Goal: Task Accomplishment & Management: Complete application form

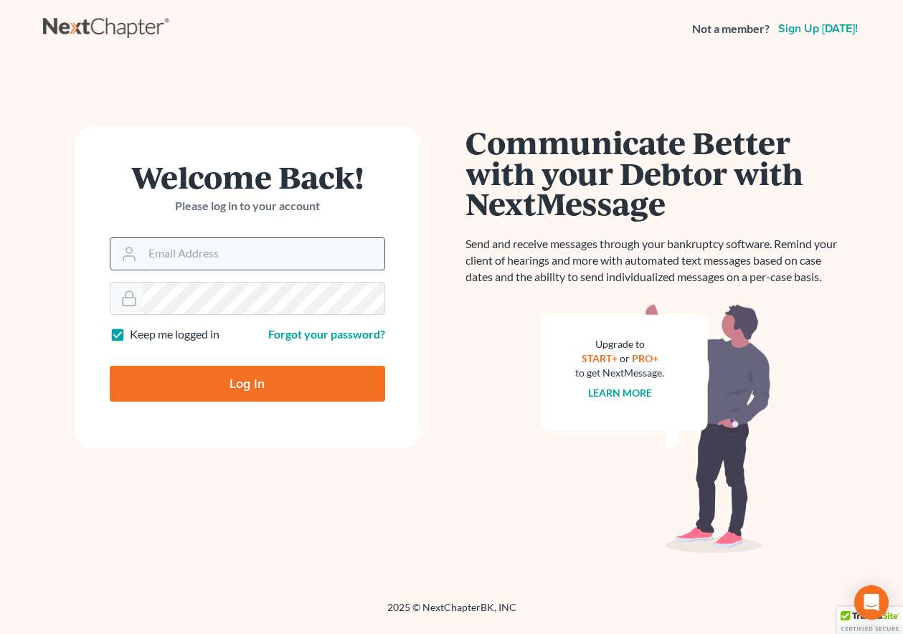
click at [288, 247] on input "Email Address" at bounding box center [264, 254] width 242 height 32
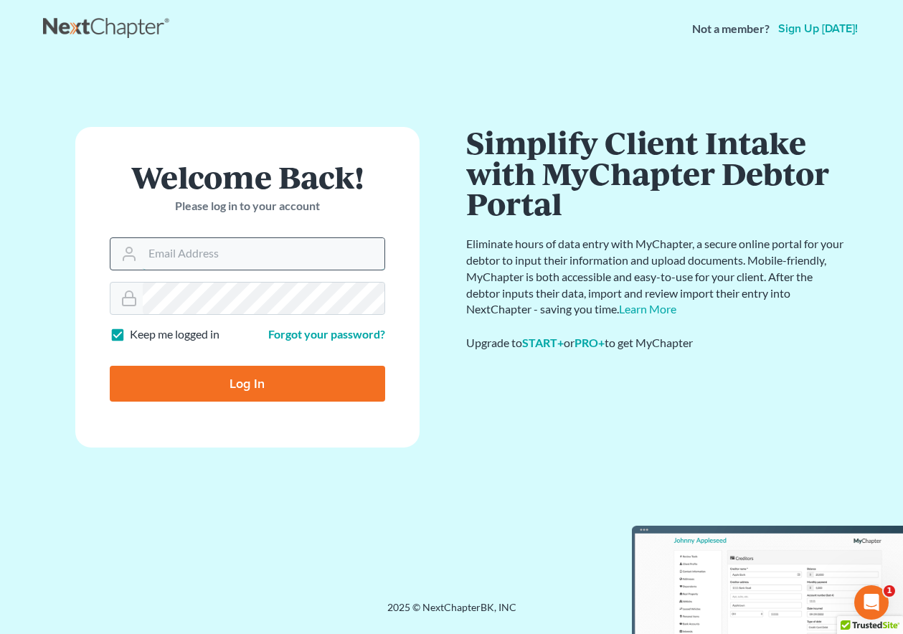
type input "rickpontalion@gmail.com"
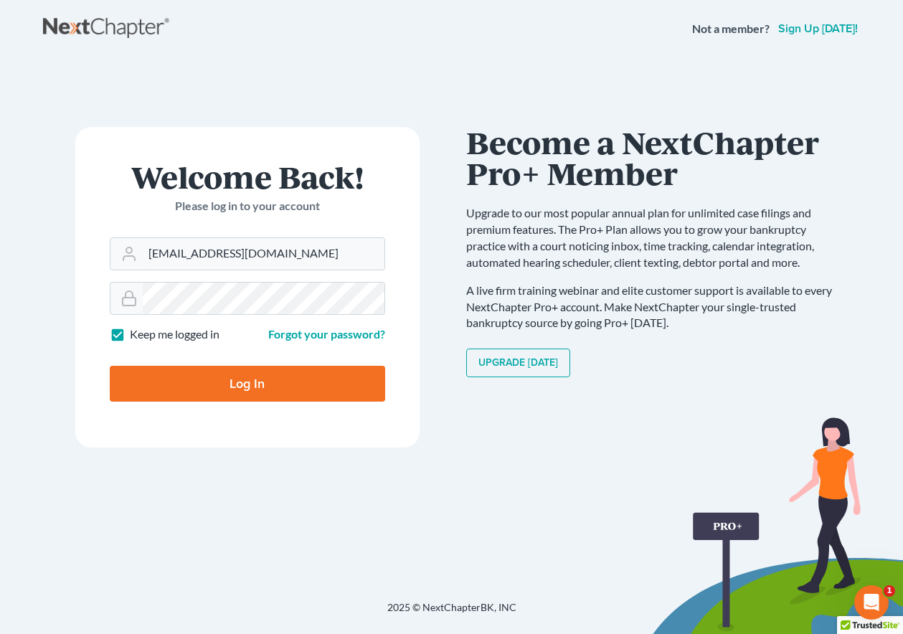
click at [235, 380] on input "Log In" at bounding box center [247, 384] width 275 height 36
type input "Thinking..."
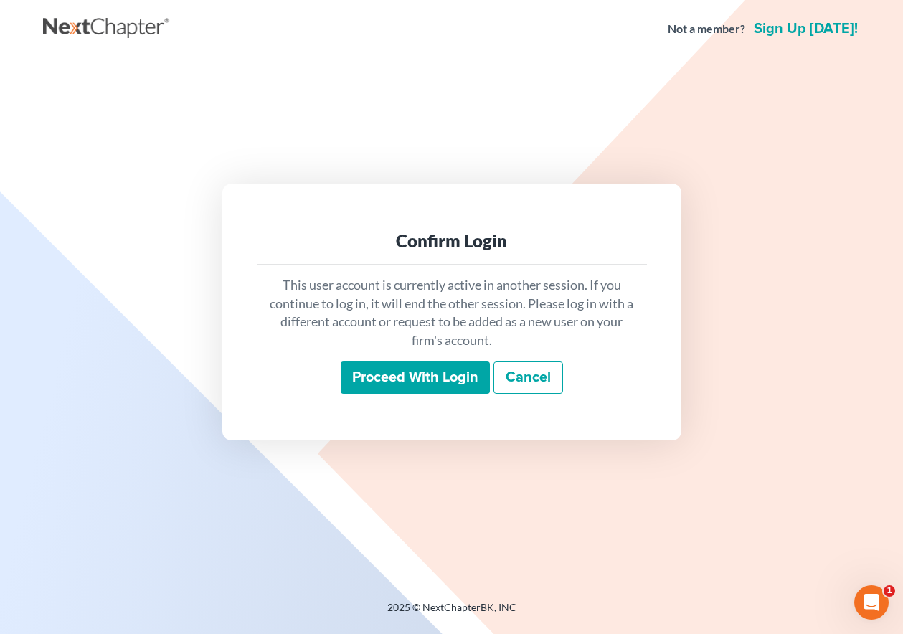
click at [424, 373] on input "Proceed with login" at bounding box center [415, 377] width 149 height 33
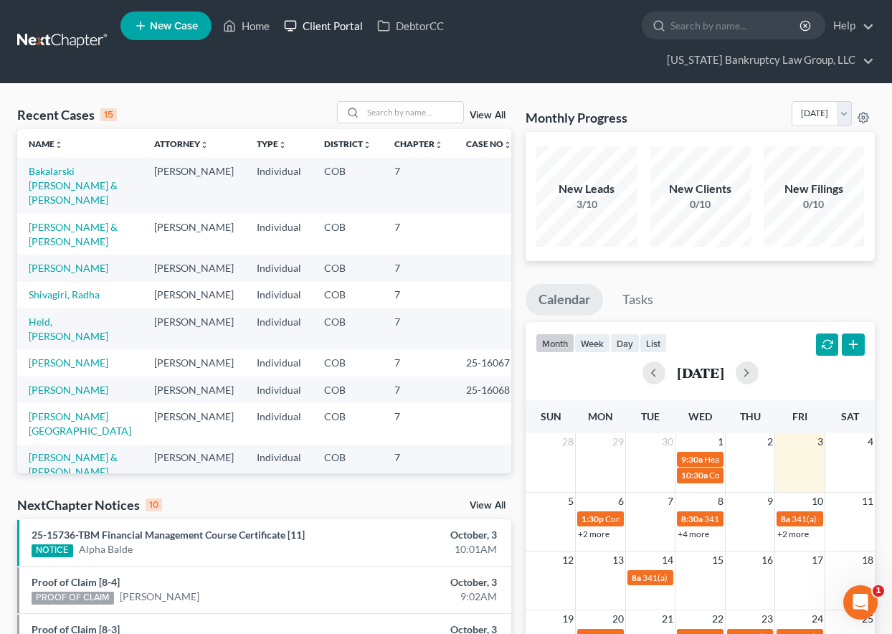
click at [318, 22] on link "Client Portal" at bounding box center [323, 26] width 93 height 26
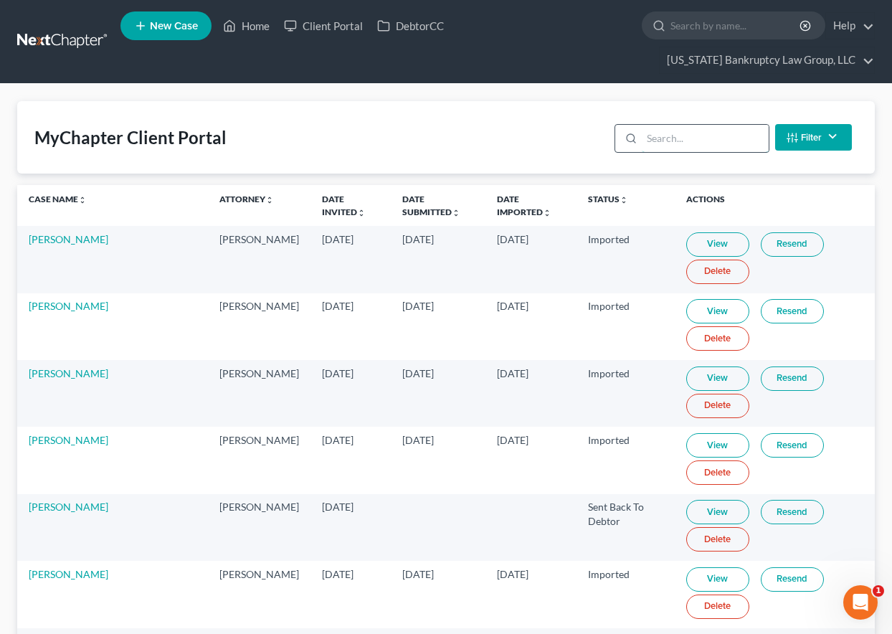
click at [682, 141] on input "search" at bounding box center [705, 138] width 127 height 27
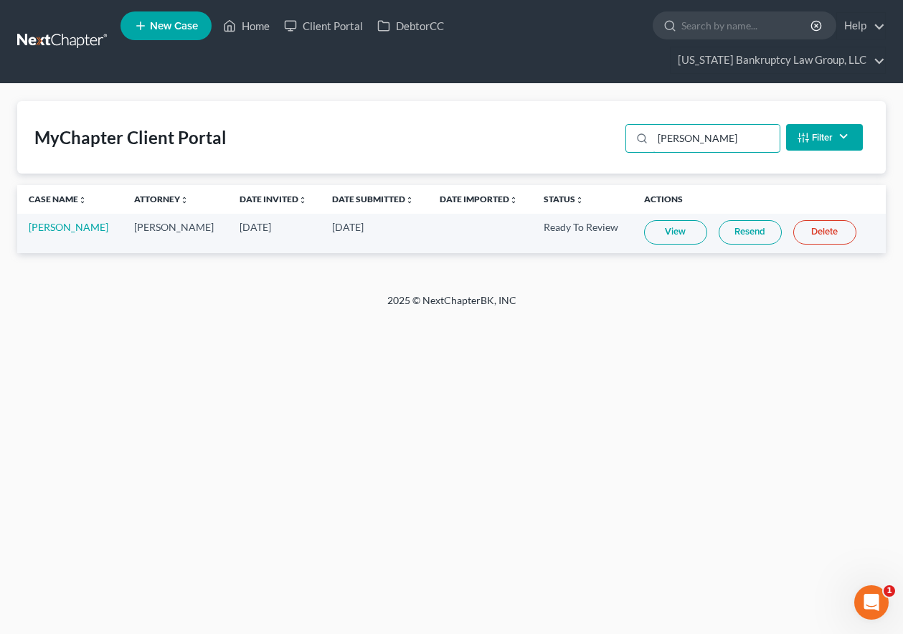
type input "landry"
click at [671, 232] on link "View" at bounding box center [675, 232] width 63 height 24
click at [257, 27] on link "Home" at bounding box center [246, 26] width 61 height 26
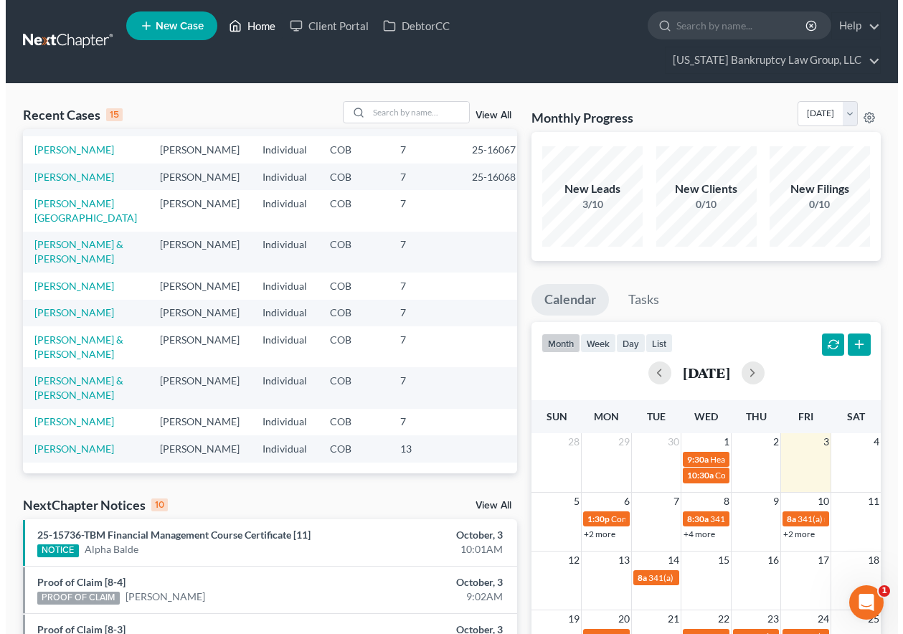
scroll to position [328, 0]
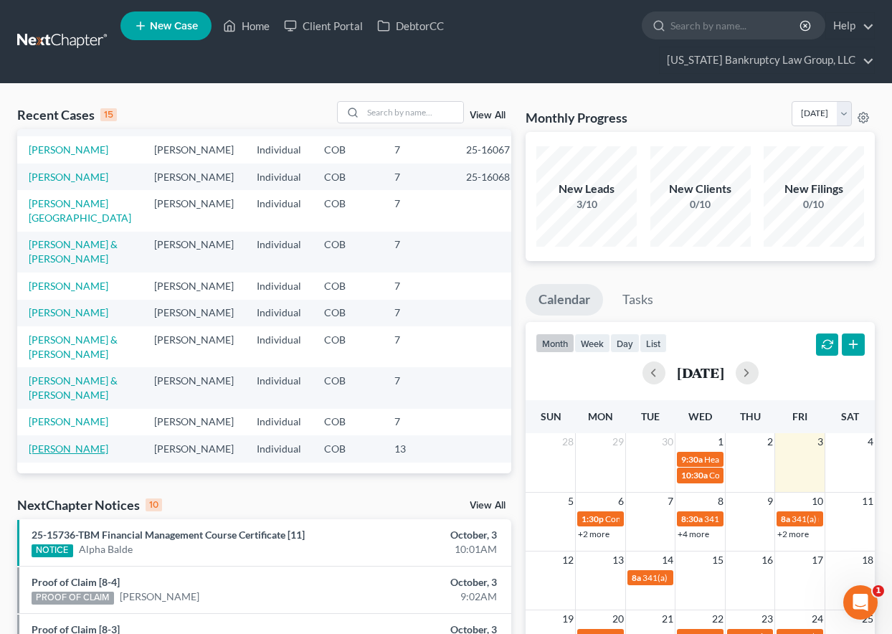
click at [63, 442] on link "[PERSON_NAME]" at bounding box center [69, 448] width 80 height 12
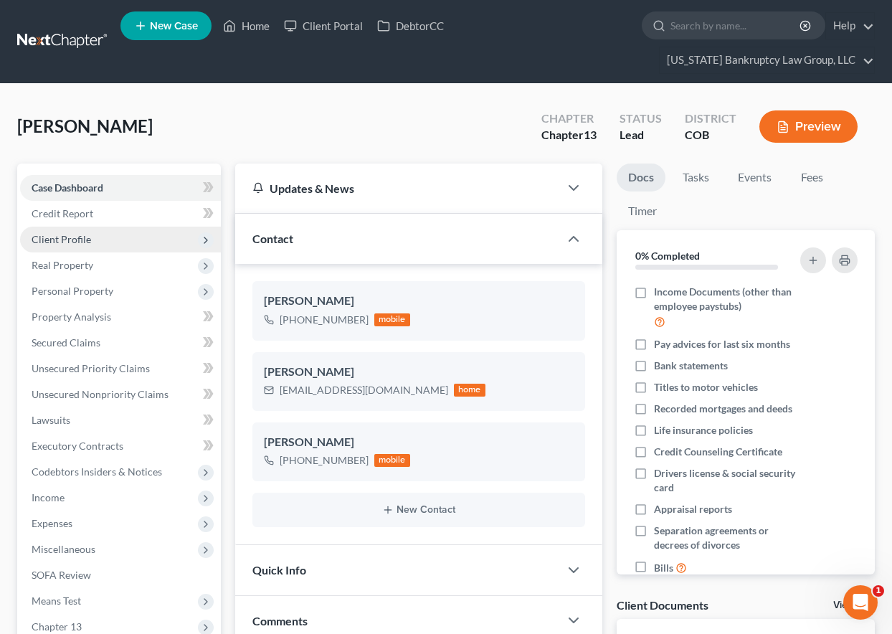
click at [72, 234] on span "Client Profile" at bounding box center [62, 239] width 60 height 12
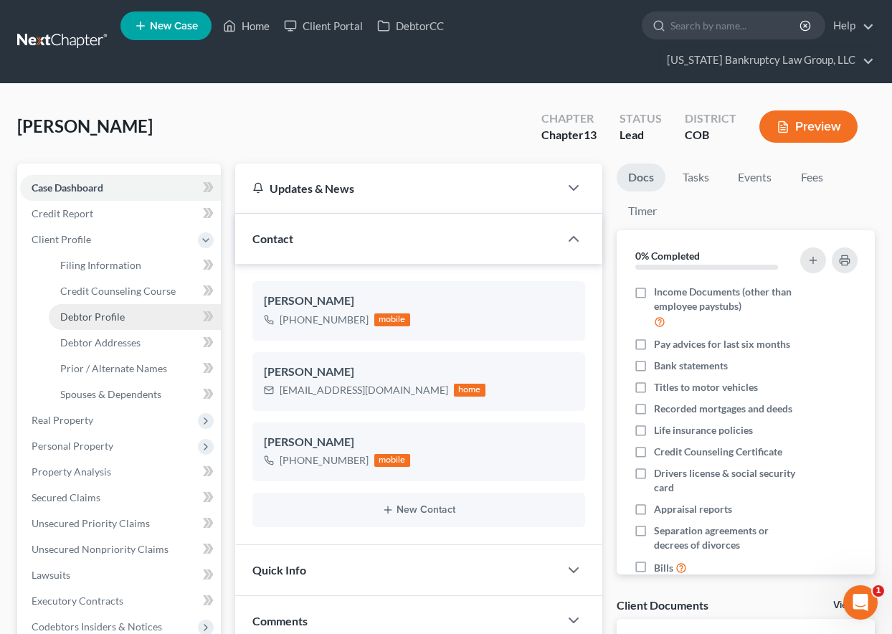
click at [90, 315] on span "Debtor Profile" at bounding box center [92, 316] width 65 height 12
select select "0"
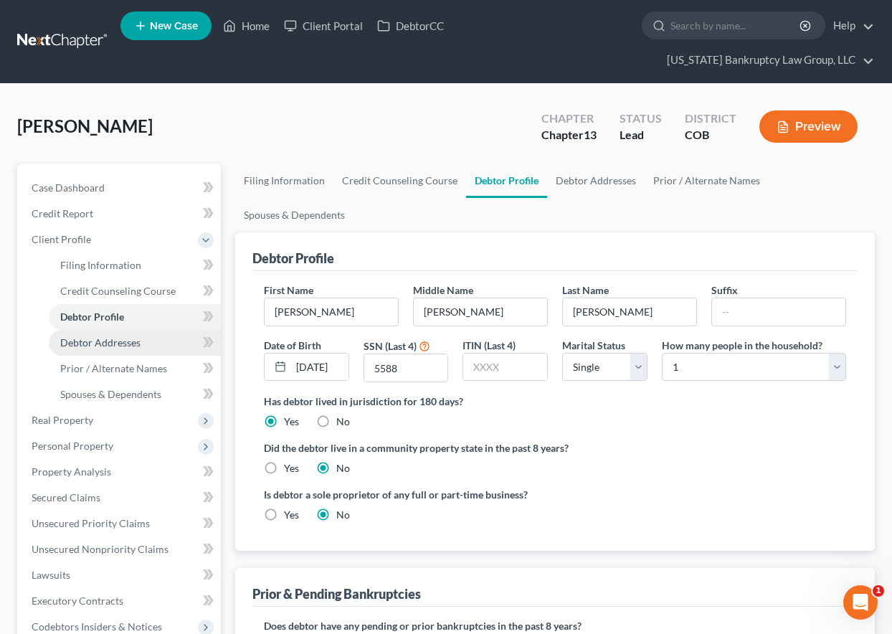
click at [91, 338] on span "Debtor Addresses" at bounding box center [100, 342] width 80 height 12
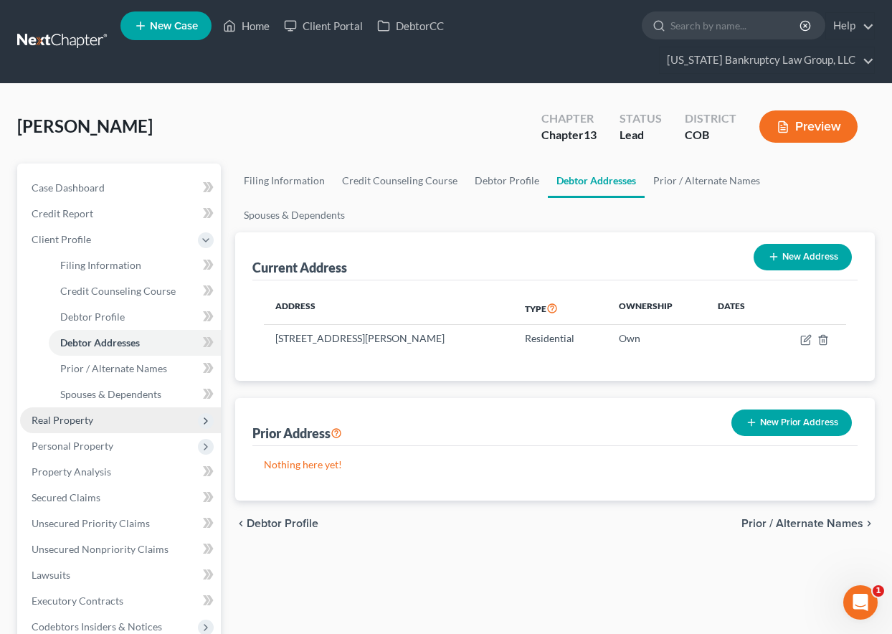
click at [65, 411] on span "Real Property" at bounding box center [120, 420] width 201 height 26
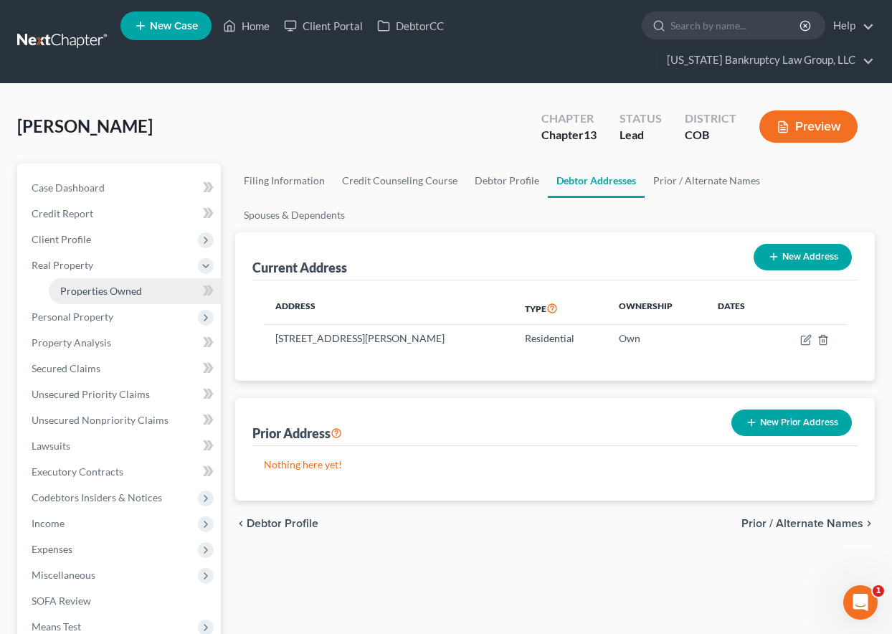
click at [86, 285] on span "Properties Owned" at bounding box center [101, 291] width 82 height 12
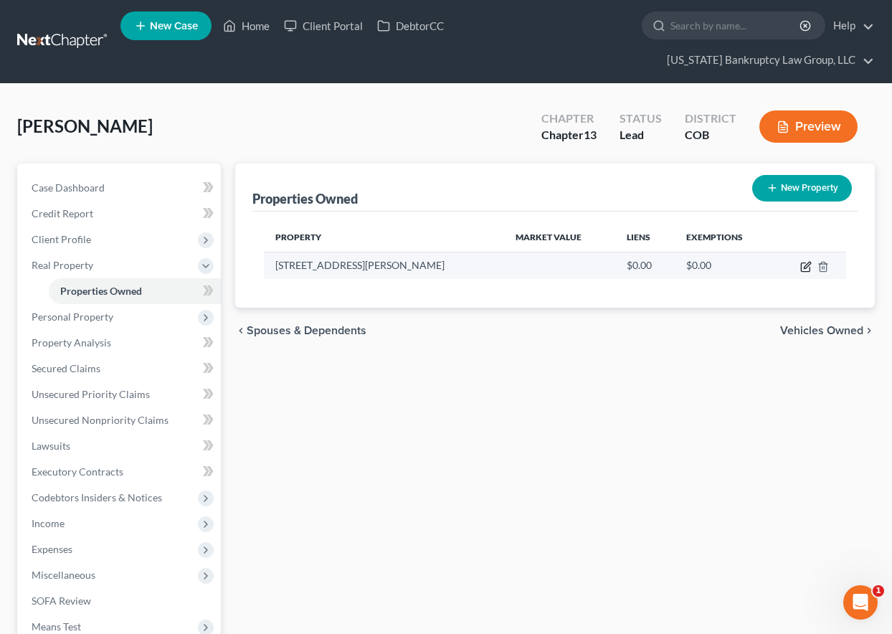
click at [804, 268] on icon "button" at bounding box center [807, 265] width 6 height 6
select select "5"
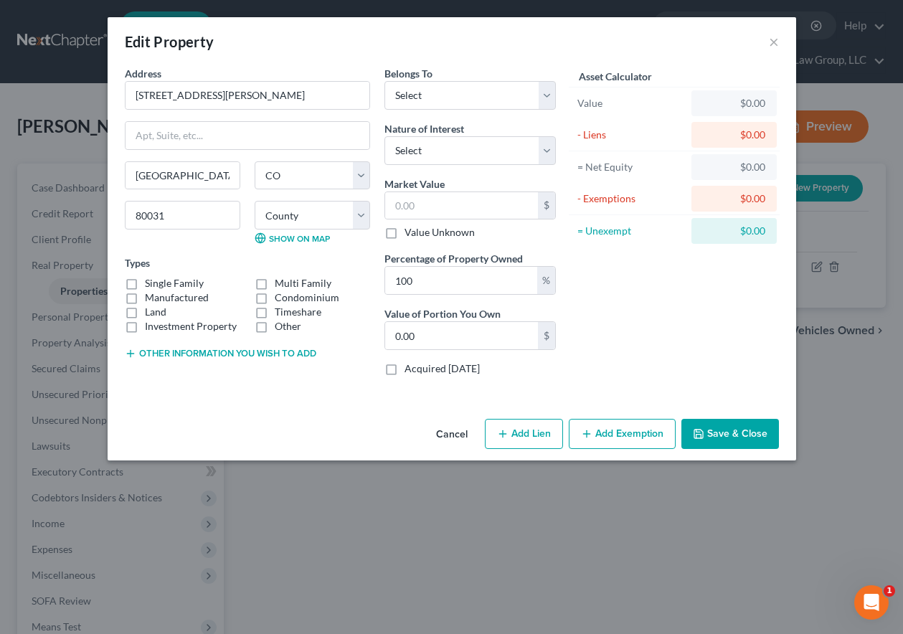
click at [275, 290] on label "Condominium" at bounding box center [307, 297] width 65 height 14
click at [280, 290] on input "Condominium" at bounding box center [284, 294] width 9 height 9
checkbox input "true"
click at [404, 371] on label "Acquired within 1,215 days" at bounding box center [441, 368] width 75 height 14
click at [410, 371] on input "Acquired within 1,215 days" at bounding box center [414, 365] width 9 height 9
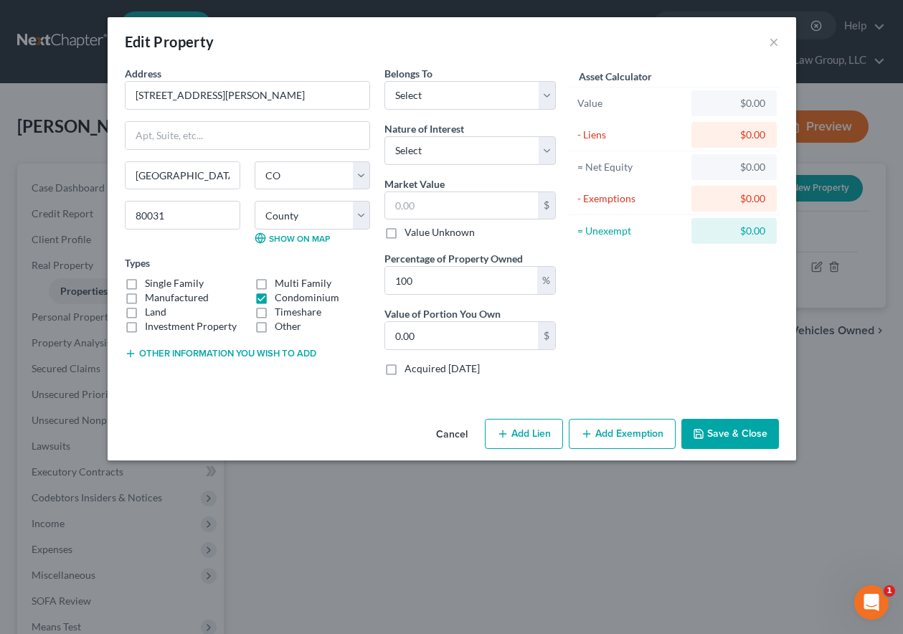
checkbox input "true"
click at [145, 282] on label "Single Family" at bounding box center [174, 283] width 59 height 14
click at [151, 282] on input "Single Family" at bounding box center [155, 280] width 9 height 9
checkbox input "true"
click at [275, 298] on label "Condominium" at bounding box center [307, 297] width 65 height 14
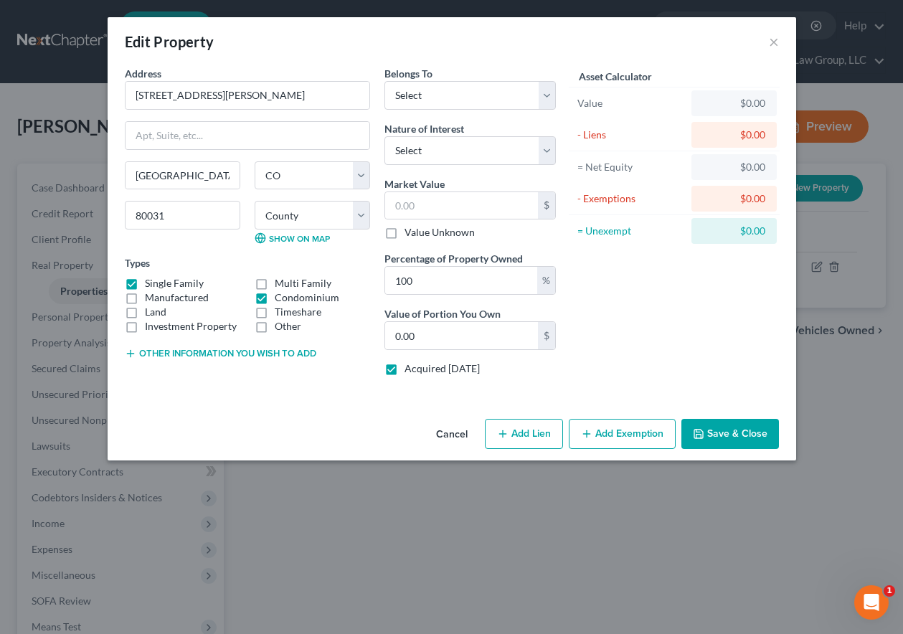
click at [280, 298] on input "Condominium" at bounding box center [284, 294] width 9 height 9
checkbox input "false"
click at [694, 320] on div "Asset Calculator Value $0.00 - Liens $0.00 = Net Equity $0.00 - Exemptions $0.0…" at bounding box center [674, 226] width 223 height 321
click at [428, 92] on select "Select Debtor 1 Only Debtor 2 Only Debtor 1 And Debtor 2 Only At Least One Of T…" at bounding box center [469, 95] width 171 height 29
select select "0"
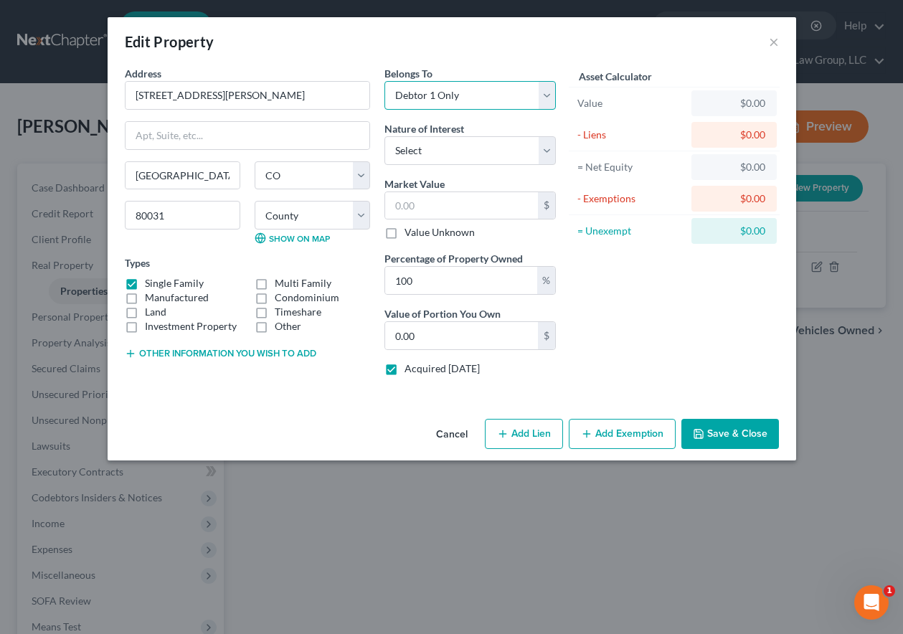
click at [384, 81] on select "Select Debtor 1 Only Debtor 2 Only Debtor 1 And Debtor 2 Only At Least One Of T…" at bounding box center [469, 95] width 171 height 29
click at [439, 147] on select "Select Fee Simple Joint Tenant Life Estate Equitable Interest Future Interest T…" at bounding box center [469, 150] width 171 height 29
select select "0"
click at [384, 136] on select "Select Fee Simple Joint Tenant Life Estate Equitable Interest Future Interest T…" at bounding box center [469, 150] width 171 height 29
click at [634, 432] on button "Add Exemption" at bounding box center [622, 434] width 107 height 30
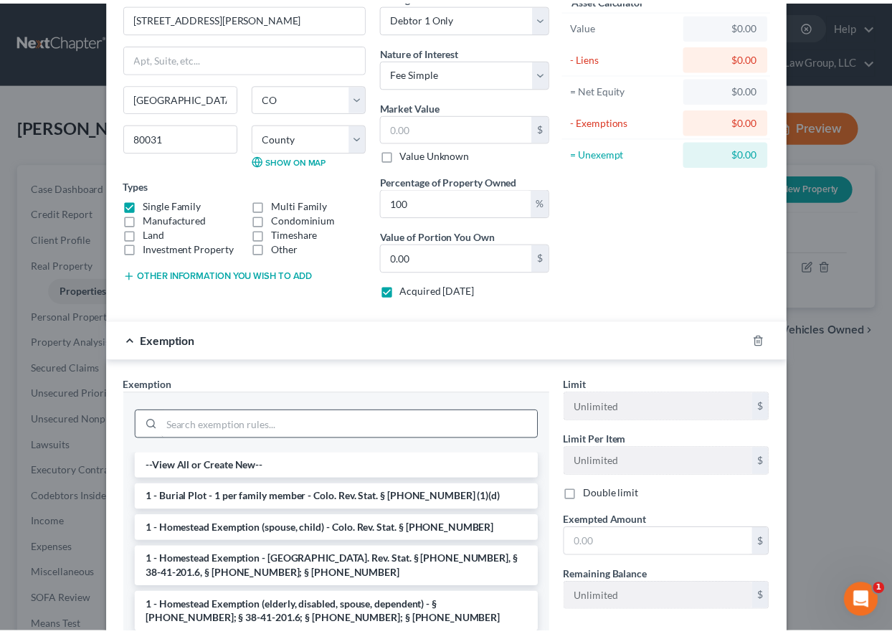
scroll to position [143, 0]
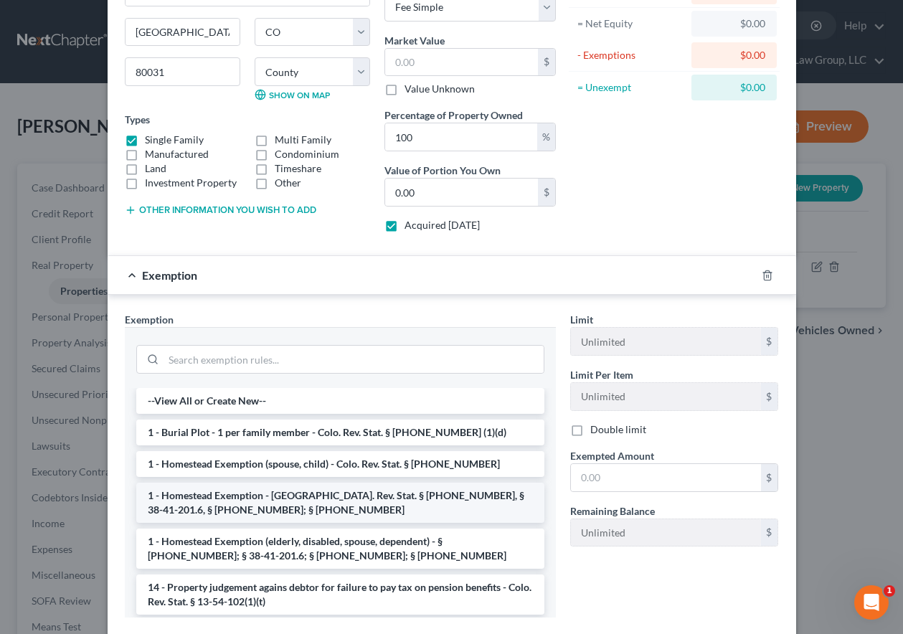
click at [237, 509] on li "1 - Homestead Exemption - [GEOGRAPHIC_DATA]. Rev. Stat. § [PHONE_NUMBER], § 38-…" at bounding box center [340, 503] width 408 height 40
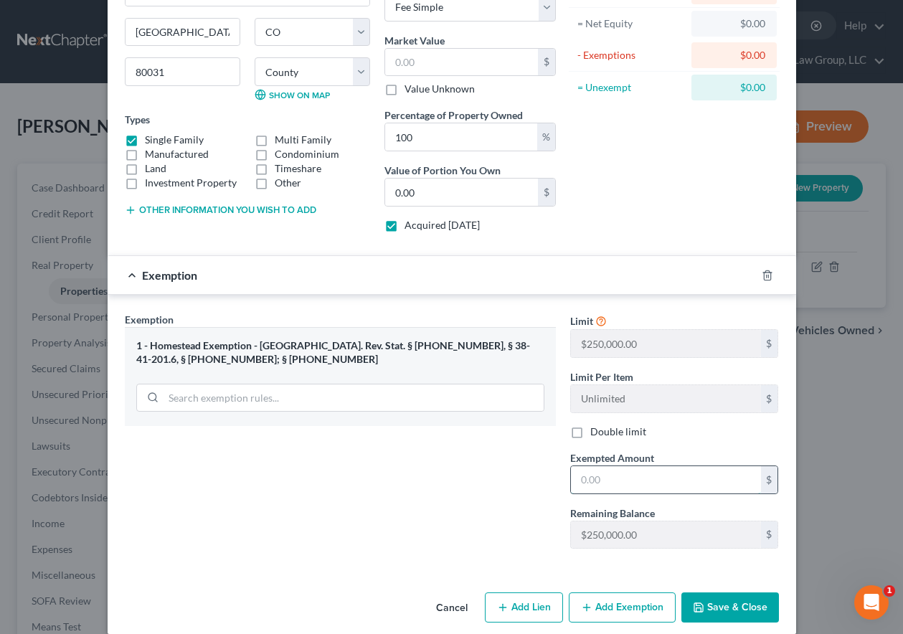
click at [613, 479] on input "text" at bounding box center [666, 479] width 190 height 27
type input "250,000"
click at [693, 604] on icon "button" at bounding box center [698, 607] width 11 height 11
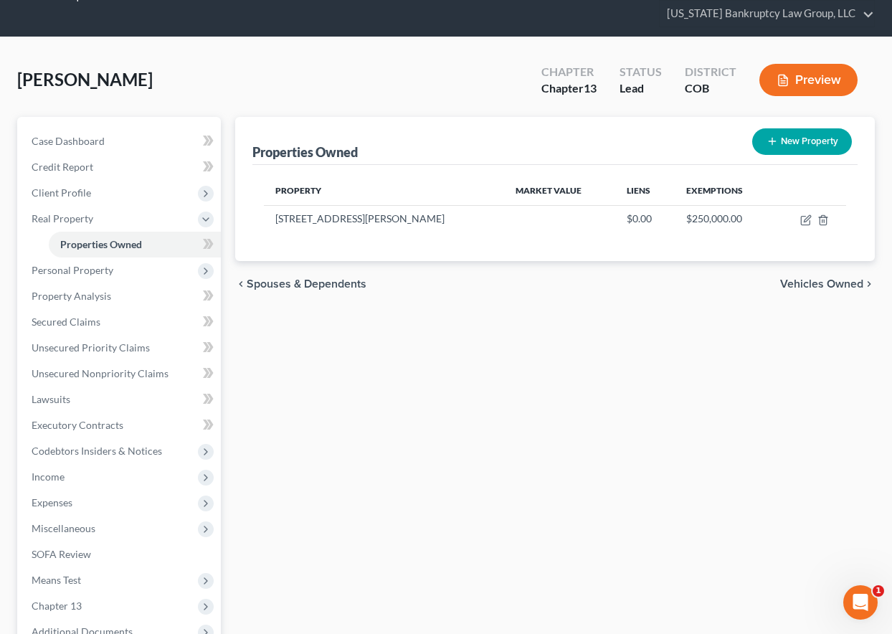
scroll to position [72, 0]
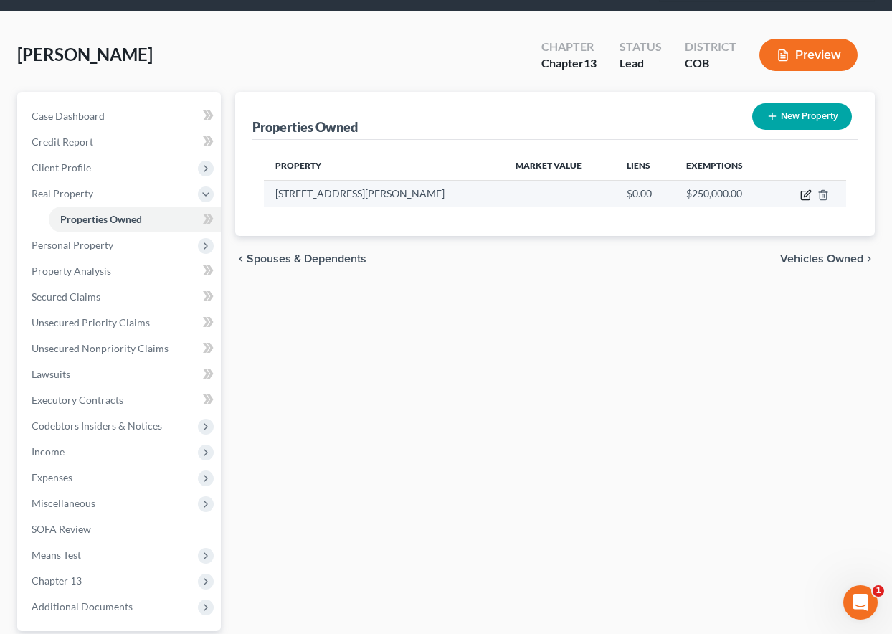
click at [805, 189] on icon "button" at bounding box center [805, 194] width 11 height 11
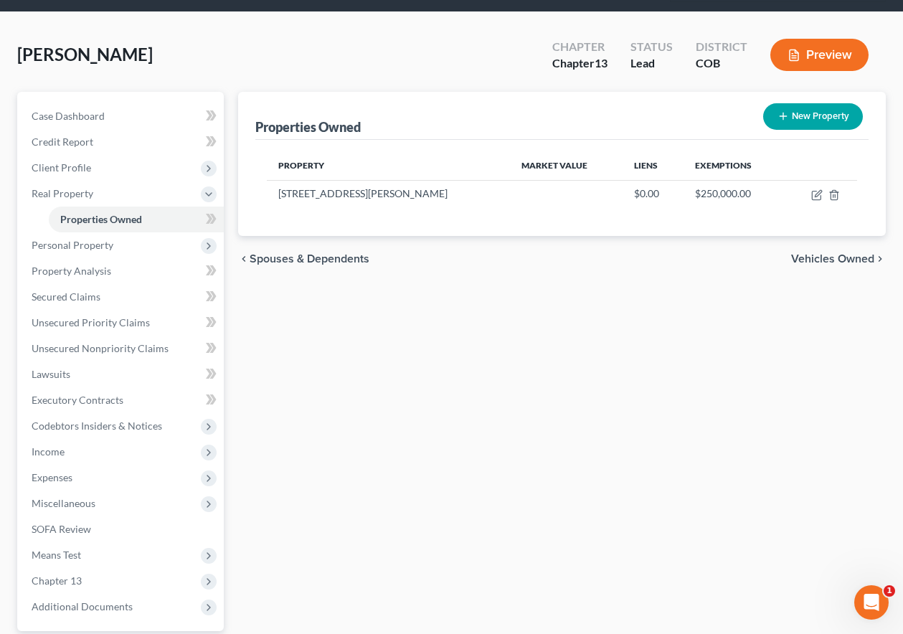
select select "5"
select select "0"
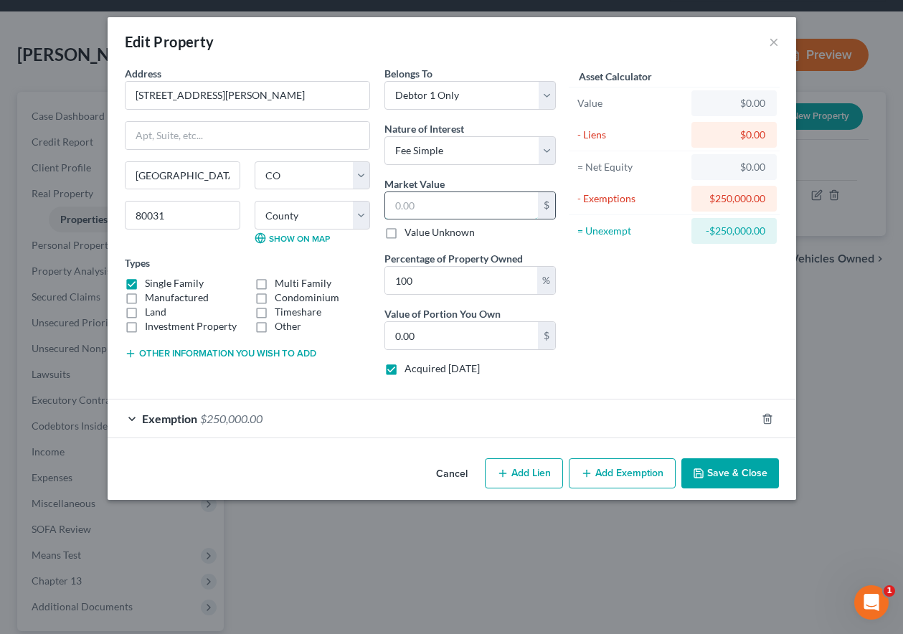
click at [453, 207] on input "text" at bounding box center [461, 205] width 153 height 27
type input "4"
type input "4.00"
type input "41"
type input "41.00"
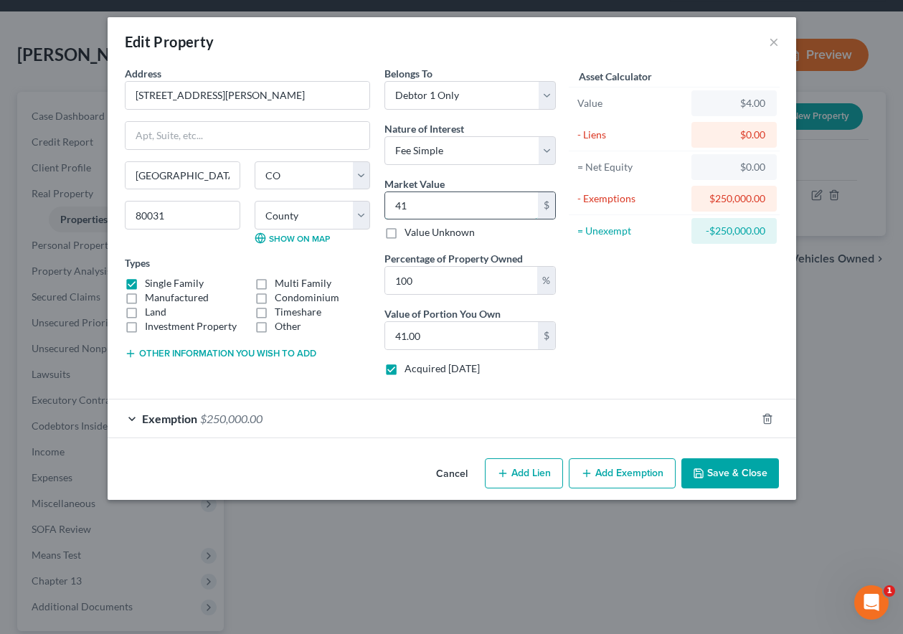
type input "417"
type input "417.00"
type input "4172"
type input "4,172.00"
type input "4,1720"
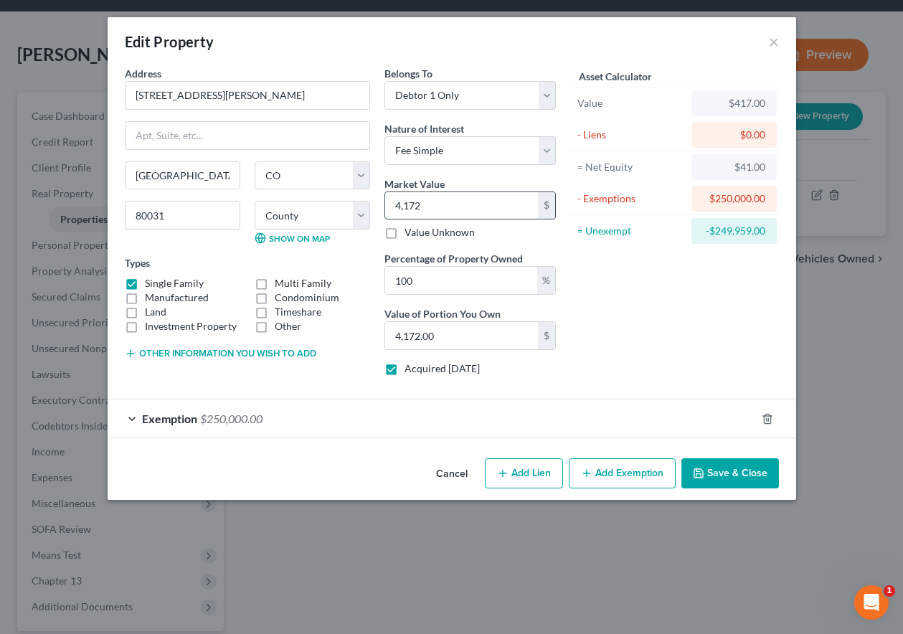
type input "41,720.00"
type input "4,17201"
type input "417,201.00"
type input "417,201"
click at [744, 469] on button "Save & Close" at bounding box center [730, 473] width 98 height 30
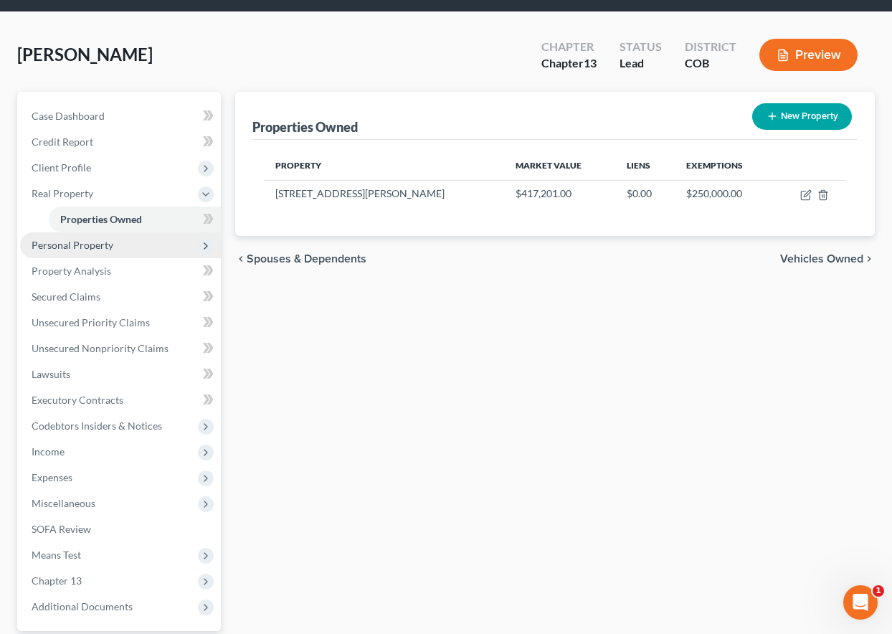
click at [88, 242] on span "Personal Property" at bounding box center [73, 245] width 82 height 12
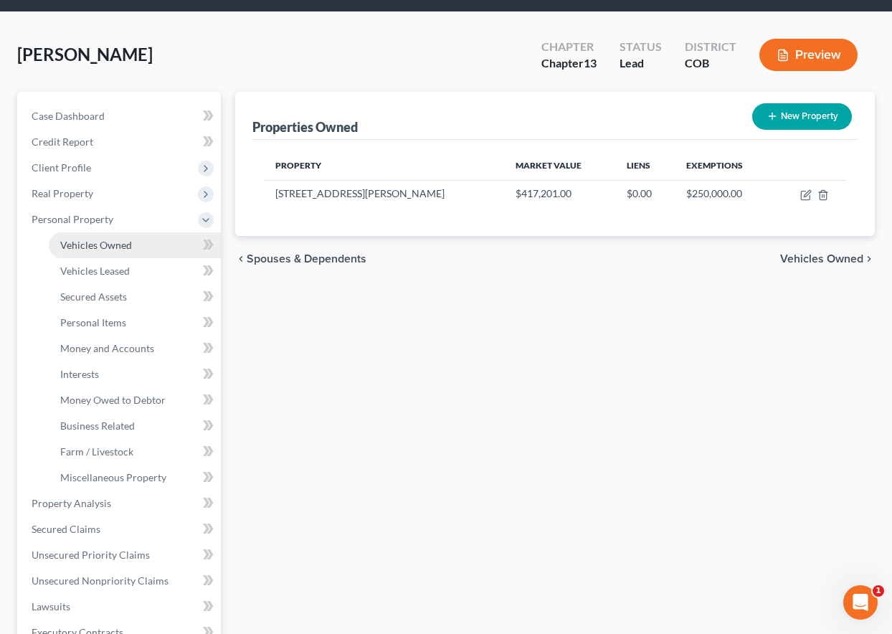
click at [87, 241] on span "Vehicles Owned" at bounding box center [96, 245] width 72 height 12
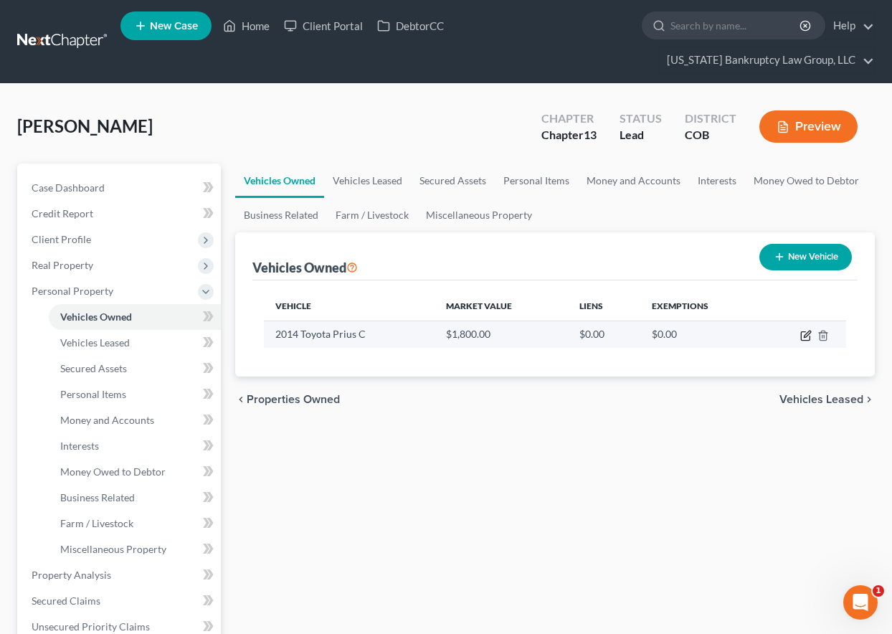
click at [805, 334] on icon "button" at bounding box center [807, 334] width 6 height 6
select select "0"
select select "12"
select select "3"
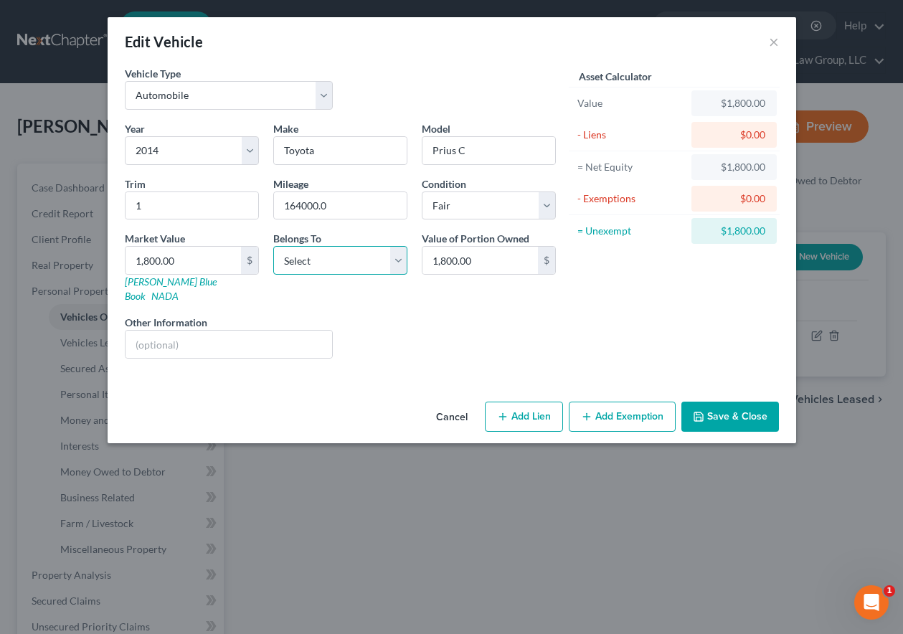
click at [331, 257] on select "Select Debtor 1 Only Debtor 2 Only Debtor 1 And Debtor 2 Only At Least One Of T…" at bounding box center [340, 260] width 134 height 29
select select "0"
click at [273, 246] on select "Select Debtor 1 Only Debtor 2 Only Debtor 1 And Debtor 2 Only At Least One Of T…" at bounding box center [340, 260] width 134 height 29
click at [597, 401] on button "Add Exemption" at bounding box center [622, 416] width 107 height 30
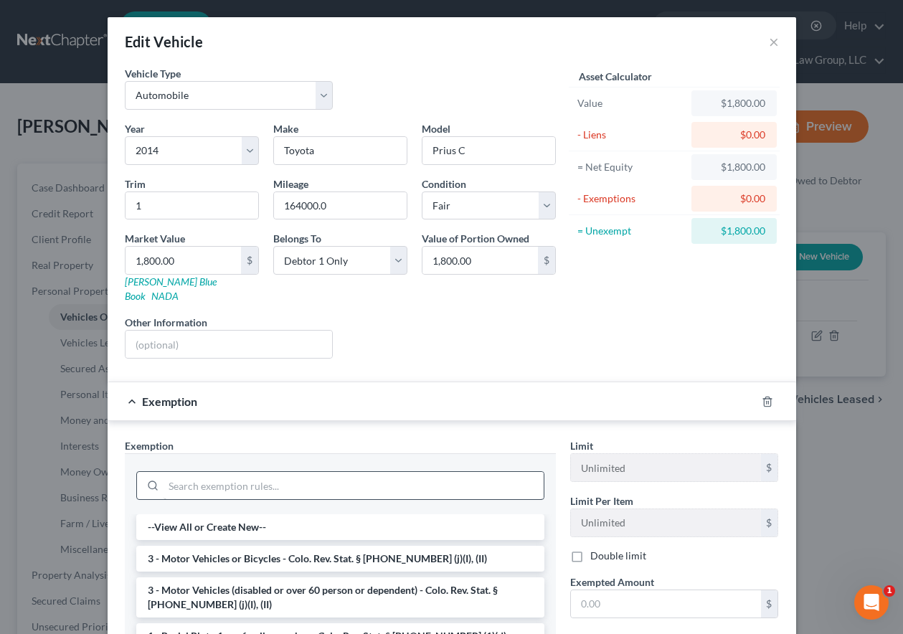
scroll to position [72, 0]
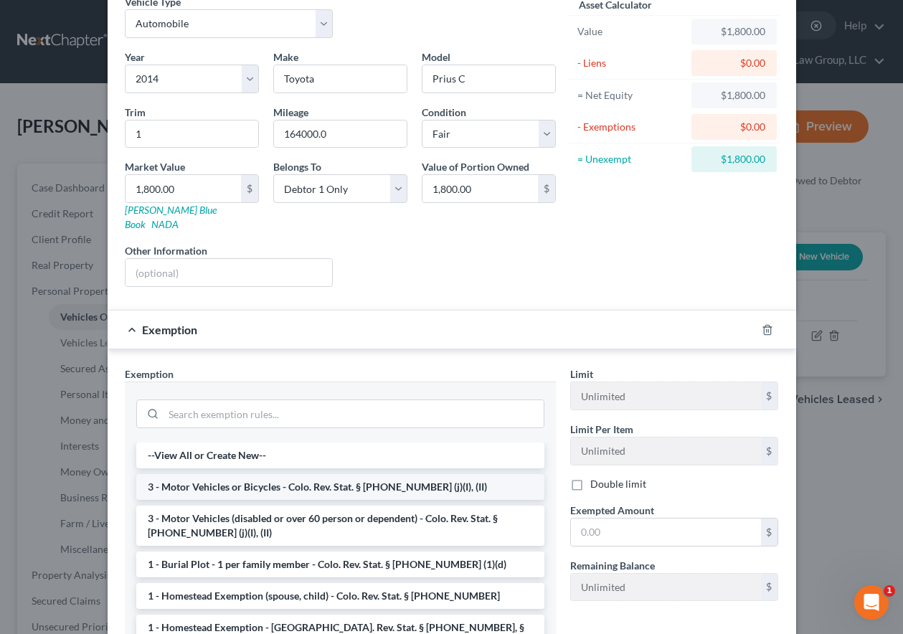
click at [251, 474] on li "3 - Motor Vehicles or Bicycles - Colo. Rev. Stat. § [PHONE_NUMBER] (j)(I), (II)" at bounding box center [340, 487] width 408 height 26
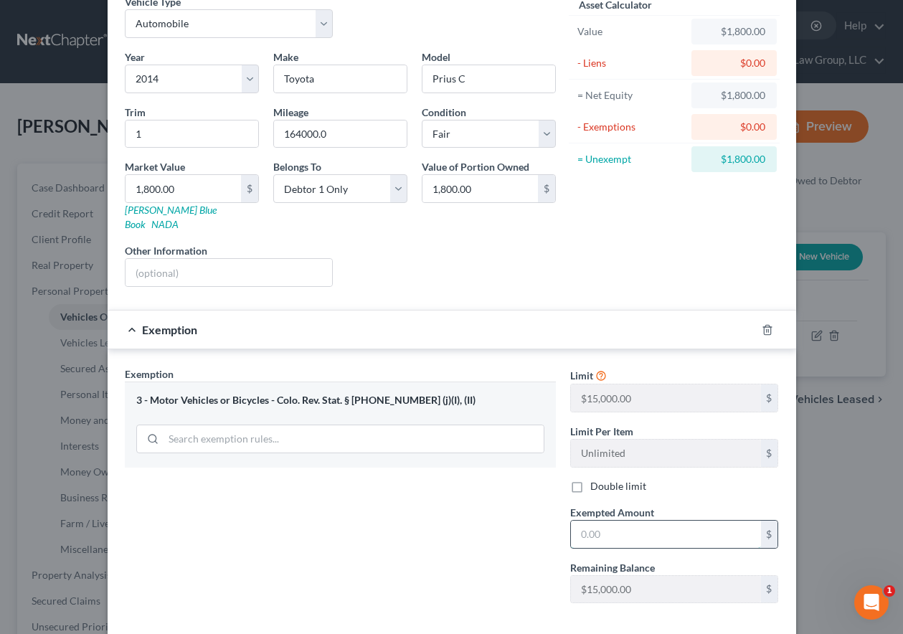
click at [645, 521] on input "text" at bounding box center [666, 534] width 190 height 27
type input "15,000"
click at [467, 517] on div "Exemption Set must be selected for CA. Exemption * 3 - Motor Vehicles or Bicycl…" at bounding box center [340, 490] width 445 height 248
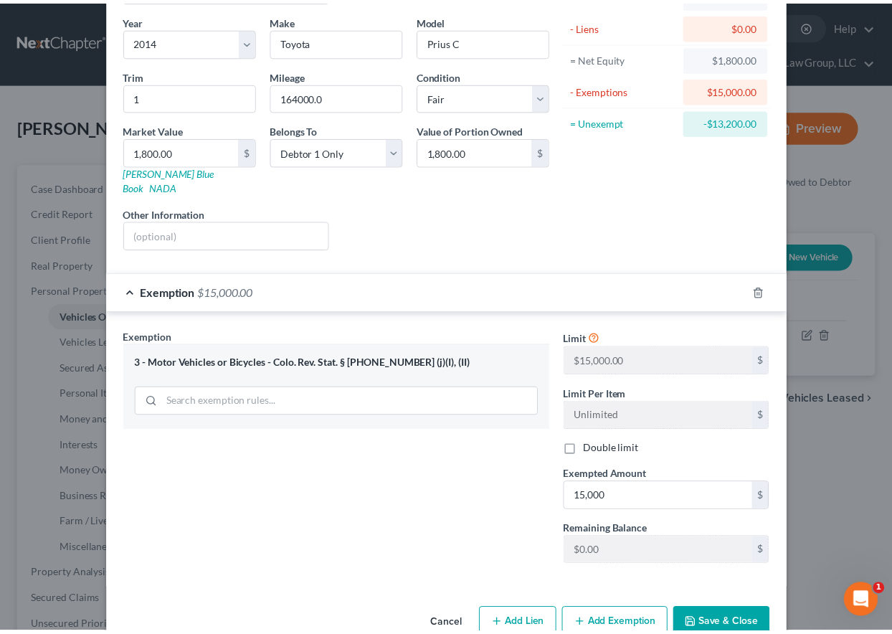
scroll to position [129, 0]
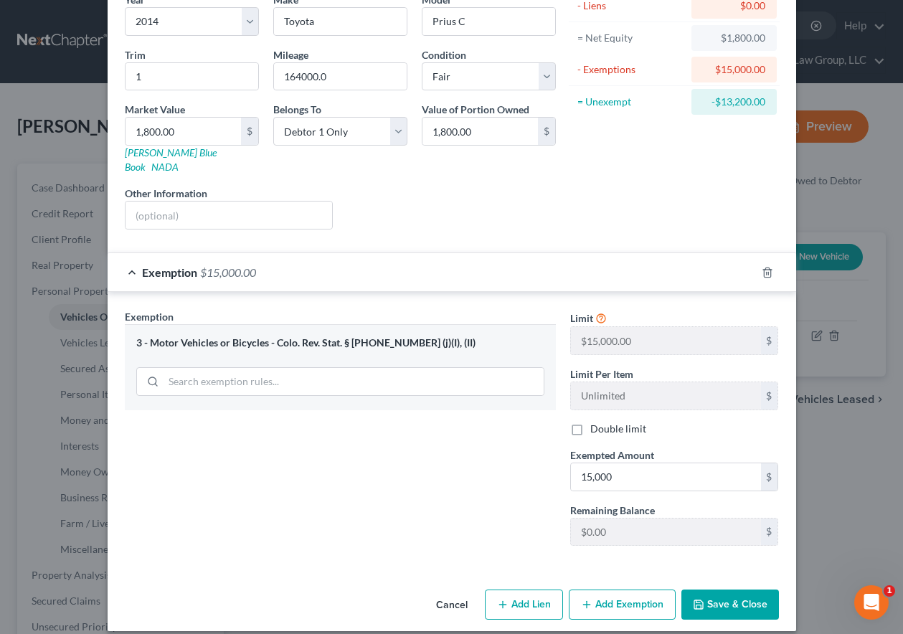
click at [738, 599] on button "Save & Close" at bounding box center [730, 604] width 98 height 30
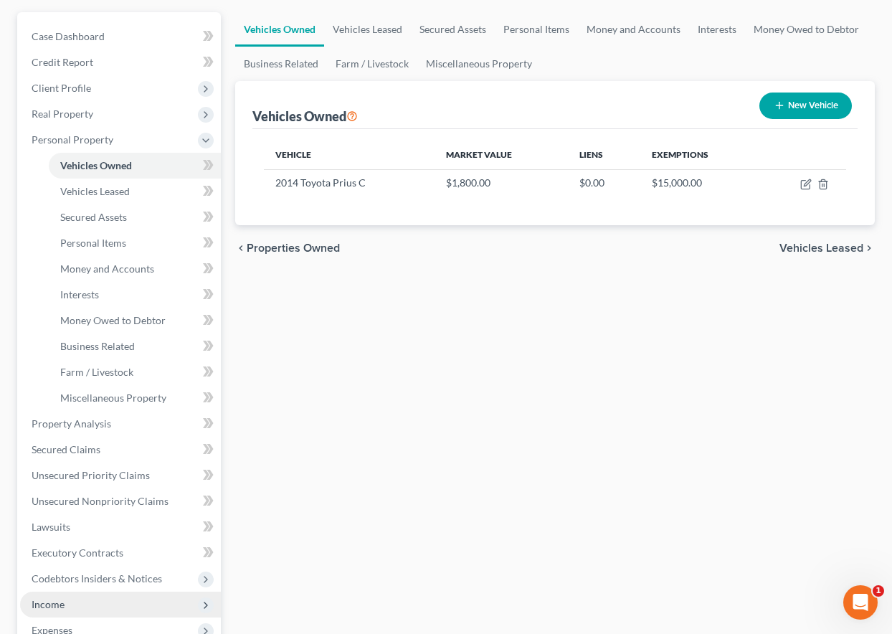
scroll to position [143, 0]
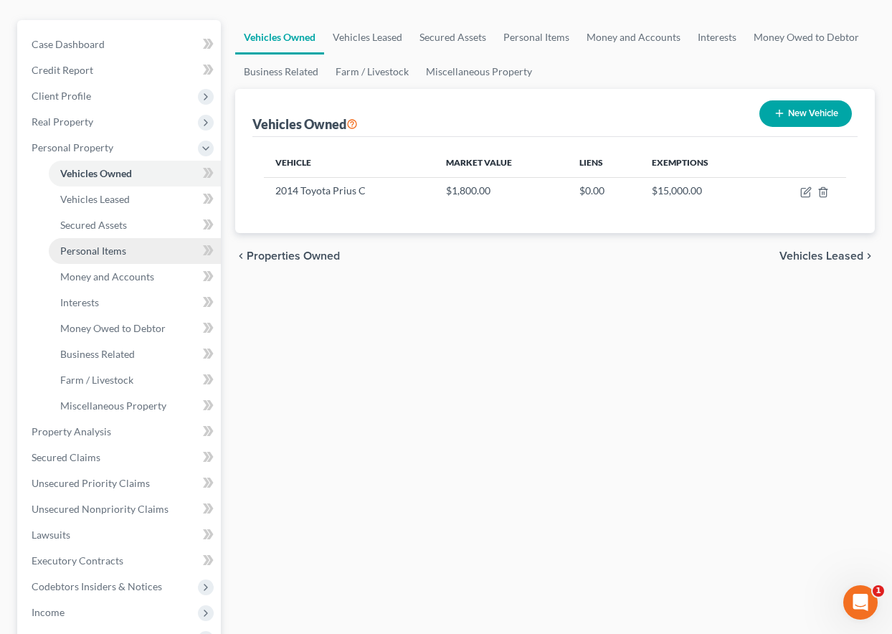
click at [111, 252] on span "Personal Items" at bounding box center [93, 250] width 66 height 12
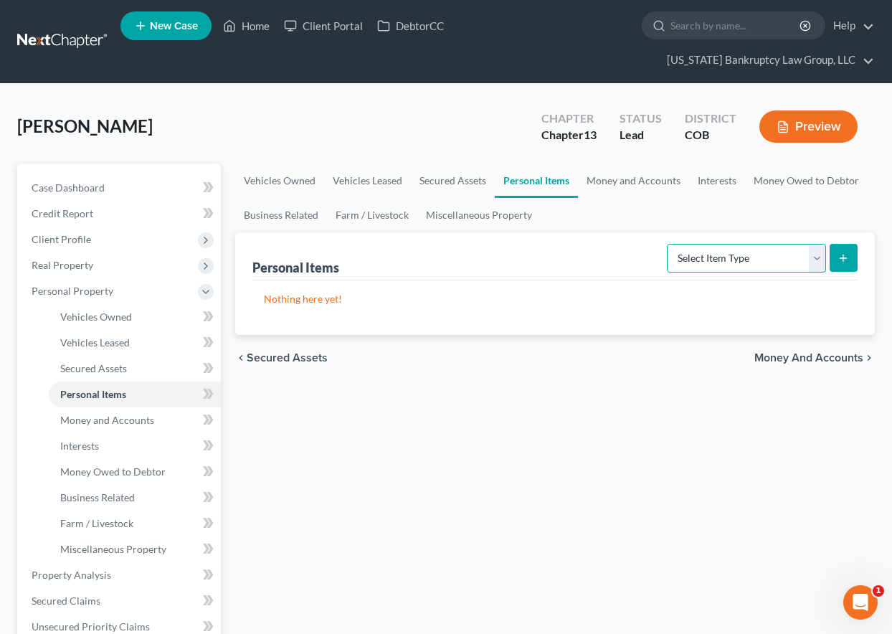
drag, startPoint x: 737, startPoint y: 248, endPoint x: 741, endPoint y: 260, distance: 12.7
click at [741, 260] on select "Select Item Type Clothing Collectibles Of Value Electronics Firearms Household …" at bounding box center [746, 258] width 159 height 29
select select "household_goods"
click at [668, 244] on select "Select Item Type Clothing Collectibles Of Value Electronics Firearms Household …" at bounding box center [746, 258] width 159 height 29
click at [843, 255] on line "submit" at bounding box center [843, 258] width 0 height 6
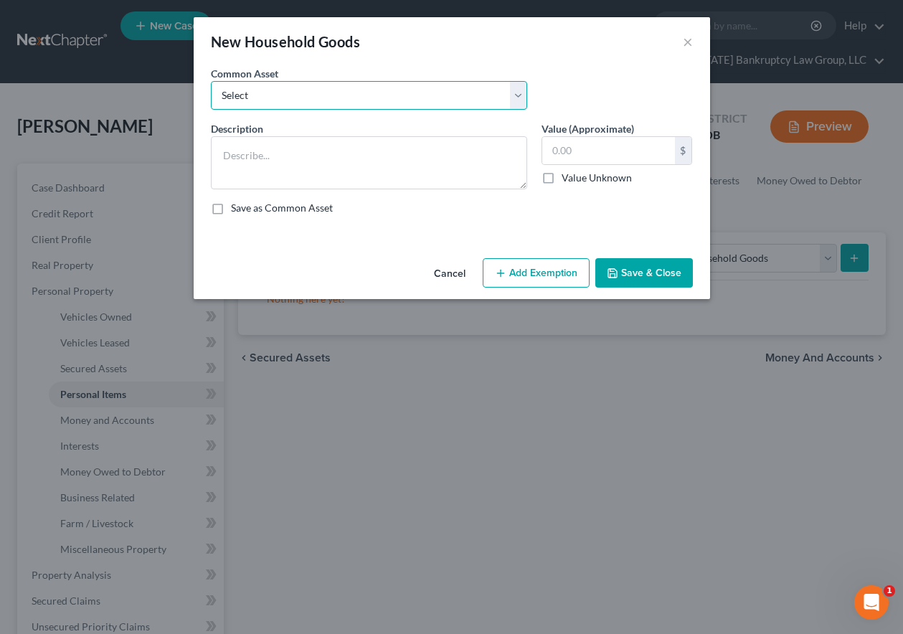
click at [355, 96] on select "Select Household Goods Including:" at bounding box center [369, 95] width 316 height 29
select select "0"
click at [211, 81] on select "Select Household Goods Including:" at bounding box center [369, 95] width 316 height 29
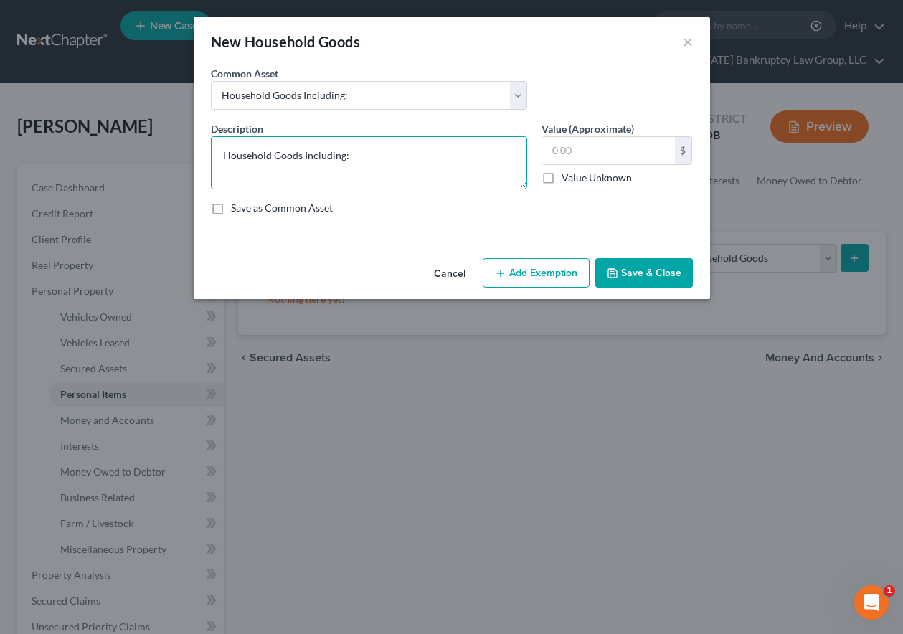
click at [374, 154] on textarea "Household Goods Including:" at bounding box center [369, 162] width 316 height 53
click at [394, 148] on textarea "Household Goods Including:" at bounding box center [369, 162] width 316 height 53
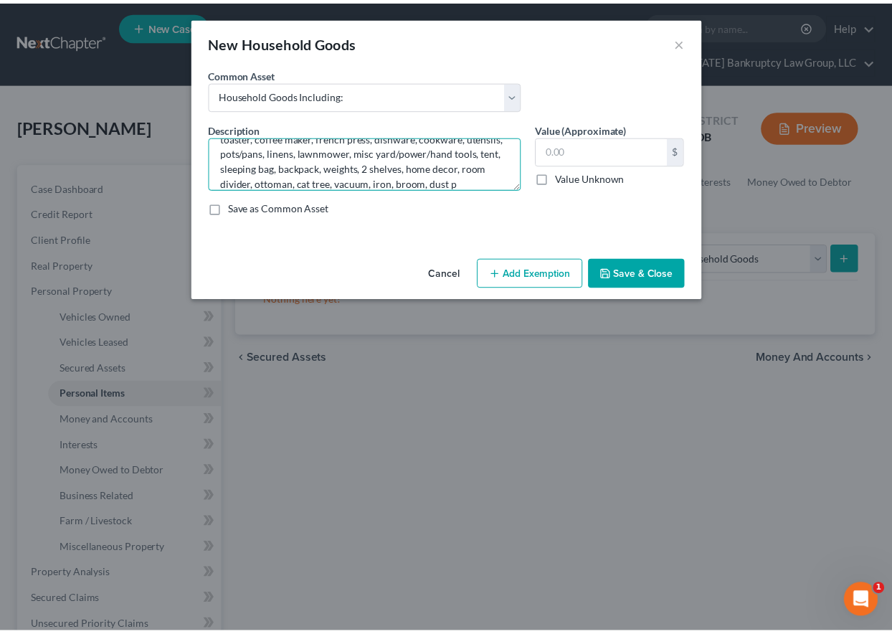
scroll to position [78, 0]
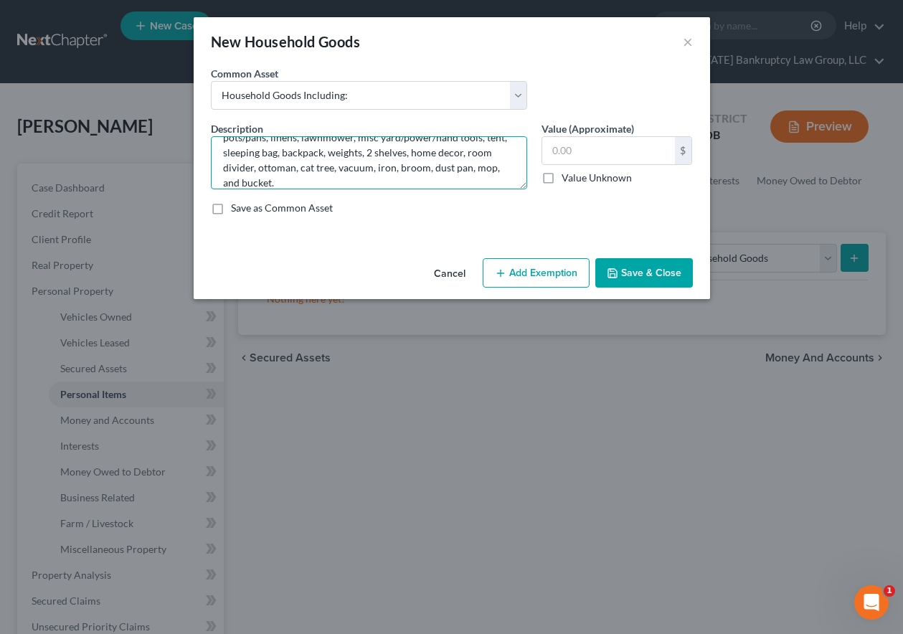
type textarea "Household Goods Including: Sofa, 2 chairs, coffee table, 2 side chairs, 2 bookc…"
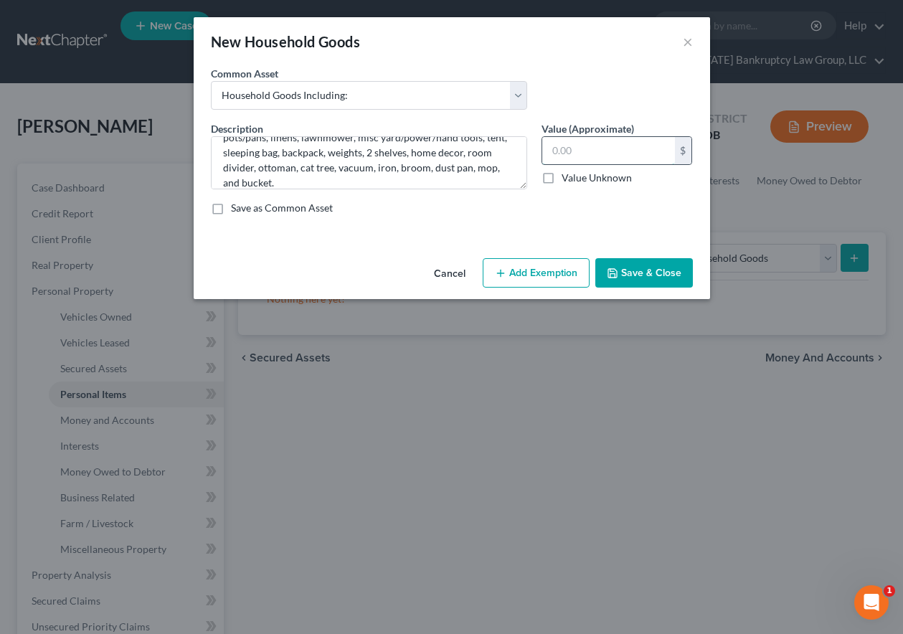
click at [620, 148] on input "text" at bounding box center [608, 150] width 133 height 27
type input "3,075.00"
click at [543, 280] on button "Add Exemption" at bounding box center [536, 273] width 107 height 30
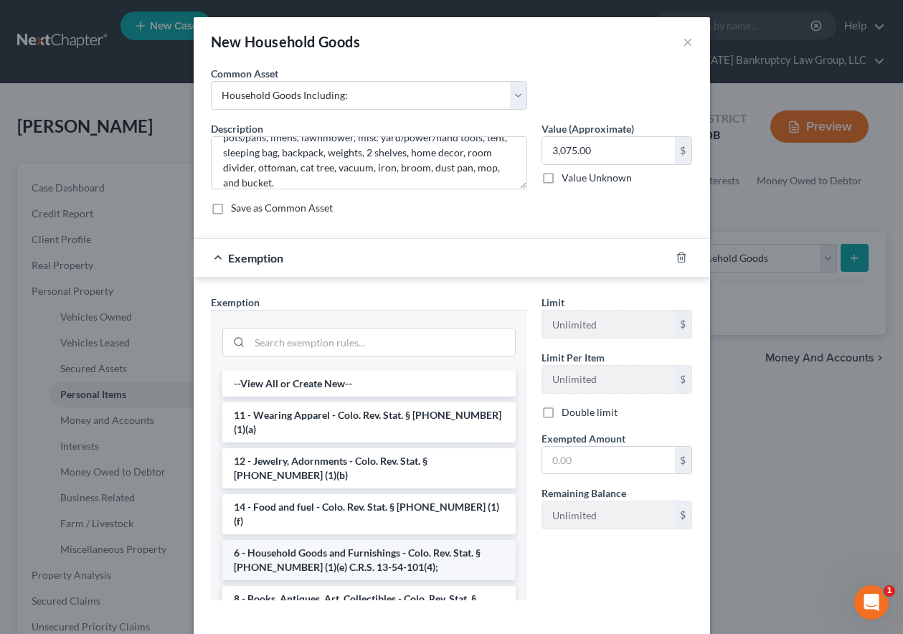
click at [332, 540] on li "6 - Household Goods and Furnishings - Colo. Rev. Stat. § [PHONE_NUMBER] (1)(e) …" at bounding box center [368, 560] width 293 height 40
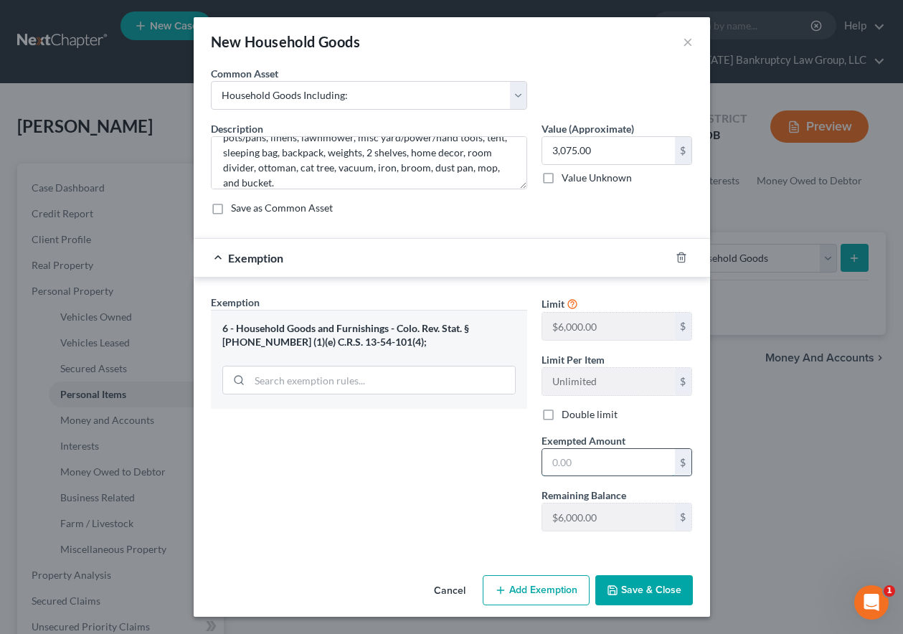
click at [609, 470] on input "text" at bounding box center [608, 462] width 133 height 27
type input "3,500"
click at [642, 599] on button "Save & Close" at bounding box center [644, 590] width 98 height 30
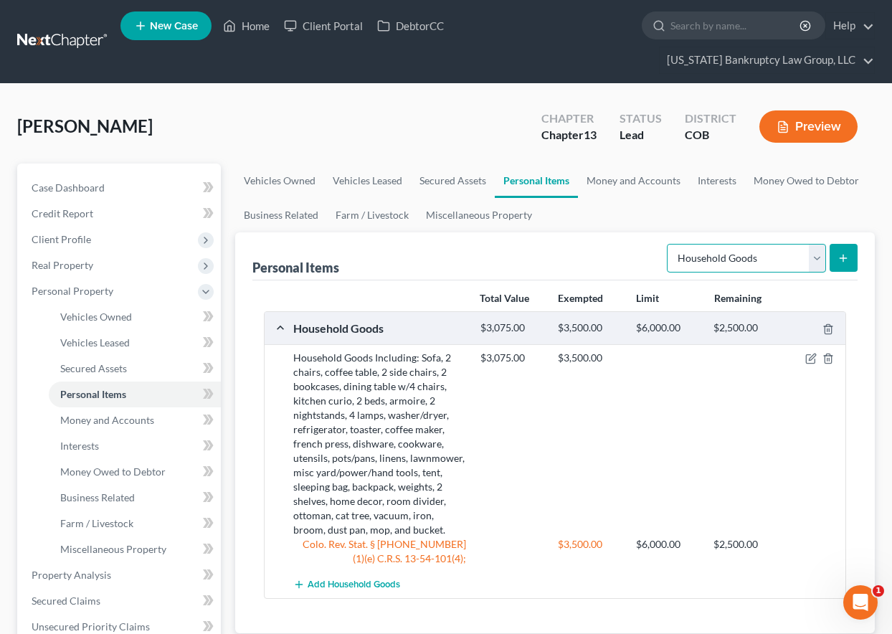
click at [759, 256] on select "Select Item Type Clothing Collectibles Of Value Electronics Firearms Household …" at bounding box center [746, 258] width 159 height 29
select select "electronics"
click at [668, 244] on select "Select Item Type Clothing Collectibles Of Value Electronics Firearms Household …" at bounding box center [746, 258] width 159 height 29
click at [846, 258] on line "submit" at bounding box center [843, 258] width 6 height 0
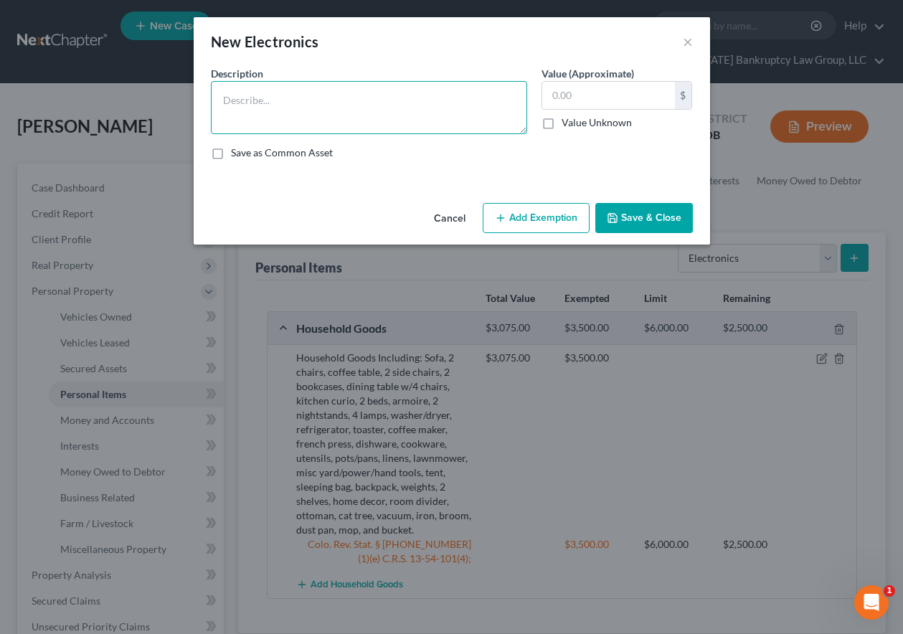
click at [320, 104] on textarea at bounding box center [369, 107] width 316 height 53
type textarea "TV, stereo, speakers, cellular telephone, and computer."
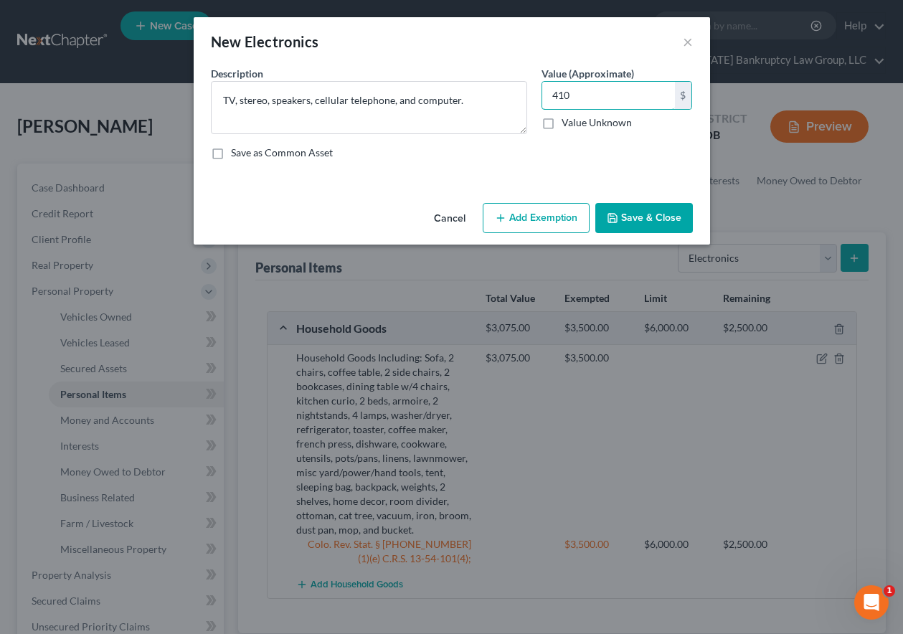
type input "410"
click at [553, 212] on button "Add Exemption" at bounding box center [536, 218] width 107 height 30
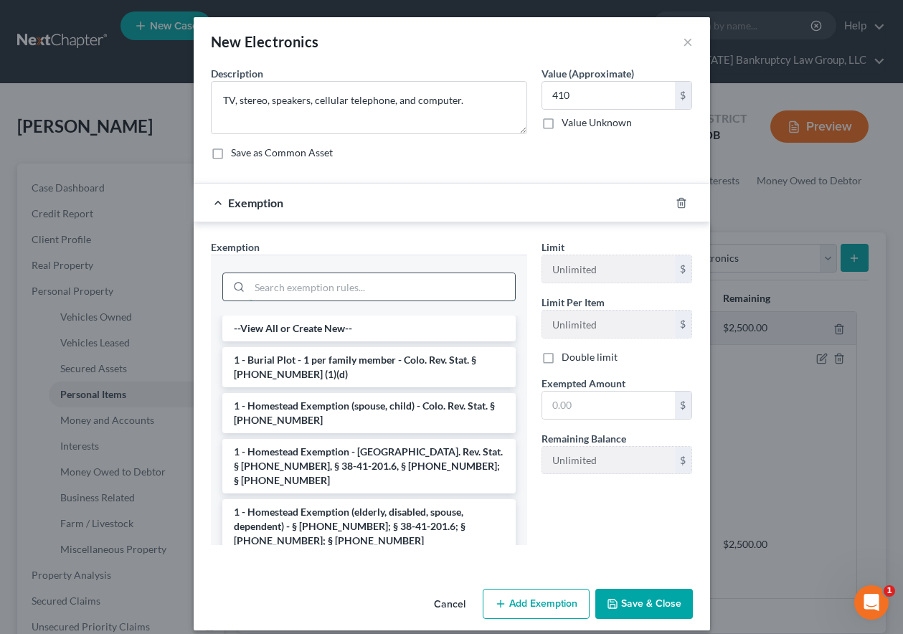
click at [384, 287] on input "search" at bounding box center [381, 286] width 265 height 27
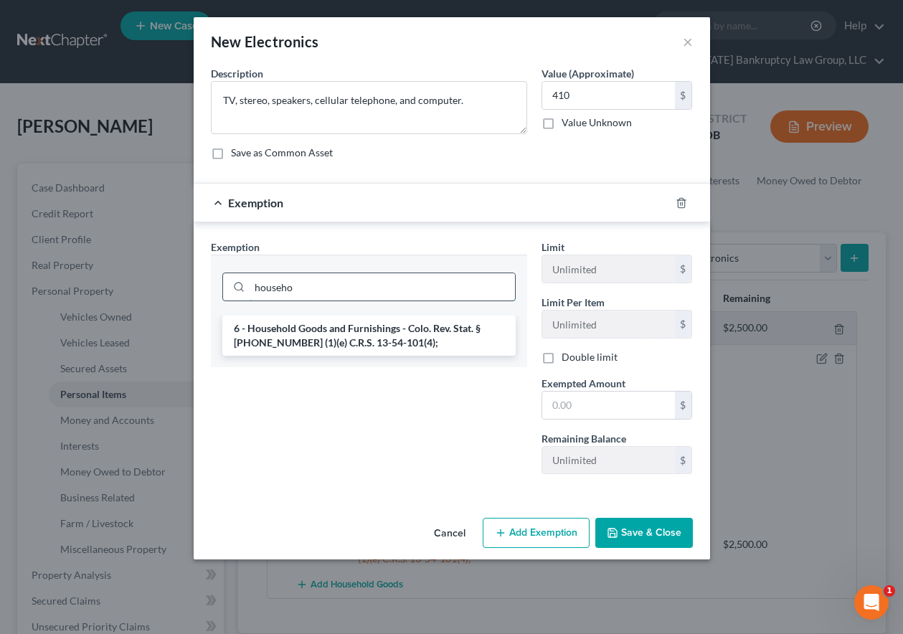
type input "househo"
click at [333, 333] on li "6 - Household Goods and Furnishings - Colo. Rev. Stat. § [PHONE_NUMBER] (1)(e) …" at bounding box center [368, 335] width 293 height 40
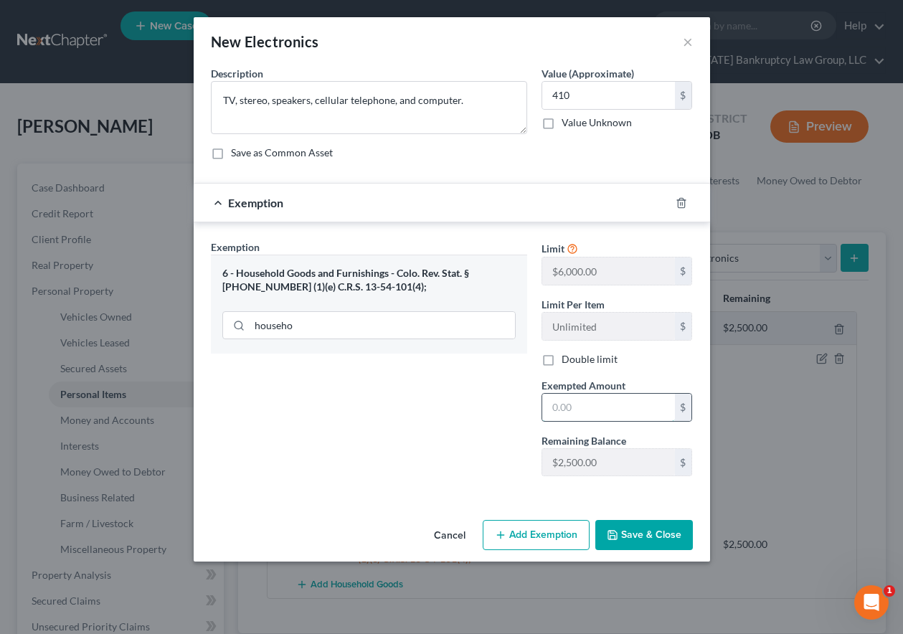
click at [582, 406] on input "text" at bounding box center [608, 407] width 133 height 27
type input "1,000"
click at [634, 526] on button "Save & Close" at bounding box center [644, 535] width 98 height 30
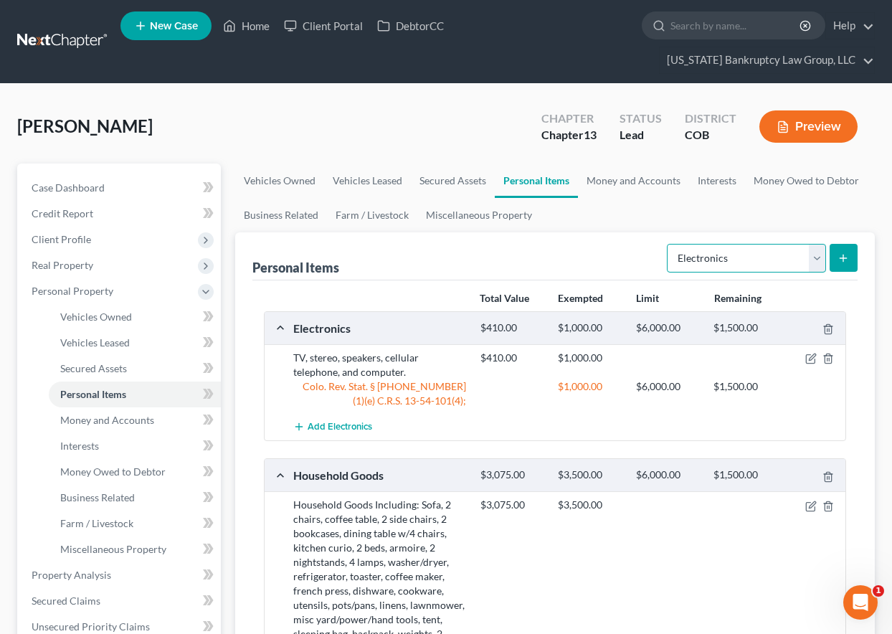
click at [752, 256] on select "Select Item Type Clothing Collectibles Of Value Electronics Firearms Household …" at bounding box center [746, 258] width 159 height 29
select select "collectibles_of_value"
click at [668, 244] on select "Select Item Type Clothing Collectibles Of Value Electronics Firearms Household …" at bounding box center [746, 258] width 159 height 29
click at [843, 252] on icon "submit" at bounding box center [842, 257] width 11 height 11
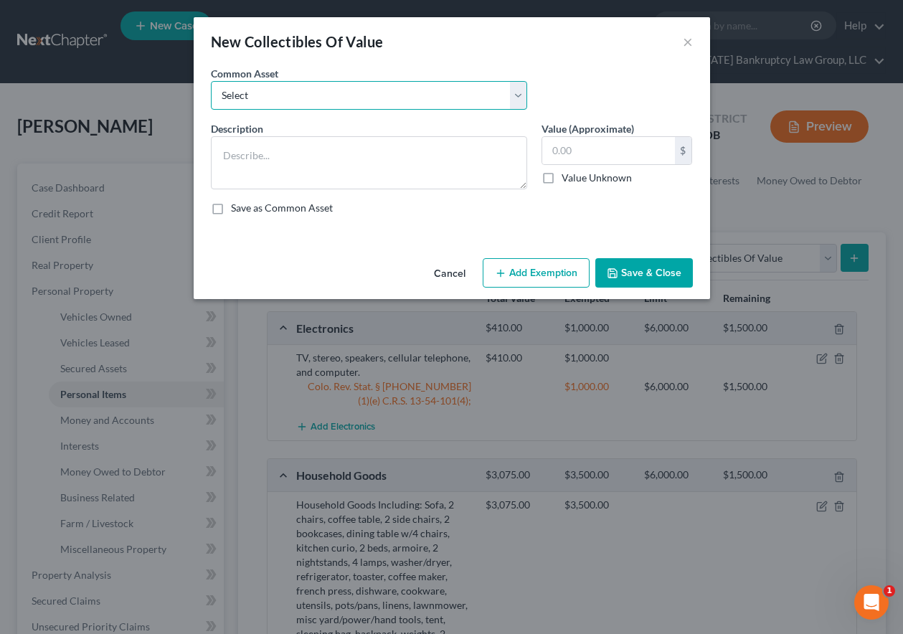
click at [376, 105] on select "Select Books" at bounding box center [369, 95] width 316 height 29
select select "0"
click at [211, 81] on select "Select Books" at bounding box center [369, 95] width 316 height 29
type textarea "Books"
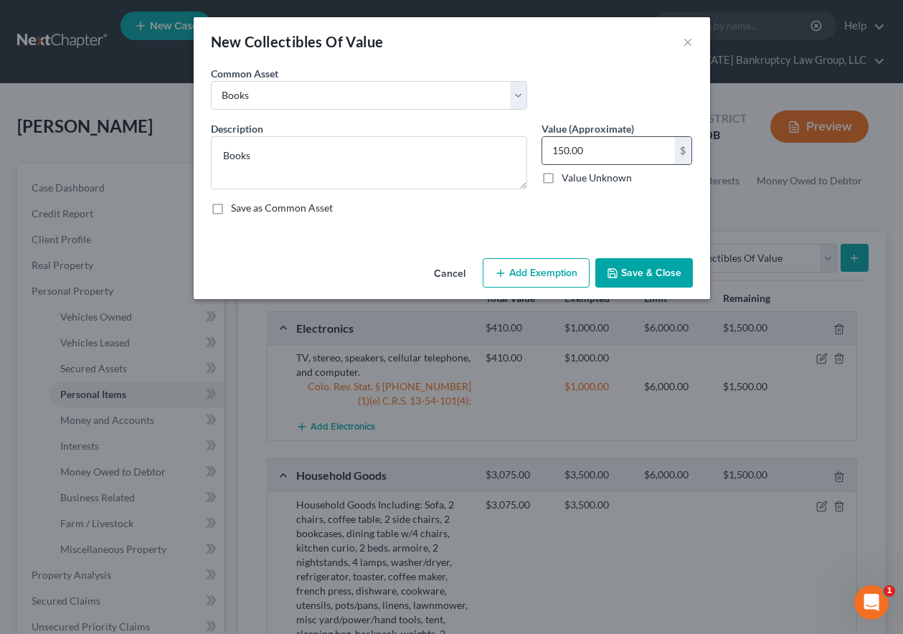
click at [632, 156] on input "150.00" at bounding box center [608, 150] width 133 height 27
type input "250"
click at [529, 268] on button "Add Exemption" at bounding box center [536, 273] width 107 height 30
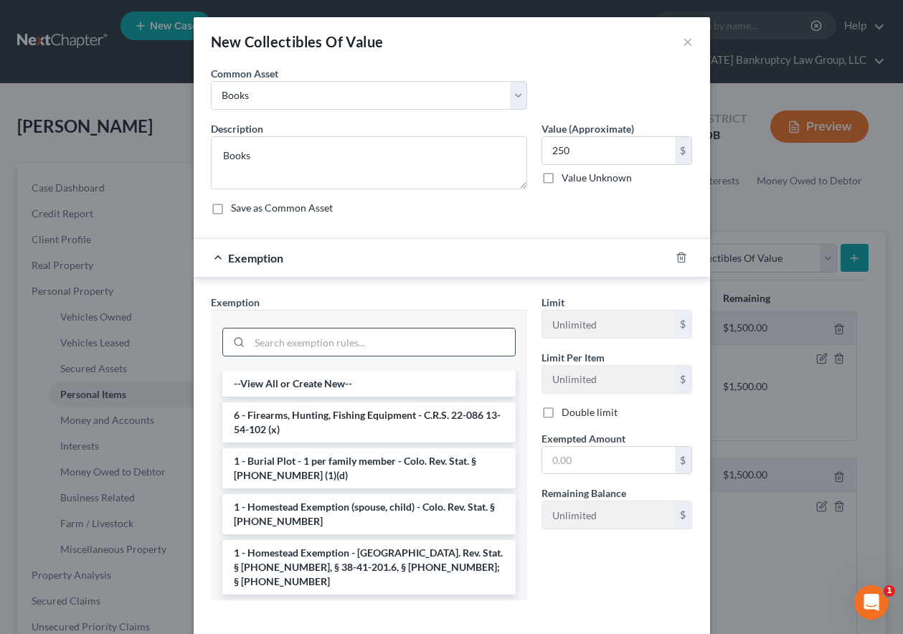
click at [405, 341] on input "search" at bounding box center [381, 341] width 265 height 27
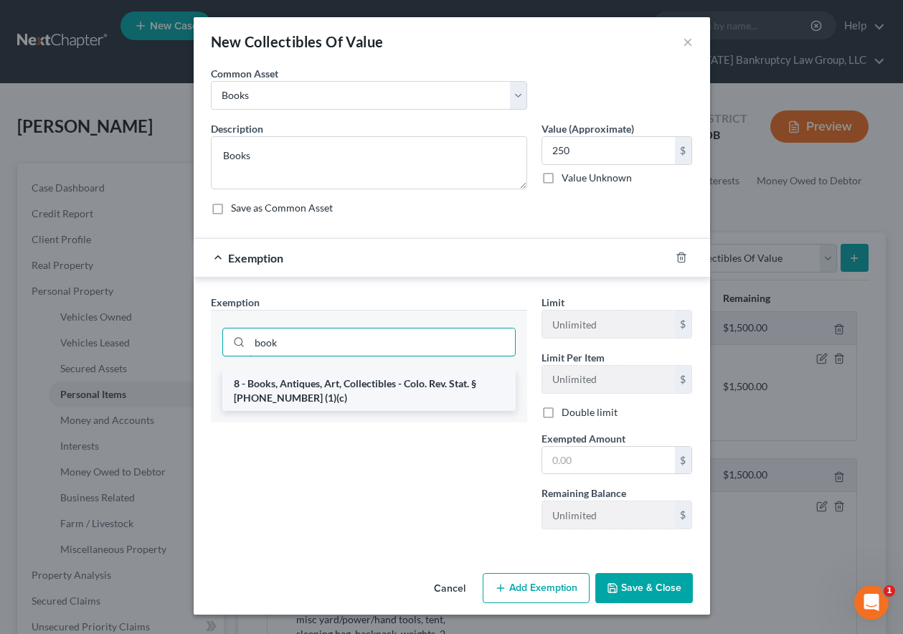
type input "book"
click at [305, 390] on li "8 - Books, Antiques, Art, Collectibles - Colo. Rev. Stat. § [PHONE_NUMBER] (1)(…" at bounding box center [368, 391] width 293 height 40
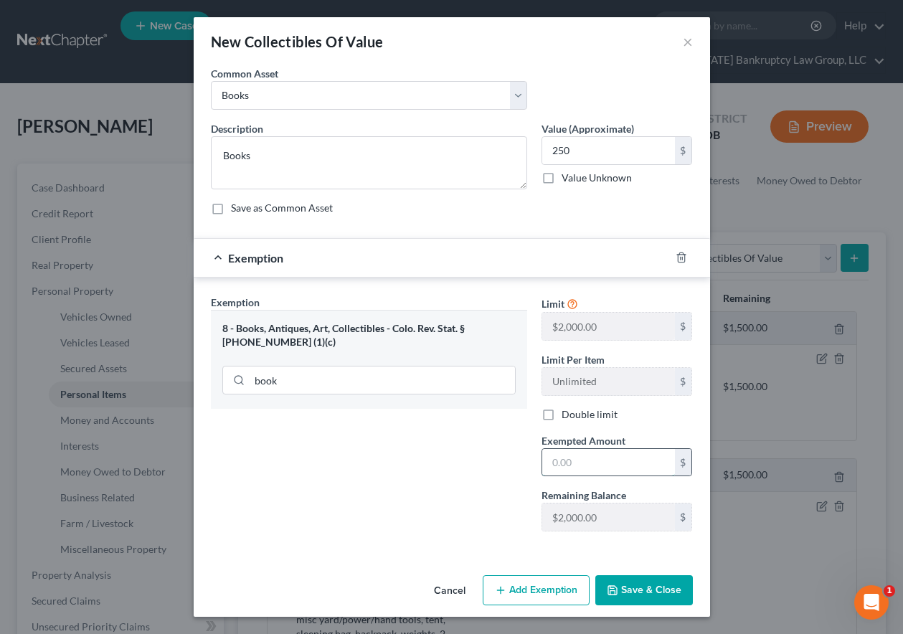
click at [569, 456] on input "text" at bounding box center [608, 462] width 133 height 27
type input "500"
click at [636, 586] on button "Save & Close" at bounding box center [644, 590] width 98 height 30
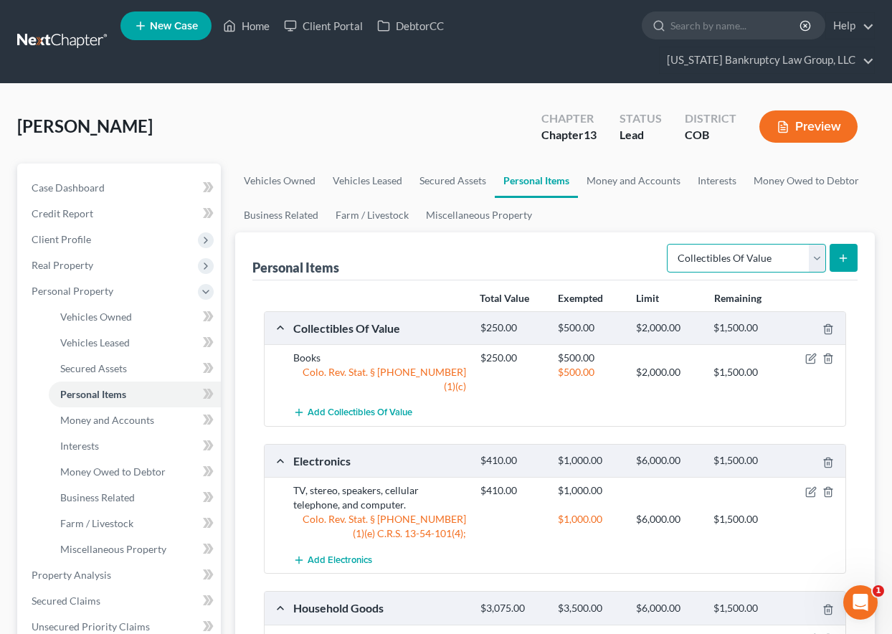
click at [751, 249] on select "Select Item Type Clothing Collectibles Of Value Electronics Firearms Household …" at bounding box center [746, 258] width 159 height 29
select select "jewelry"
click at [668, 244] on select "Select Item Type Clothing Collectibles Of Value Electronics Firearms Household …" at bounding box center [746, 258] width 159 height 29
click at [844, 251] on button "submit" at bounding box center [844, 258] width 28 height 28
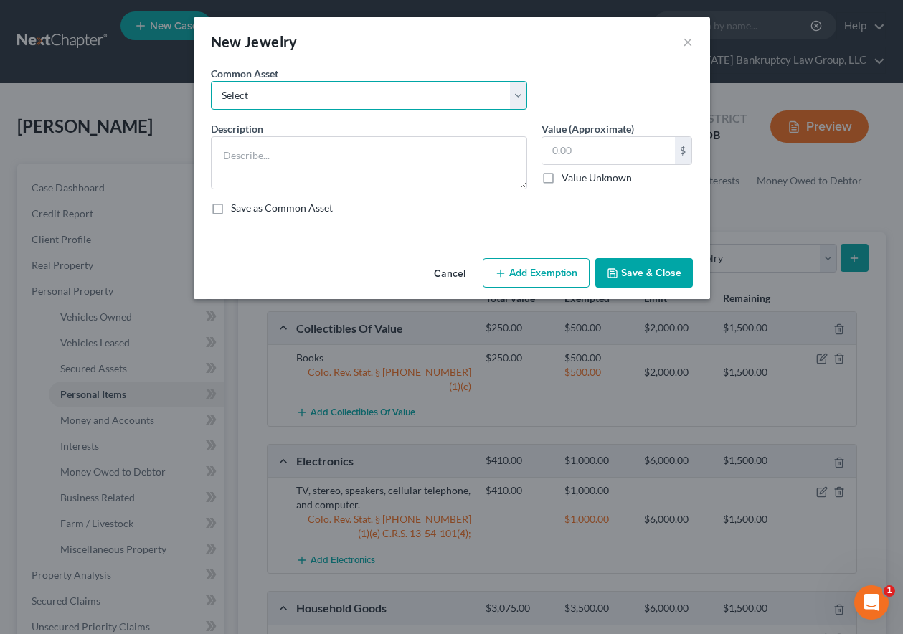
click at [386, 95] on select "Select Smartwatch Wedding rings Costume jewelry Wedding rings" at bounding box center [369, 95] width 316 height 29
click at [399, 62] on div "New Jewelry ×" at bounding box center [452, 41] width 516 height 49
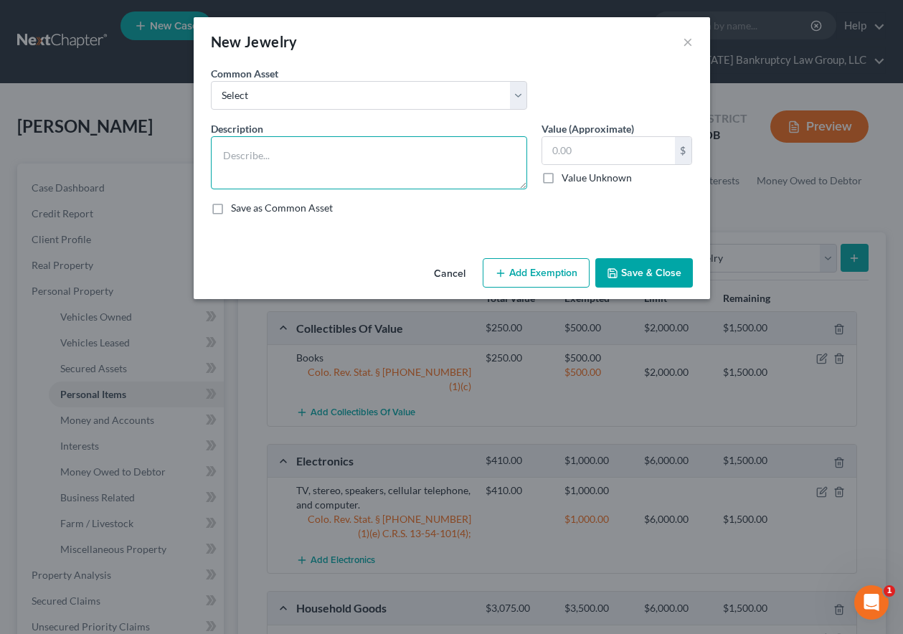
click at [352, 151] on textarea at bounding box center [369, 162] width 316 height 53
type textarea "Necklaces and bracelets"
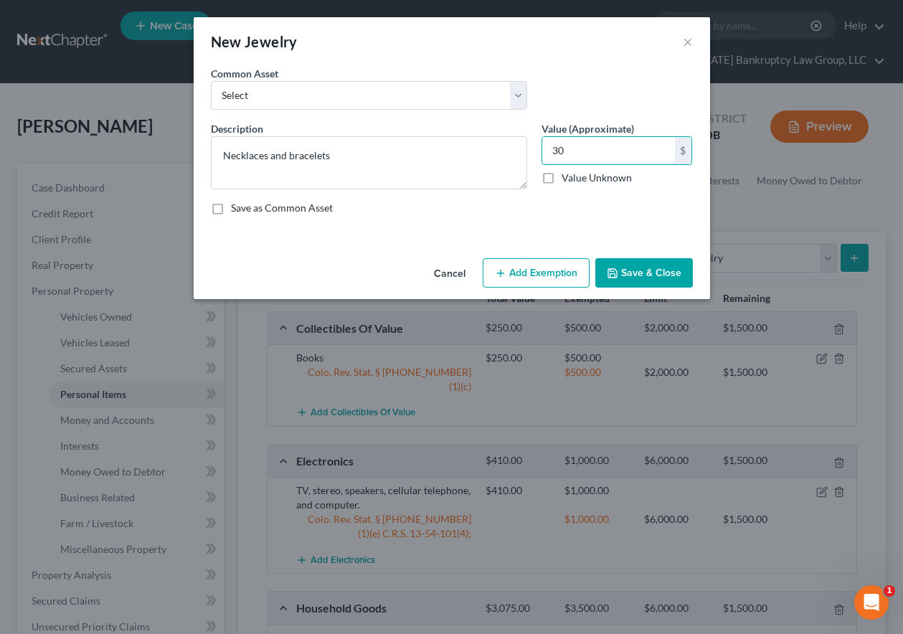
type input "30"
click at [567, 260] on button "Add Exemption" at bounding box center [536, 273] width 107 height 30
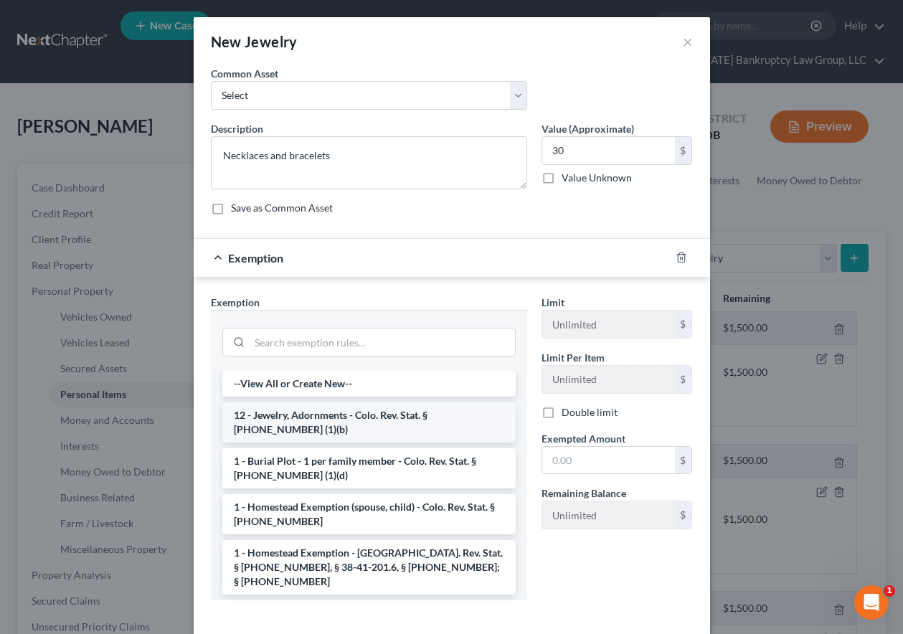
click at [391, 425] on li "12 - Jewelry, Adornments - Colo. Rev. Stat. § [PHONE_NUMBER] (1)(b)" at bounding box center [368, 422] width 293 height 40
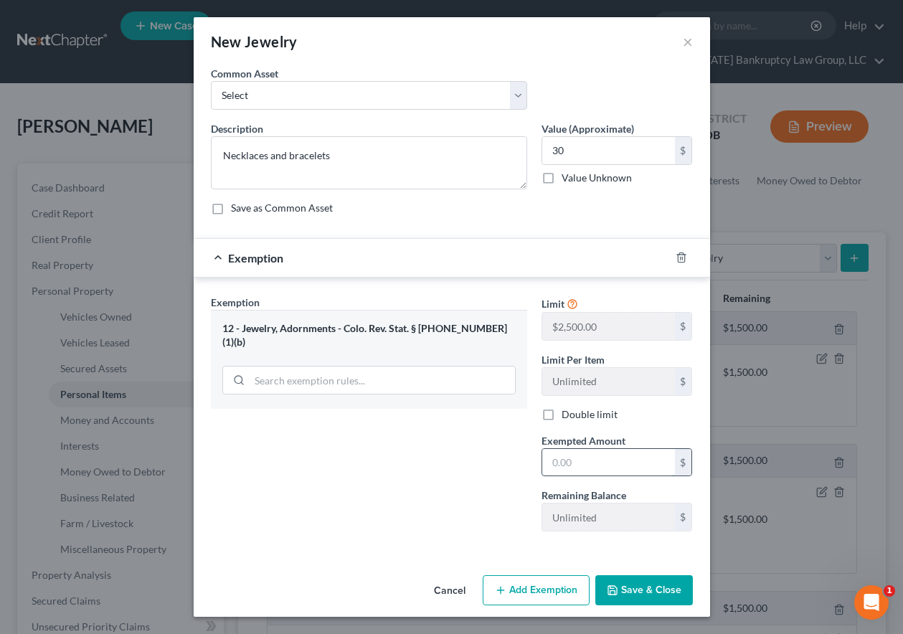
click at [619, 467] on input "text" at bounding box center [608, 462] width 133 height 27
type input "1,000"
click at [647, 590] on button "Save & Close" at bounding box center [644, 590] width 98 height 30
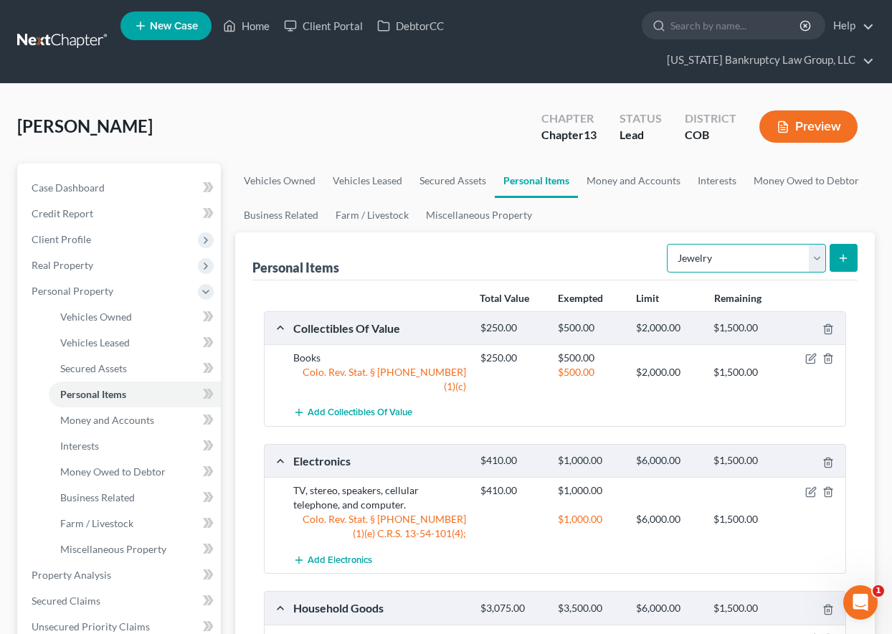
click at [741, 249] on select "Select Item Type Clothing Collectibles Of Value Electronics Firearms Household …" at bounding box center [746, 258] width 159 height 29
select select "clothing"
click at [668, 244] on select "Select Item Type Clothing Collectibles Of Value Electronics Firearms Household …" at bounding box center [746, 258] width 159 height 29
click at [848, 257] on icon "submit" at bounding box center [842, 257] width 11 height 11
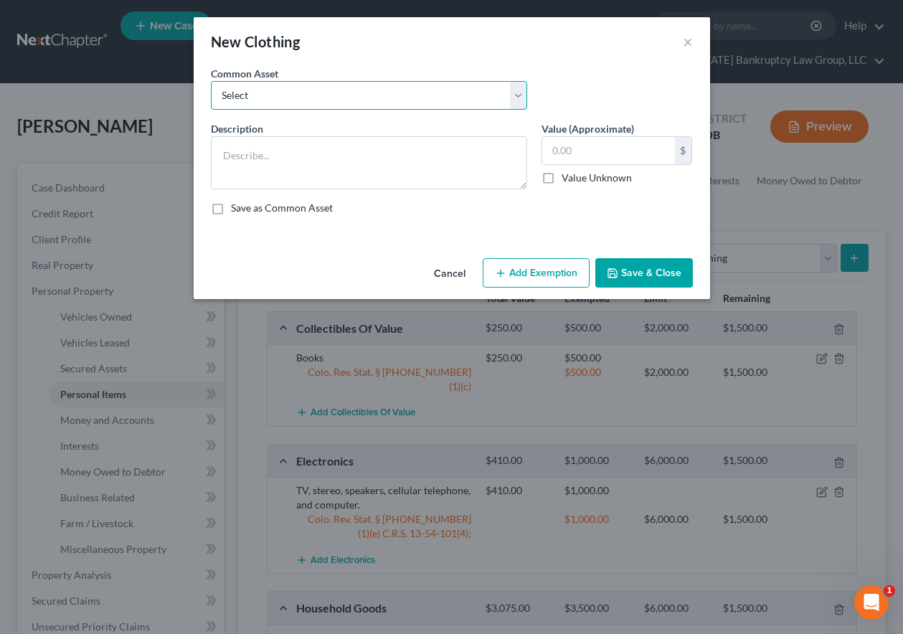
click at [349, 95] on select "Select Clothing and Outerwear" at bounding box center [369, 95] width 316 height 29
select select "0"
click at [211, 81] on select "Select Clothing and Outerwear" at bounding box center [369, 95] width 316 height 29
type textarea "Clothing and Outerwear"
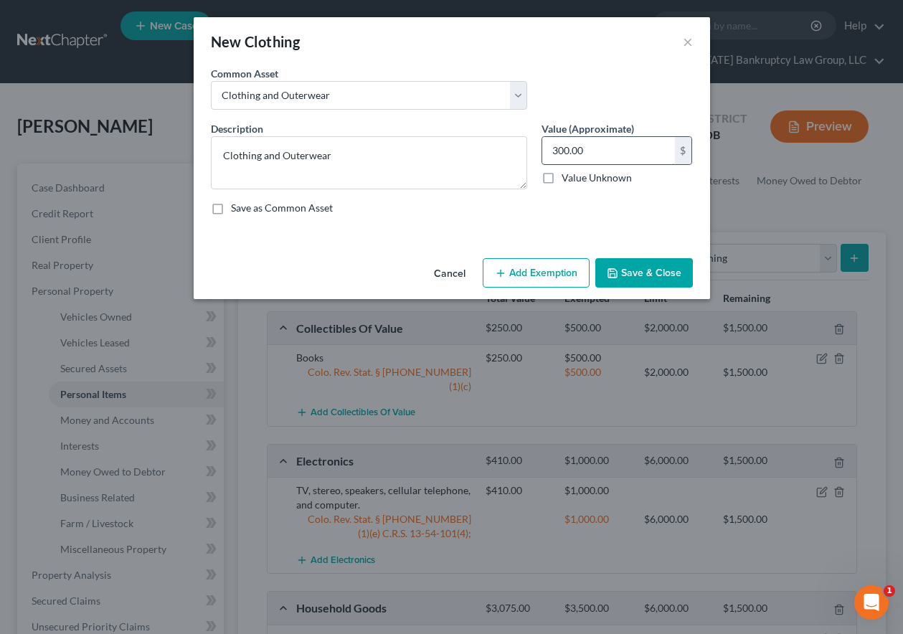
click at [623, 146] on input "300.00" at bounding box center [608, 150] width 133 height 27
type input "600"
click at [595, 262] on div "Cancel Add Exemption Save & Close" at bounding box center [452, 275] width 516 height 47
click at [526, 269] on button "Add Exemption" at bounding box center [536, 273] width 107 height 30
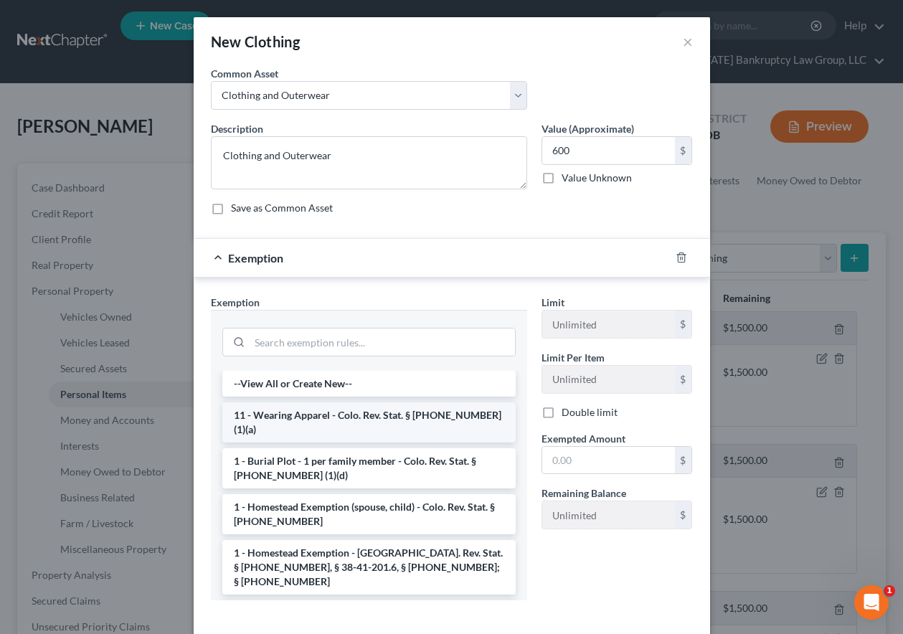
click at [333, 413] on li "11 - Wearing Apparel - Colo. Rev. Stat. § [PHONE_NUMBER] (1)(a)" at bounding box center [368, 422] width 293 height 40
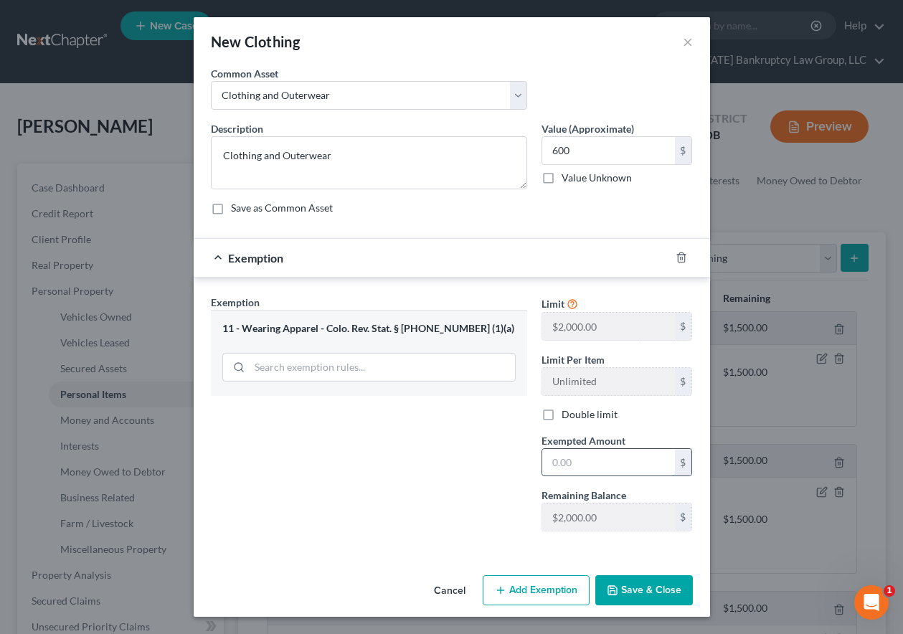
click at [584, 462] on input "text" at bounding box center [608, 462] width 133 height 27
type input "1,000"
click at [665, 601] on button "Save & Close" at bounding box center [644, 590] width 98 height 30
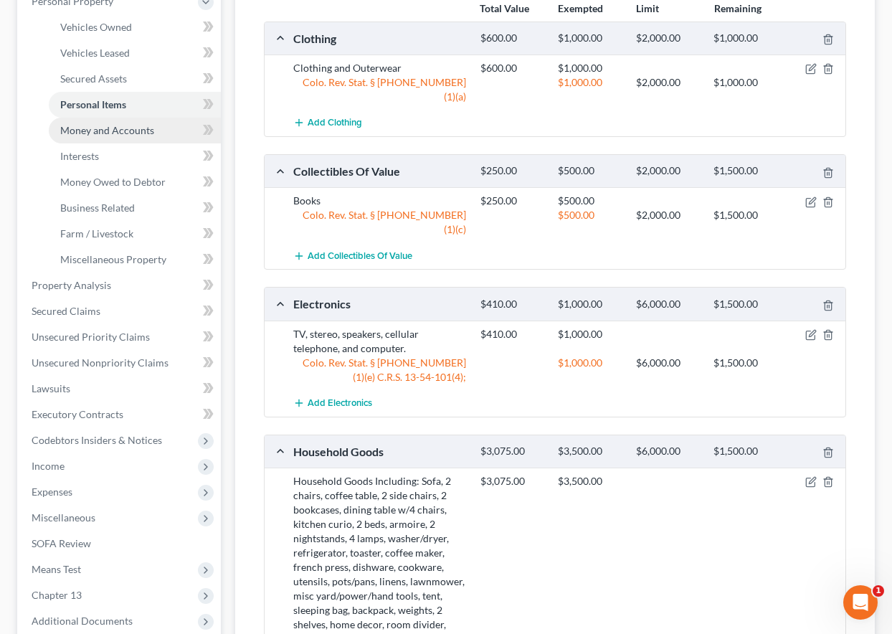
scroll to position [531, 0]
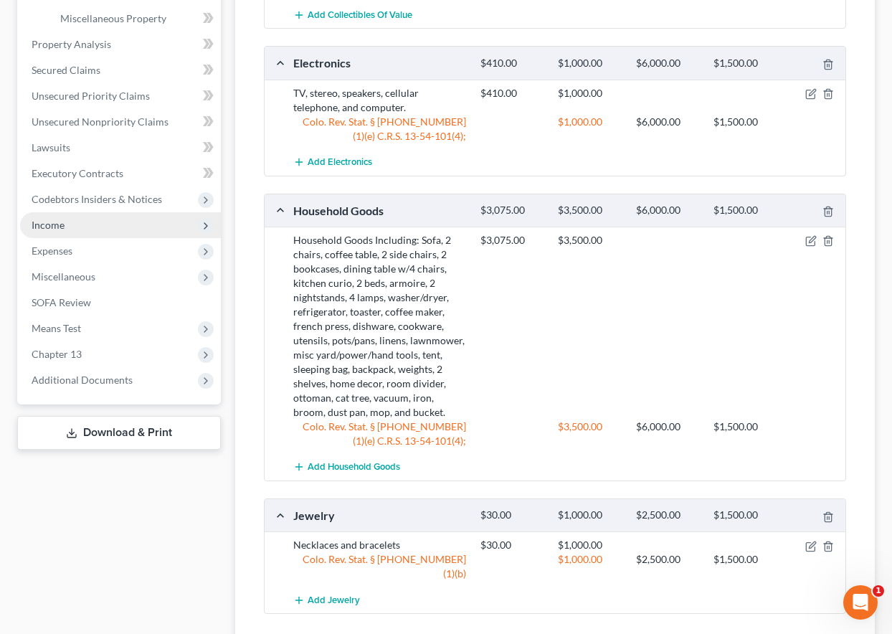
click at [46, 227] on span "Income" at bounding box center [48, 225] width 33 height 12
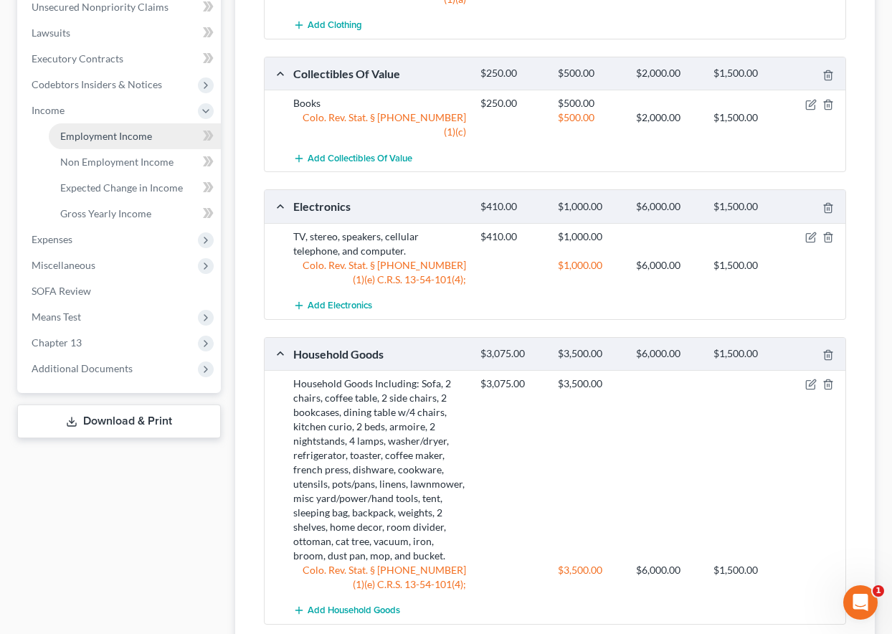
click at [110, 133] on span "Employment Income" at bounding box center [106, 136] width 92 height 12
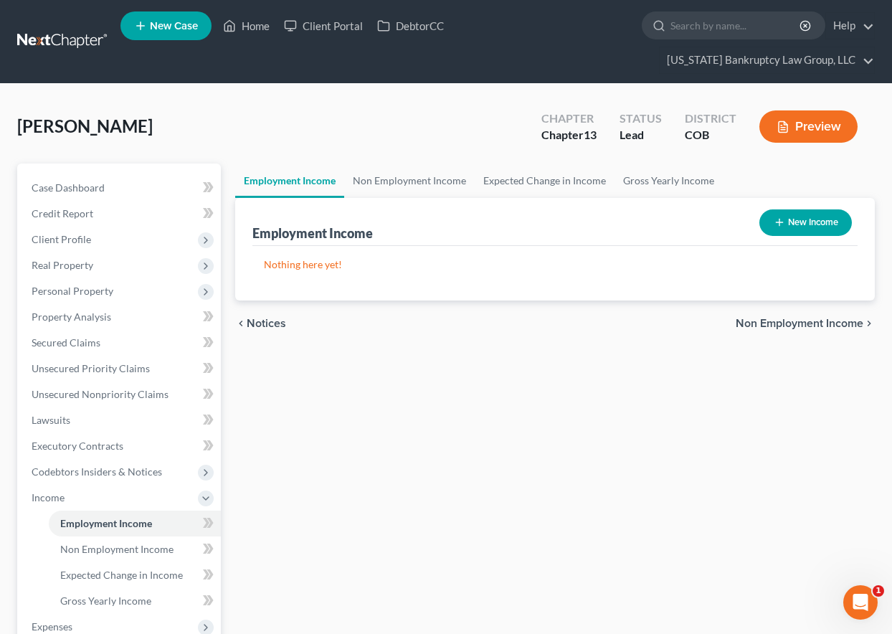
click at [796, 224] on button "New Income" at bounding box center [805, 222] width 92 height 27
select select "0"
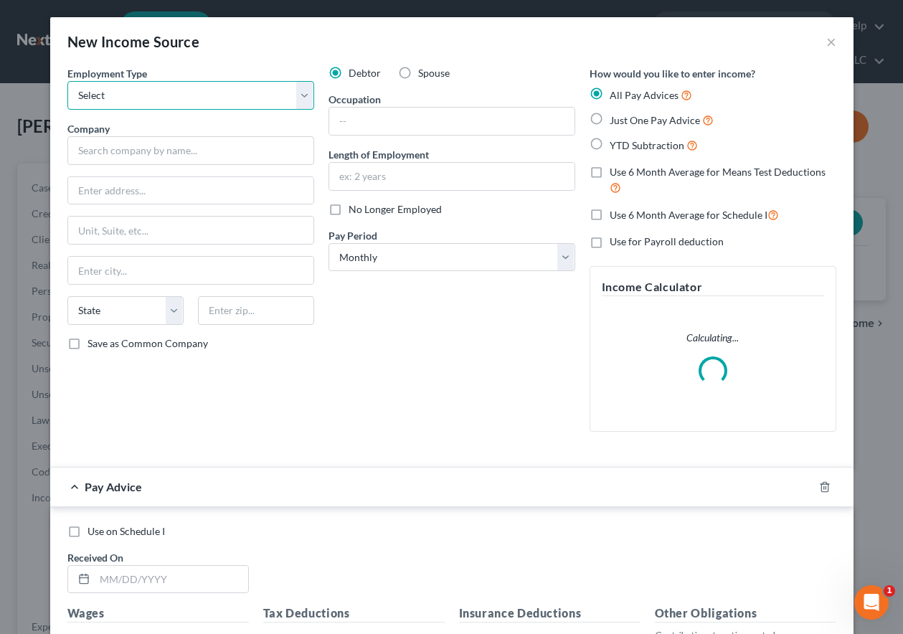
click at [162, 100] on select "Select Full or [DEMOGRAPHIC_DATA] Employment Self Employment" at bounding box center [190, 95] width 247 height 29
select select "0"
click at [67, 81] on select "Select Full or [DEMOGRAPHIC_DATA] Employment Self Employment" at bounding box center [190, 95] width 247 height 29
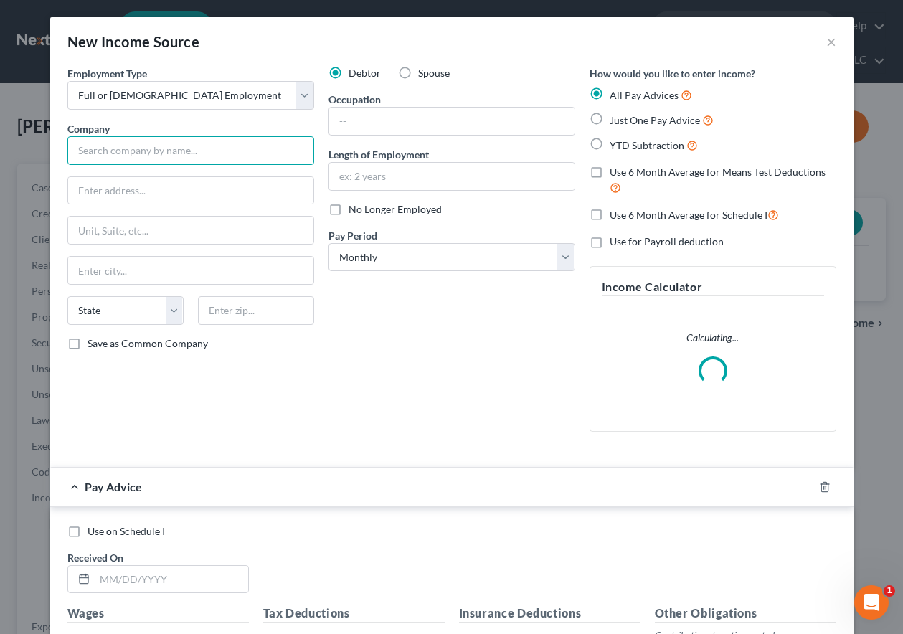
click at [173, 154] on input "text" at bounding box center [190, 150] width 247 height 29
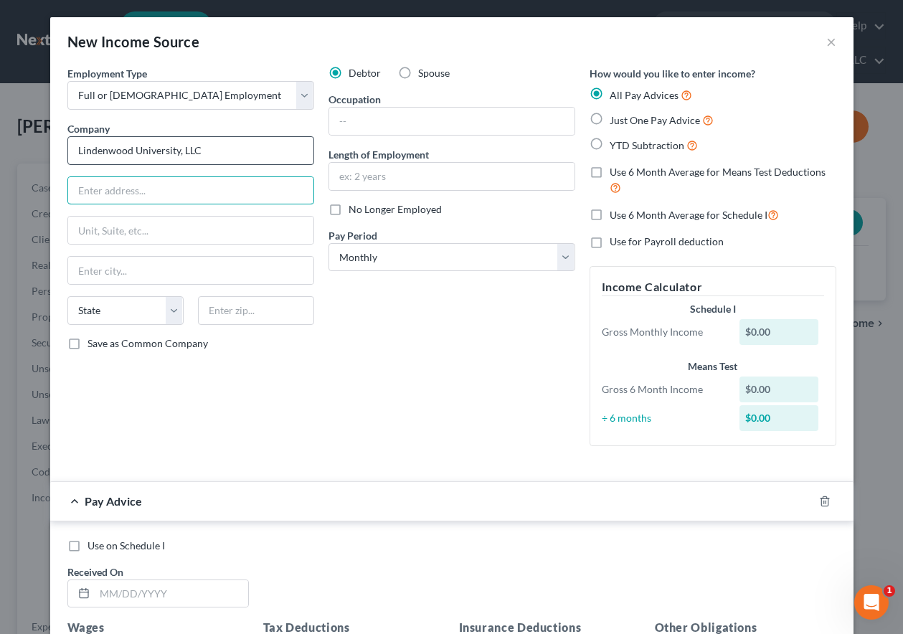
type input "Lindenwood University, LLC"
type input "209 S Kingshighway"
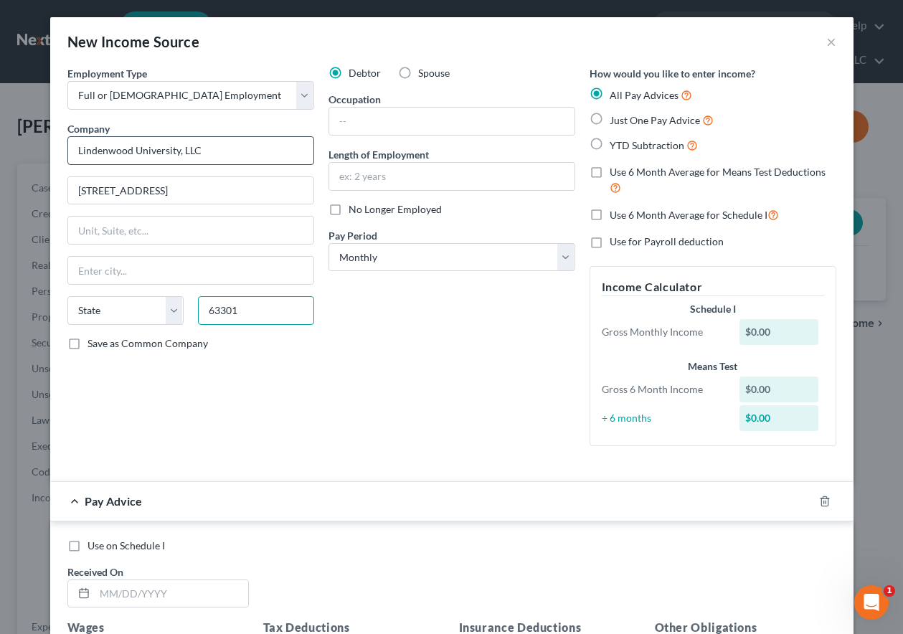
type input "63301"
type input "Saint Charles"
select select "26"
click at [93, 336] on input "Save as Common Company" at bounding box center [97, 340] width 9 height 9
checkbox input "true"
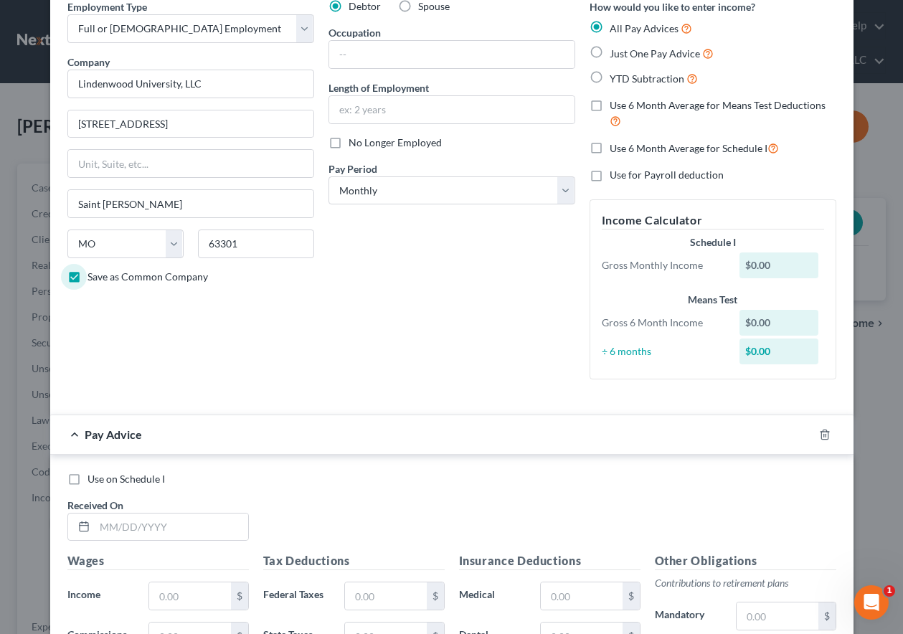
scroll to position [143, 0]
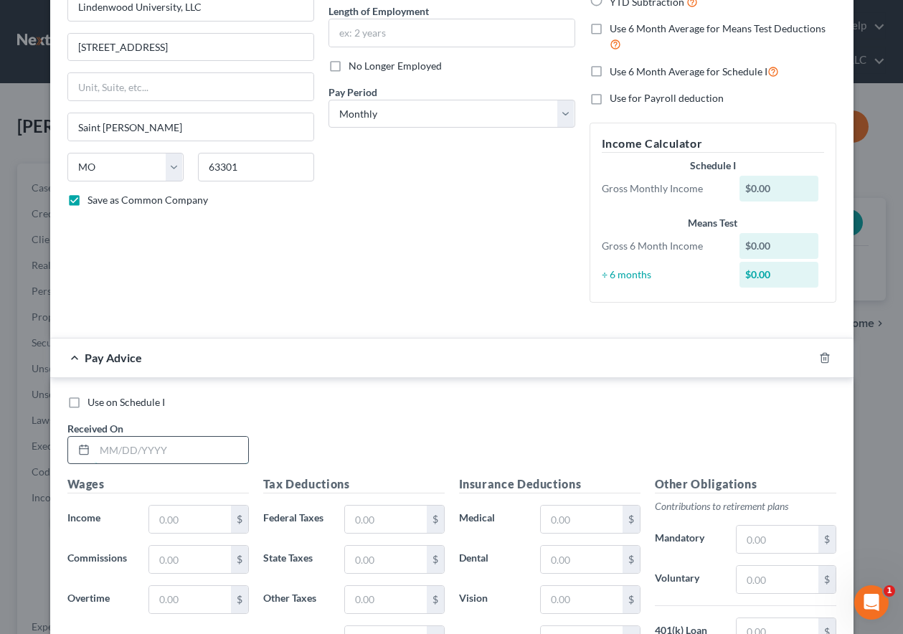
click at [181, 437] on input "text" at bounding box center [171, 450] width 153 height 27
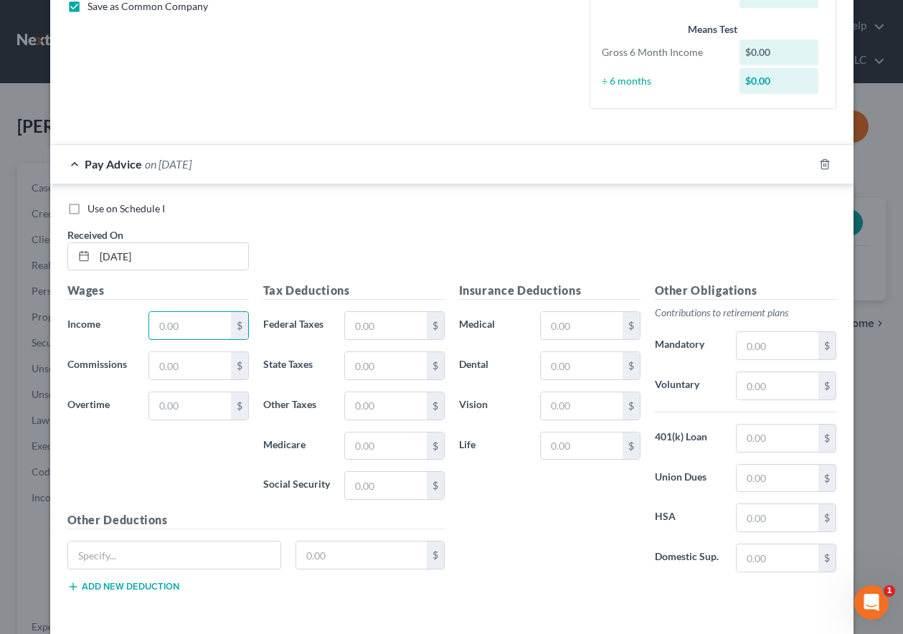
scroll to position [397, 0]
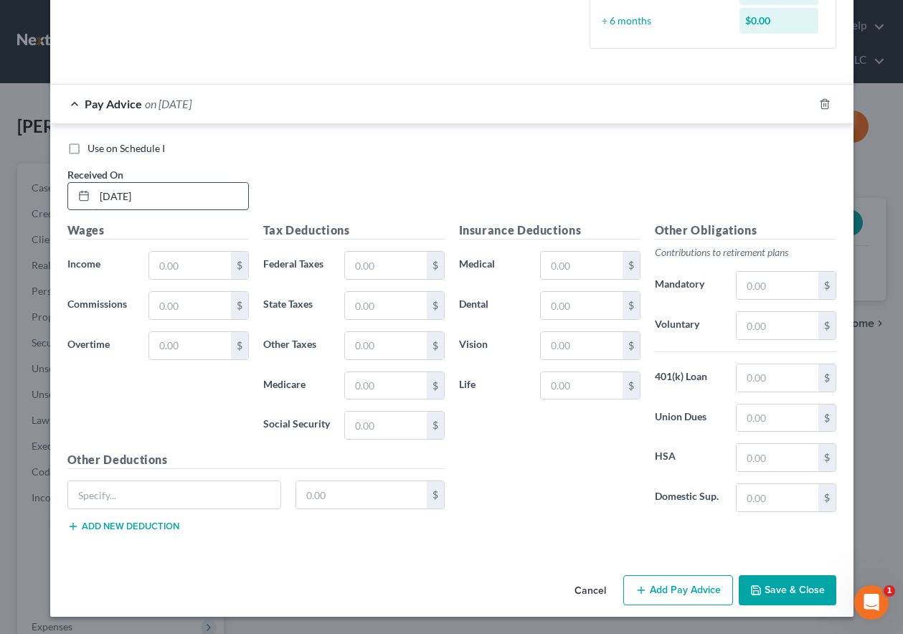
click at [172, 199] on input "[DATE]" at bounding box center [171, 196] width 153 height 27
drag, startPoint x: 172, startPoint y: 199, endPoint x: 82, endPoint y: 199, distance: 89.6
click at [83, 199] on div "[DATE]" at bounding box center [157, 196] width 181 height 29
type input "07/31/2025"
type input "1,050.00"
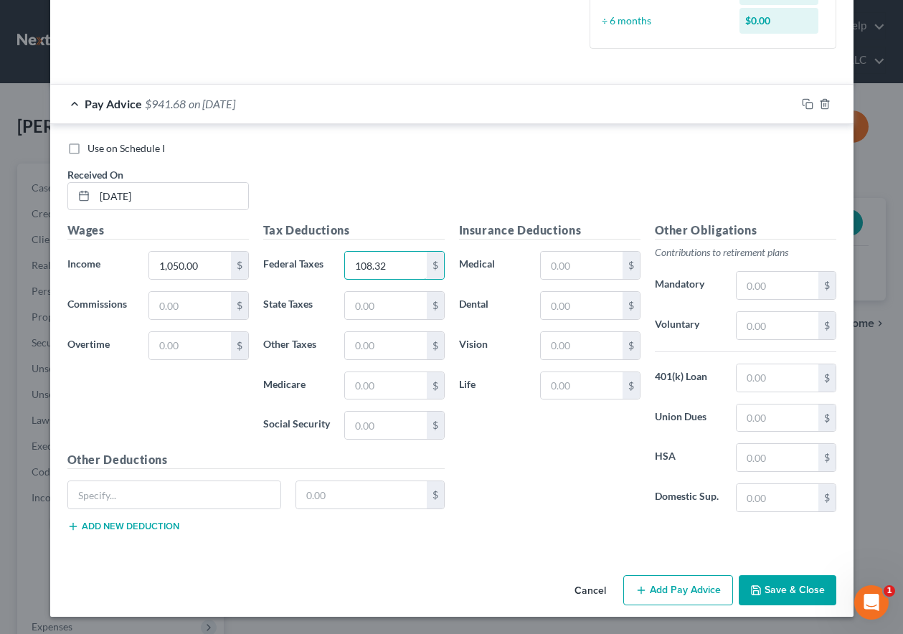
type input "108.32"
click at [806, 103] on rect "button" at bounding box center [809, 106] width 6 height 6
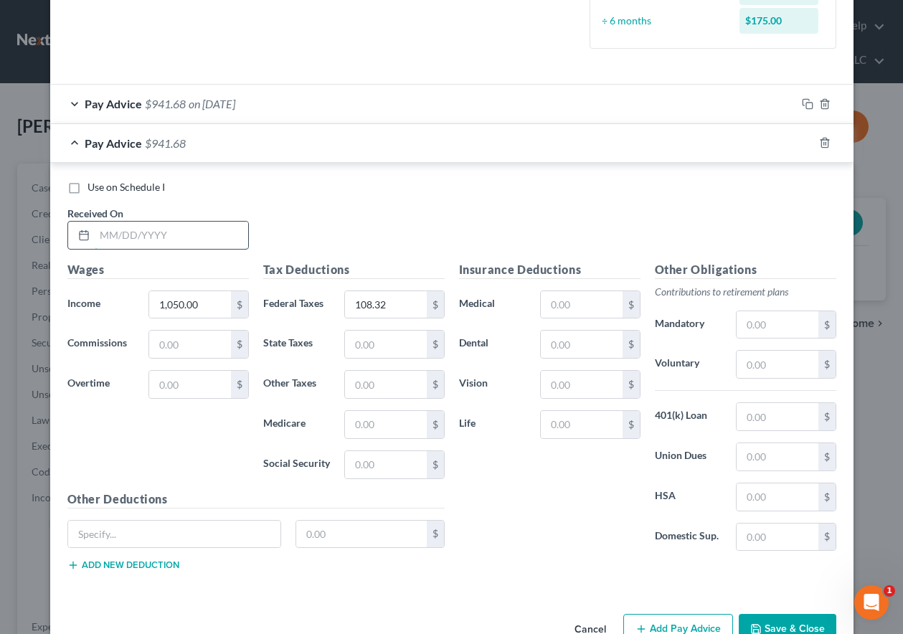
click at [214, 229] on input "text" at bounding box center [171, 235] width 153 height 27
type input "[DATE]"
click at [396, 293] on input "108.32" at bounding box center [385, 304] width 81 height 27
type input "108.33"
drag, startPoint x: 803, startPoint y: 140, endPoint x: 809, endPoint y: 147, distance: 9.2
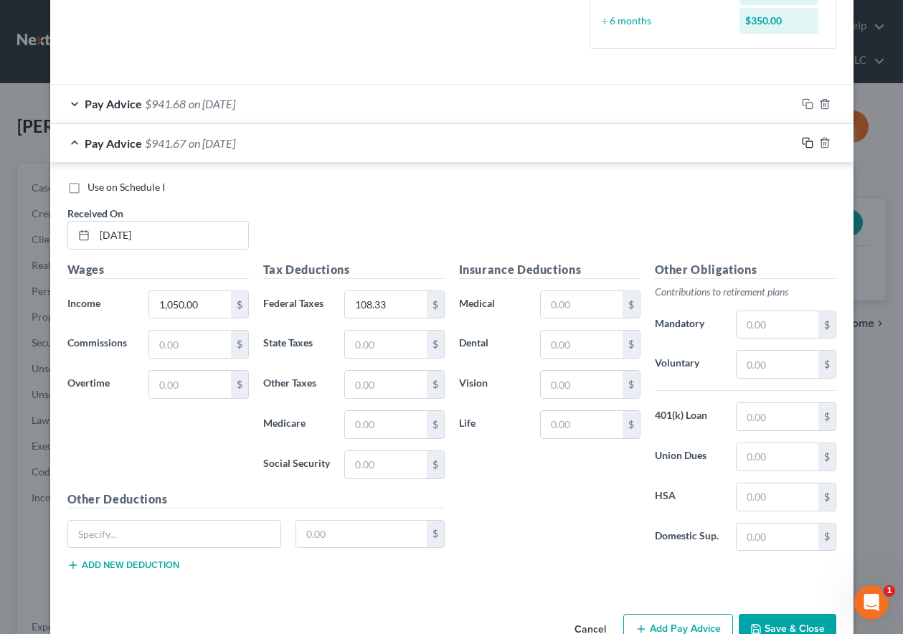
click at [803, 140] on icon "button" at bounding box center [805, 141] width 6 height 6
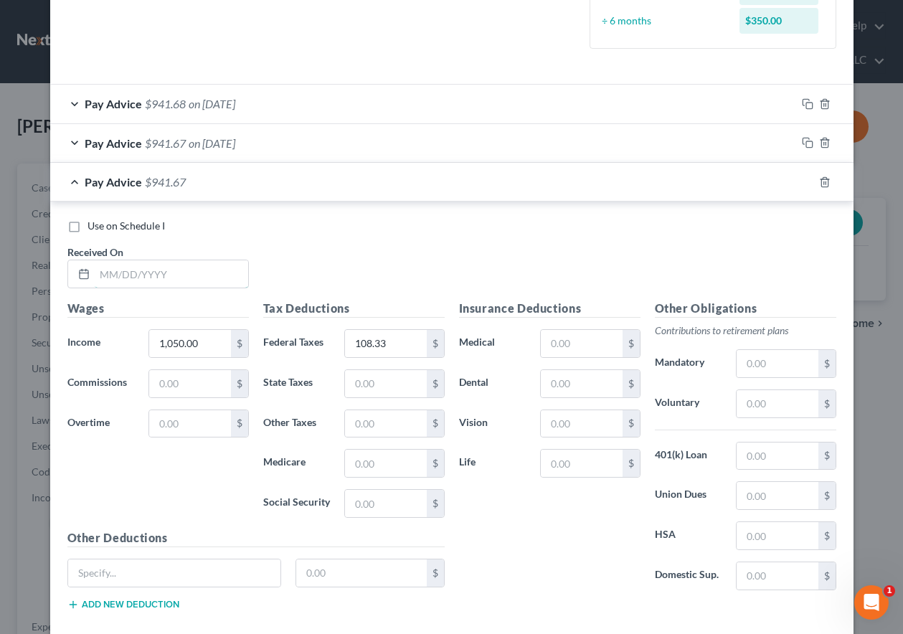
drag, startPoint x: 198, startPoint y: 274, endPoint x: 206, endPoint y: 257, distance: 18.9
click at [198, 274] on input "text" at bounding box center [171, 273] width 153 height 27
type input "[DATE]"
type input "4,050.00"
type input "785.95"
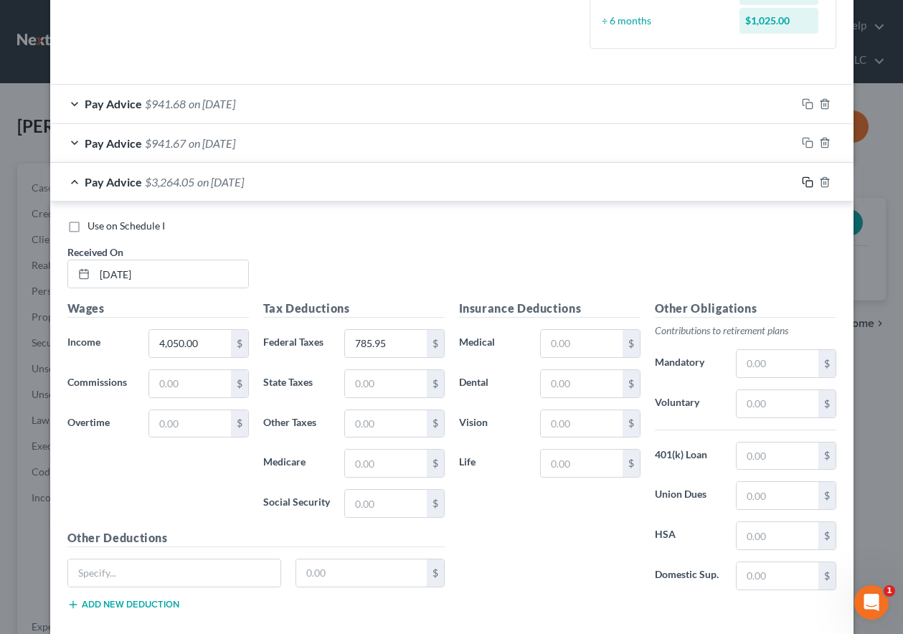
click at [802, 182] on icon "button" at bounding box center [807, 181] width 11 height 11
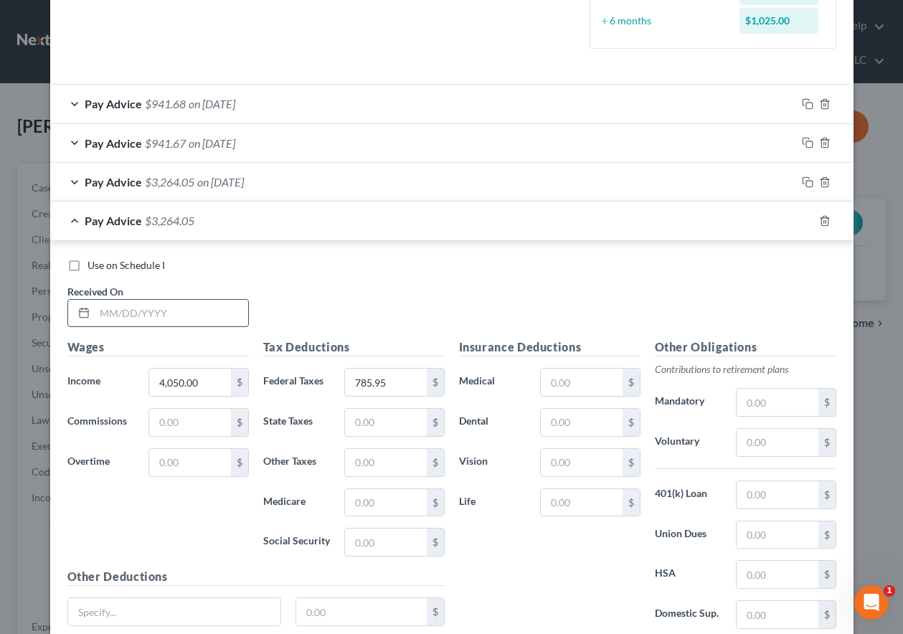
click at [176, 310] on input "text" at bounding box center [171, 313] width 153 height 27
type input "4"
type input "04/30/2025"
click at [820, 219] on icon "button" at bounding box center [824, 220] width 11 height 11
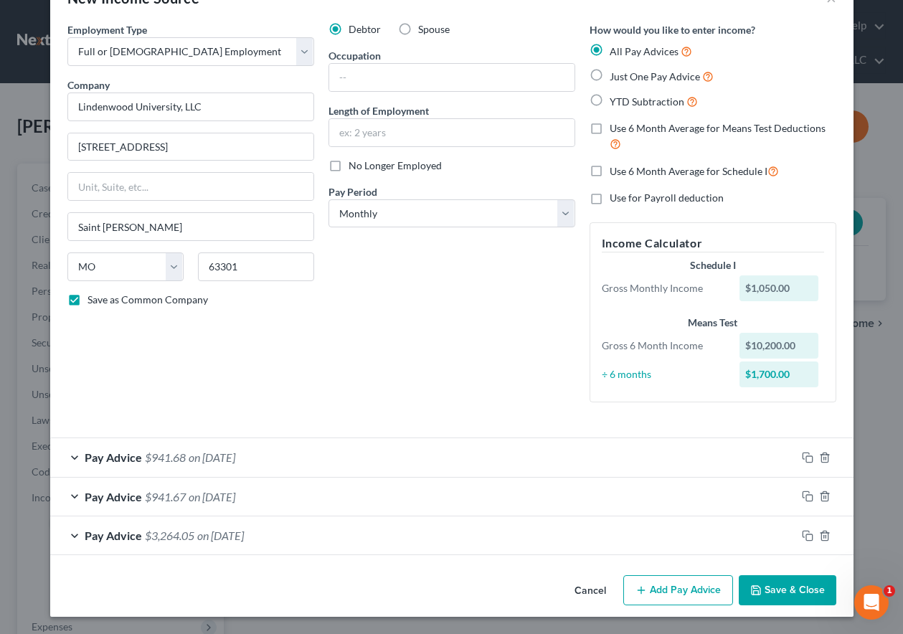
scroll to position [44, 0]
click at [771, 591] on button "Save & Close" at bounding box center [787, 590] width 98 height 30
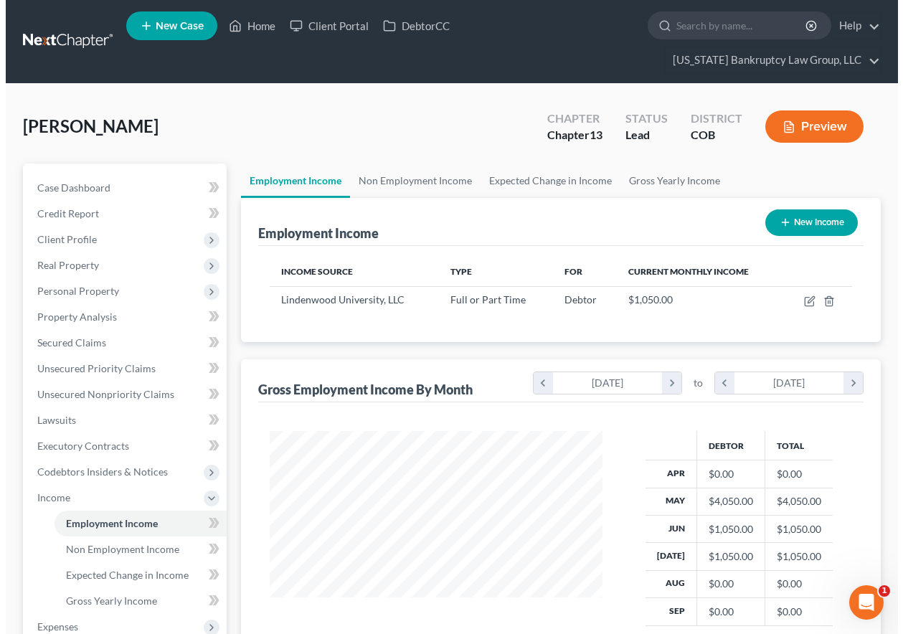
scroll to position [716686, 716586]
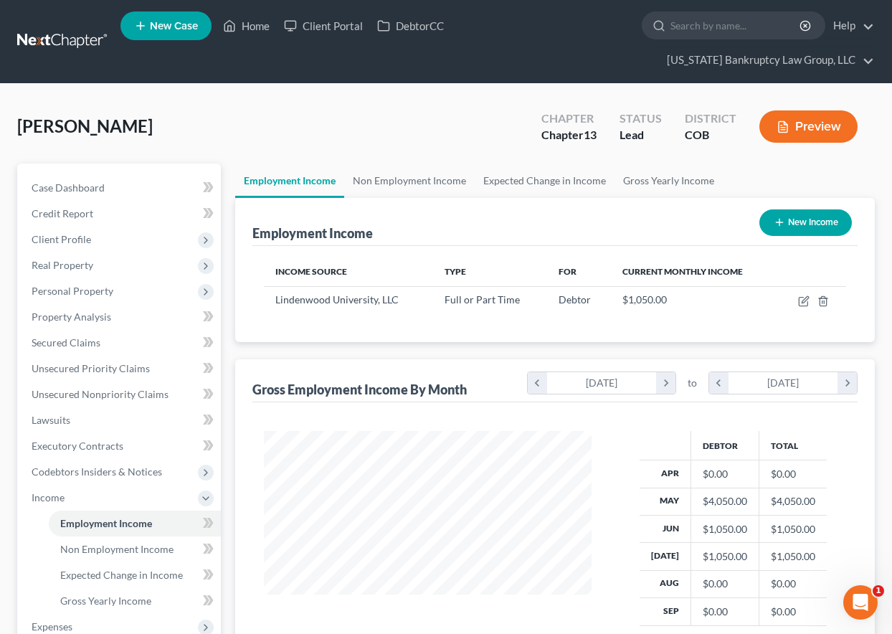
click at [817, 219] on button "New Income" at bounding box center [805, 222] width 92 height 27
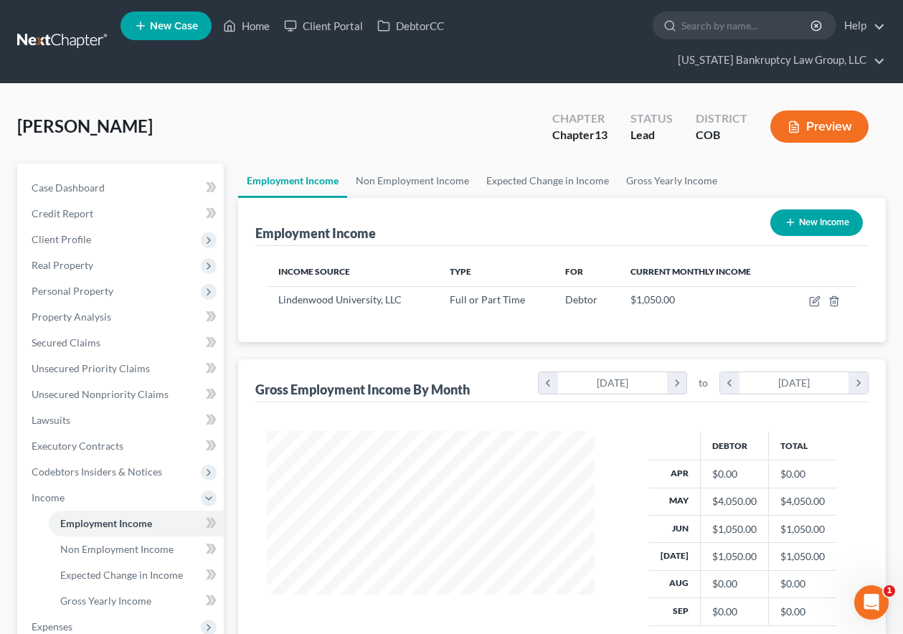
select select "0"
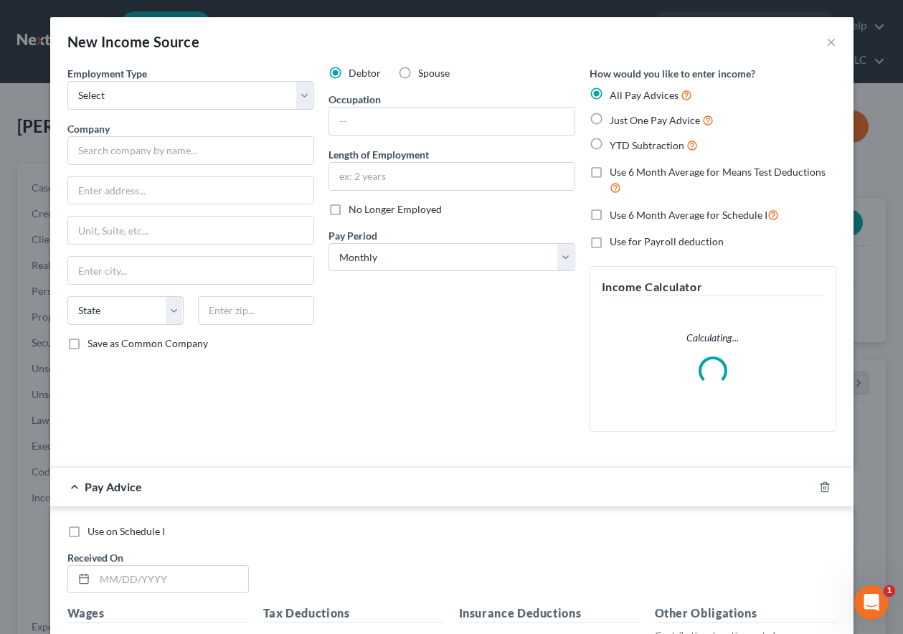
scroll to position [257, 361]
click at [138, 94] on select "Select Full or [DEMOGRAPHIC_DATA] Employment Self Employment" at bounding box center [190, 95] width 247 height 29
select select "0"
click at [67, 81] on select "Select Full or [DEMOGRAPHIC_DATA] Employment Self Employment" at bounding box center [190, 95] width 247 height 29
click at [143, 152] on input "text" at bounding box center [190, 150] width 247 height 29
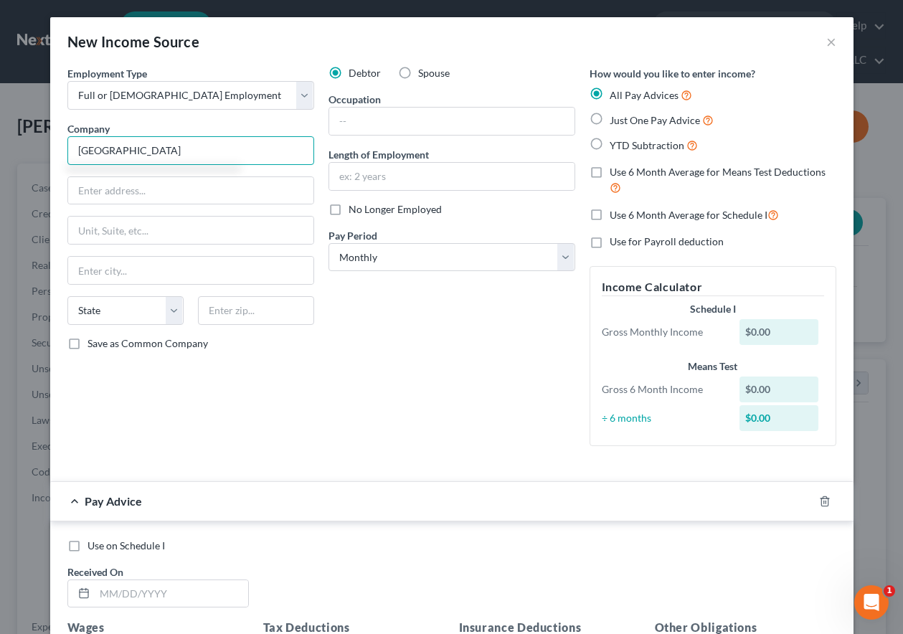
type input "[GEOGRAPHIC_DATA]"
type input "2"
type input "[STREET_ADDRESS]"
type input "80221"
type input "[GEOGRAPHIC_DATA]"
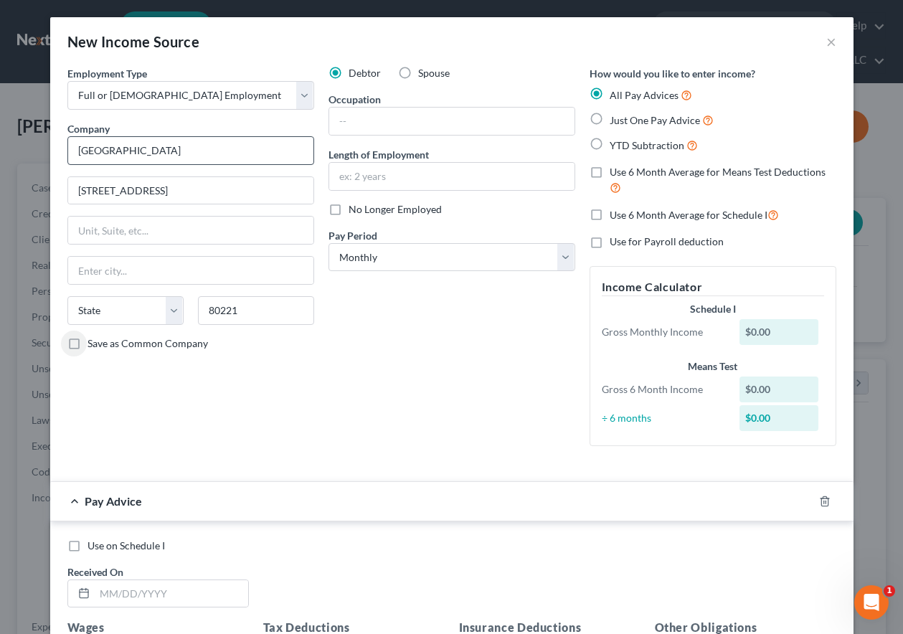
select select "5"
click at [93, 336] on input "Save as Common Company" at bounding box center [97, 340] width 9 height 9
checkbox input "true"
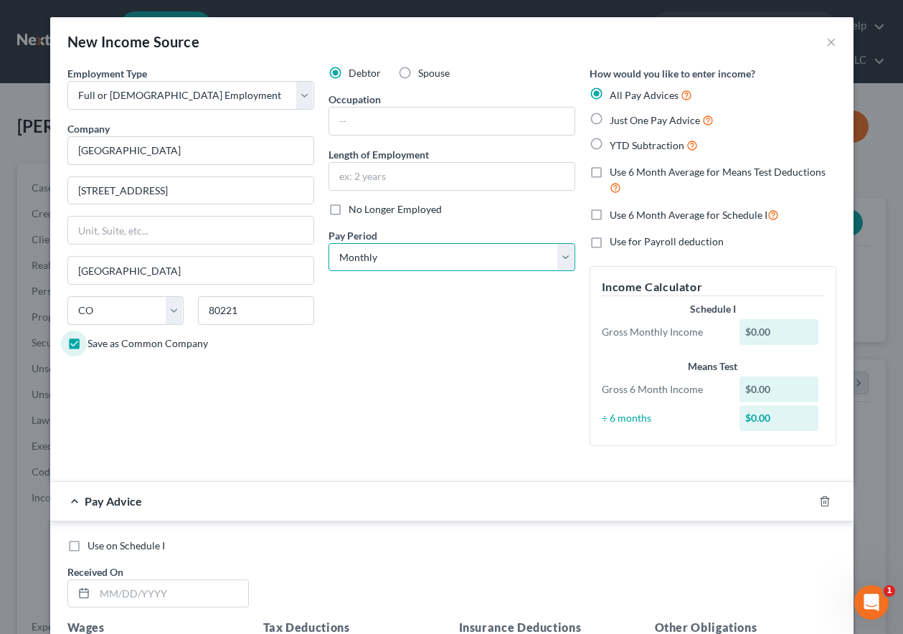
click at [349, 259] on select "Select Monthly Twice Monthly Every Other Week Weekly" at bounding box center [451, 257] width 247 height 29
select select "2"
click at [328, 243] on select "Select Monthly Twice Monthly Every Other Week Weekly" at bounding box center [451, 257] width 247 height 29
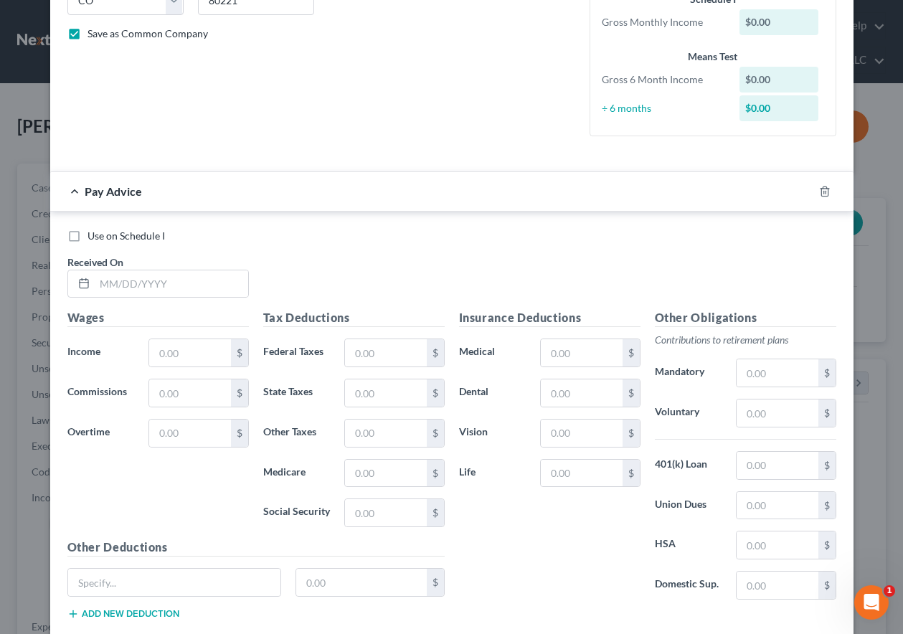
scroll to position [358, 0]
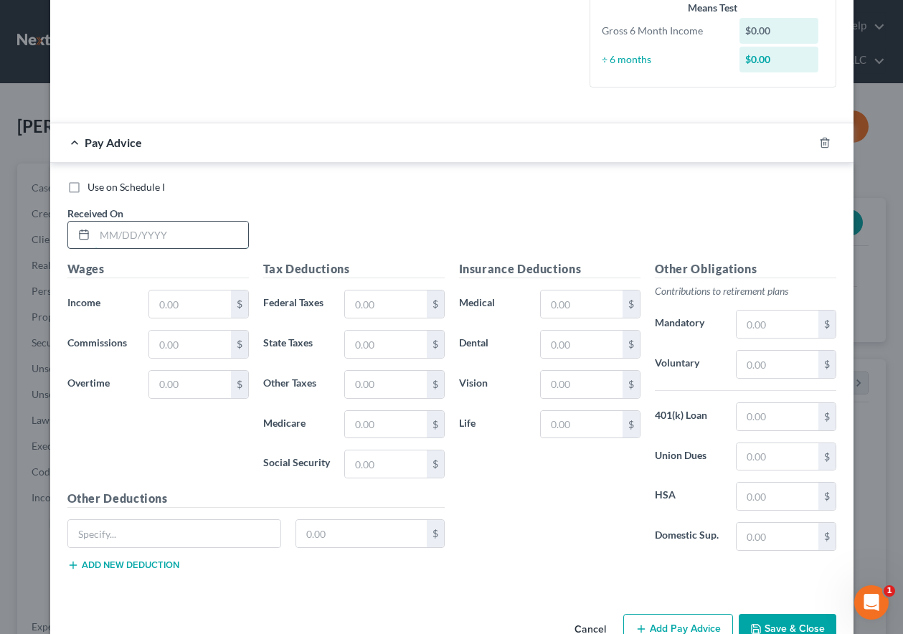
click at [156, 234] on input "text" at bounding box center [171, 235] width 153 height 27
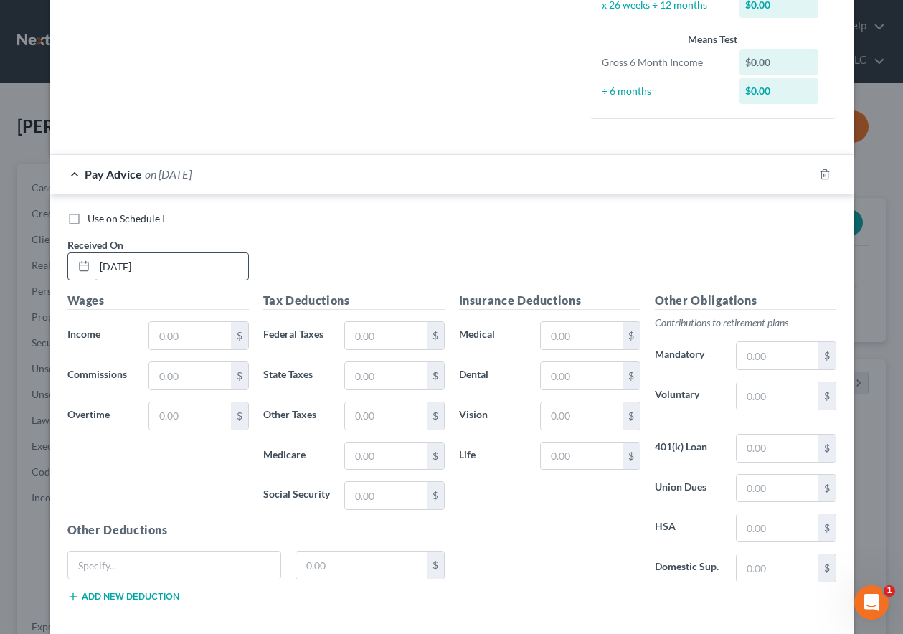
type input "[DATE]"
type input "683.08"
type input "1"
type input "60.69"
click at [776, 358] on input "text" at bounding box center [776, 355] width 81 height 27
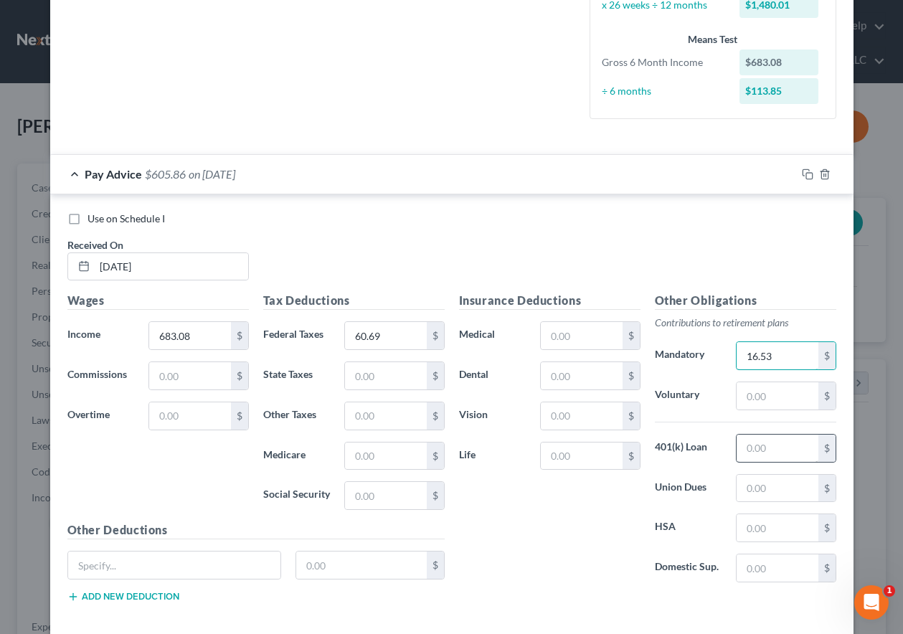
type input "16.53"
click at [777, 443] on input "text" at bounding box center [776, 447] width 81 height 27
type input "10.30"
click at [559, 381] on input "text" at bounding box center [581, 375] width 81 height 27
type input "8.7"
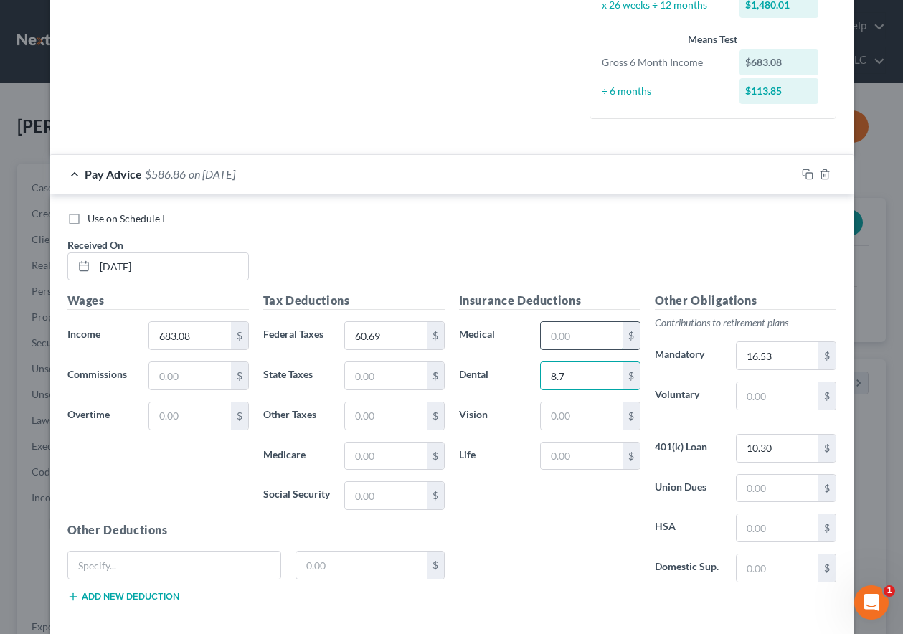
click at [558, 334] on input "text" at bounding box center [581, 335] width 81 height 27
type input "168.50"
click at [755, 385] on input "text" at bounding box center [776, 395] width 81 height 27
type input "4.14"
click at [574, 451] on input "text" at bounding box center [581, 455] width 81 height 27
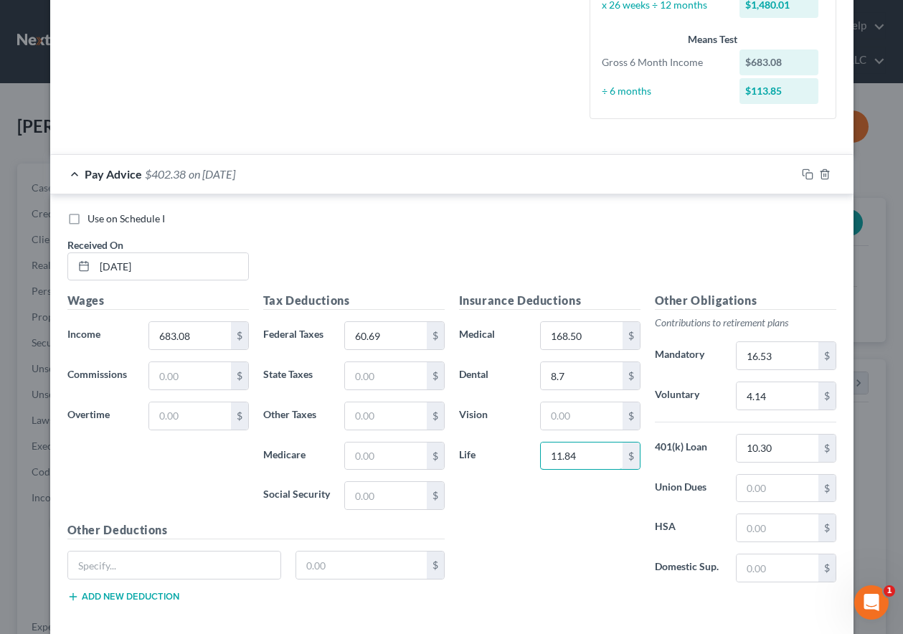
type input "11.84"
click at [802, 174] on icon "button" at bounding box center [807, 173] width 11 height 11
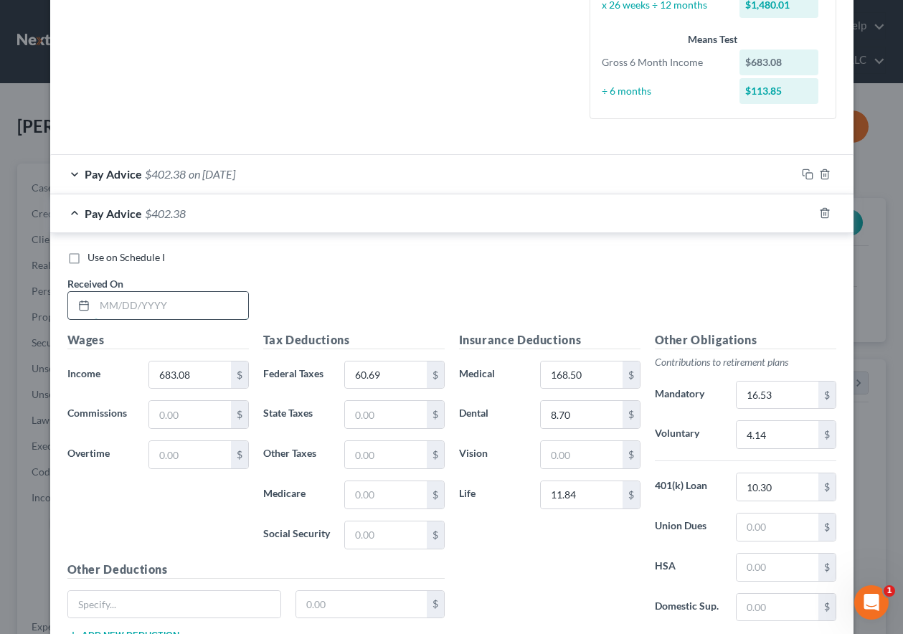
click at [161, 301] on input "text" at bounding box center [171, 305] width 153 height 27
type input "[DATE]"
type input "2,596.93"
type input "488.08"
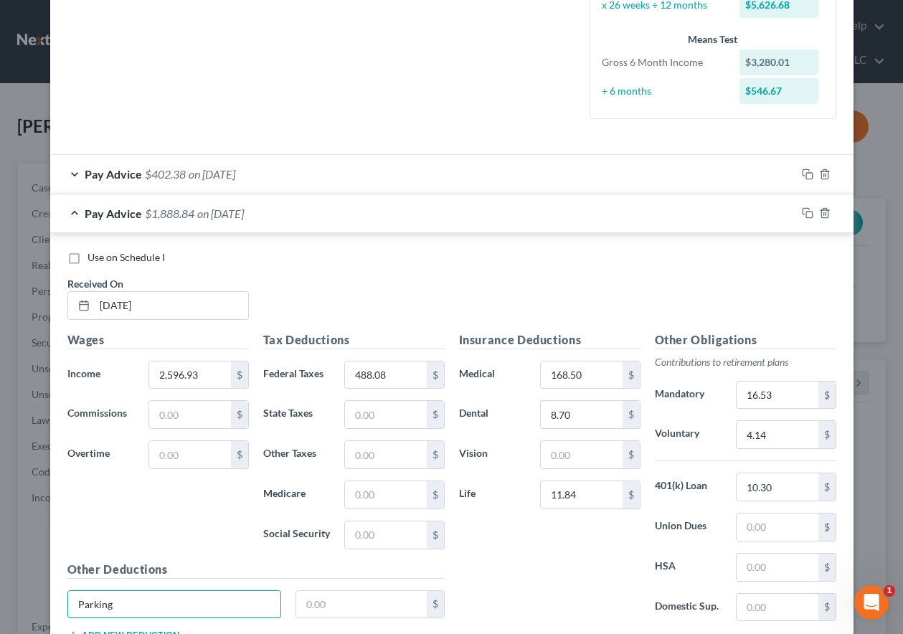
type input "Parking"
type input "12.31"
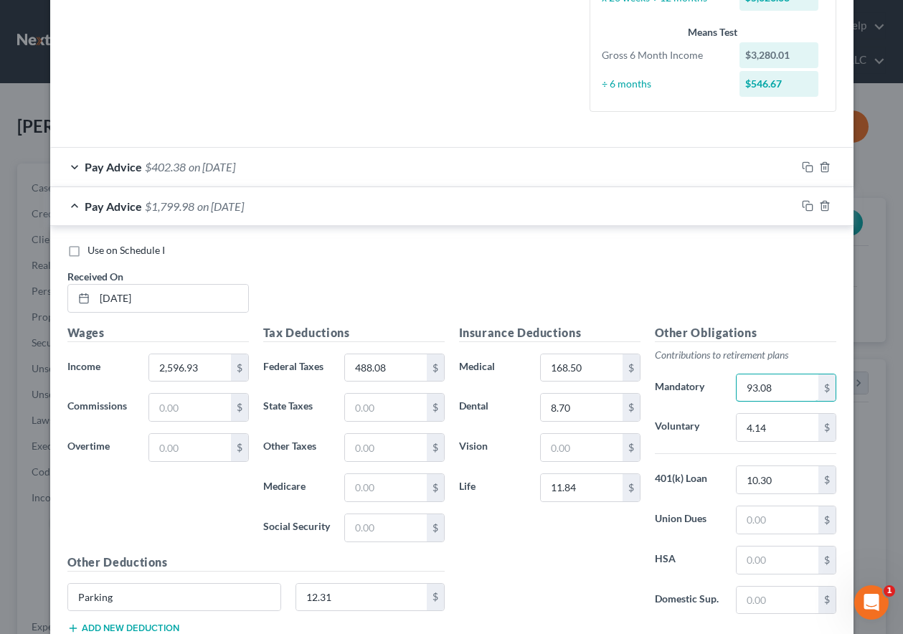
type input "93.08"
type input "23.27"
type input "20.60"
click at [802, 205] on icon "button" at bounding box center [807, 205] width 11 height 11
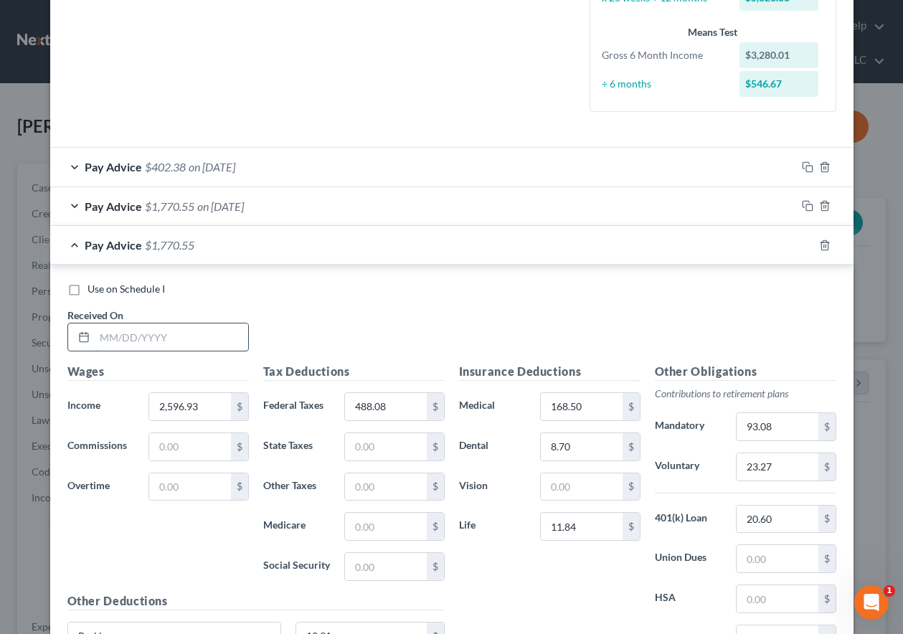
click at [168, 338] on input "text" at bounding box center [171, 336] width 153 height 27
type input "[DATE]"
type input "518.62"
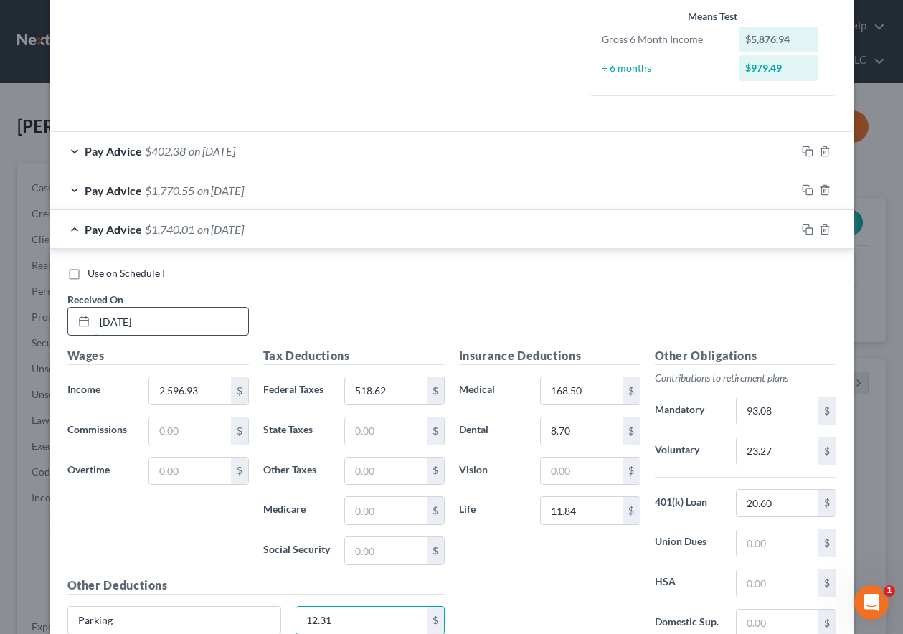
scroll to position [506, 0]
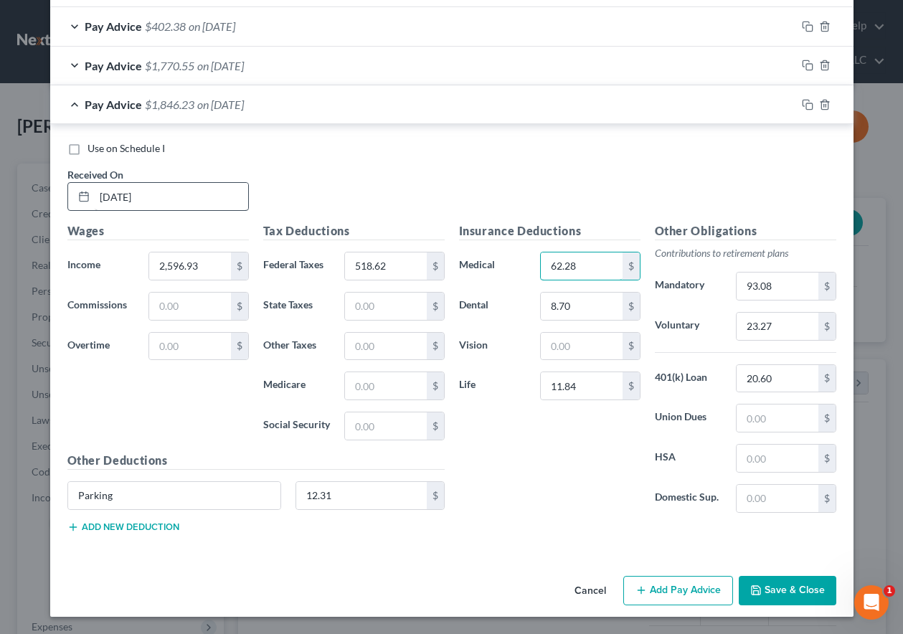
type input "62.28"
type input "4.78"
type input "23.27"
type input "10.30"
click at [802, 103] on icon "button" at bounding box center [807, 104] width 11 height 11
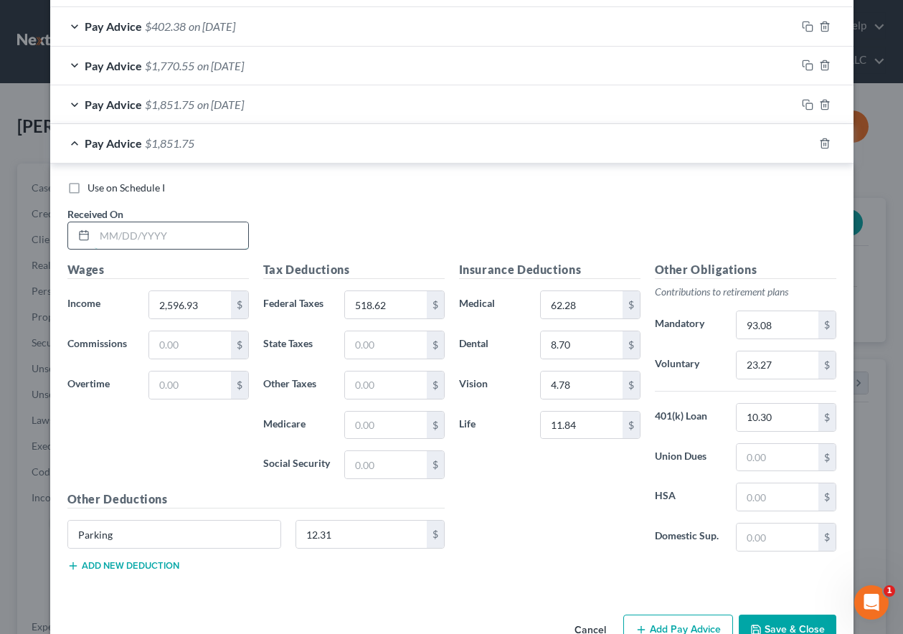
click at [184, 224] on input "text" at bounding box center [171, 235] width 153 height 27
type input "[DATE]"
type input "2,596.92"
click at [401, 302] on input "518.62" at bounding box center [385, 304] width 81 height 27
type input "509.72"
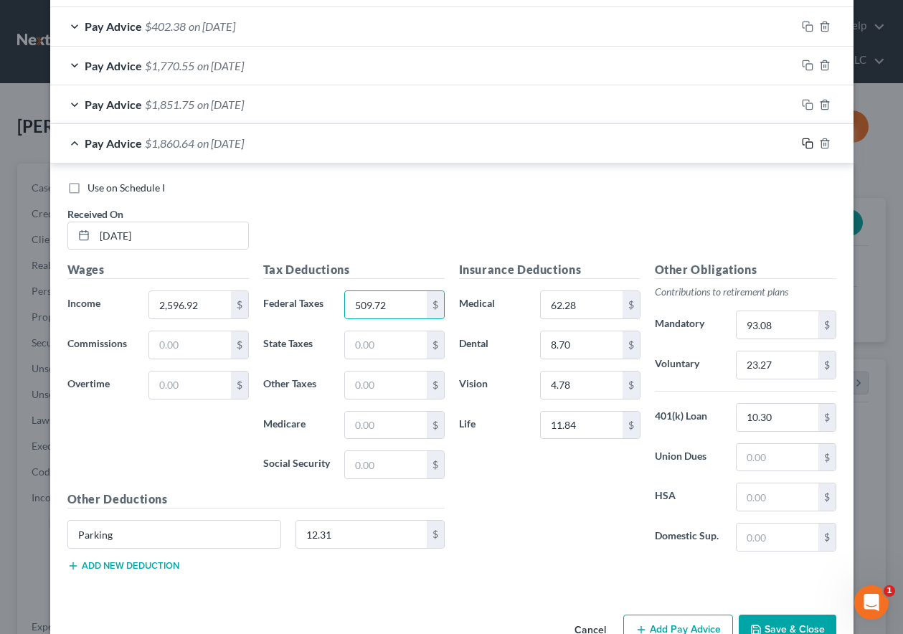
click at [805, 141] on icon "button" at bounding box center [807, 143] width 11 height 11
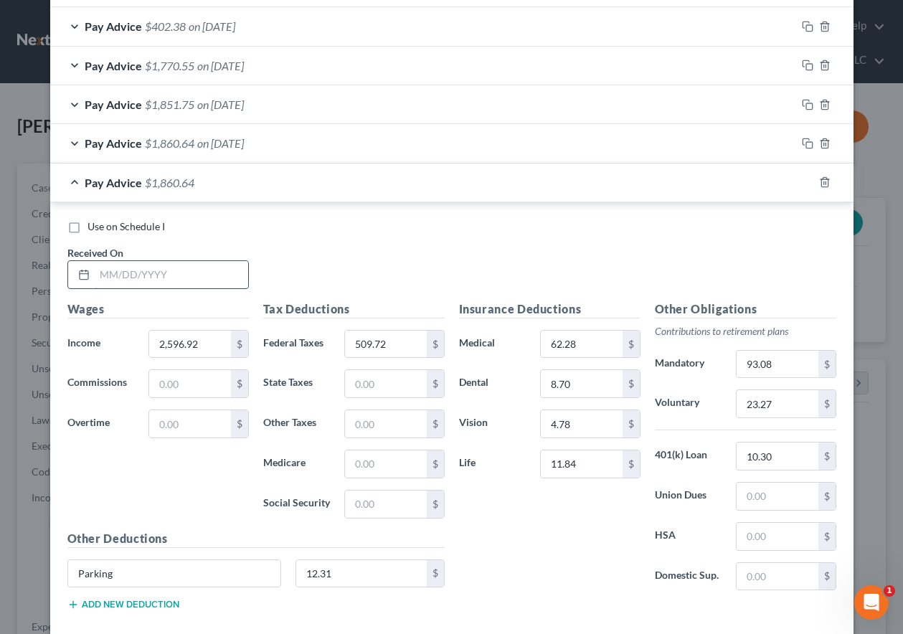
click at [146, 278] on input "text" at bounding box center [171, 274] width 153 height 27
type input "[DATE]"
type input "2,326.92"
type input "449.21"
click at [806, 181] on rect "button" at bounding box center [809, 184] width 6 height 6
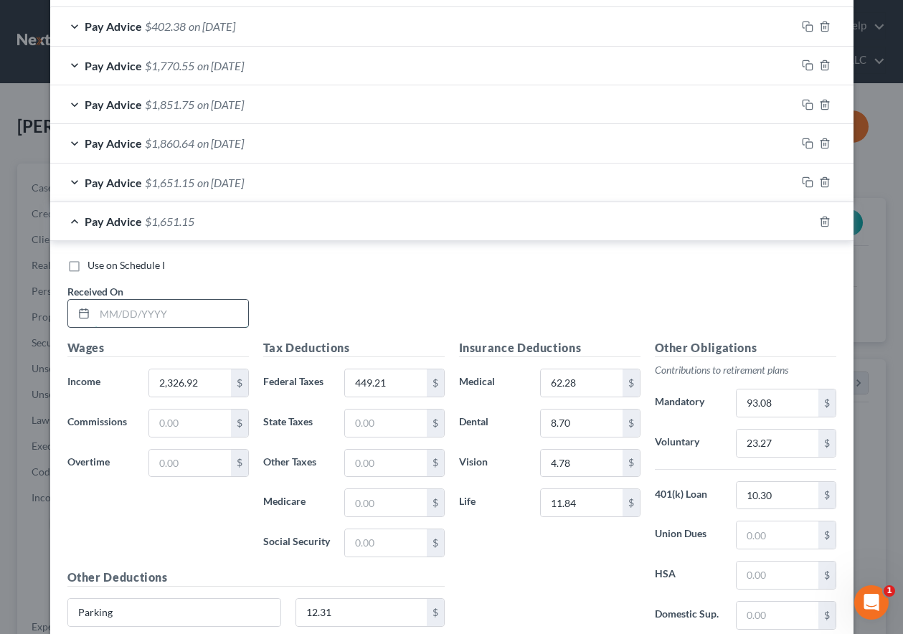
click at [157, 314] on input "text" at bounding box center [171, 313] width 153 height 27
type input "[DATE]"
type input "443.44"
click at [802, 222] on icon "button" at bounding box center [807, 221] width 11 height 11
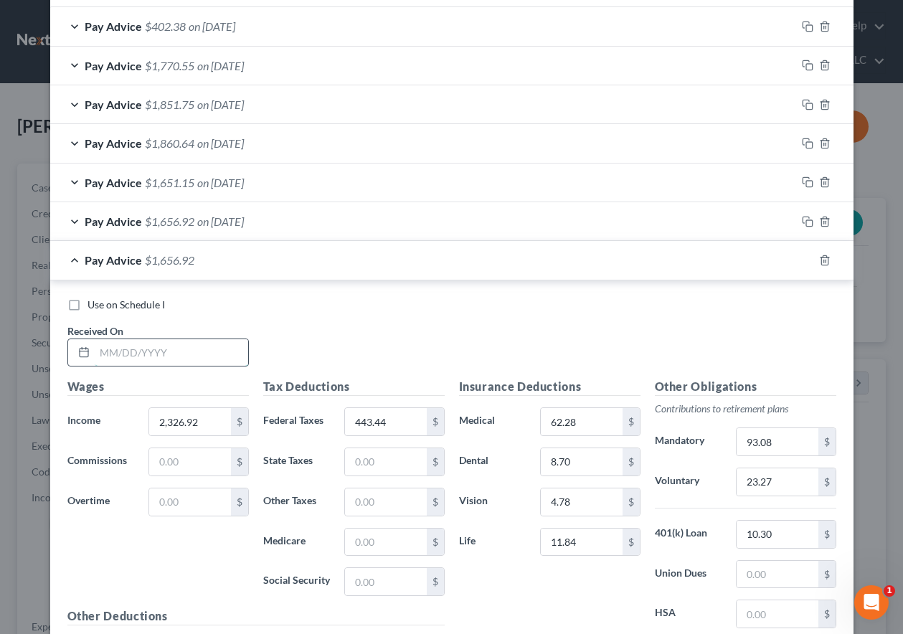
click at [182, 359] on input "text" at bounding box center [171, 352] width 153 height 27
type input "[DATE]"
type input "449.21"
click at [803, 257] on icon "button" at bounding box center [807, 260] width 11 height 11
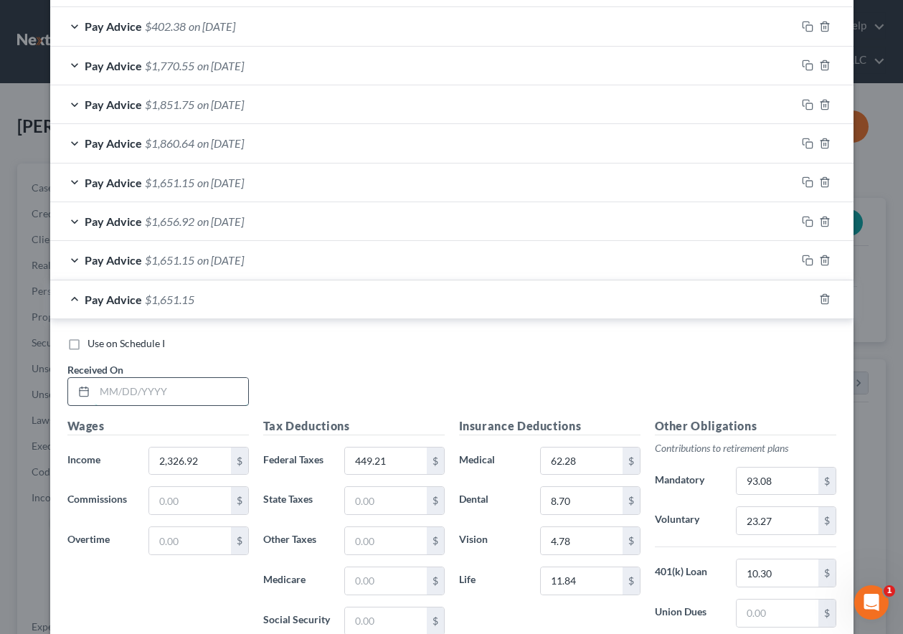
click at [138, 391] on input "text" at bounding box center [171, 391] width 153 height 27
type input "[DATE]"
type input "443.45"
click at [802, 298] on icon "button" at bounding box center [807, 298] width 11 height 11
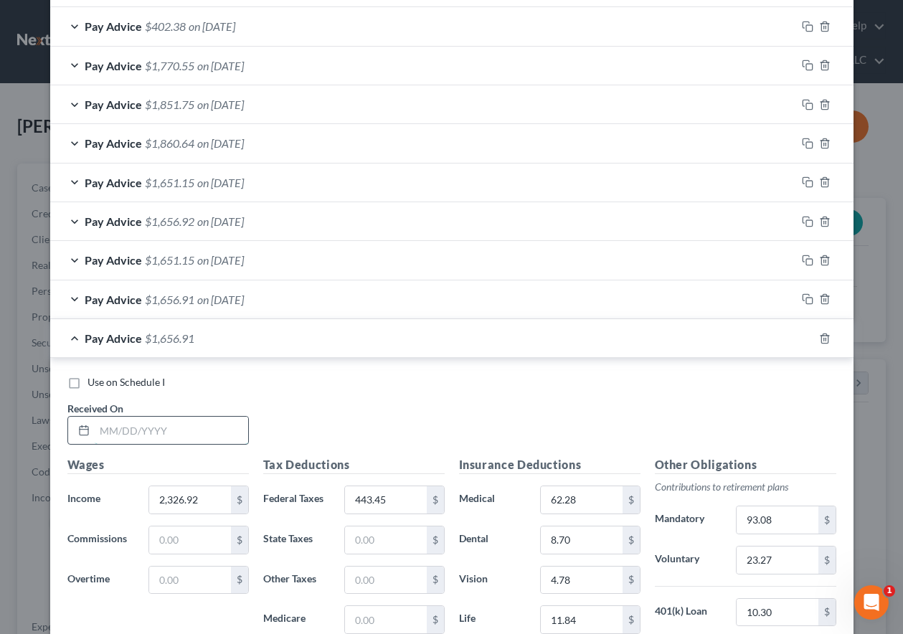
click at [207, 427] on input "text" at bounding box center [171, 430] width 153 height 27
type input "[DATE]"
type input "449.20"
click at [802, 336] on icon "button" at bounding box center [807, 338] width 11 height 11
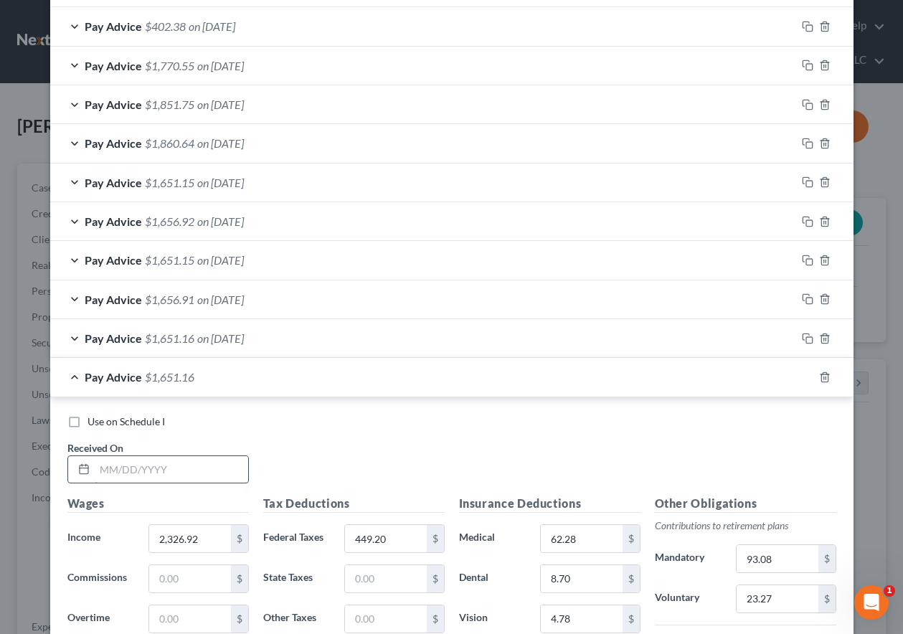
click at [166, 466] on input "text" at bounding box center [171, 469] width 153 height 27
type input "05/15/2025"
type input "3,884.62"
type input "952.88"
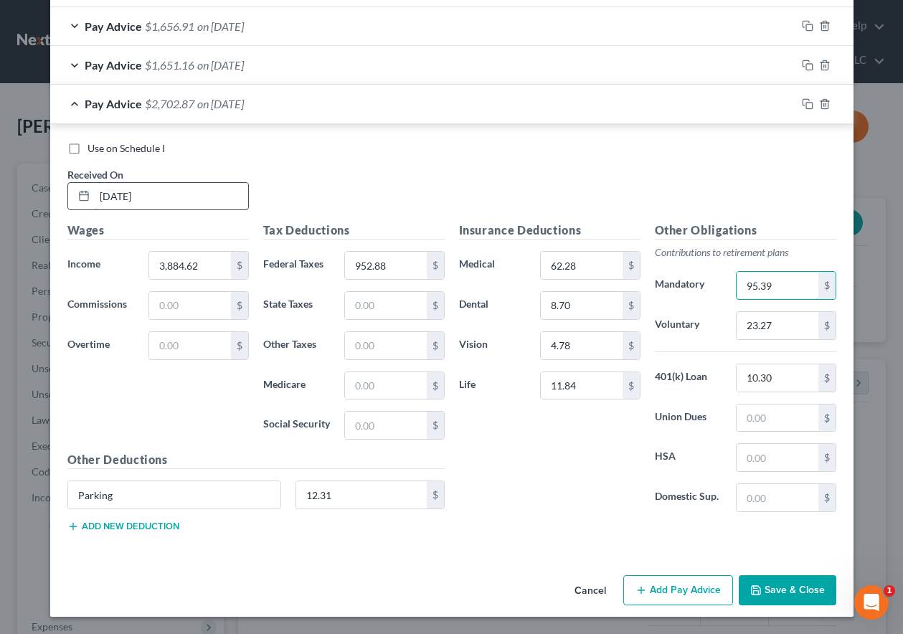
type input "95.39"
type input "23.85"
click at [99, 196] on input "05/15/2025" at bounding box center [171, 196] width 153 height 27
type input "[DATE]"
click at [806, 103] on rect "button" at bounding box center [809, 106] width 6 height 6
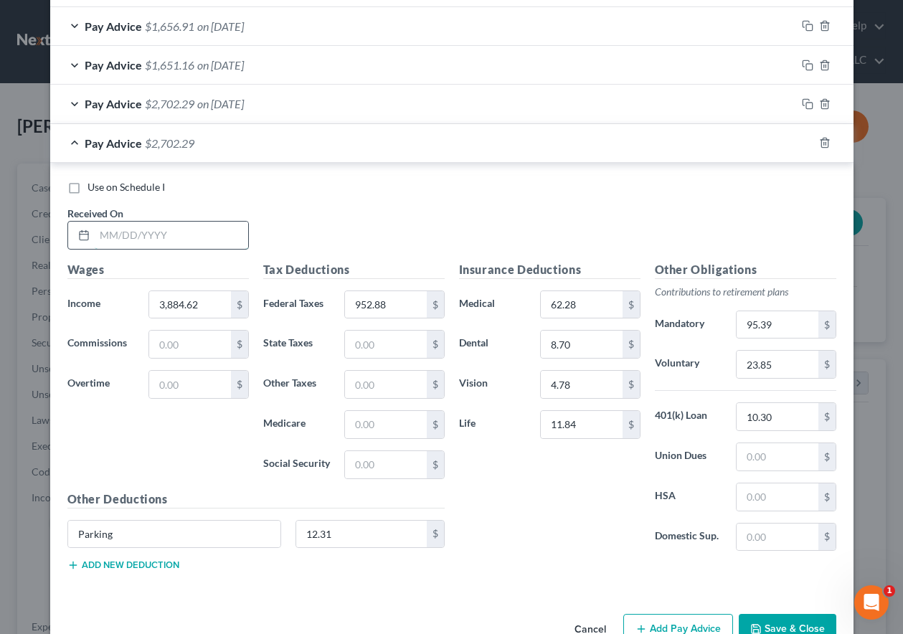
click at [222, 236] on input "text" at bounding box center [171, 235] width 153 height 27
type input "[DATE]"
type input "2,384.62"
type input "478.39"
click at [802, 140] on icon "button" at bounding box center [807, 142] width 11 height 11
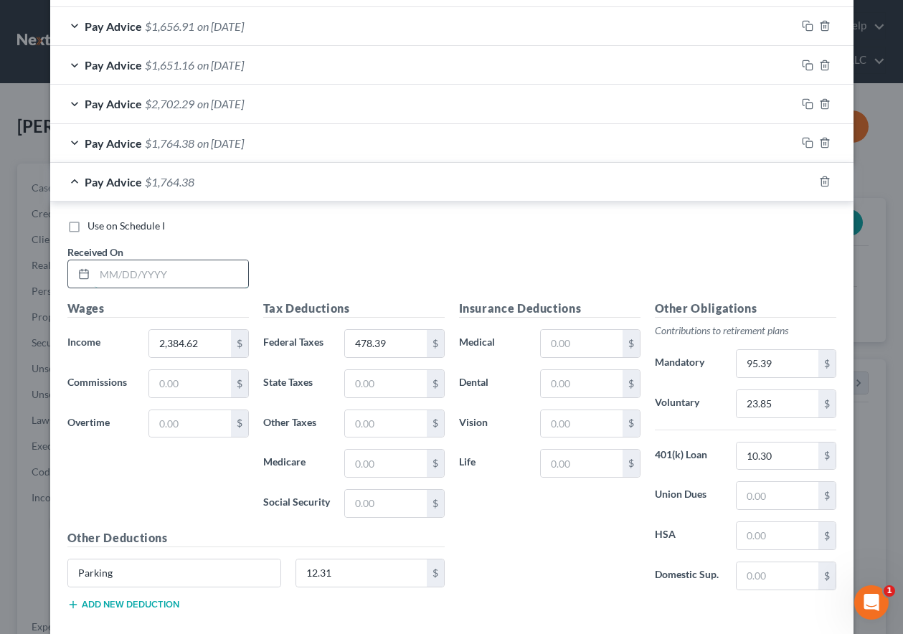
click at [200, 278] on input "text" at bounding box center [171, 273] width 153 height 27
type input "[DATE]"
click at [820, 179] on polyline "button" at bounding box center [824, 179] width 9 height 0
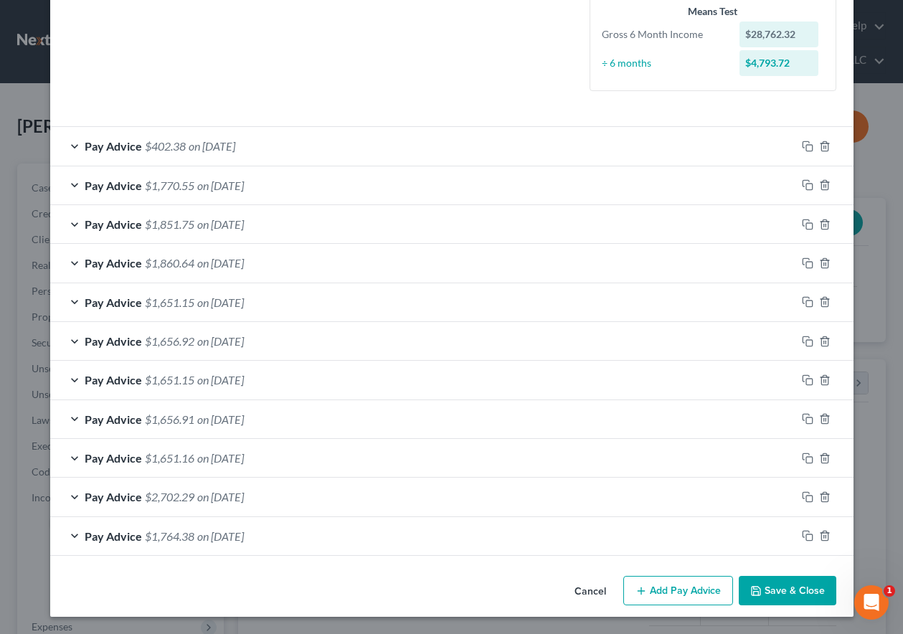
scroll to position [386, 0]
click at [806, 495] on rect "button" at bounding box center [809, 498] width 6 height 6
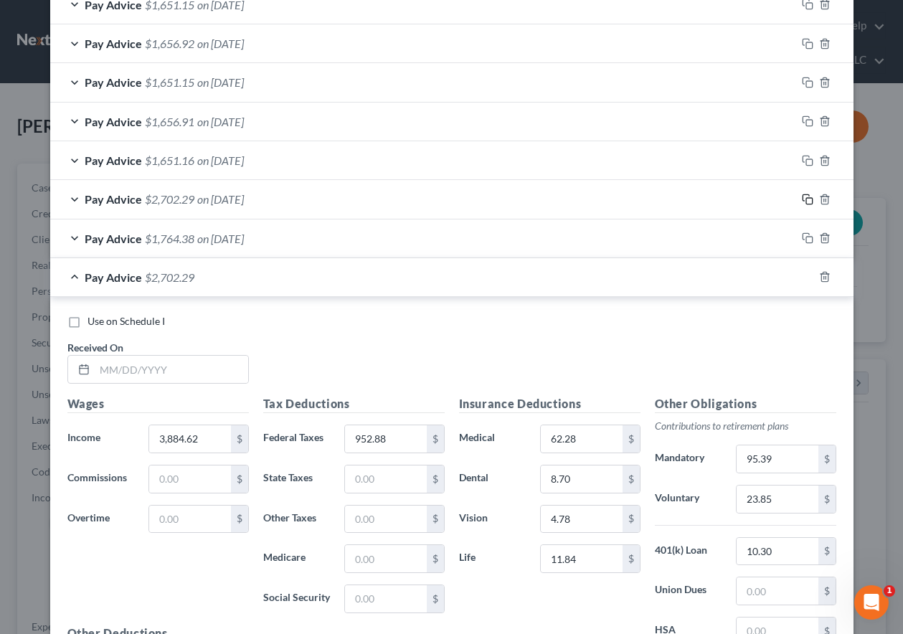
scroll to position [745, 0]
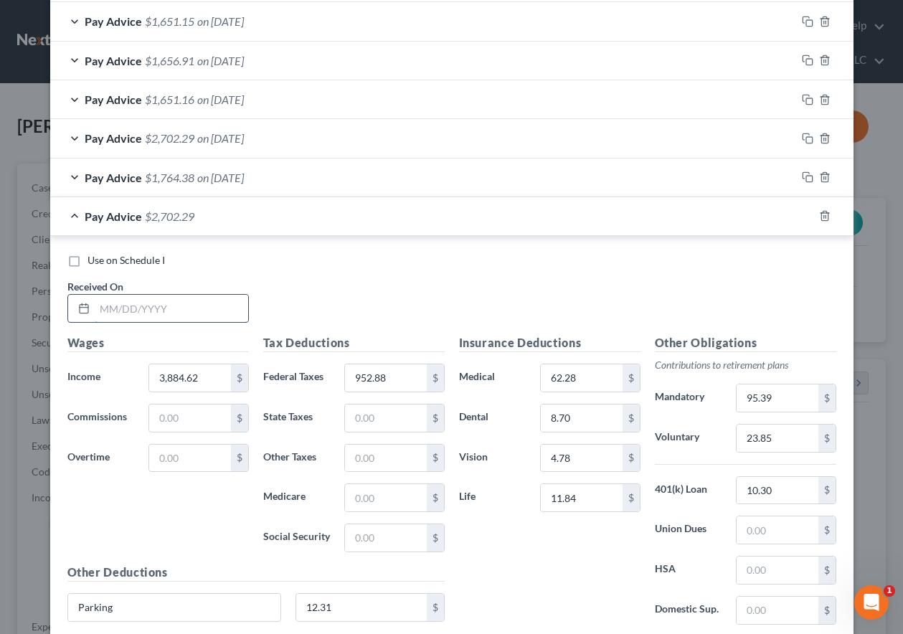
click at [183, 306] on input "text" at bounding box center [171, 308] width 153 height 27
type input "[DATE]"
type input "2,384.62"
type input "465.68"
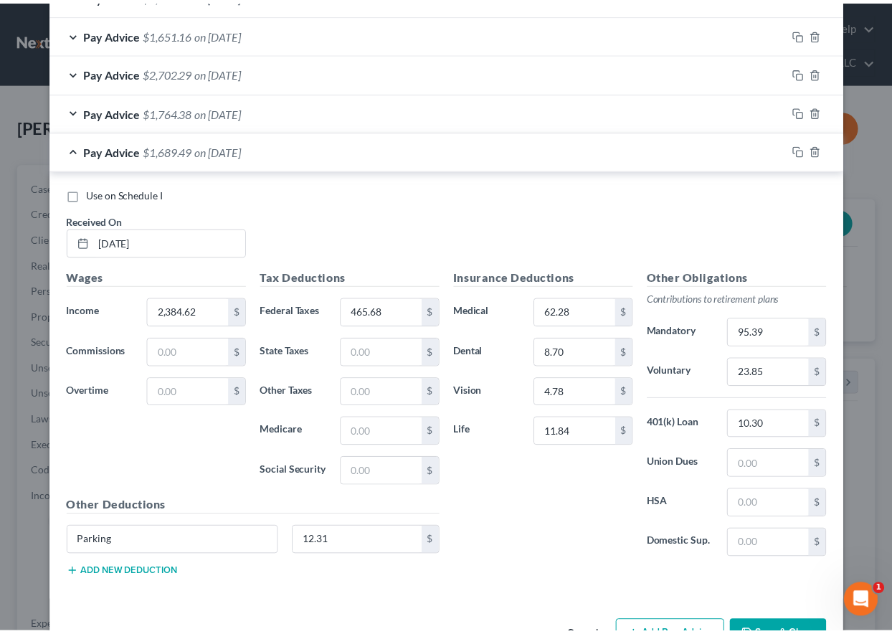
scroll to position [857, 0]
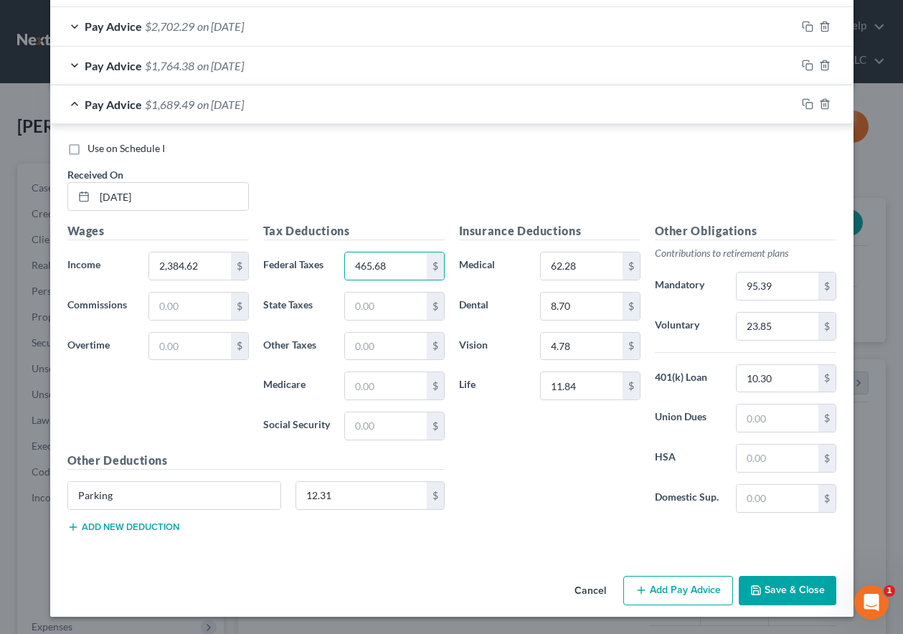
click at [792, 583] on button "Save & Close" at bounding box center [787, 591] width 98 height 30
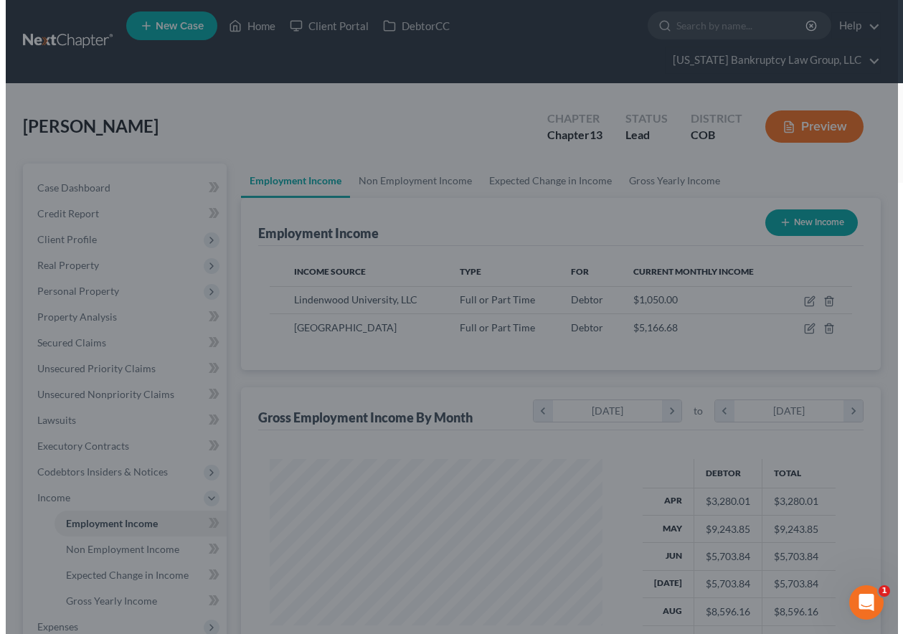
scroll to position [716686, 716586]
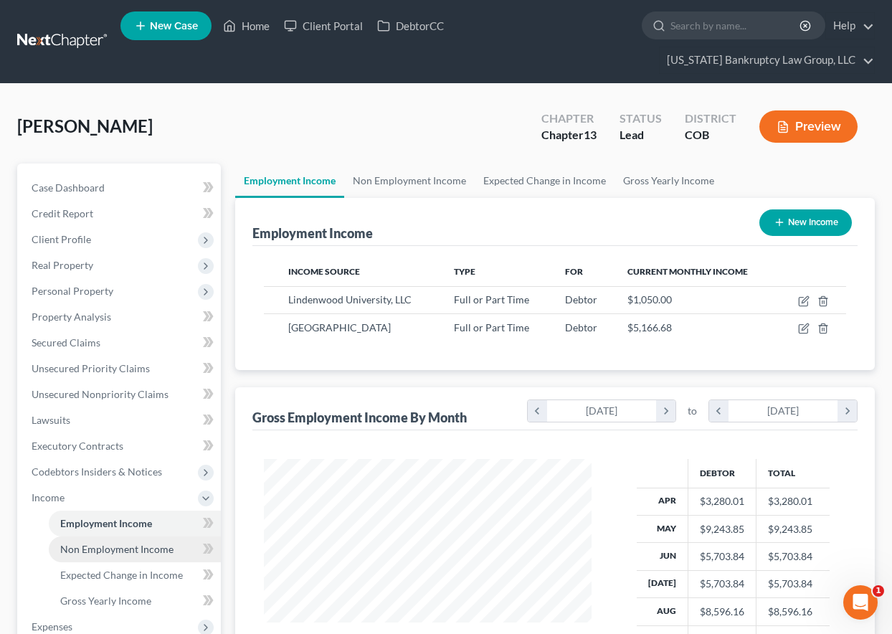
click at [132, 554] on span "Non Employment Income" at bounding box center [116, 549] width 113 height 12
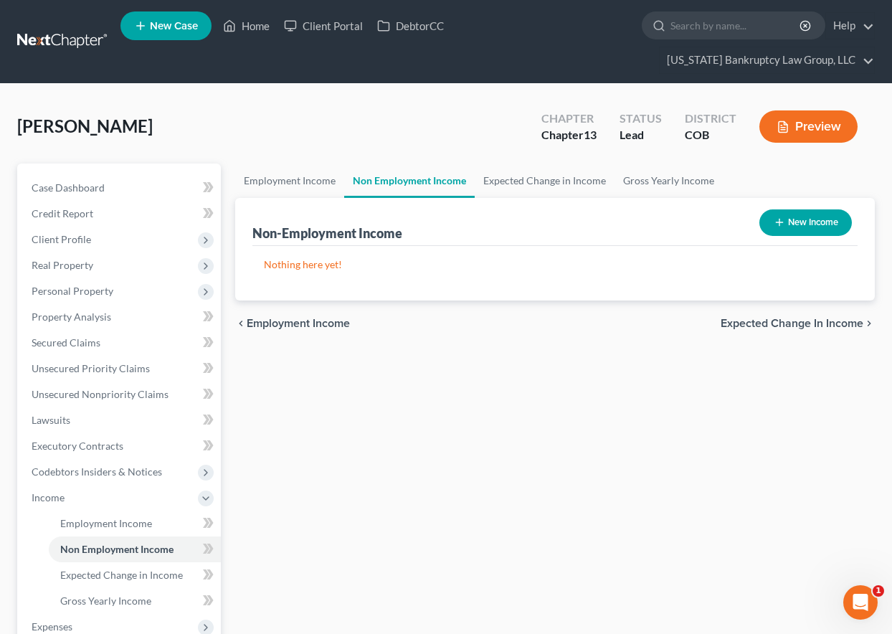
click at [812, 227] on button "New Income" at bounding box center [805, 222] width 92 height 27
select select "0"
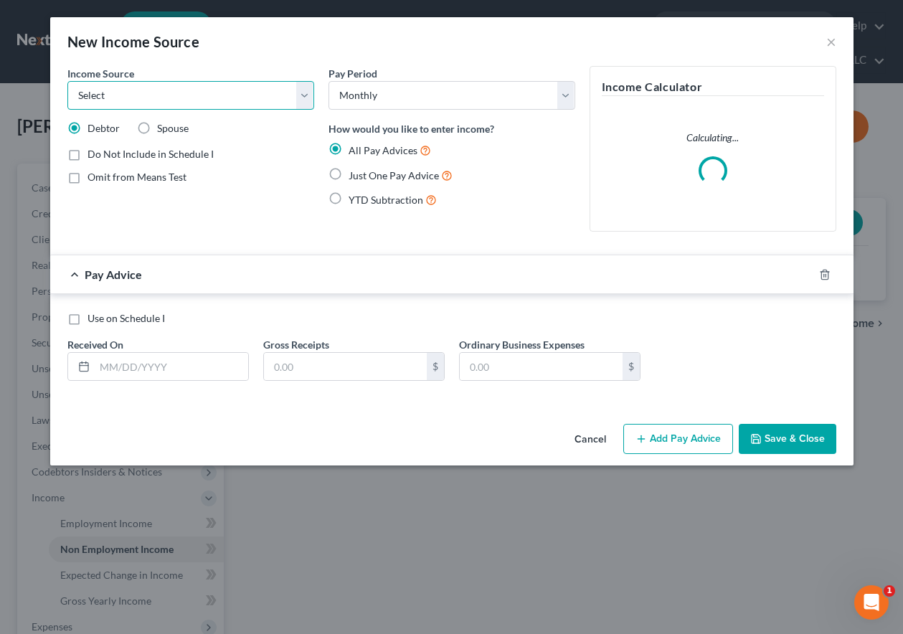
click at [138, 93] on select "Select Unemployment Disability (from employer) Pension Retirement Social Securi…" at bounding box center [190, 95] width 247 height 29
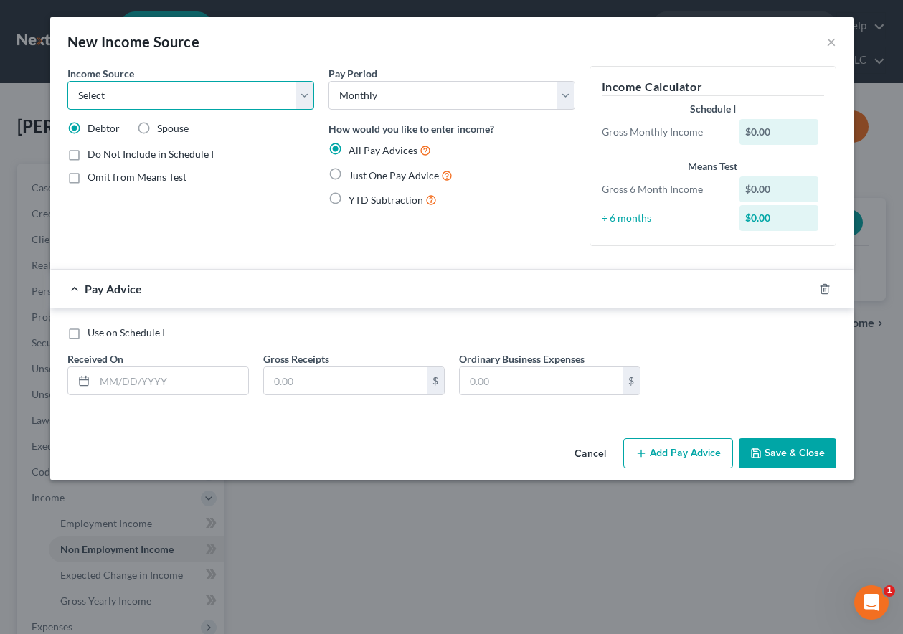
click at [167, 95] on select "Select Unemployment Disability (from employer) Pension Retirement Social Securi…" at bounding box center [190, 95] width 247 height 29
select select "1"
click at [67, 81] on select "Select Unemployment Disability (from employer) Pension Retirement Social Securi…" at bounding box center [190, 95] width 247 height 29
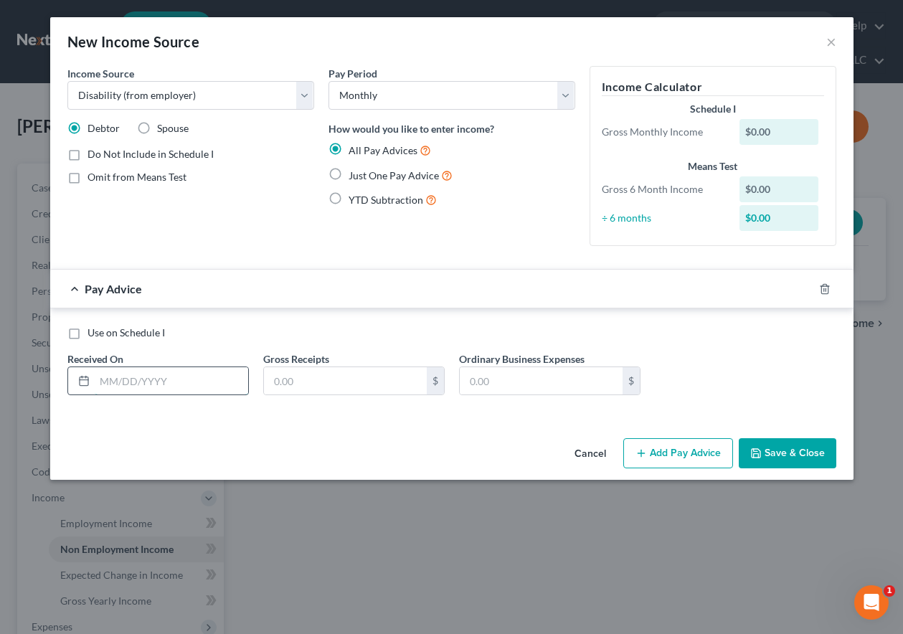
click at [180, 389] on input "text" at bounding box center [171, 380] width 153 height 27
type input "[DATE]"
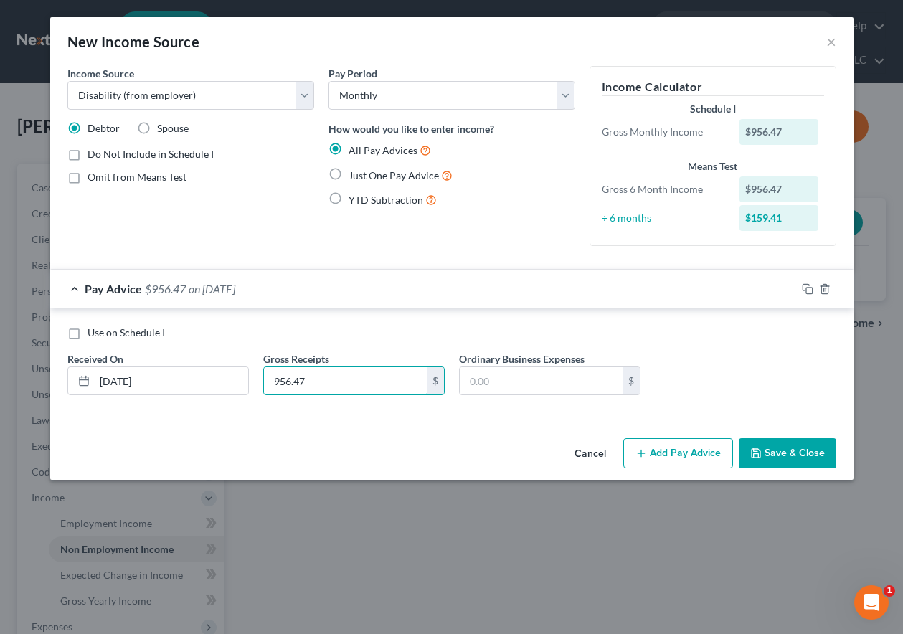
type input "956.47"
click at [789, 443] on button "Save & Close" at bounding box center [787, 453] width 98 height 30
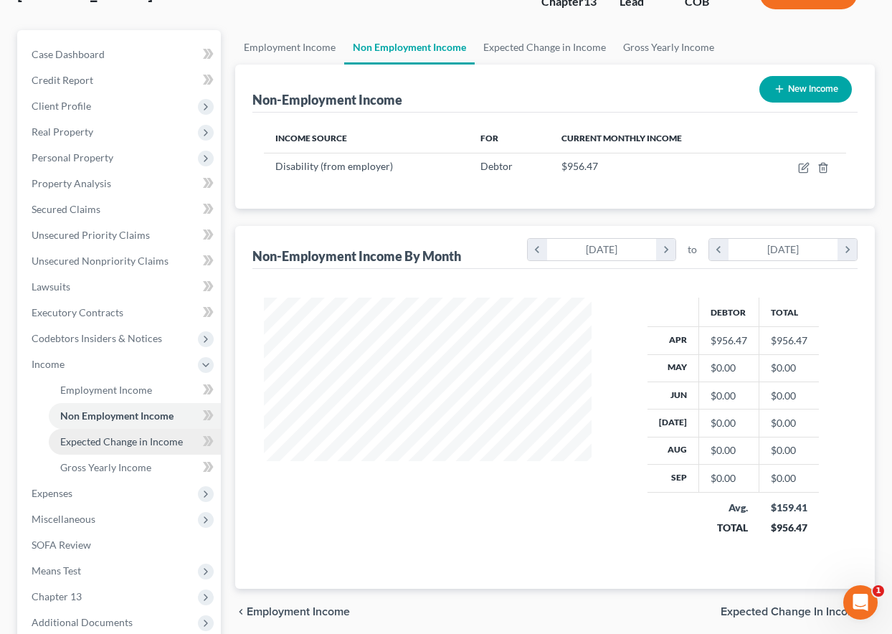
scroll to position [143, 0]
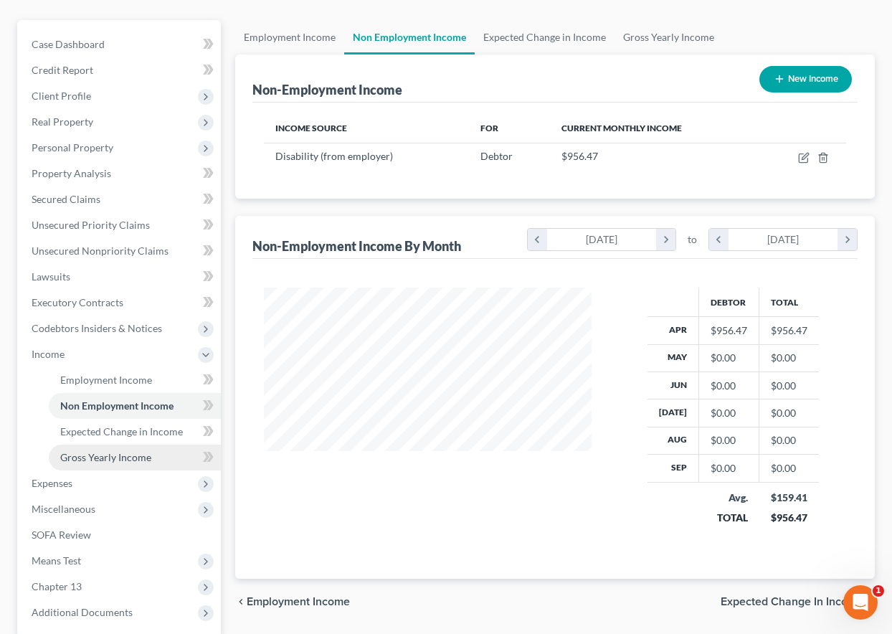
click at [130, 455] on span "Gross Yearly Income" at bounding box center [105, 457] width 91 height 12
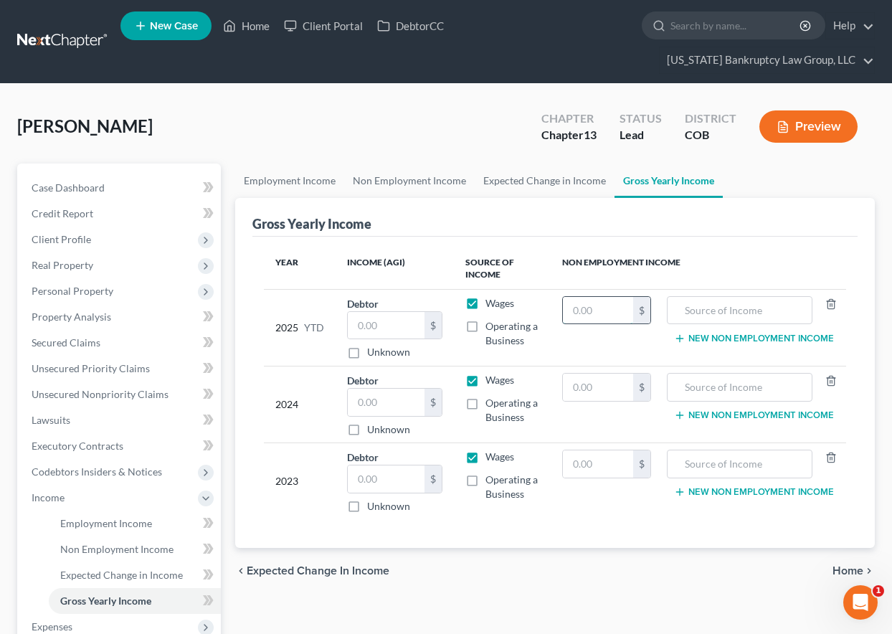
click at [617, 311] on input "text" at bounding box center [598, 310] width 70 height 27
type input "11,477.64"
type input "Disability"
click at [95, 524] on span "Employment Income" at bounding box center [106, 523] width 92 height 12
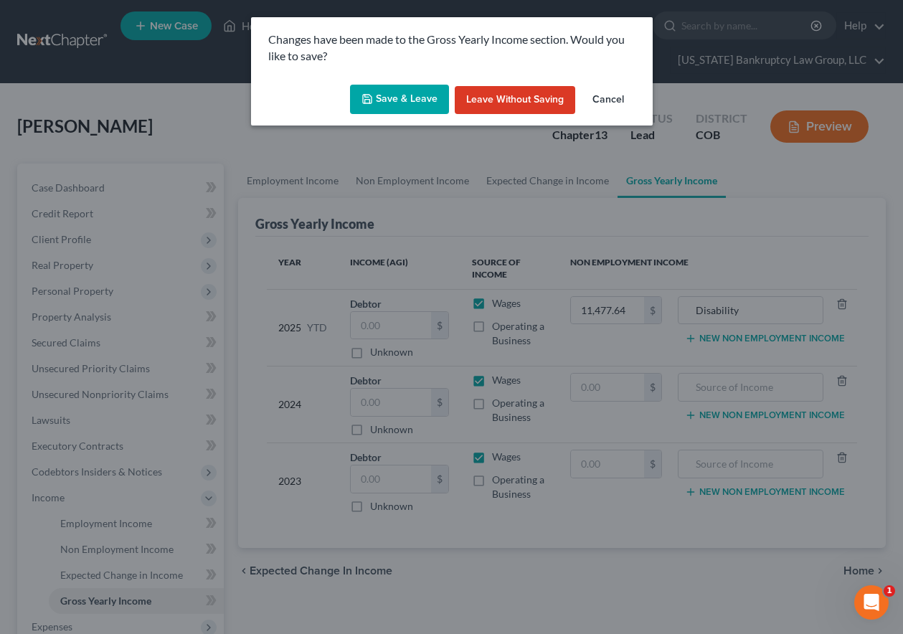
click at [399, 91] on button "Save & Leave" at bounding box center [399, 100] width 99 height 30
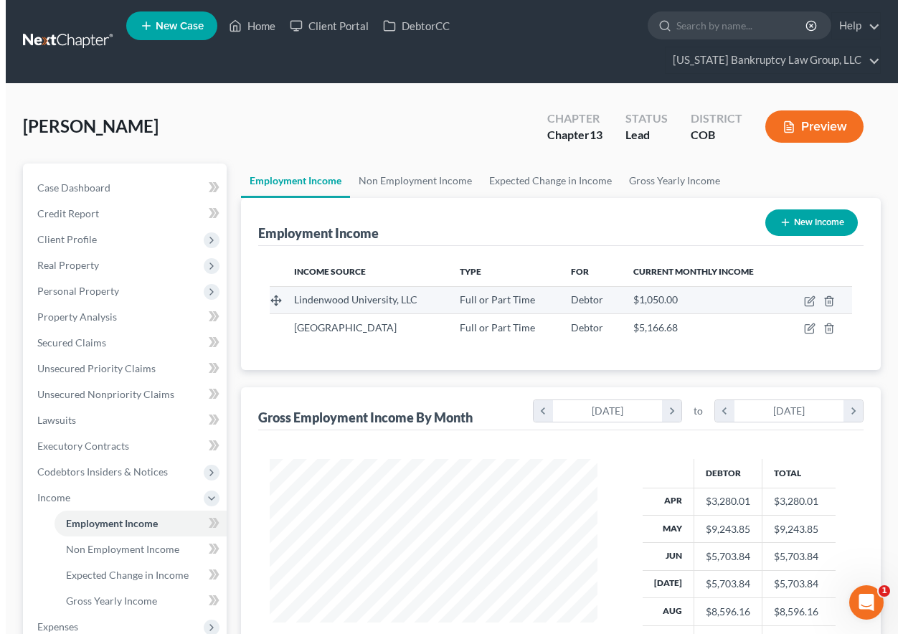
scroll to position [257, 356]
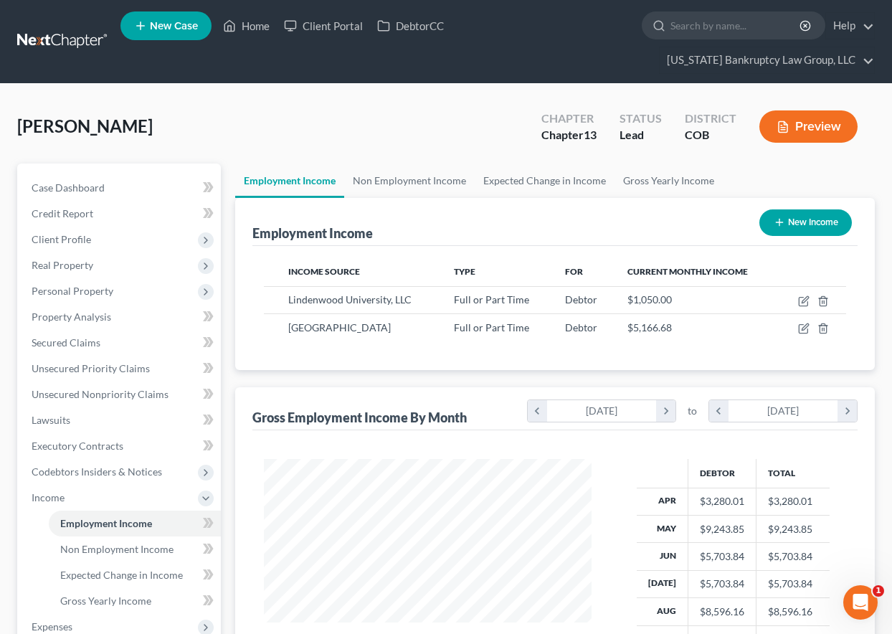
click at [821, 212] on button "New Income" at bounding box center [805, 222] width 92 height 27
select select "0"
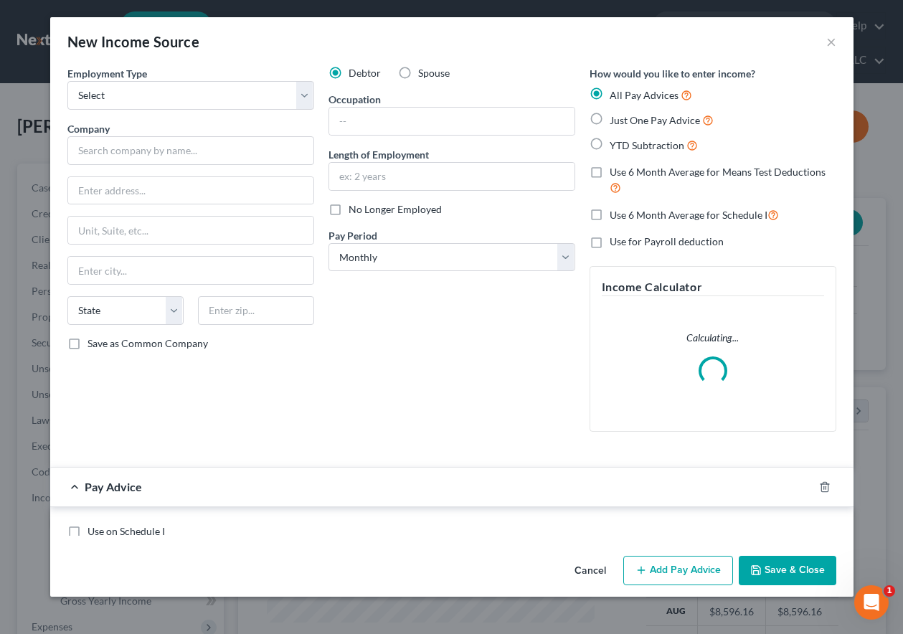
scroll to position [257, 361]
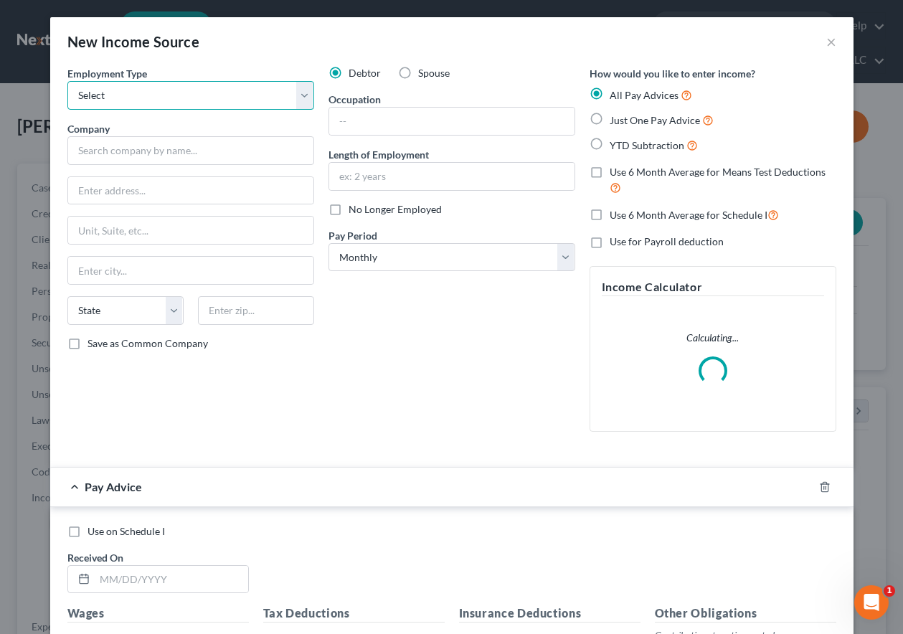
click at [193, 98] on select "Select Full or [DEMOGRAPHIC_DATA] Employment Self Employment" at bounding box center [190, 95] width 247 height 29
click at [67, 81] on select "Select Full or [DEMOGRAPHIC_DATA] Employment Self Employment" at bounding box center [190, 95] width 247 height 29
click at [189, 100] on select "Select Full or [DEMOGRAPHIC_DATA] Employment Self Employment" at bounding box center [190, 95] width 247 height 29
select select "0"
click at [67, 81] on select "Select Full or [DEMOGRAPHIC_DATA] Employment Self Employment" at bounding box center [190, 95] width 247 height 29
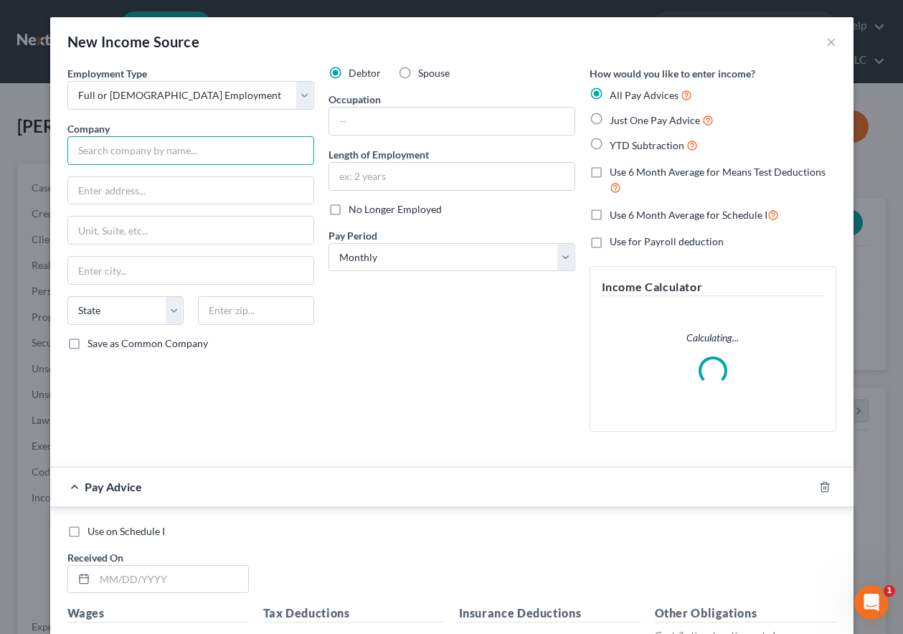
click at [133, 157] on input "text" at bounding box center [190, 150] width 247 height 29
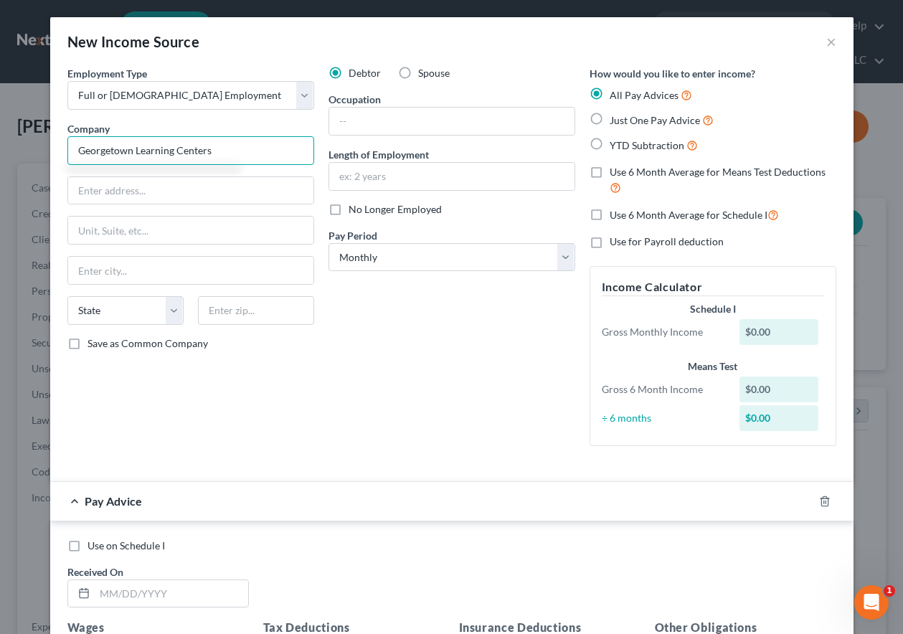
type input "Georgetown Learning Centers"
type input "[STREET_ADDRESS]"
type input "22101"
type input "[PERSON_NAME]"
select select "48"
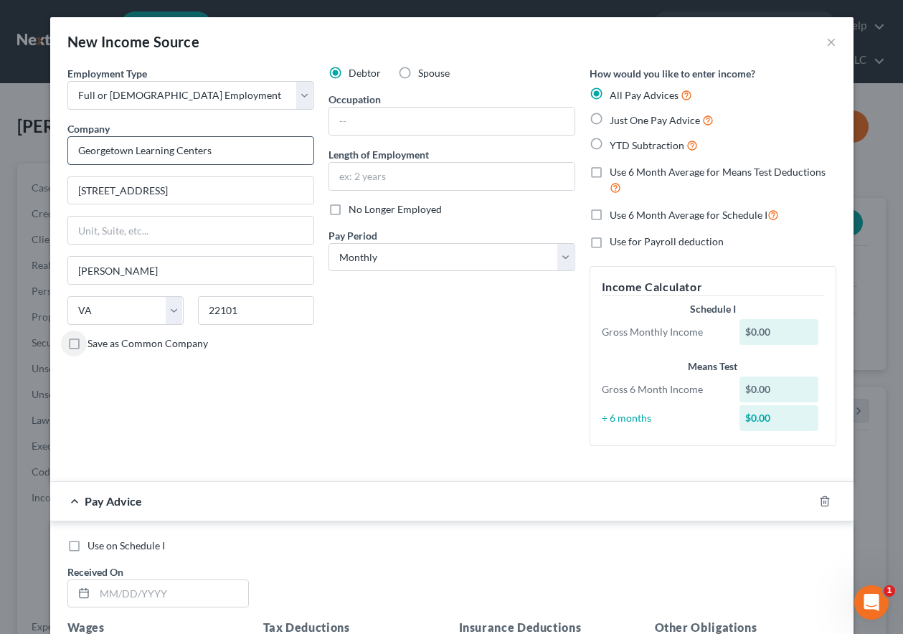
click at [93, 336] on input "Save as Common Company" at bounding box center [97, 340] width 9 height 9
checkbox input "true"
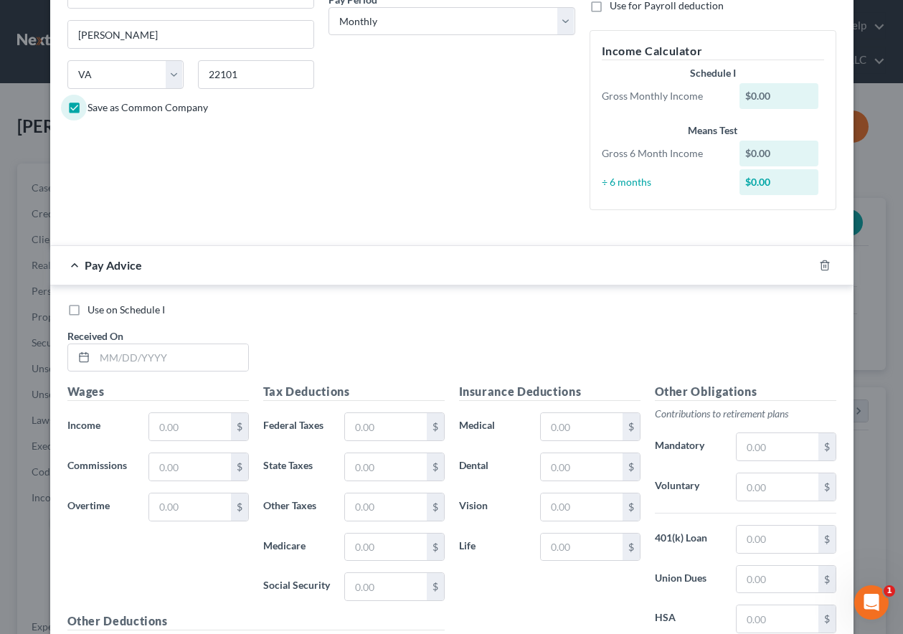
scroll to position [358, 0]
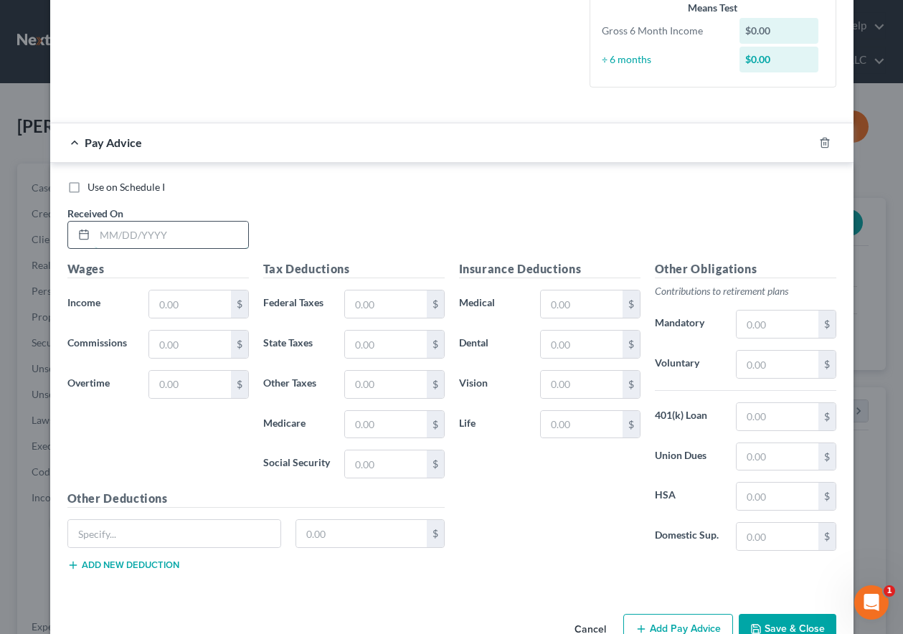
click at [160, 234] on input "text" at bounding box center [171, 235] width 153 height 27
type input "[DATE]"
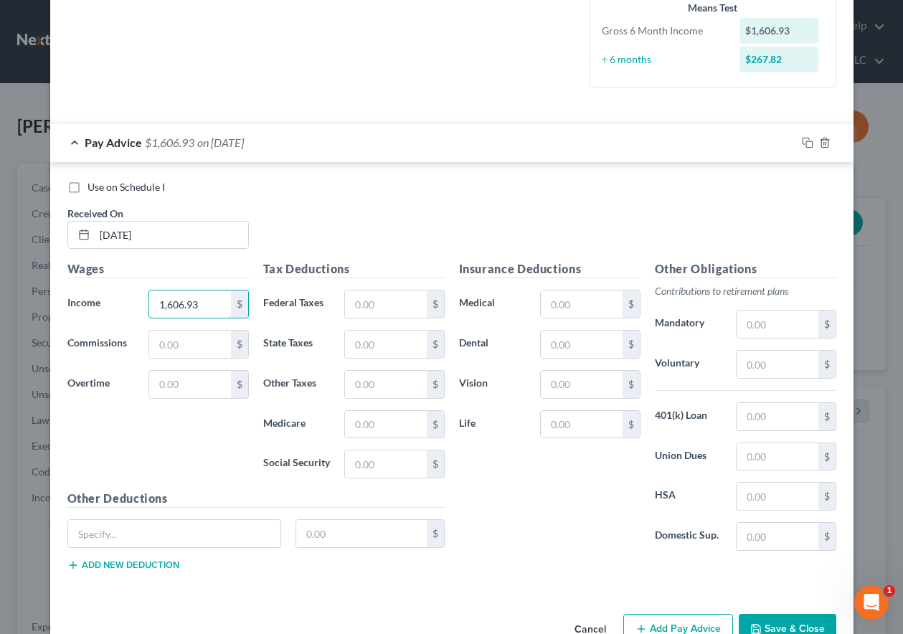
type input "1,606.93"
type input "370.98"
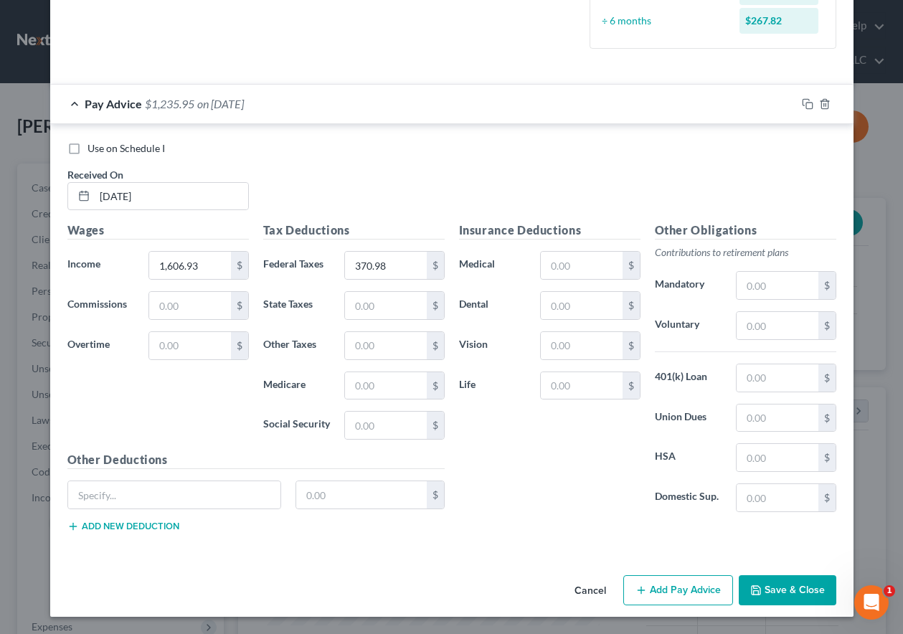
drag, startPoint x: 690, startPoint y: 591, endPoint x: 638, endPoint y: 551, distance: 65.0
click at [690, 590] on button "Add Pay Advice" at bounding box center [678, 590] width 110 height 30
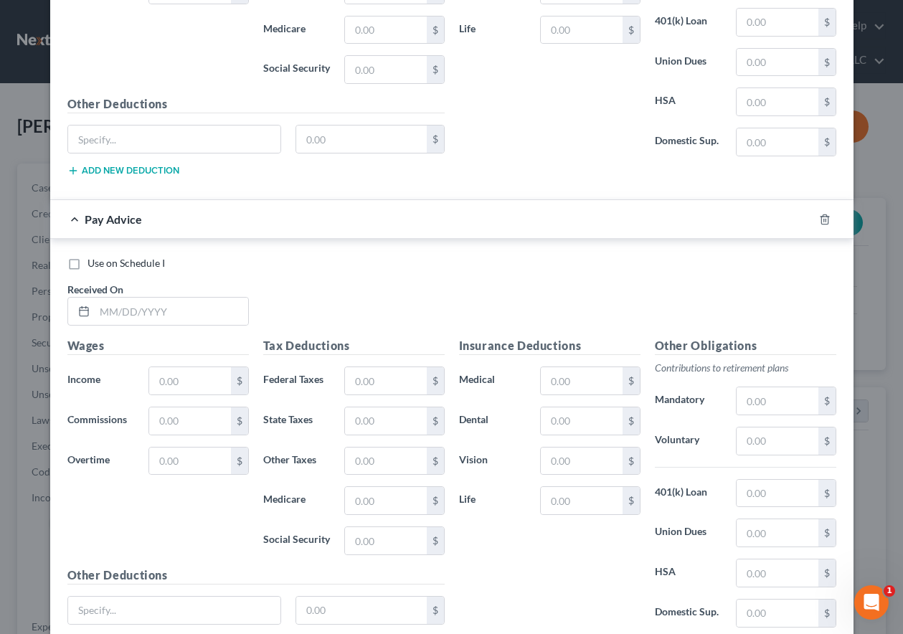
scroll to position [756, 0]
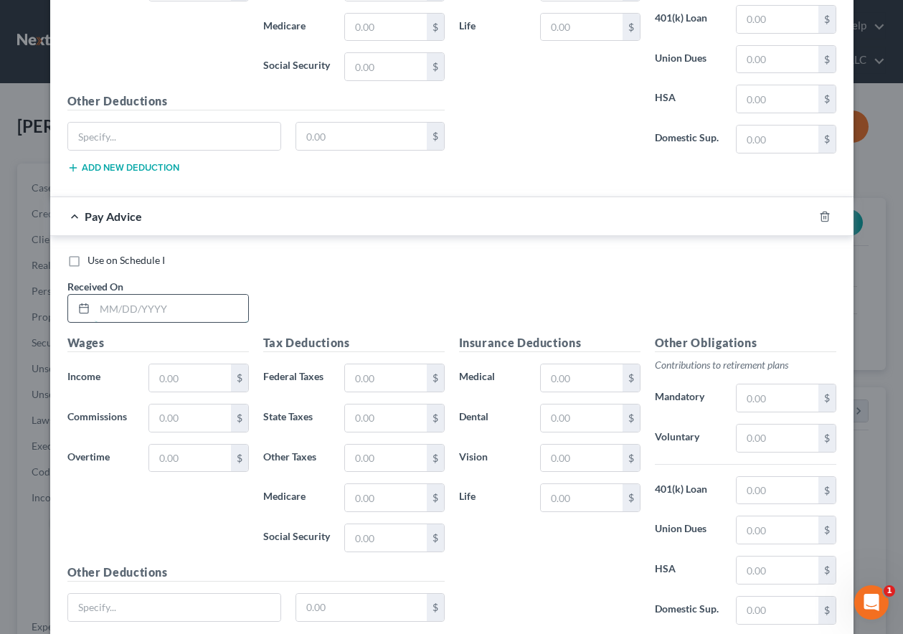
click at [168, 311] on input "text" at bounding box center [171, 308] width 153 height 27
type input "[DATE]"
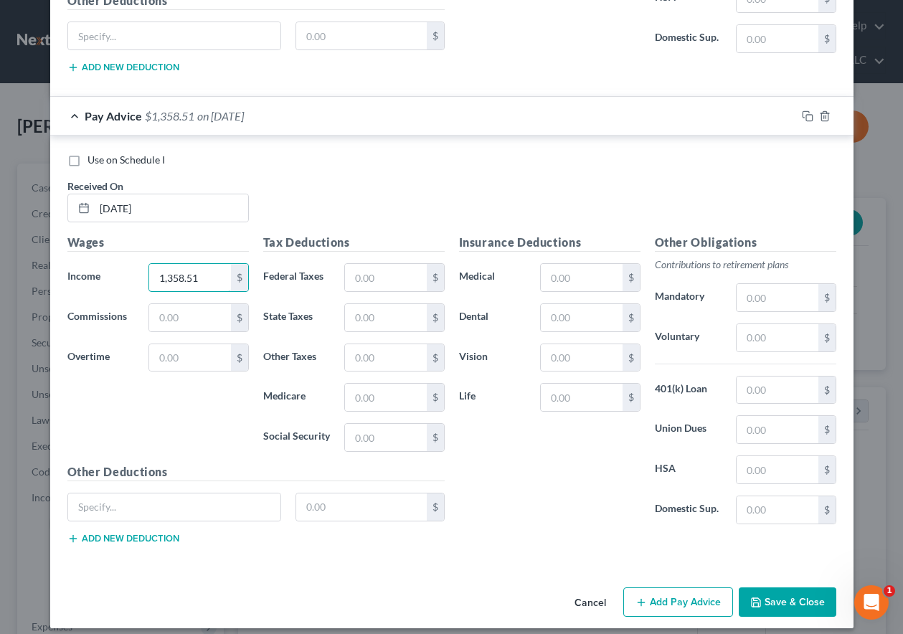
scroll to position [868, 0]
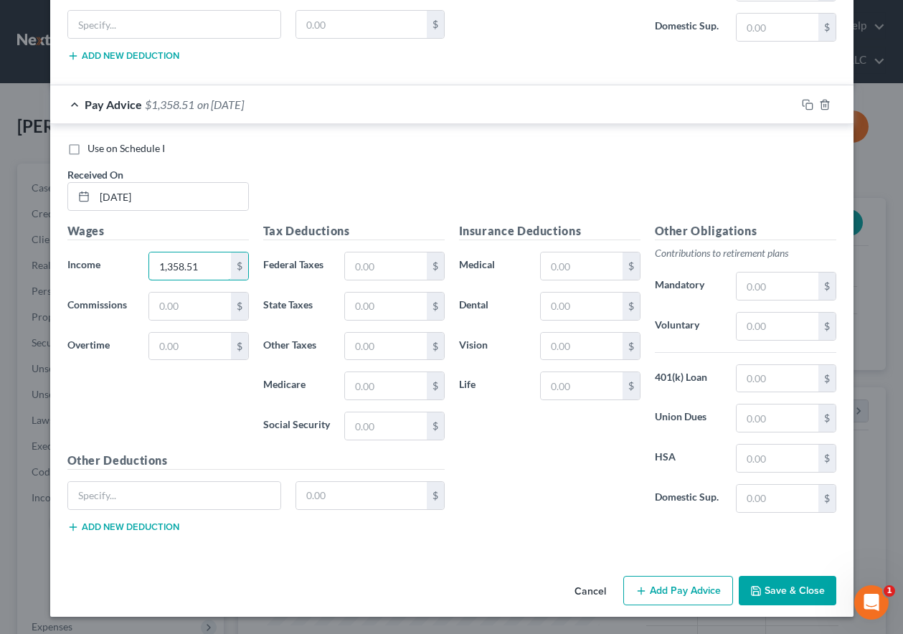
type input "1,358.51"
type input "285.20"
click at [802, 102] on icon "button" at bounding box center [807, 104] width 11 height 11
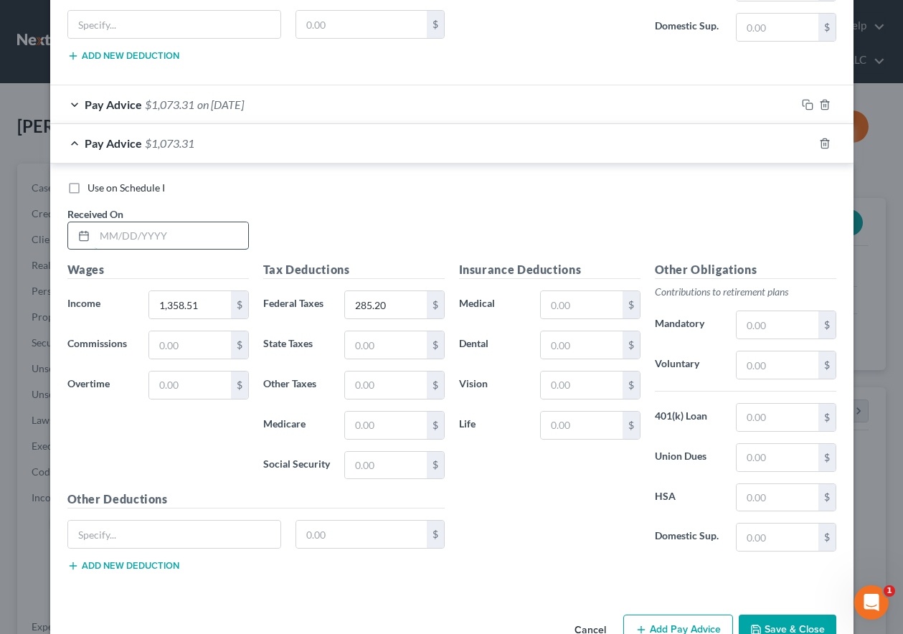
click at [211, 229] on input "text" at bounding box center [171, 235] width 153 height 27
type input "[DATE]"
type input "893.00"
type input "167.02"
click at [806, 142] on rect "button" at bounding box center [809, 145] width 6 height 6
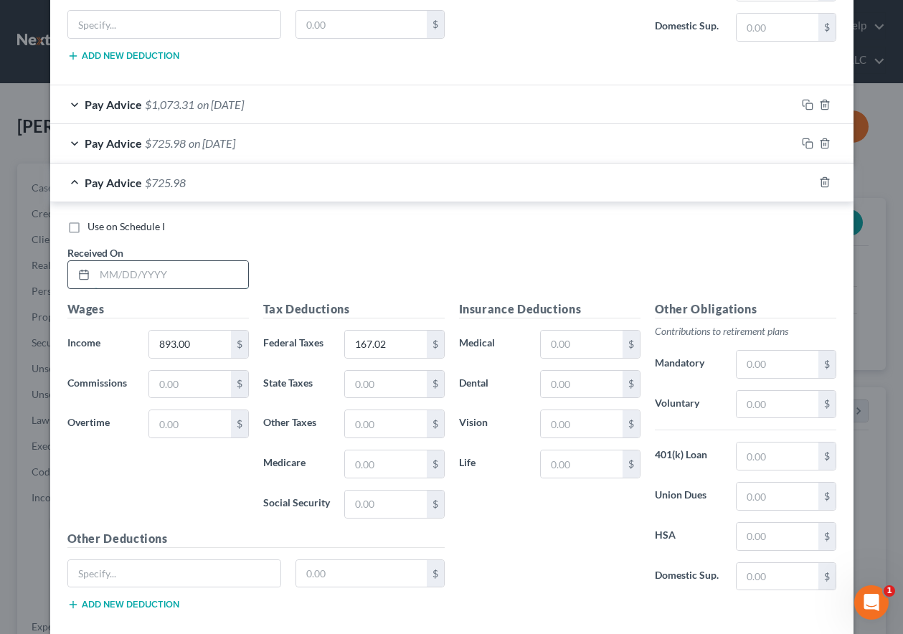
click at [215, 273] on input "text" at bounding box center [171, 274] width 153 height 27
type input "[DATE]"
type input "1,178.01"
click at [414, 346] on input "167.02" at bounding box center [385, 344] width 81 height 27
type input "237.31"
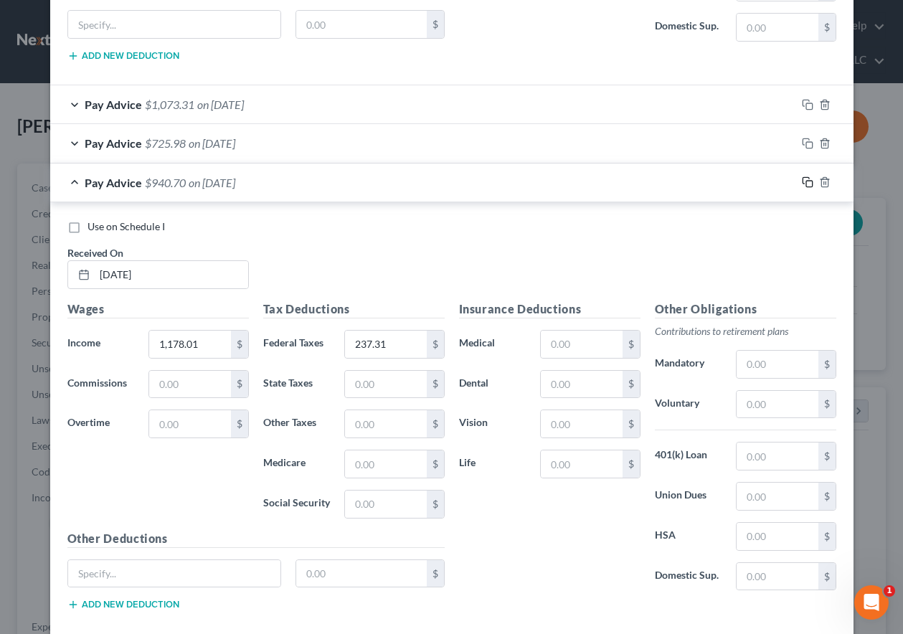
drag, startPoint x: 802, startPoint y: 182, endPoint x: 640, endPoint y: 231, distance: 169.2
click at [802, 182] on icon "button" at bounding box center [807, 181] width 11 height 11
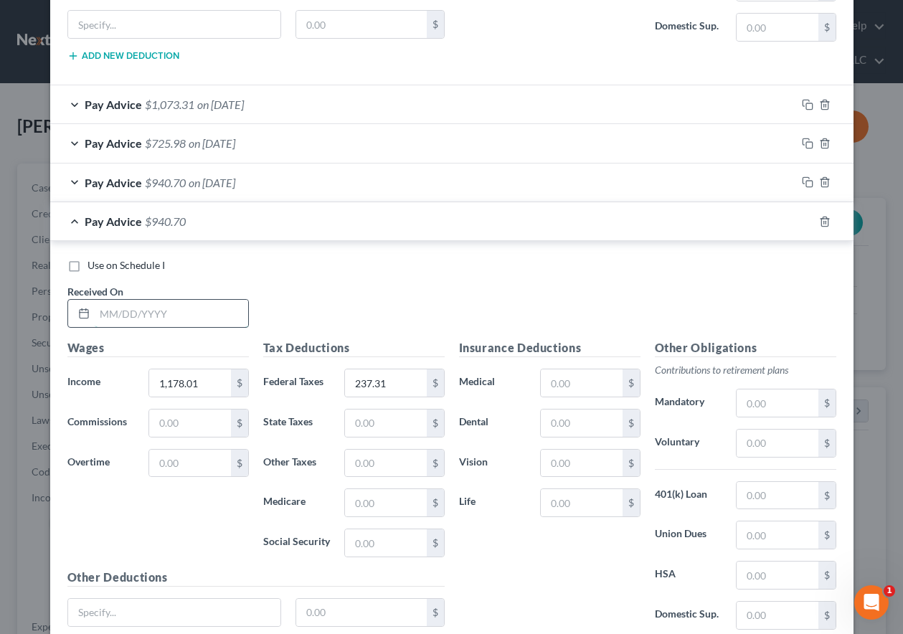
click at [193, 305] on input "text" at bounding box center [171, 313] width 153 height 27
type input "[DATE]"
type input "641.24"
type input "105.41"
drag, startPoint x: 804, startPoint y: 222, endPoint x: 321, endPoint y: 379, distance: 507.4
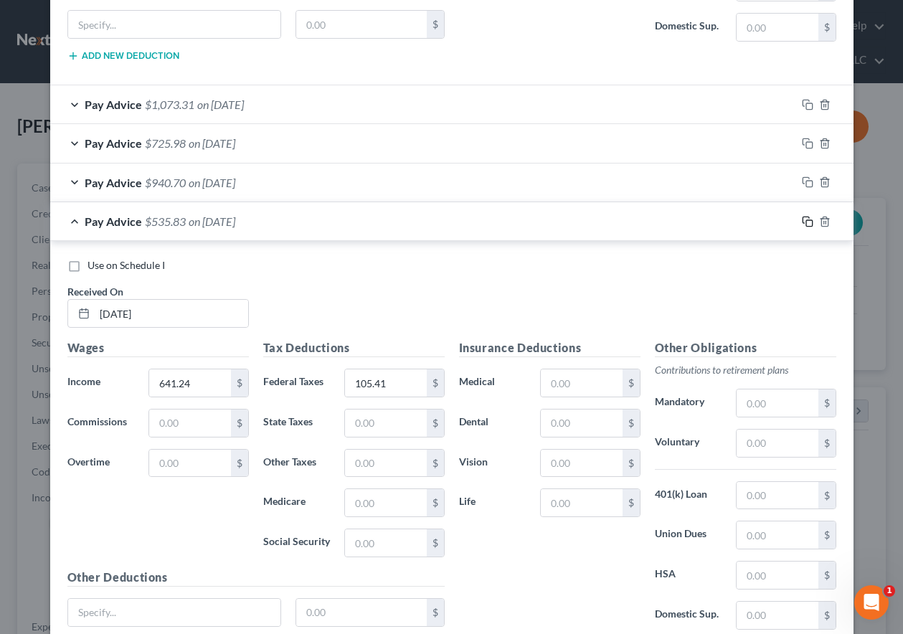
click at [804, 222] on icon "button" at bounding box center [807, 221] width 11 height 11
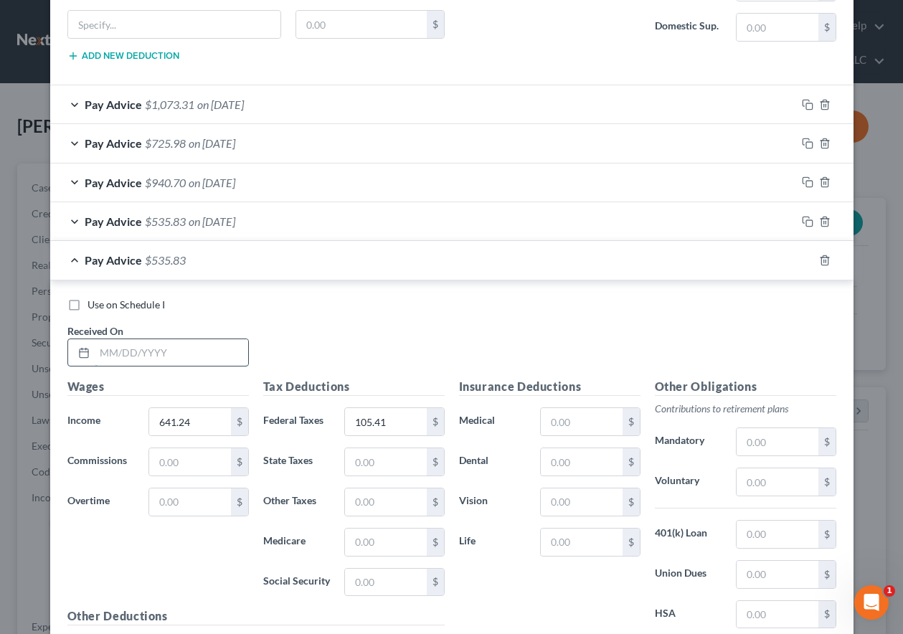
click at [151, 359] on input "text" at bounding box center [171, 352] width 153 height 27
type input "[DATE]"
type input "1,301.50"
type input "267.14"
drag, startPoint x: 802, startPoint y: 259, endPoint x: 202, endPoint y: 383, distance: 612.8
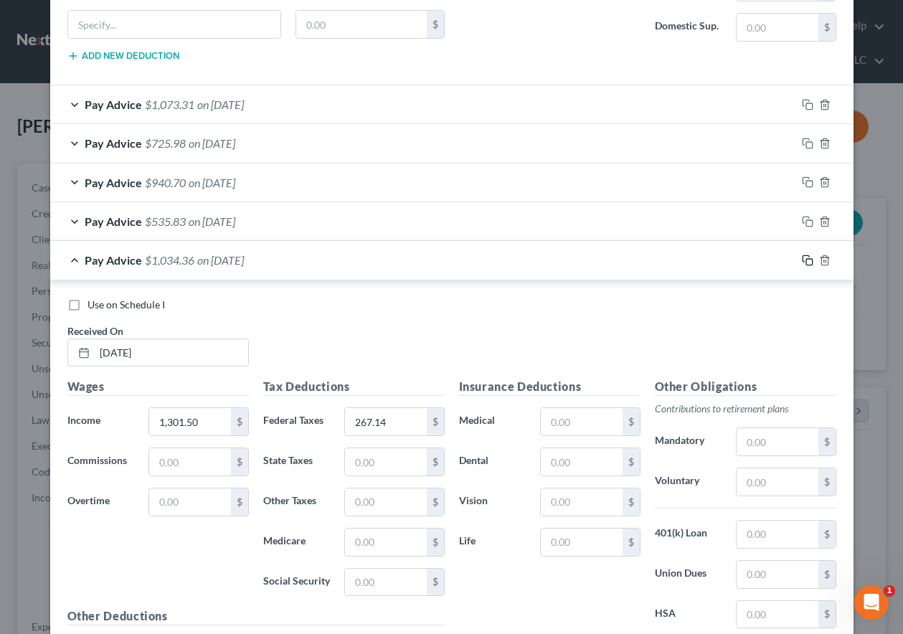
click at [806, 259] on rect "button" at bounding box center [809, 262] width 6 height 6
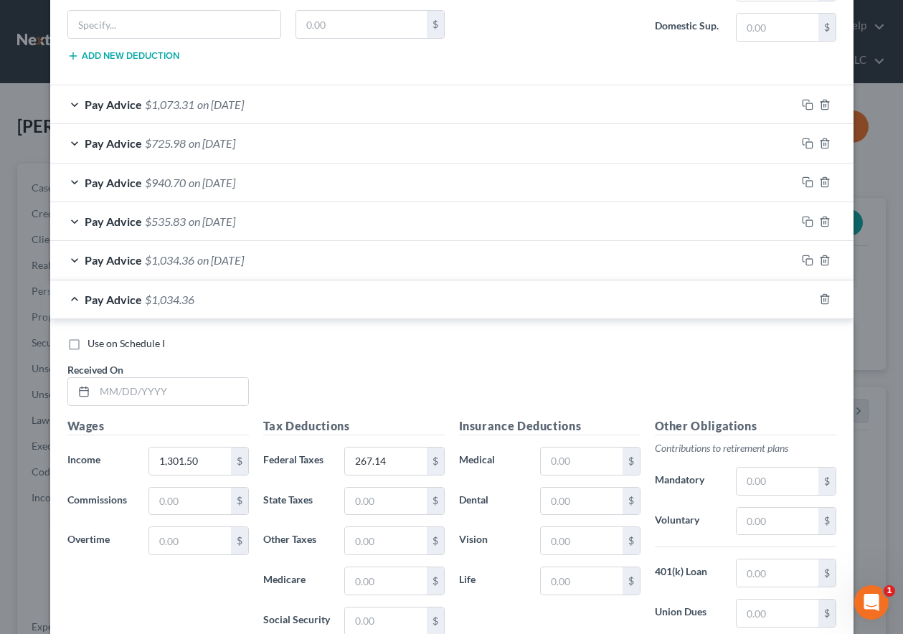
click at [190, 370] on div "Received On *" at bounding box center [158, 384] width 196 height 44
click at [201, 386] on input "text" at bounding box center [171, 391] width 153 height 27
type input "[DATE]"
type input "1,513.82"
click at [401, 453] on input "267.14" at bounding box center [385, 460] width 81 height 27
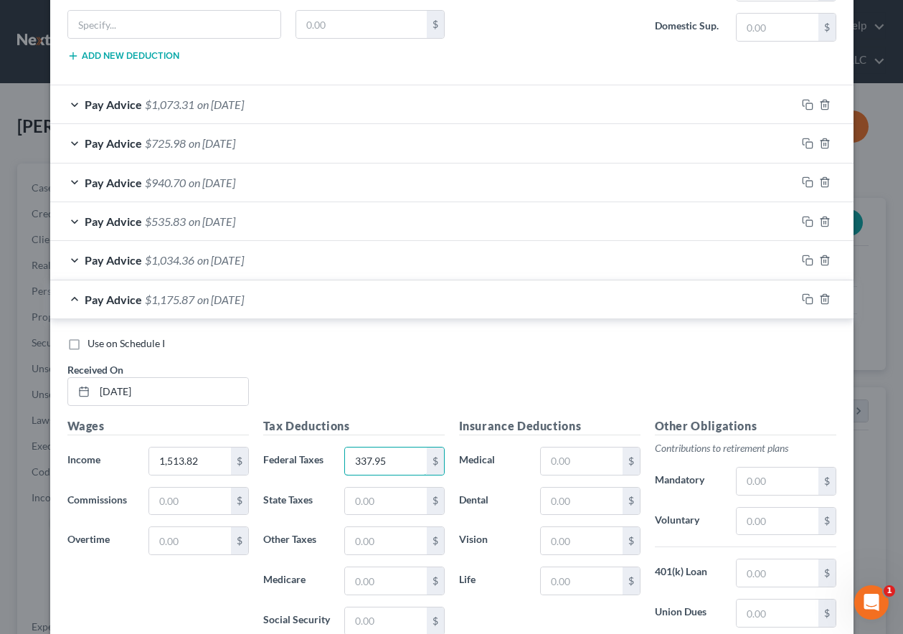
type input "337.95"
drag, startPoint x: 804, startPoint y: 300, endPoint x: 210, endPoint y: 361, distance: 597.5
click at [804, 300] on icon "button" at bounding box center [807, 298] width 11 height 11
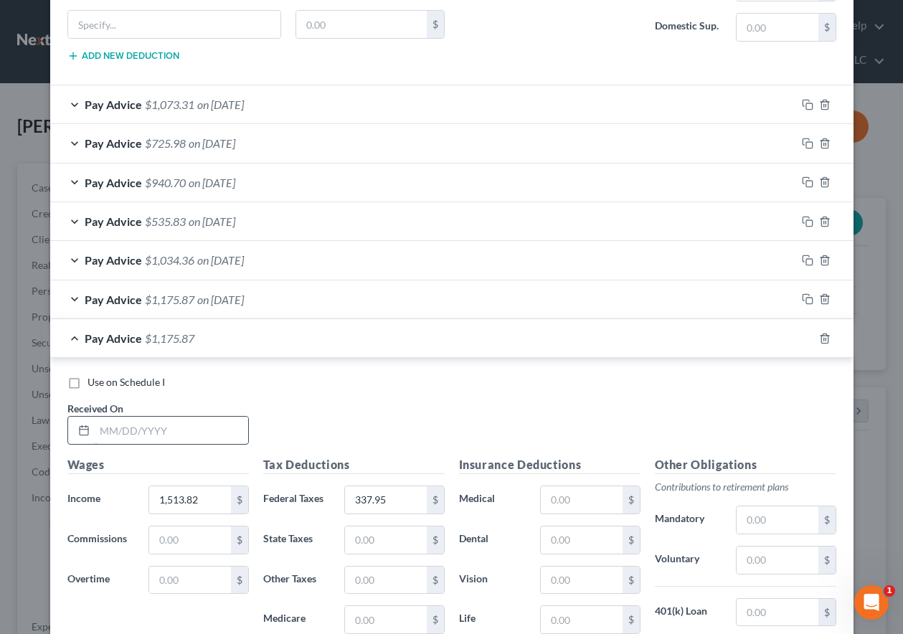
click at [184, 433] on input "text" at bounding box center [171, 430] width 153 height 27
type input "[DATE]"
type input "1,021.26"
type input "198.81"
click at [802, 340] on icon "button" at bounding box center [807, 338] width 11 height 11
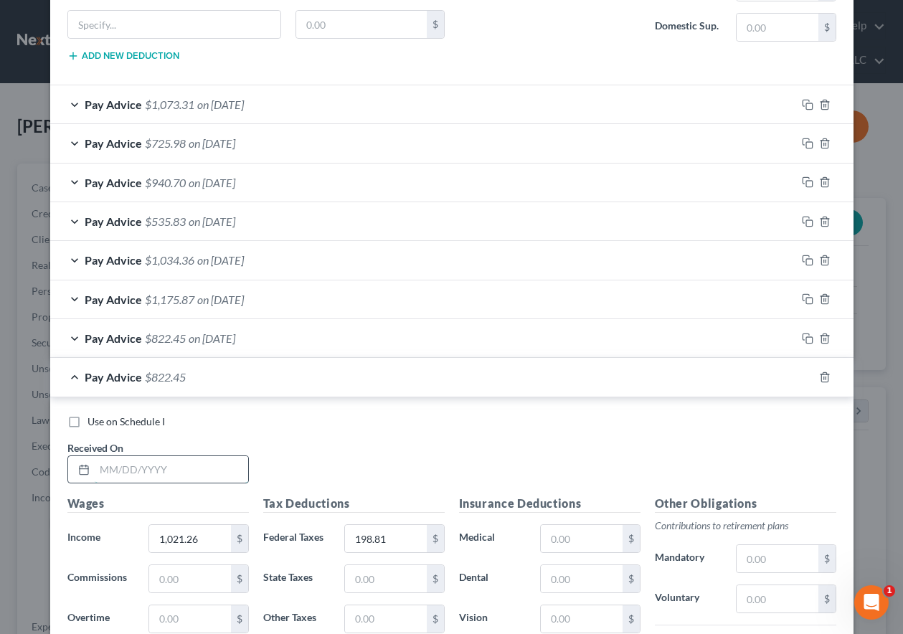
click at [233, 472] on input "text" at bounding box center [171, 469] width 153 height 27
type input "[DATE]"
type input "1,534.23"
type input "345.08"
drag, startPoint x: 804, startPoint y: 379, endPoint x: 838, endPoint y: 383, distance: 34.7
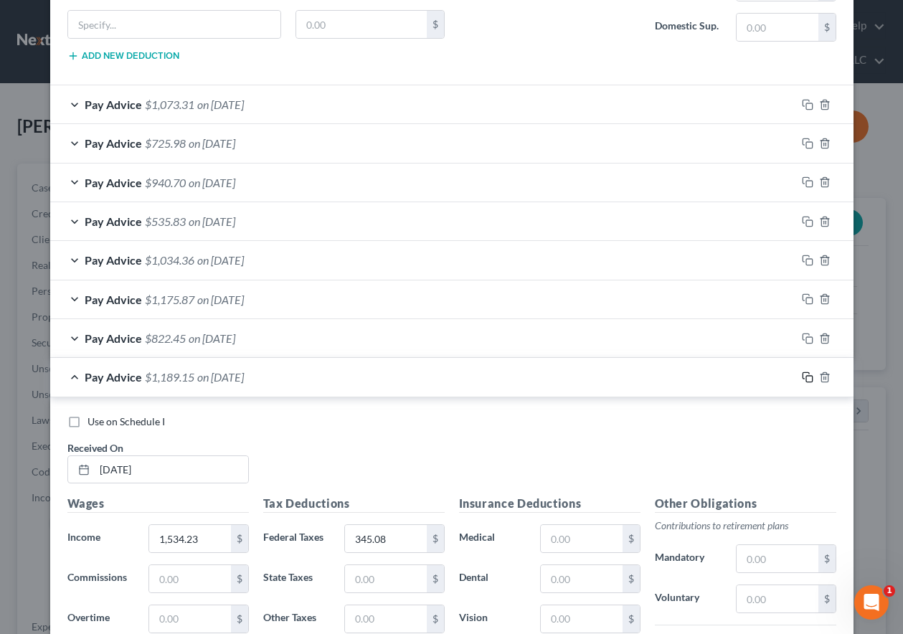
click at [804, 379] on icon "button" at bounding box center [807, 376] width 11 height 11
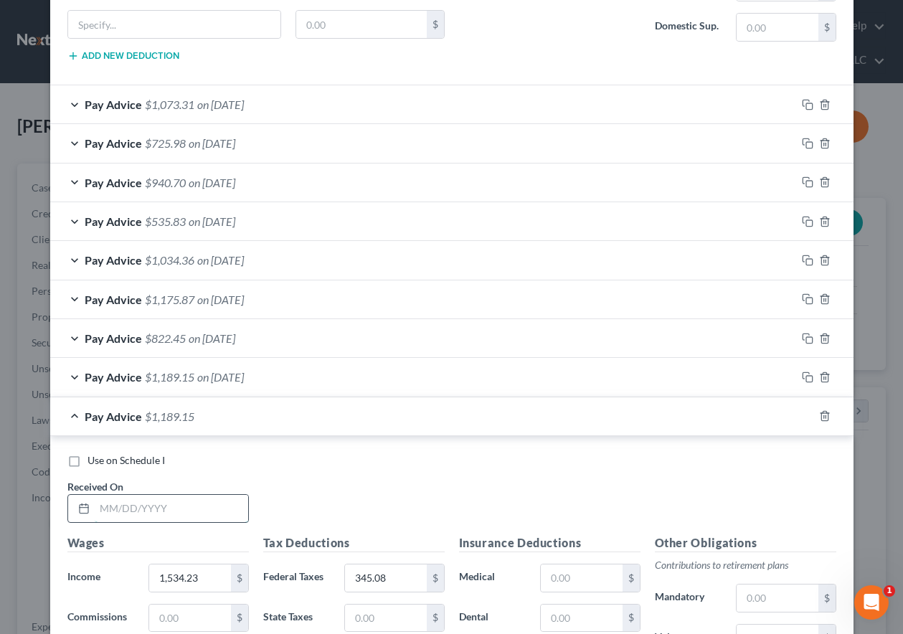
click at [179, 503] on input "text" at bounding box center [171, 508] width 153 height 27
type input "[DATE]"
type input "673.25"
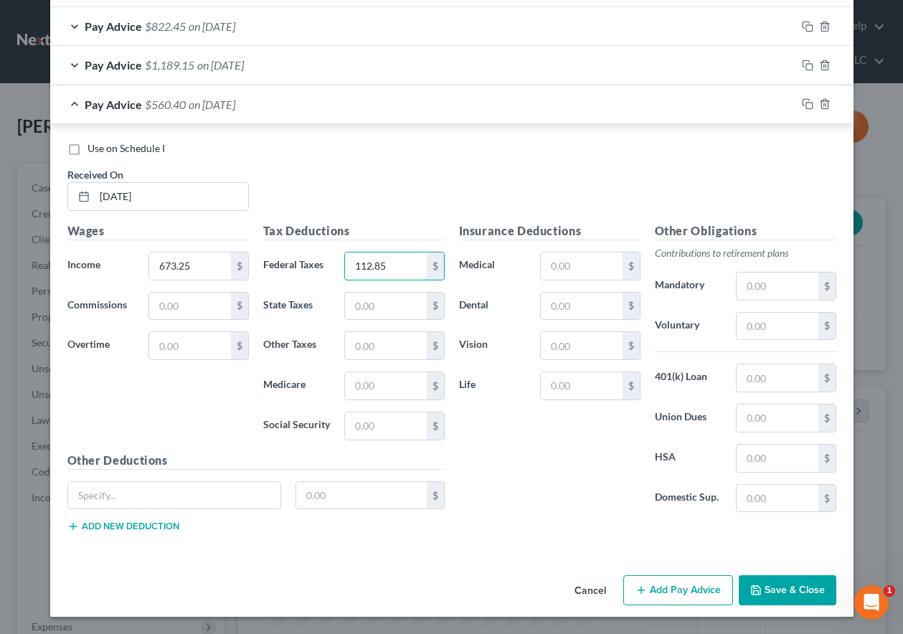
type input "112.85"
drag, startPoint x: 802, startPoint y: 99, endPoint x: 509, endPoint y: 248, distance: 328.3
click at [802, 100] on icon "button" at bounding box center [805, 103] width 6 height 6
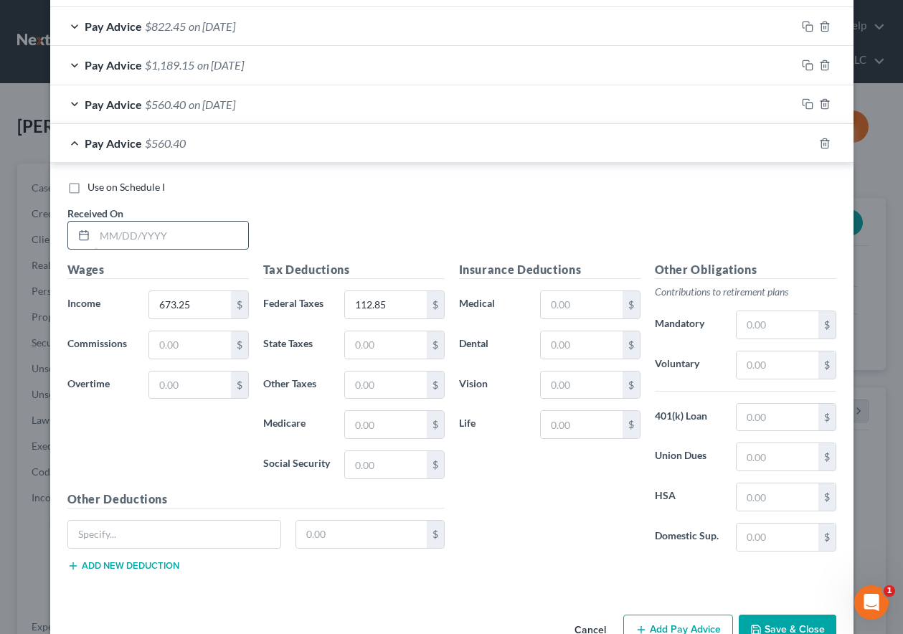
click at [213, 239] on input "text" at bounding box center [171, 235] width 153 height 27
type input "[DATE]"
type input "1,254.01"
type input "255.59"
drag, startPoint x: 804, startPoint y: 140, endPoint x: 513, endPoint y: 296, distance: 329.8
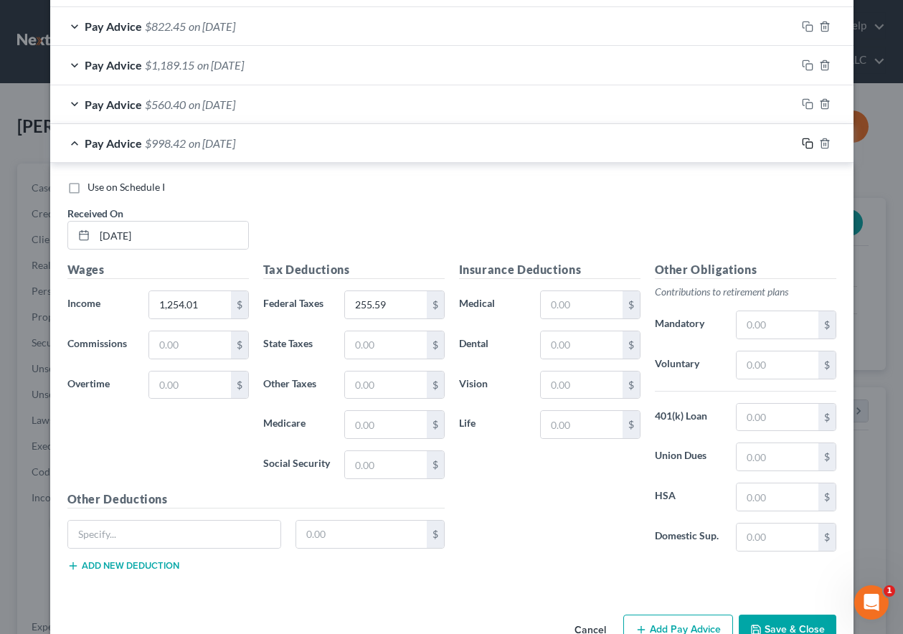
click at [804, 140] on icon "button" at bounding box center [807, 143] width 11 height 11
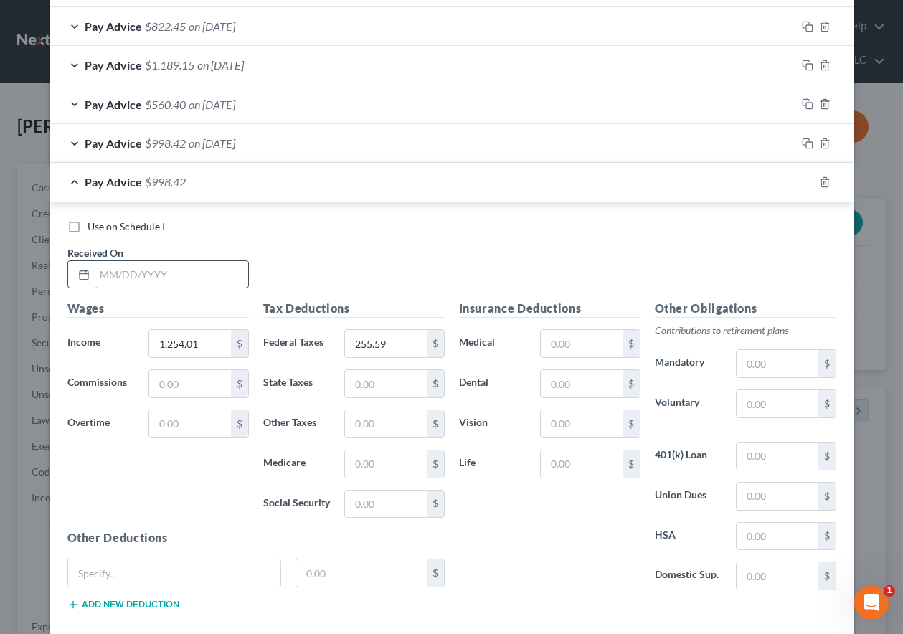
click at [210, 271] on input "text" at bounding box center [171, 274] width 153 height 27
type input "[DATE]"
type input "1,068.74"
type input "210.34"
click at [802, 179] on icon "button" at bounding box center [807, 181] width 11 height 11
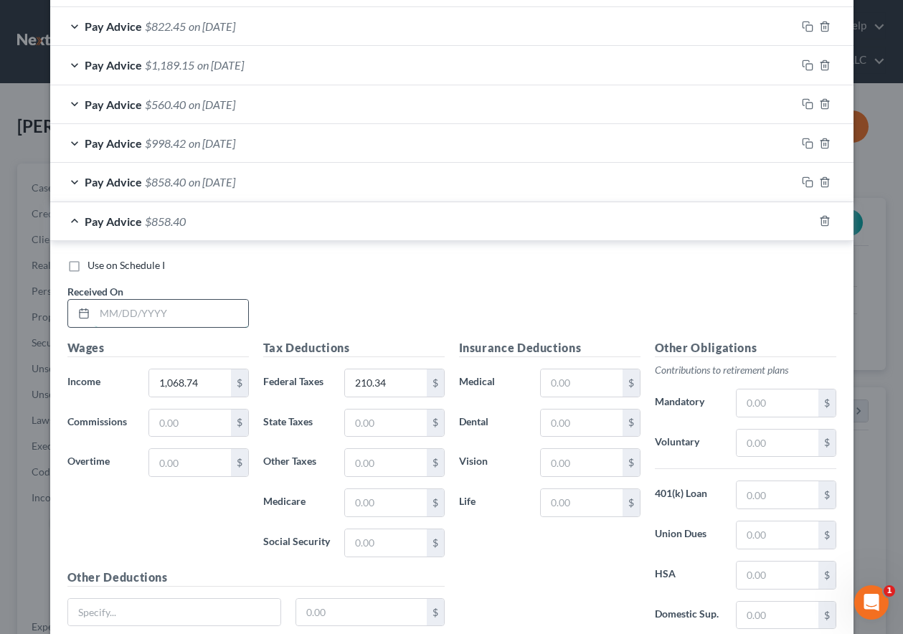
click at [166, 320] on input "text" at bounding box center [171, 313] width 153 height 27
type input "[DATE]"
type input "902.50"
type input "169.93"
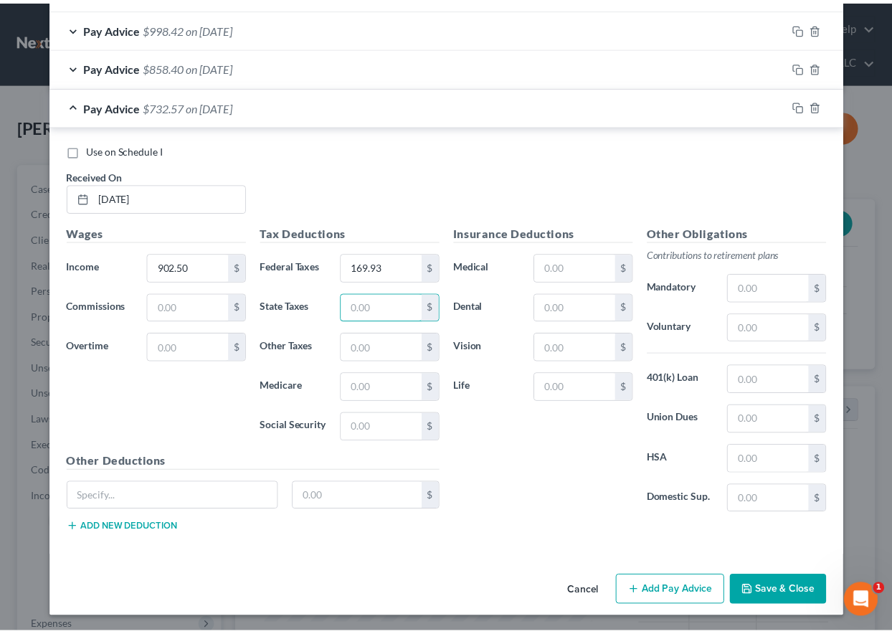
scroll to position [1296, 0]
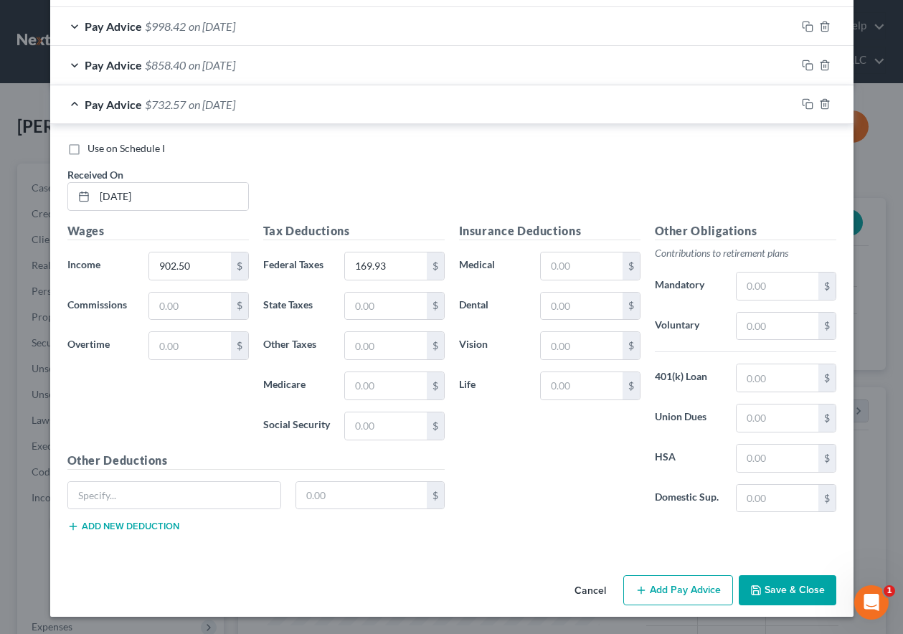
click at [803, 584] on button "Save & Close" at bounding box center [787, 590] width 98 height 30
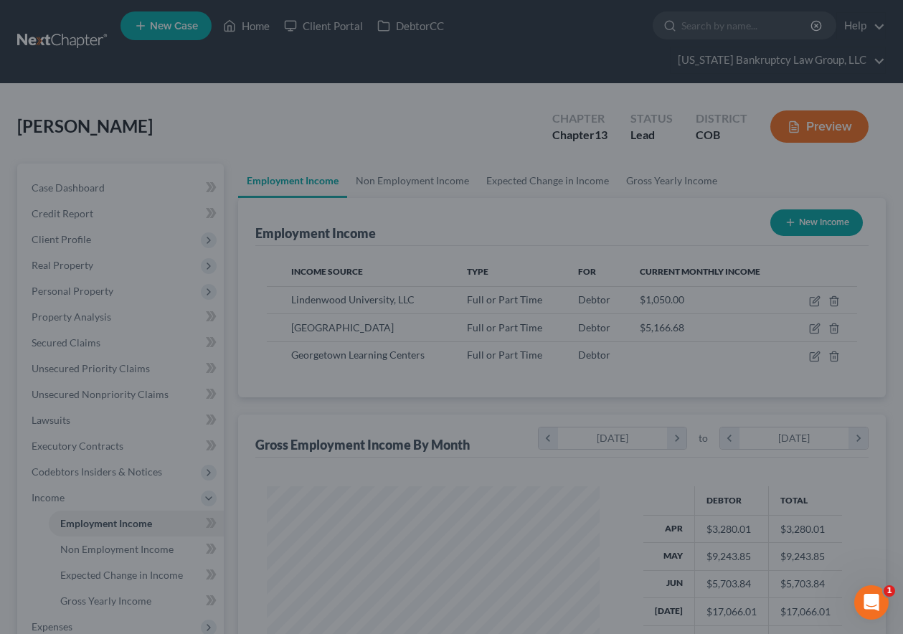
scroll to position [716686, 716586]
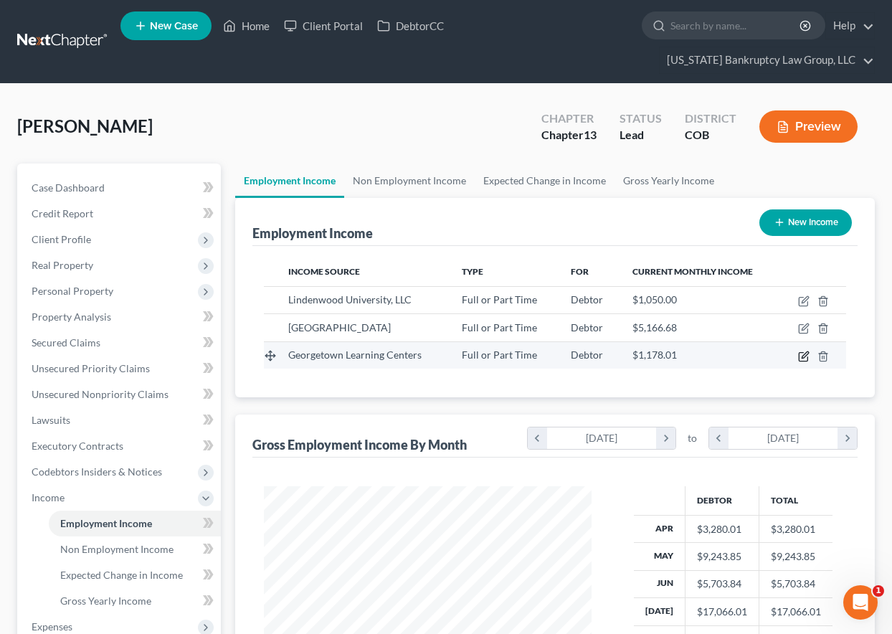
click at [804, 355] on icon "button" at bounding box center [805, 354] width 6 height 6
select select "0"
select select "48"
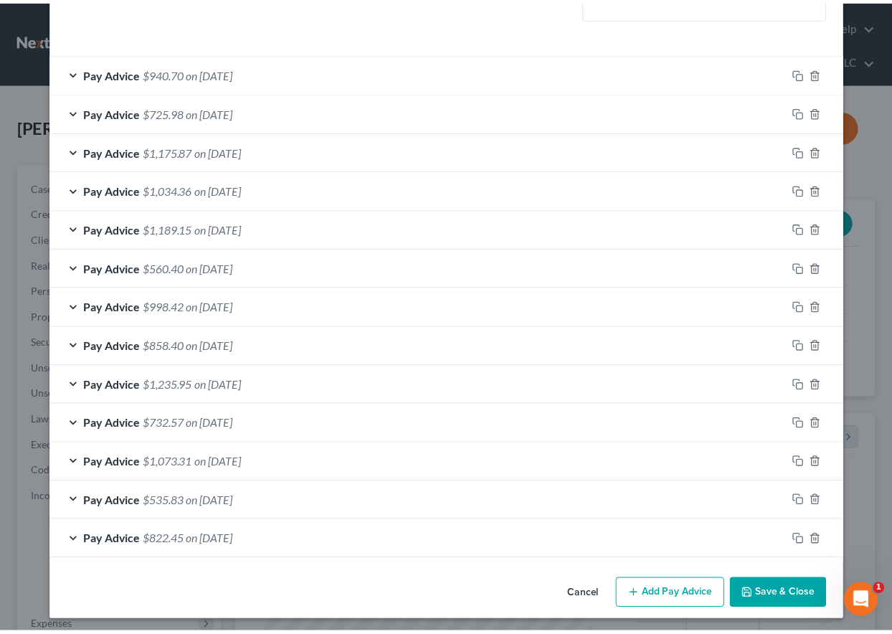
scroll to position [419, 0]
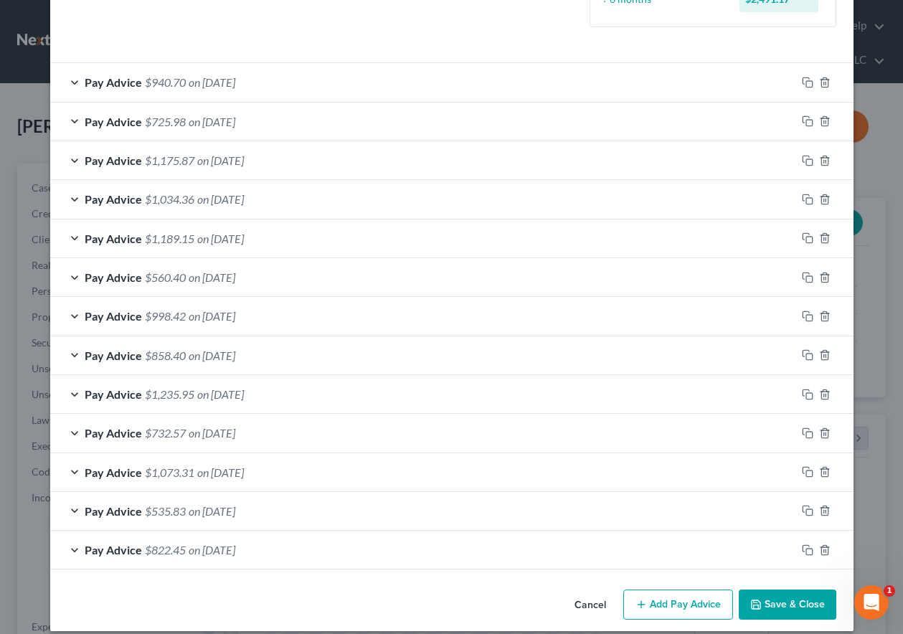
click at [765, 612] on button "Save & Close" at bounding box center [787, 604] width 98 height 30
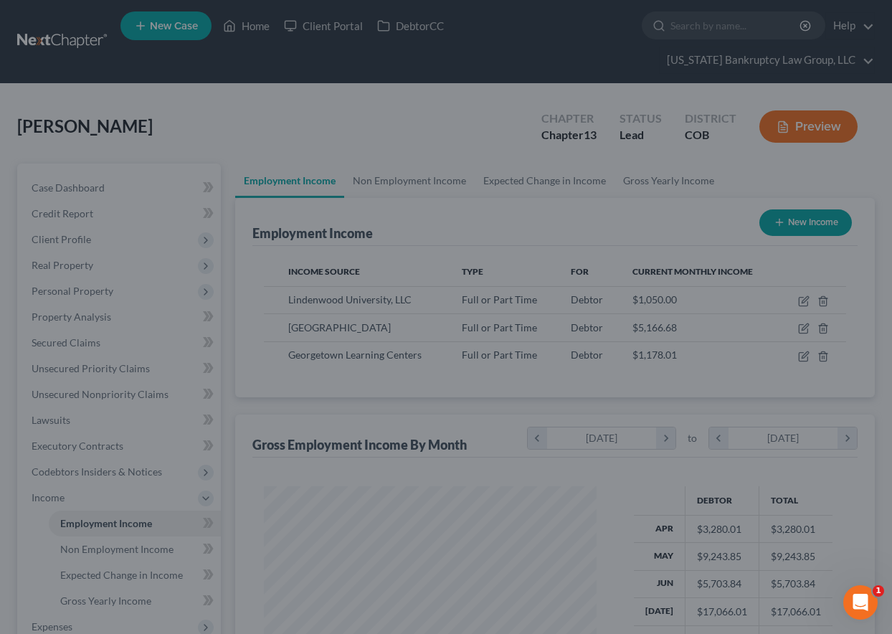
scroll to position [716686, 716586]
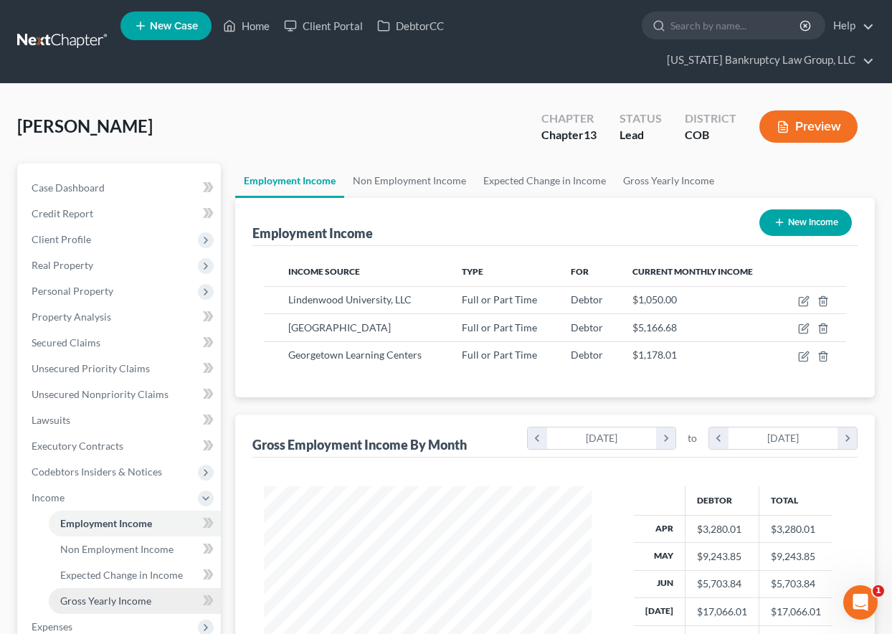
click at [123, 604] on span "Gross Yearly Income" at bounding box center [105, 600] width 91 height 12
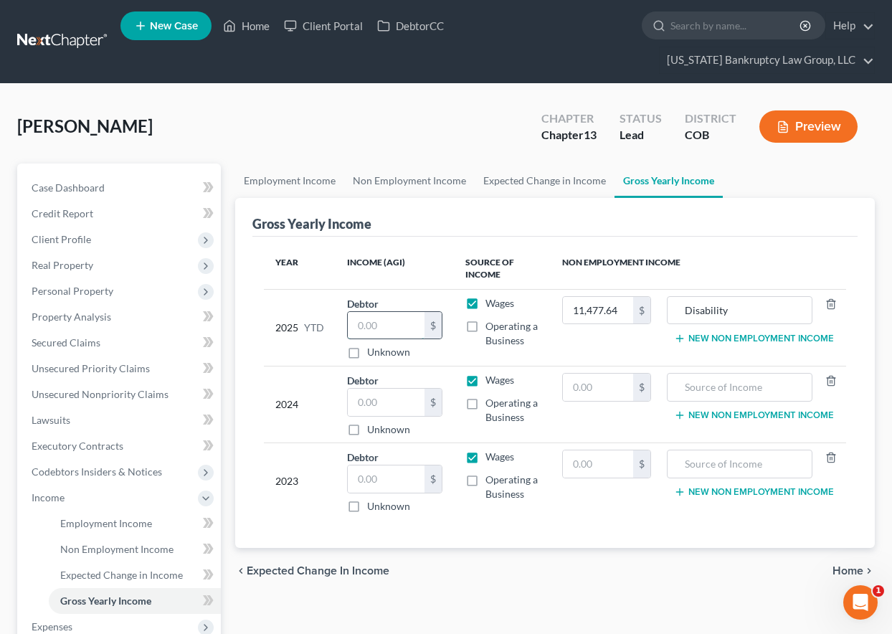
click at [409, 329] on input "text" at bounding box center [386, 325] width 77 height 27
click at [128, 408] on link "Lawsuits" at bounding box center [120, 420] width 201 height 26
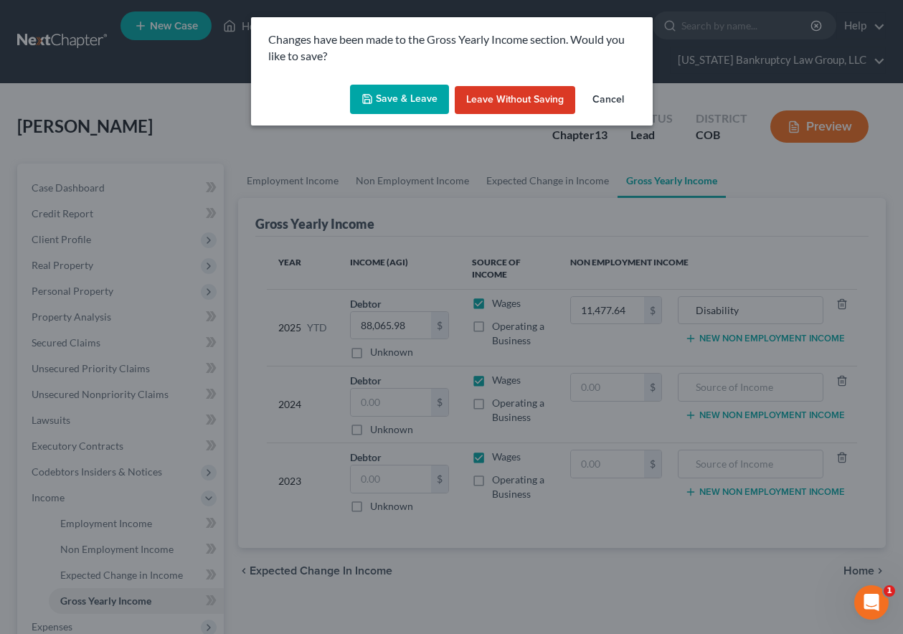
click at [417, 100] on button "Save & Leave" at bounding box center [399, 100] width 99 height 30
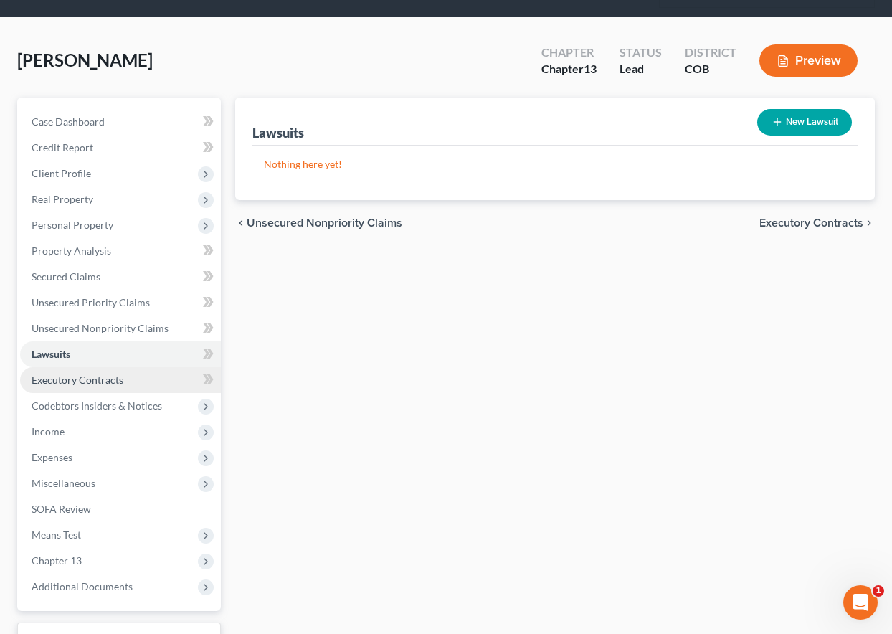
scroll to position [143, 0]
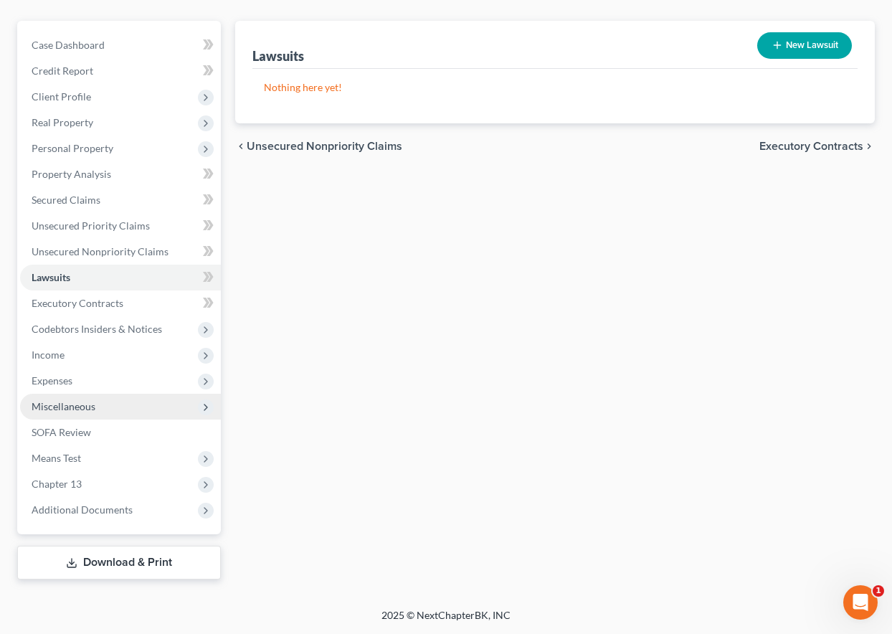
click at [76, 409] on span "Miscellaneous" at bounding box center [64, 406] width 64 height 12
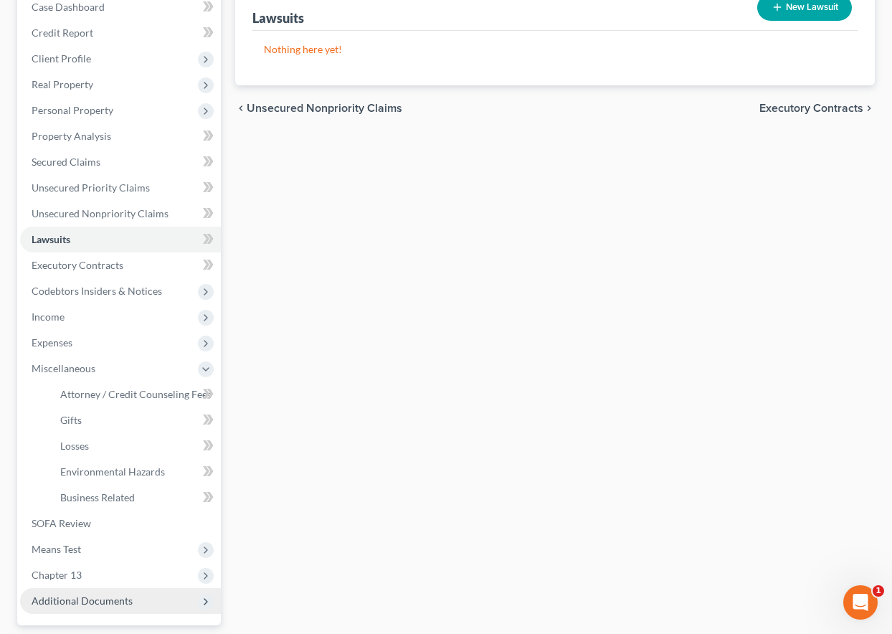
scroll to position [272, 0]
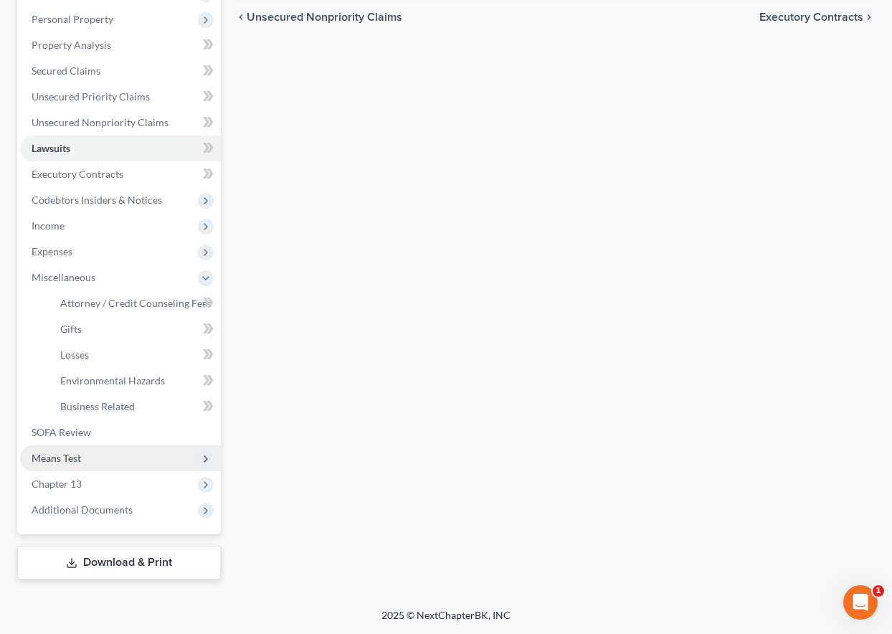
click at [61, 456] on span "Means Test" at bounding box center [56, 458] width 49 height 12
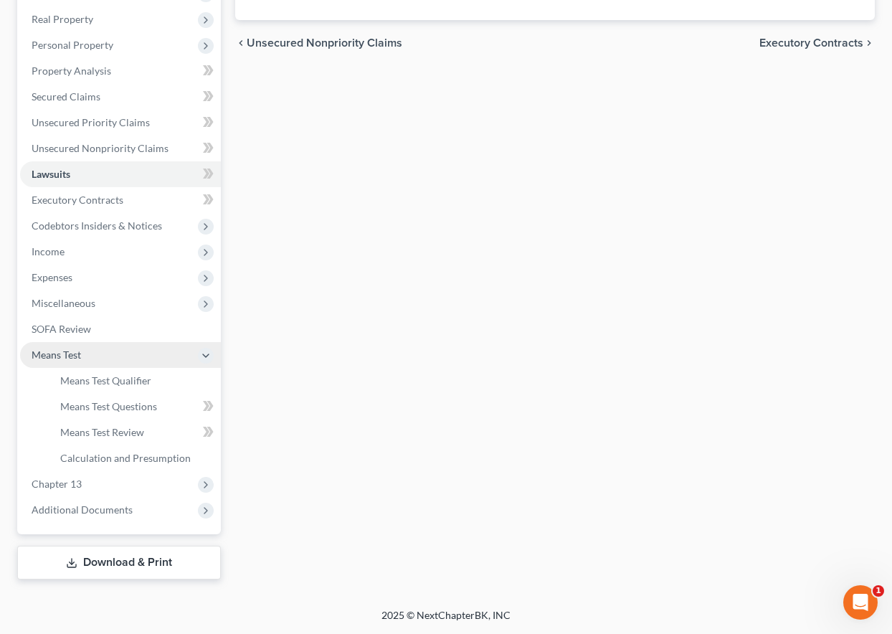
scroll to position [246, 0]
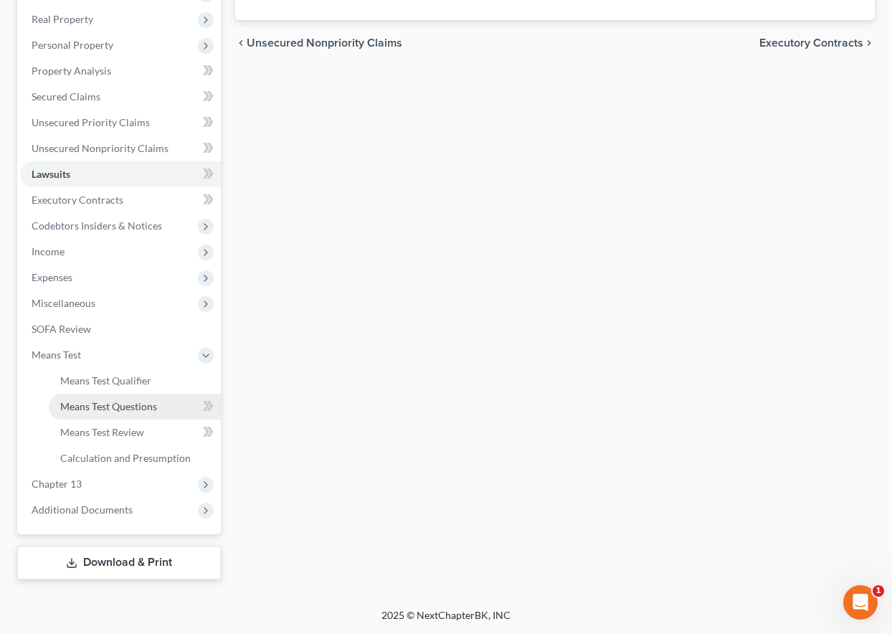
click at [105, 409] on span "Means Test Questions" at bounding box center [108, 406] width 97 height 12
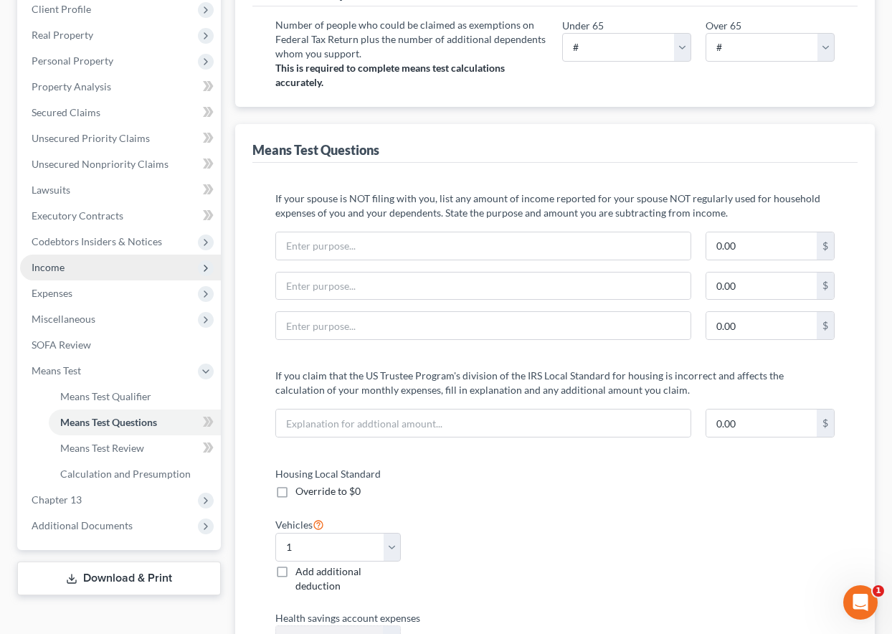
scroll to position [287, 0]
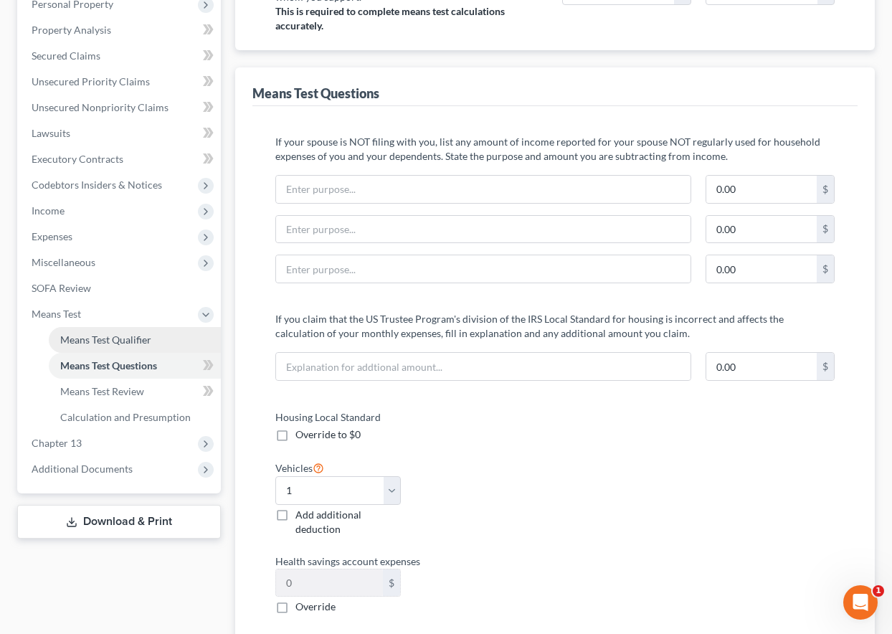
click at [102, 338] on span "Means Test Qualifier" at bounding box center [105, 339] width 91 height 12
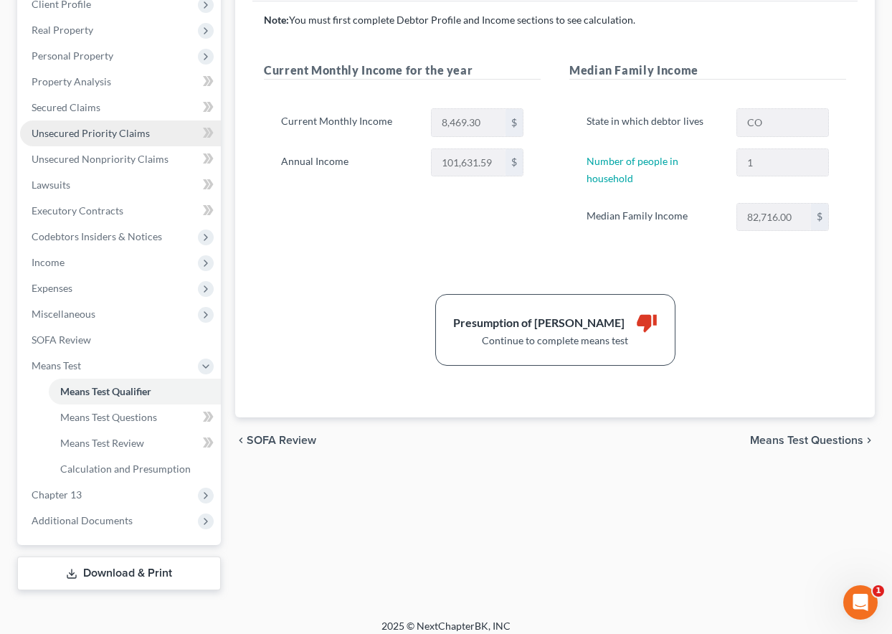
scroll to position [246, 0]
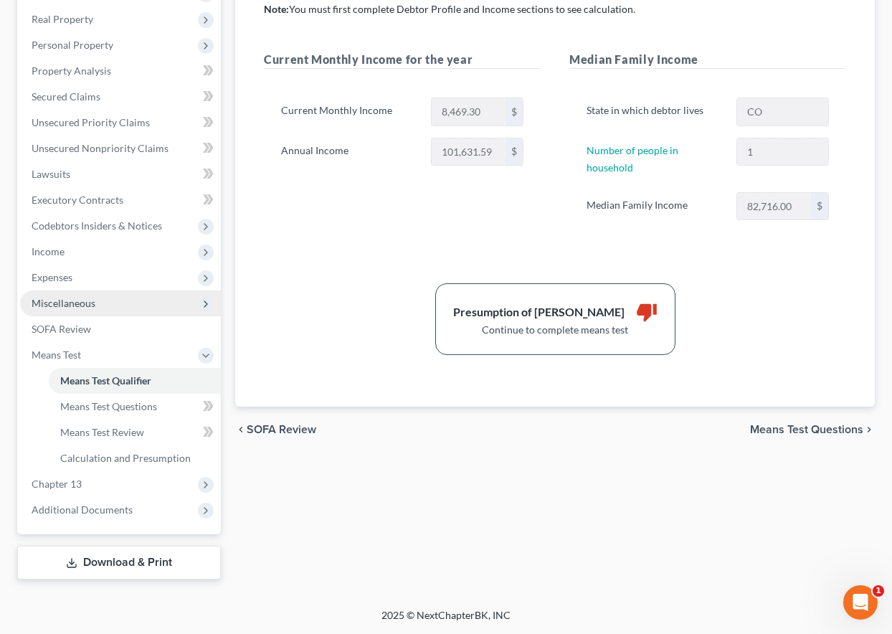
click at [66, 307] on span "Miscellaneous" at bounding box center [64, 303] width 64 height 12
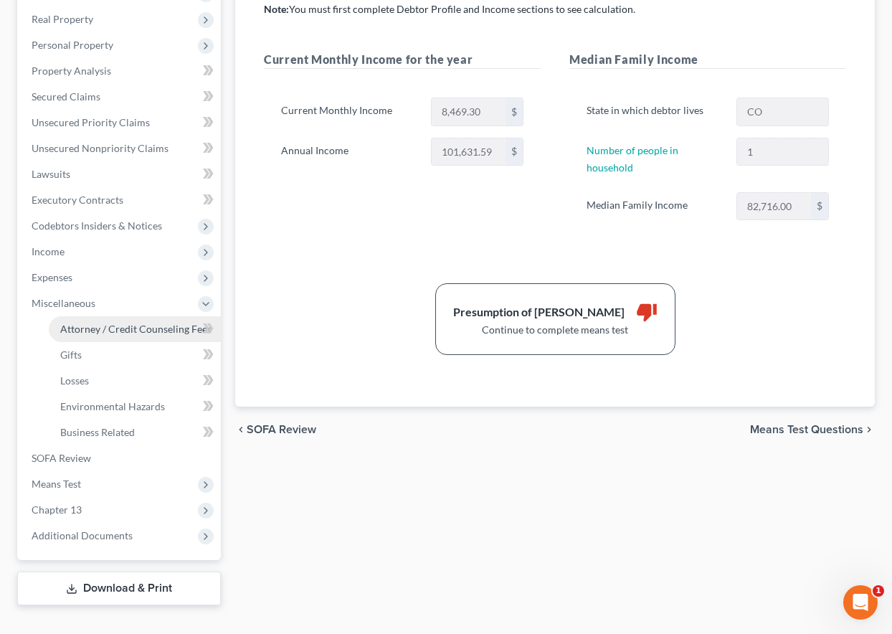
click at [94, 325] on span "Attorney / Credit Counseling Fees" at bounding box center [135, 329] width 151 height 12
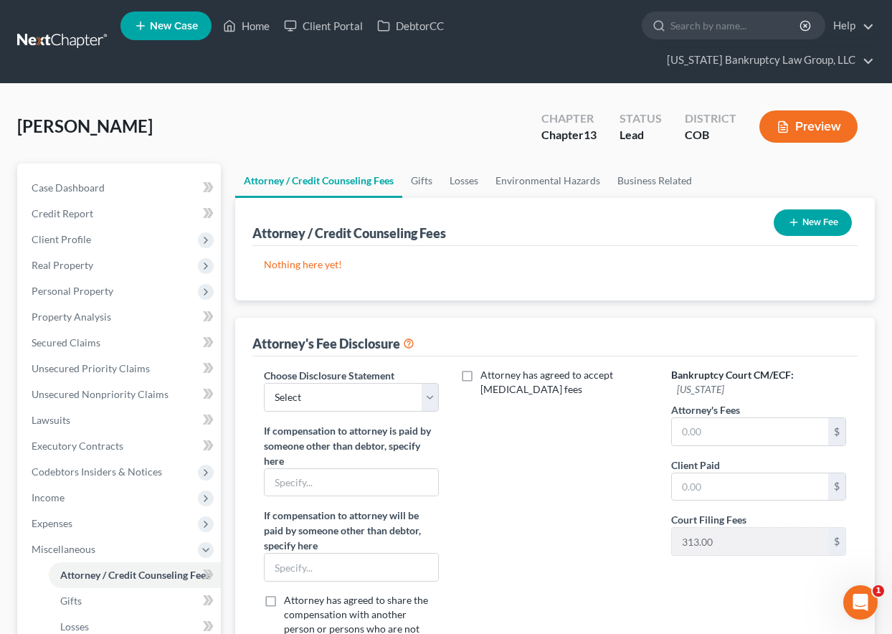
click at [817, 214] on button "New Fee" at bounding box center [813, 222] width 78 height 27
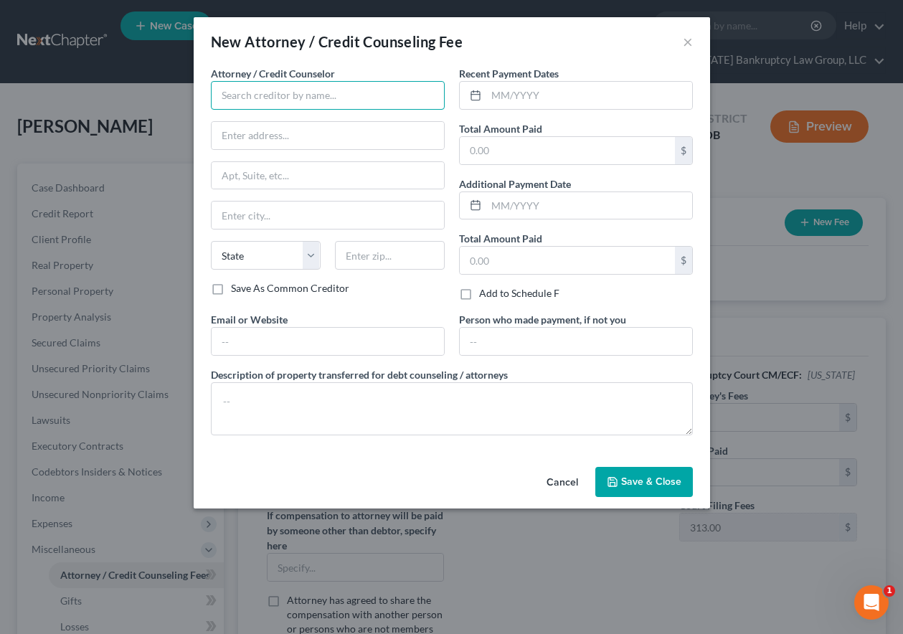
click at [318, 103] on input "text" at bounding box center [328, 95] width 234 height 29
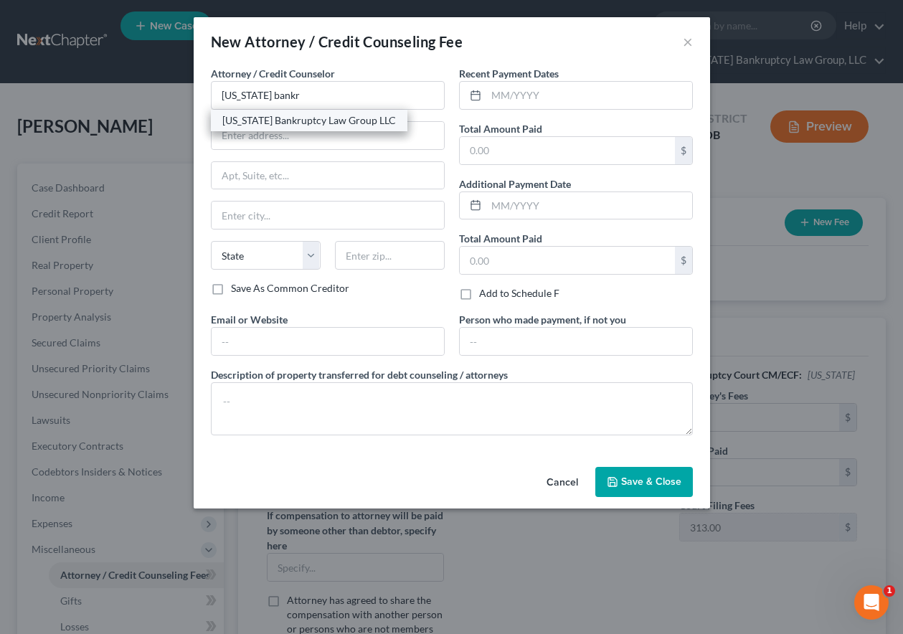
click at [315, 124] on div "[US_STATE] Bankruptcy Law Group LLC" at bounding box center [309, 120] width 174 height 14
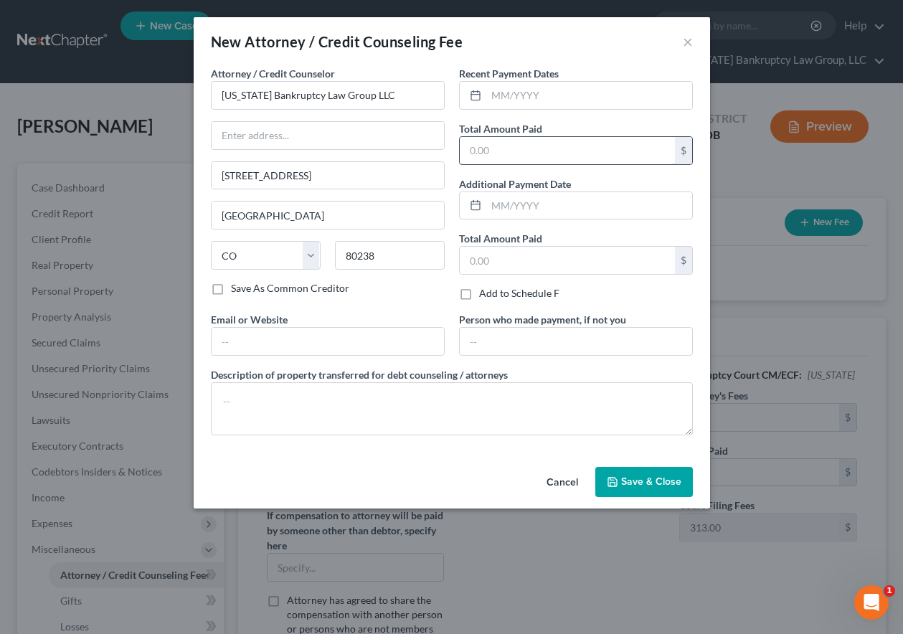
click at [588, 158] on input "text" at bounding box center [567, 150] width 215 height 27
click at [654, 474] on button "Save & Close" at bounding box center [644, 482] width 98 height 30
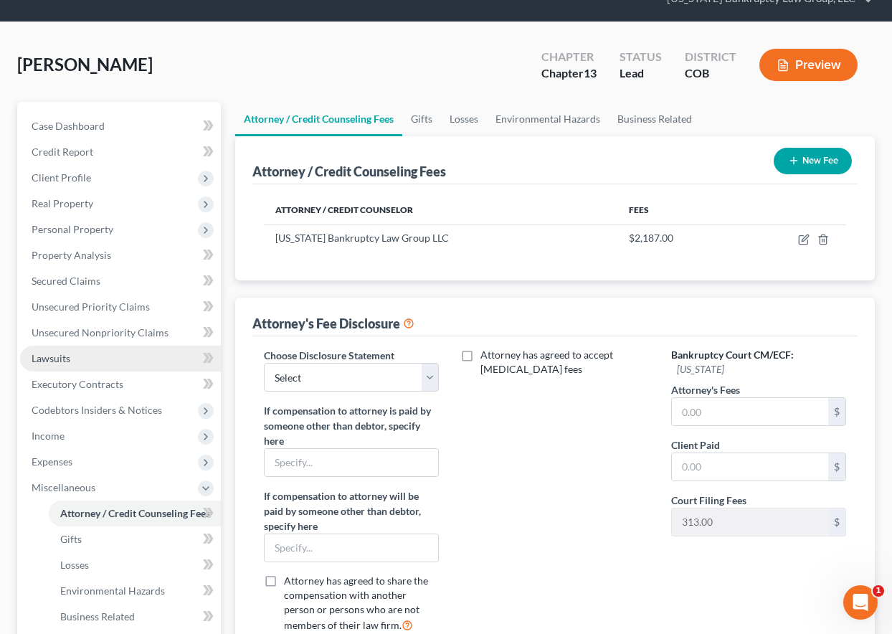
scroll to position [143, 0]
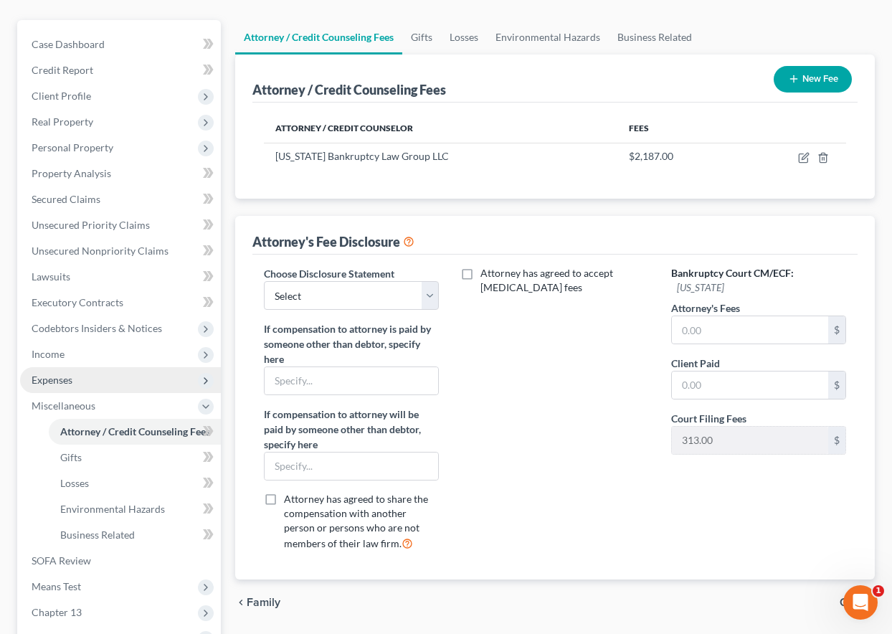
click at [49, 379] on span "Expenses" at bounding box center [52, 380] width 41 height 12
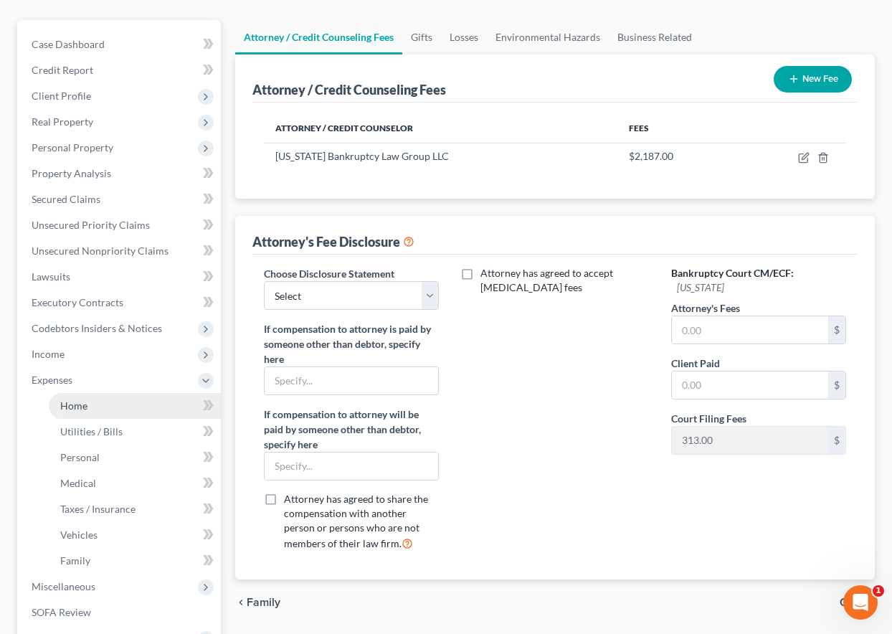
click at [70, 406] on span "Home" at bounding box center [73, 405] width 27 height 12
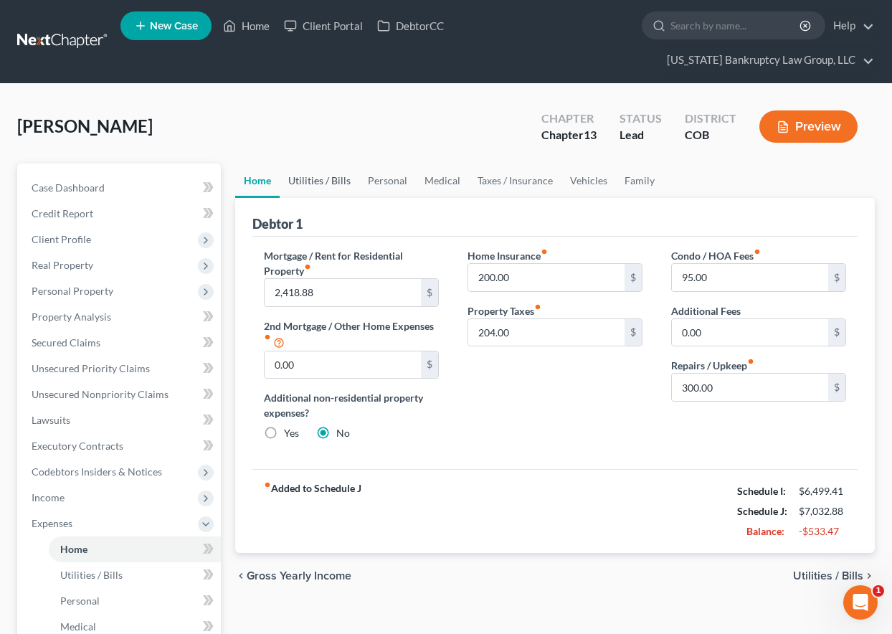
click at [329, 177] on link "Utilities / Bills" at bounding box center [320, 180] width 80 height 34
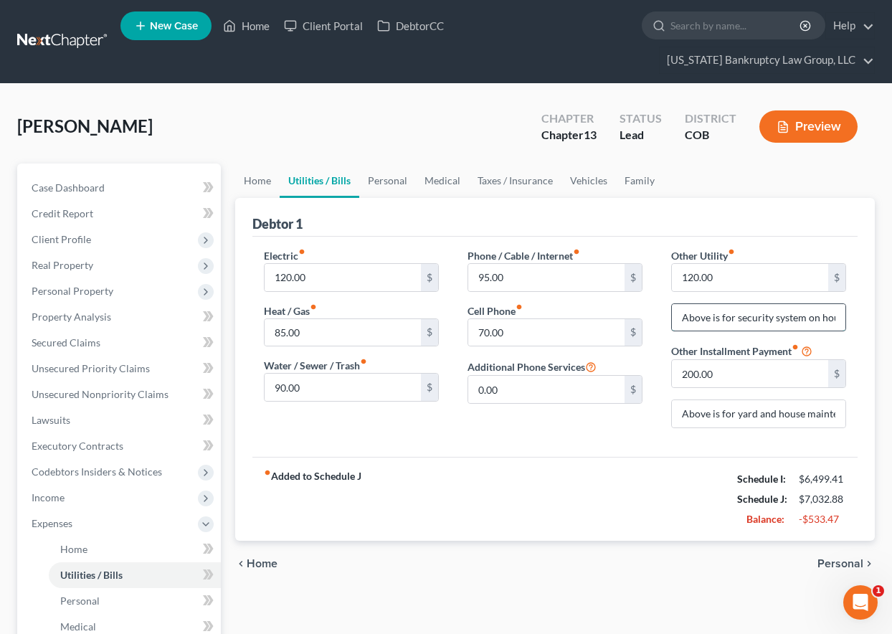
click at [680, 315] on input "Above is for security system on house" at bounding box center [759, 317] width 174 height 27
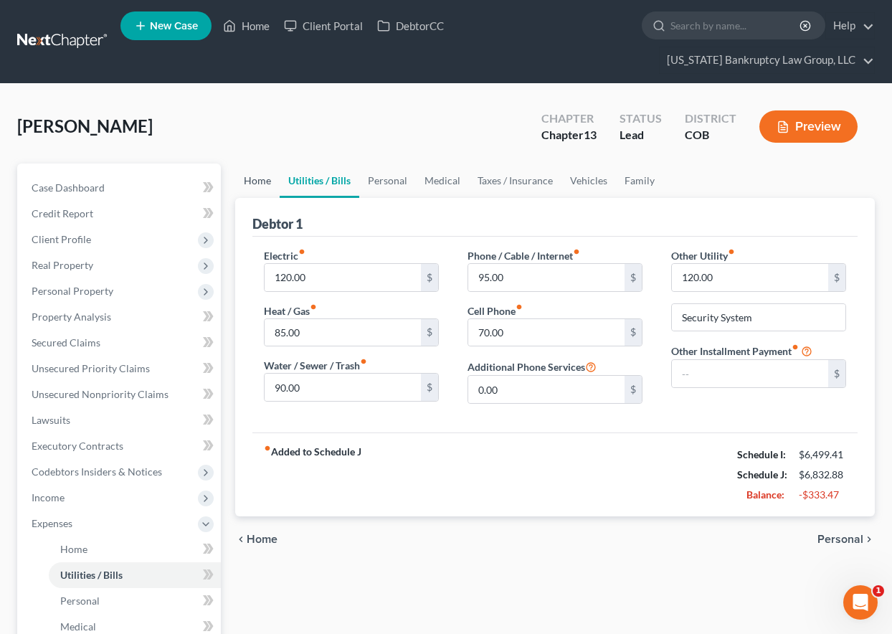
click at [262, 179] on link "Home" at bounding box center [257, 180] width 44 height 34
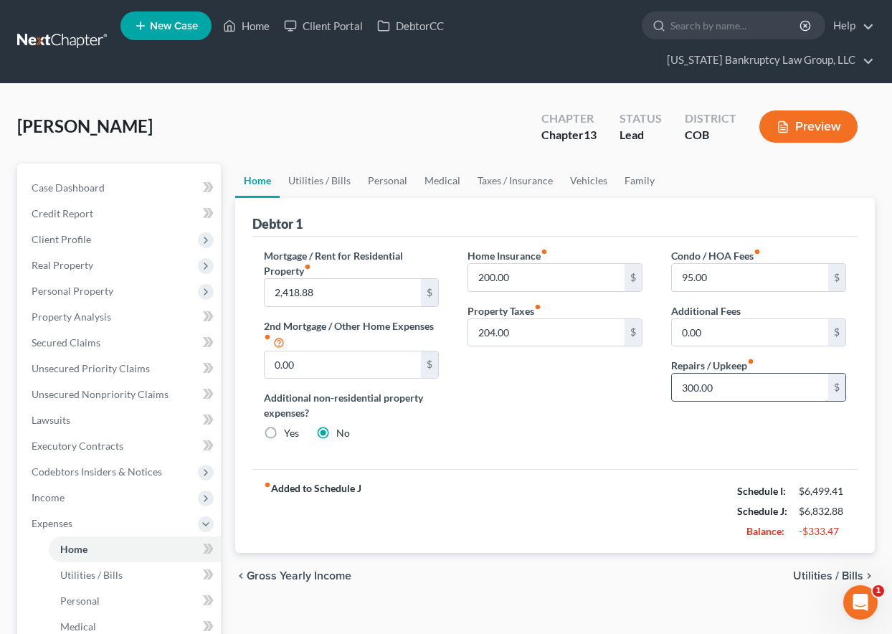
click at [728, 389] on input "300.00" at bounding box center [750, 387] width 156 height 27
click at [598, 384] on div "Home Insurance fiber_manual_record 200.00 $ Property Taxes fiber_manual_record …" at bounding box center [555, 350] width 204 height 204
click at [343, 180] on link "Utilities / Bills" at bounding box center [320, 180] width 80 height 34
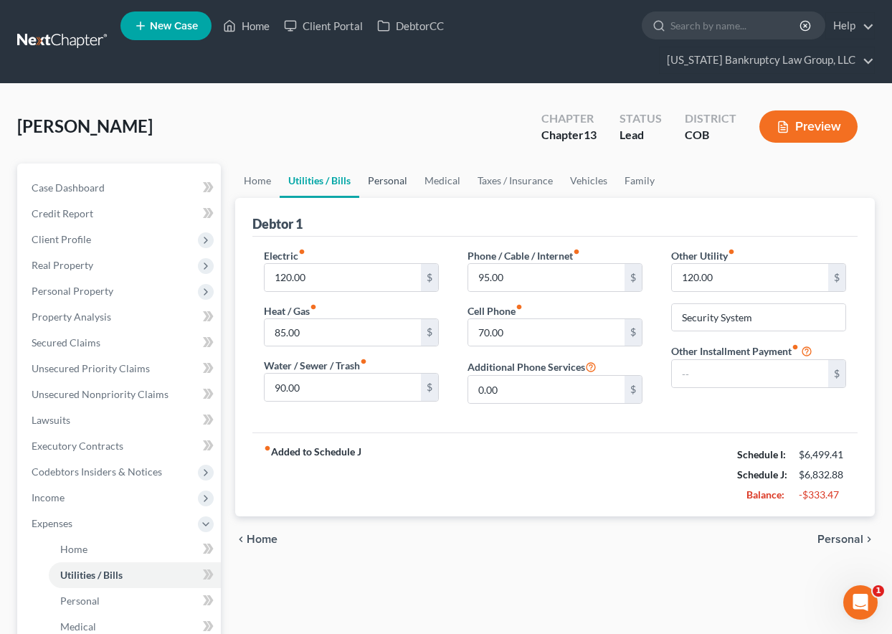
click at [381, 181] on link "Personal" at bounding box center [387, 180] width 57 height 34
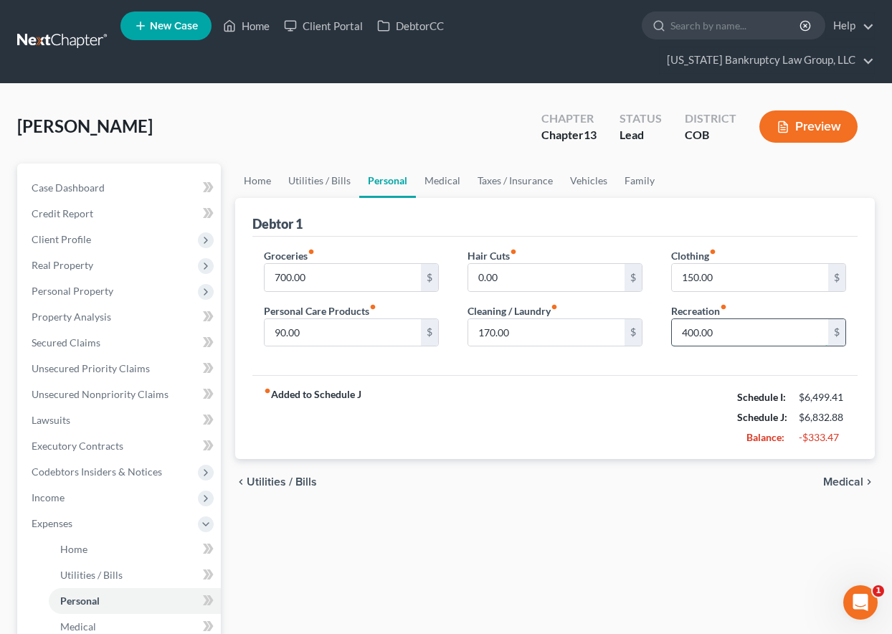
click at [718, 333] on input "400.00" at bounding box center [750, 332] width 156 height 27
click at [324, 282] on input "700.00" at bounding box center [343, 277] width 156 height 27
click at [446, 181] on link "Medical" at bounding box center [442, 180] width 53 height 34
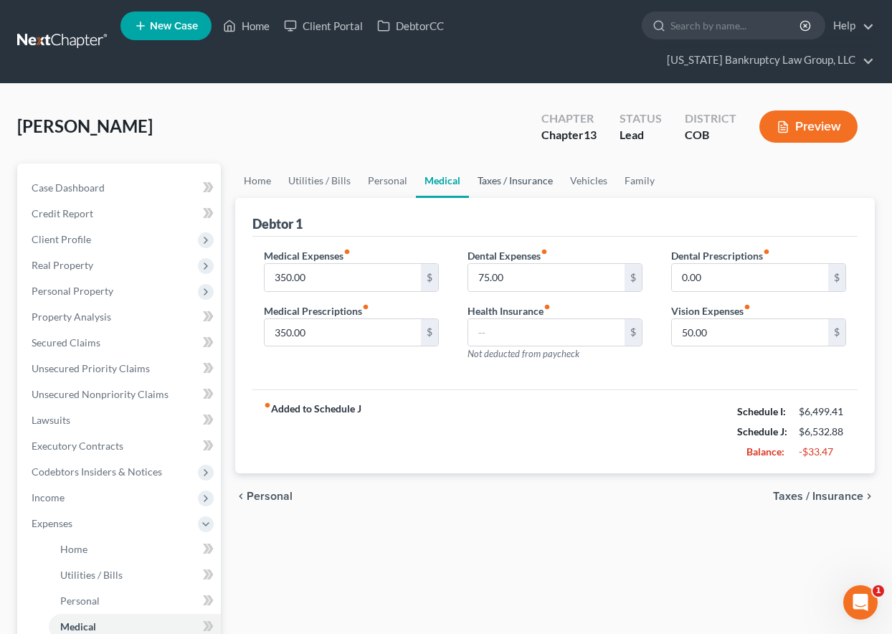
click at [514, 183] on link "Taxes / Insurance" at bounding box center [515, 180] width 92 height 34
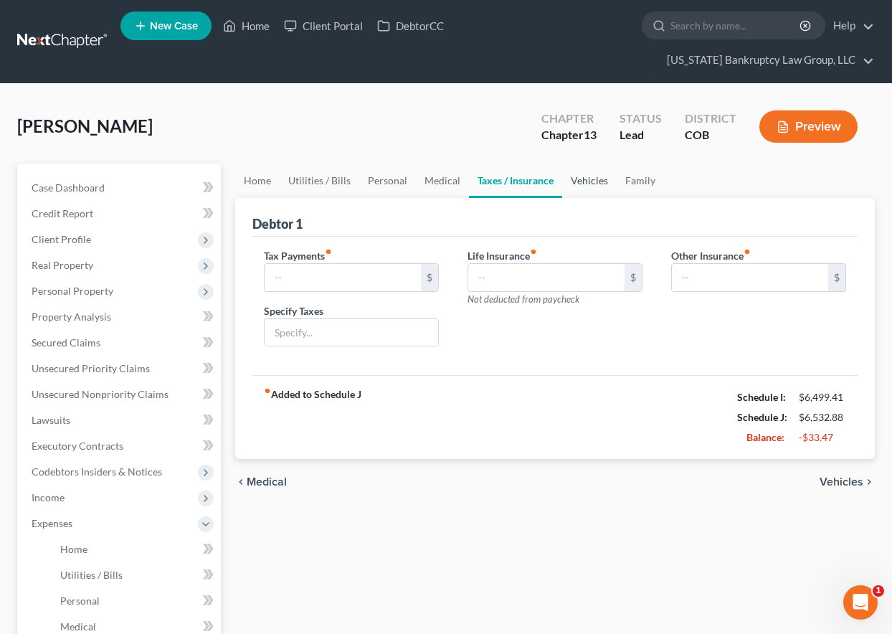
click at [599, 180] on link "Vehicles" at bounding box center [589, 180] width 54 height 34
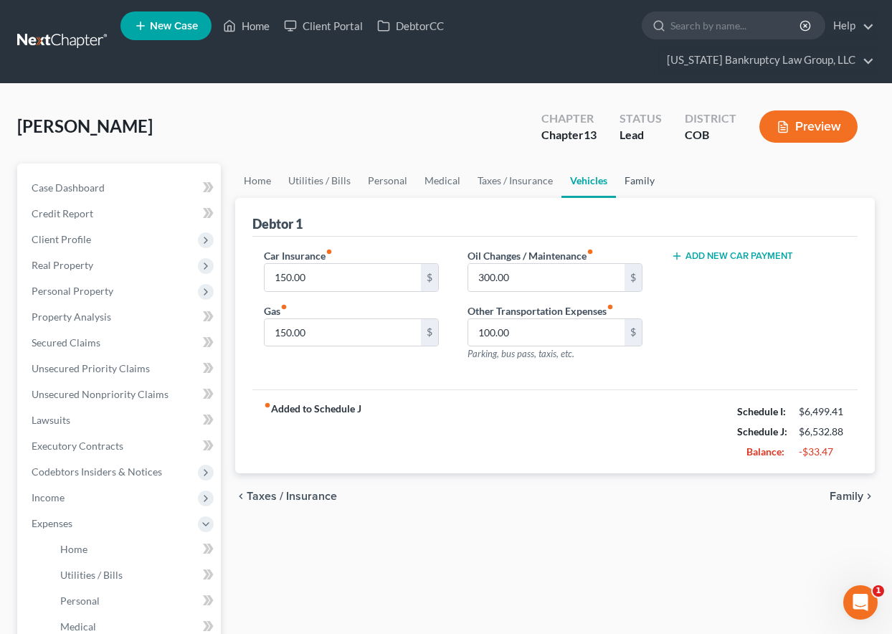
click at [657, 171] on link "Family" at bounding box center [639, 180] width 47 height 34
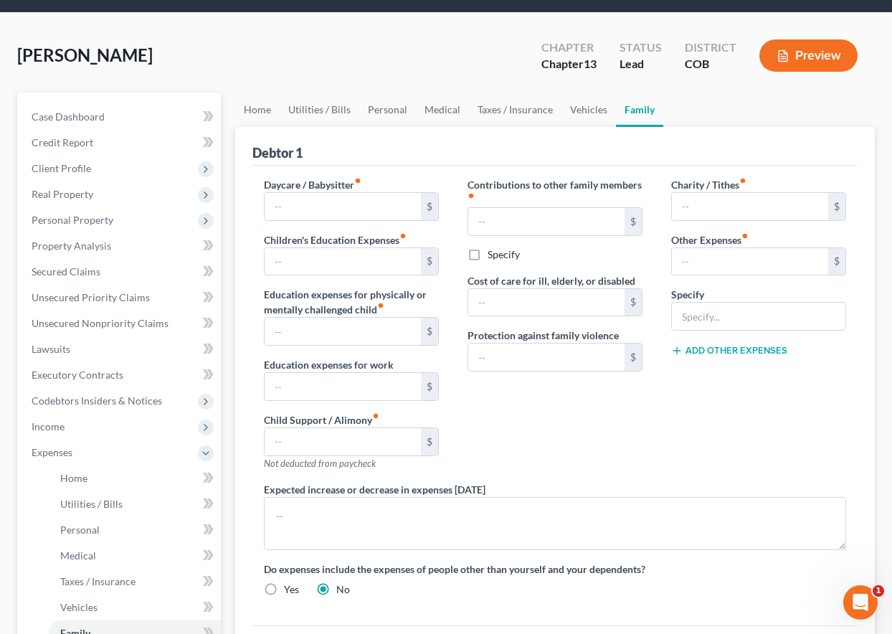
scroll to position [37, 0]
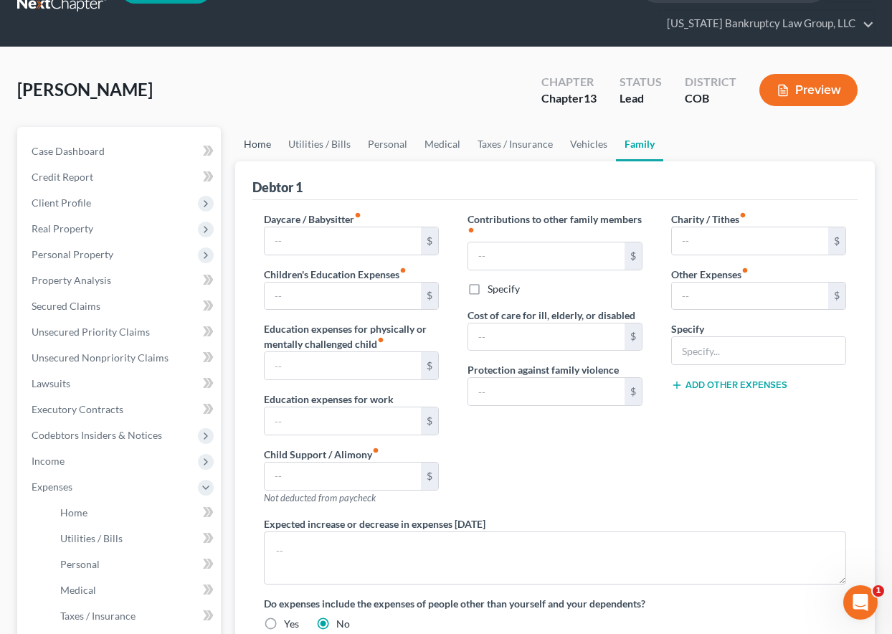
click at [262, 144] on link "Home" at bounding box center [257, 144] width 44 height 34
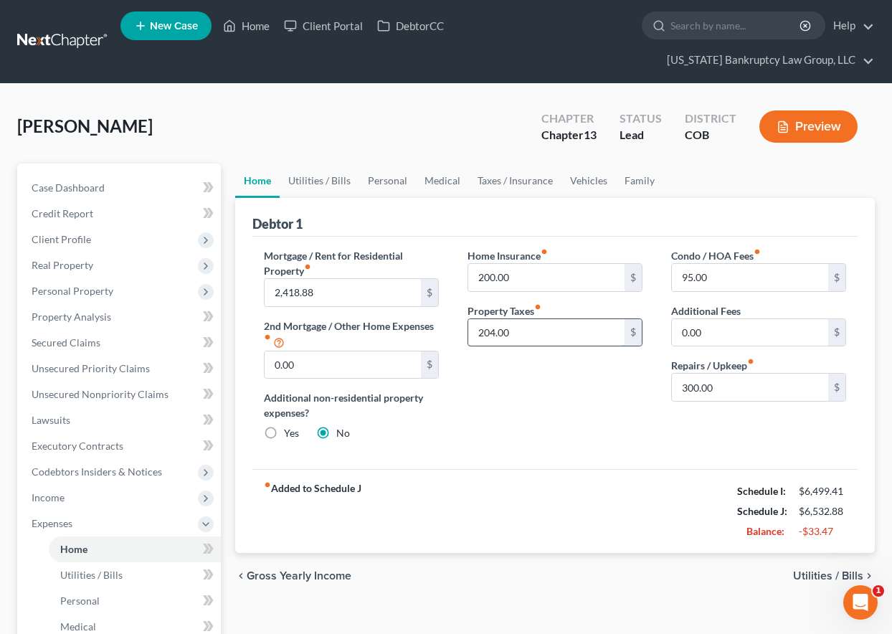
click at [533, 332] on input "204.00" at bounding box center [546, 332] width 156 height 27
click at [515, 275] on input "200.00" at bounding box center [546, 277] width 156 height 27
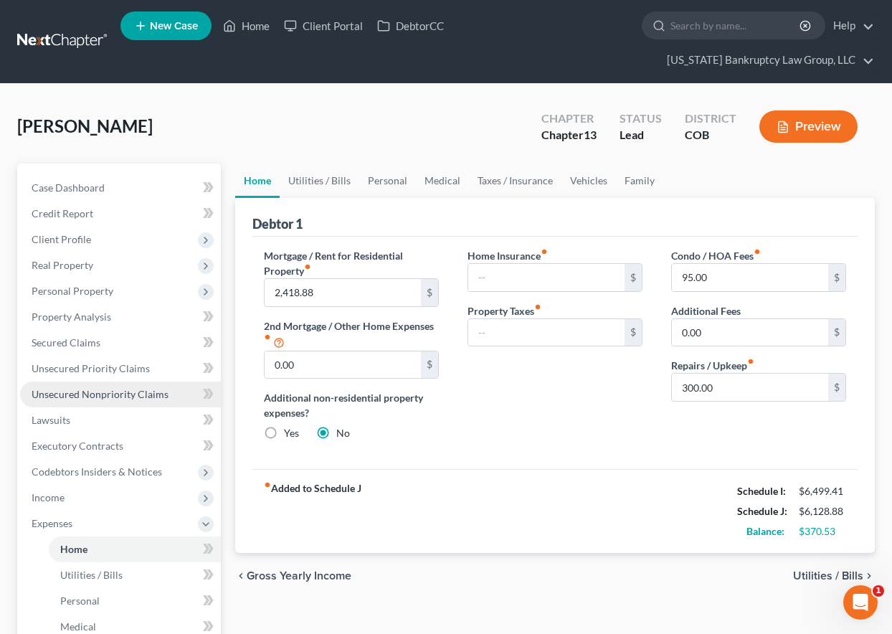
click at [88, 388] on span "Unsecured Nonpriority Claims" at bounding box center [100, 394] width 137 height 12
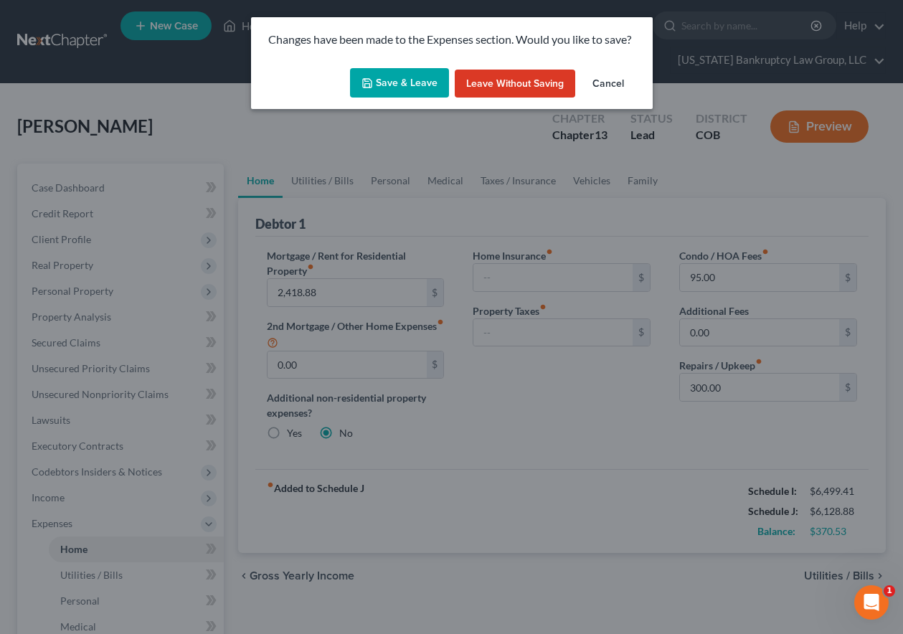
click at [368, 81] on polyline "button" at bounding box center [366, 80] width 4 height 2
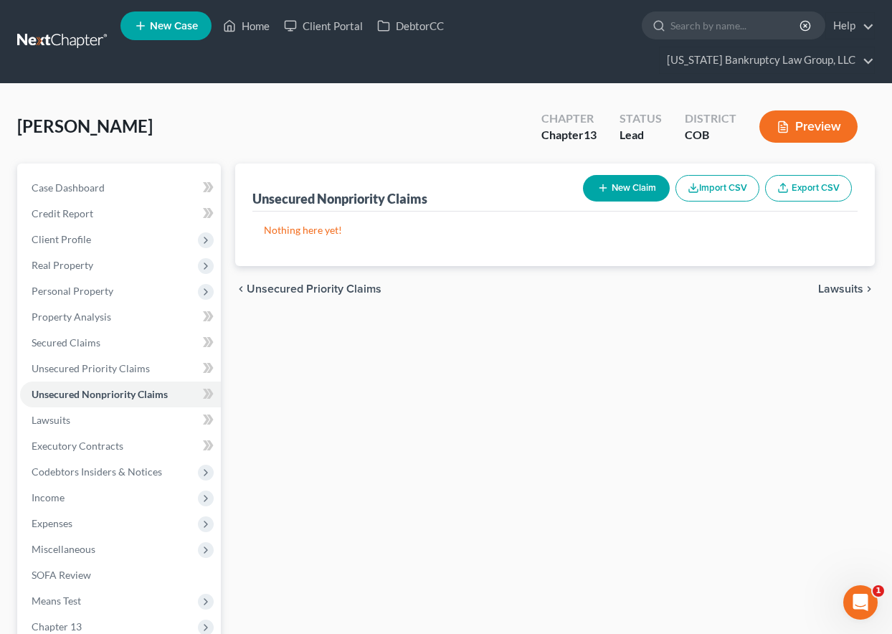
click at [606, 196] on button "New Claim" at bounding box center [626, 188] width 87 height 27
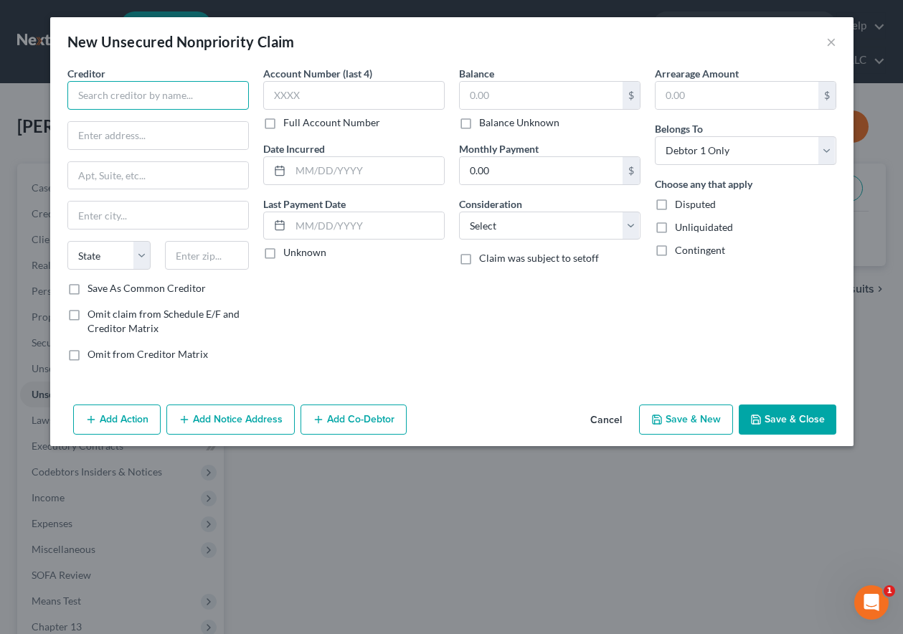
click at [153, 99] on input "text" at bounding box center [157, 95] width 181 height 29
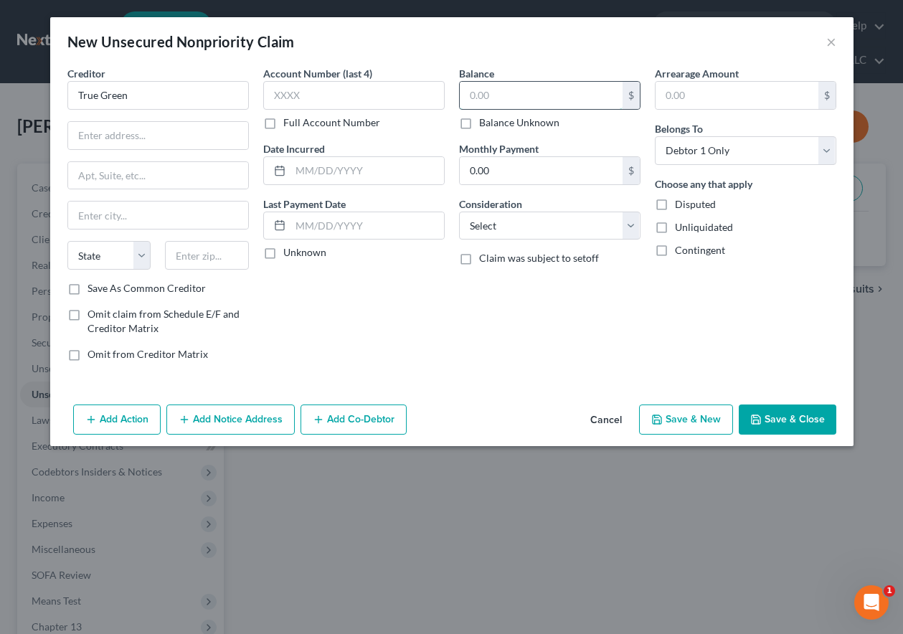
click at [550, 98] on input "text" at bounding box center [541, 95] width 163 height 27
click at [512, 214] on select "Select Cable / Satellite Services Collection Agency Credit Card Debt Debt Couns…" at bounding box center [549, 225] width 181 height 29
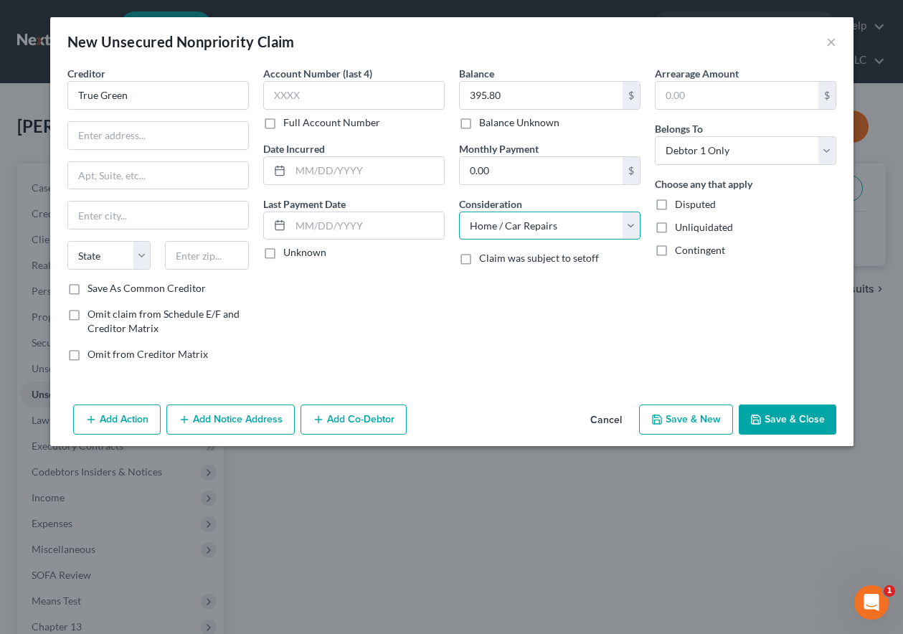
click at [459, 211] on select "Select Cable / Satellite Services Collection Agency Credit Card Debt Debt Couns…" at bounding box center [549, 225] width 181 height 29
click at [224, 141] on input "text" at bounding box center [158, 135] width 180 height 27
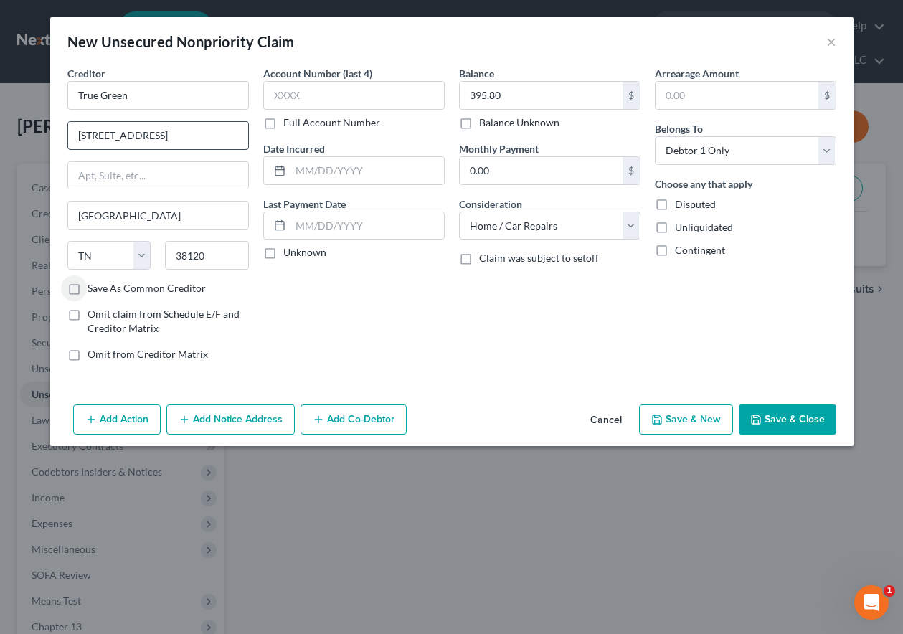
click at [93, 281] on input "Save As Common Creditor" at bounding box center [97, 285] width 9 height 9
click at [794, 424] on button "Save & Close" at bounding box center [787, 419] width 98 height 30
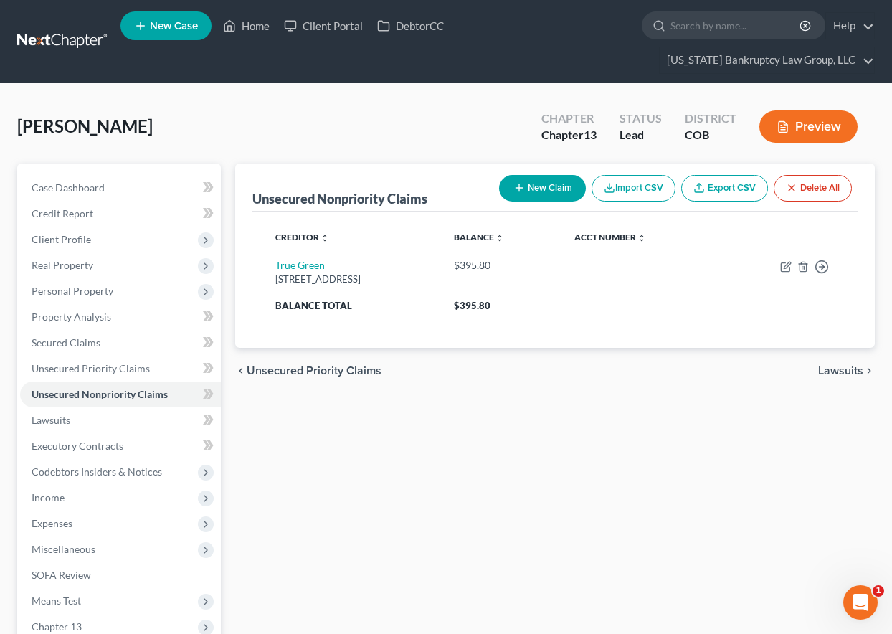
click at [480, 466] on div "Unsecured Nonpriority Claims New Claim Import CSV Export CSV Delete All Credito…" at bounding box center [555, 442] width 654 height 558
click at [38, 492] on span "Income" at bounding box center [48, 497] width 33 height 12
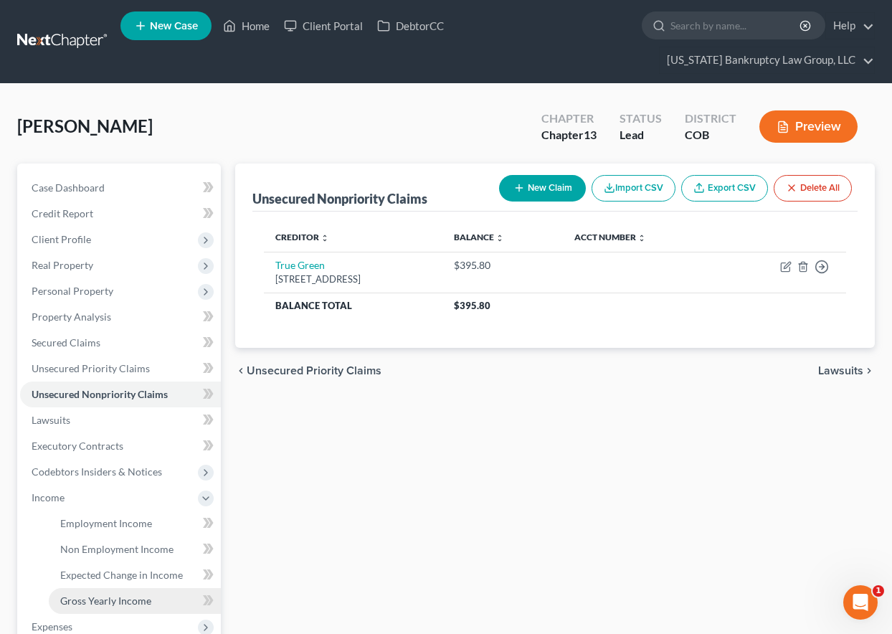
click at [93, 602] on span "Gross Yearly Income" at bounding box center [105, 600] width 91 height 12
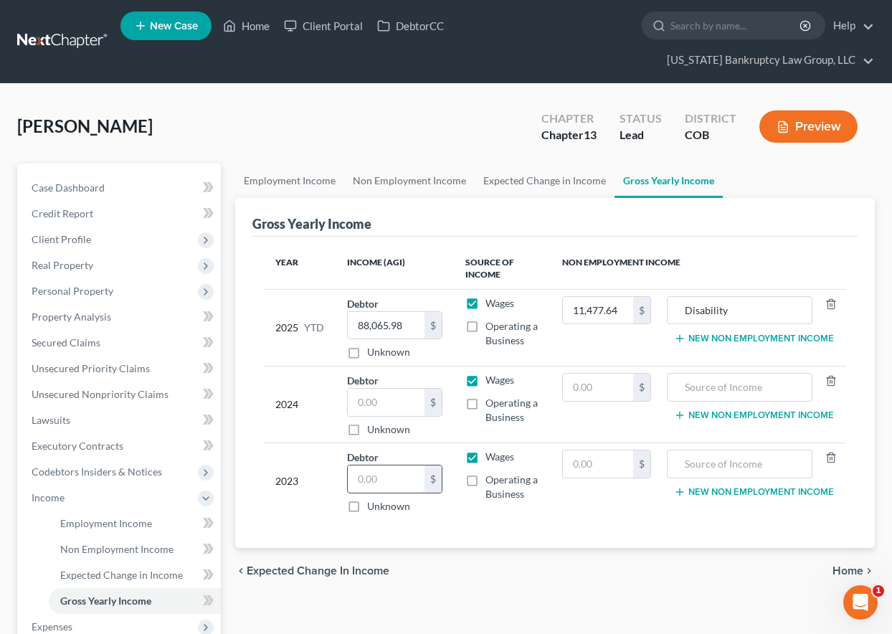
click at [384, 490] on input "text" at bounding box center [386, 478] width 77 height 27
click at [716, 462] on input "text" at bounding box center [740, 463] width 130 height 27
click at [412, 481] on input "72,238" at bounding box center [386, 478] width 77 height 27
click at [386, 408] on input "text" at bounding box center [386, 402] width 77 height 27
click at [615, 383] on input "text" at bounding box center [598, 387] width 70 height 27
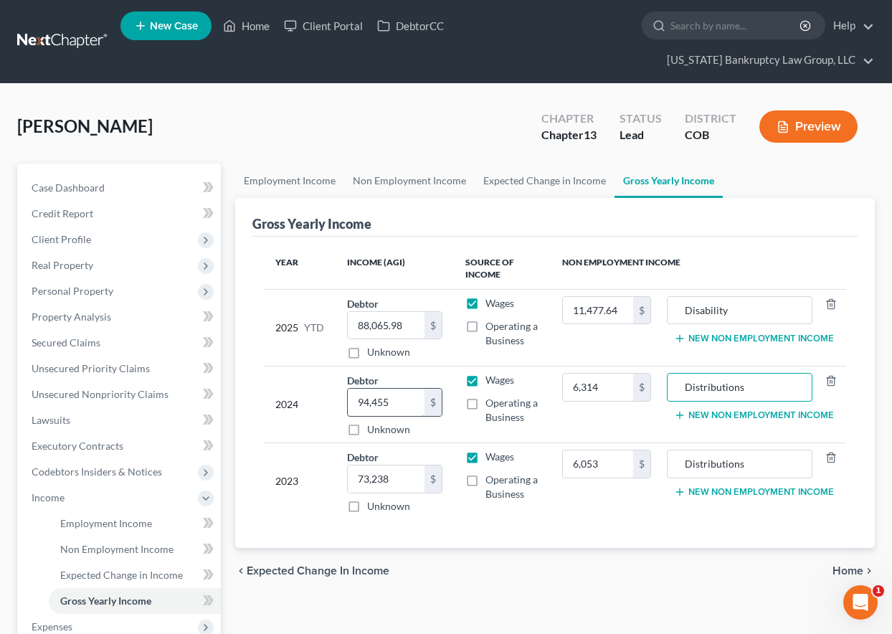
click at [397, 403] on input "94,455" at bounding box center [386, 402] width 77 height 27
click at [745, 239] on div "Year Income (AGI) Source of Income Non Employment Income 2025 YTD Debtor 88,065…" at bounding box center [554, 393] width 605 height 312
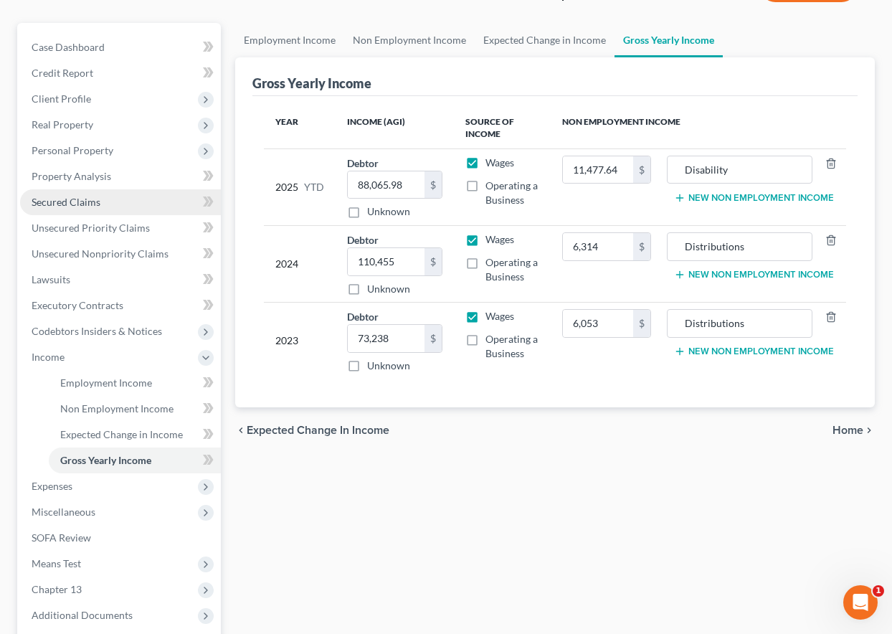
scroll to position [143, 0]
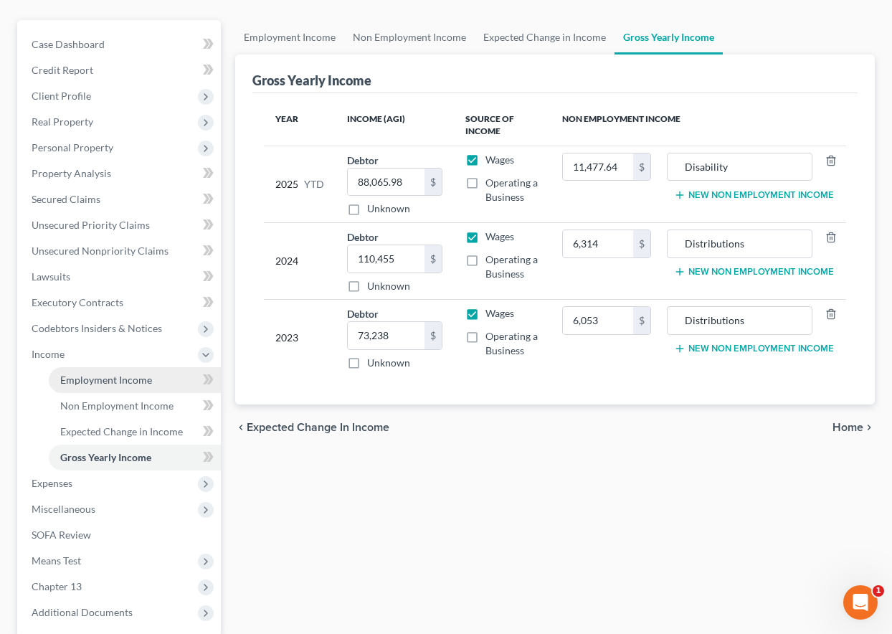
click at [116, 378] on span "Employment Income" at bounding box center [106, 380] width 92 height 12
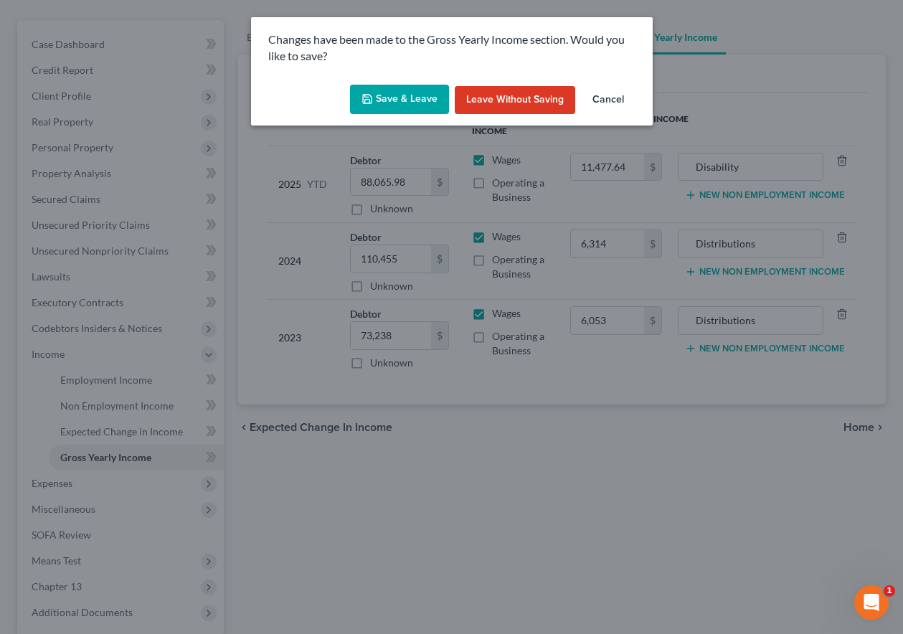
click at [411, 100] on button "Save & Leave" at bounding box center [399, 100] width 99 height 30
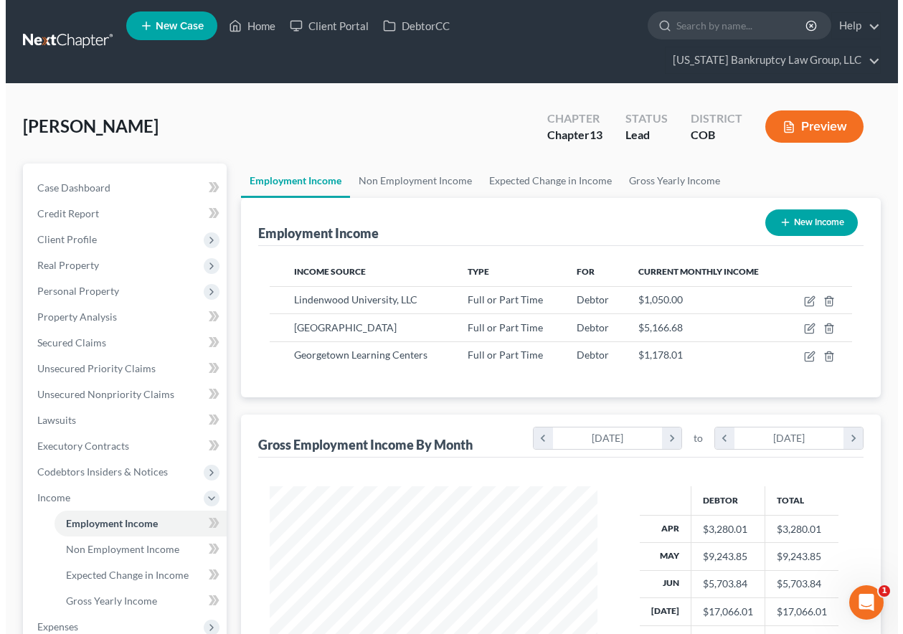
scroll to position [257, 356]
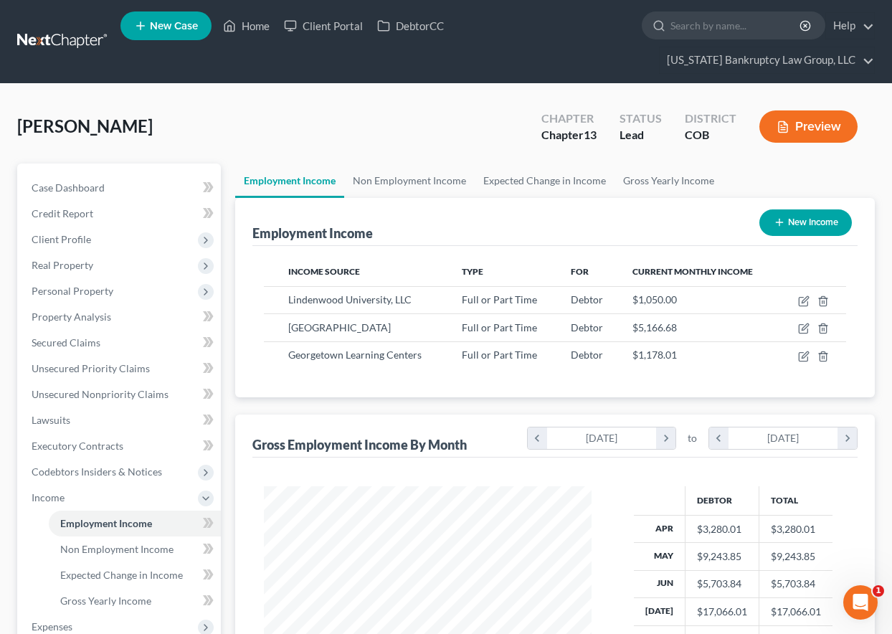
click at [784, 227] on button "New Income" at bounding box center [805, 222] width 92 height 27
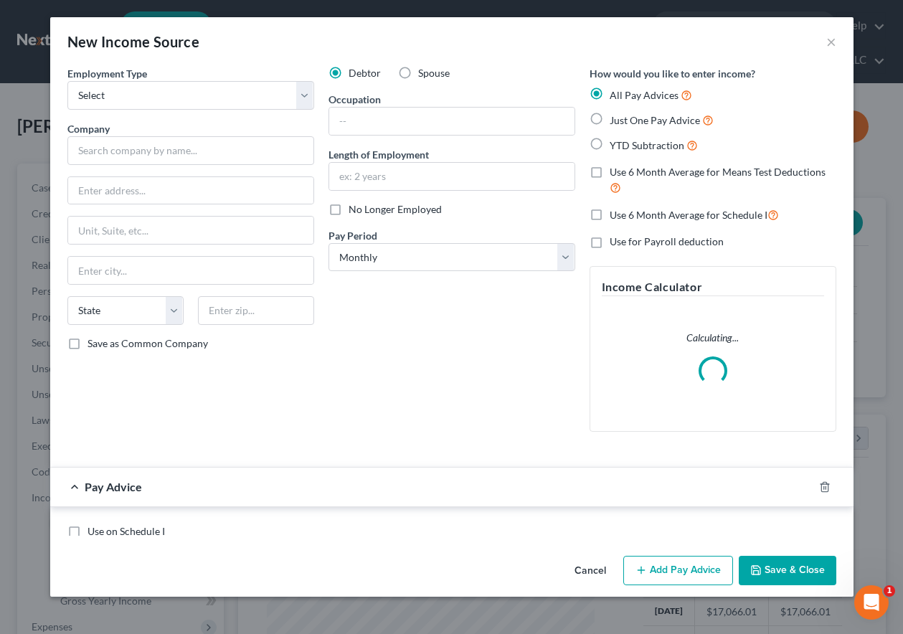
scroll to position [257, 361]
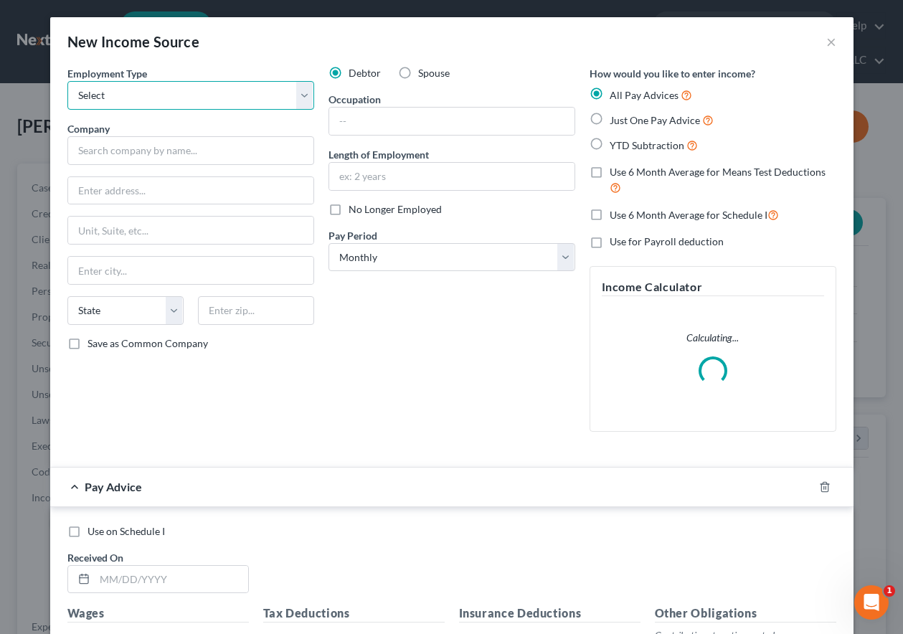
click at [156, 91] on select "Select Full or [DEMOGRAPHIC_DATA] Employment Self Employment" at bounding box center [190, 95] width 247 height 29
click at [67, 81] on select "Select Full or [DEMOGRAPHIC_DATA] Employment Self Employment" at bounding box center [190, 95] width 247 height 29
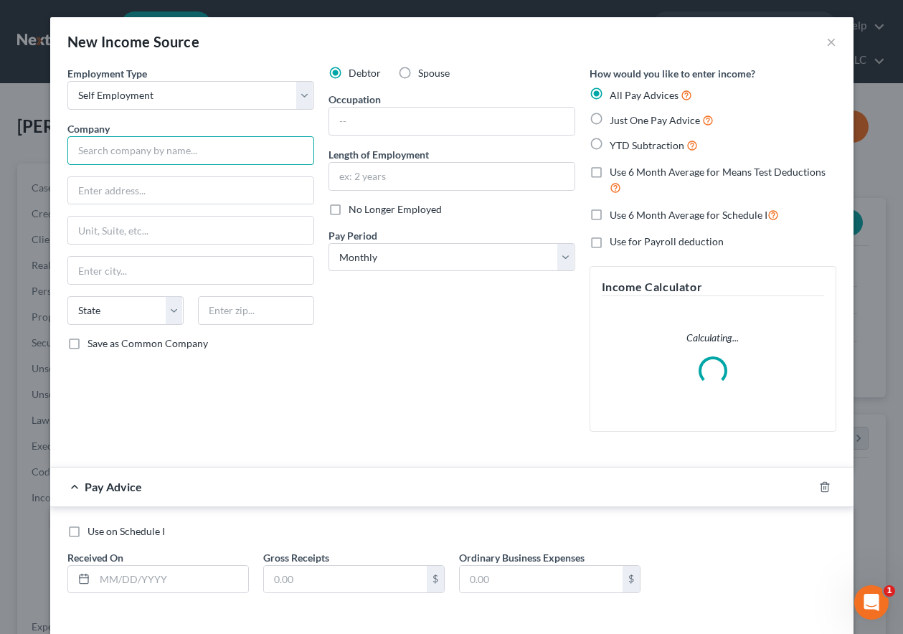
click at [159, 158] on input "text" at bounding box center [190, 150] width 247 height 29
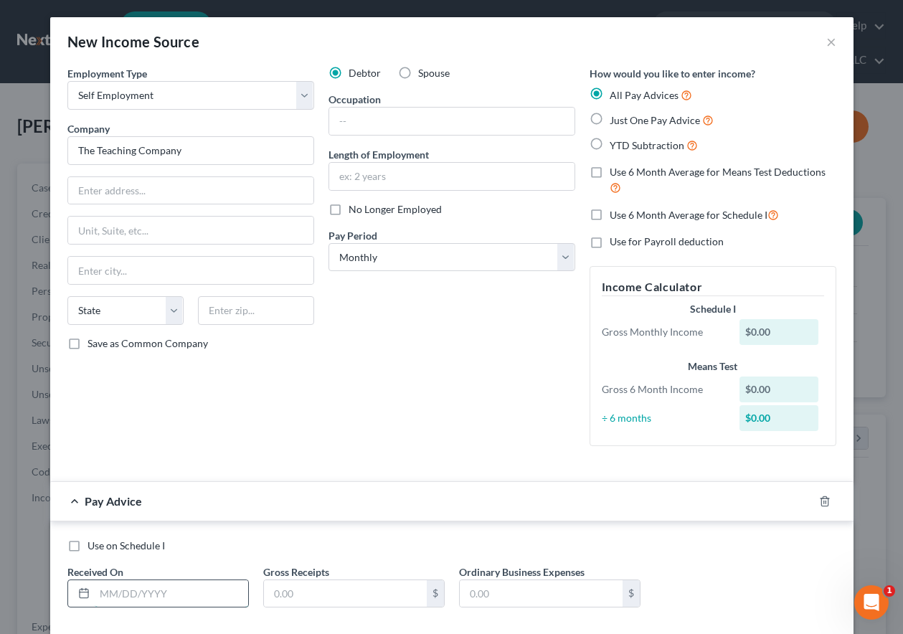
click at [176, 589] on input "text" at bounding box center [171, 593] width 153 height 27
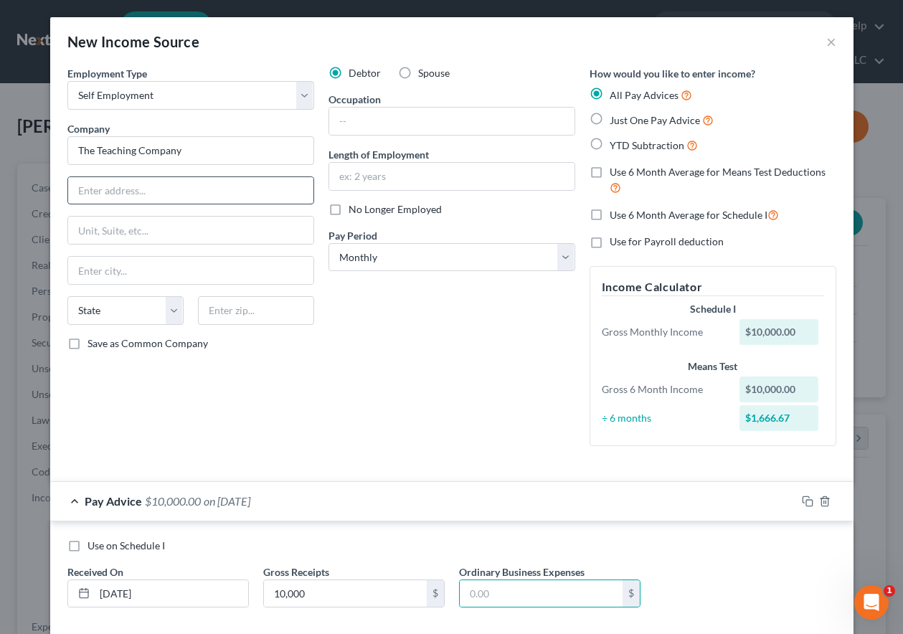
click at [184, 193] on input "text" at bounding box center [190, 190] width 245 height 27
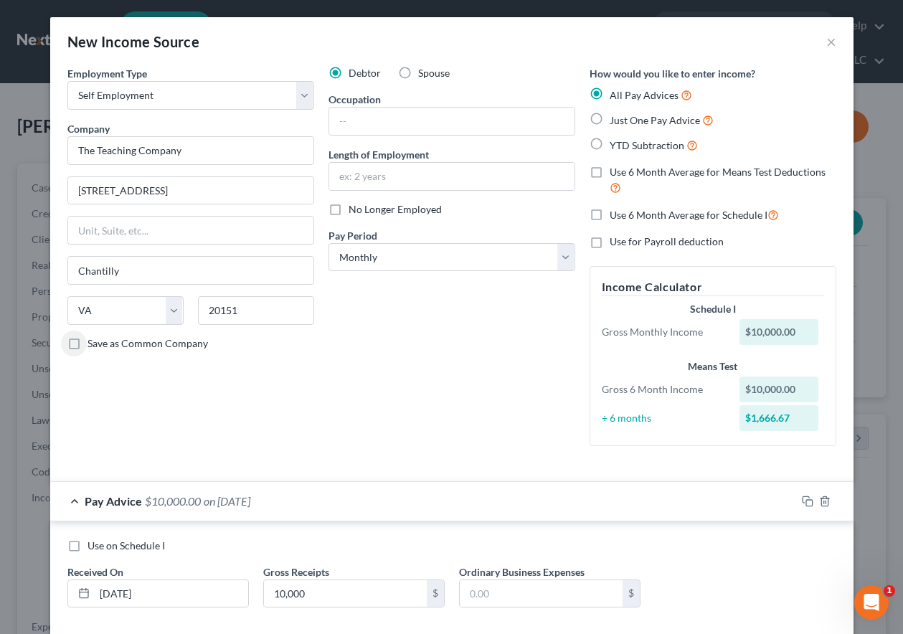
click at [87, 342] on label "Save as Common Company" at bounding box center [147, 343] width 120 height 14
click at [93, 342] on input "Save as Common Company" at bounding box center [97, 340] width 9 height 9
click at [316, 591] on input "10,000" at bounding box center [345, 593] width 163 height 27
click at [163, 591] on input "[DATE]" at bounding box center [171, 593] width 153 height 27
drag, startPoint x: 159, startPoint y: 591, endPoint x: 52, endPoint y: 596, distance: 106.9
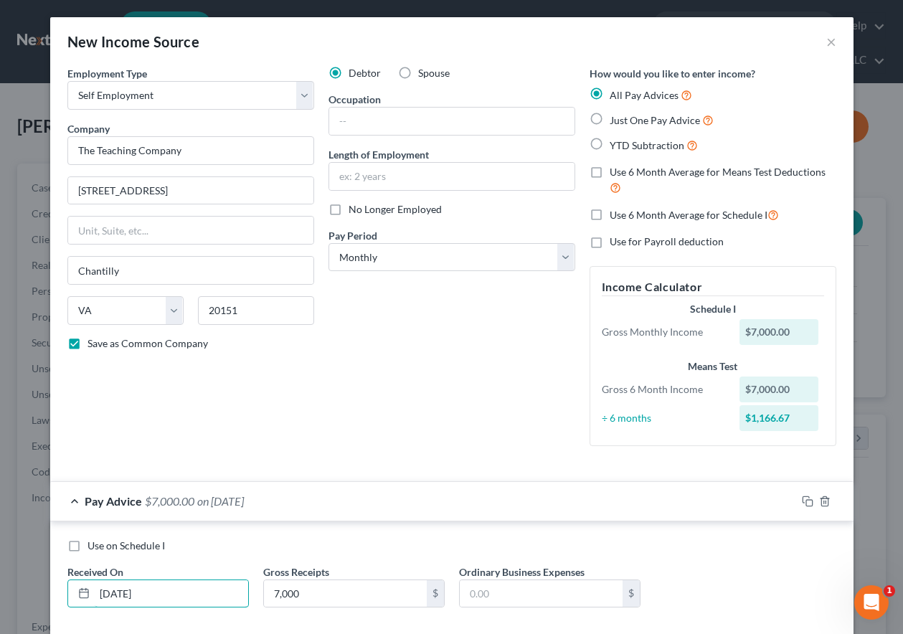
click at [52, 596] on div "Use on Schedule I Received On * 07/01/2025 Gross Receipts 7,000 $ Ordinary Busi…" at bounding box center [451, 576] width 803 height 110
click at [348, 214] on label "No Longer Employed" at bounding box center [394, 209] width 93 height 14
click at [354, 211] on input "No Longer Employed" at bounding box center [358, 206] width 9 height 9
click at [405, 122] on input "text" at bounding box center [451, 121] width 245 height 27
click at [421, 388] on div "Debtor Spouse Occupation Course Development Length of Employment 1 year No Long…" at bounding box center [451, 261] width 261 height 391
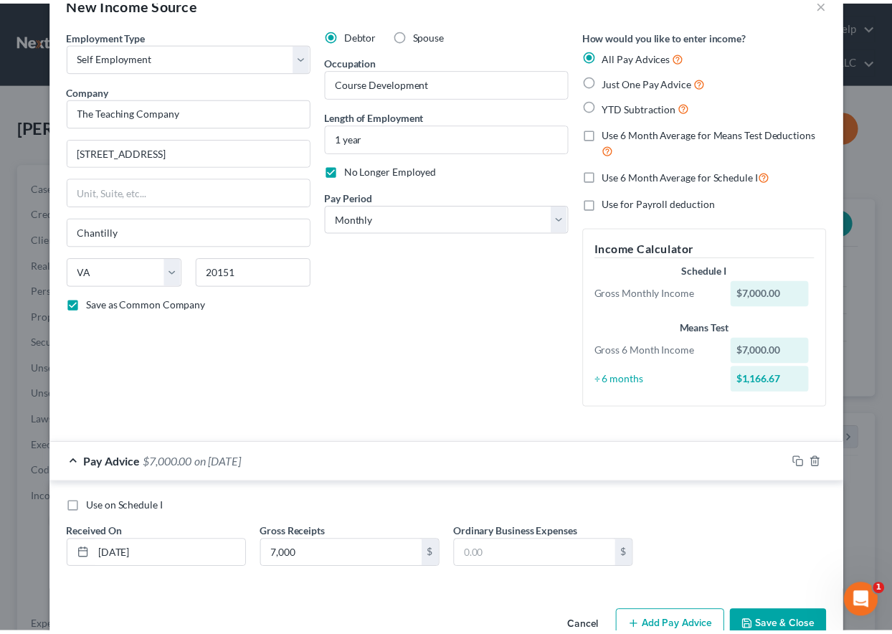
scroll to position [75, 0]
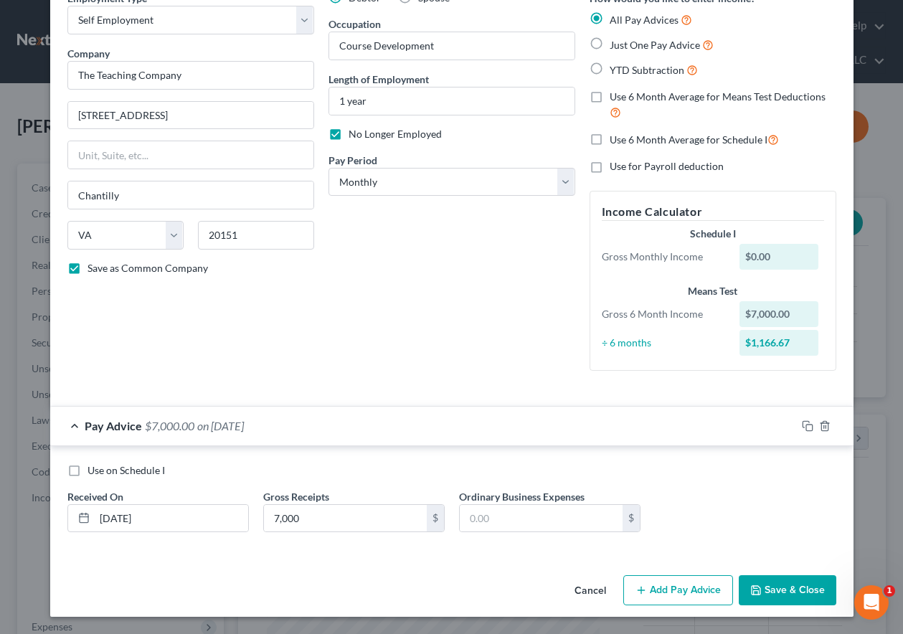
click at [802, 592] on button "Save & Close" at bounding box center [787, 590] width 98 height 30
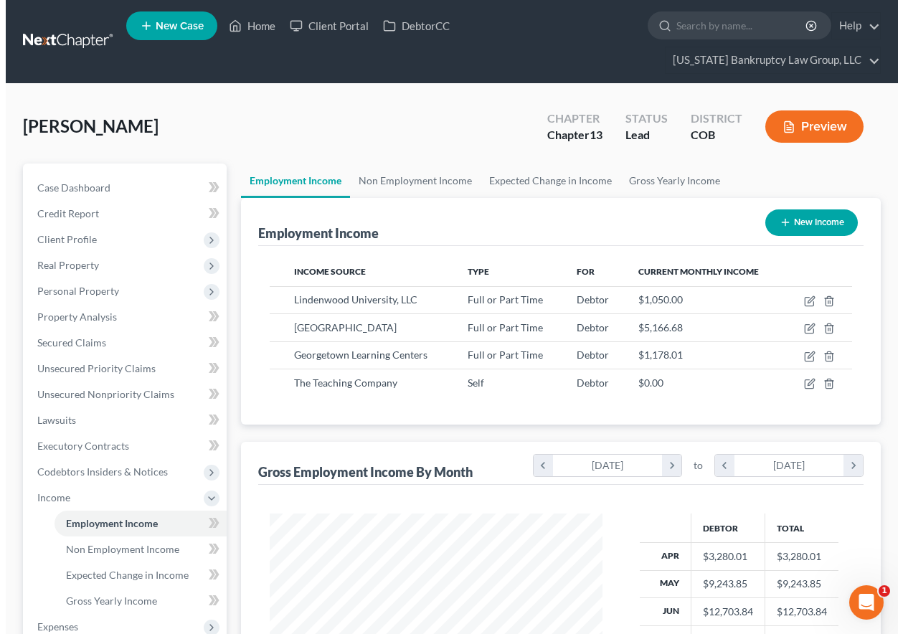
scroll to position [716686, 716586]
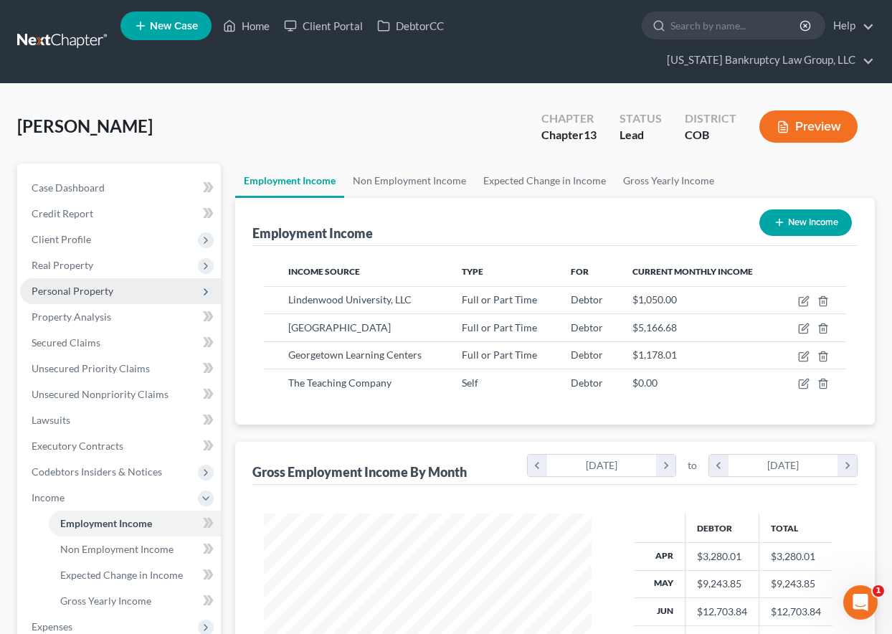
click at [70, 292] on span "Personal Property" at bounding box center [73, 291] width 82 height 12
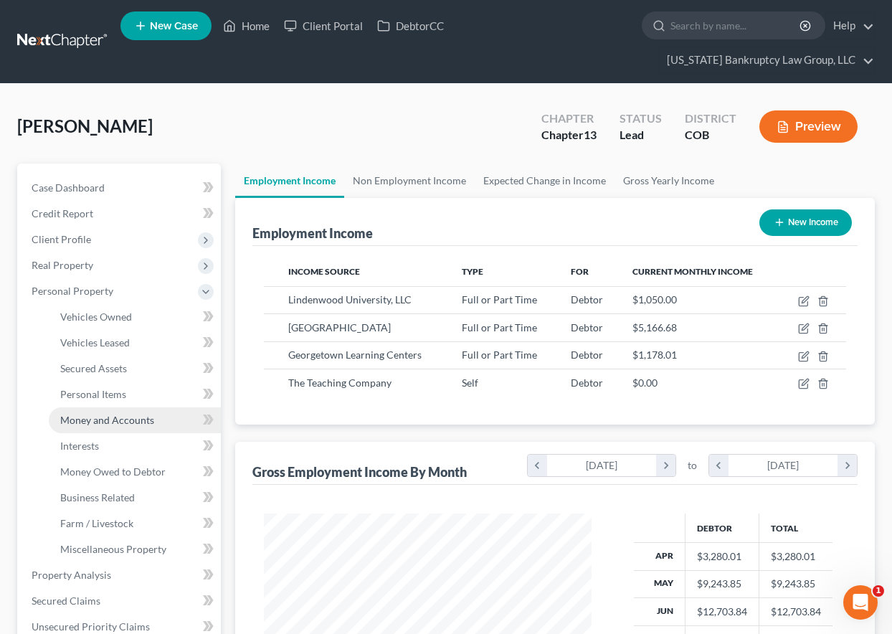
click at [92, 422] on span "Money and Accounts" at bounding box center [107, 420] width 94 height 12
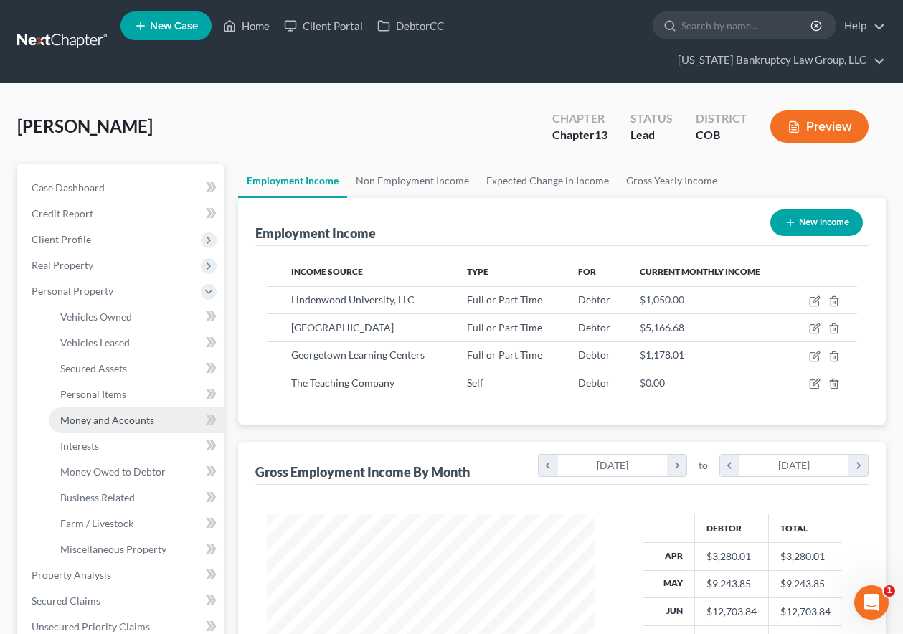
scroll to position [257, 361]
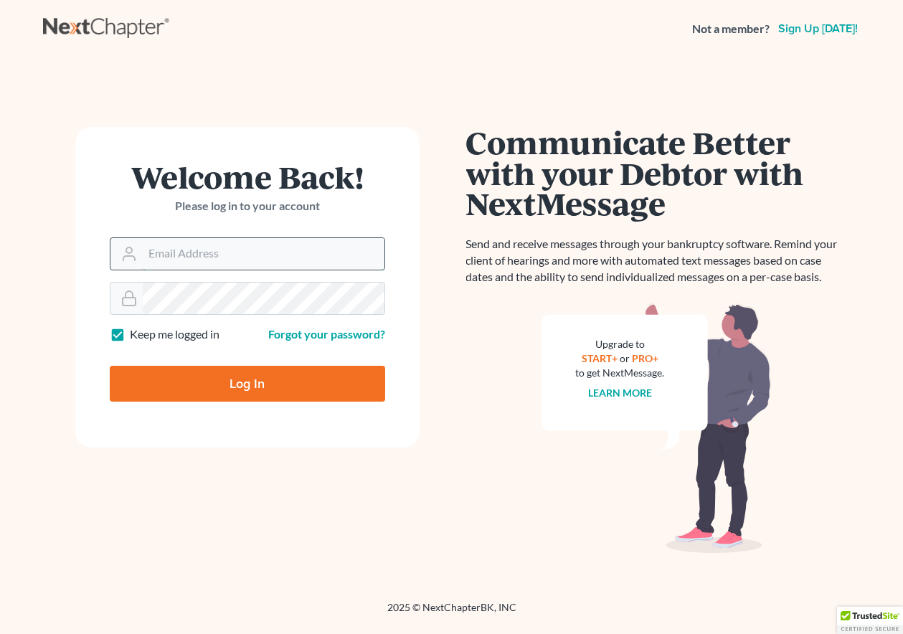
click at [255, 257] on input "Email Address" at bounding box center [264, 254] width 242 height 32
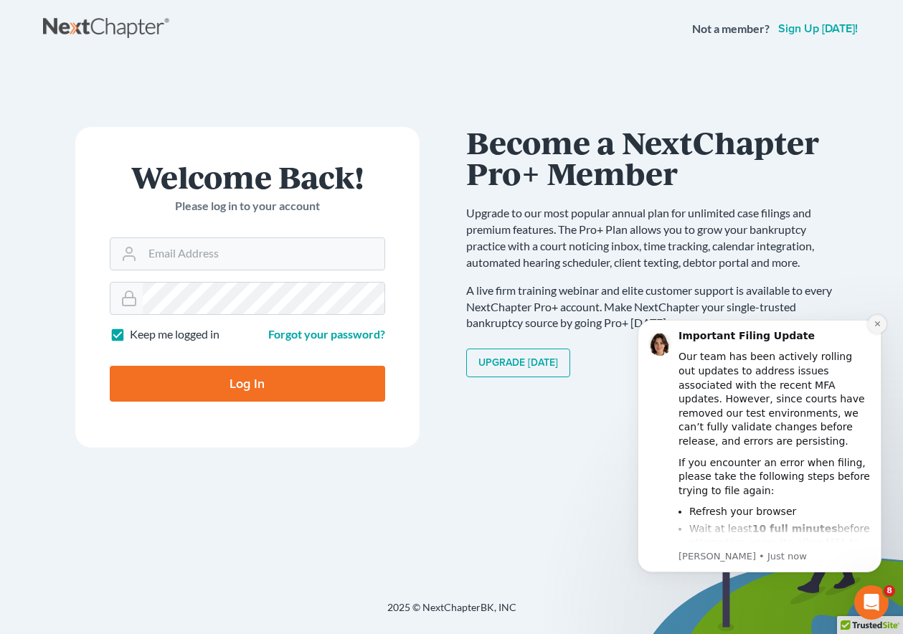
click at [873, 324] on icon "Dismiss notification" at bounding box center [877, 324] width 8 height 8
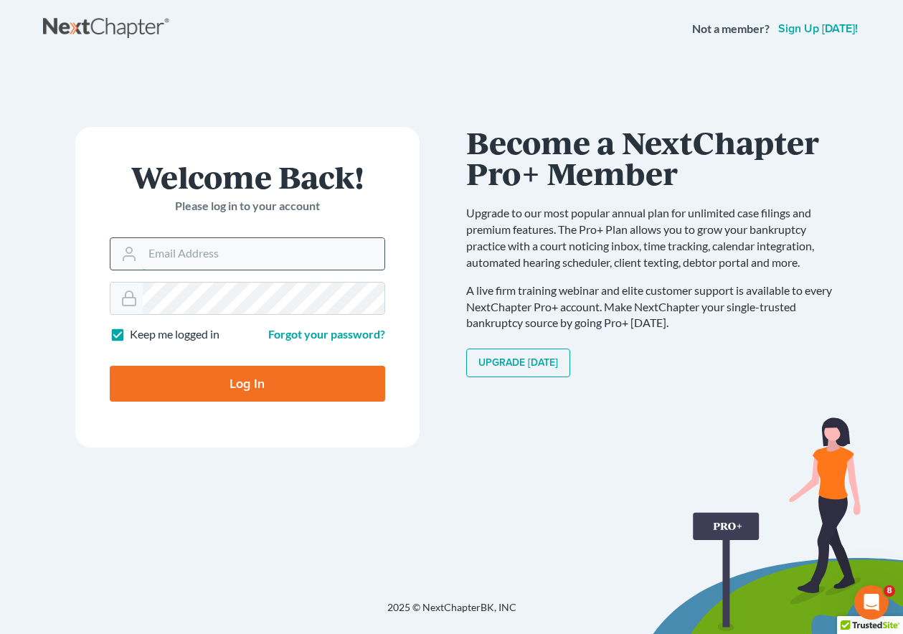
click at [152, 258] on input "Email Address" at bounding box center [264, 254] width 242 height 32
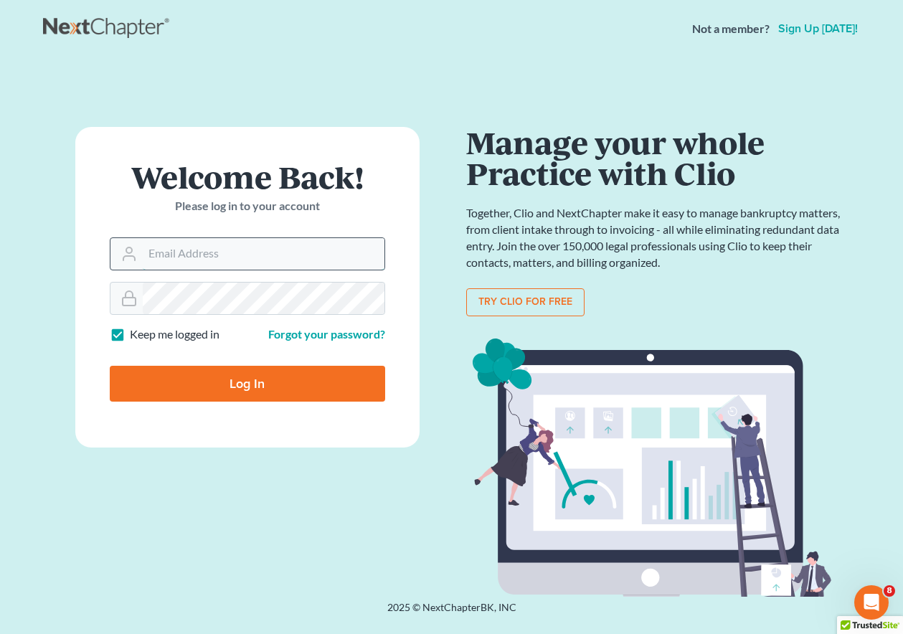
type input "[EMAIL_ADDRESS][DOMAIN_NAME]"
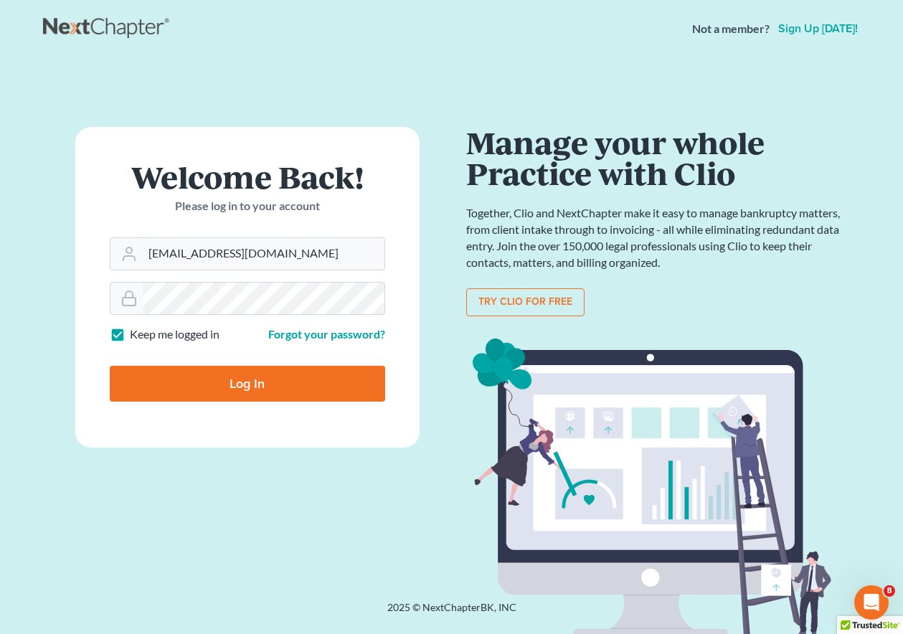
click at [256, 386] on input "Log In" at bounding box center [247, 384] width 275 height 36
type input "Thinking..."
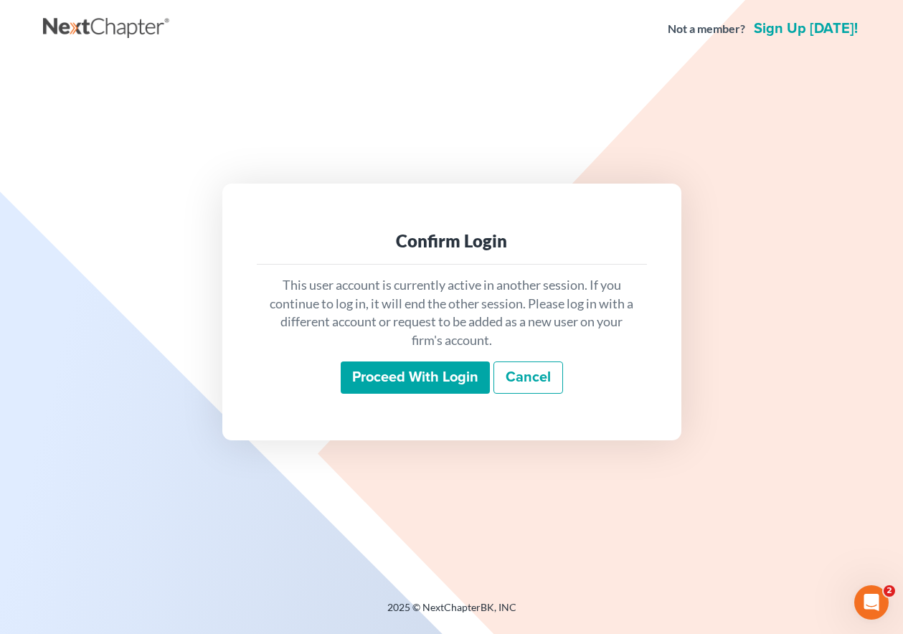
click at [424, 363] on input "Proceed with login" at bounding box center [415, 377] width 149 height 33
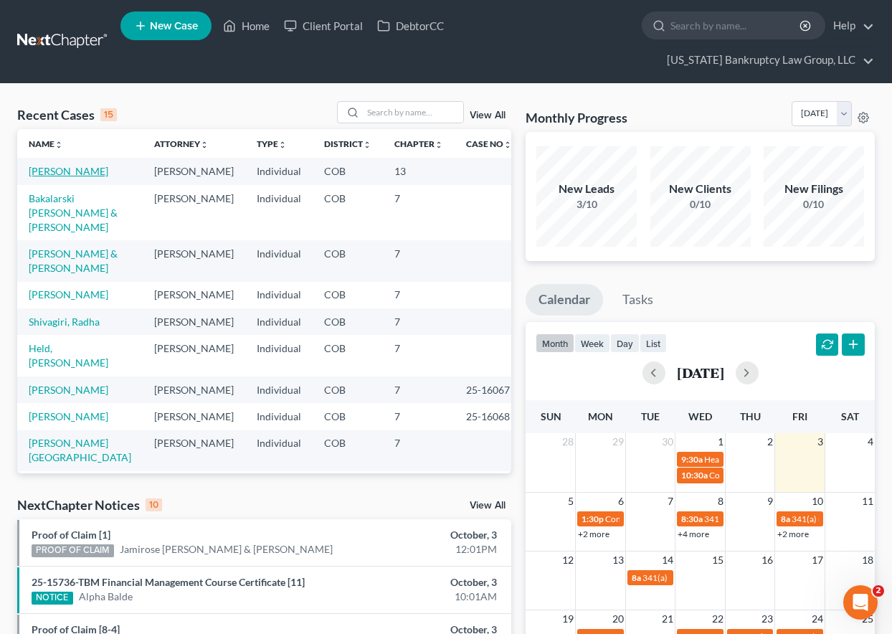
click at [42, 171] on link "[PERSON_NAME]" at bounding box center [69, 171] width 80 height 12
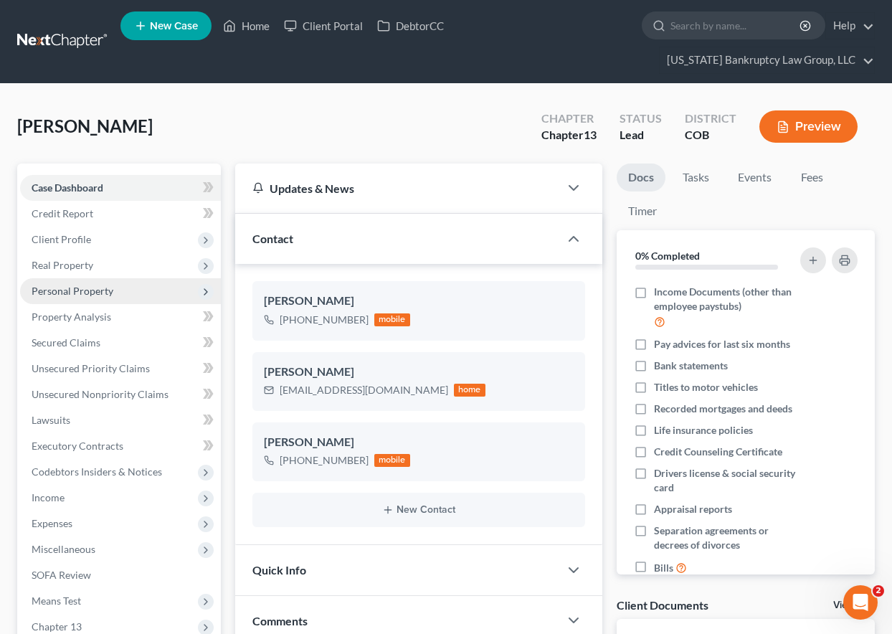
click at [85, 285] on span "Personal Property" at bounding box center [73, 291] width 82 height 12
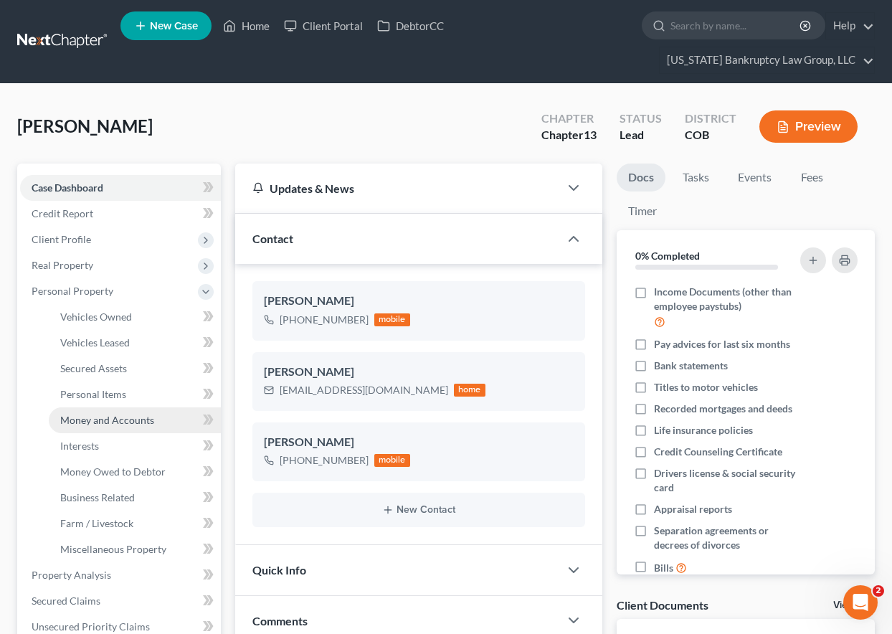
click at [87, 419] on span "Money and Accounts" at bounding box center [107, 420] width 94 height 12
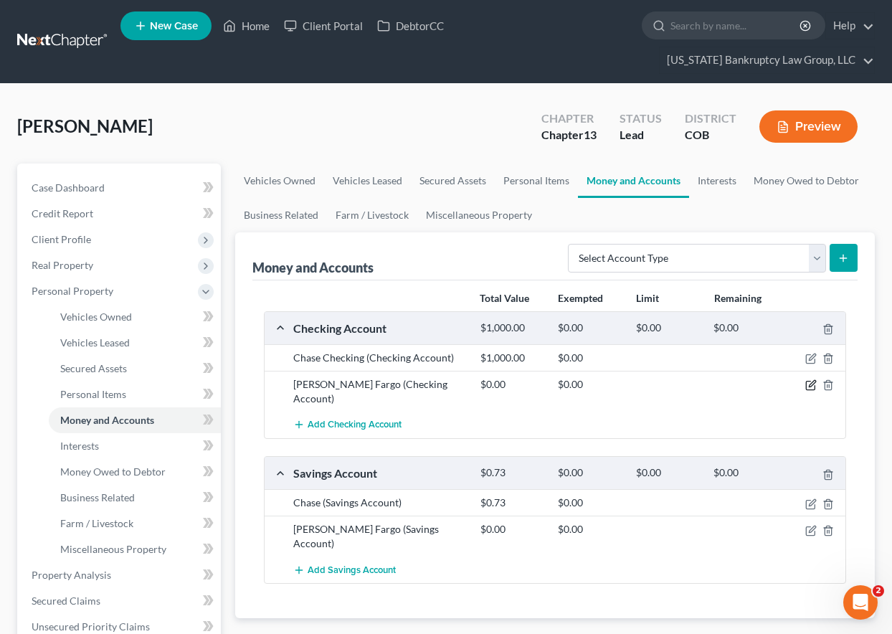
click at [812, 383] on icon "button" at bounding box center [812, 384] width 6 height 6
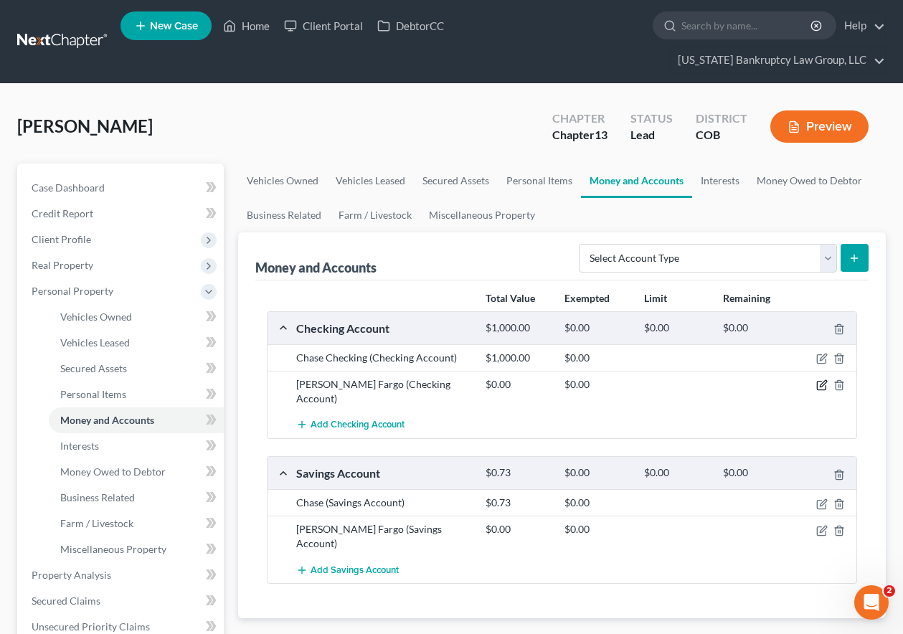
select select "38"
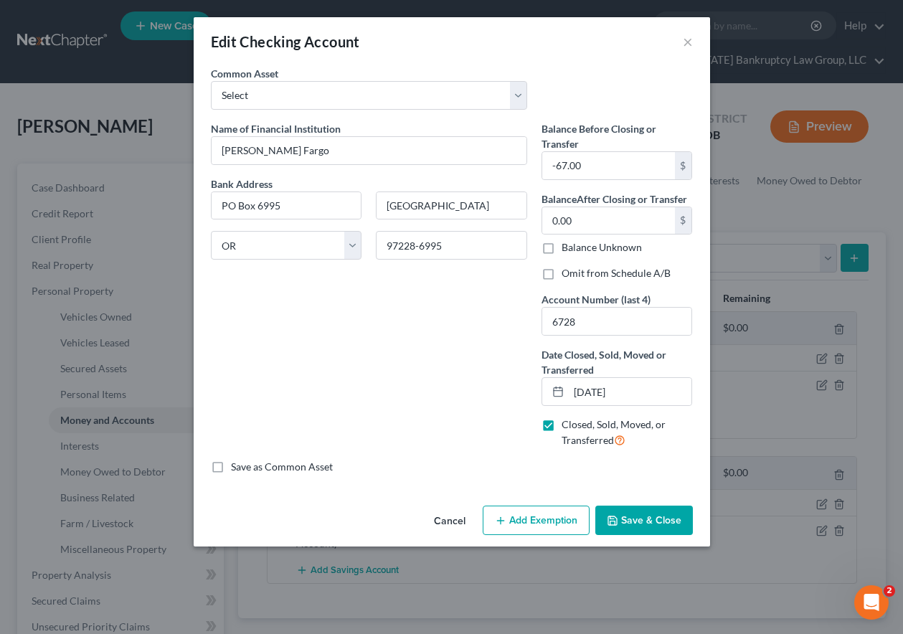
click at [650, 513] on button "Save & Close" at bounding box center [644, 520] width 98 height 30
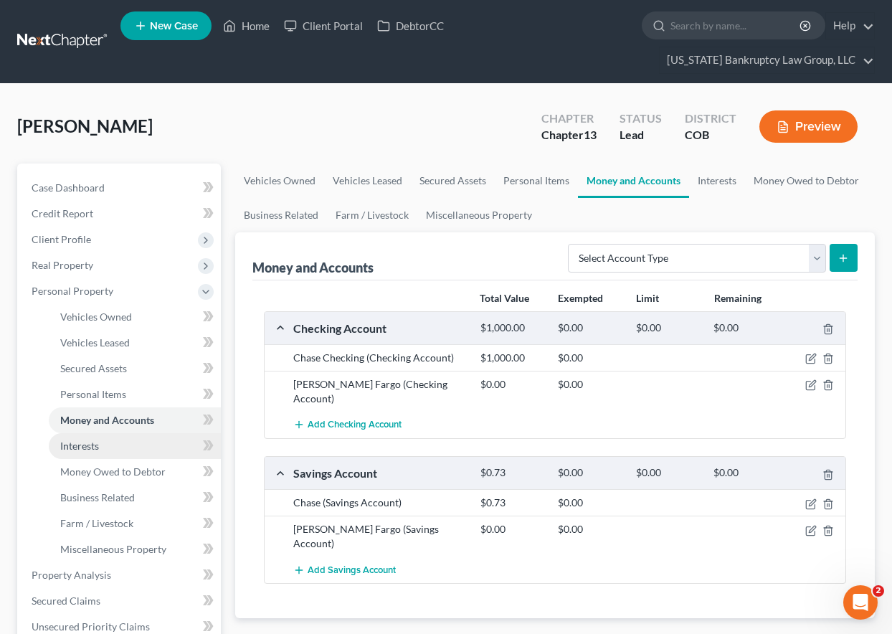
click at [76, 448] on span "Interests" at bounding box center [79, 445] width 39 height 12
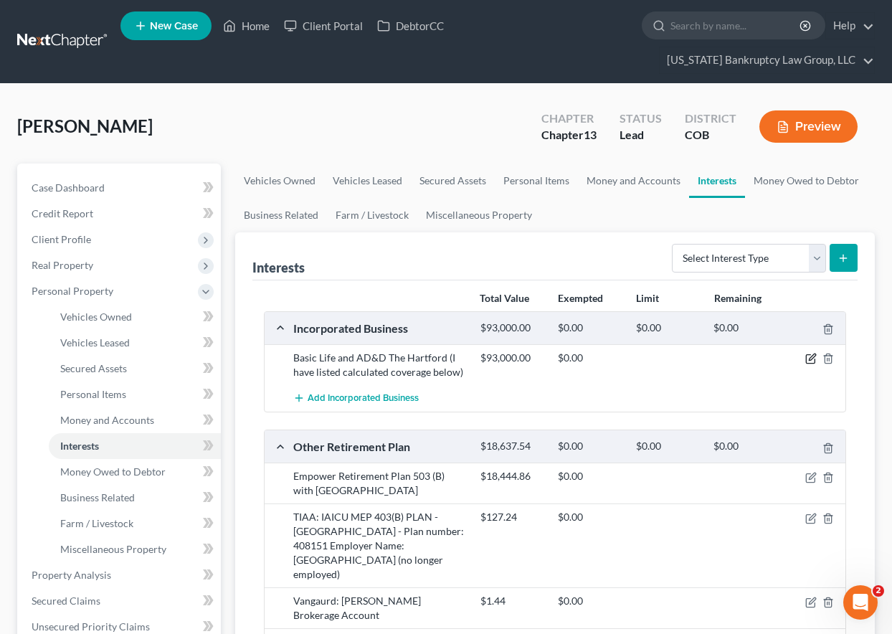
click at [811, 359] on icon "button" at bounding box center [810, 358] width 11 height 11
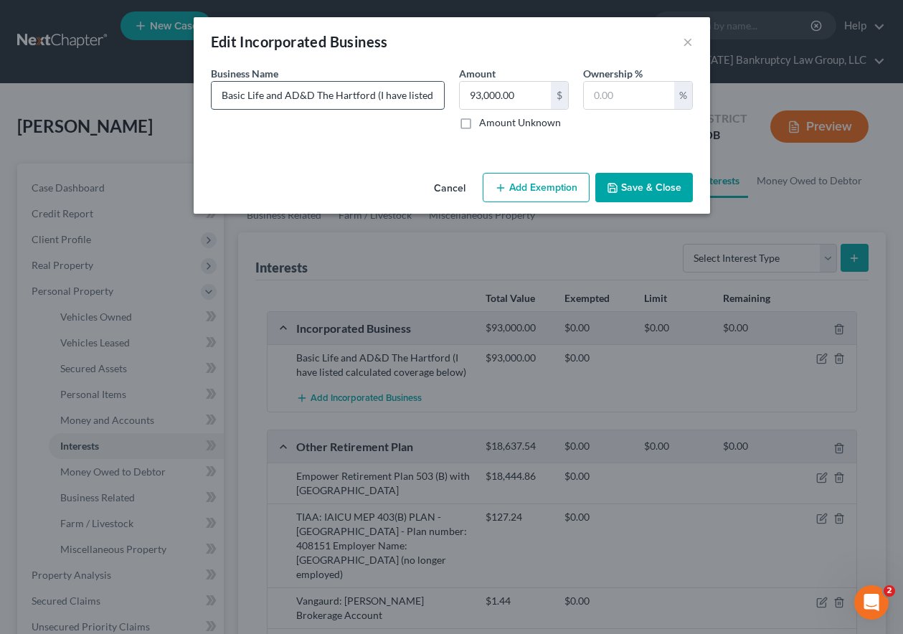
click at [423, 98] on input "Basic Life and AD&D The Hartford (I have listed calculated coverage below)" at bounding box center [327, 95] width 232 height 27
click at [625, 186] on button "Save & Close" at bounding box center [644, 188] width 98 height 30
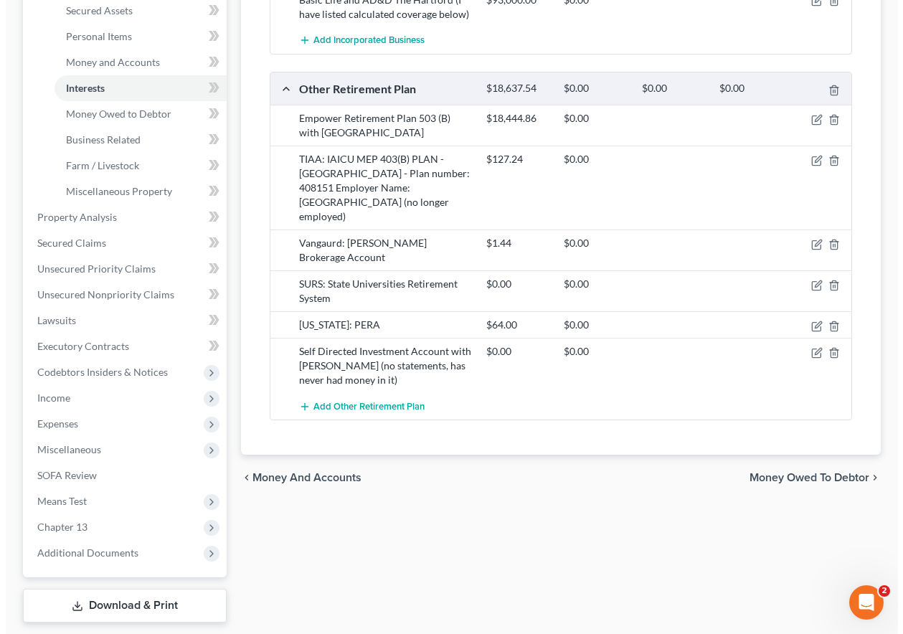
scroll to position [358, 0]
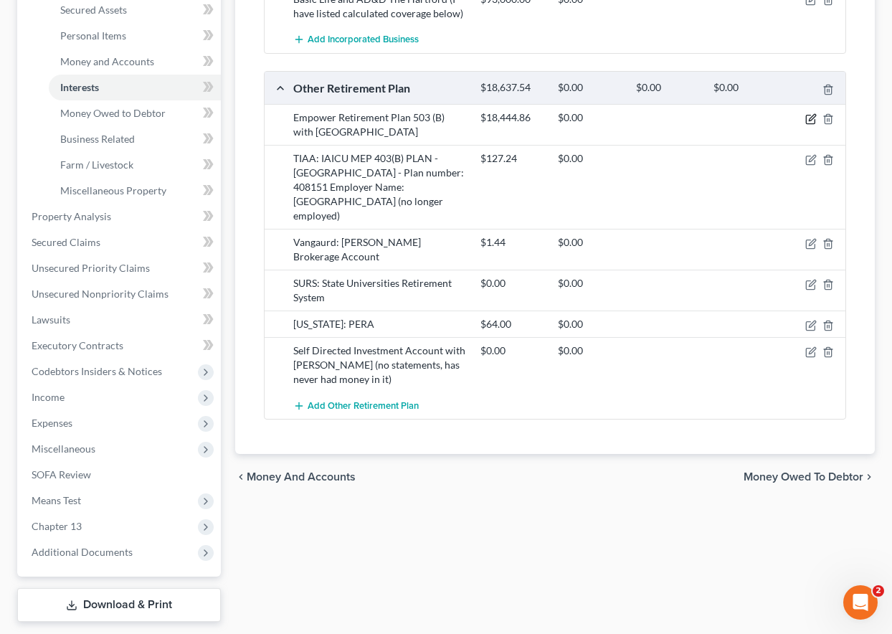
click at [811, 122] on icon "button" at bounding box center [810, 118] width 11 height 11
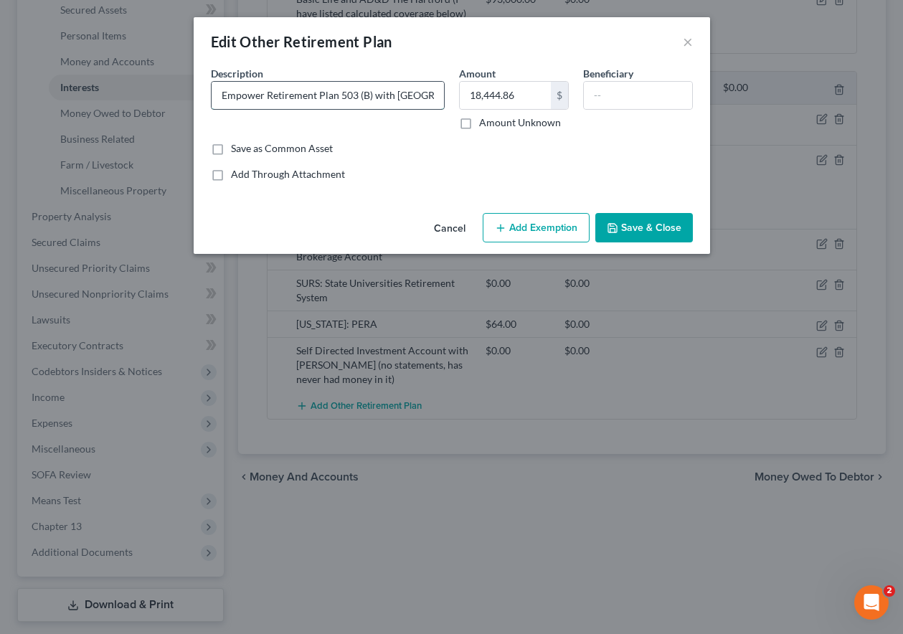
click at [374, 97] on input "Empower Retirement Plan 503 (B) with [GEOGRAPHIC_DATA]" at bounding box center [327, 95] width 232 height 27
type input "Empower Retirement Plan 503 (B) - [GEOGRAPHIC_DATA]"
click at [542, 227] on button "Add Exemption" at bounding box center [536, 228] width 107 height 30
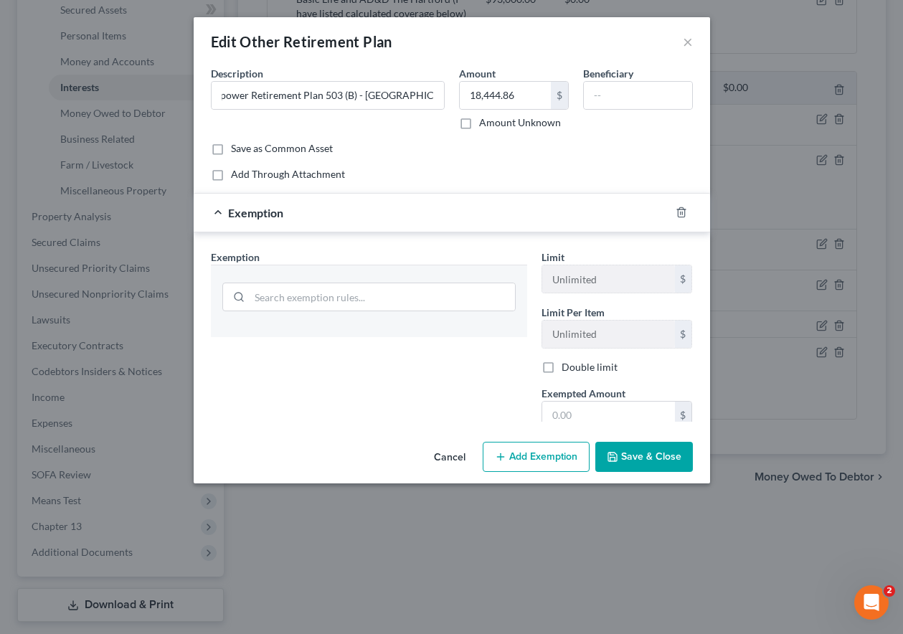
scroll to position [0, 0]
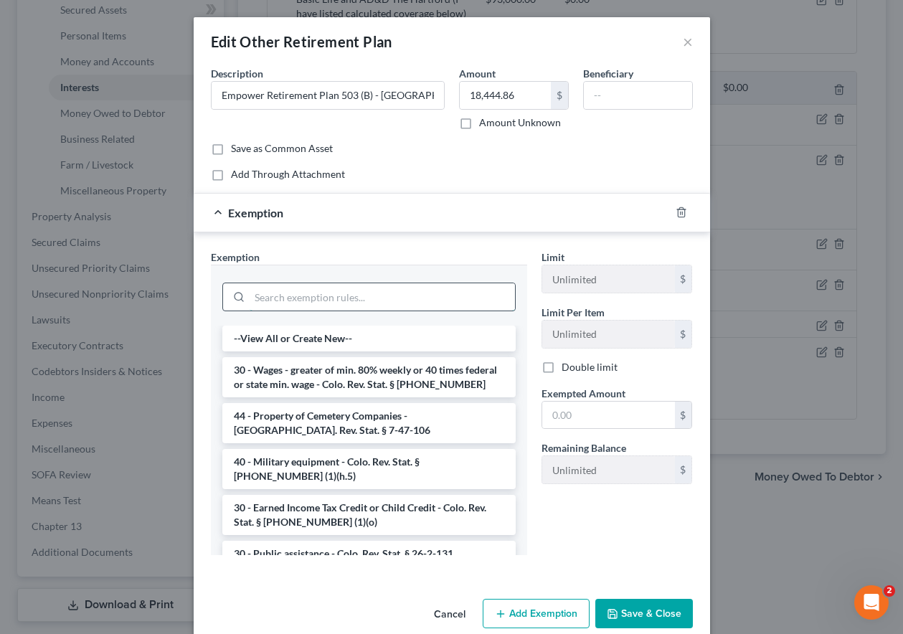
click at [447, 298] on input "search" at bounding box center [381, 296] width 265 height 27
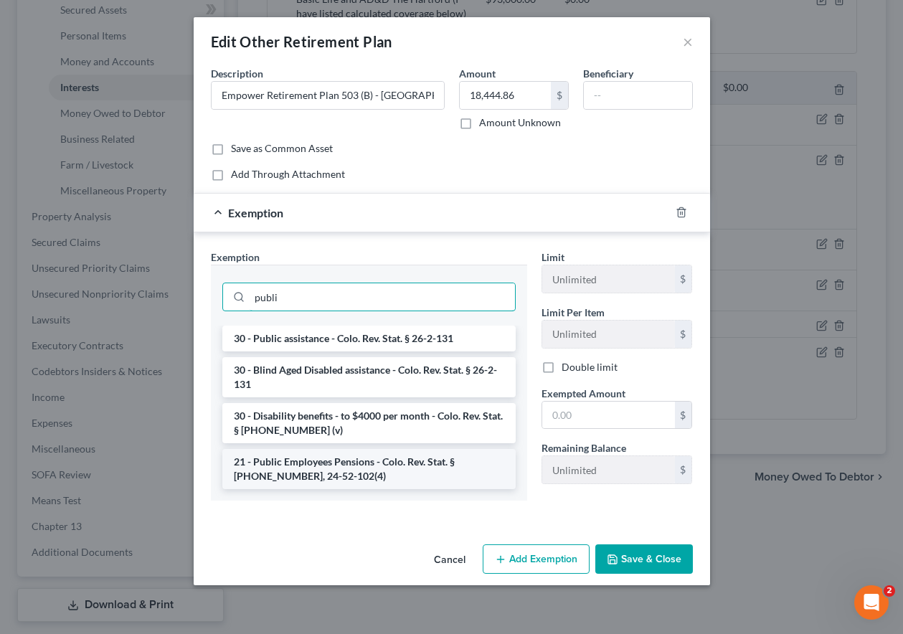
type input "publi"
click at [366, 467] on li "21 - Public Employees Pensions - Colo. Rev. Stat. § [PHONE_NUMBER], 24-52-102(4)" at bounding box center [368, 469] width 293 height 40
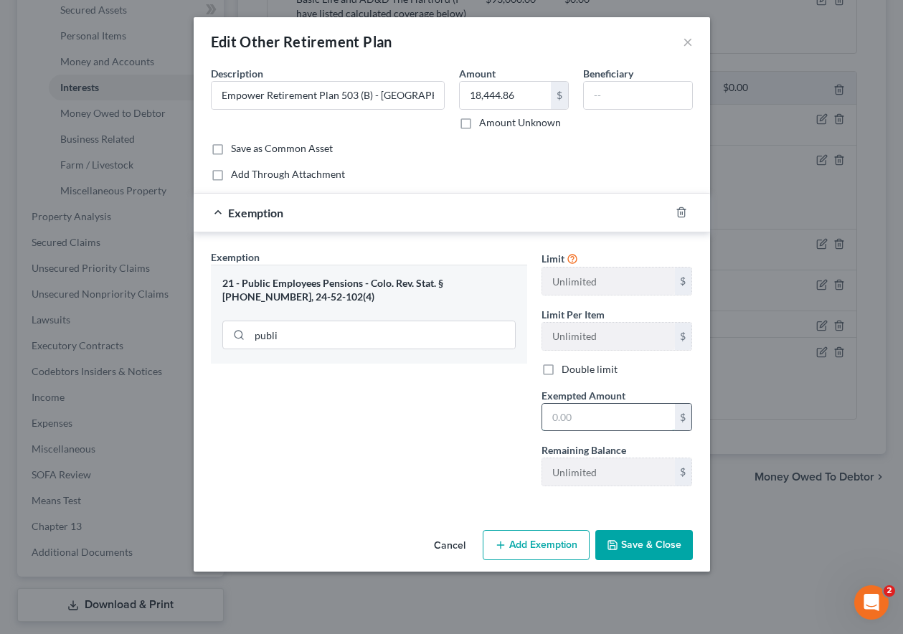
click at [585, 414] on input "text" at bounding box center [608, 417] width 133 height 27
type input "100"
click at [620, 540] on button "Save & Close" at bounding box center [644, 545] width 98 height 30
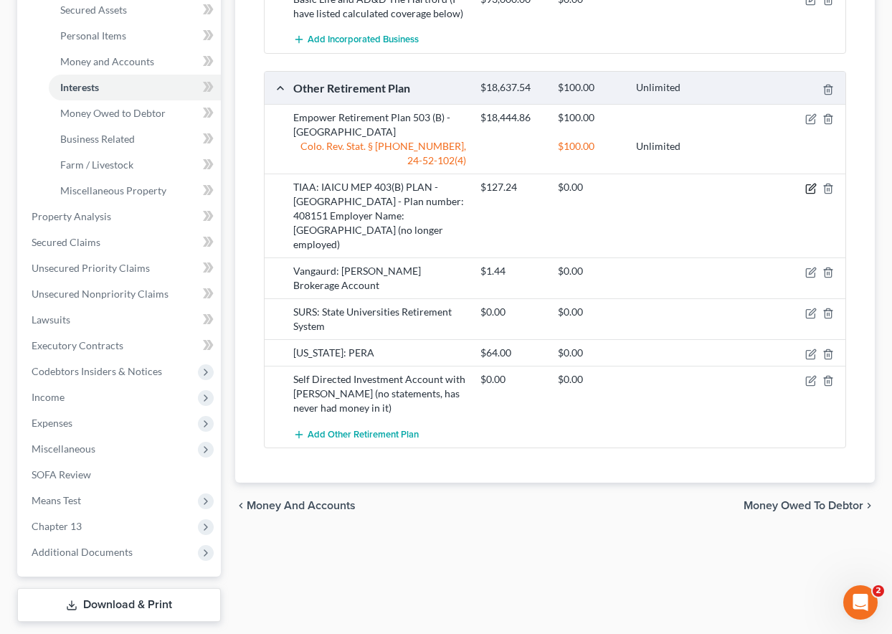
click at [810, 188] on icon "button" at bounding box center [812, 187] width 6 height 6
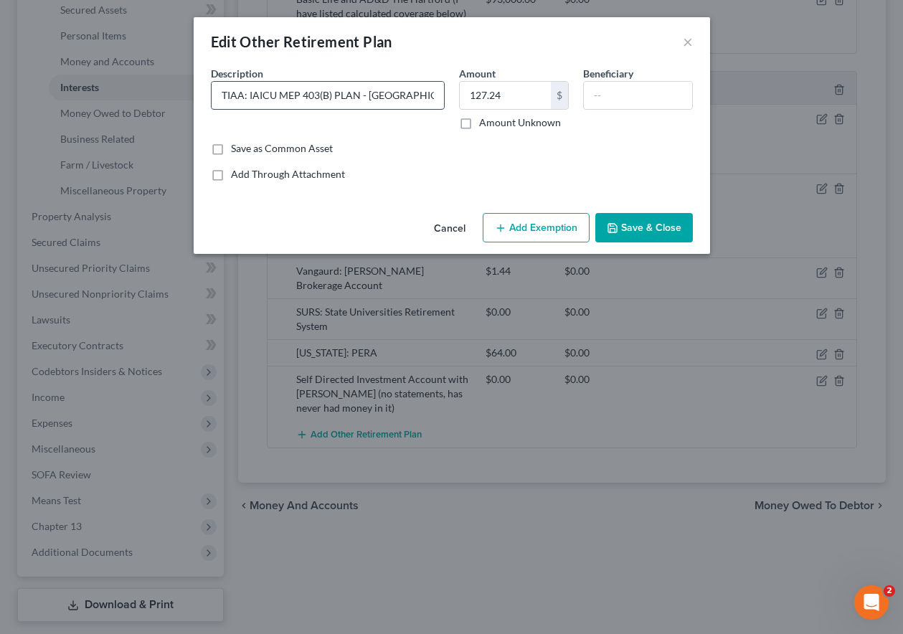
click at [247, 95] on input "TIAA: IAICU MEP 403(B) PLAN - [GEOGRAPHIC_DATA] - Plan number: 408151 Employer …" at bounding box center [327, 95] width 232 height 27
type input "TIAA 403(B) PLAN - [GEOGRAPHIC_DATA] - #8151"
click at [571, 232] on button "Add Exemption" at bounding box center [536, 228] width 107 height 30
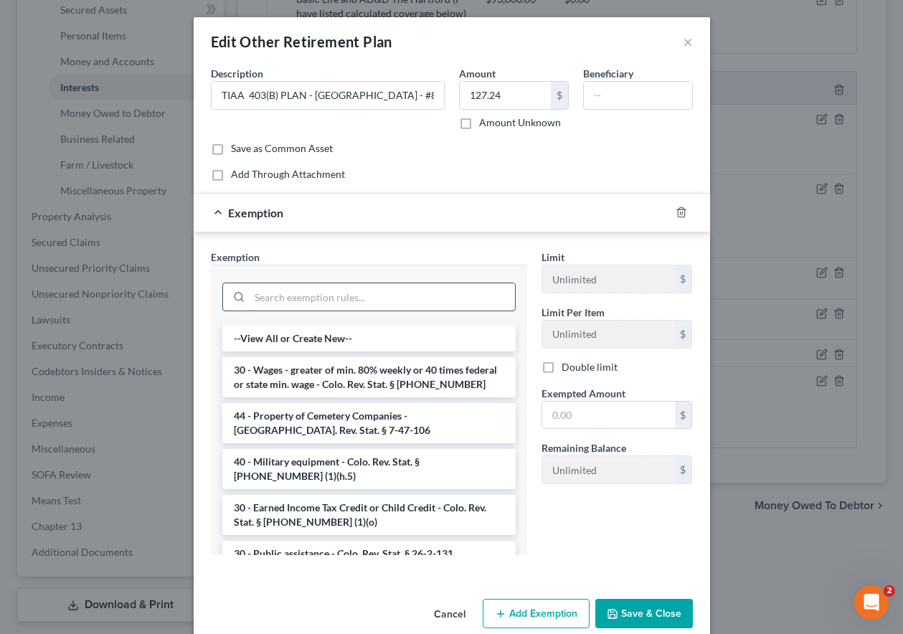
click at [445, 298] on input "search" at bounding box center [381, 296] width 265 height 27
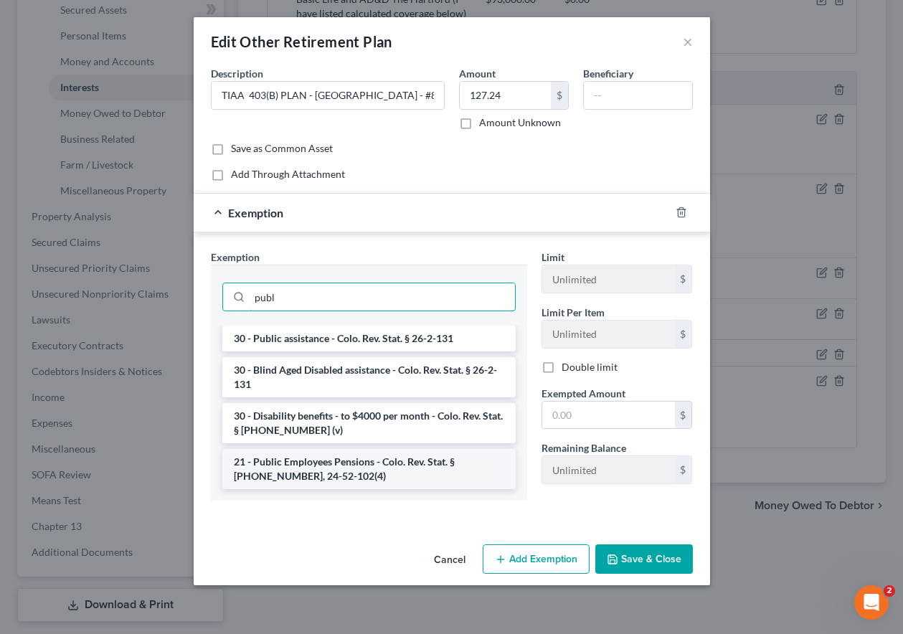
type input "publ"
click at [346, 473] on li "21 - Public Employees Pensions - Colo. Rev. Stat. § [PHONE_NUMBER], 24-52-102(4)" at bounding box center [368, 469] width 293 height 40
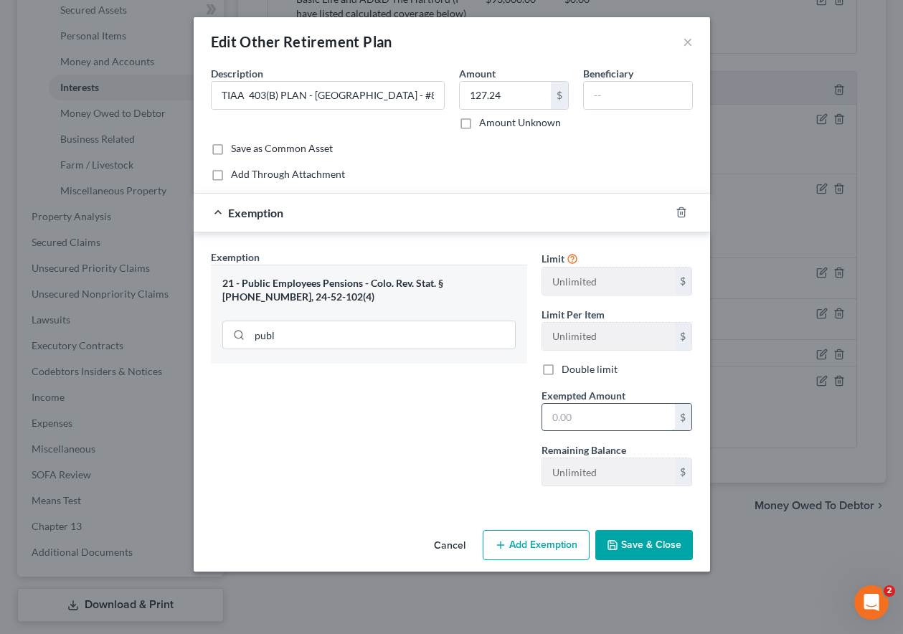
click at [614, 417] on input "text" at bounding box center [608, 417] width 133 height 27
type input "100"
click at [643, 542] on button "Save & Close" at bounding box center [644, 545] width 98 height 30
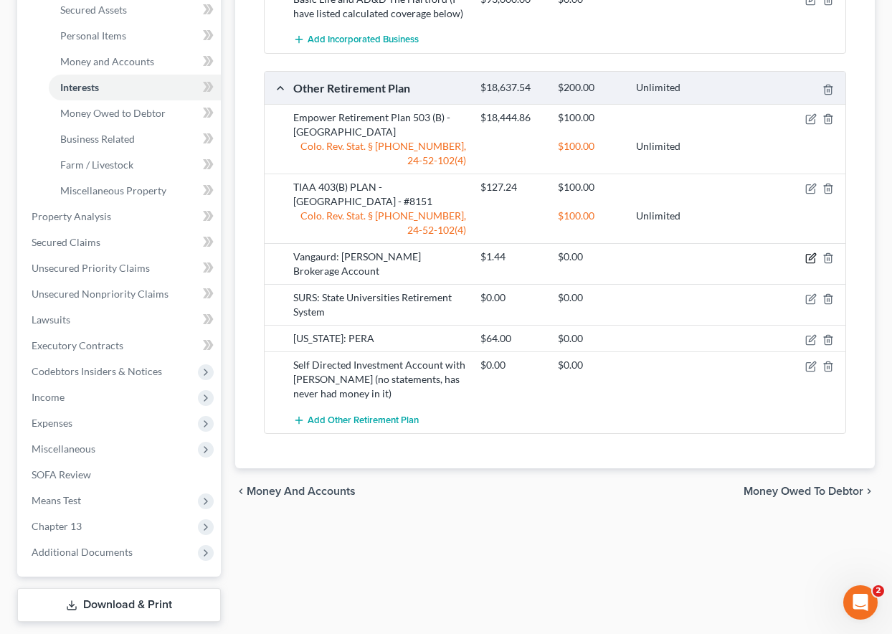
click at [812, 257] on icon "button" at bounding box center [812, 256] width 6 height 6
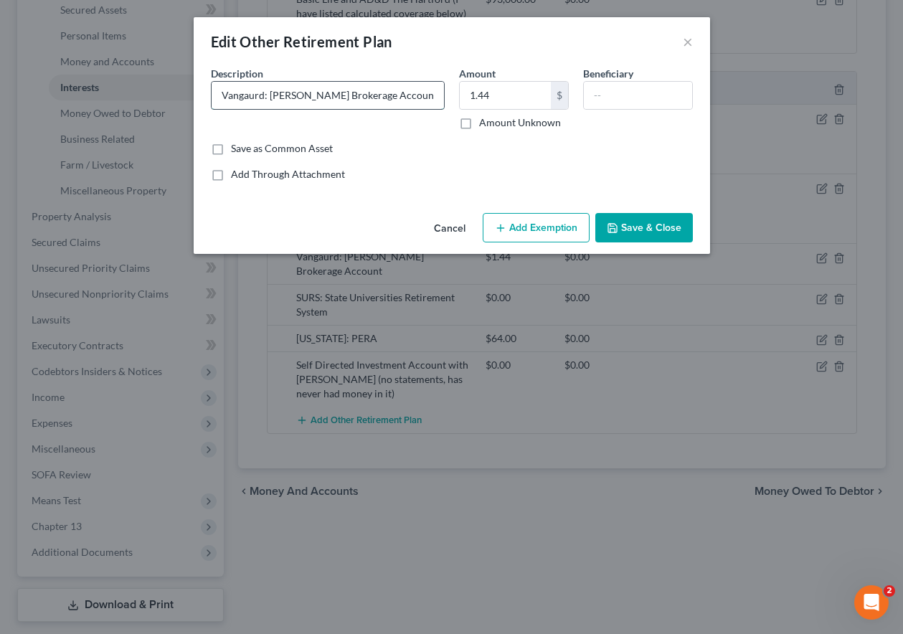
click at [310, 96] on input "Vangaurd: [PERSON_NAME] Brokerage Account" at bounding box center [327, 95] width 232 height 27
type input "Vangaurd: [PERSON_NAME]"
click at [540, 219] on button "Add Exemption" at bounding box center [536, 228] width 107 height 30
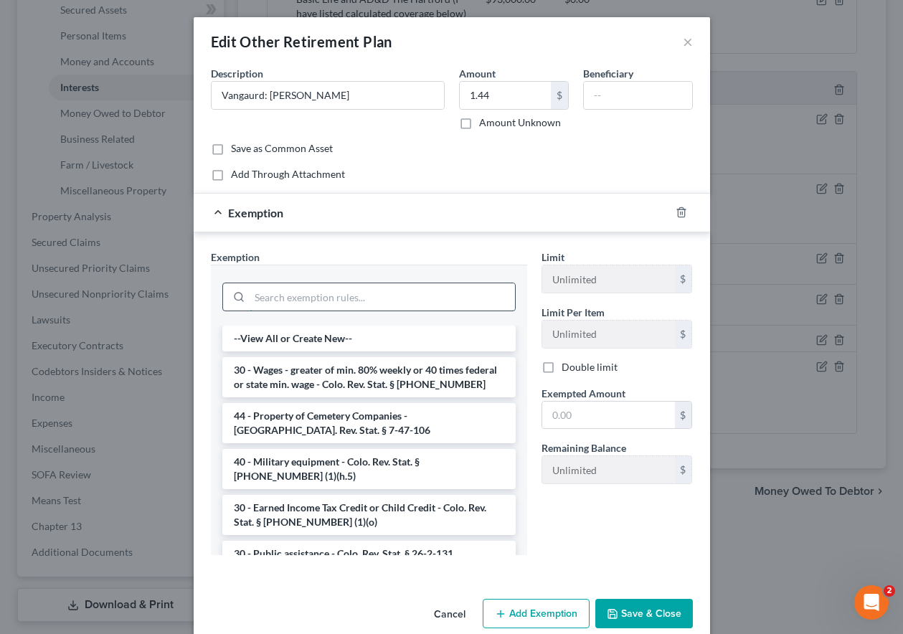
click at [400, 290] on input "search" at bounding box center [381, 296] width 265 height 27
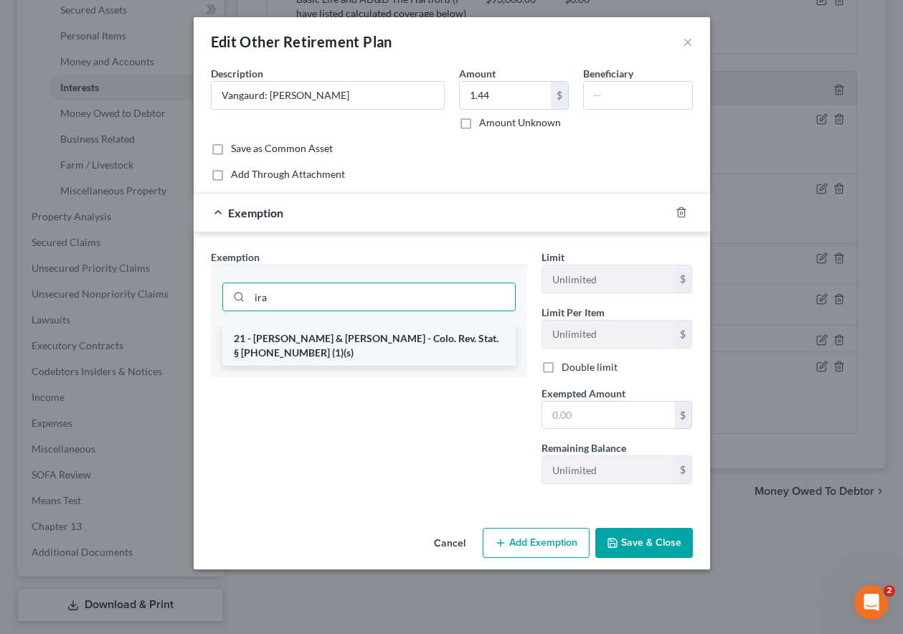
type input "ira"
click at [364, 347] on li "21 - [PERSON_NAME] & [PERSON_NAME] - Colo. Rev. Stat. § [PHONE_NUMBER] (1)(s)" at bounding box center [368, 345] width 293 height 40
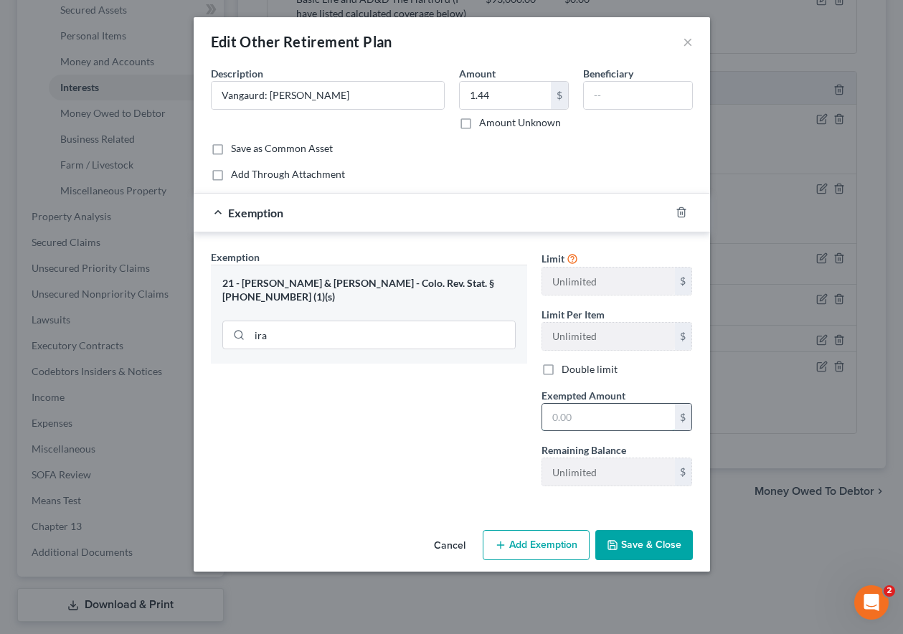
click at [565, 423] on input "text" at bounding box center [608, 417] width 133 height 27
type input "100"
click at [649, 538] on button "Save & Close" at bounding box center [644, 545] width 98 height 30
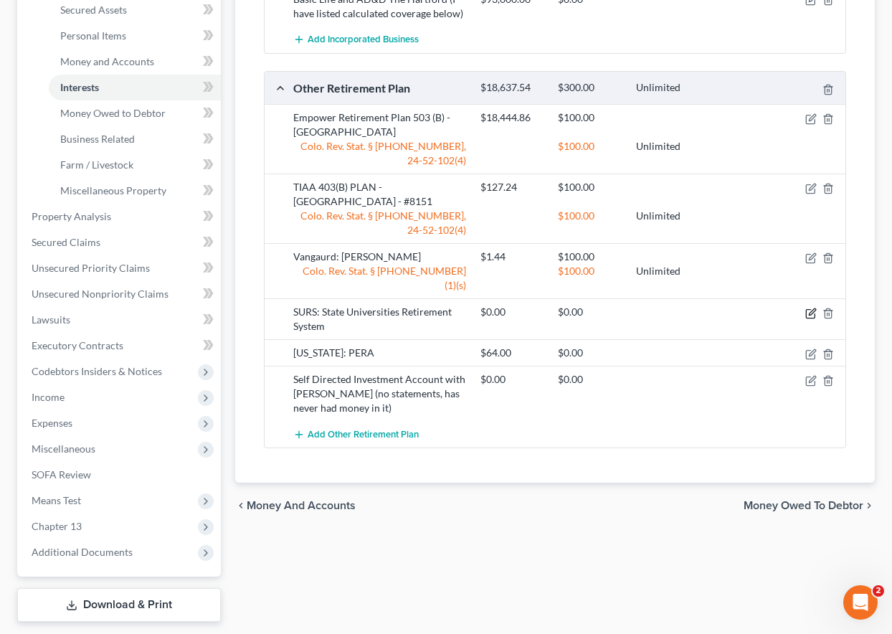
click at [811, 308] on icon "button" at bounding box center [810, 313] width 11 height 11
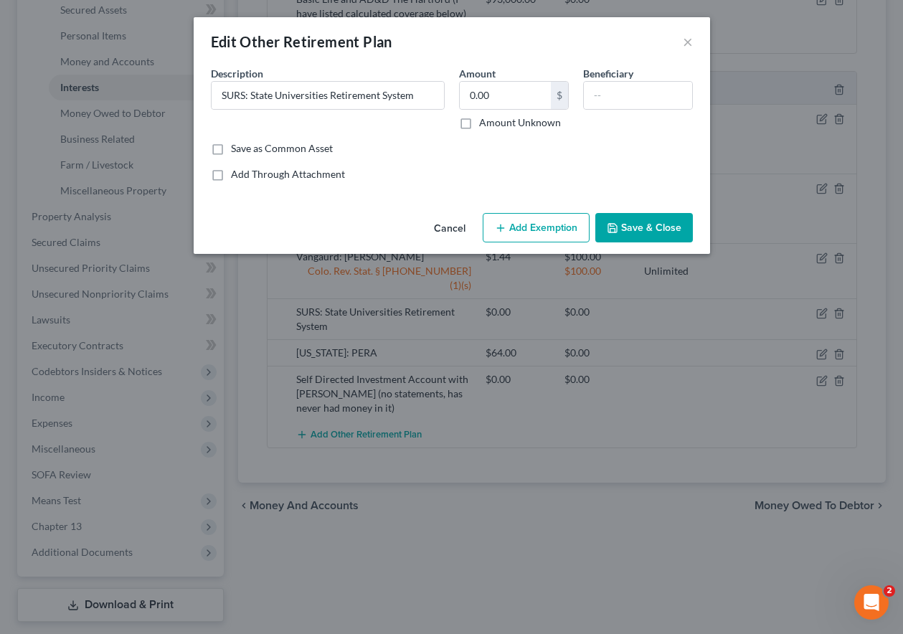
click at [533, 231] on button "Add Exemption" at bounding box center [536, 228] width 107 height 30
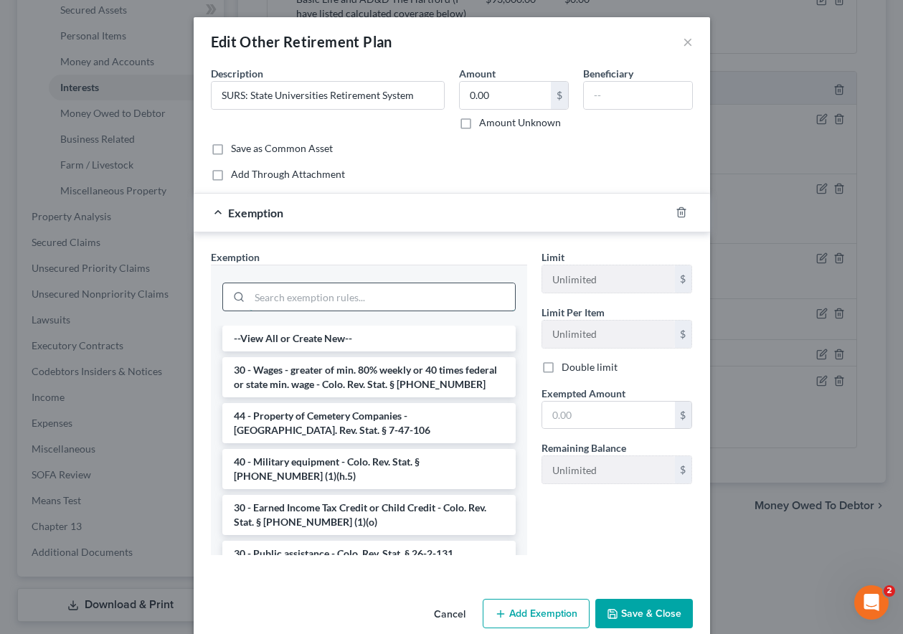
click at [334, 294] on input "search" at bounding box center [381, 296] width 265 height 27
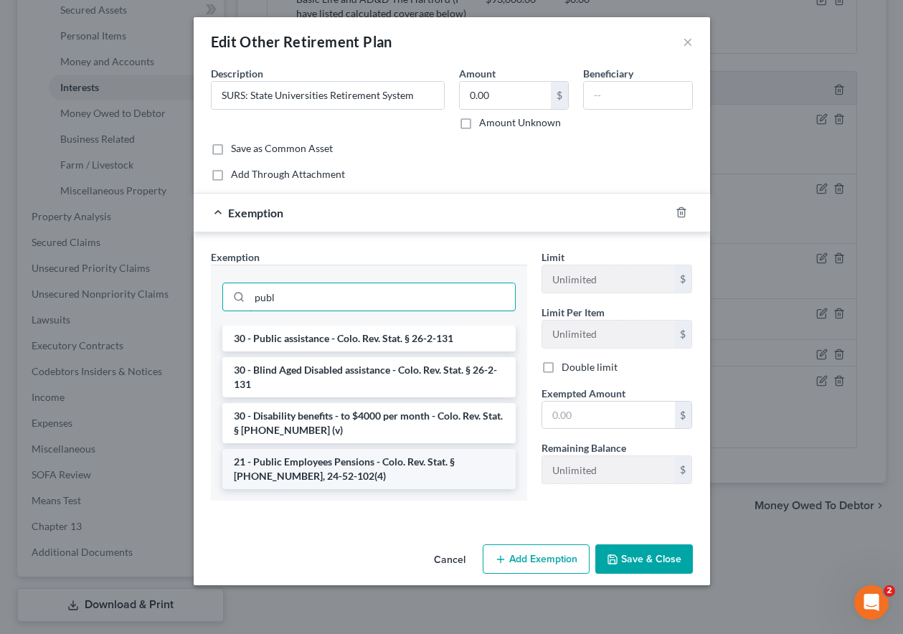
type input "publ"
click at [323, 468] on li "21 - Public Employees Pensions - Colo. Rev. Stat. § [PHONE_NUMBER], 24-52-102(4)" at bounding box center [368, 469] width 293 height 40
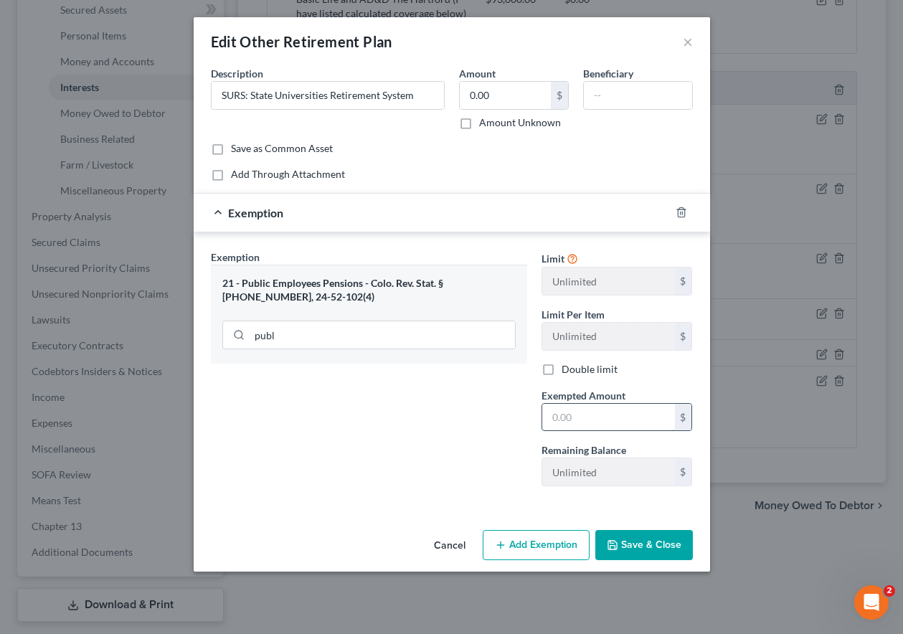
click at [634, 414] on input "text" at bounding box center [608, 417] width 133 height 27
type input "100"
click at [624, 531] on button "Save & Close" at bounding box center [644, 545] width 98 height 30
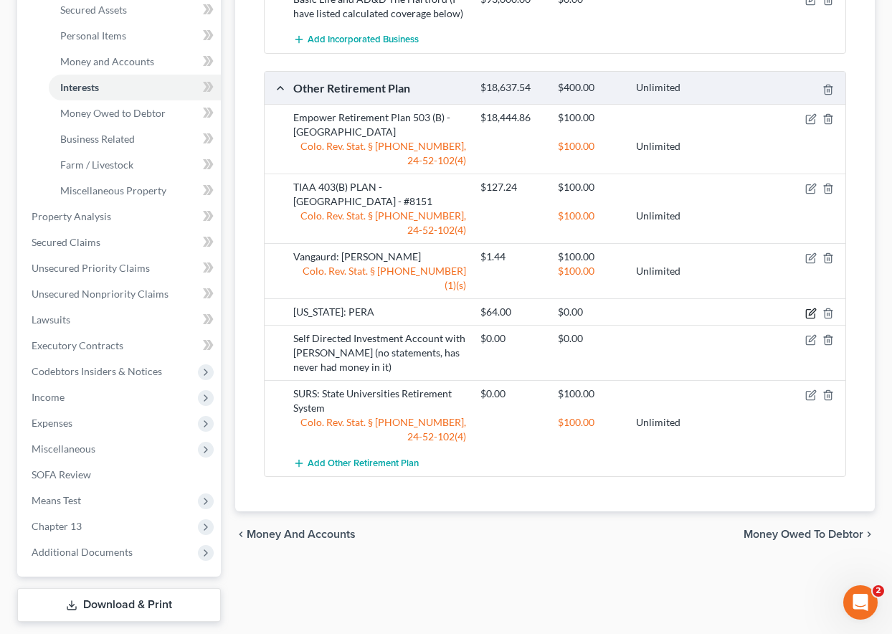
click at [811, 308] on icon "button" at bounding box center [812, 311] width 6 height 6
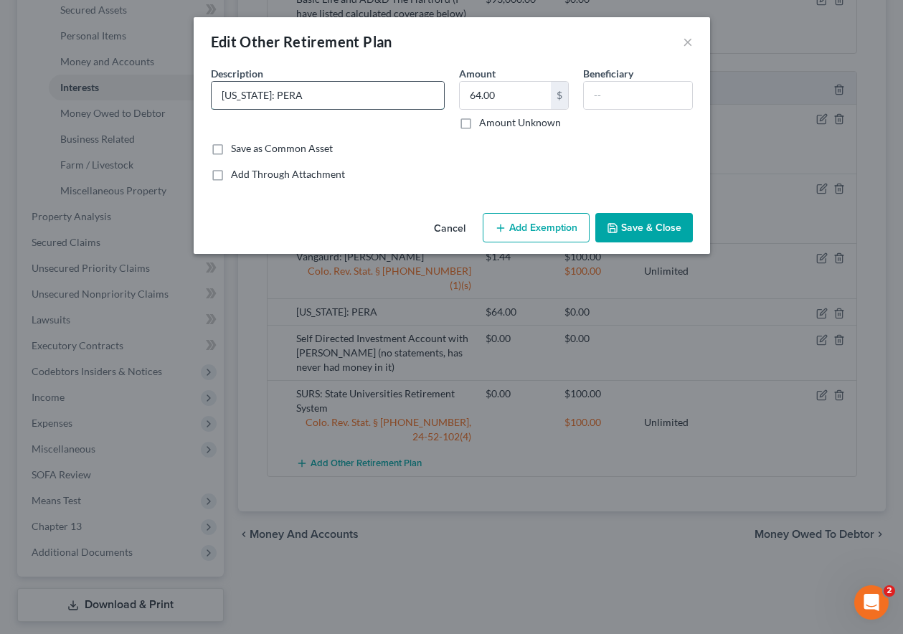
drag, startPoint x: 310, startPoint y: 97, endPoint x: 219, endPoint y: 93, distance: 91.1
click at [219, 93] on input "[US_STATE]: PERA" at bounding box center [327, 95] width 232 height 27
type input "Public Employees Retirement Account"
click at [535, 220] on button "Add Exemption" at bounding box center [536, 228] width 107 height 30
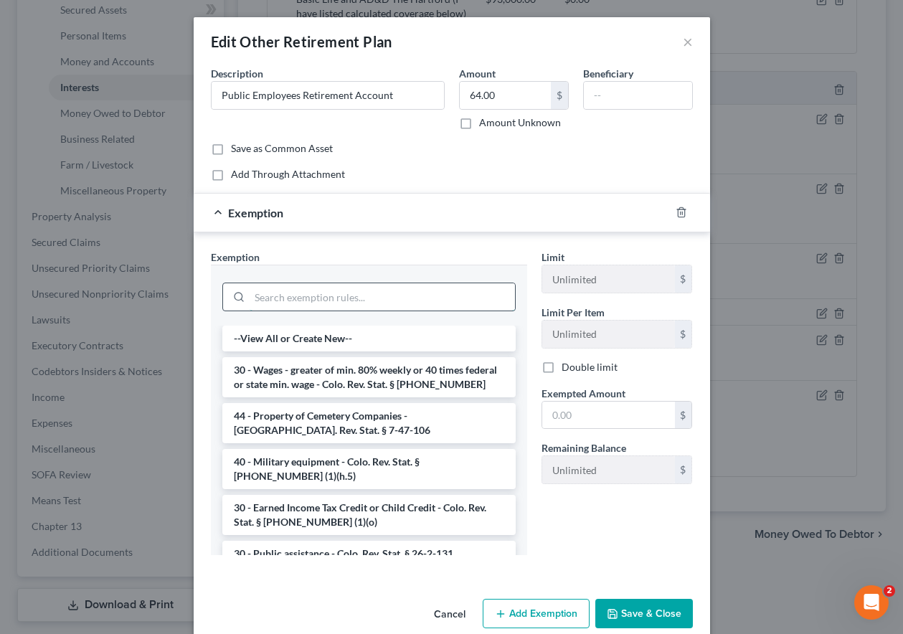
click at [423, 299] on input "search" at bounding box center [381, 296] width 265 height 27
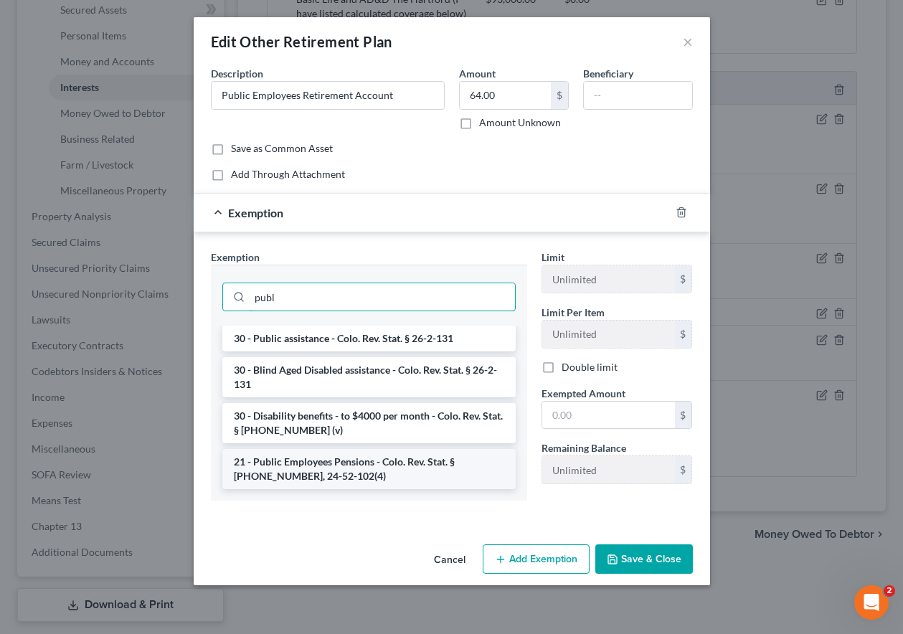
type input "publ"
click at [388, 475] on li "21 - Public Employees Pensions - Colo. Rev. Stat. § [PHONE_NUMBER], 24-52-102(4)" at bounding box center [368, 469] width 293 height 40
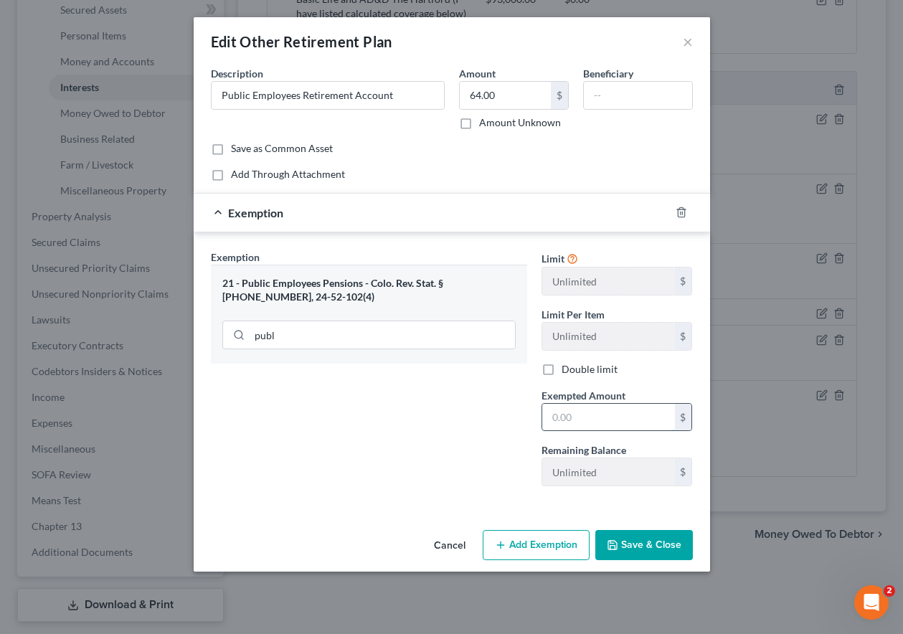
click at [600, 418] on input "text" at bounding box center [608, 417] width 133 height 27
type input "100"
click at [641, 559] on button "Save & Close" at bounding box center [644, 545] width 98 height 30
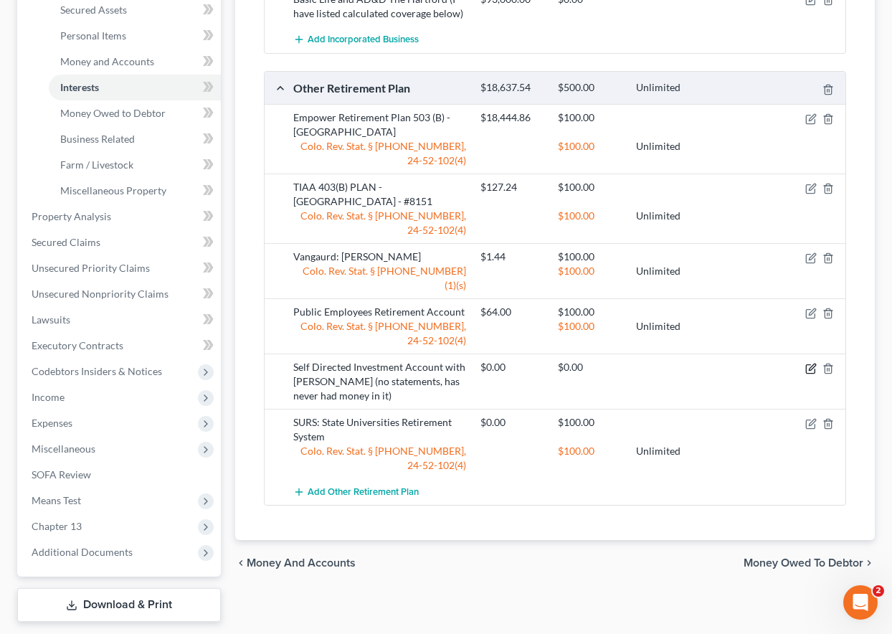
click at [811, 363] on icon "button" at bounding box center [810, 368] width 11 height 11
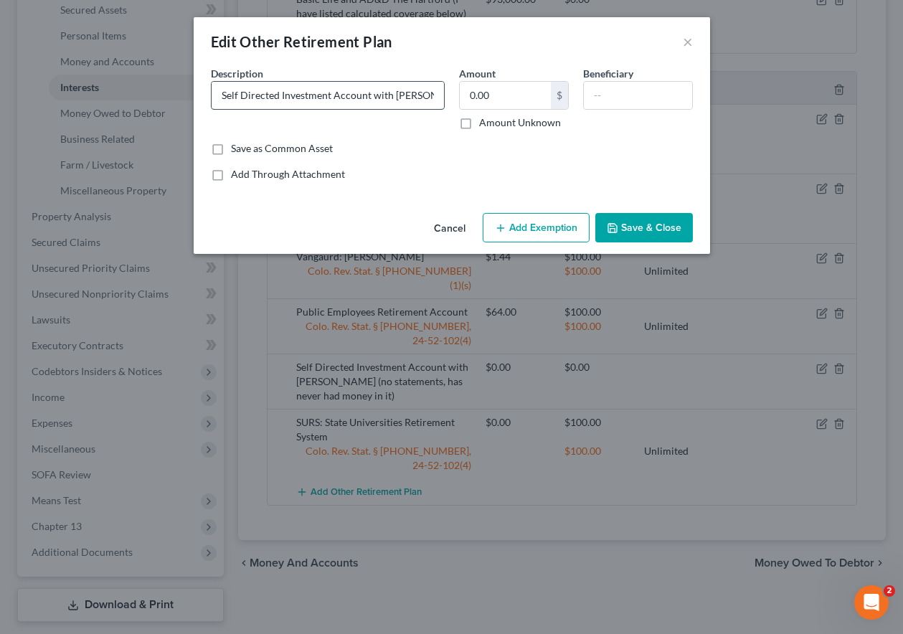
click at [369, 97] on input "Self Directed Investment Account with [PERSON_NAME] (no statements, has never h…" at bounding box center [327, 95] width 232 height 27
type input "Self Directed Investment Account - Chase - open with zero balance."
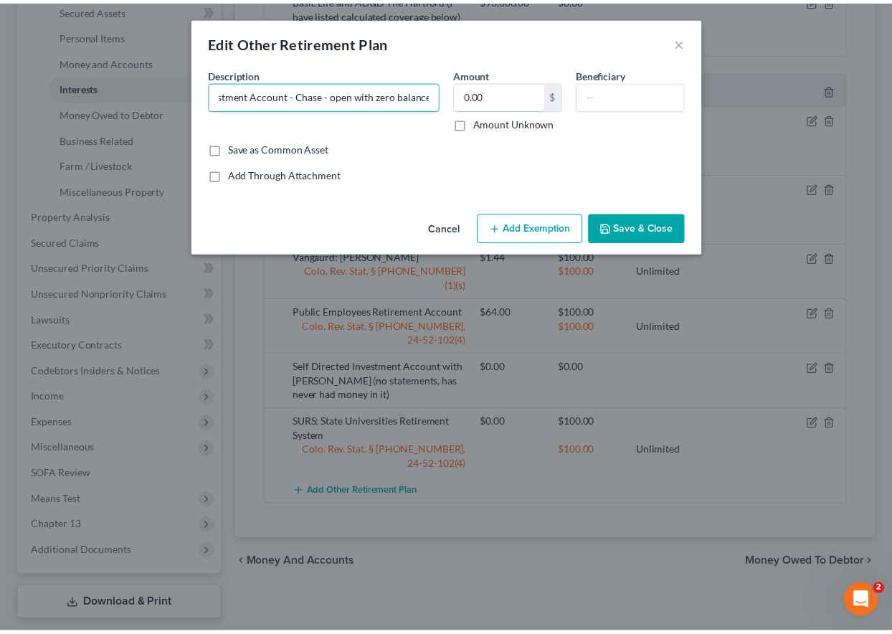
scroll to position [0, 0]
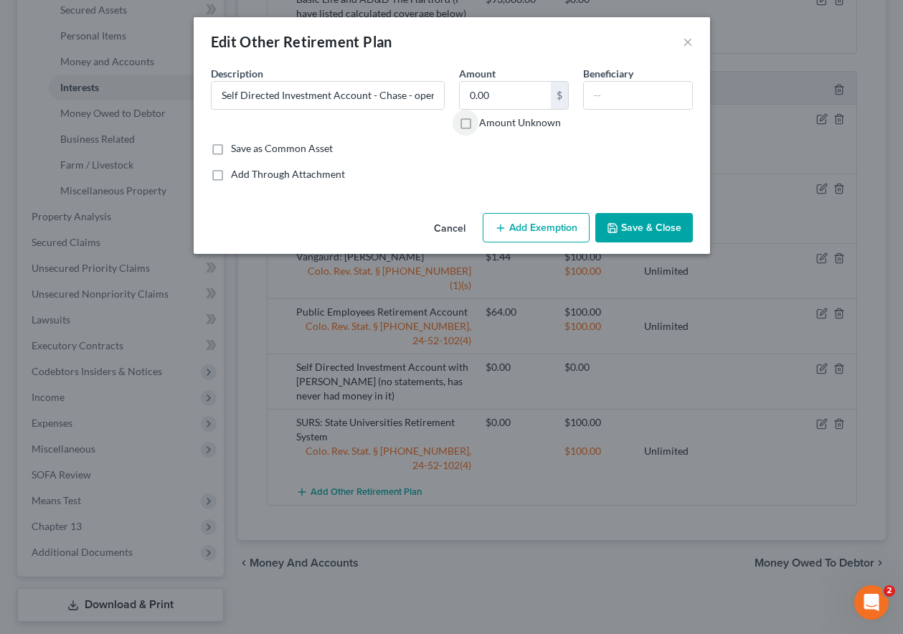
click at [557, 221] on button "Add Exemption" at bounding box center [536, 228] width 107 height 30
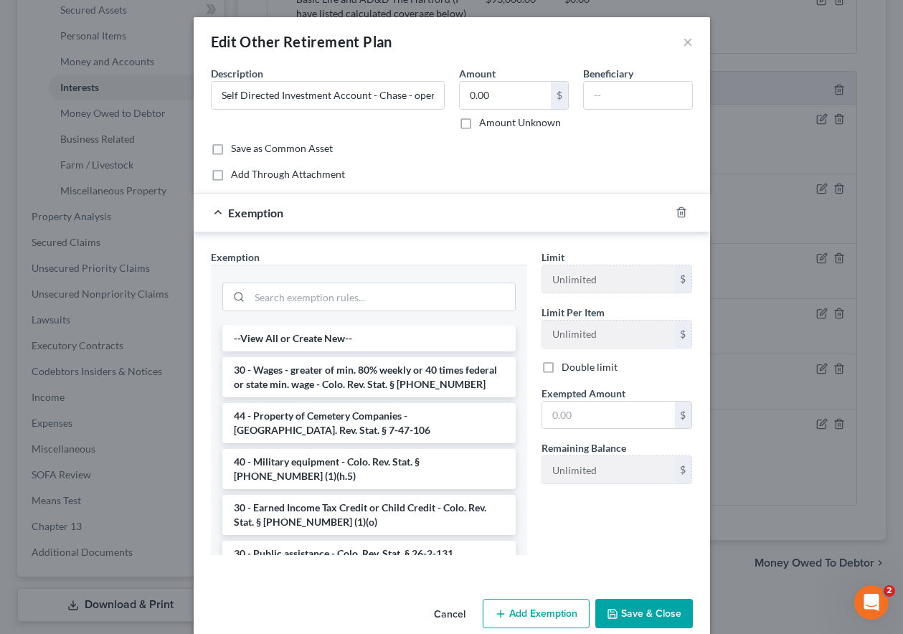
click at [610, 168] on div "Add Through Attachment" at bounding box center [452, 174] width 482 height 14
click at [675, 215] on icon "button" at bounding box center [680, 211] width 11 height 11
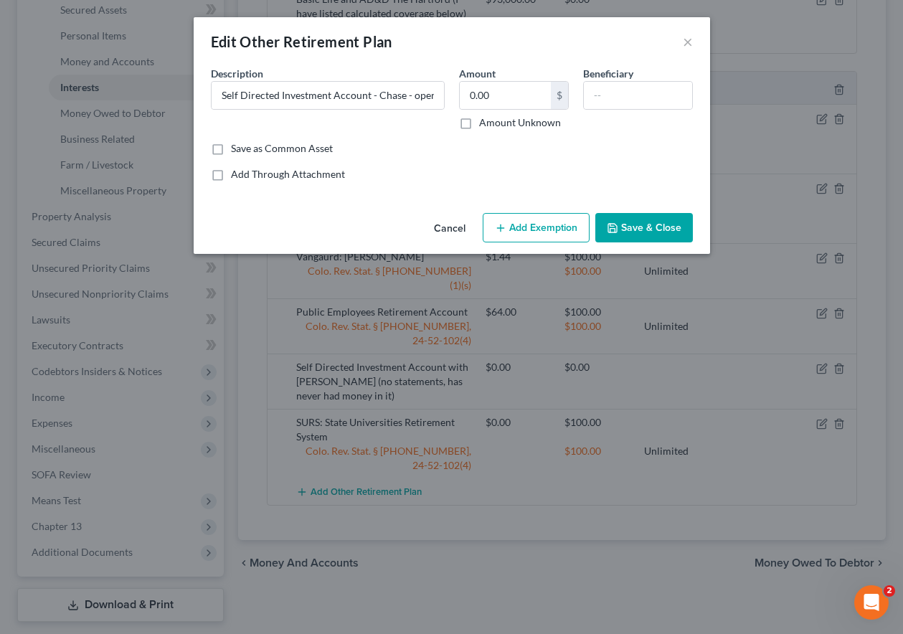
click at [656, 232] on button "Save & Close" at bounding box center [644, 228] width 98 height 30
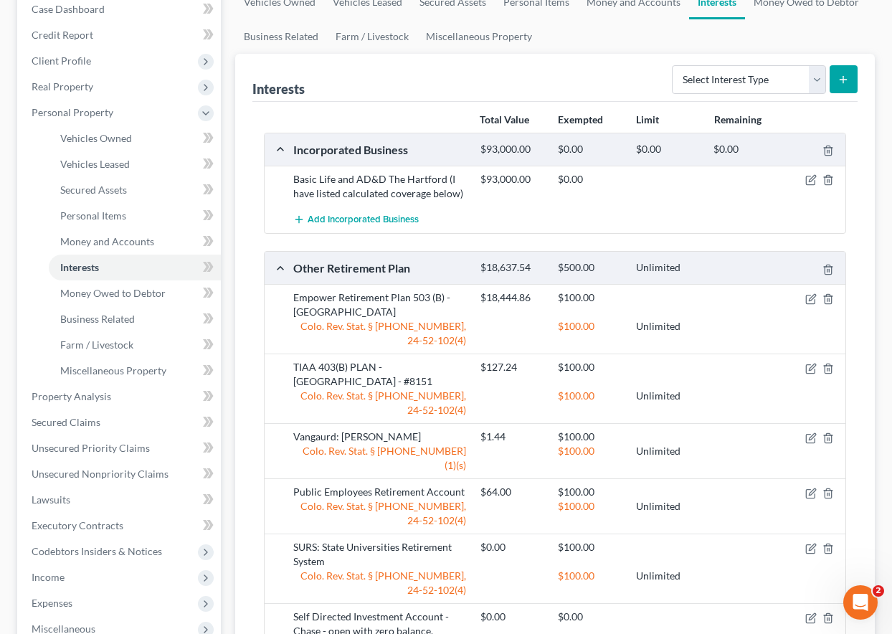
scroll to position [143, 0]
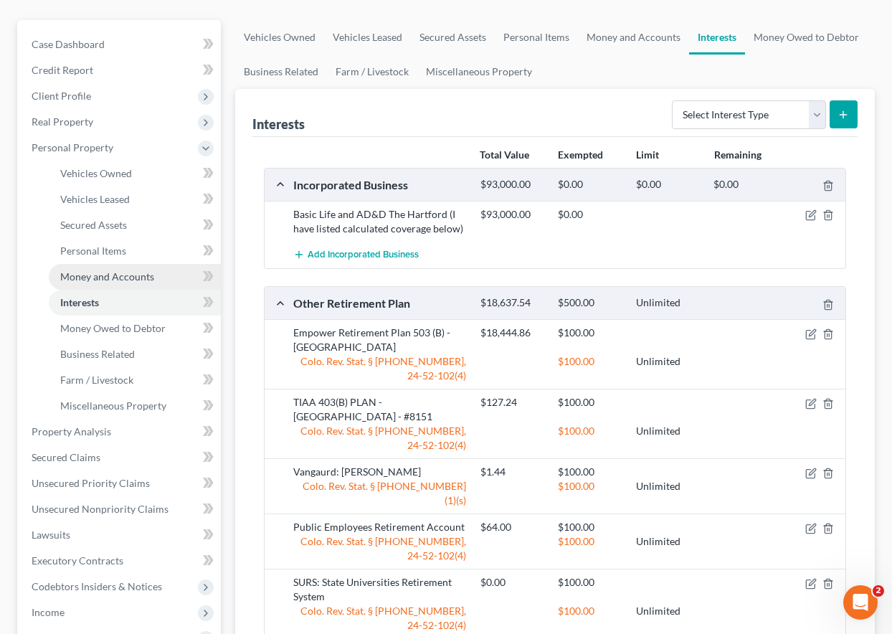
click at [116, 277] on span "Money and Accounts" at bounding box center [107, 276] width 94 height 12
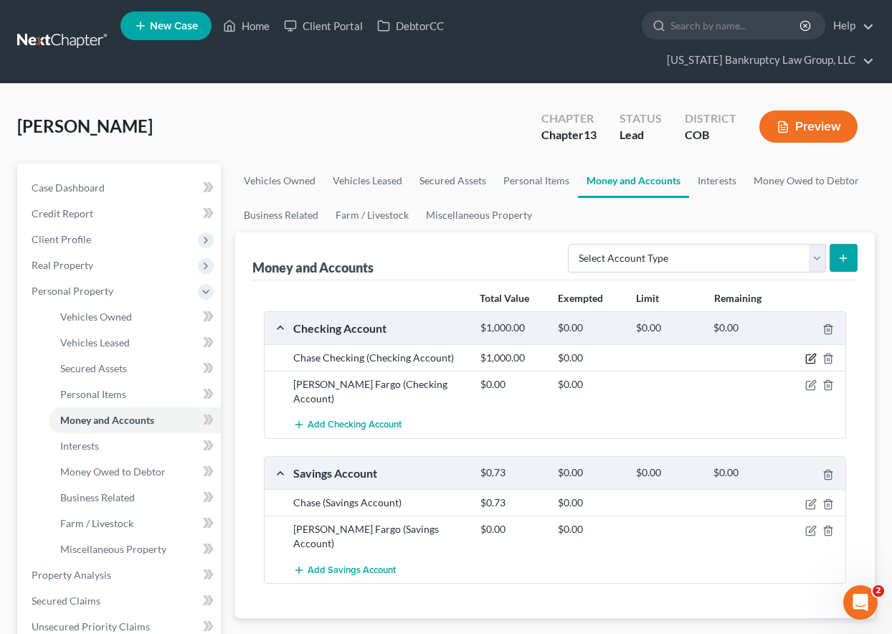
click at [813, 356] on icon "button" at bounding box center [810, 358] width 11 height 11
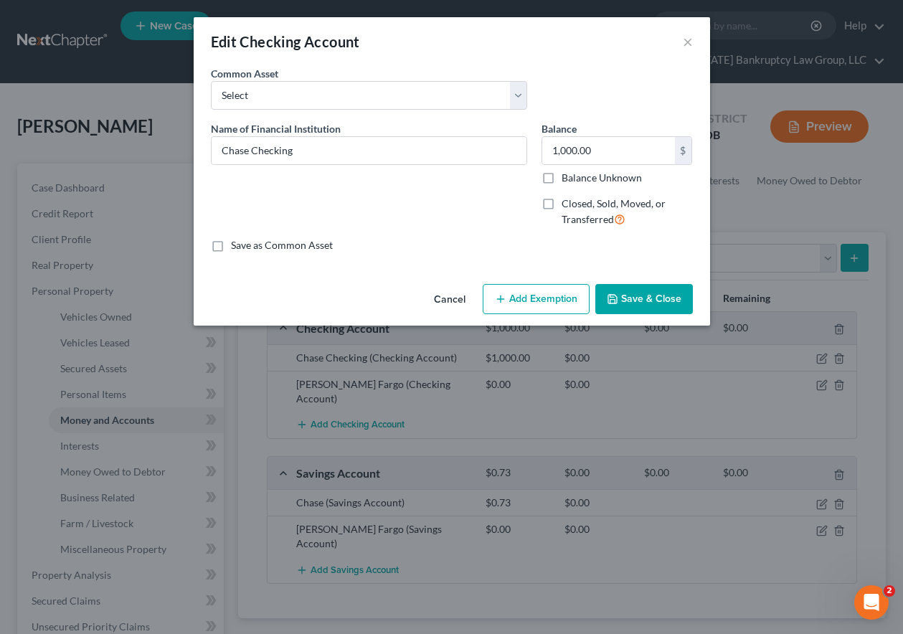
click at [561, 176] on label "Balance Unknown" at bounding box center [601, 178] width 80 height 14
click at [567, 176] on input "Balance Unknown" at bounding box center [571, 175] width 9 height 9
checkbox input "true"
type input "0.00"
click at [558, 290] on button "Add Exemption" at bounding box center [536, 299] width 107 height 30
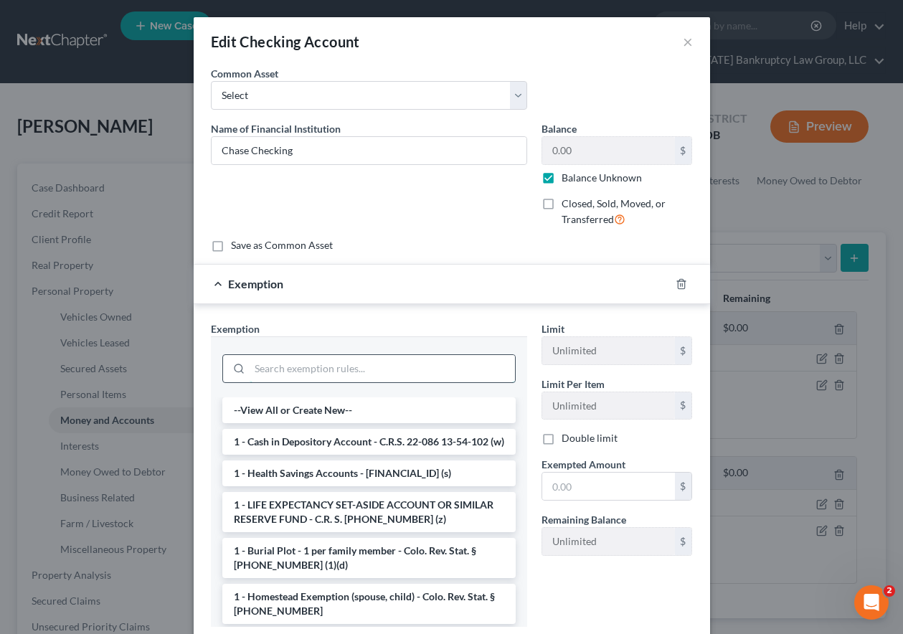
click at [424, 359] on input "search" at bounding box center [381, 368] width 265 height 27
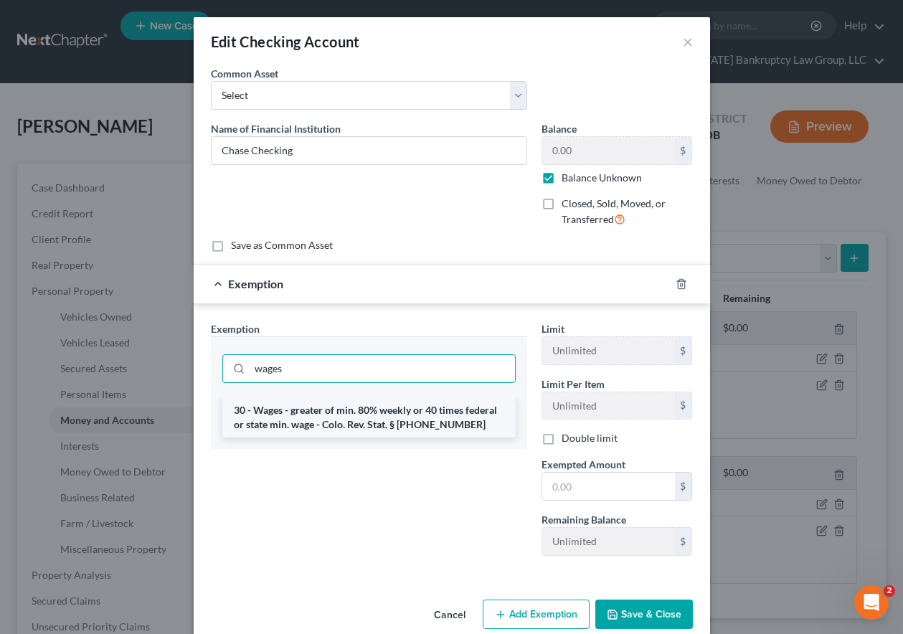
type input "wages"
click at [396, 416] on li "30 - Wages - greater of min. 80% weekly or 40 times federal or state min. wage …" at bounding box center [368, 417] width 293 height 40
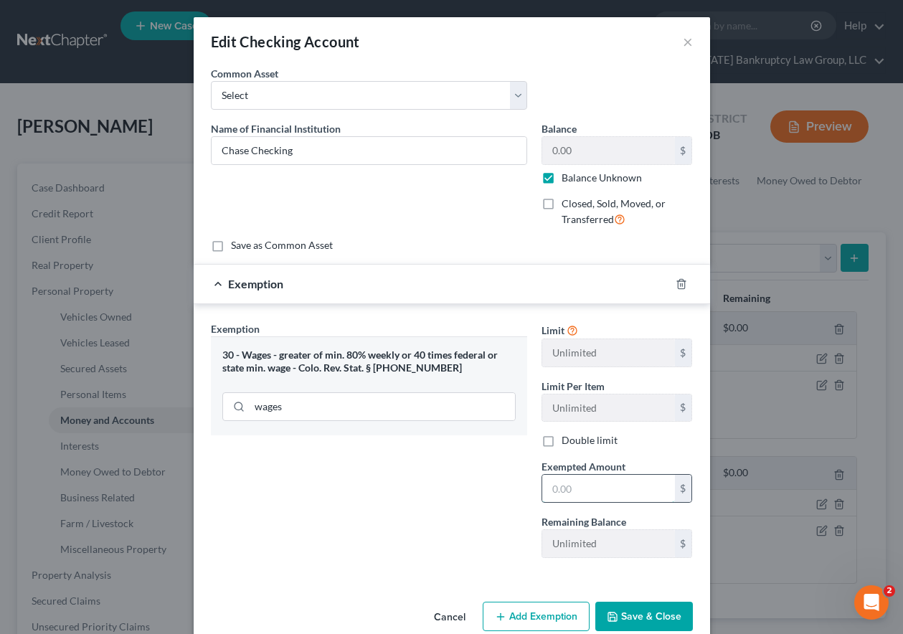
click at [574, 477] on input "text" at bounding box center [608, 488] width 133 height 27
type input "80"
click at [650, 617] on button "Save & Close" at bounding box center [644, 617] width 98 height 30
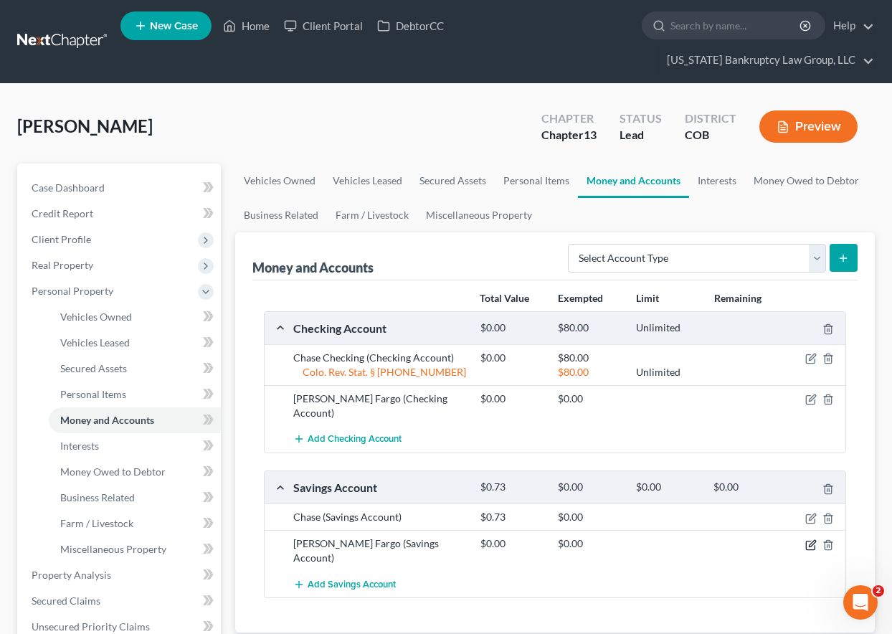
click at [812, 540] on icon "button" at bounding box center [812, 543] width 6 height 6
select select "38"
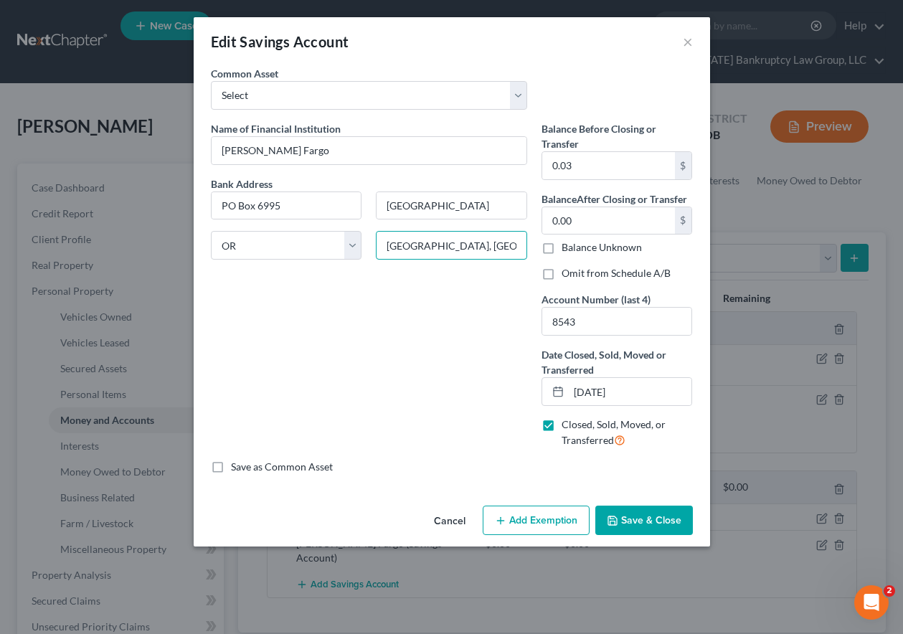
click at [386, 249] on input "[GEOGRAPHIC_DATA], [GEOGRAPHIC_DATA] 97228-6995" at bounding box center [451, 245] width 151 height 29
type input "97228-6995"
click at [642, 527] on button "Save & Close" at bounding box center [644, 520] width 98 height 30
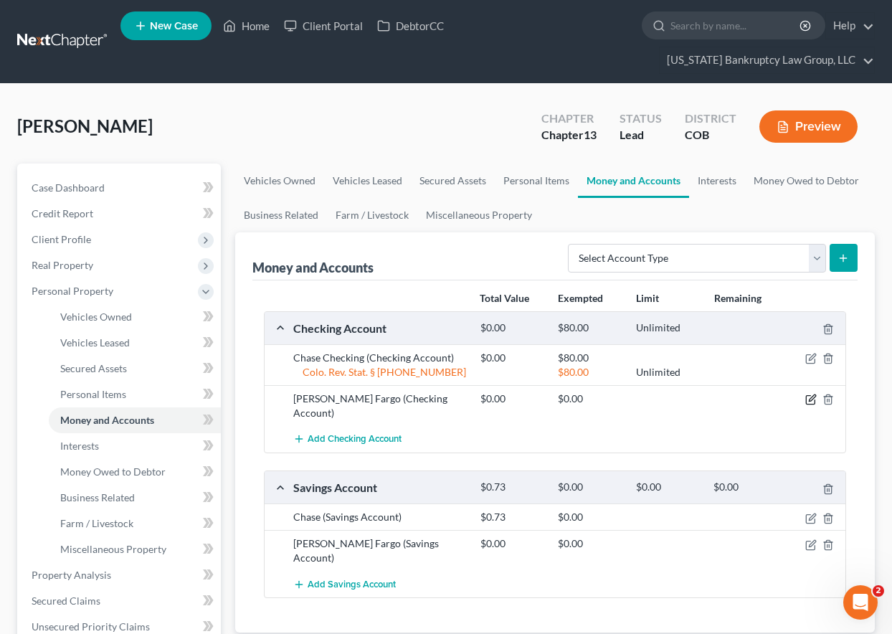
click at [809, 396] on icon "button" at bounding box center [810, 399] width 11 height 11
select select "38"
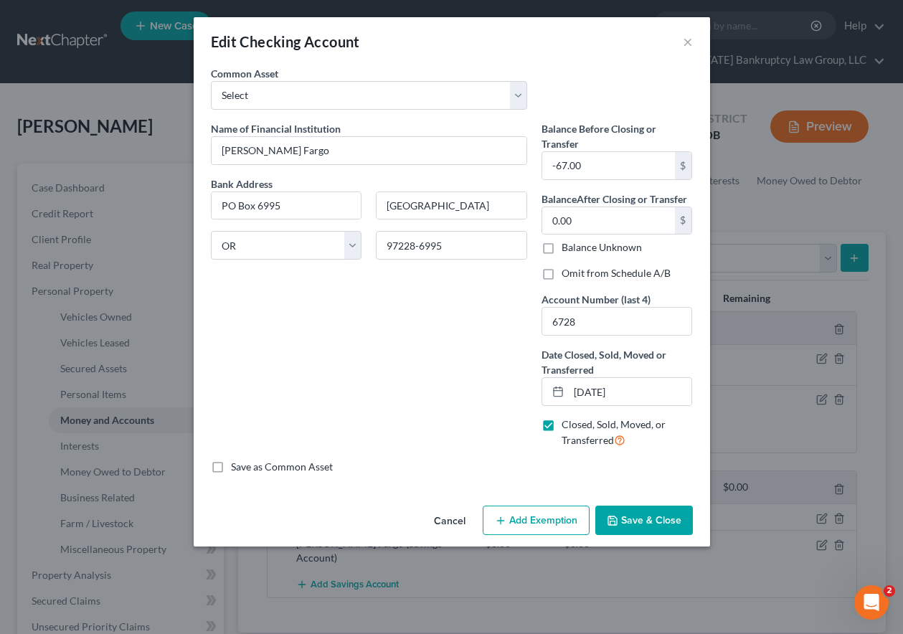
click at [634, 521] on button "Save & Close" at bounding box center [644, 520] width 98 height 30
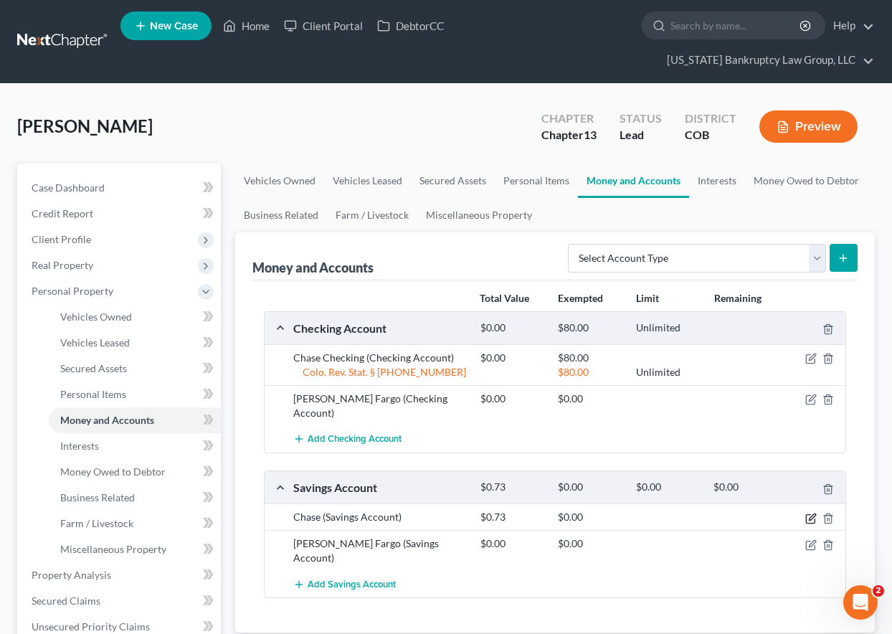
click at [807, 513] on icon "button" at bounding box center [810, 518] width 11 height 11
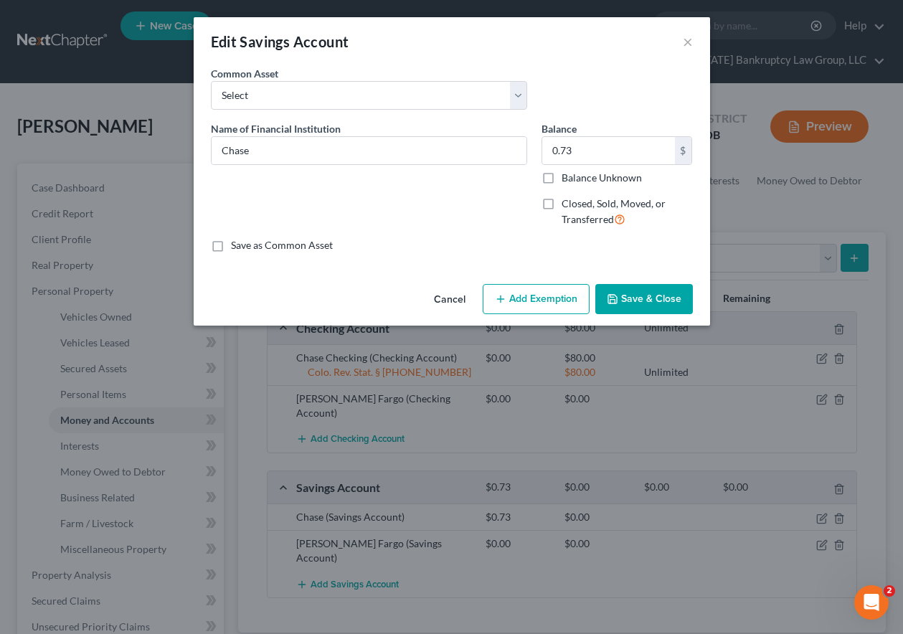
click at [561, 179] on label "Balance Unknown" at bounding box center [601, 178] width 80 height 14
click at [567, 179] on input "Balance Unknown" at bounding box center [571, 175] width 9 height 9
checkbox input "true"
type input "0.00"
click at [552, 292] on button "Add Exemption" at bounding box center [536, 299] width 107 height 30
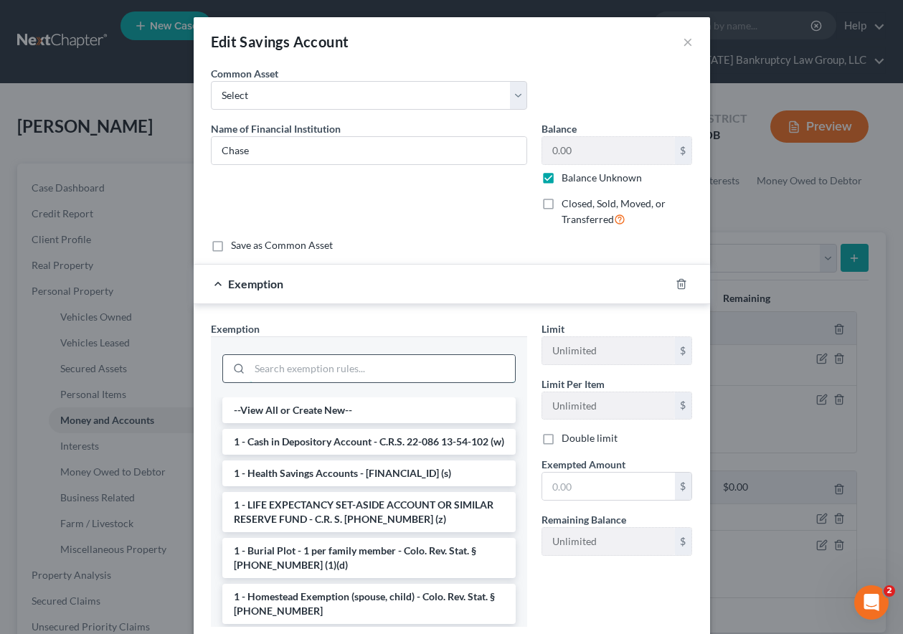
click at [348, 369] on input "search" at bounding box center [381, 368] width 265 height 27
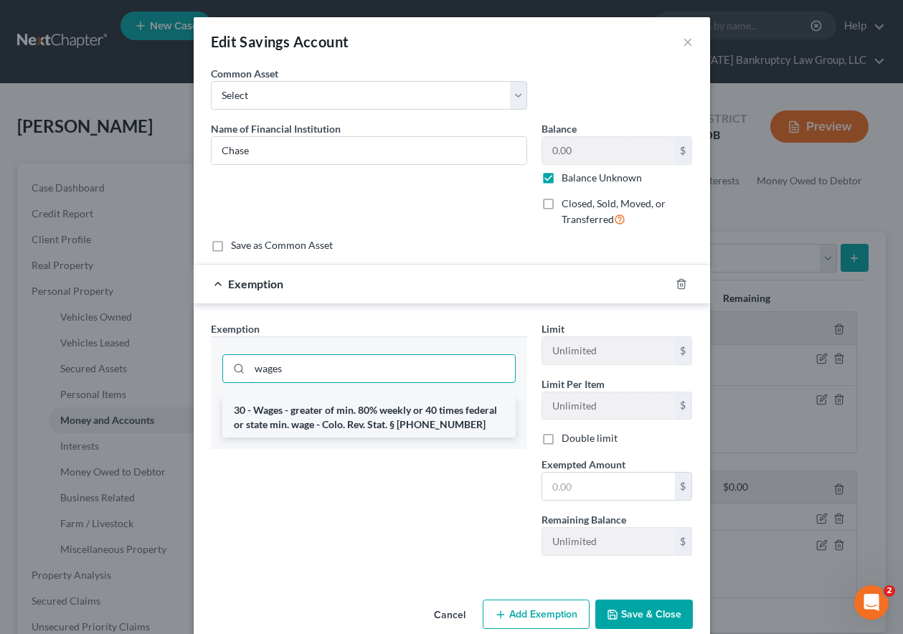
type input "wages"
click at [346, 409] on li "30 - Wages - greater of min. 80% weekly or 40 times federal or state min. wage …" at bounding box center [368, 417] width 293 height 40
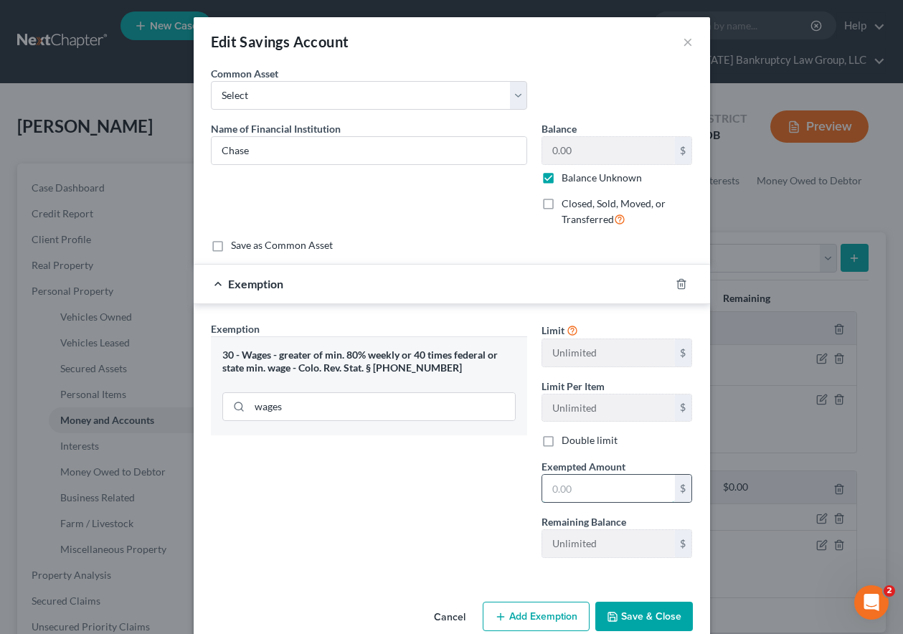
click at [592, 481] on input "text" at bounding box center [608, 488] width 133 height 27
type input "80"
click at [640, 629] on button "Save & Close" at bounding box center [644, 617] width 98 height 30
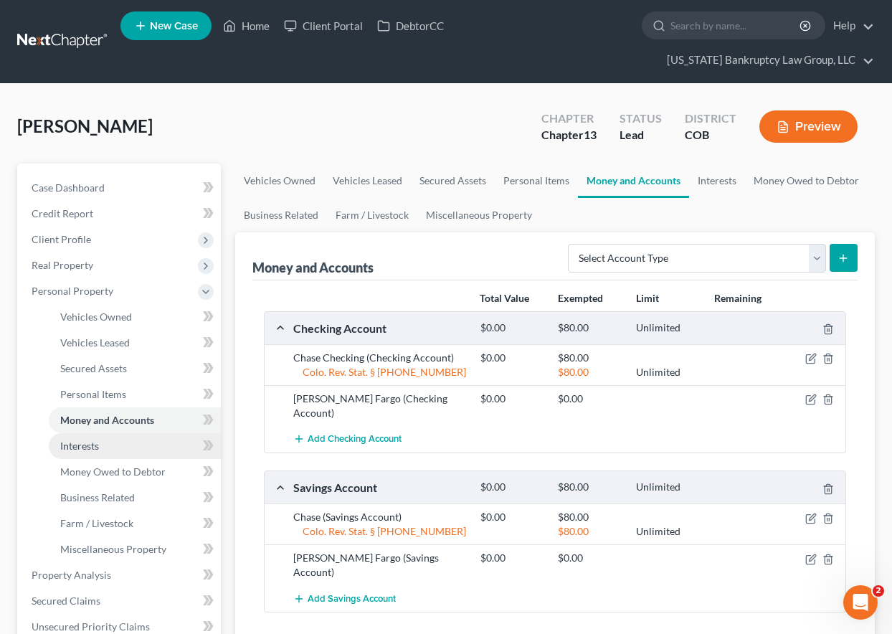
click at [86, 451] on span "Interests" at bounding box center [79, 445] width 39 height 12
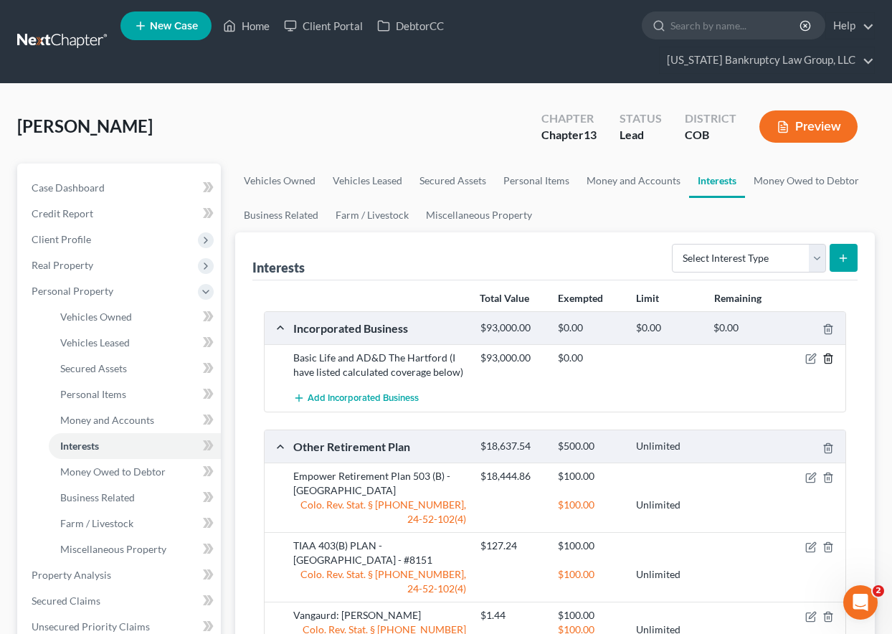
click at [828, 356] on polyline "button" at bounding box center [828, 356] width 9 height 0
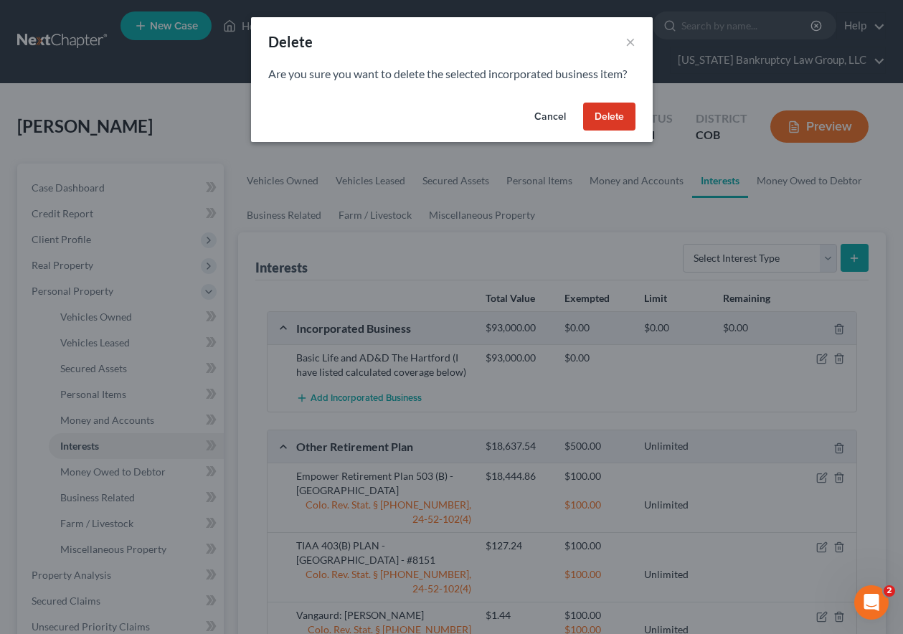
click at [621, 120] on button "Delete" at bounding box center [609, 117] width 52 height 29
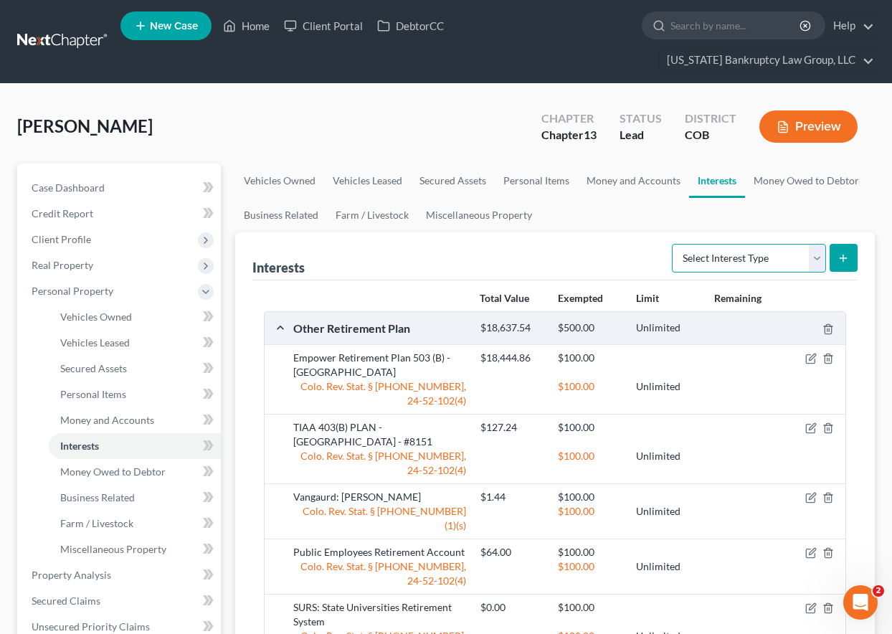
click at [814, 260] on select "Select Interest Type 401K Annuity Bond Education IRA Government Bond Government…" at bounding box center [749, 258] width 154 height 29
select select "term_life_insurance"
click at [673, 244] on select "Select Interest Type 401K Annuity Bond Education IRA Government Bond Government…" at bounding box center [749, 258] width 154 height 29
click at [837, 253] on button "submit" at bounding box center [844, 258] width 28 height 28
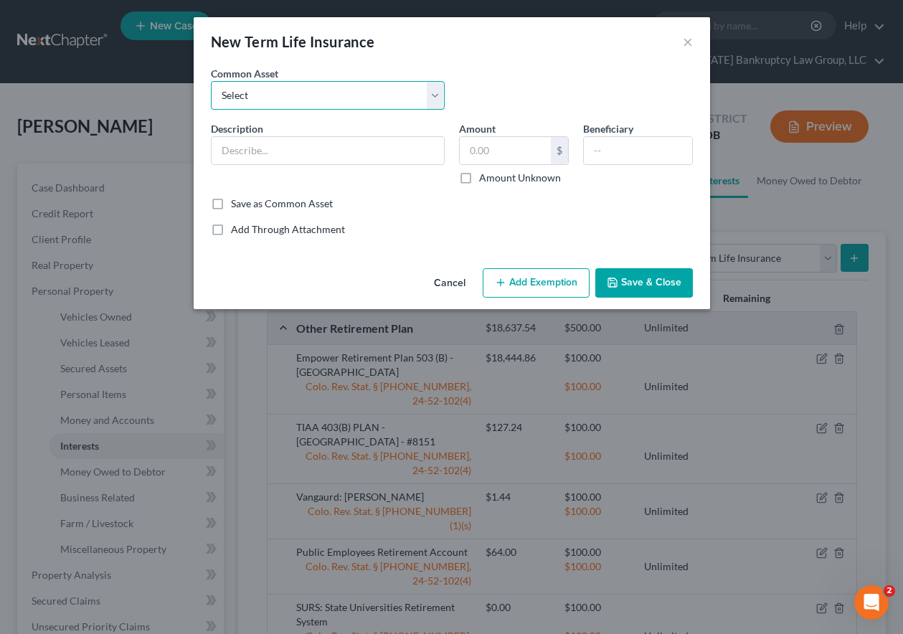
click at [333, 91] on select "Select Employer Sponsored Group Term Life Term Life Insurance Policy" at bounding box center [328, 95] width 234 height 29
select select "0"
click at [211, 81] on select "Select Employer Sponsored Group Term Life Term Life Insurance Policy" at bounding box center [328, 95] width 234 height 29
type input "Employer Sponsored Group Term Life"
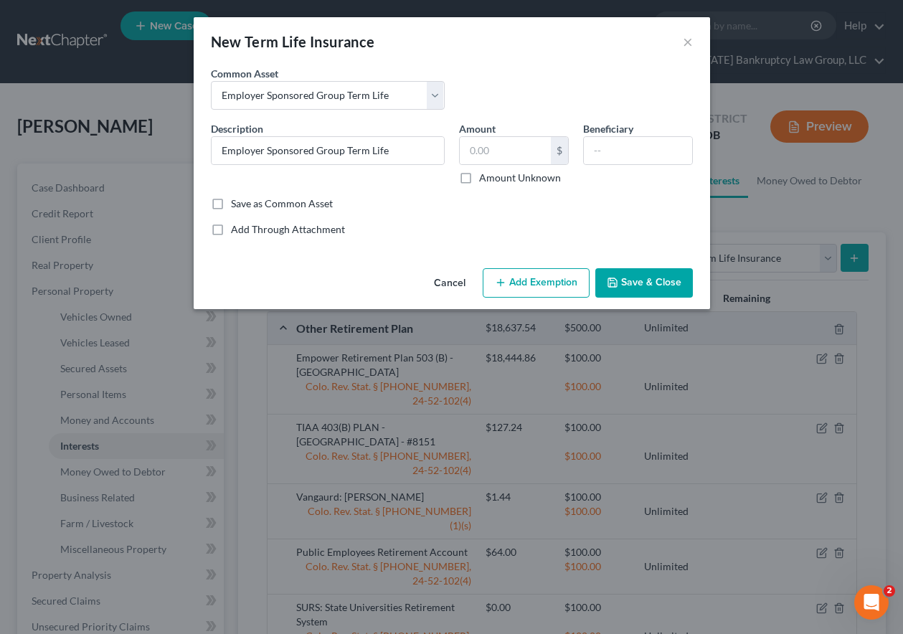
click at [561, 270] on button "Add Exemption" at bounding box center [536, 283] width 107 height 30
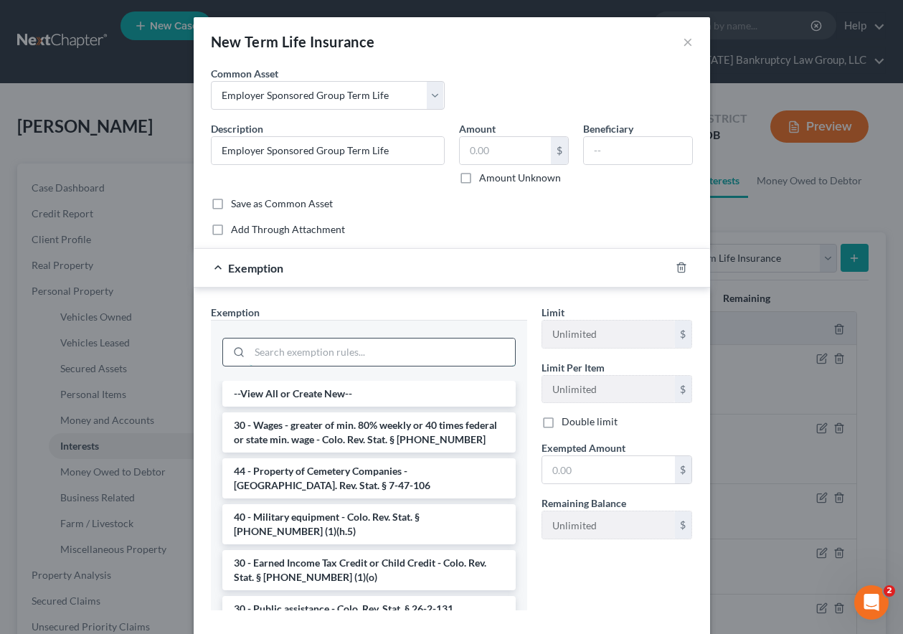
click at [390, 348] on input "search" at bounding box center [381, 351] width 265 height 27
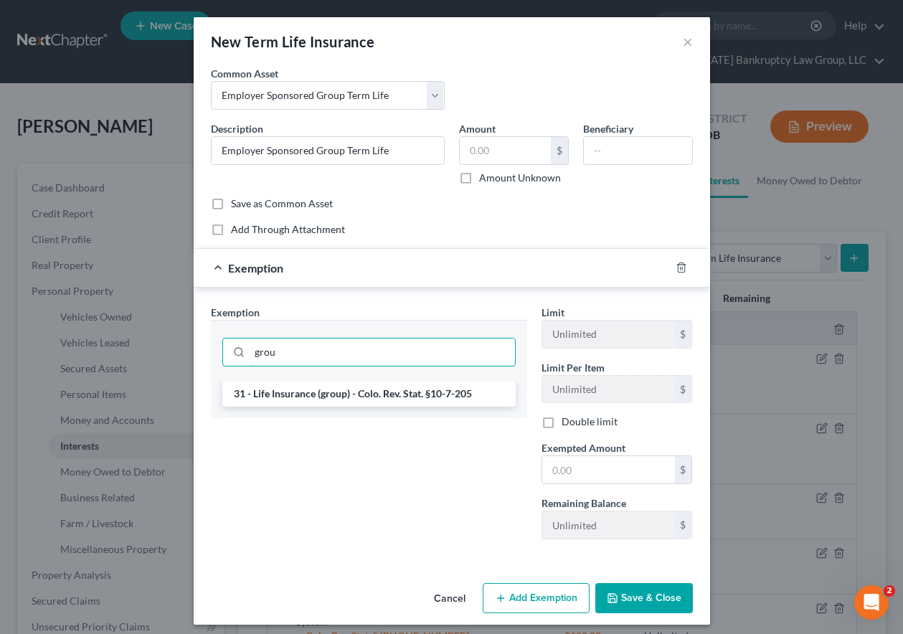
type input "grou"
click at [334, 390] on li "31 - Life Insurance (group) - Colo. Rev. Stat. §10-7-205" at bounding box center [368, 394] width 293 height 26
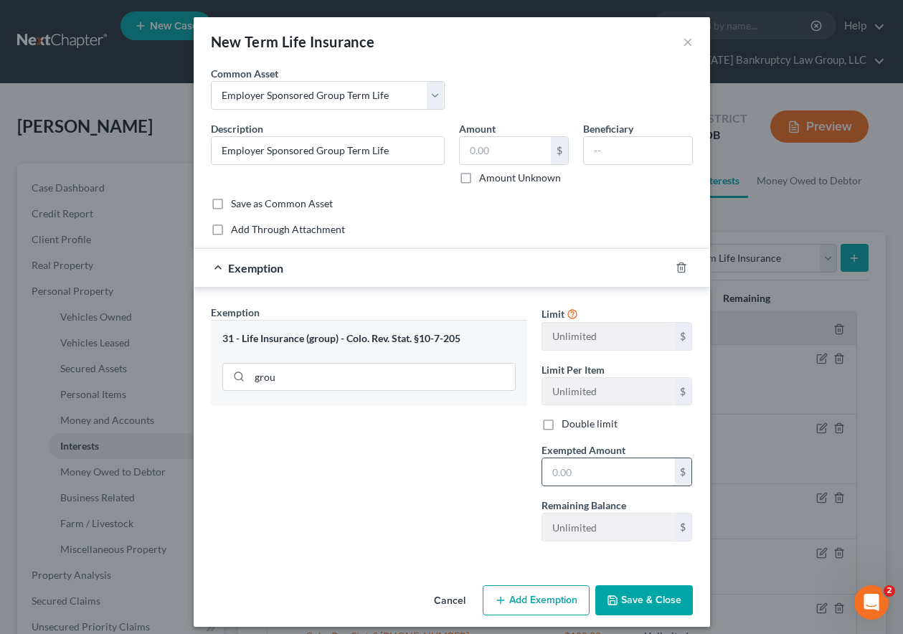
click at [610, 475] on input "text" at bounding box center [608, 471] width 133 height 27
type input "8"
type input "100"
click at [628, 589] on button "Save & Close" at bounding box center [644, 600] width 98 height 30
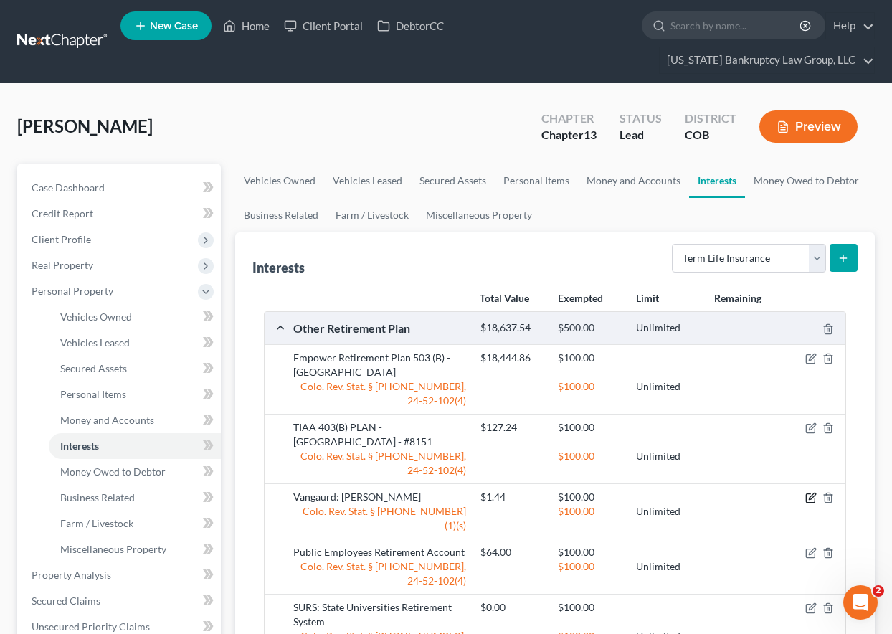
click at [812, 498] on icon "button" at bounding box center [812, 496] width 6 height 6
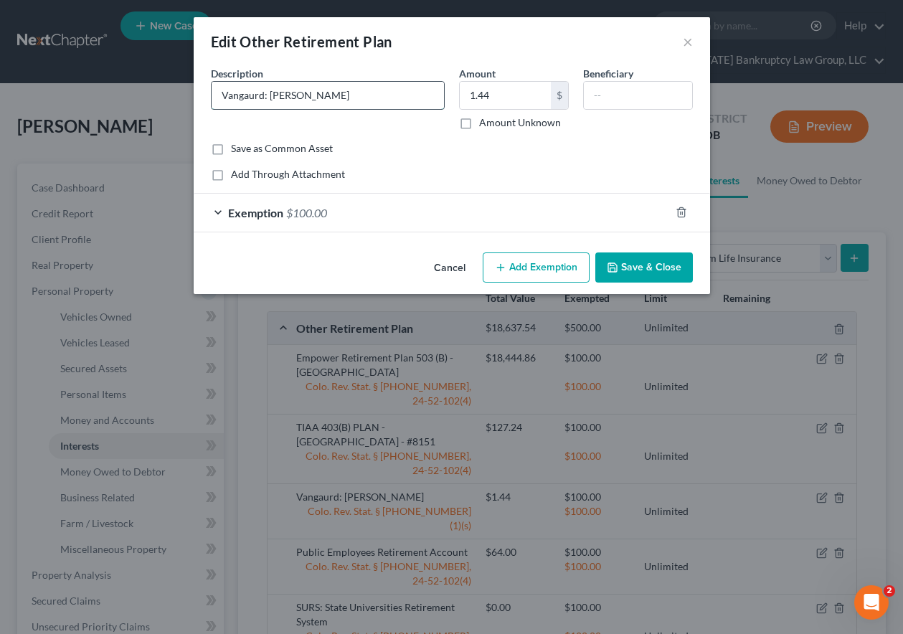
click at [344, 103] on input "Vangaurd: [PERSON_NAME]" at bounding box center [327, 95] width 232 height 27
type input "Vangaurd: [PERSON_NAME] #7447"
click at [644, 270] on button "Save & Close" at bounding box center [644, 267] width 98 height 30
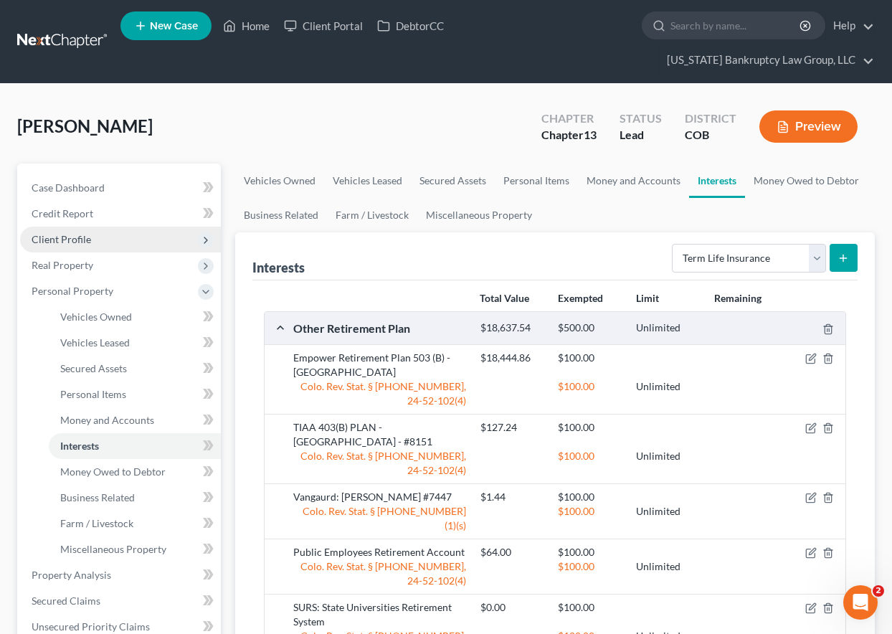
click at [65, 241] on span "Client Profile" at bounding box center [62, 239] width 60 height 12
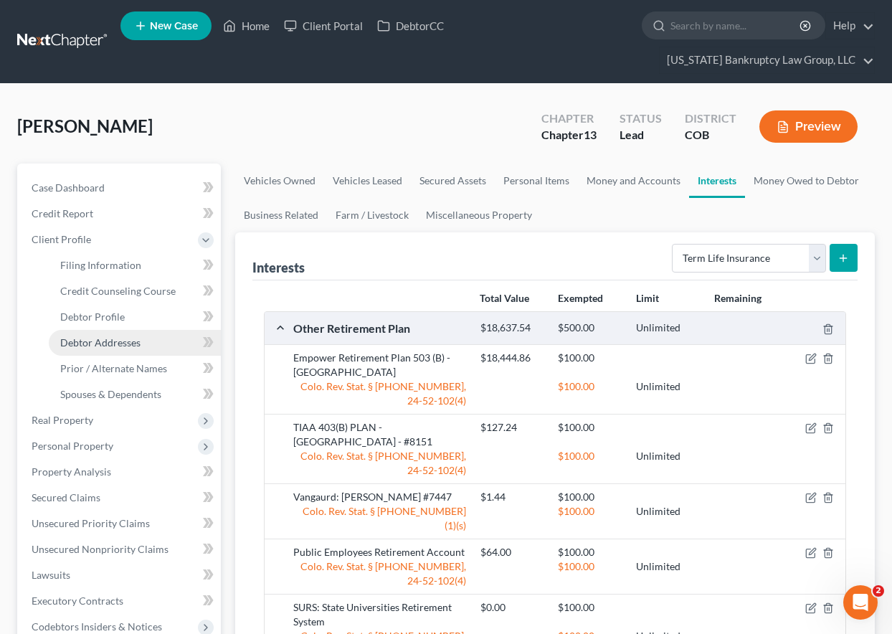
click at [92, 338] on span "Debtor Addresses" at bounding box center [100, 342] width 80 height 12
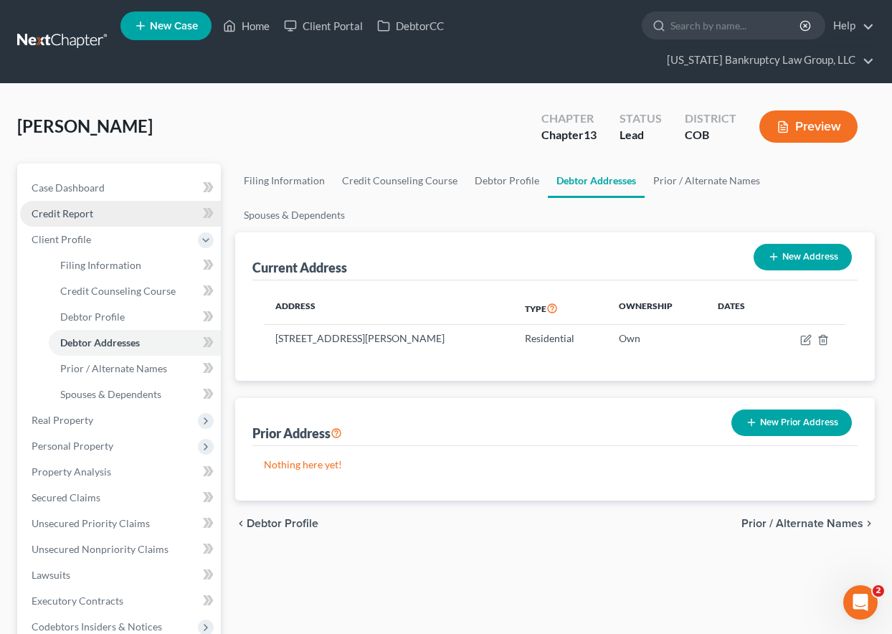
click at [78, 214] on span "Credit Report" at bounding box center [63, 213] width 62 height 12
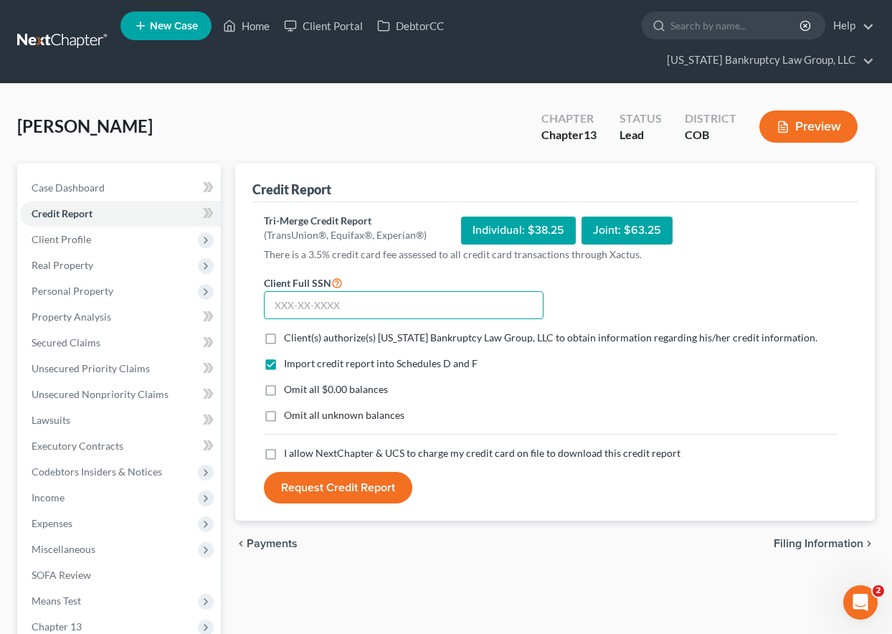
click at [308, 309] on input "text" at bounding box center [404, 305] width 280 height 29
type input "521-37-5588"
click at [284, 340] on label "Client(s) authorize(s) [US_STATE] Bankruptcy Law Group, LLC to obtain informati…" at bounding box center [550, 338] width 533 height 14
click at [290, 340] on input "Client(s) authorize(s) [US_STATE] Bankruptcy Law Group, LLC to obtain informati…" at bounding box center [294, 335] width 9 height 9
checkbox input "true"
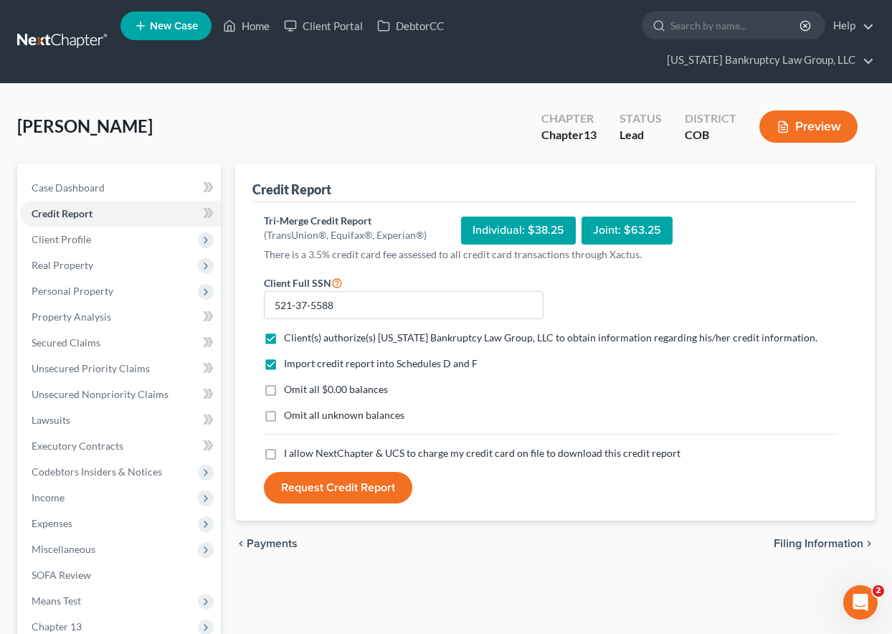
click at [284, 389] on label "Omit all $0.00 balances" at bounding box center [336, 389] width 104 height 14
click at [290, 389] on input "Omit all $0.00 balances" at bounding box center [294, 386] width 9 height 9
checkbox input "true"
click at [284, 414] on label "Omit all unknown balances" at bounding box center [344, 415] width 120 height 14
click at [290, 414] on input "Omit all unknown balances" at bounding box center [294, 412] width 9 height 9
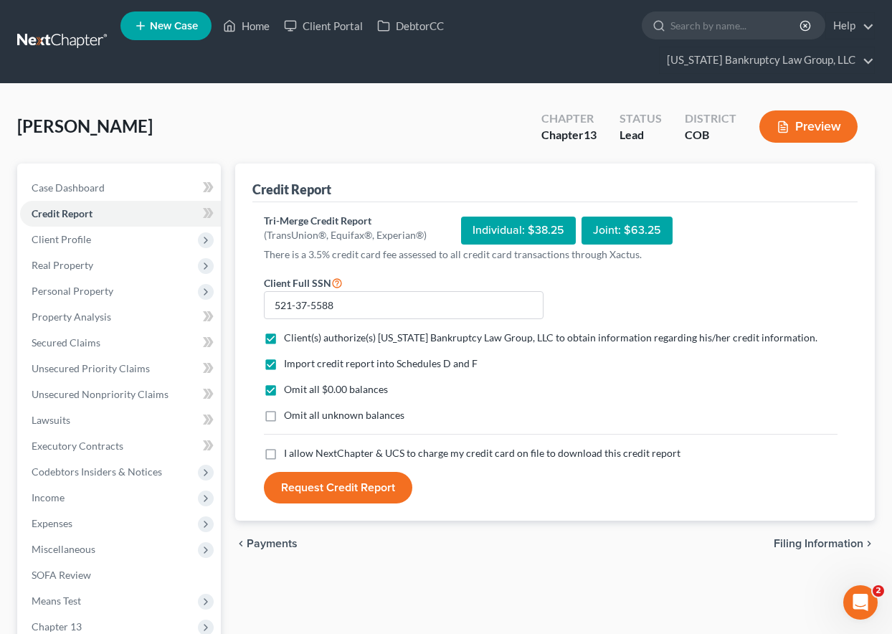
checkbox input "true"
click at [284, 460] on label "I allow NextChapter & UCS to charge my credit card on file to download this cre…" at bounding box center [482, 453] width 396 height 14
click at [290, 455] on input "I allow NextChapter & UCS to charge my credit card on file to download this cre…" at bounding box center [294, 450] width 9 height 9
checkbox input "true"
click at [311, 489] on button "Request Credit Report" at bounding box center [338, 488] width 148 height 32
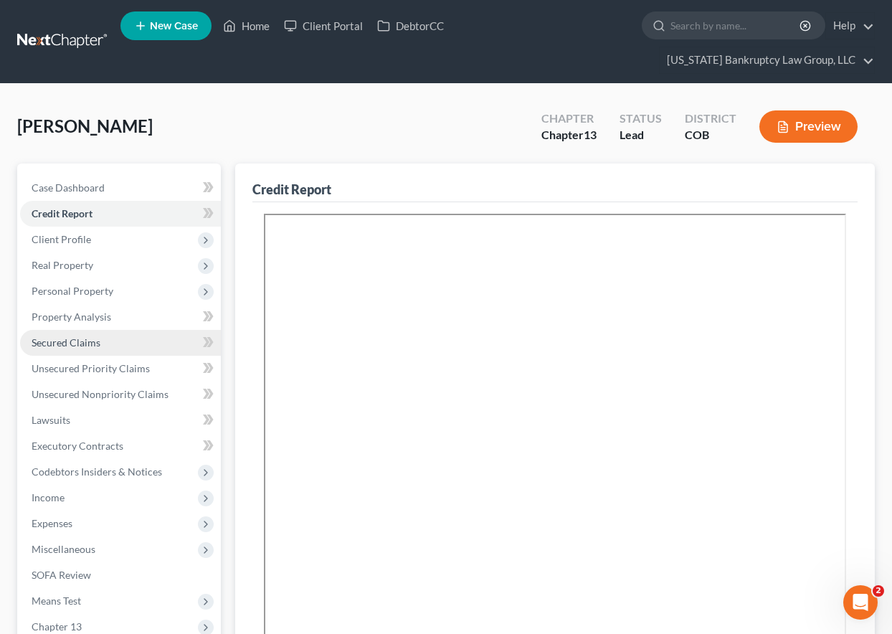
click at [48, 335] on link "Secured Claims" at bounding box center [120, 343] width 201 height 26
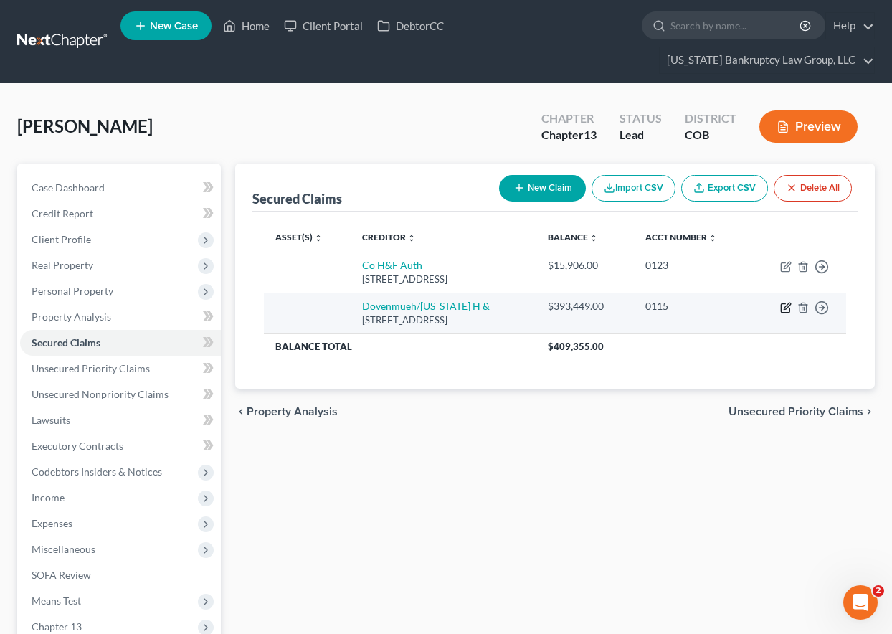
click at [787, 310] on icon "button" at bounding box center [785, 307] width 11 height 11
select select "5"
select select "0"
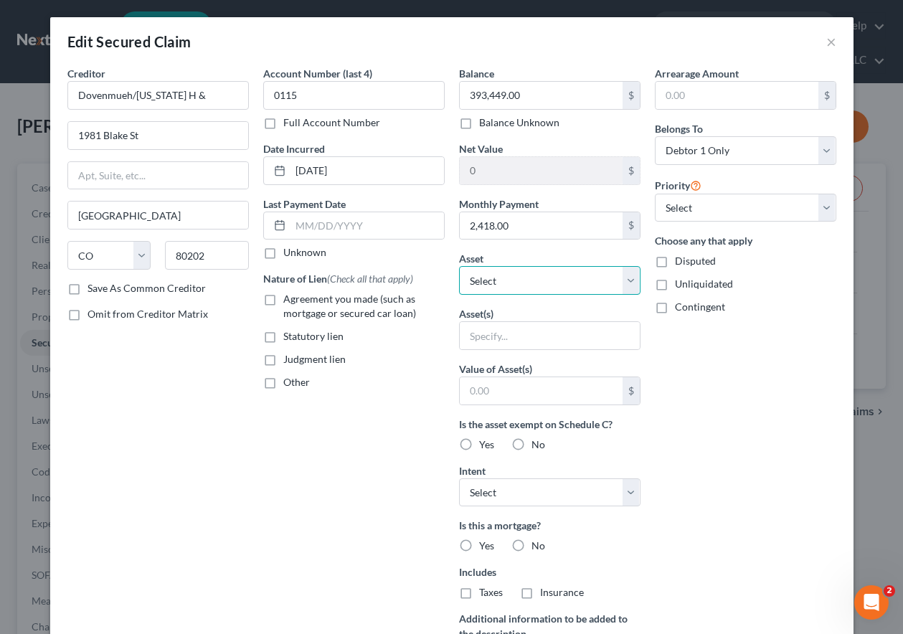
click at [549, 293] on select "Select Other Multiple Assets [STREET_ADDRESS][PERSON_NAME] - $417201.0 2014 Toy…" at bounding box center [549, 280] width 181 height 29
select select "2"
click at [459, 266] on select "Select Other Multiple Assets [STREET_ADDRESS][PERSON_NAME] - $417201.0 2014 Toy…" at bounding box center [549, 280] width 181 height 29
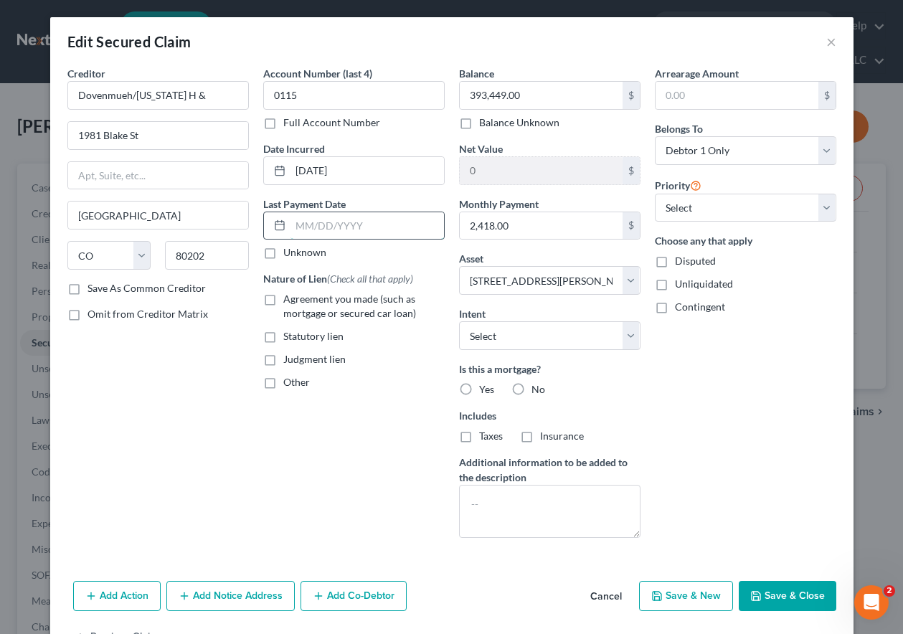
click at [363, 227] on input "text" at bounding box center [366, 225] width 153 height 27
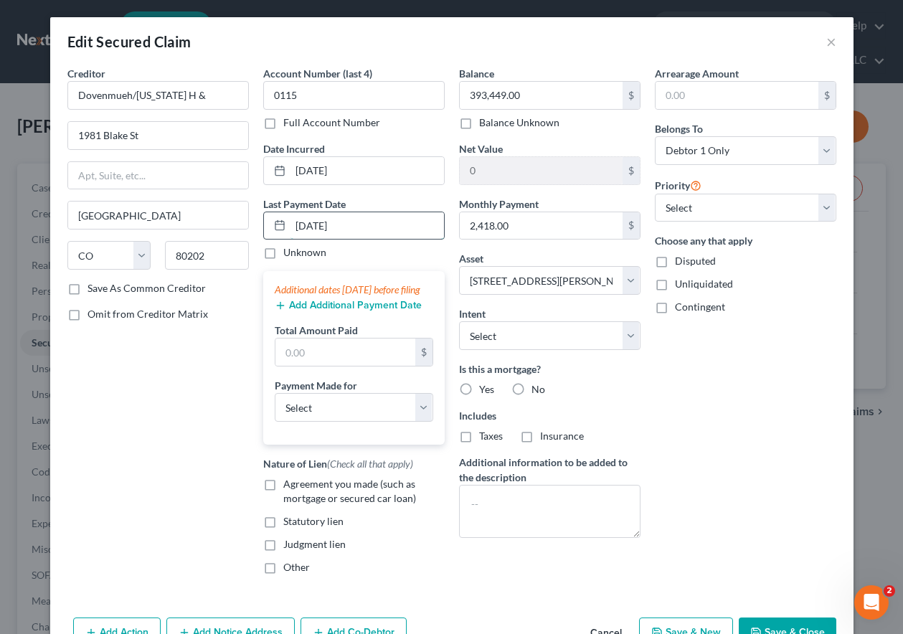
type input "[DATE]"
click at [358, 288] on div "Additional dates [DATE] before filing" at bounding box center [354, 289] width 158 height 14
click at [368, 311] on button "Add Additional Payment Date" at bounding box center [348, 305] width 147 height 11
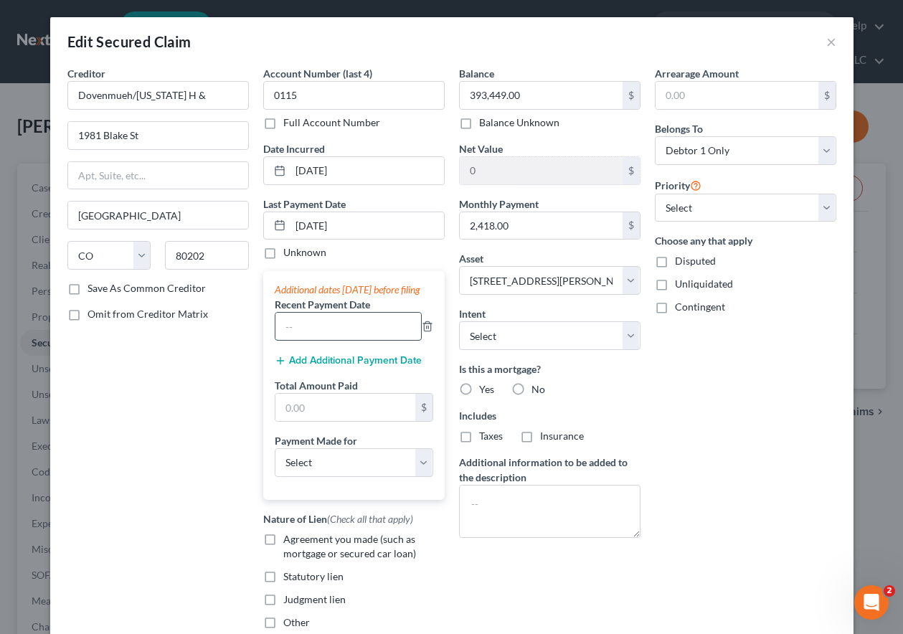
click at [359, 340] on input "text" at bounding box center [348, 326] width 146 height 27
type input "[DATE]"
click at [348, 366] on button "Add Additional Payment Date" at bounding box center [348, 360] width 147 height 11
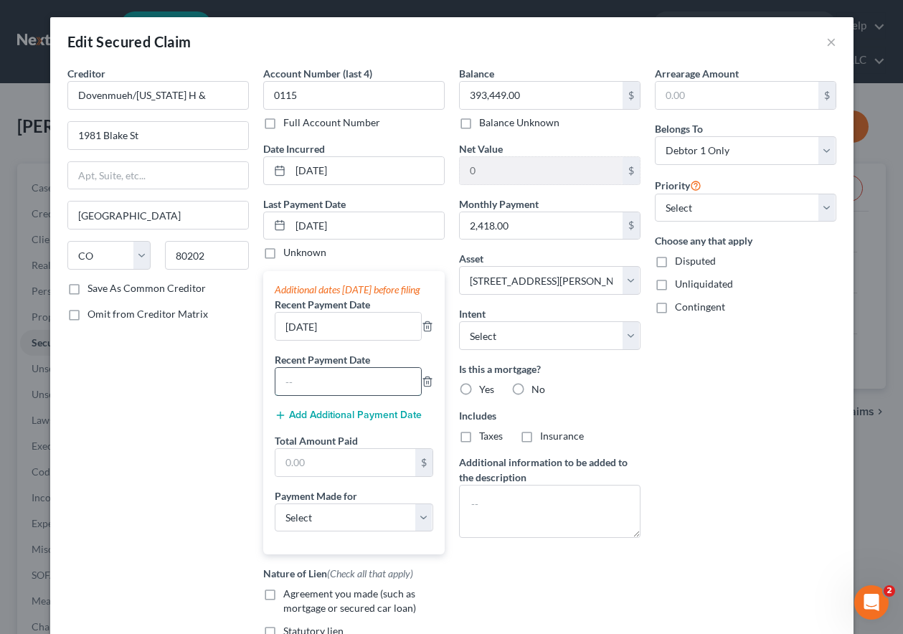
click at [338, 395] on input "text" at bounding box center [348, 381] width 146 height 27
type input "[DATE]"
click at [342, 421] on button "Add Additional Payment Date" at bounding box center [348, 414] width 147 height 11
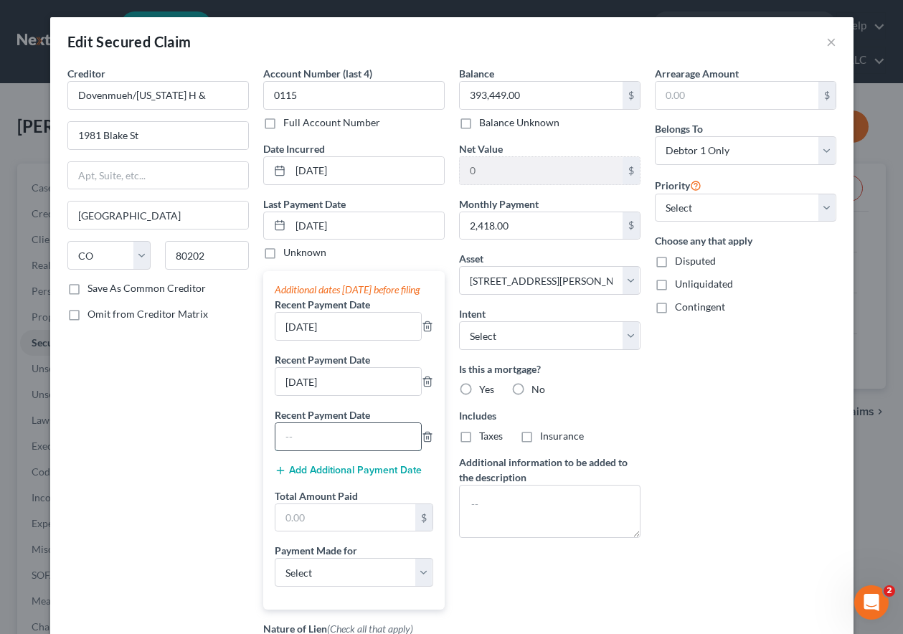
click at [342, 450] on input "text" at bounding box center [348, 436] width 146 height 27
type input "[DATE]"
click at [343, 528] on input "text" at bounding box center [345, 517] width 140 height 27
type input "10,325.71"
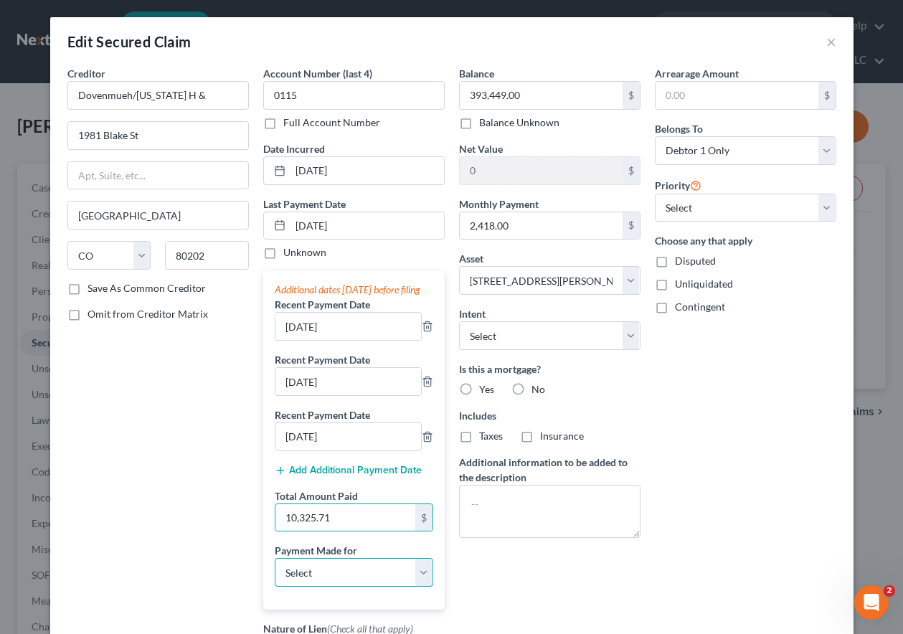
click at [335, 586] on select "Select Car Credit Card Loan Repayment Mortgage Other Suppliers Or Vendors" at bounding box center [354, 572] width 158 height 29
select select "3"
click at [275, 572] on select "Select Car Credit Card Loan Repayment Mortgage Other Suppliers Or Vendors" at bounding box center [354, 572] width 158 height 29
click at [479, 386] on label "Yes" at bounding box center [486, 389] width 15 height 14
click at [485, 386] on input "Yes" at bounding box center [489, 386] width 9 height 9
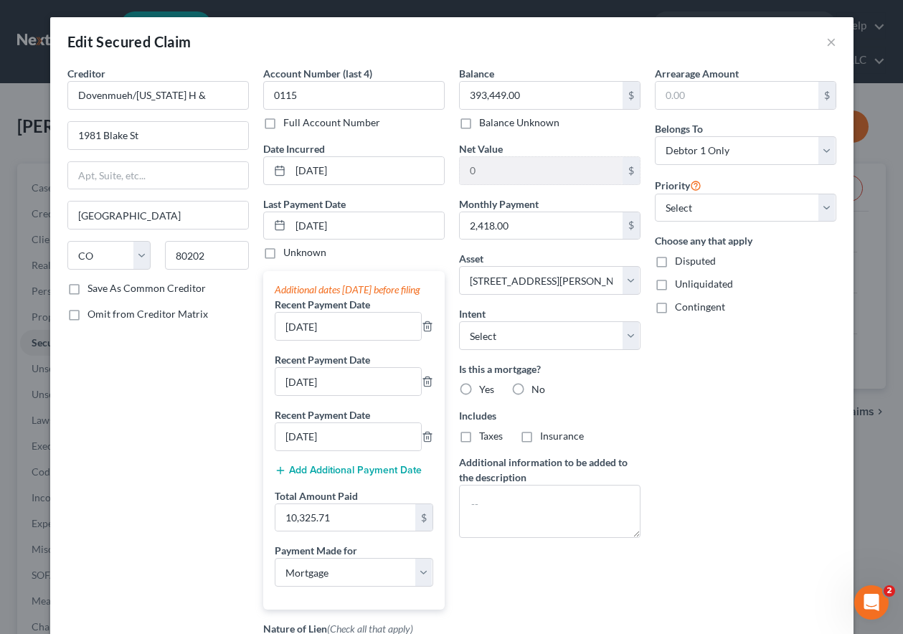
radio input "true"
click at [479, 436] on label "Taxes" at bounding box center [491, 436] width 24 height 14
click at [485, 436] on input "Taxes" at bounding box center [489, 433] width 9 height 9
checkbox input "true"
click at [540, 434] on label "Insurance" at bounding box center [562, 436] width 44 height 14
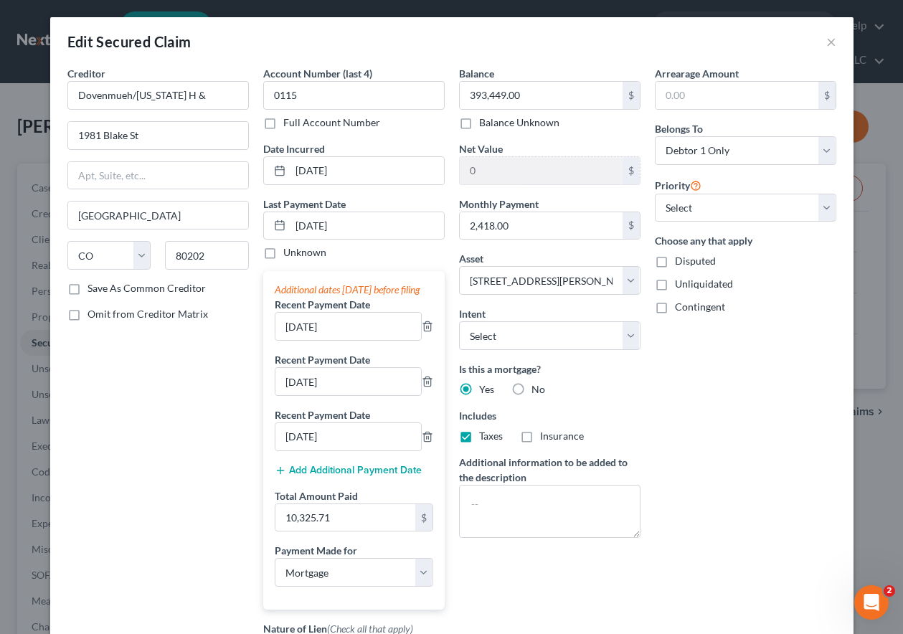
click at [546, 434] on input "Insurance" at bounding box center [550, 433] width 9 height 9
checkbox input "true"
click at [562, 333] on select "Select Surrender Redeem Reaffirm Avoid Other" at bounding box center [549, 335] width 181 height 29
select select "4"
click at [459, 321] on select "Select Surrender Redeem Reaffirm Avoid Other" at bounding box center [549, 335] width 181 height 29
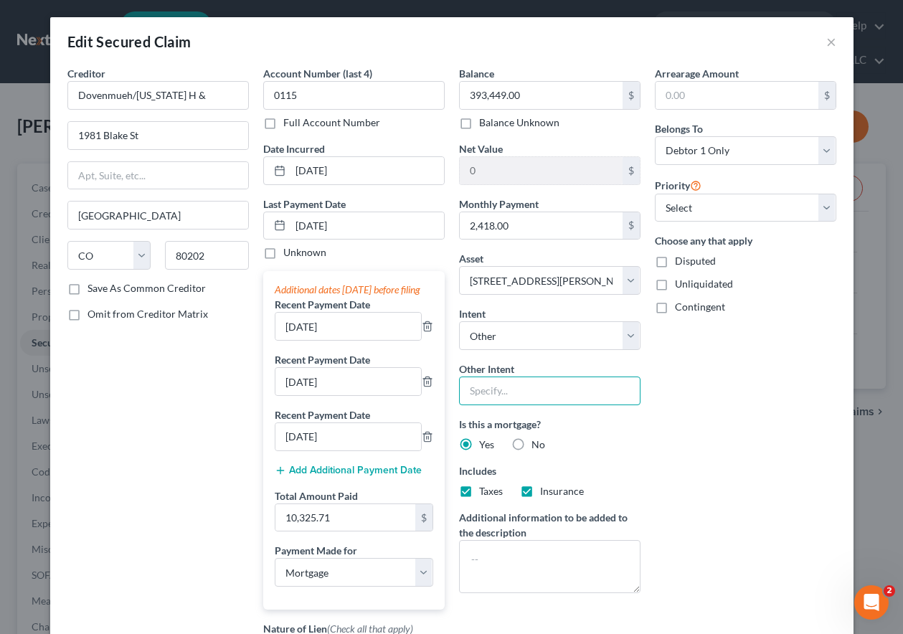
click at [566, 392] on input "text" at bounding box center [549, 390] width 181 height 29
type input "Keep Current"
click at [766, 212] on select "Select 1st 2nd 3rd 4th 5th 6th 7th 8th 9th 10th 11th 12th 13th 14th 15th 16th 1…" at bounding box center [745, 208] width 181 height 29
select select "0"
click at [655, 194] on select "Select 1st 2nd 3rd 4th 5th 6th 7th 8th 9th 10th 11th 12th 13th 14th 15th 16th 1…" at bounding box center [745, 208] width 181 height 29
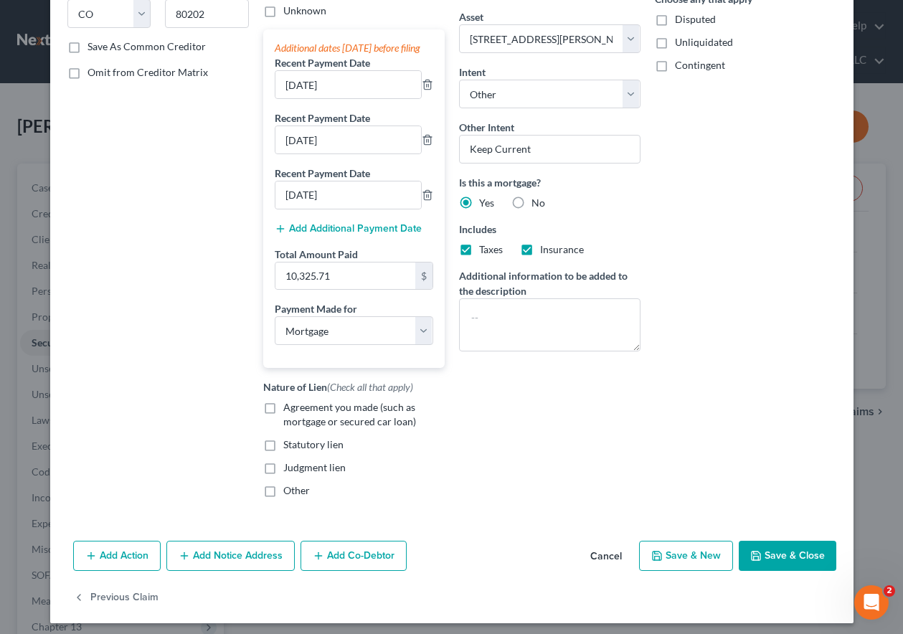
scroll to position [262, 0]
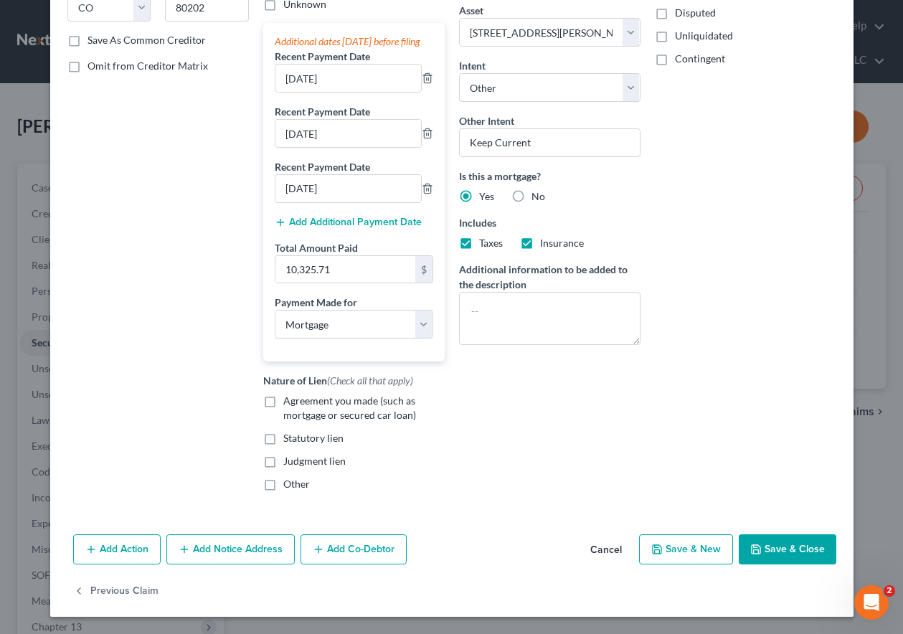
click at [785, 558] on button "Save & Close" at bounding box center [787, 549] width 98 height 30
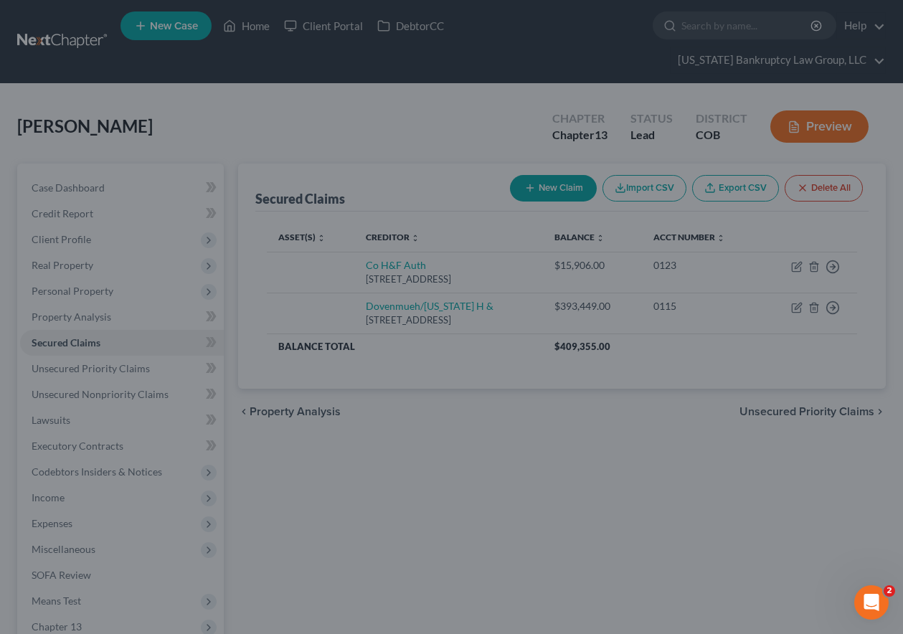
select select
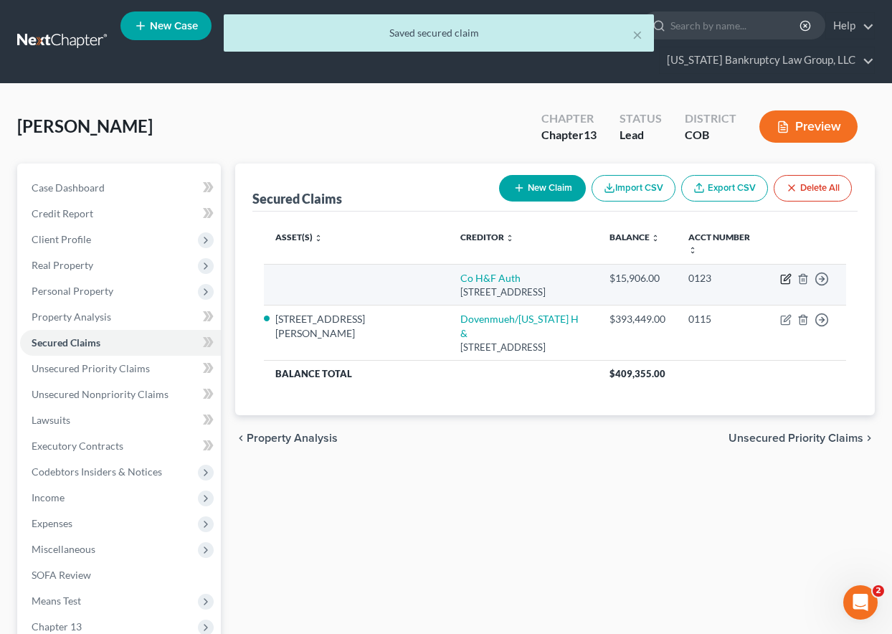
click at [786, 273] on icon "button" at bounding box center [785, 278] width 11 height 11
select select "14"
select select "0"
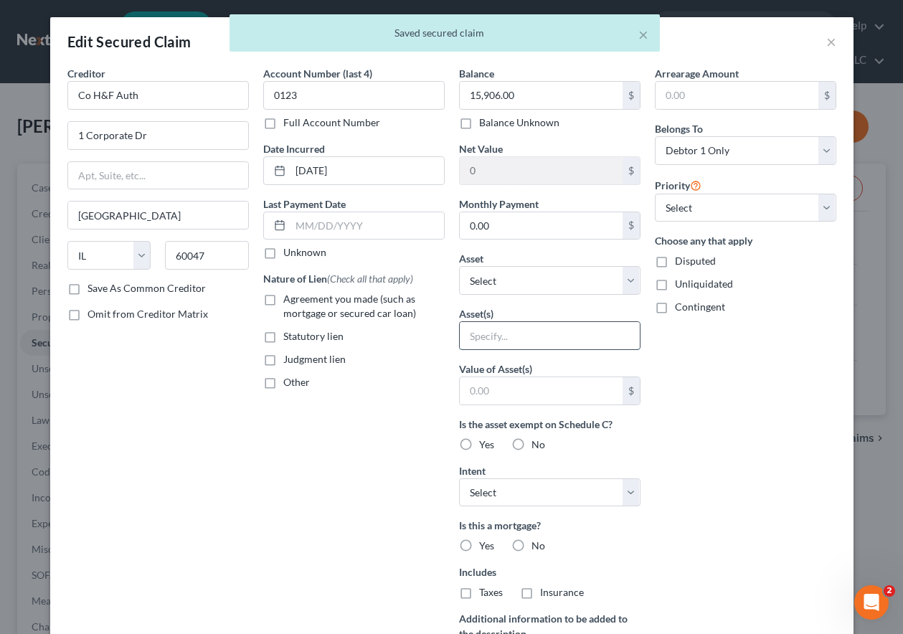
click at [516, 343] on input "text" at bounding box center [550, 335] width 180 height 27
click at [520, 282] on select "Select Other Multiple Assets [STREET_ADDRESS][PERSON_NAME] - $417201.0 2014 Toy…" at bounding box center [549, 280] width 181 height 29
select select "2"
click at [459, 266] on select "Select Other Multiple Assets [STREET_ADDRESS][PERSON_NAME] - $417201.0 2014 Toy…" at bounding box center [549, 280] width 181 height 29
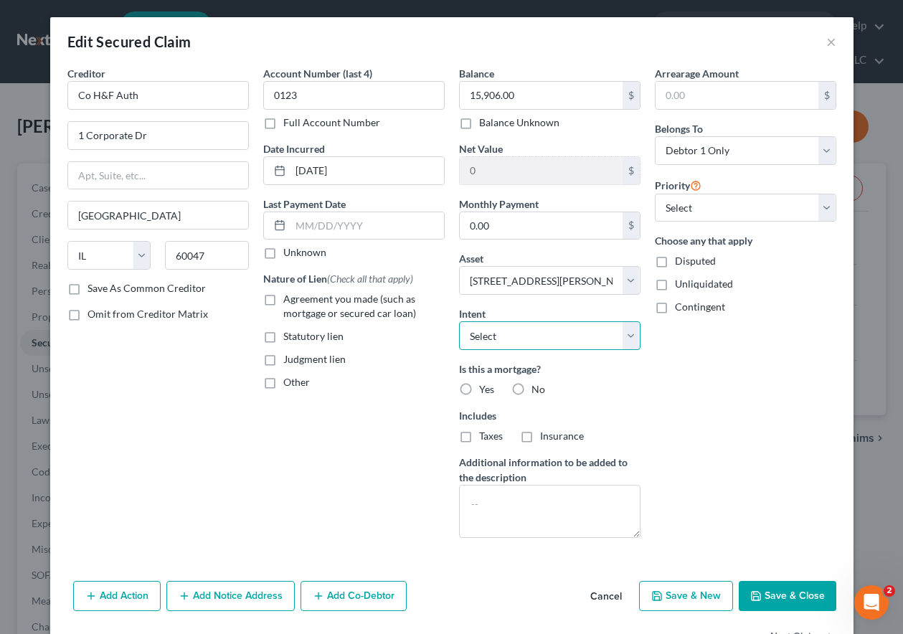
click at [547, 336] on select "Select Surrender Redeem Reaffirm Avoid Other" at bounding box center [549, 335] width 181 height 29
select select "4"
click at [459, 321] on select "Select Surrender Redeem Reaffirm Avoid Other" at bounding box center [549, 335] width 181 height 29
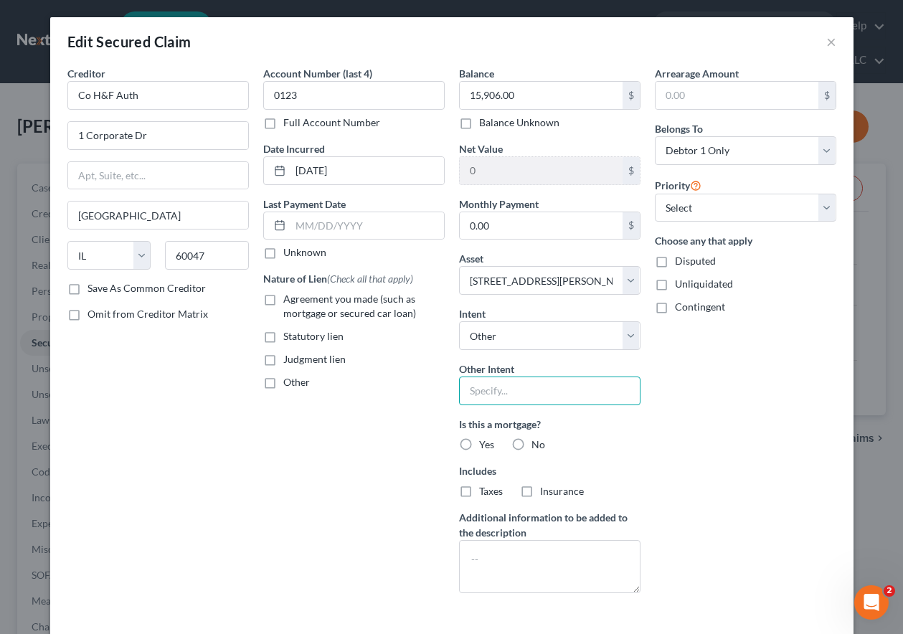
click at [542, 381] on input "text" at bounding box center [549, 390] width 181 height 29
type input "Keep Current"
click at [479, 444] on label "Yes" at bounding box center [486, 444] width 15 height 14
click at [485, 444] on input "Yes" at bounding box center [489, 441] width 9 height 9
radio input "true"
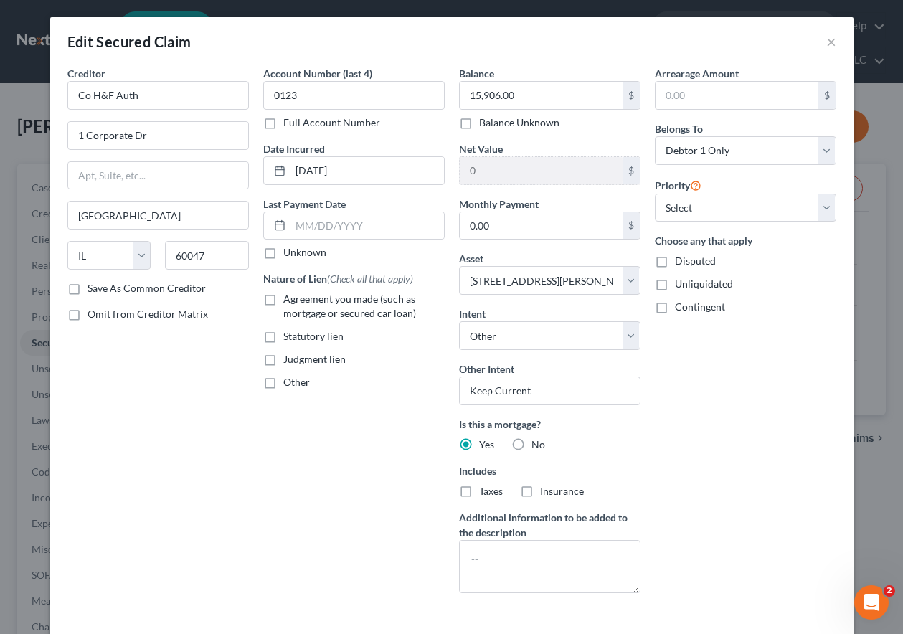
click at [479, 492] on label "Taxes" at bounding box center [491, 491] width 24 height 14
click at [485, 492] on input "Taxes" at bounding box center [489, 488] width 9 height 9
checkbox input "true"
drag, startPoint x: 527, startPoint y: 498, endPoint x: 517, endPoint y: 488, distance: 14.2
click at [540, 496] on label "Insurance" at bounding box center [562, 491] width 44 height 14
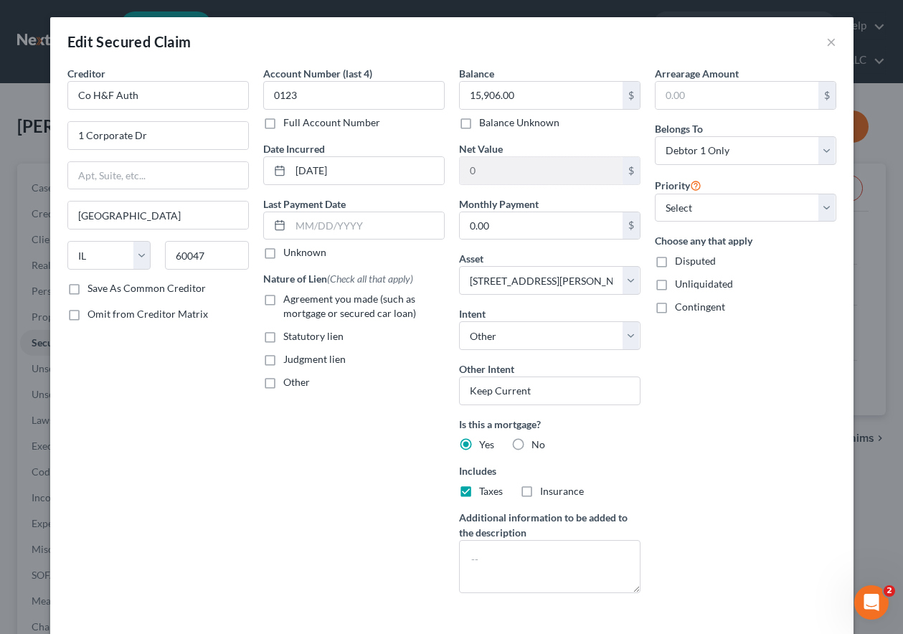
click at [546, 493] on input "Insurance" at bounding box center [550, 488] width 9 height 9
click at [540, 494] on label "Insurance" at bounding box center [562, 491] width 44 height 14
click at [546, 493] on input "Insurance" at bounding box center [550, 488] width 9 height 9
checkbox input "false"
drag, startPoint x: 460, startPoint y: 491, endPoint x: 441, endPoint y: 455, distance: 40.7
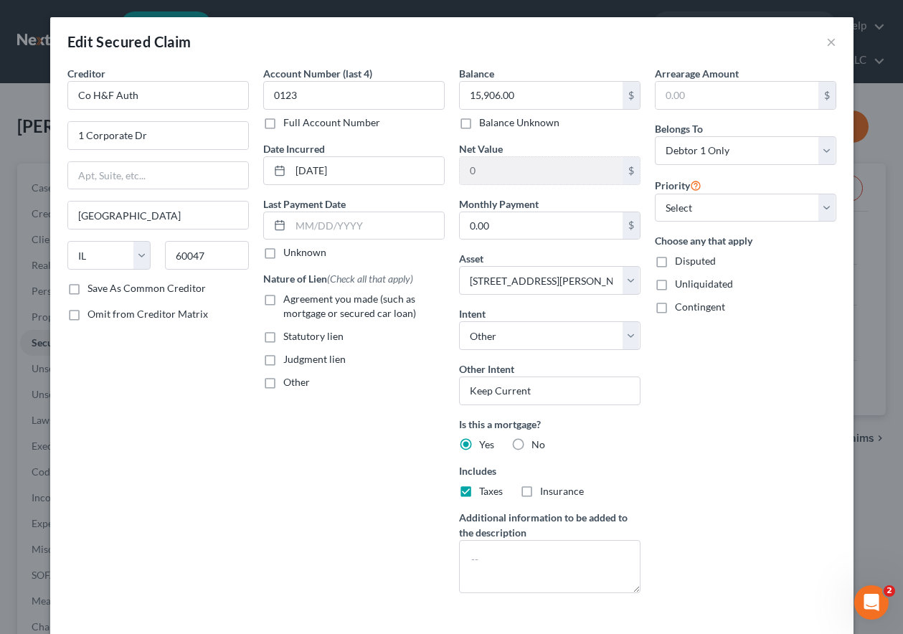
click at [479, 490] on label "Taxes" at bounding box center [491, 491] width 24 height 14
click at [485, 490] on input "Taxes" at bounding box center [489, 488] width 9 height 9
checkbox input "false"
click at [283, 299] on label "Agreement you made (such as mortgage or secured car loan)" at bounding box center [363, 306] width 161 height 29
click at [289, 299] on input "Agreement you made (such as mortgage or secured car loan)" at bounding box center [293, 296] width 9 height 9
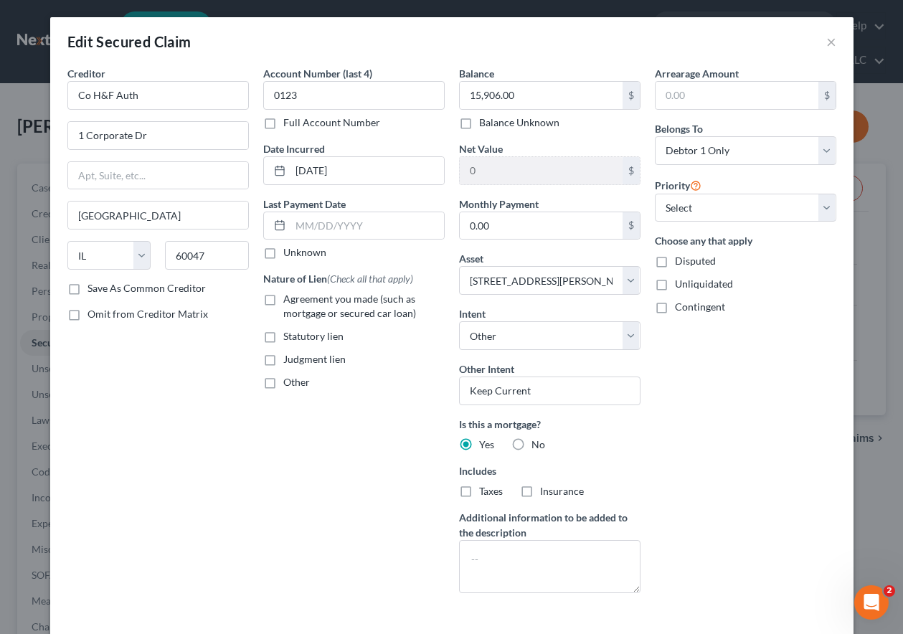
checkbox input "true"
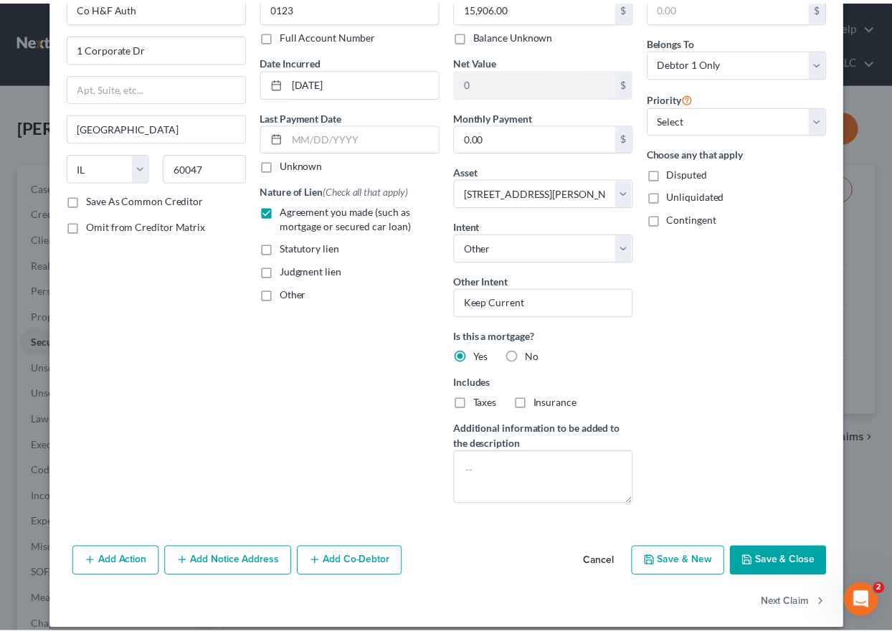
scroll to position [102, 0]
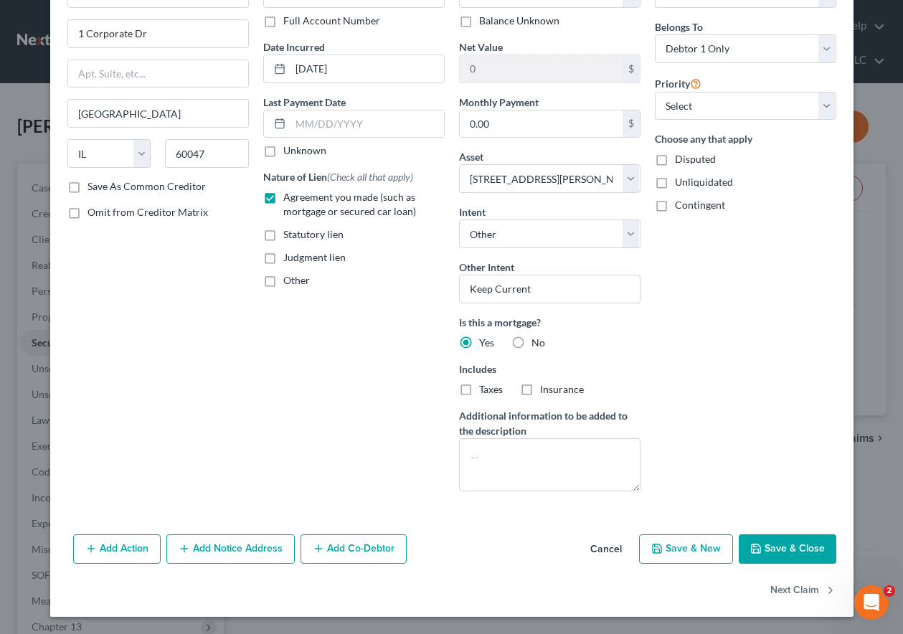
click at [807, 558] on button "Save & Close" at bounding box center [787, 549] width 98 height 30
select select
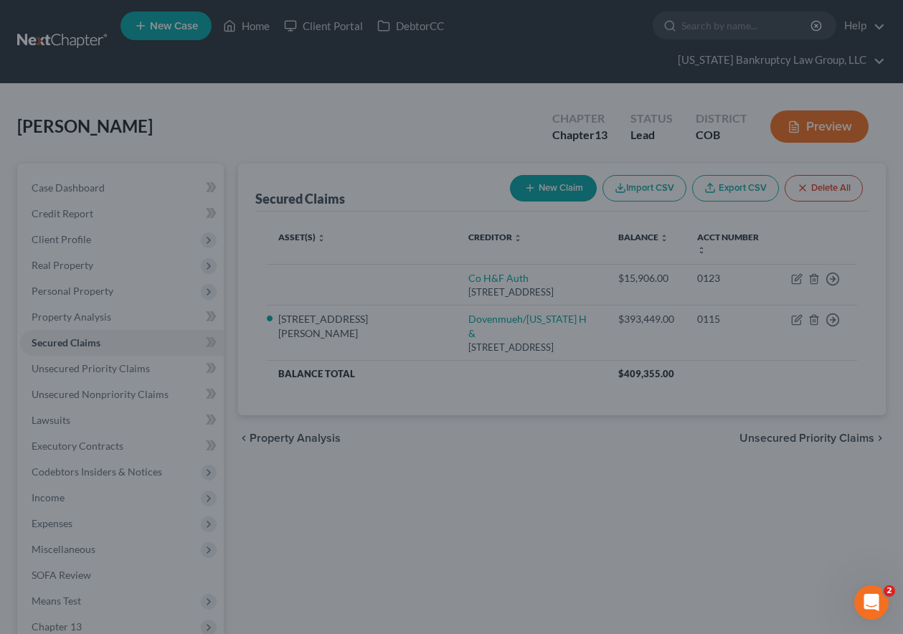
type input "7,846.00"
select select "2"
type input "0"
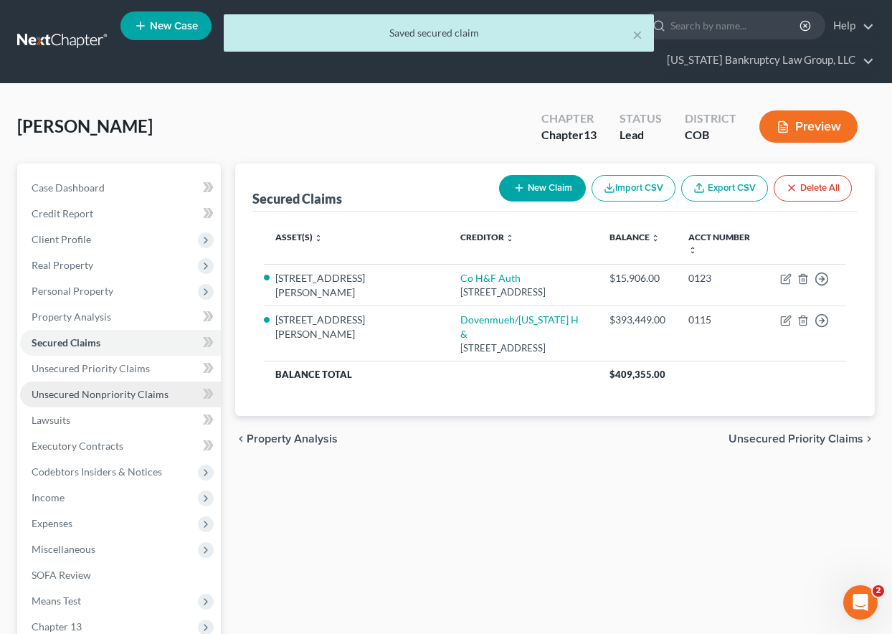
click at [102, 397] on span "Unsecured Nonpriority Claims" at bounding box center [100, 394] width 137 height 12
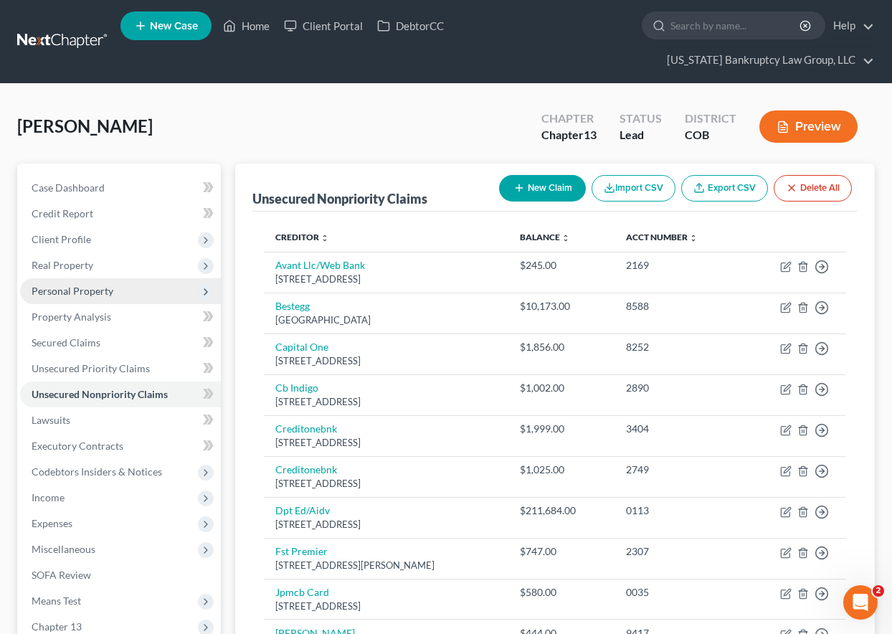
click at [45, 292] on span "Personal Property" at bounding box center [73, 291] width 82 height 12
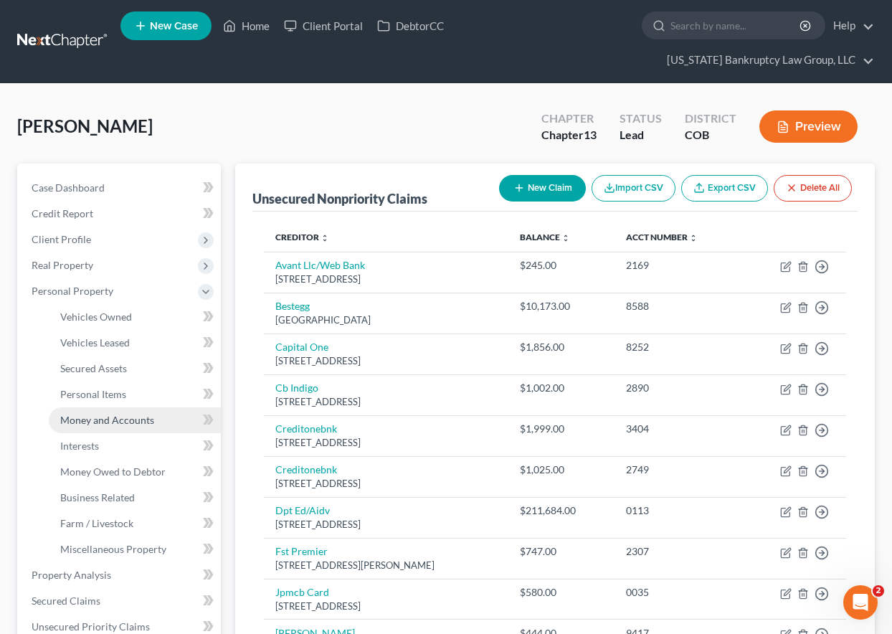
click at [90, 421] on span "Money and Accounts" at bounding box center [107, 420] width 94 height 12
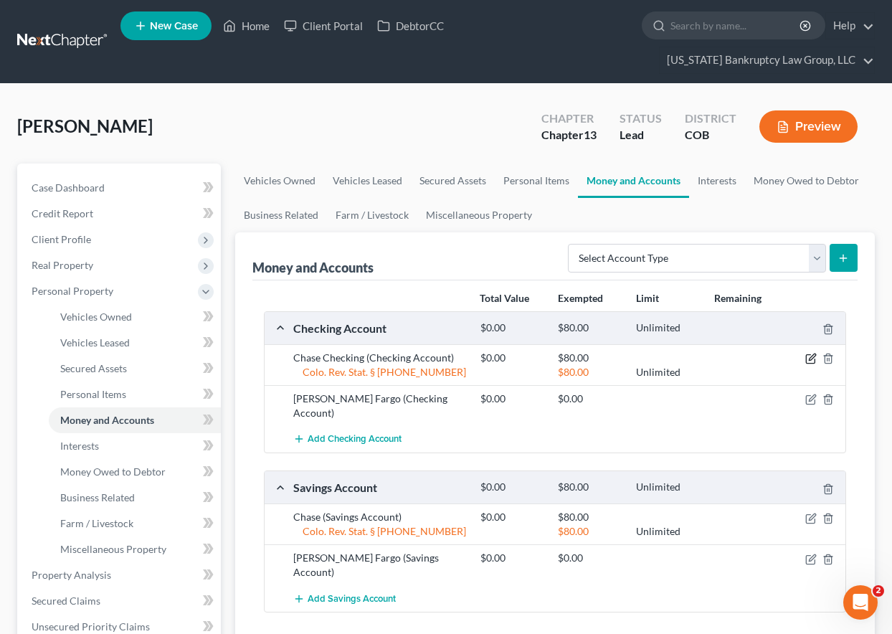
click at [812, 356] on icon "button" at bounding box center [812, 357] width 6 height 6
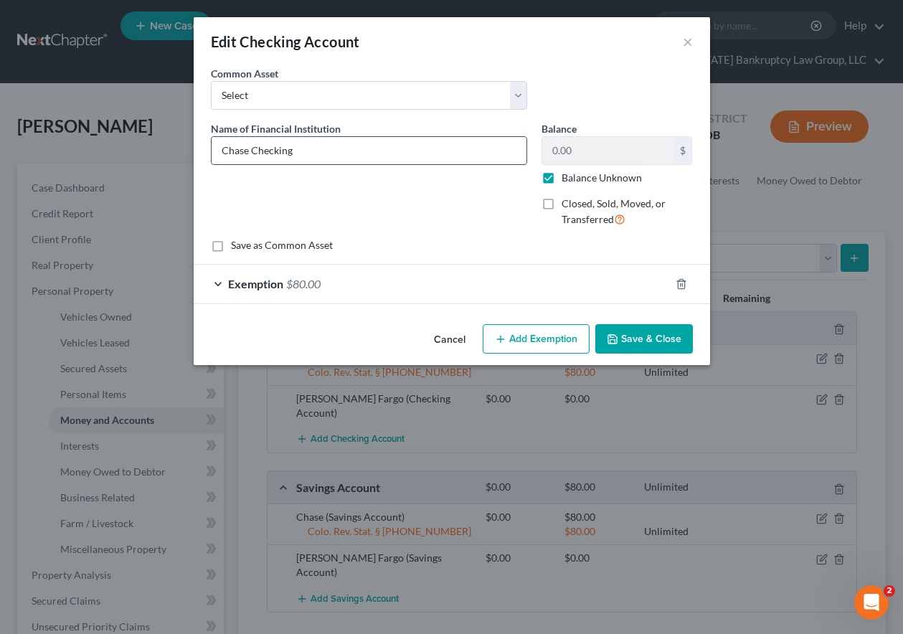
click at [341, 148] on input "Chase Checking" at bounding box center [368, 150] width 315 height 27
type input "Chase Checking #7783"
click at [656, 346] on button "Save & Close" at bounding box center [644, 339] width 98 height 30
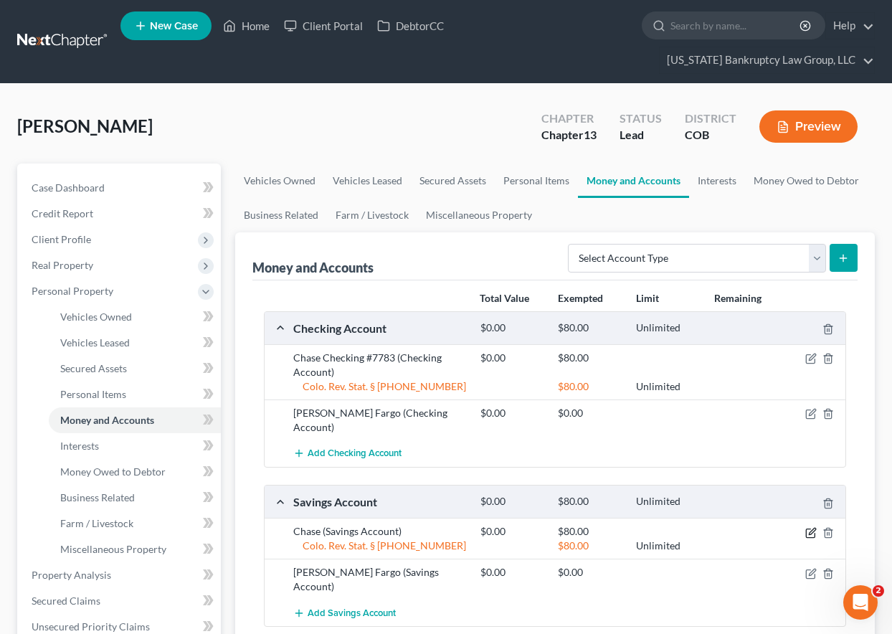
click at [809, 528] on icon "button" at bounding box center [812, 531] width 6 height 6
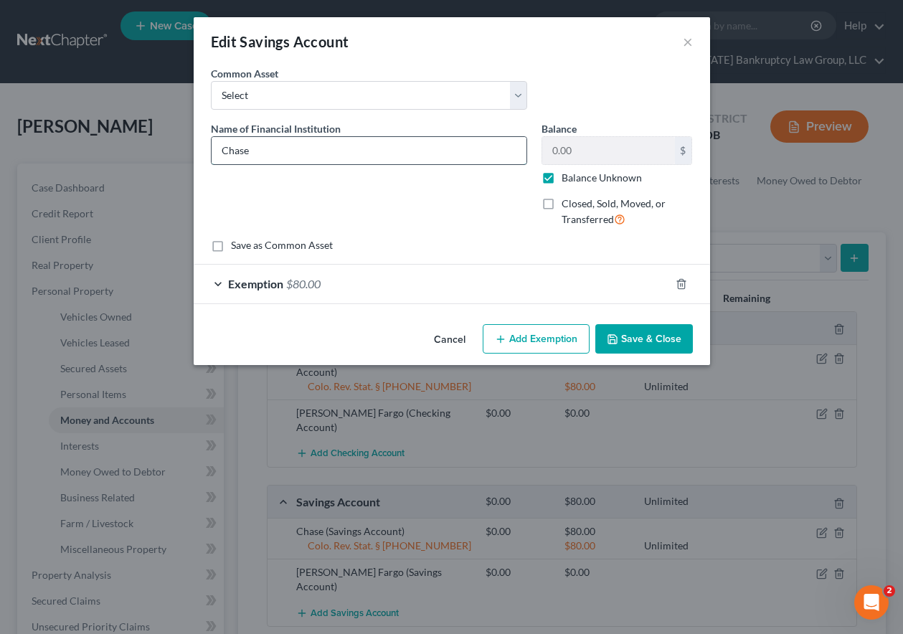
click at [341, 155] on input "Chase" at bounding box center [368, 150] width 315 height 27
type input "Chase #8129"
click at [650, 347] on button "Save & Close" at bounding box center [644, 339] width 98 height 30
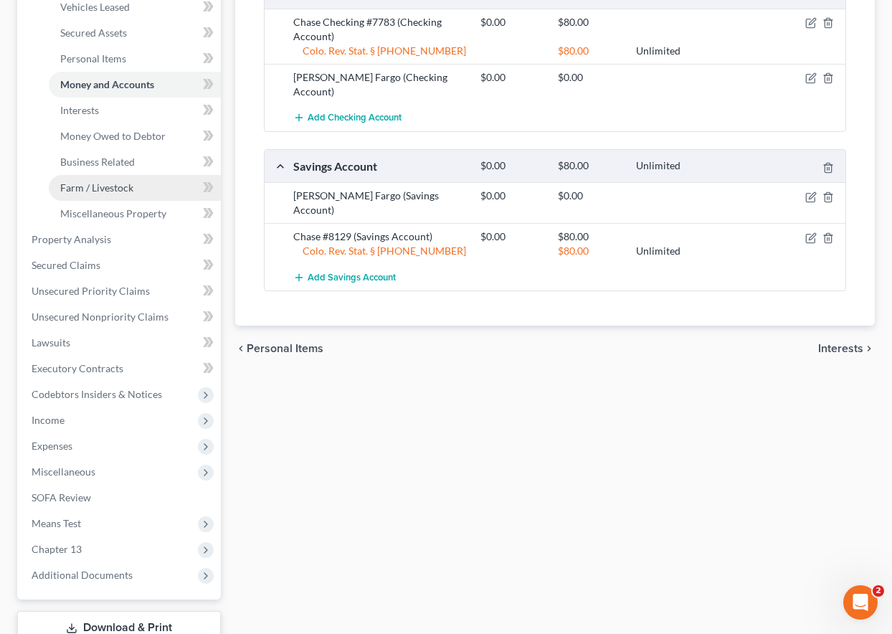
scroll to position [358, 0]
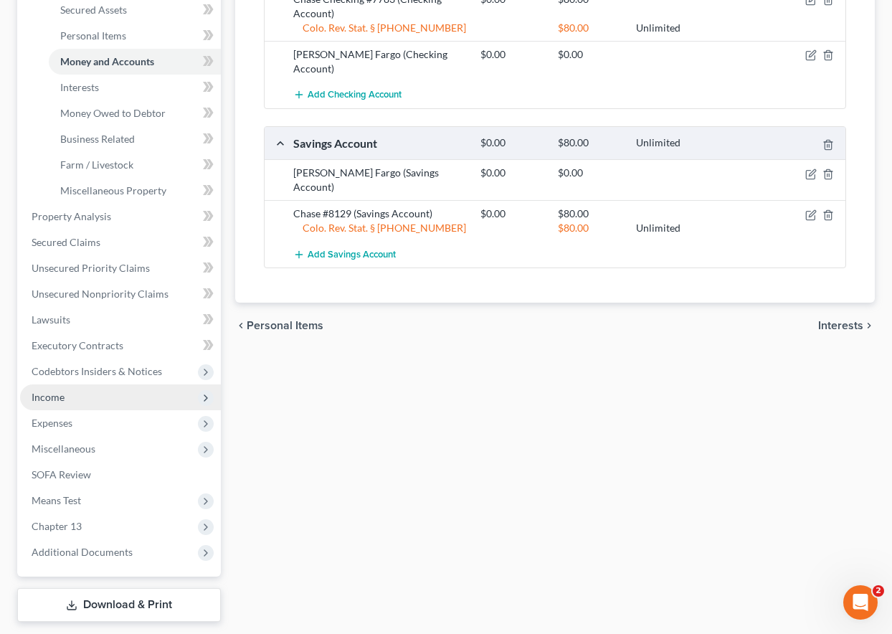
click at [52, 399] on span "Income" at bounding box center [48, 397] width 33 height 12
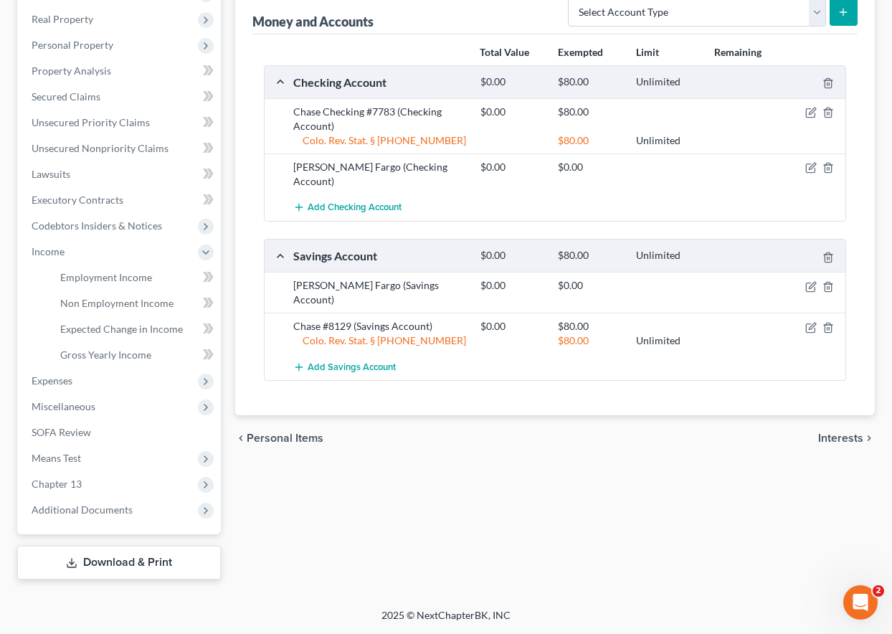
scroll to position [246, 0]
click at [105, 275] on span "Employment Income" at bounding box center [106, 277] width 92 height 12
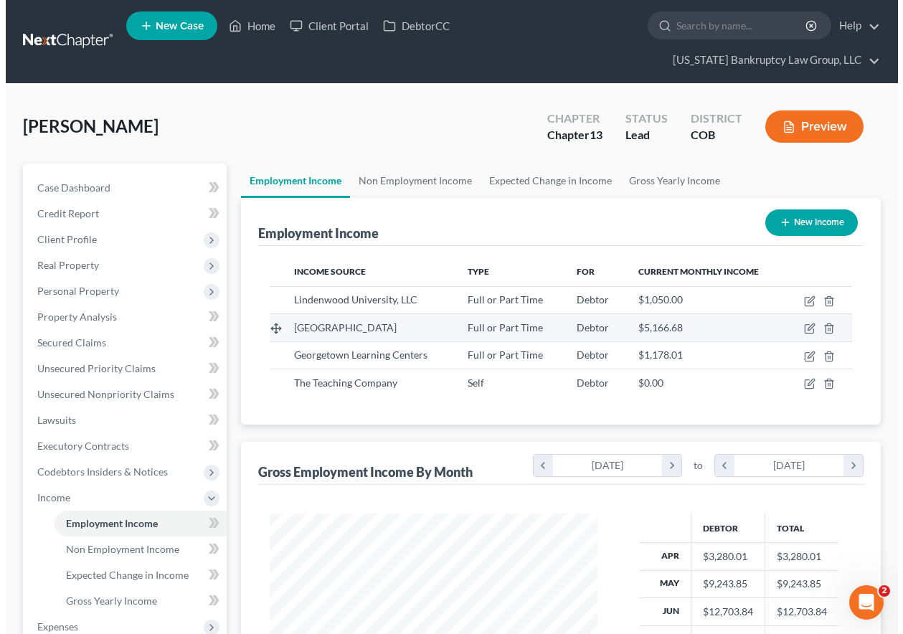
scroll to position [257, 356]
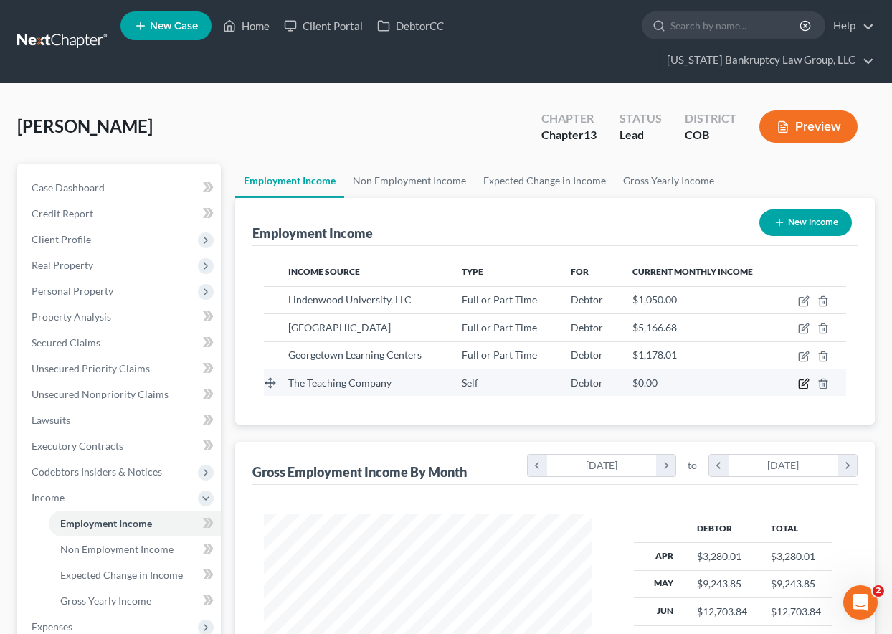
click at [804, 381] on icon "button" at bounding box center [803, 383] width 11 height 11
select select "1"
select select "48"
select select "0"
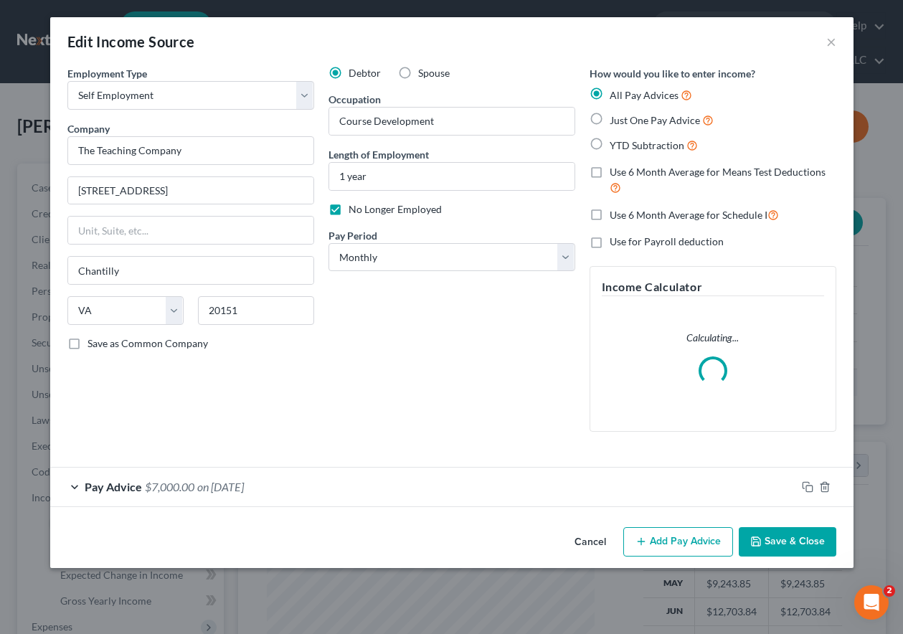
scroll to position [257, 361]
click at [694, 542] on button "Add Pay Advice" at bounding box center [678, 542] width 110 height 30
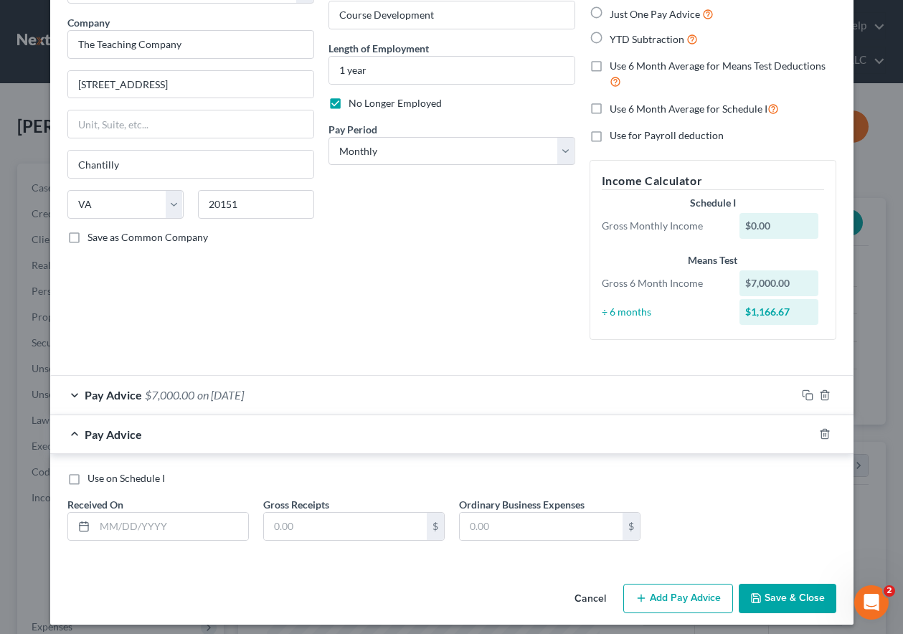
scroll to position [114, 0]
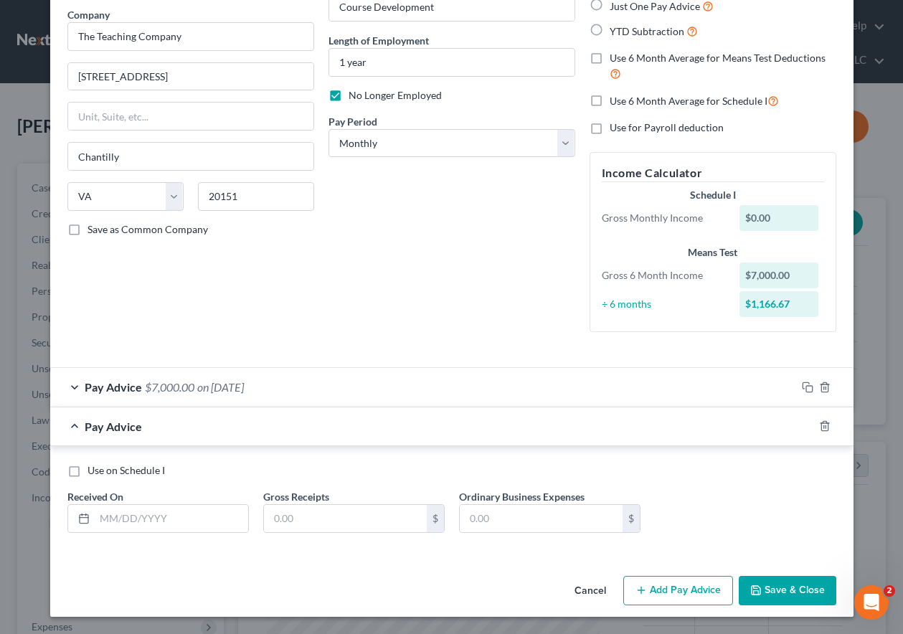
click at [183, 533] on div "Use on Schedule I Received On * Gross Receipts $ Ordinary Business Expenses $" at bounding box center [451, 503] width 783 height 81
click at [181, 523] on input "text" at bounding box center [171, 518] width 153 height 27
type input "[DATE]"
type input "565.31"
click at [769, 589] on button "Save & Close" at bounding box center [787, 591] width 98 height 30
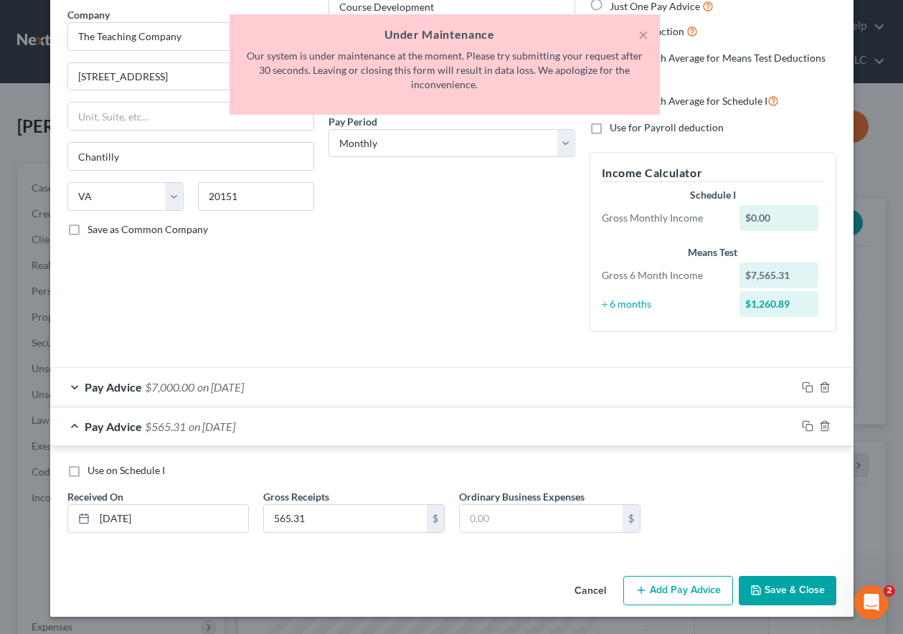
click at [466, 291] on div "Debtor Spouse Occupation Course Development Length of Employment 1 year No Long…" at bounding box center [451, 147] width 261 height 391
click at [432, 283] on div "Debtor Spouse Occupation Course Development Length of Employment 1 year No Long…" at bounding box center [451, 147] width 261 height 391
click at [644, 34] on button "×" at bounding box center [643, 34] width 10 height 17
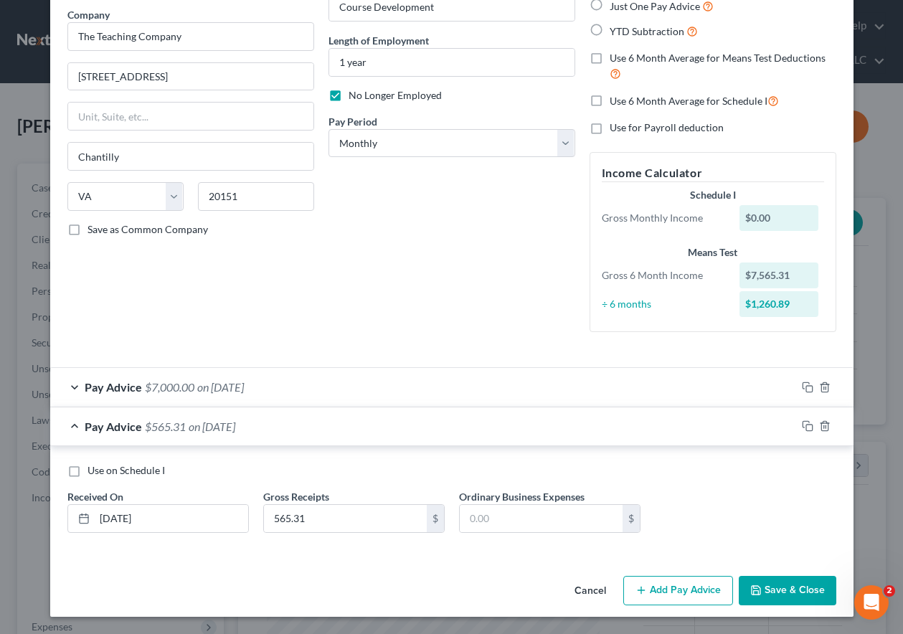
click at [470, 292] on div "Debtor Spouse Occupation Course Development Length of Employment 1 year No Long…" at bounding box center [451, 147] width 261 height 391
click at [781, 591] on button "Save & Close" at bounding box center [787, 591] width 98 height 30
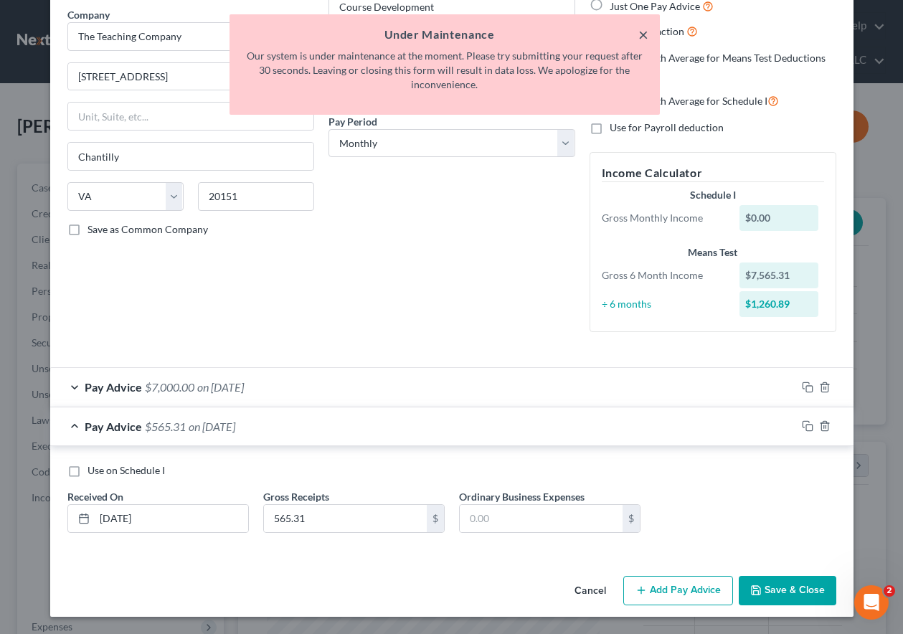
click at [642, 34] on button "×" at bounding box center [643, 34] width 10 height 17
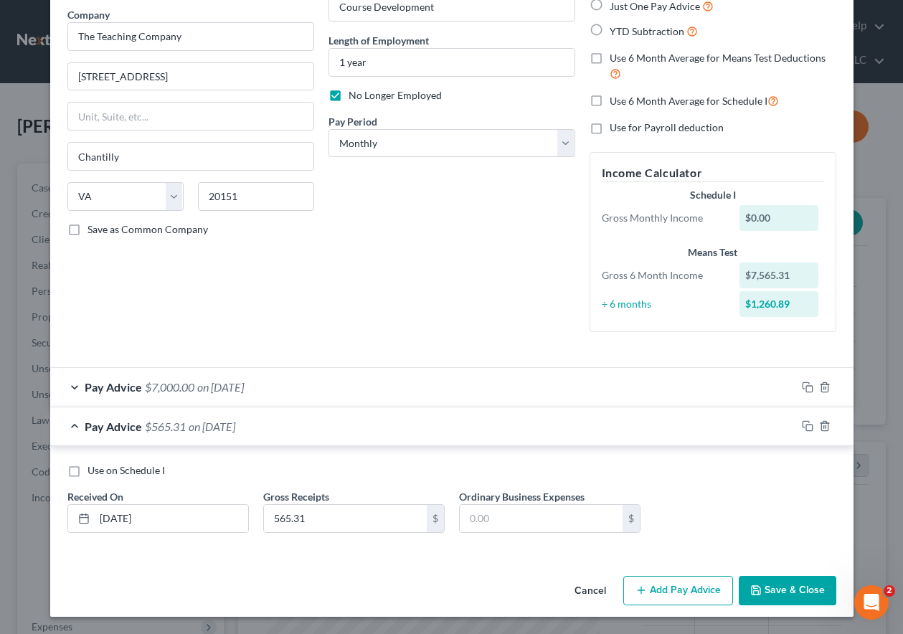
click at [797, 587] on button "Save & Close" at bounding box center [787, 591] width 98 height 30
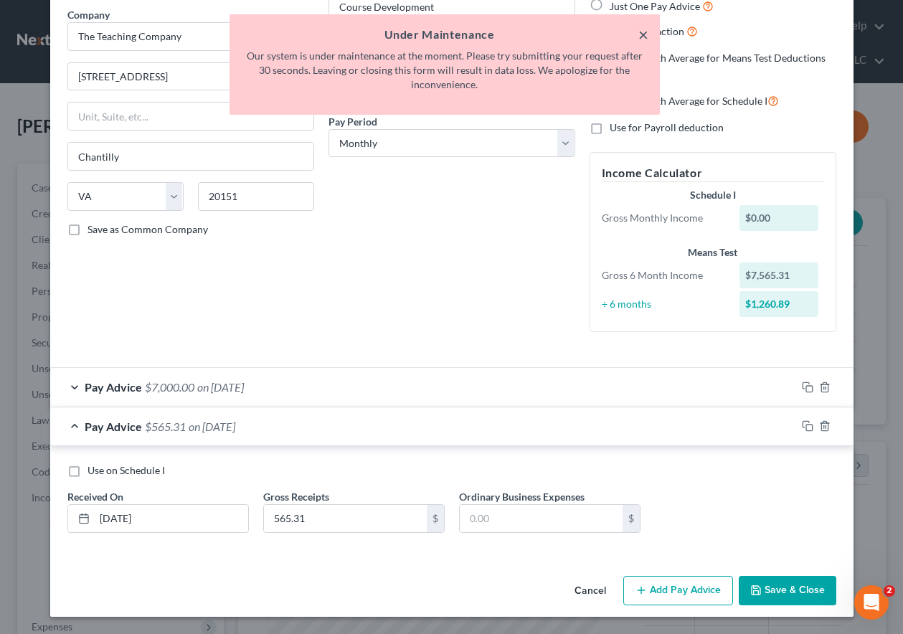
click at [643, 34] on button "×" at bounding box center [643, 34] width 10 height 17
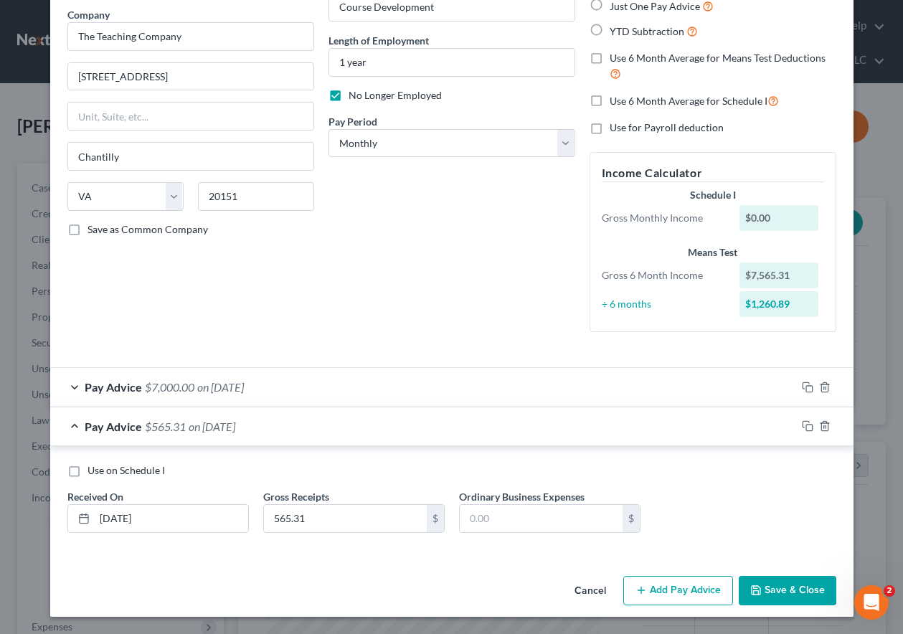
click at [782, 592] on button "Save & Close" at bounding box center [787, 591] width 98 height 30
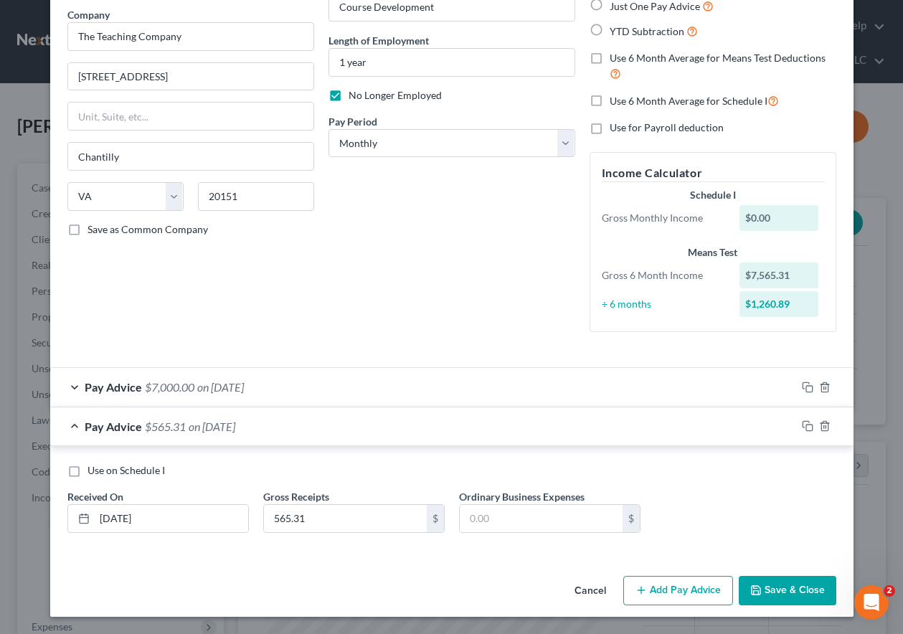
click at [782, 592] on button "Save & Close" at bounding box center [787, 591] width 98 height 30
click at [580, 590] on button "Cancel" at bounding box center [590, 591] width 54 height 29
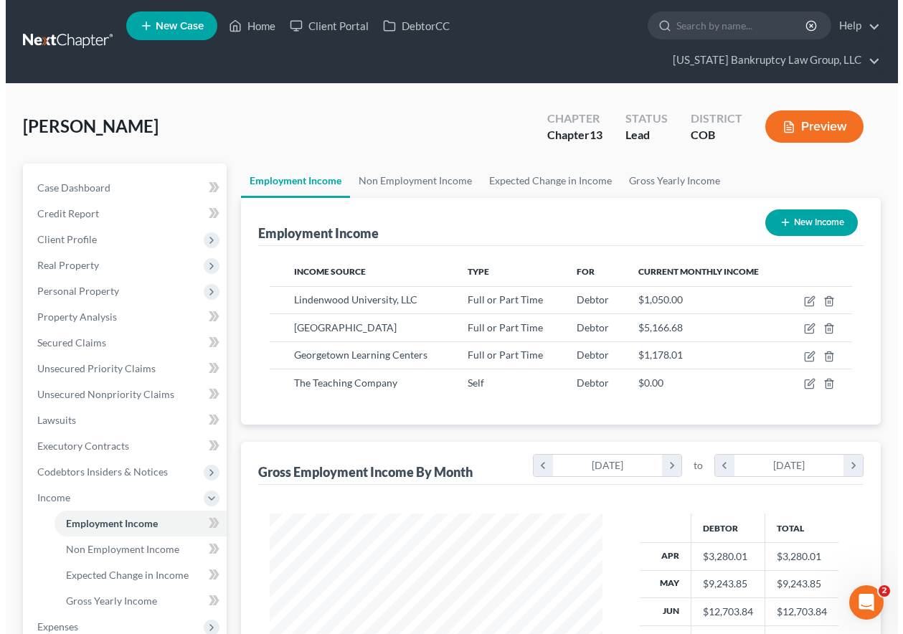
scroll to position [716686, 716586]
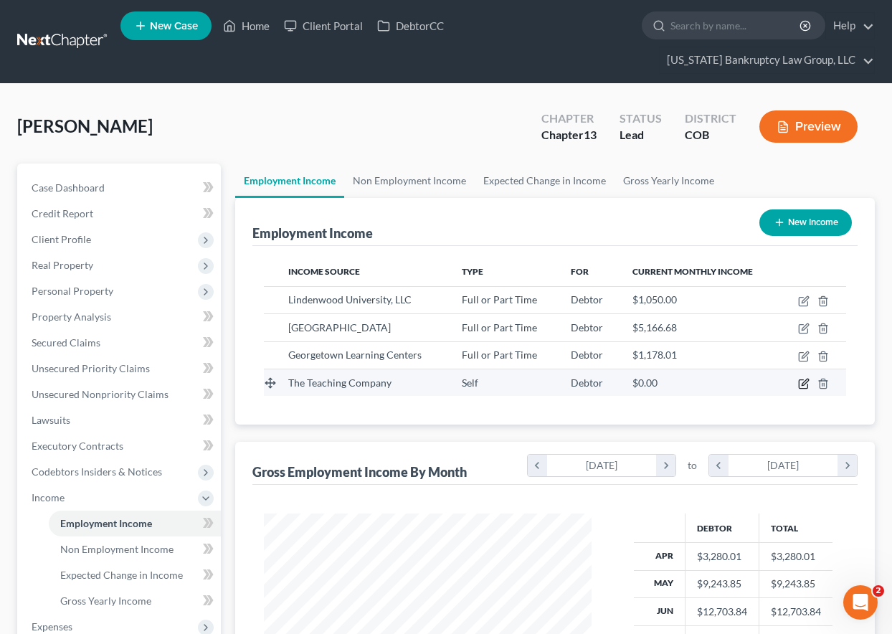
click at [799, 384] on icon "button" at bounding box center [803, 384] width 9 height 9
select select "1"
select select "48"
select select "0"
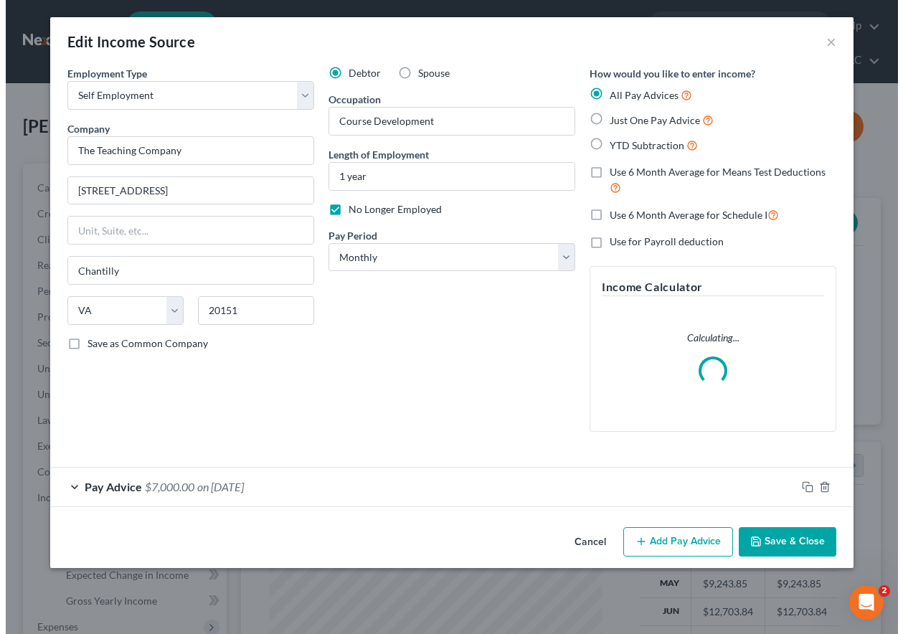
scroll to position [257, 361]
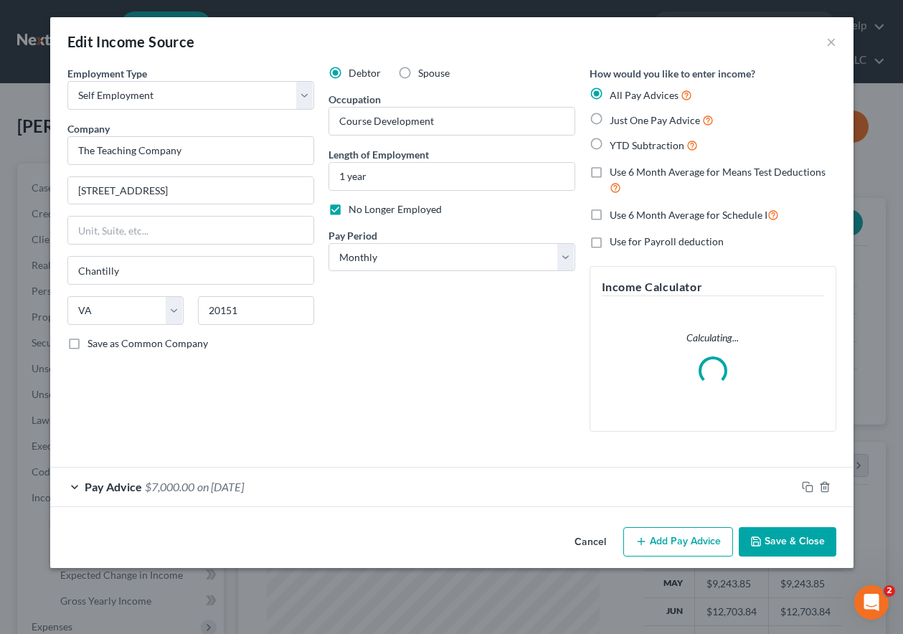
click at [680, 538] on button "Add Pay Advice" at bounding box center [678, 542] width 110 height 30
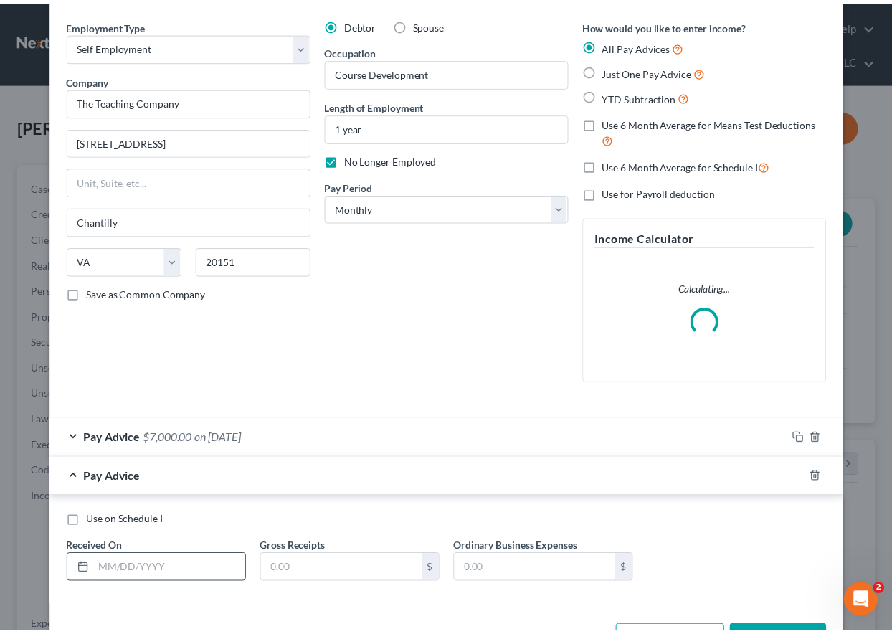
scroll to position [100, 0]
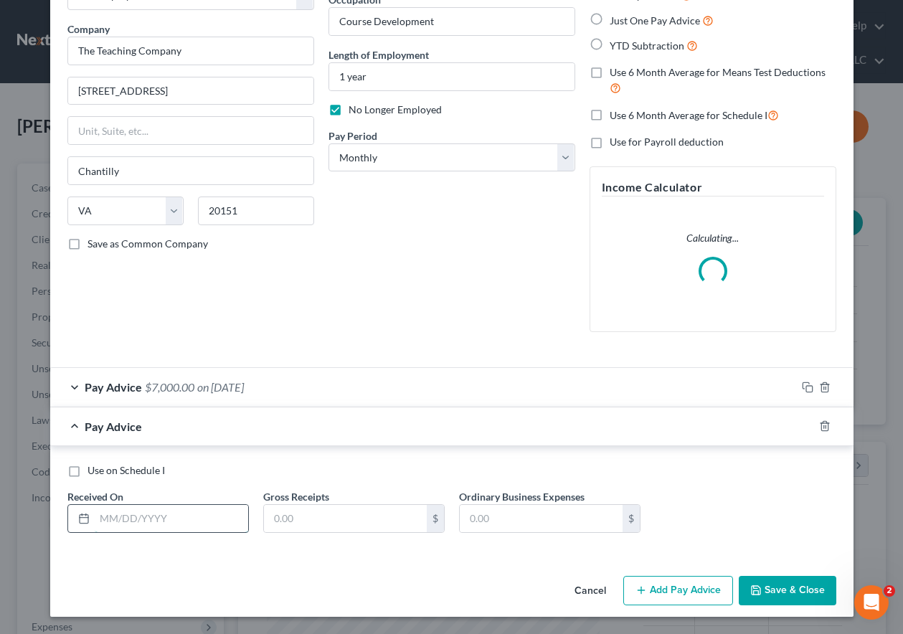
click at [189, 510] on input "text" at bounding box center [171, 518] width 153 height 27
type input "[DATE]"
type input "565.31"
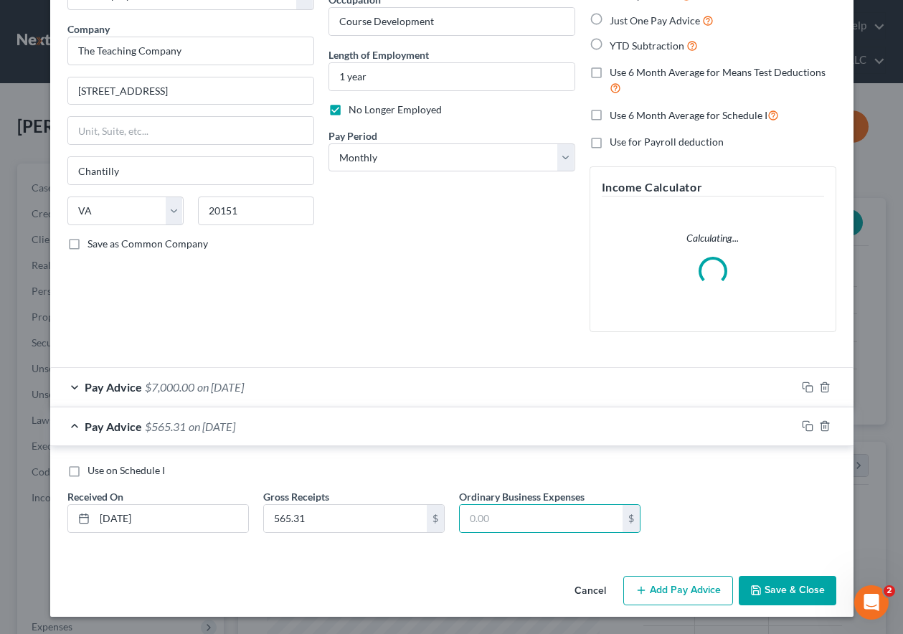
click at [810, 593] on button "Save & Close" at bounding box center [787, 591] width 98 height 30
click at [588, 585] on button "Cancel" at bounding box center [590, 591] width 54 height 29
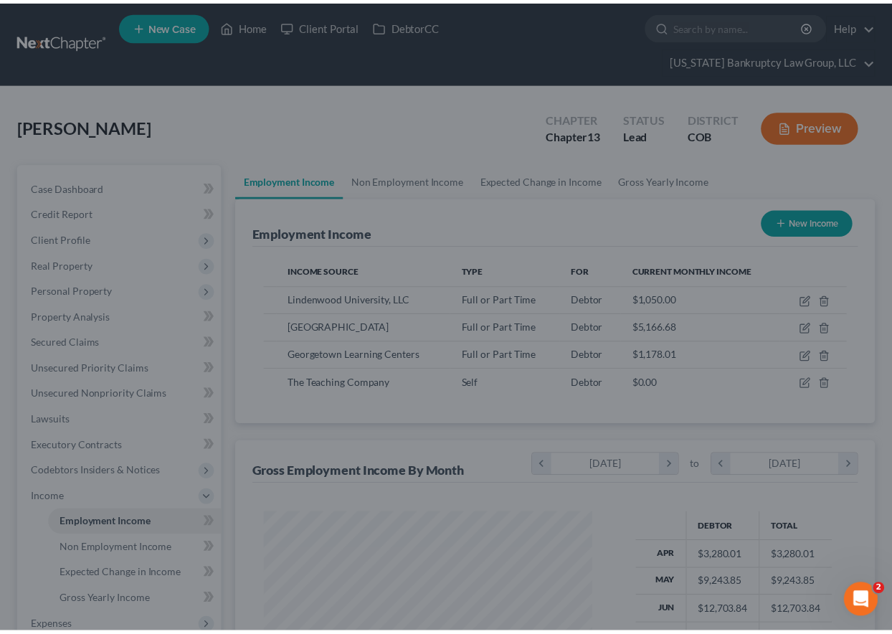
scroll to position [716686, 716586]
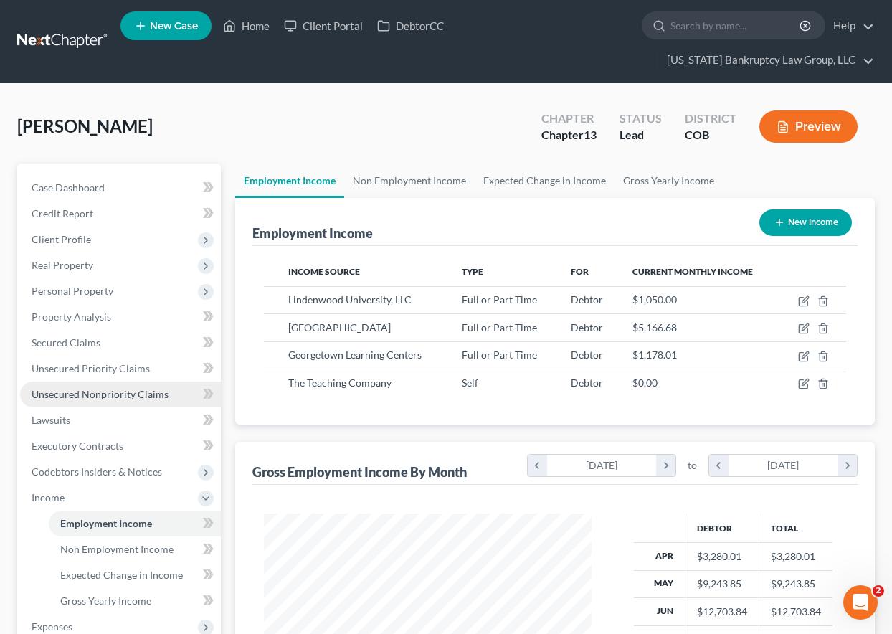
click at [128, 394] on span "Unsecured Nonpriority Claims" at bounding box center [100, 394] width 137 height 12
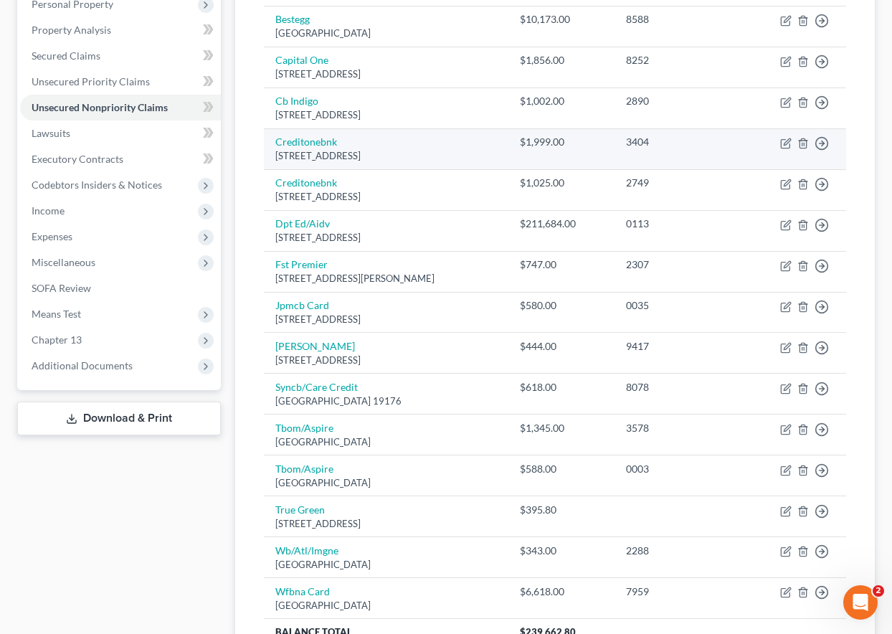
scroll to position [427, 0]
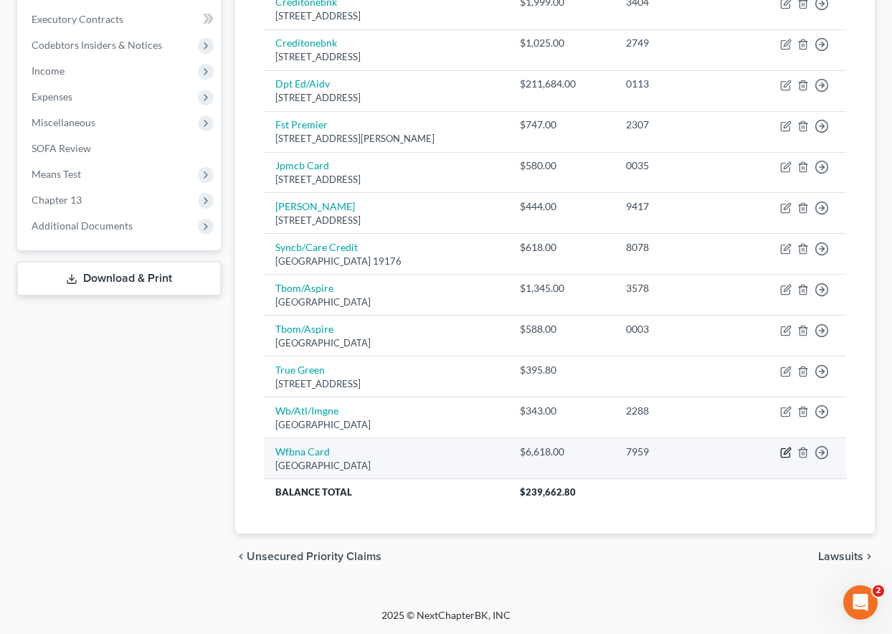
click at [784, 450] on icon "button" at bounding box center [785, 452] width 11 height 11
select select "24"
select select "2"
select select "0"
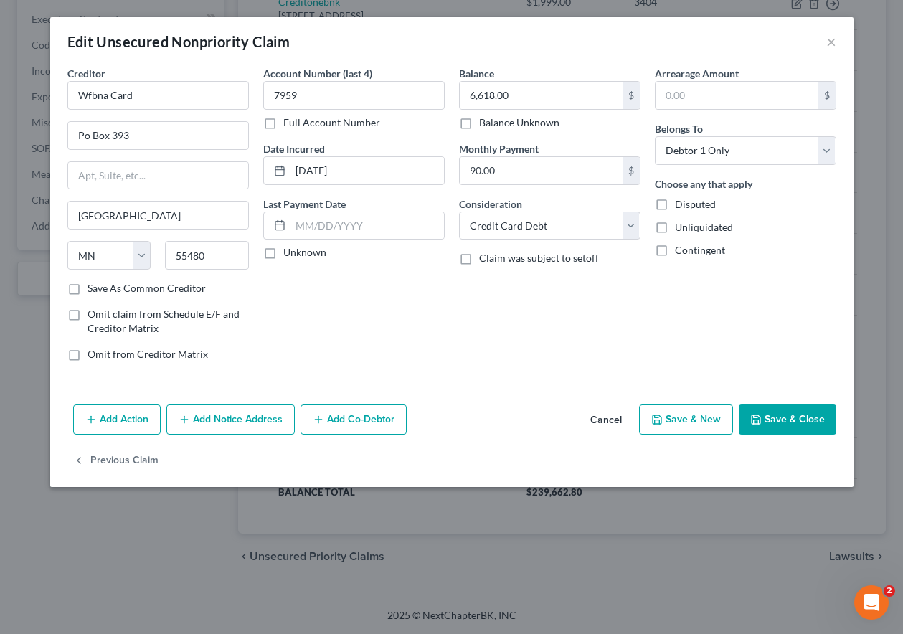
click at [778, 414] on button "Save & Close" at bounding box center [787, 419] width 98 height 30
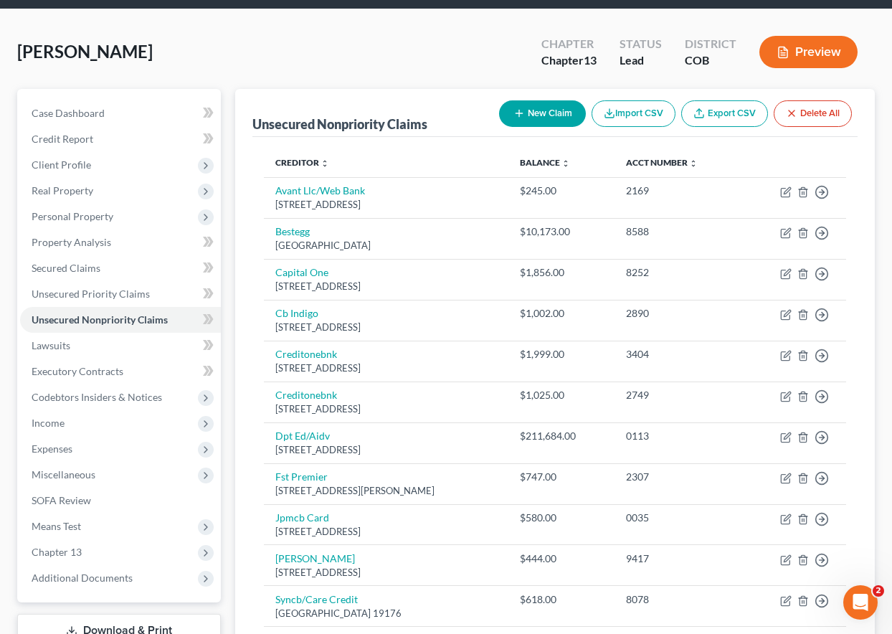
scroll to position [68, 0]
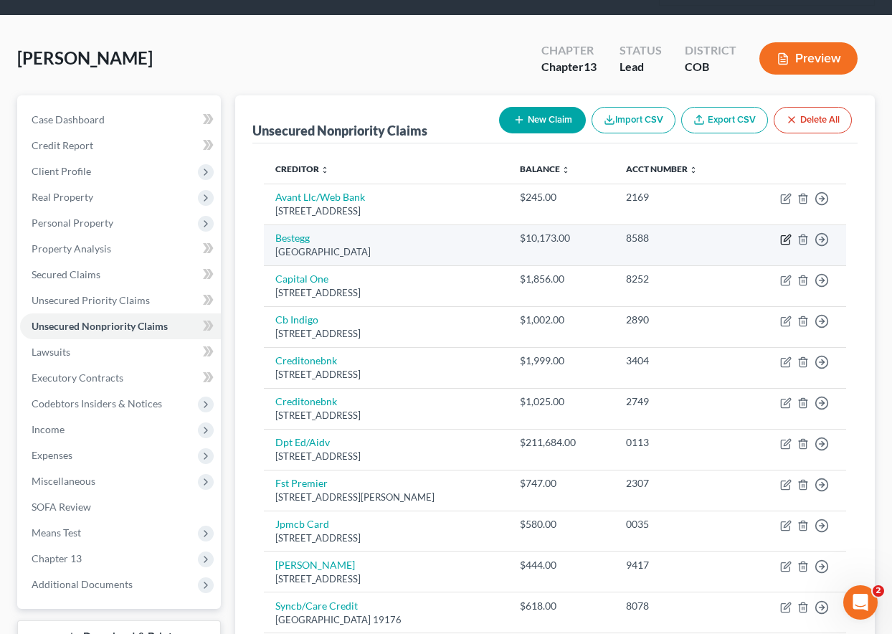
click at [784, 239] on icon "button" at bounding box center [787, 237] width 6 height 6
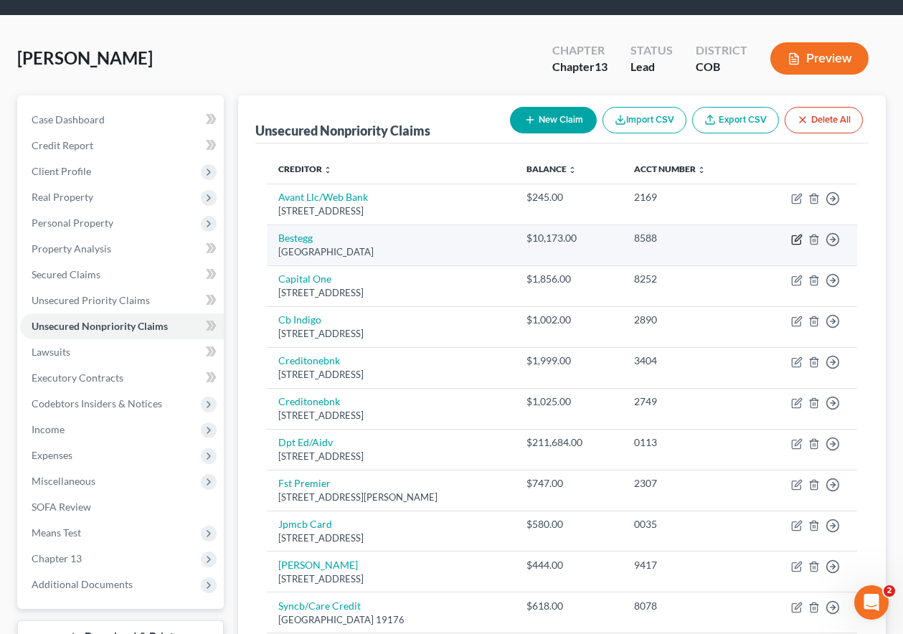
select select "39"
select select "0"
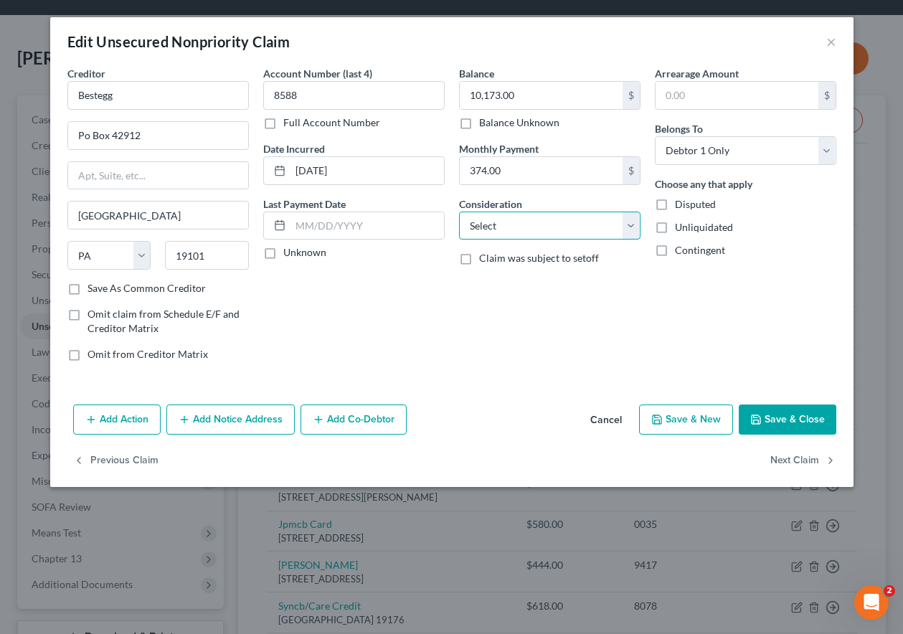
click at [518, 230] on select "Select Cable / Satellite Services Collection Agency Credit Card Debt Debt Couns…" at bounding box center [549, 225] width 181 height 29
select select "10"
click at [459, 211] on select "Select Cable / Satellite Services Collection Agency Credit Card Debt Debt Couns…" at bounding box center [549, 225] width 181 height 29
click at [804, 422] on button "Save & Close" at bounding box center [787, 419] width 98 height 30
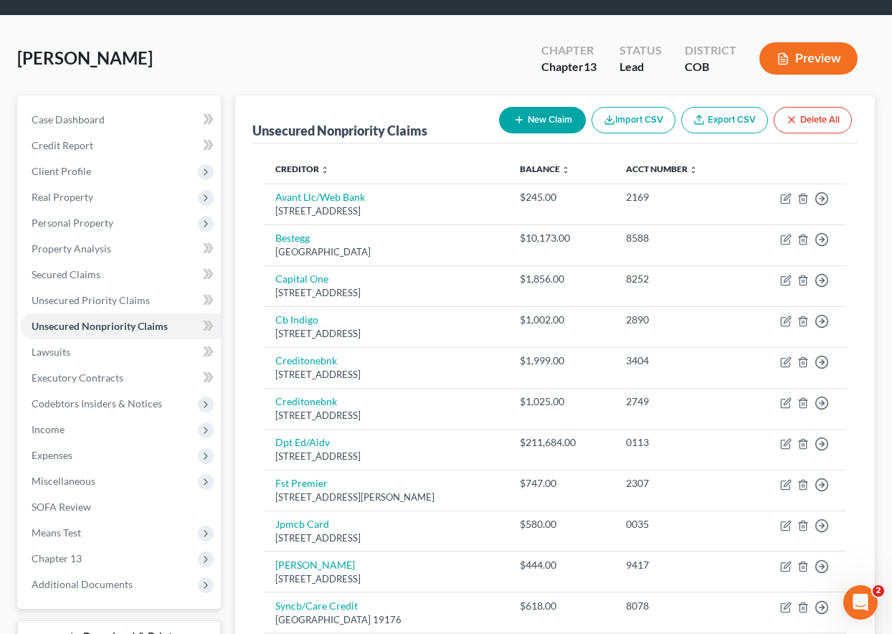
click at [561, 124] on button "New Claim" at bounding box center [542, 120] width 87 height 27
select select "0"
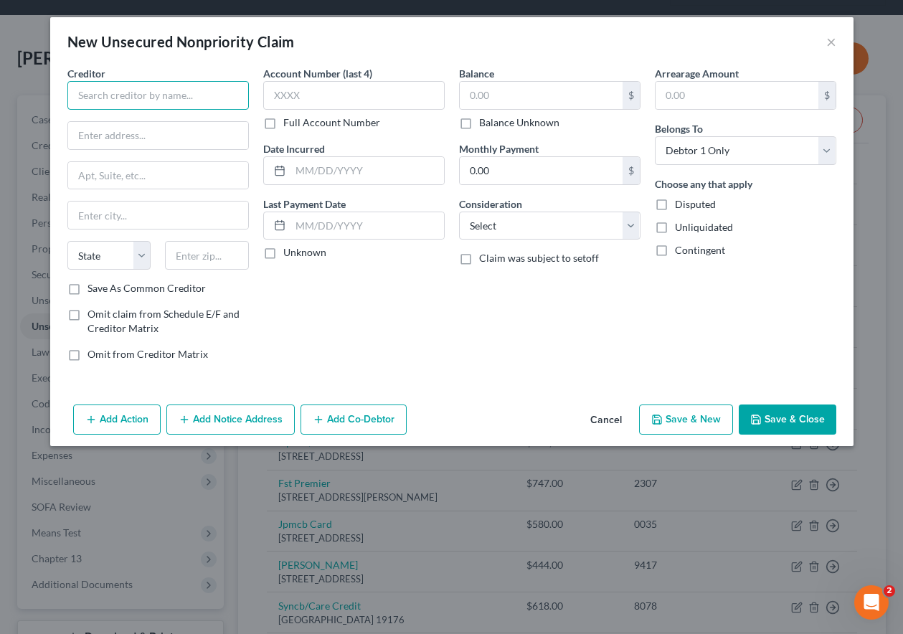
click at [162, 90] on input "text" at bounding box center [157, 95] width 181 height 29
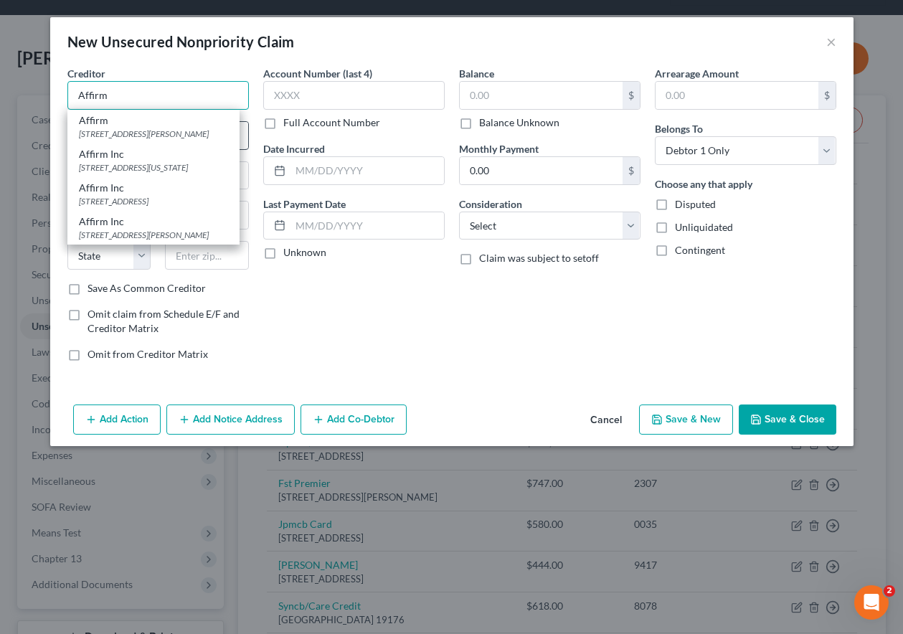
type input "Affirm"
click at [149, 131] on div "[STREET_ADDRESS][PERSON_NAME]" at bounding box center [153, 134] width 149 height 12
type input "[STREET_ADDRESS][PERSON_NAME]"
type input "4th Floor"
type input "[GEOGRAPHIC_DATA]"
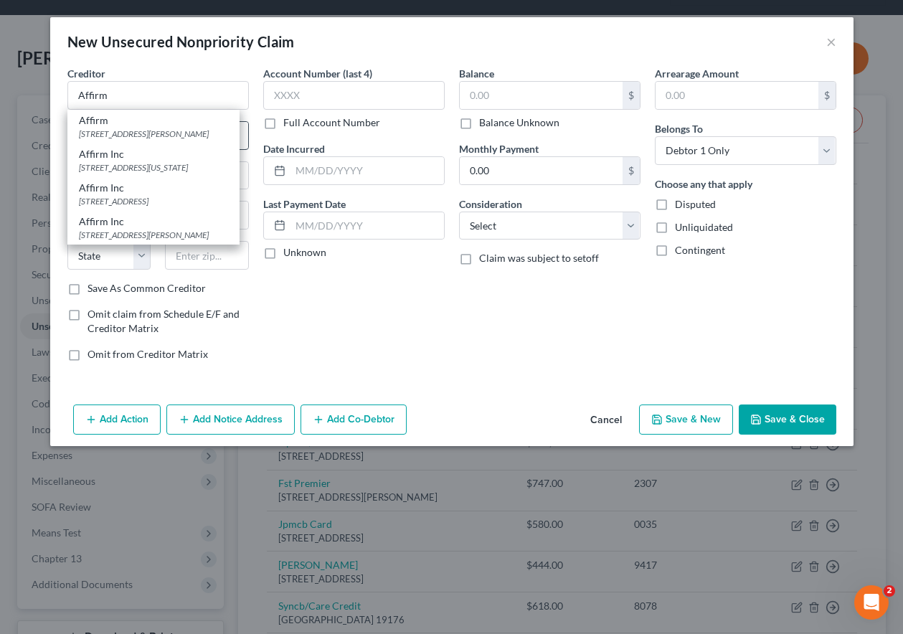
select select "39"
type input "15212"
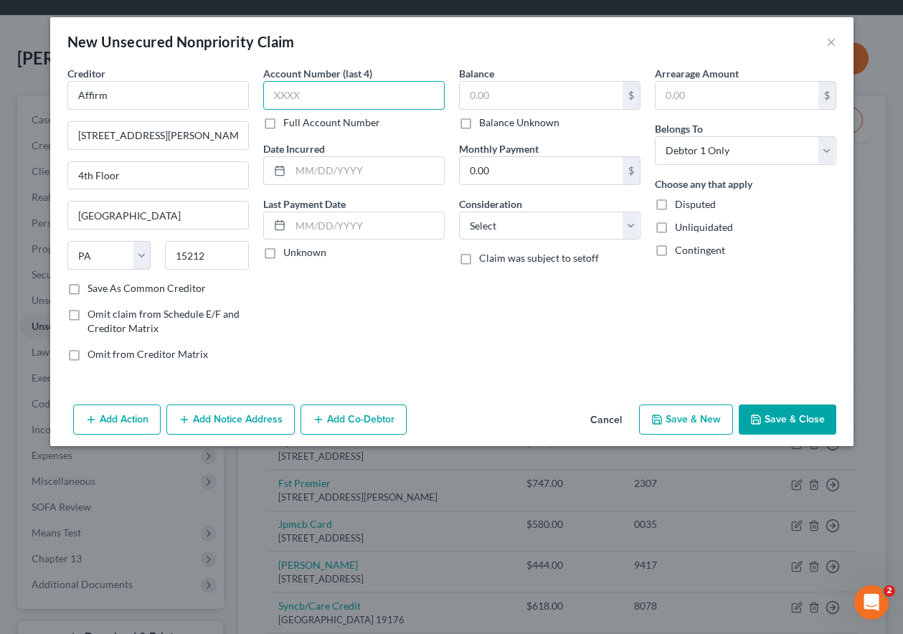
click at [341, 104] on input "text" at bounding box center [353, 95] width 181 height 29
type input "FT5U"
click at [521, 103] on input "text" at bounding box center [541, 95] width 163 height 27
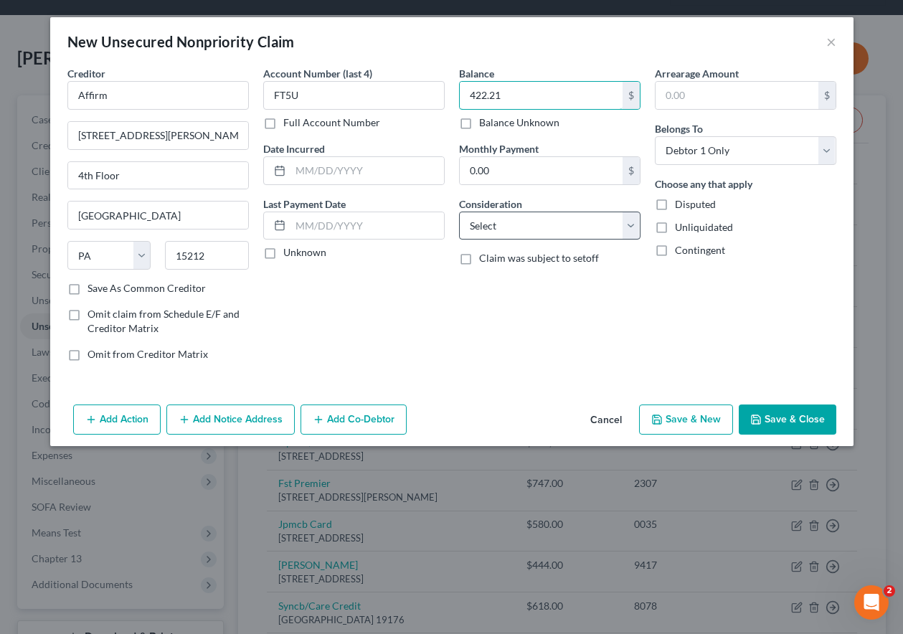
type input "422.21"
click at [518, 222] on select "Select Cable / Satellite Services Collection Agency Credit Card Debt Debt Couns…" at bounding box center [549, 225] width 181 height 29
select select "2"
click at [459, 211] on select "Select Cable / Satellite Services Collection Agency Credit Card Debt Debt Couns…" at bounding box center [549, 225] width 181 height 29
click at [797, 421] on button "Save & Close" at bounding box center [787, 419] width 98 height 30
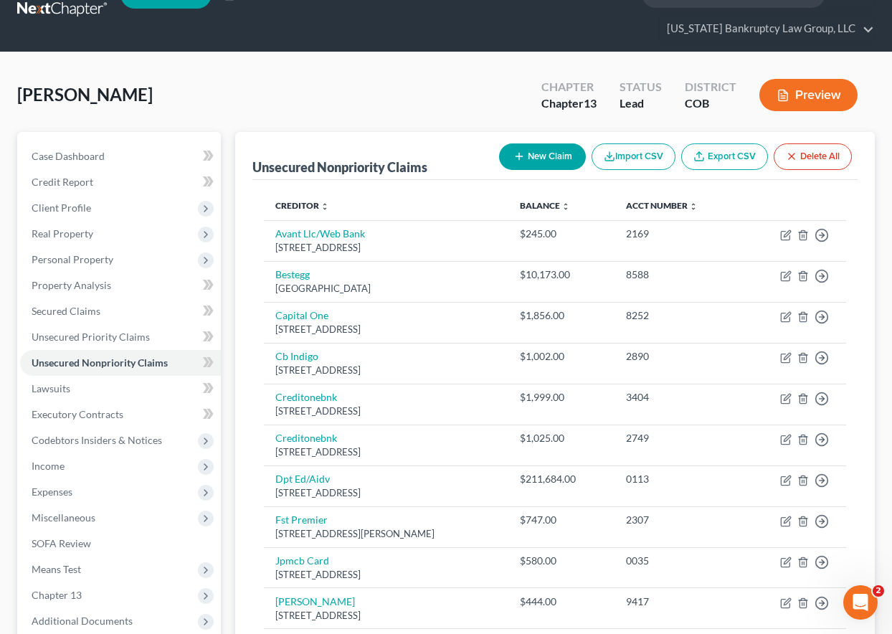
scroll to position [0, 0]
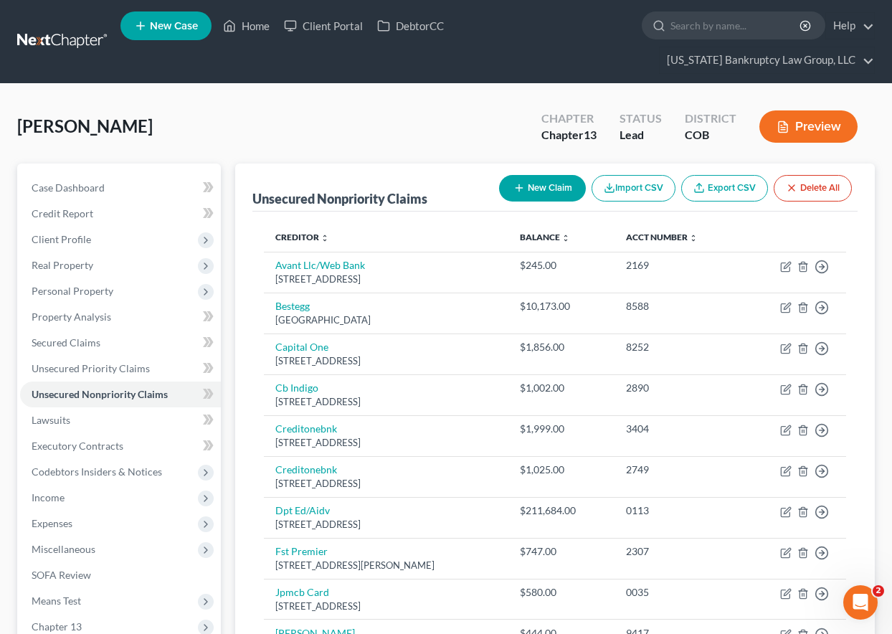
click at [527, 191] on button "New Claim" at bounding box center [542, 188] width 87 height 27
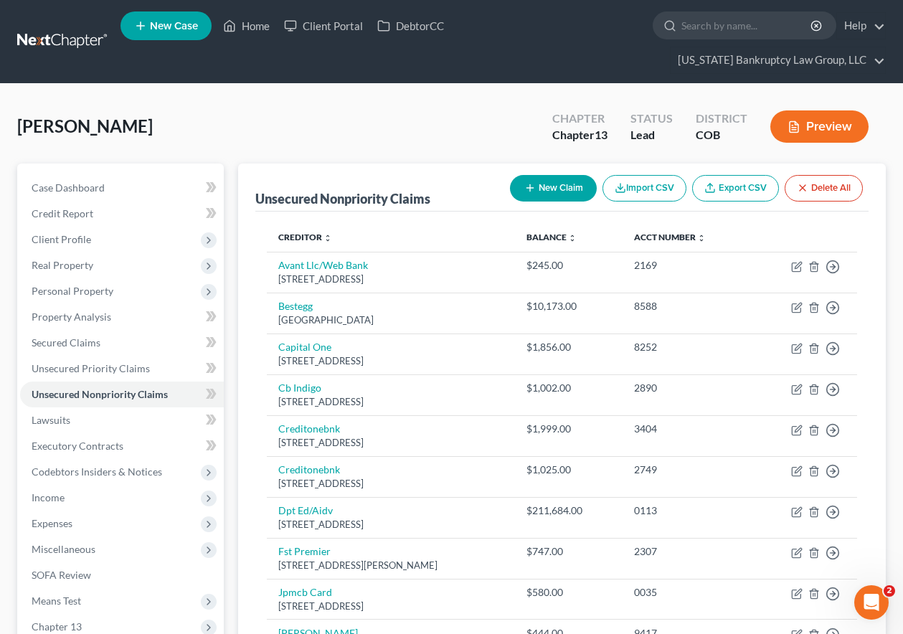
select select "0"
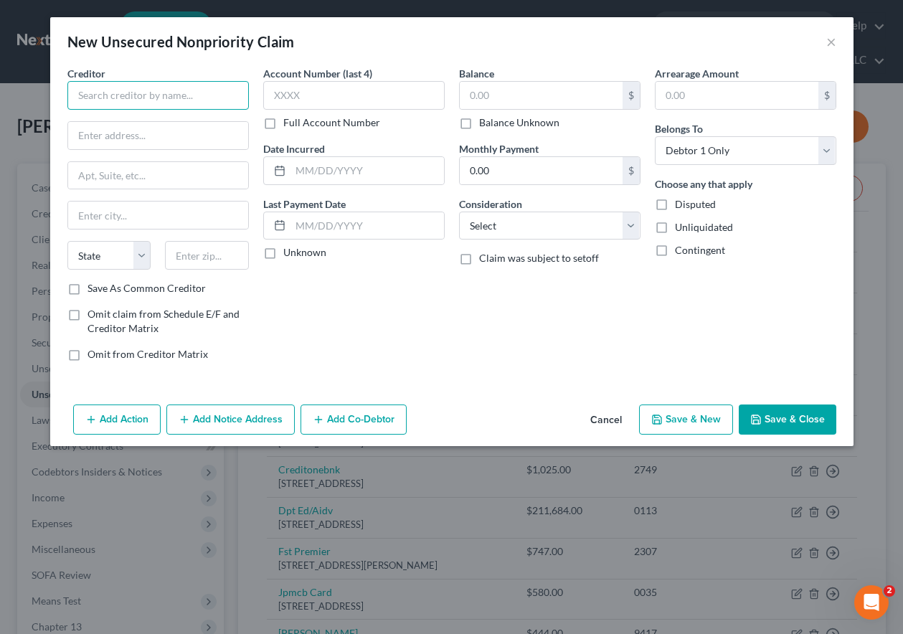
click at [188, 98] on input "text" at bounding box center [157, 95] width 181 height 29
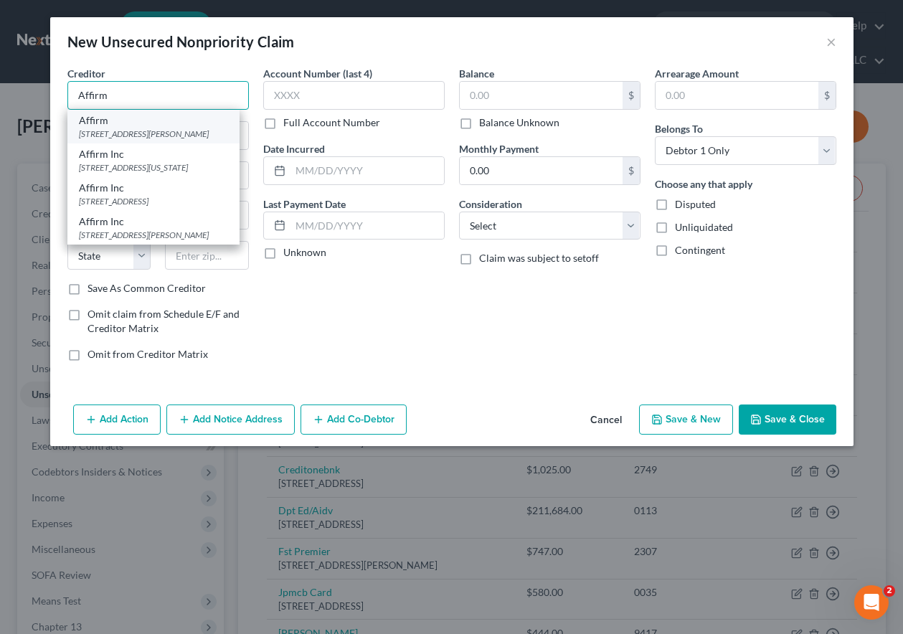
type input "Affirm"
click at [123, 129] on div "[STREET_ADDRESS][PERSON_NAME]" at bounding box center [153, 134] width 149 height 12
type input "[STREET_ADDRESS][PERSON_NAME]"
type input "4th Floor"
type input "[GEOGRAPHIC_DATA]"
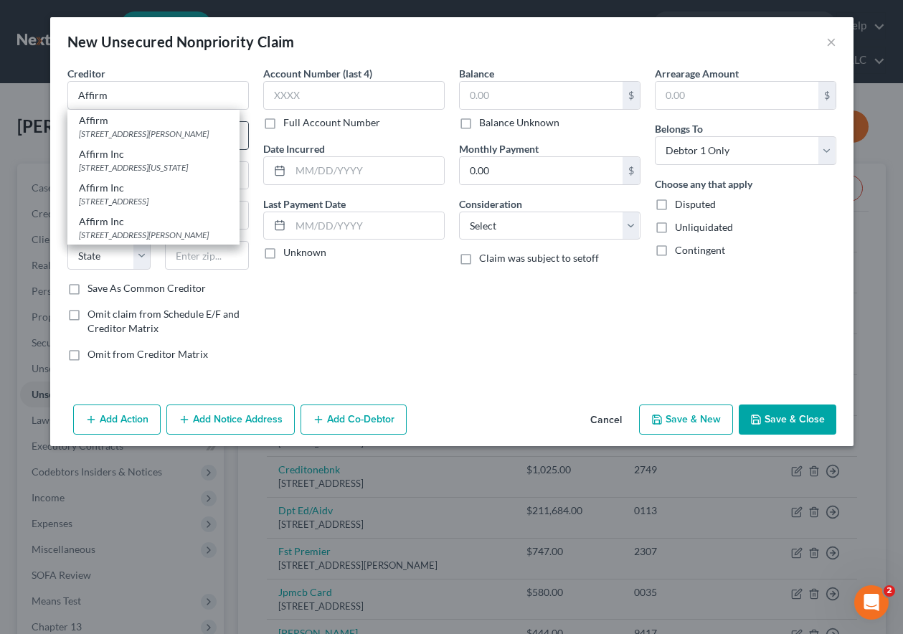
select select "39"
type input "15212"
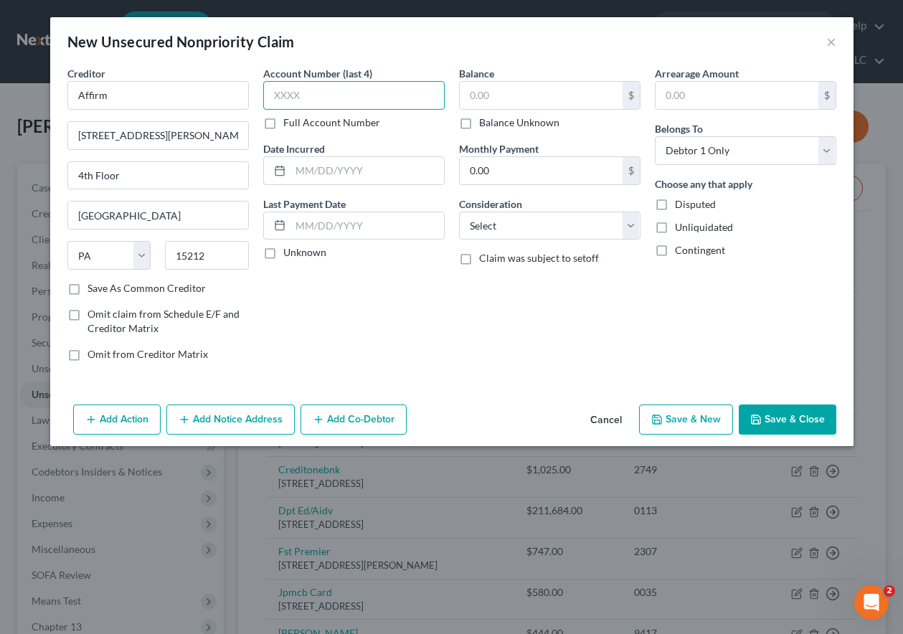
click at [353, 95] on input "text" at bounding box center [353, 95] width 181 height 29
type input "FEFS"
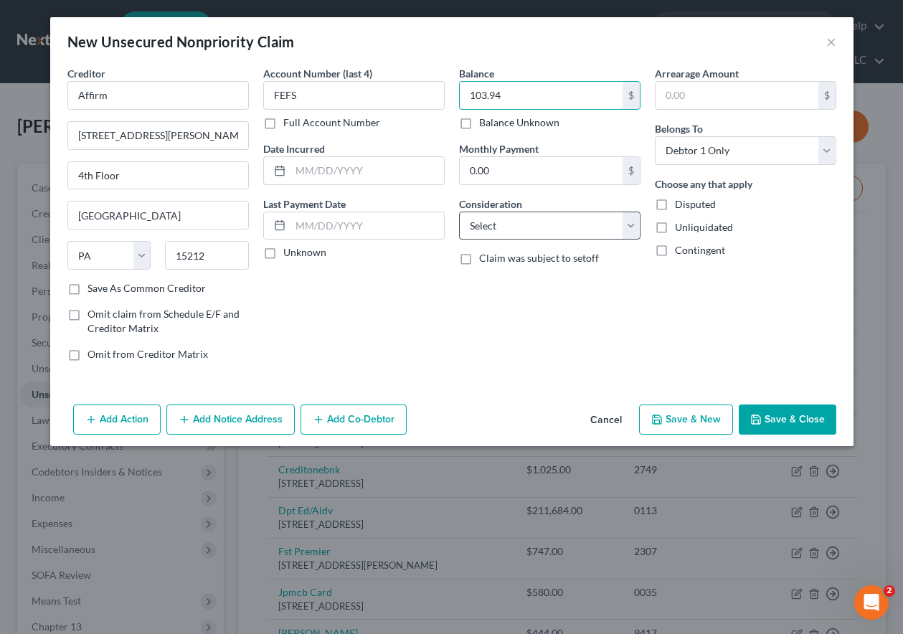
type input "103.94"
click at [498, 229] on select "Select Cable / Satellite Services Collection Agency Credit Card Debt Debt Couns…" at bounding box center [549, 225] width 181 height 29
select select "2"
click at [459, 211] on select "Select Cable / Satellite Services Collection Agency Credit Card Debt Debt Couns…" at bounding box center [549, 225] width 181 height 29
click at [792, 407] on button "Save & Close" at bounding box center [787, 419] width 98 height 30
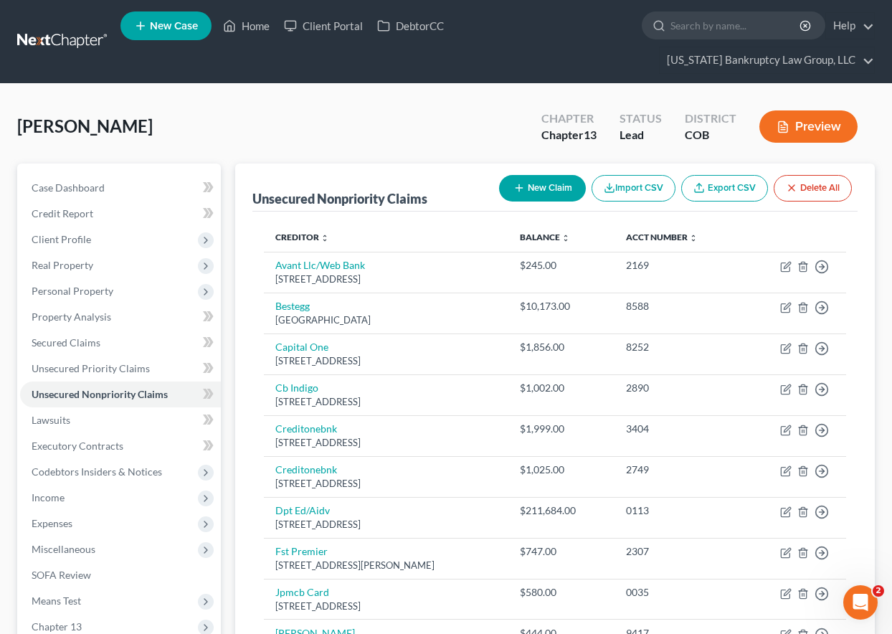
click at [548, 181] on button "New Claim" at bounding box center [542, 188] width 87 height 27
select select "0"
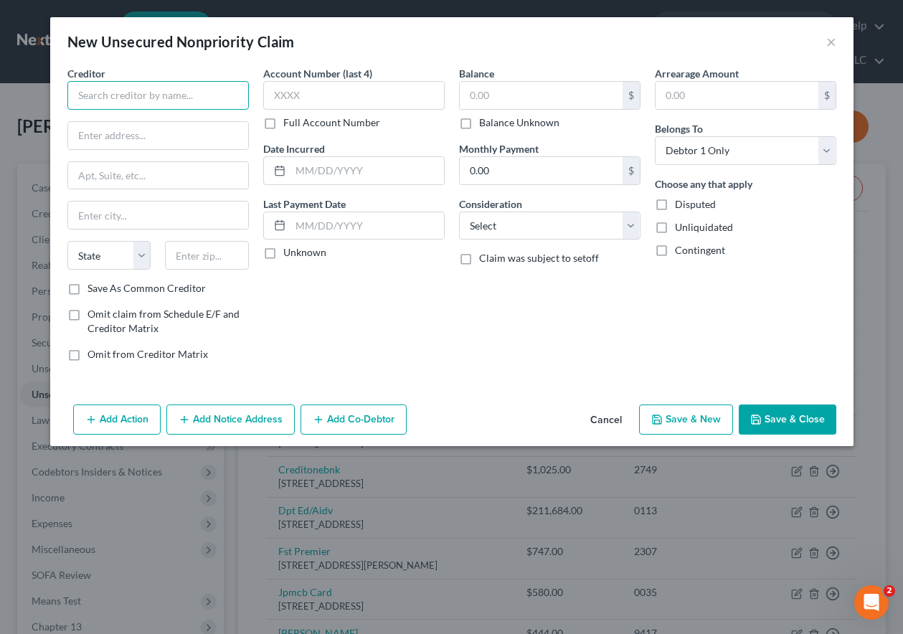
click at [114, 100] on input "text" at bounding box center [157, 95] width 181 height 29
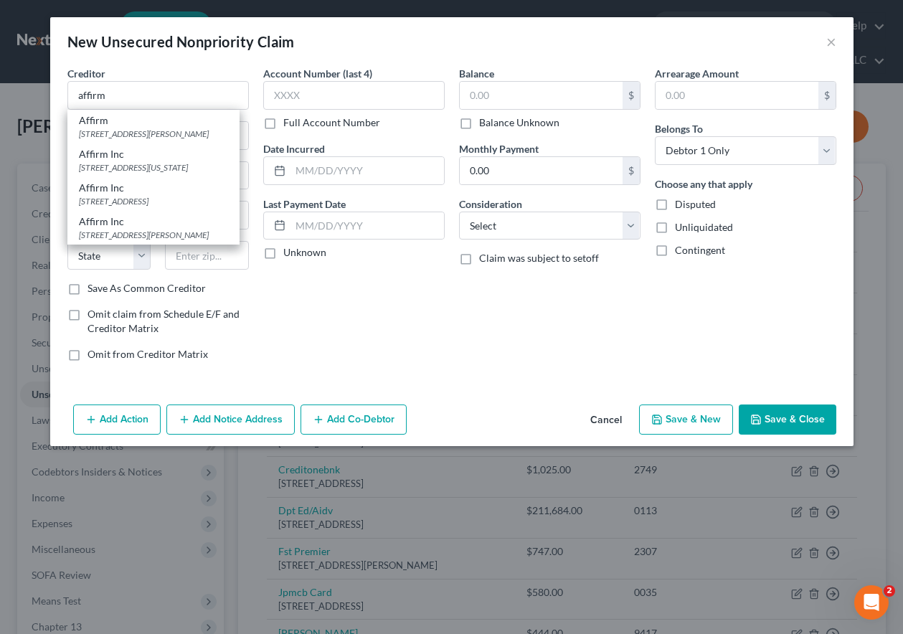
click at [113, 120] on div "Affirm" at bounding box center [153, 120] width 149 height 14
type input "Affirm"
type input "[STREET_ADDRESS][PERSON_NAME]"
type input "4th Floor"
type input "[GEOGRAPHIC_DATA]"
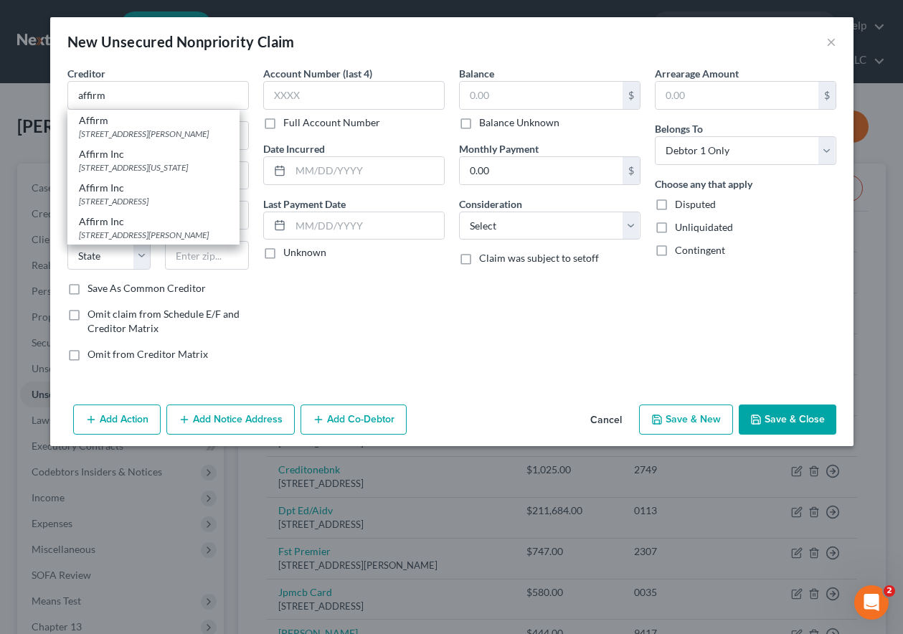
select select "39"
type input "15212"
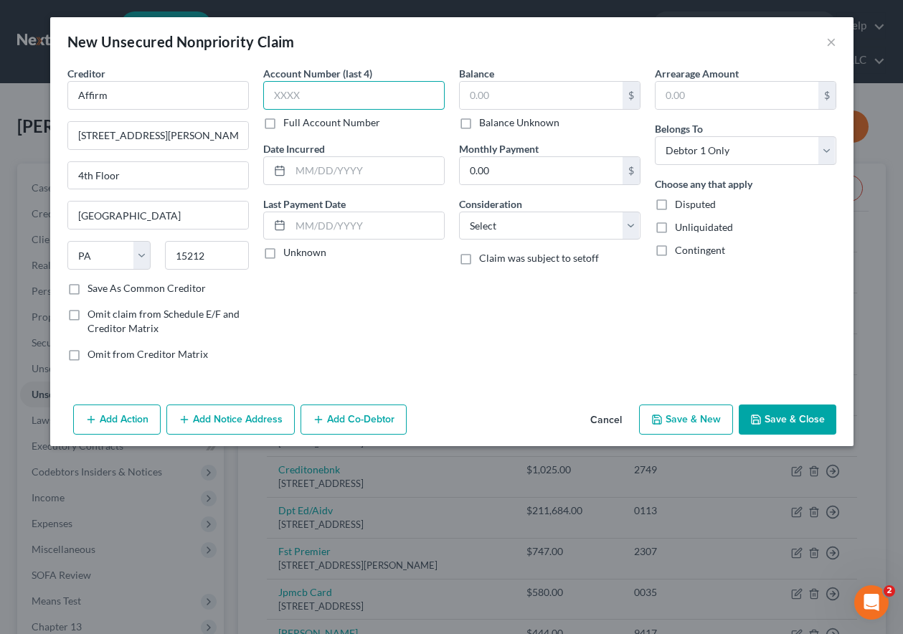
click at [367, 94] on input "text" at bounding box center [353, 95] width 181 height 29
type input "3Y8R"
click at [564, 101] on input "text" at bounding box center [541, 95] width 163 height 27
type input "211.12"
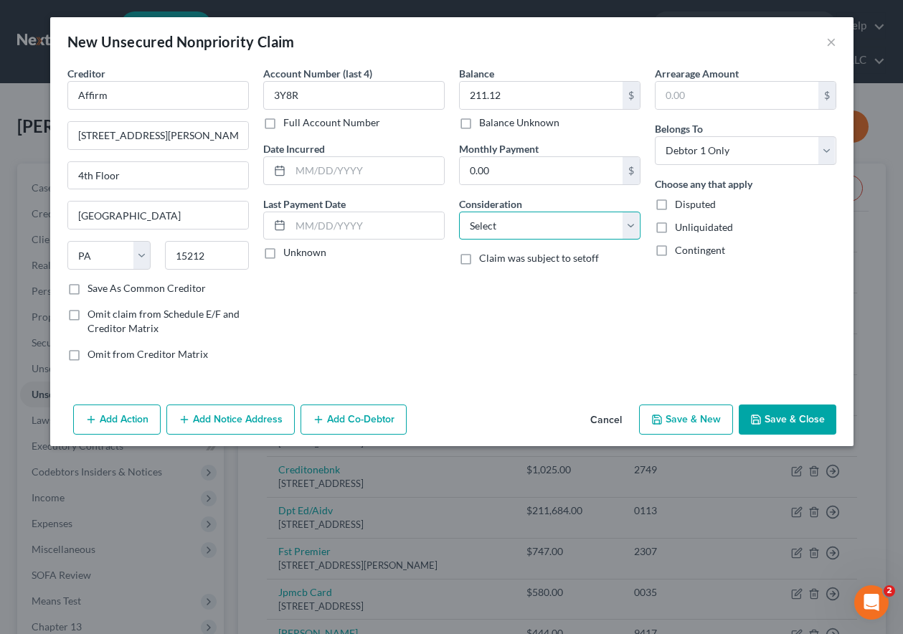
click at [558, 227] on select "Select Cable / Satellite Services Collection Agency Credit Card Debt Debt Couns…" at bounding box center [549, 225] width 181 height 29
click at [459, 211] on select "Select Cable / Satellite Services Collection Agency Credit Card Debt Debt Couns…" at bounding box center [549, 225] width 181 height 29
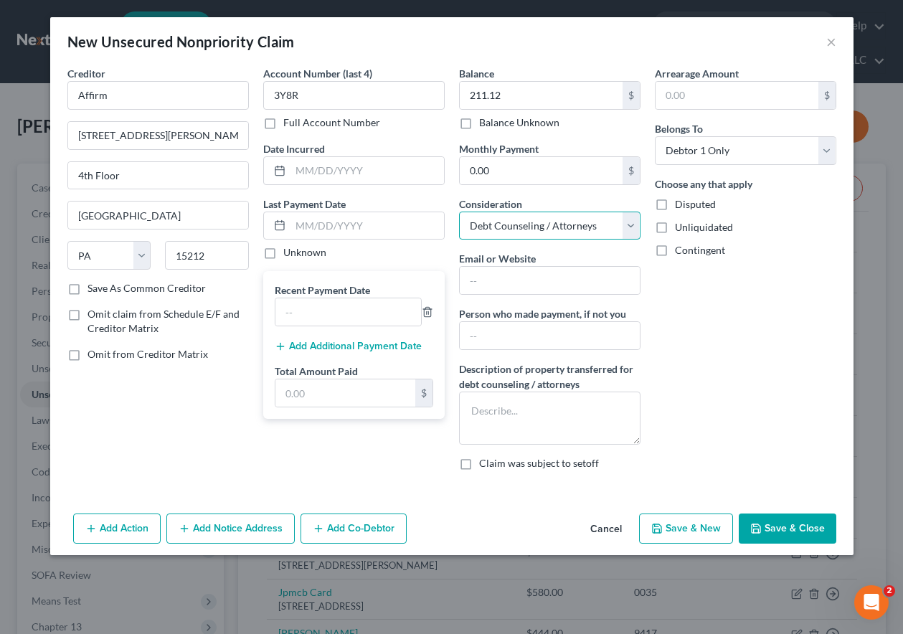
click at [536, 229] on select "Select Cable / Satellite Services Collection Agency Credit Card Debt Debt Couns…" at bounding box center [549, 225] width 181 height 29
select select "2"
click at [459, 211] on select "Select Cable / Satellite Services Collection Agency Credit Card Debt Debt Couns…" at bounding box center [549, 225] width 181 height 29
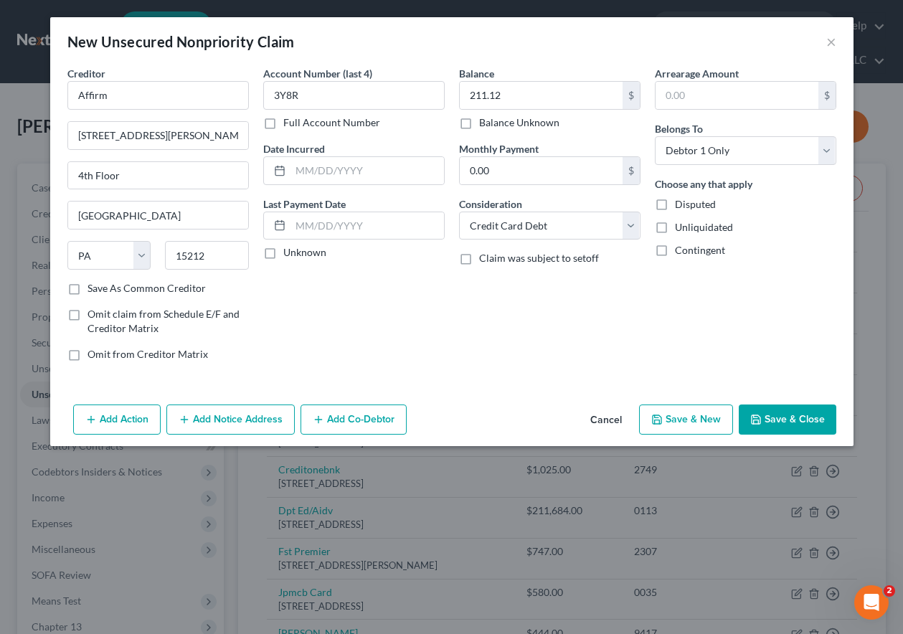
click at [709, 412] on button "Save & New" at bounding box center [686, 419] width 94 height 30
select select "0"
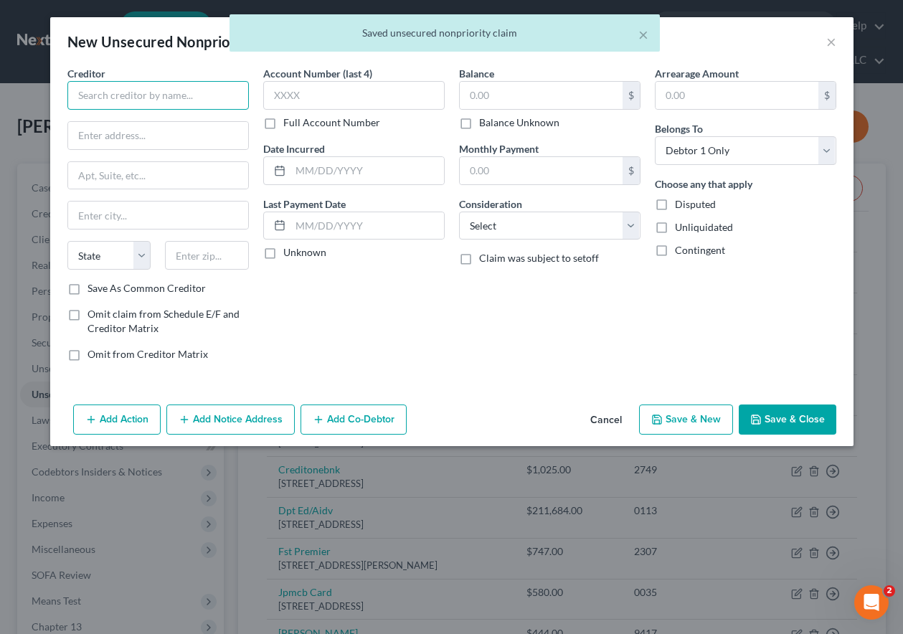
click at [175, 88] on input "text" at bounding box center [157, 95] width 181 height 29
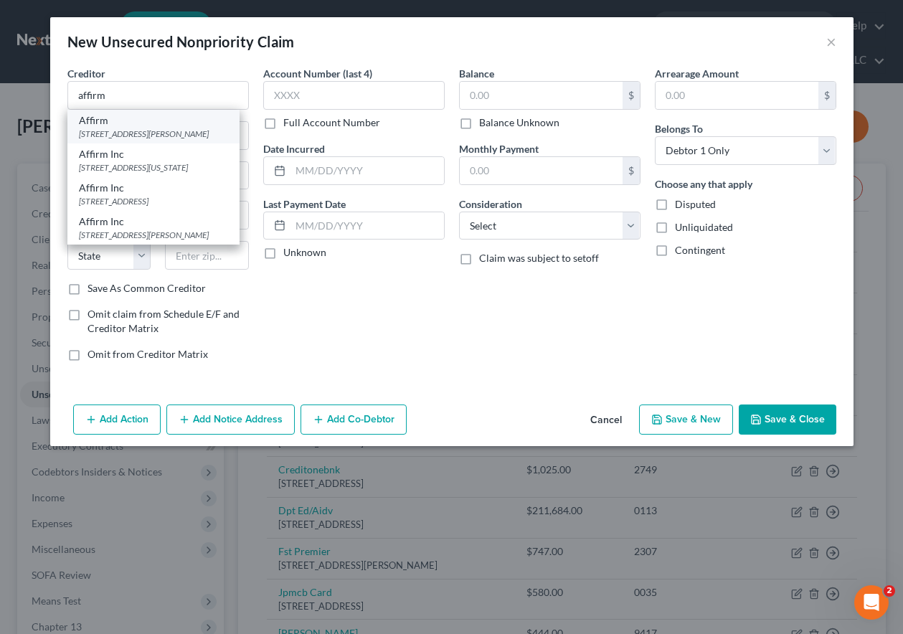
click at [151, 128] on div "[STREET_ADDRESS][PERSON_NAME]" at bounding box center [153, 134] width 149 height 12
type input "Affirm"
type input "[STREET_ADDRESS][PERSON_NAME]"
type input "4th Floor"
type input "[GEOGRAPHIC_DATA]"
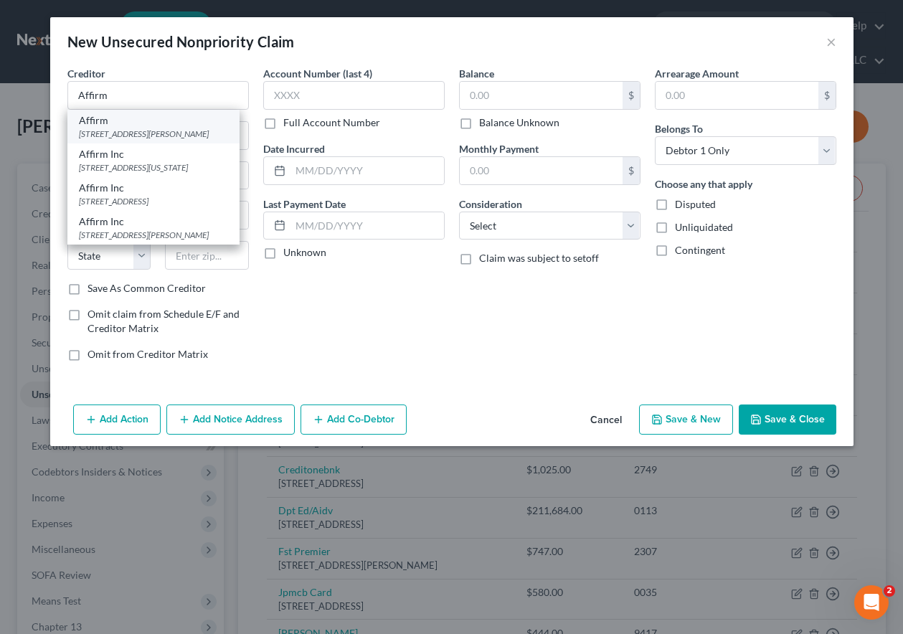
select select "39"
type input "15212"
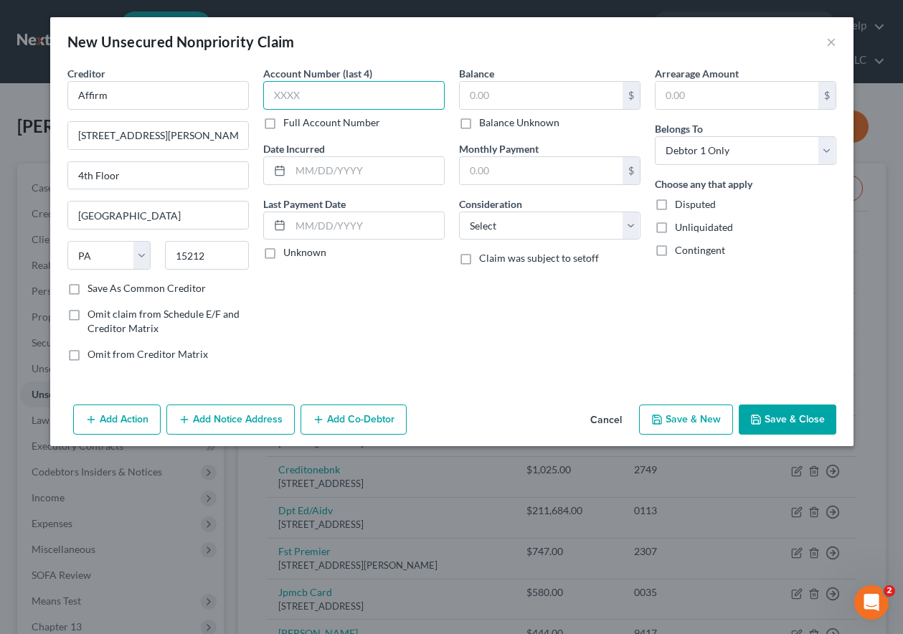
click at [310, 93] on input "text" at bounding box center [353, 95] width 181 height 29
type input "GTFC"
type input "2,058.60"
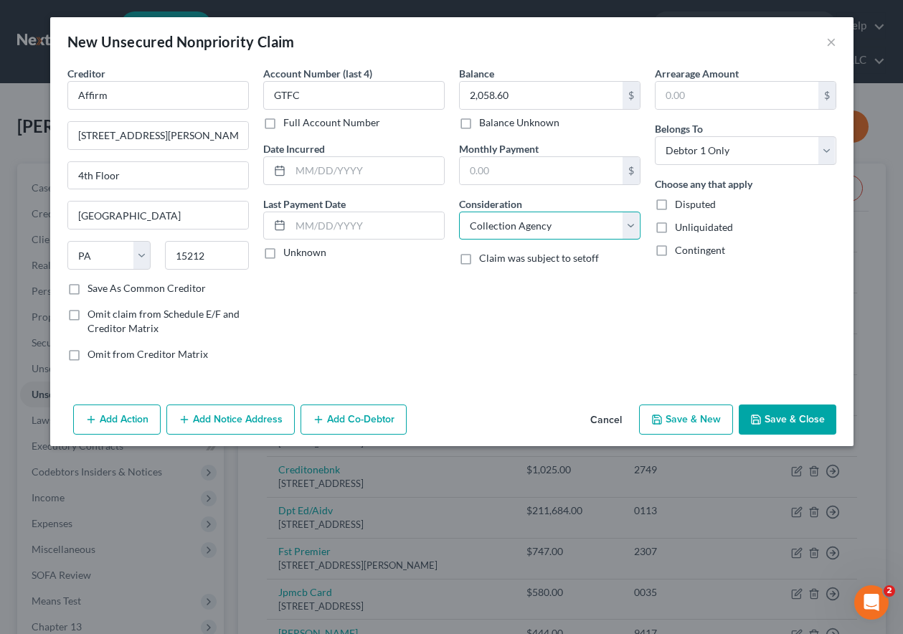
select select "2"
click at [699, 419] on button "Save & New" at bounding box center [686, 419] width 94 height 30
select select "0"
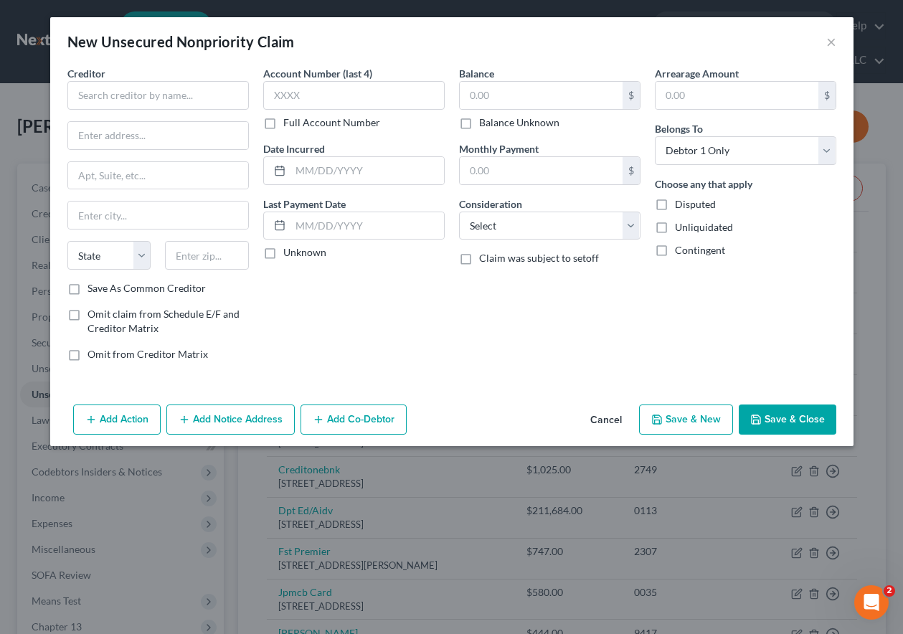
type input "0.00"
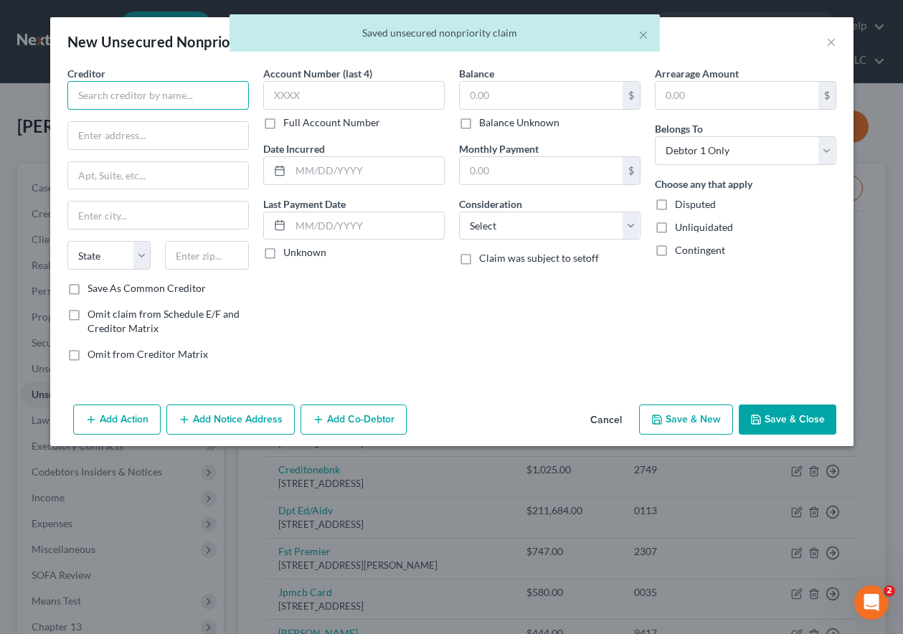
click at [148, 90] on input "text" at bounding box center [157, 95] width 181 height 29
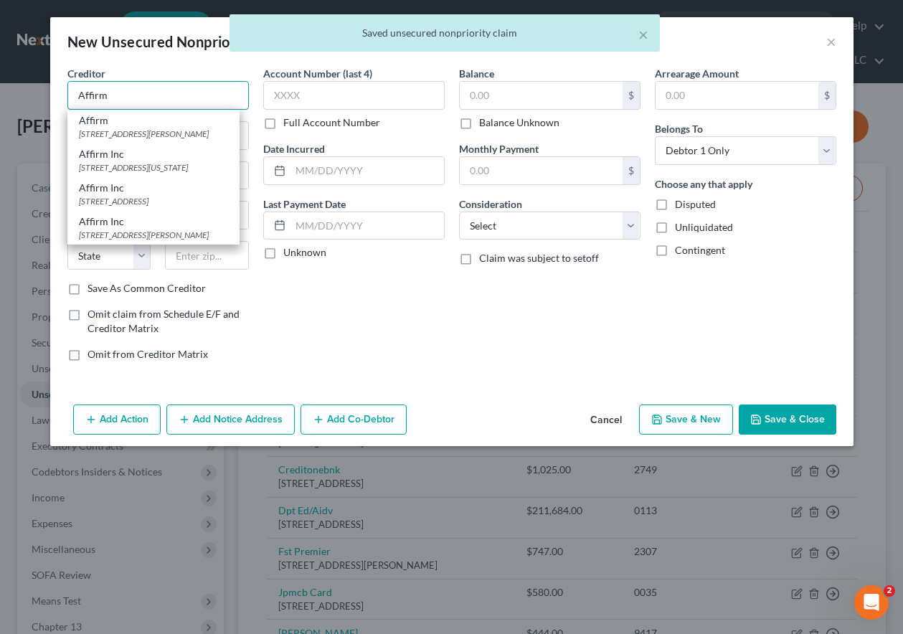
type input "Affirm"
click at [146, 136] on div "[STREET_ADDRESS][PERSON_NAME]" at bounding box center [153, 134] width 149 height 12
type input "[STREET_ADDRESS][PERSON_NAME]"
type input "4th Floor"
type input "[GEOGRAPHIC_DATA]"
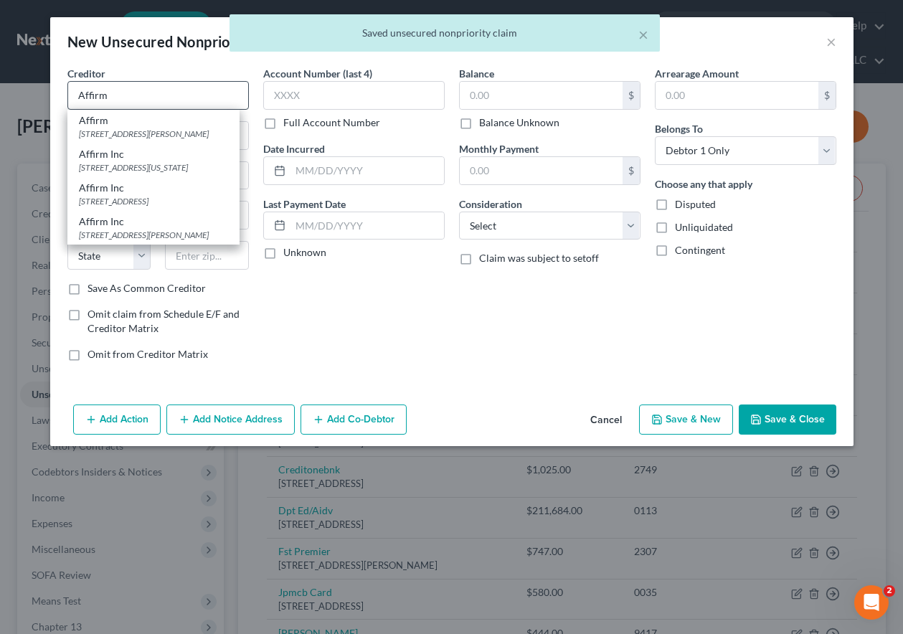
select select "39"
type input "15212"
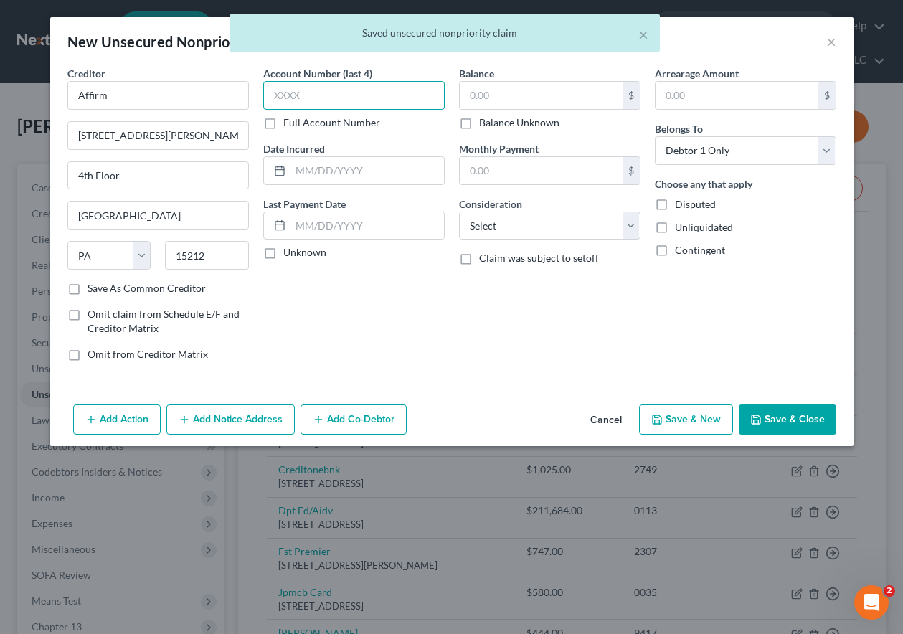
click at [313, 95] on input "text" at bounding box center [353, 95] width 181 height 29
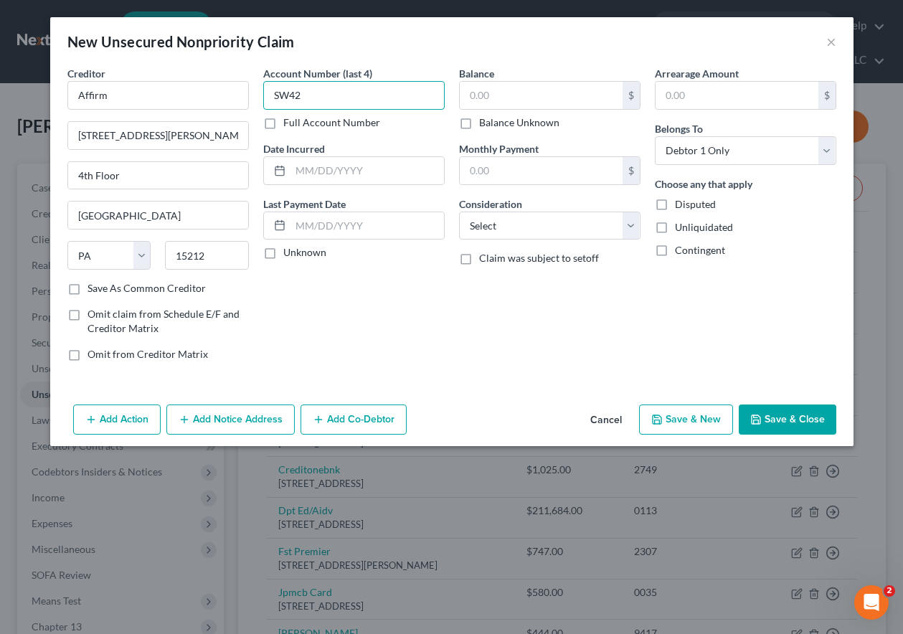
type input "SW42"
type input "282.56"
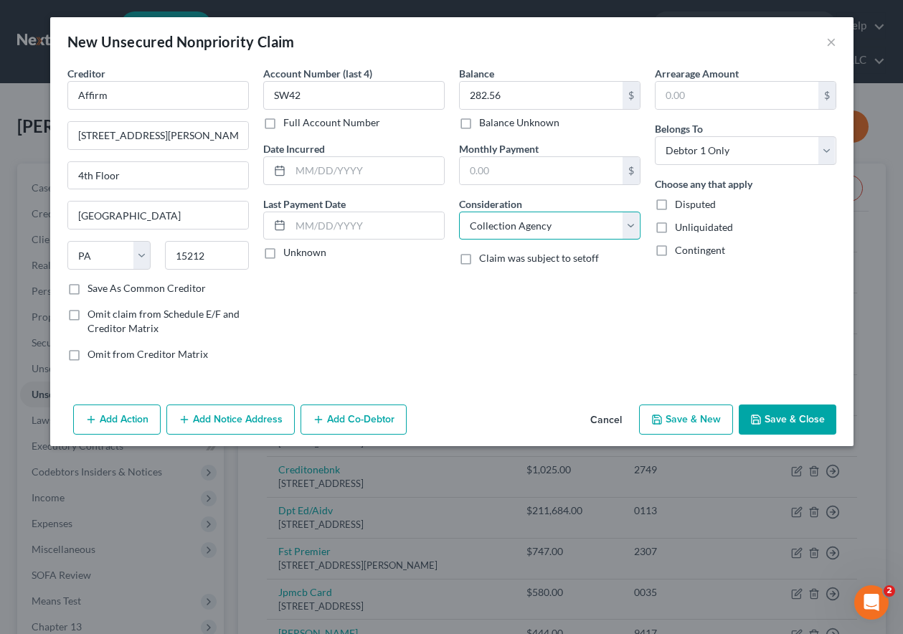
select select "2"
click at [685, 422] on button "Save & New" at bounding box center [686, 419] width 94 height 30
select select "0"
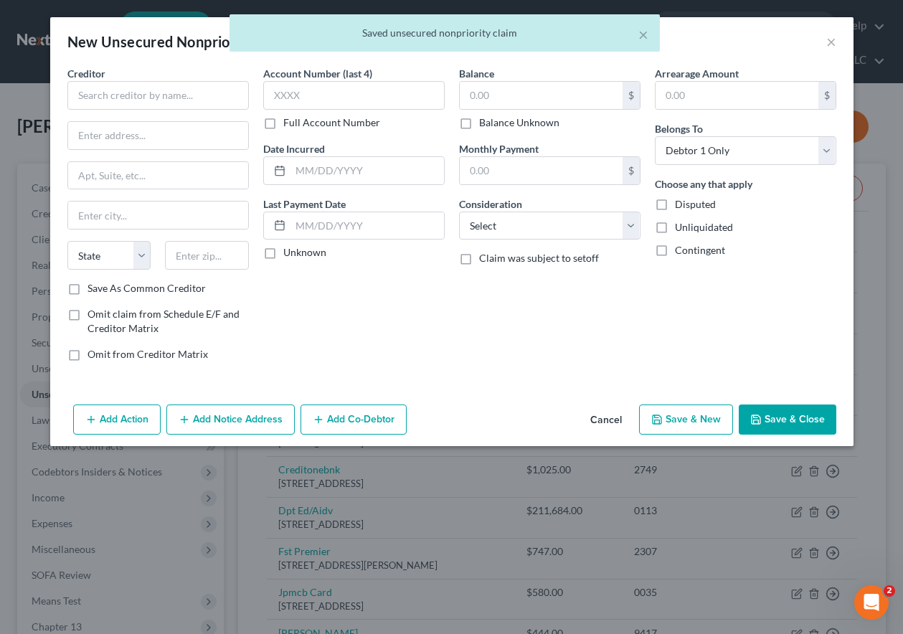
type input "0.00"
click at [137, 92] on input "text" at bounding box center [157, 95] width 181 height 29
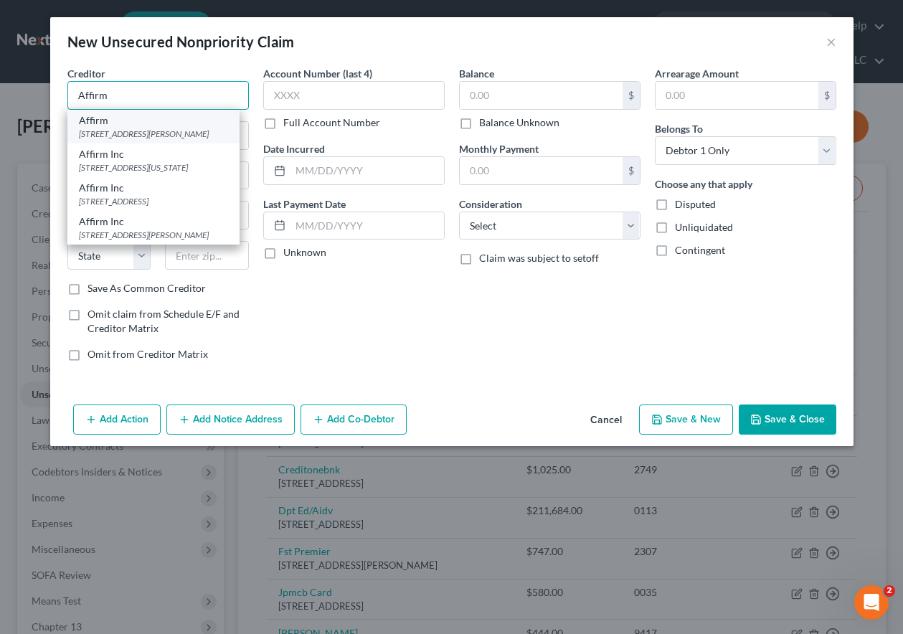
type input "Affirm"
click at [136, 134] on div "[STREET_ADDRESS][PERSON_NAME]" at bounding box center [153, 134] width 149 height 12
type input "[STREET_ADDRESS][PERSON_NAME]"
type input "4th Floor"
type input "[GEOGRAPHIC_DATA]"
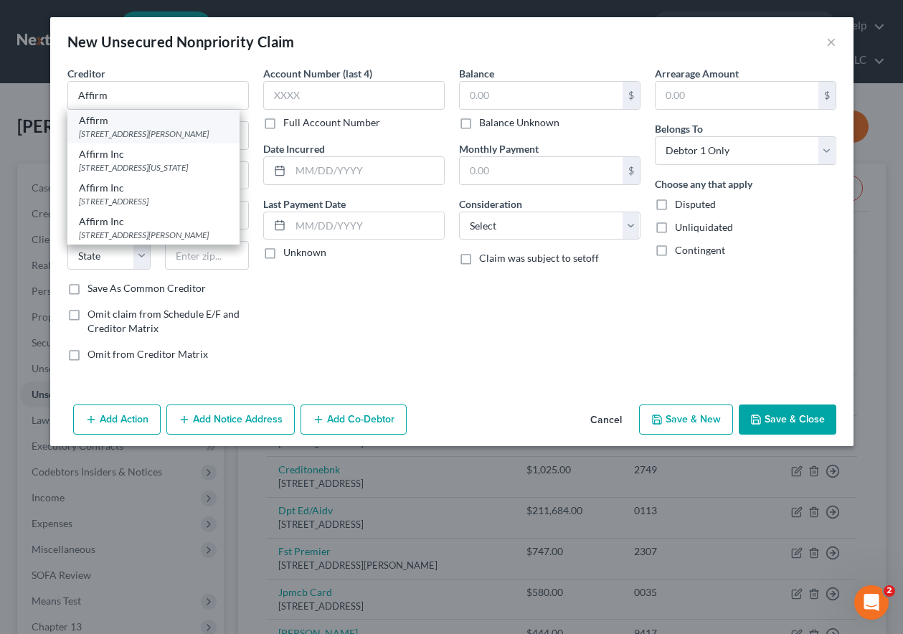
select select "39"
type input "15212"
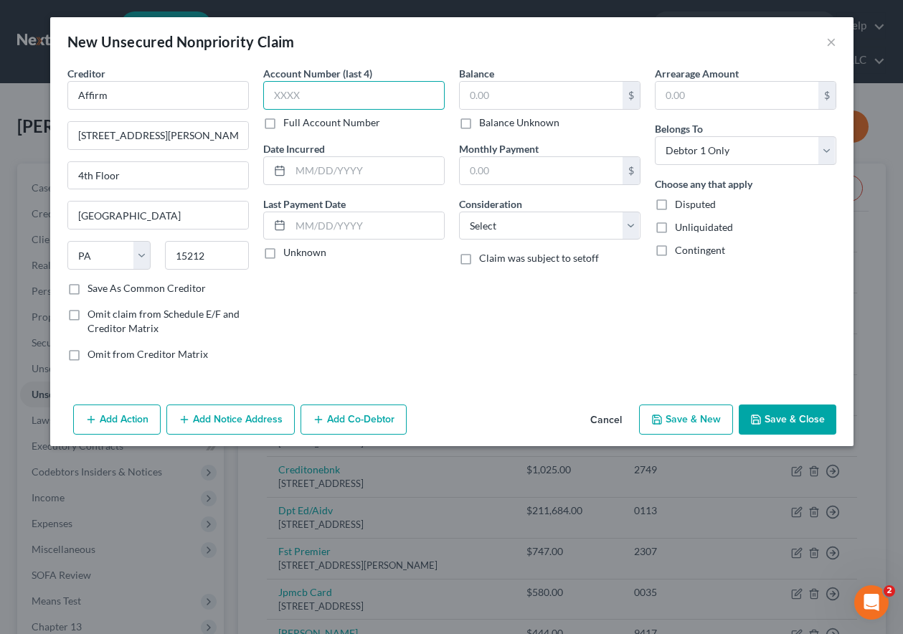
click at [313, 90] on input "text" at bounding box center [353, 95] width 181 height 29
type input "Y"
type input "BYOG"
type input "148.34"
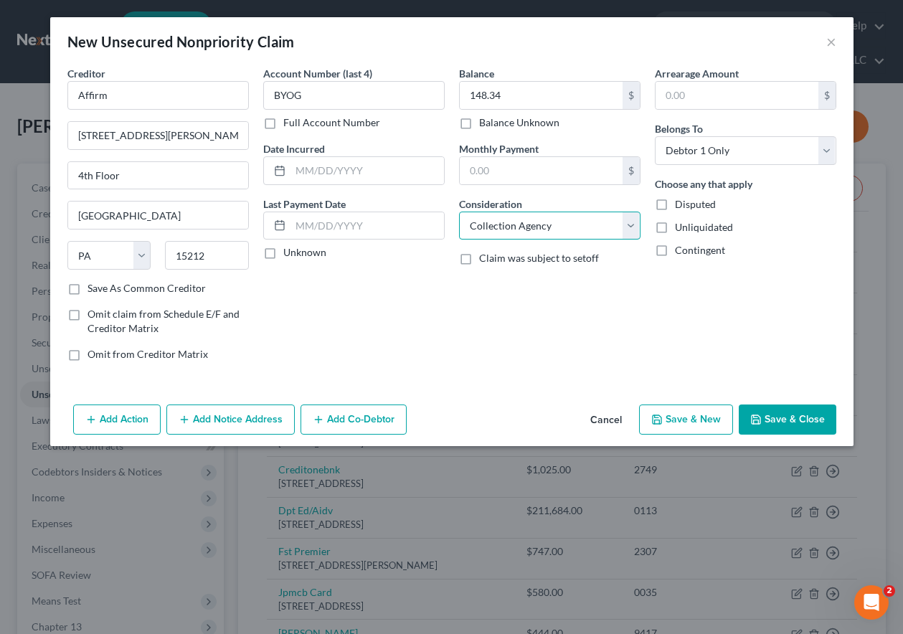
select select "2"
click at [704, 415] on button "Save & New" at bounding box center [686, 419] width 94 height 30
select select "0"
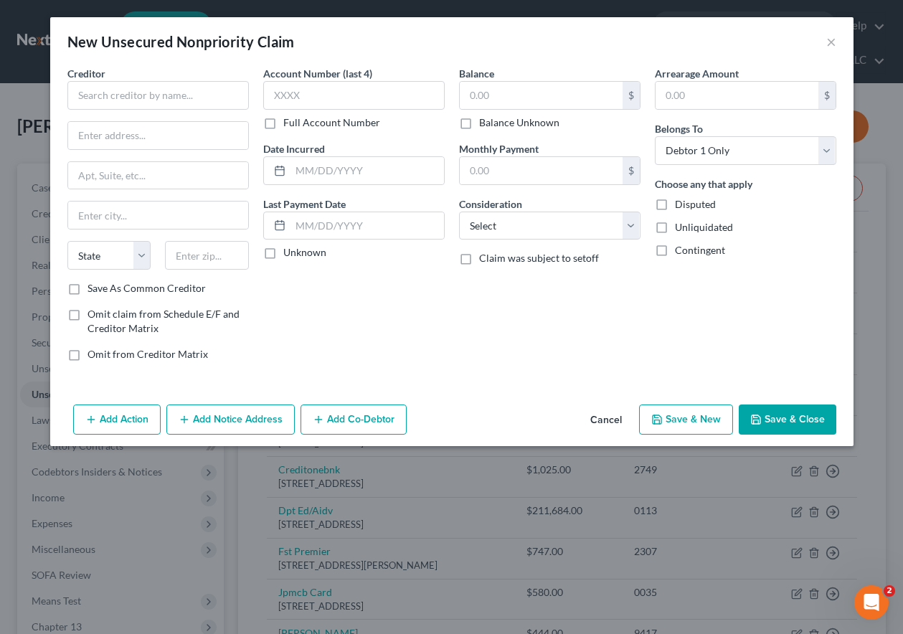
type input "0.00"
click at [171, 96] on input "text" at bounding box center [157, 95] width 181 height 29
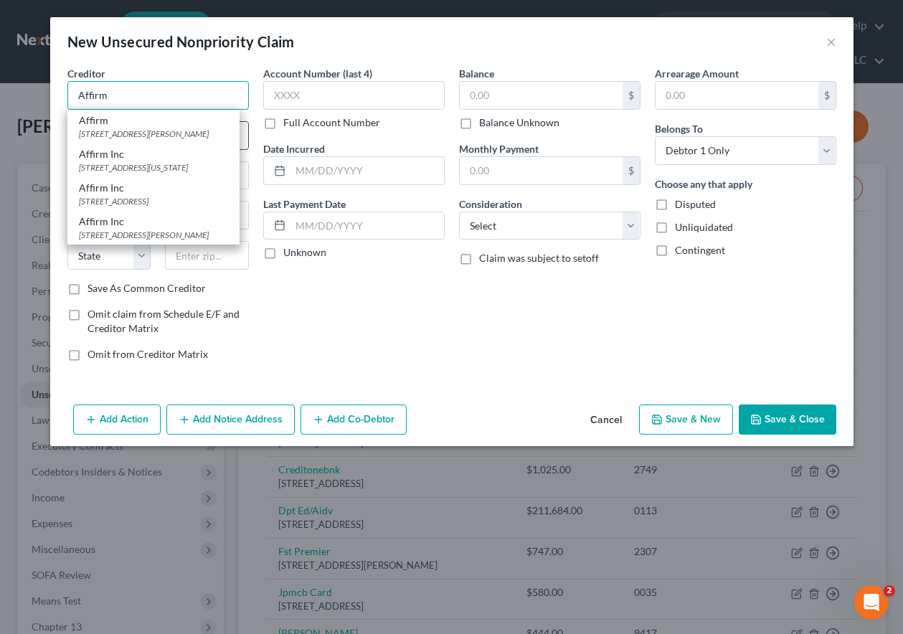
type input "Affirm"
click at [166, 120] on div "Affirm" at bounding box center [153, 120] width 149 height 14
type input "[STREET_ADDRESS][PERSON_NAME]"
type input "4th Floor"
type input "[GEOGRAPHIC_DATA]"
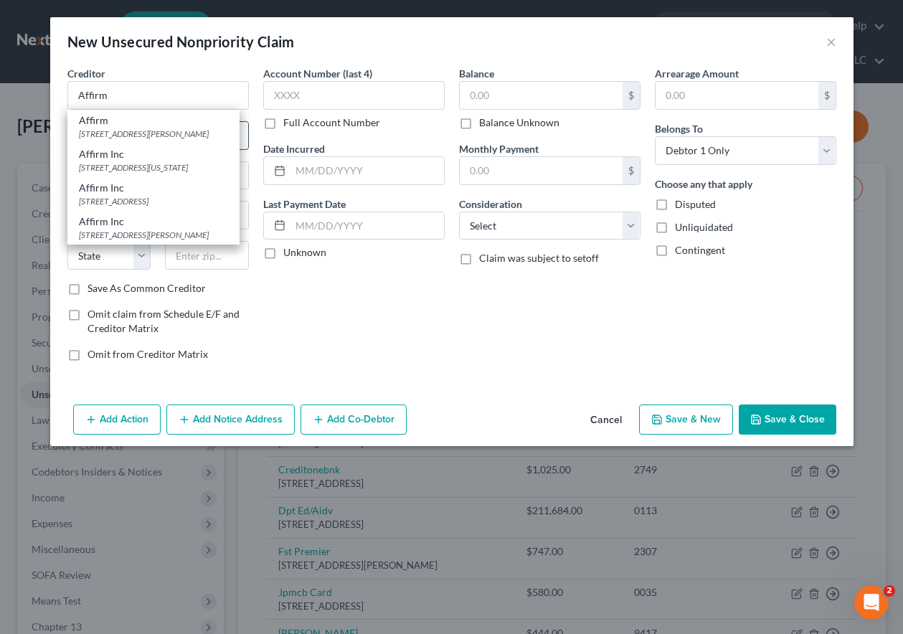
select select "39"
type input "15212"
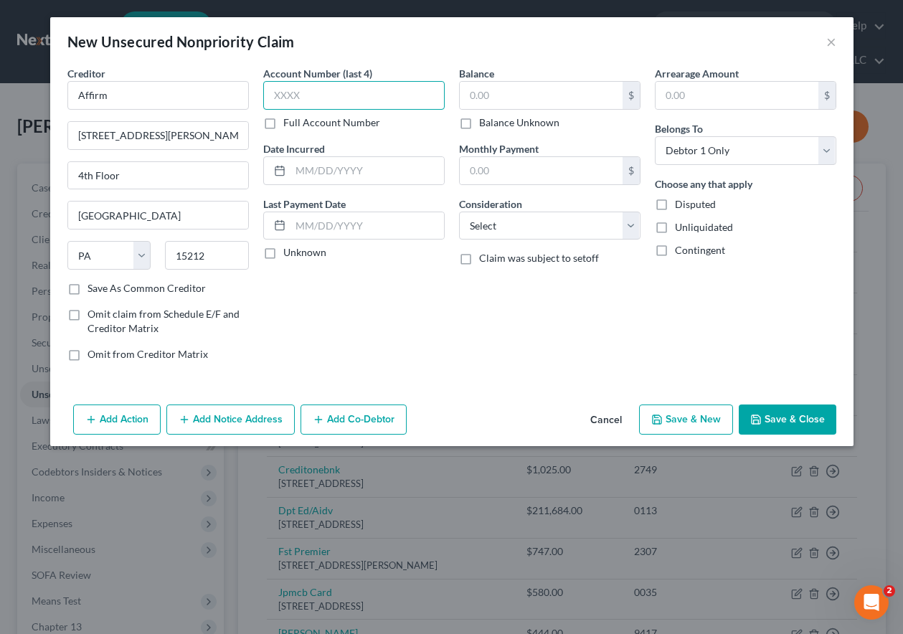
click at [277, 103] on input "text" at bounding box center [353, 95] width 181 height 29
type input "STJE"
type input "740.80"
select select "2"
click at [685, 418] on button "Save & New" at bounding box center [686, 419] width 94 height 30
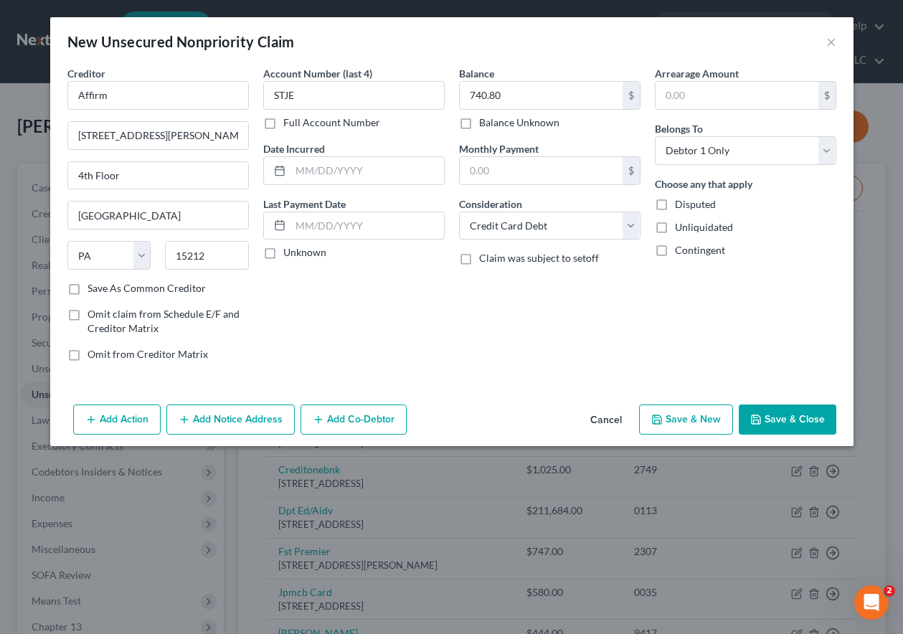
select select "0"
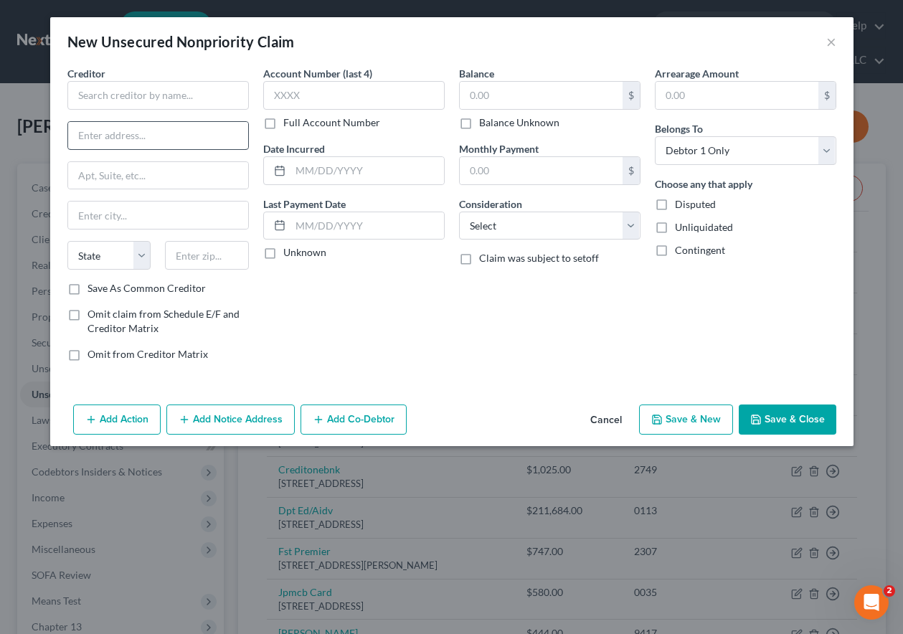
type input "0.00"
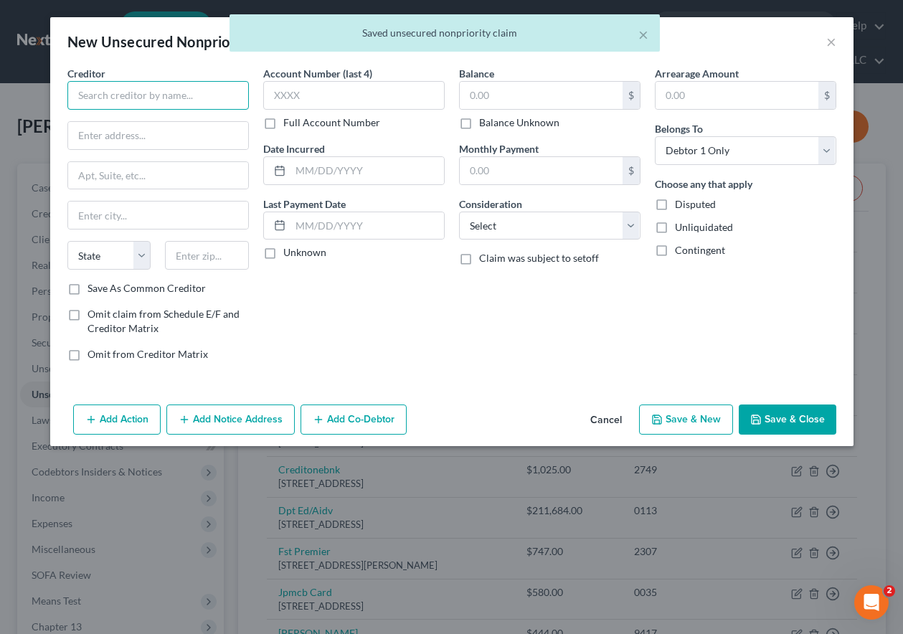
click at [196, 83] on input "text" at bounding box center [157, 95] width 181 height 29
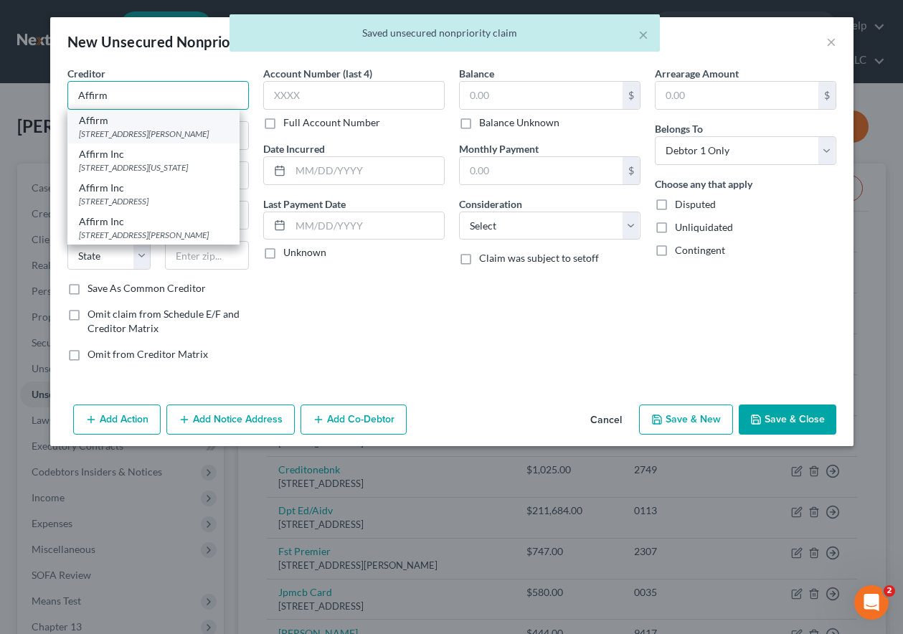
type input "Affirm"
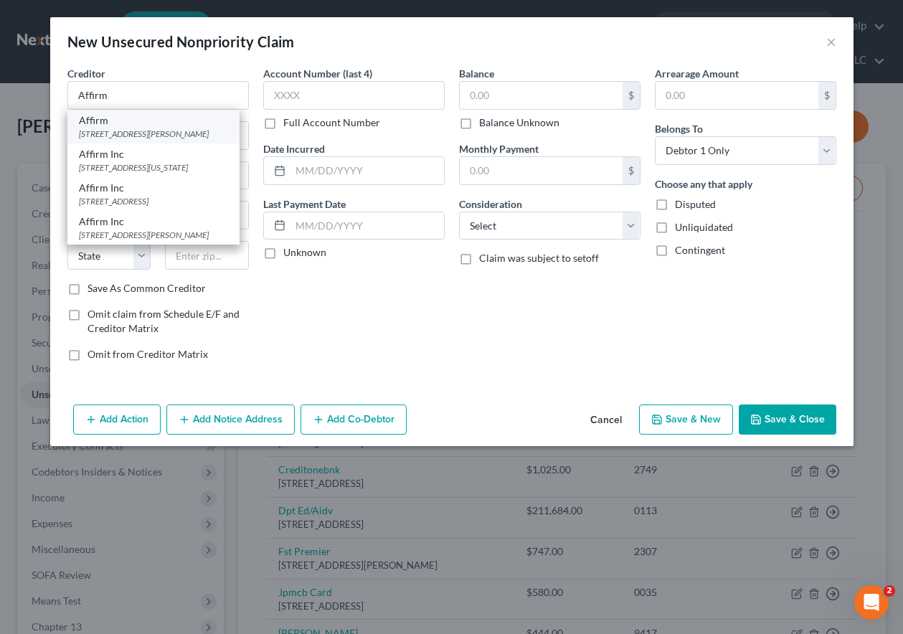
click at [135, 136] on div "[STREET_ADDRESS][PERSON_NAME]" at bounding box center [153, 134] width 149 height 12
type input "[STREET_ADDRESS][PERSON_NAME]"
type input "4th Floor"
type input "[GEOGRAPHIC_DATA]"
select select "39"
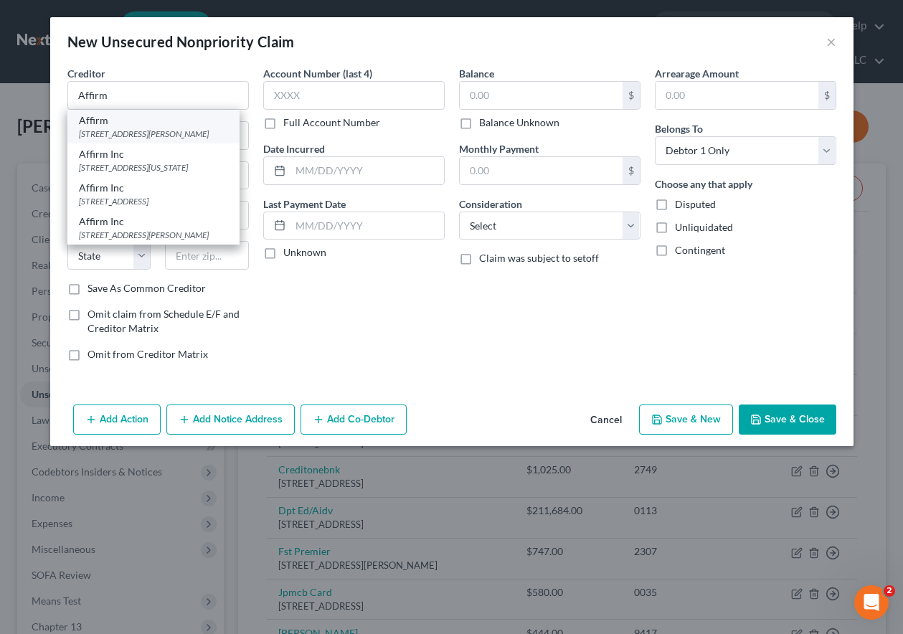
type input "15212"
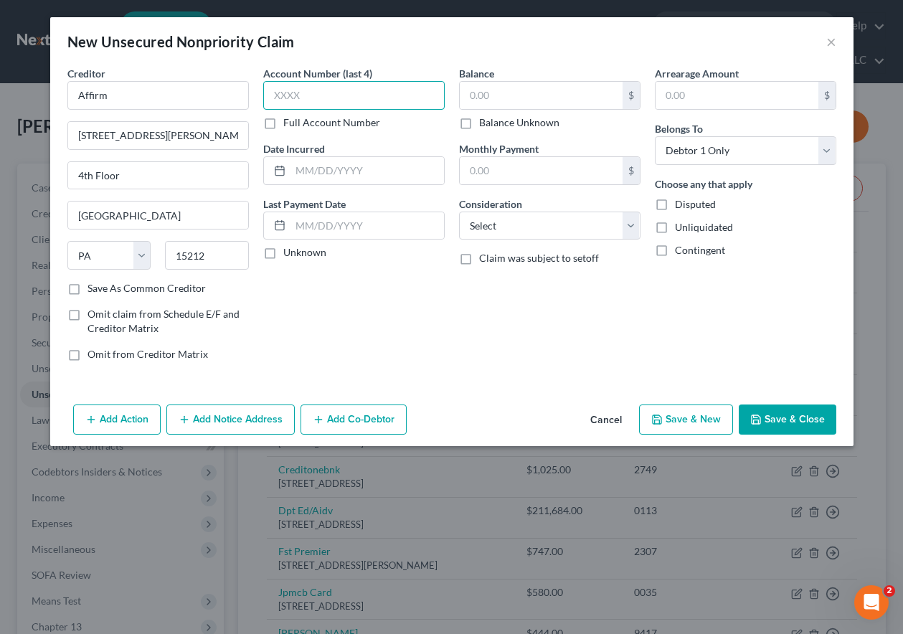
click at [321, 95] on input "text" at bounding box center [353, 95] width 181 height 29
type input "PP0K"
type input "403.36"
select select "2"
click at [693, 419] on button "Save & New" at bounding box center [686, 419] width 94 height 30
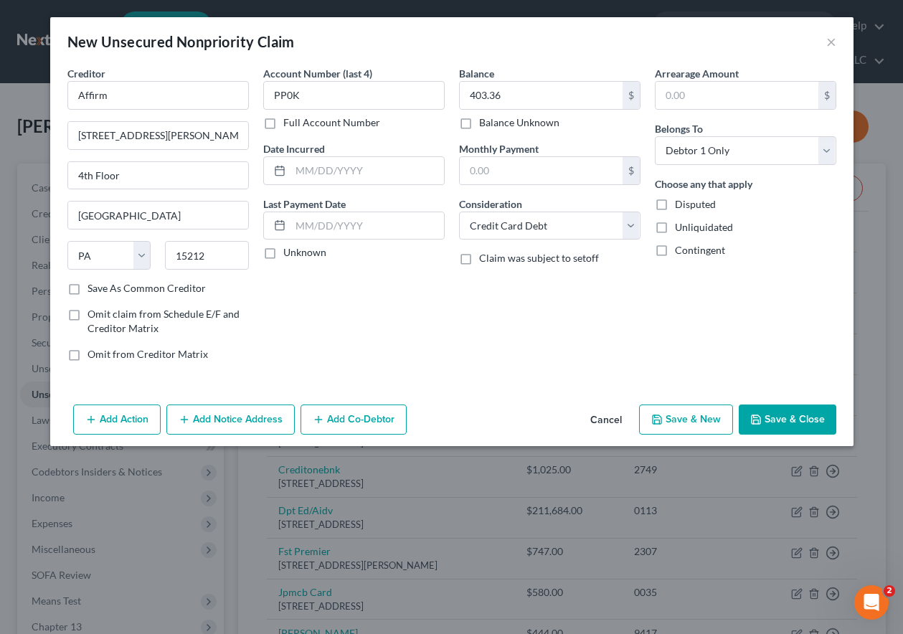
select select "0"
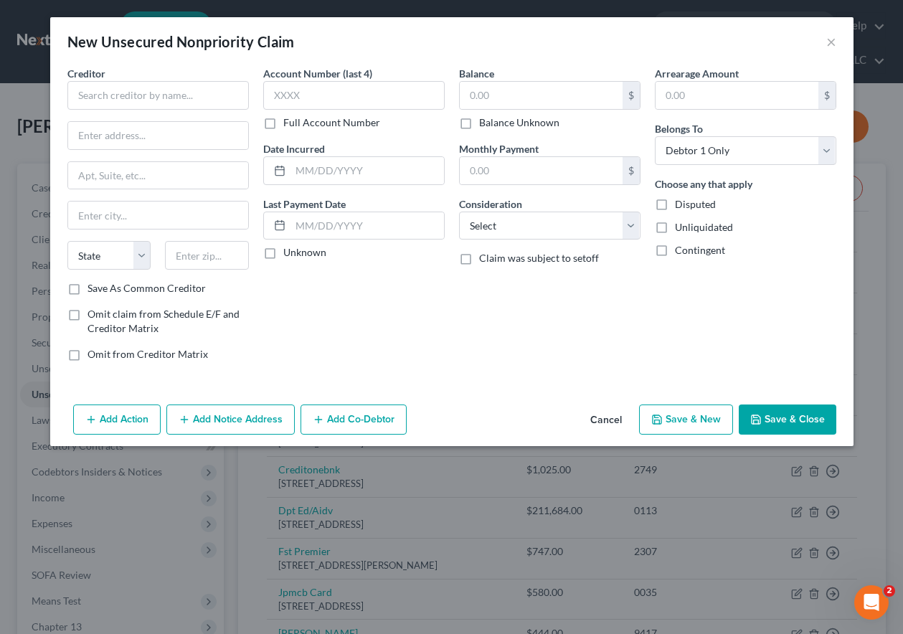
type input "0.00"
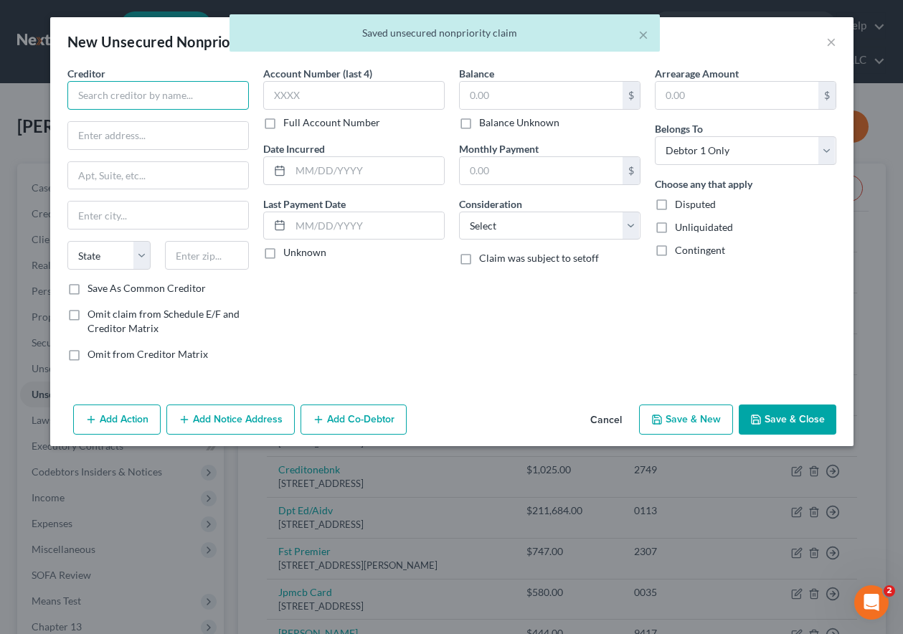
click at [164, 95] on input "text" at bounding box center [157, 95] width 181 height 29
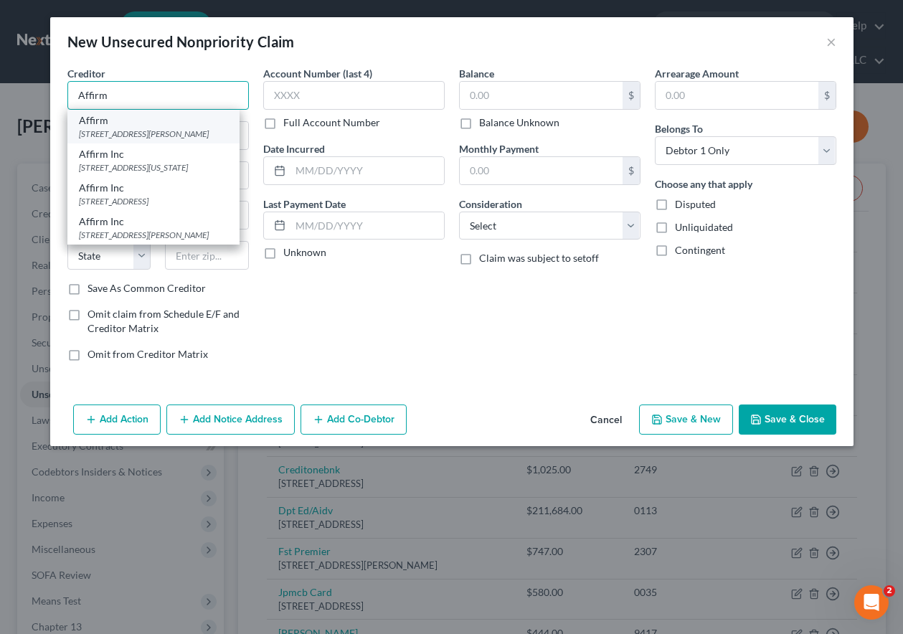
type input "Affirm"
click at [154, 129] on div "[STREET_ADDRESS][PERSON_NAME]" at bounding box center [153, 134] width 149 height 12
type input "[STREET_ADDRESS][PERSON_NAME]"
type input "4th Floor"
type input "[GEOGRAPHIC_DATA]"
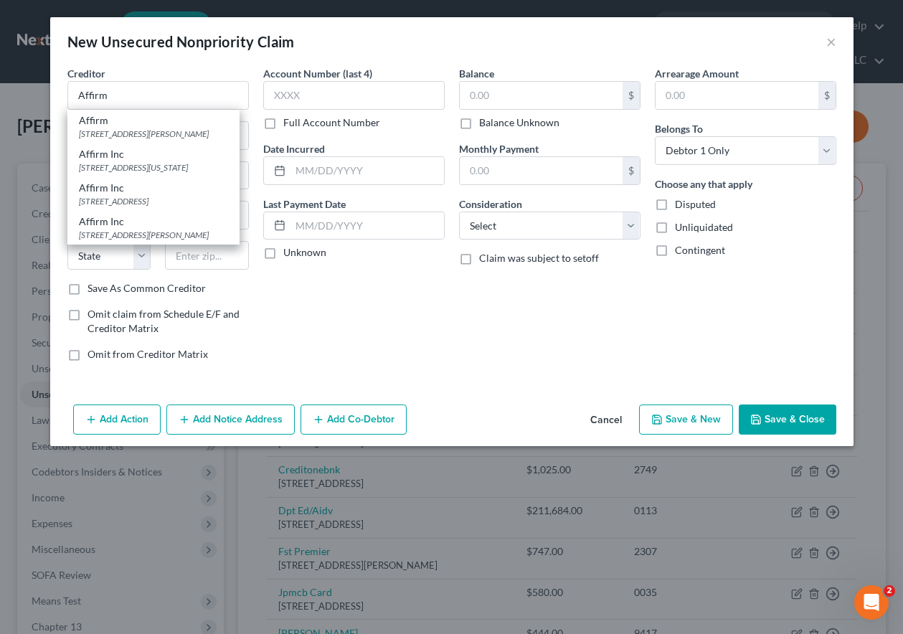
select select "39"
type input "15212"
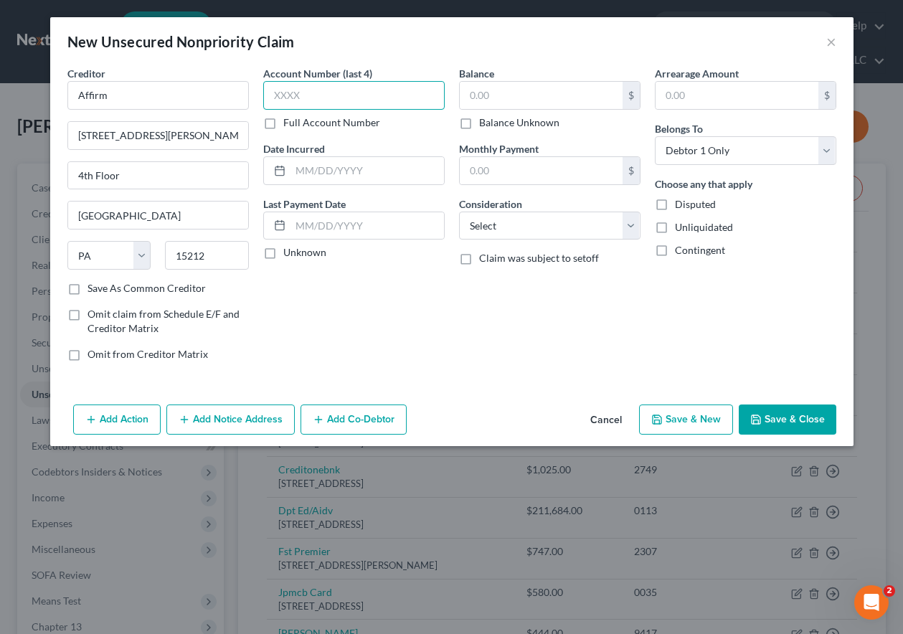
click at [330, 97] on input "text" at bounding box center [353, 95] width 181 height 29
click at [603, 416] on button "Cancel" at bounding box center [606, 420] width 54 height 29
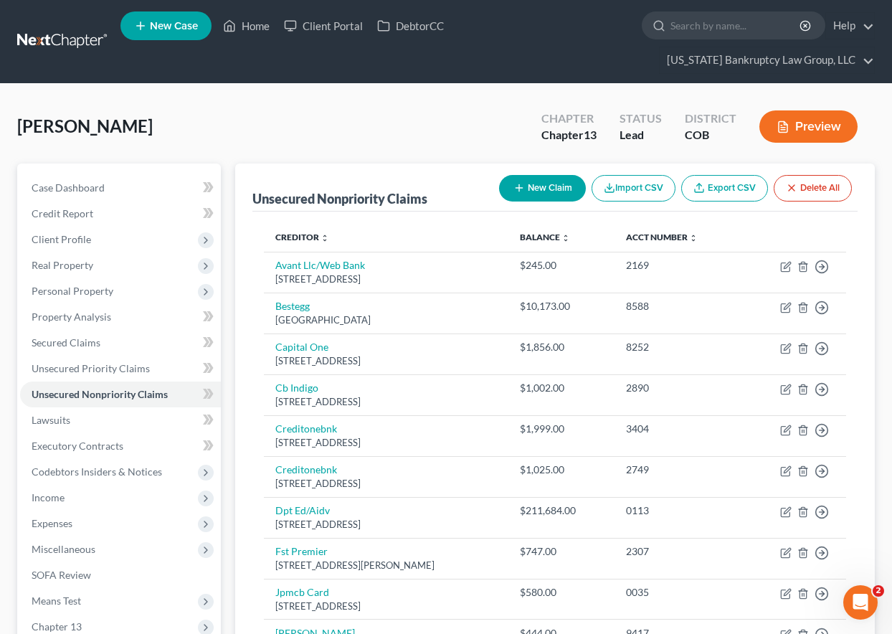
click at [533, 191] on button "New Claim" at bounding box center [542, 188] width 87 height 27
select select "0"
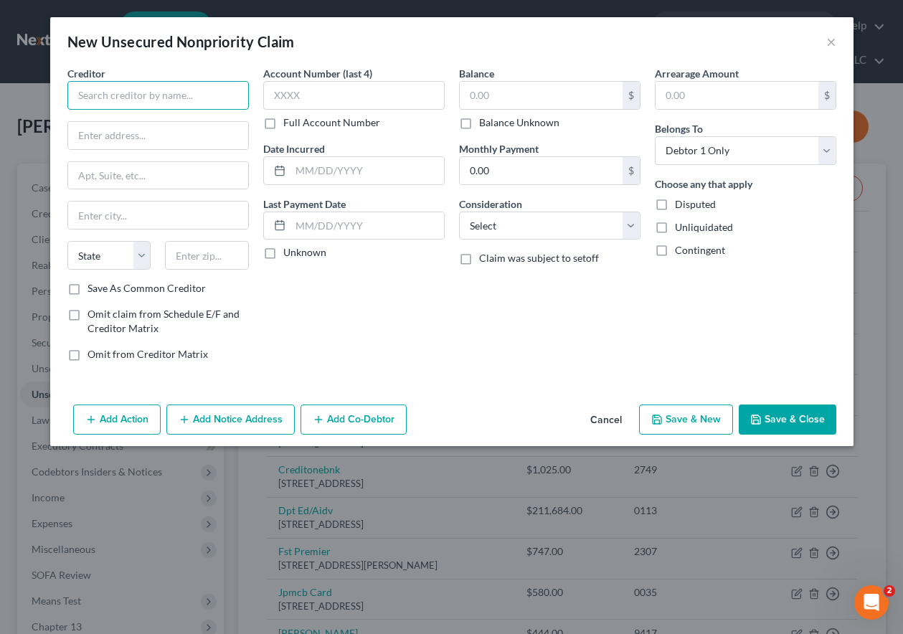
click at [165, 95] on input "text" at bounding box center [157, 95] width 181 height 29
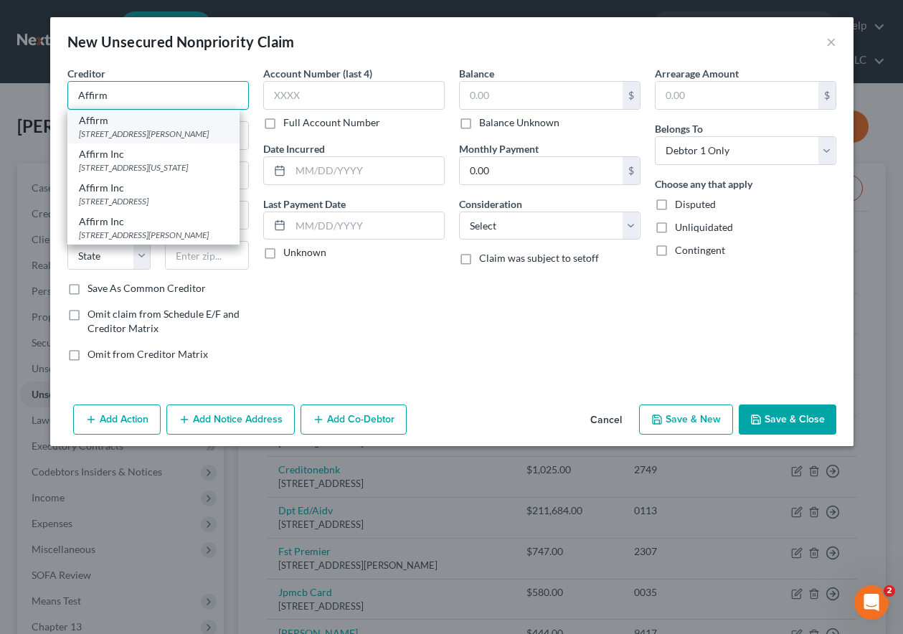
type input "Affirm"
click at [153, 140] on div "[STREET_ADDRESS][PERSON_NAME]" at bounding box center [153, 134] width 149 height 12
type input "[STREET_ADDRESS][PERSON_NAME]"
type input "4th Floor"
type input "[GEOGRAPHIC_DATA]"
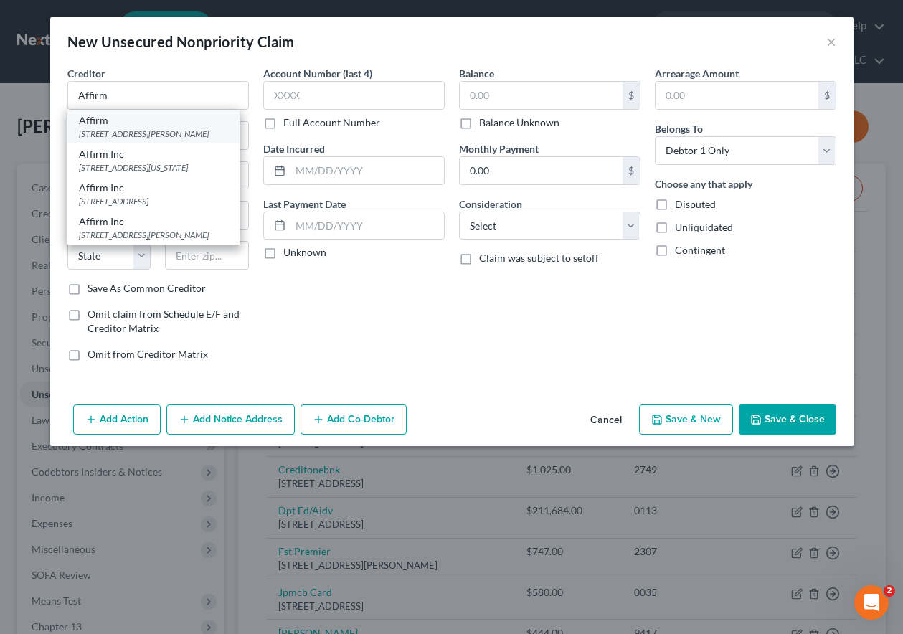
select select "39"
type input "15212"
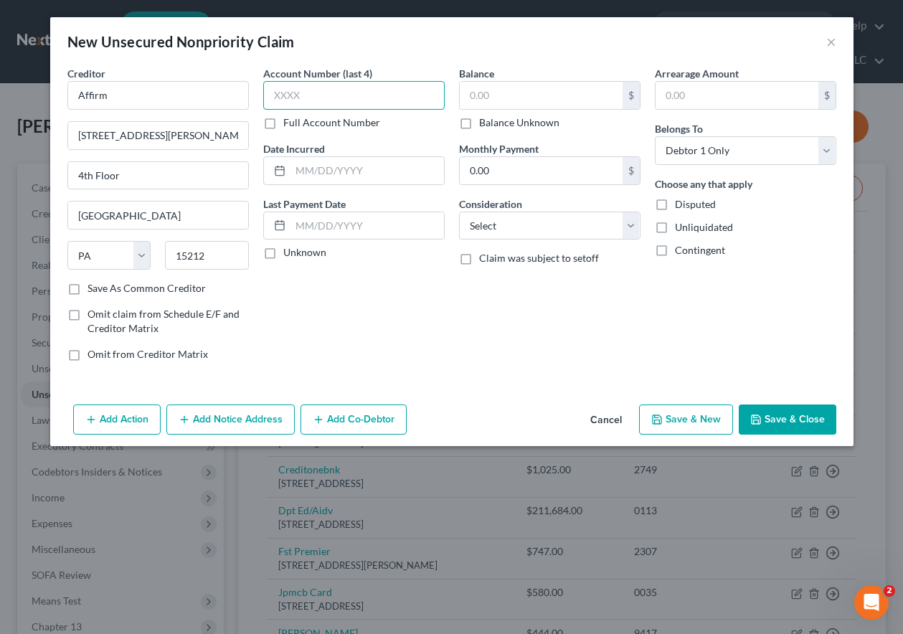
click at [362, 100] on input "text" at bounding box center [353, 95] width 181 height 29
type input "FESB"
click at [500, 96] on input "text" at bounding box center [541, 95] width 163 height 27
type input "125.30"
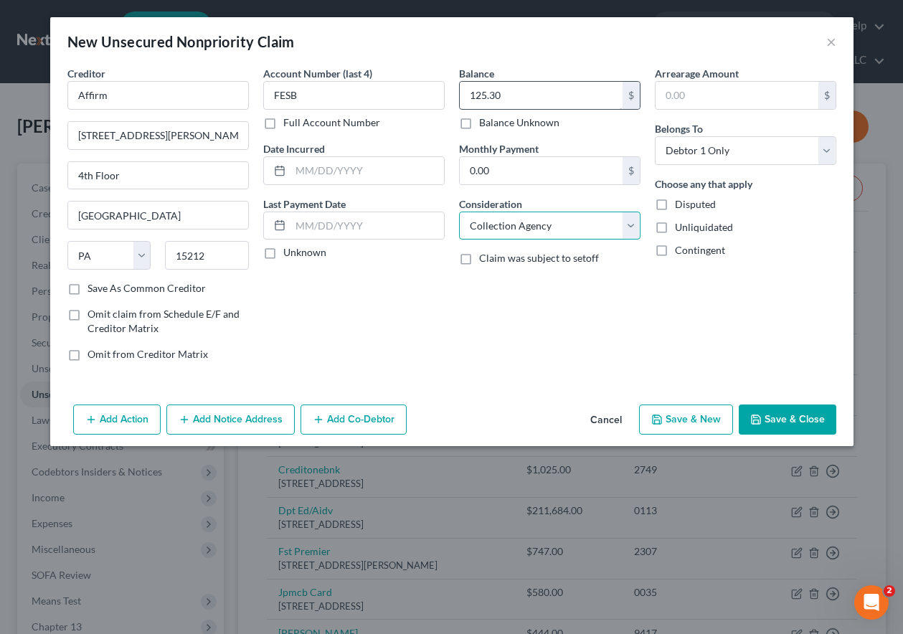
select select "2"
click at [778, 422] on button "Save & Close" at bounding box center [787, 419] width 98 height 30
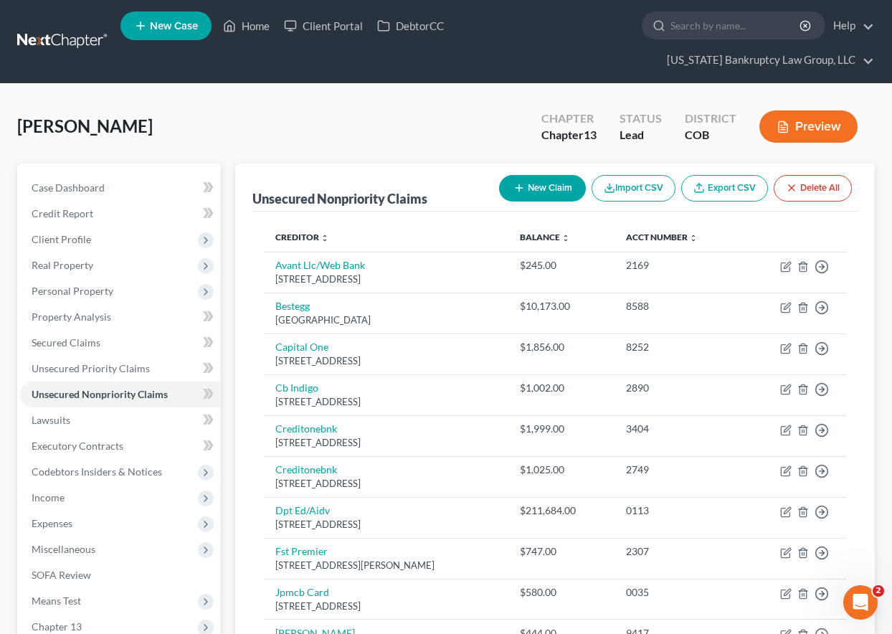
click at [526, 187] on button "New Claim" at bounding box center [542, 188] width 87 height 27
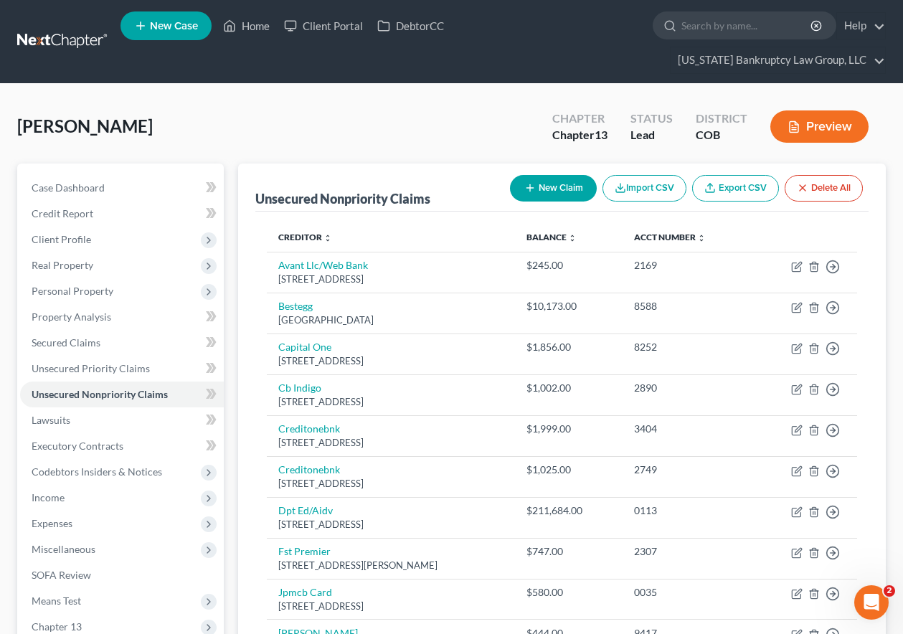
select select "0"
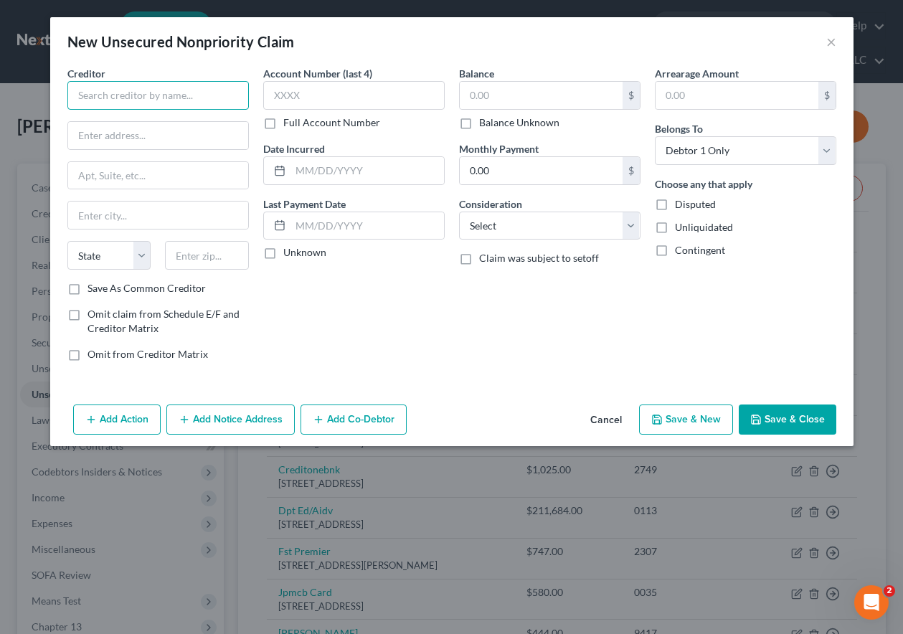
click at [177, 95] on input "text" at bounding box center [157, 95] width 181 height 29
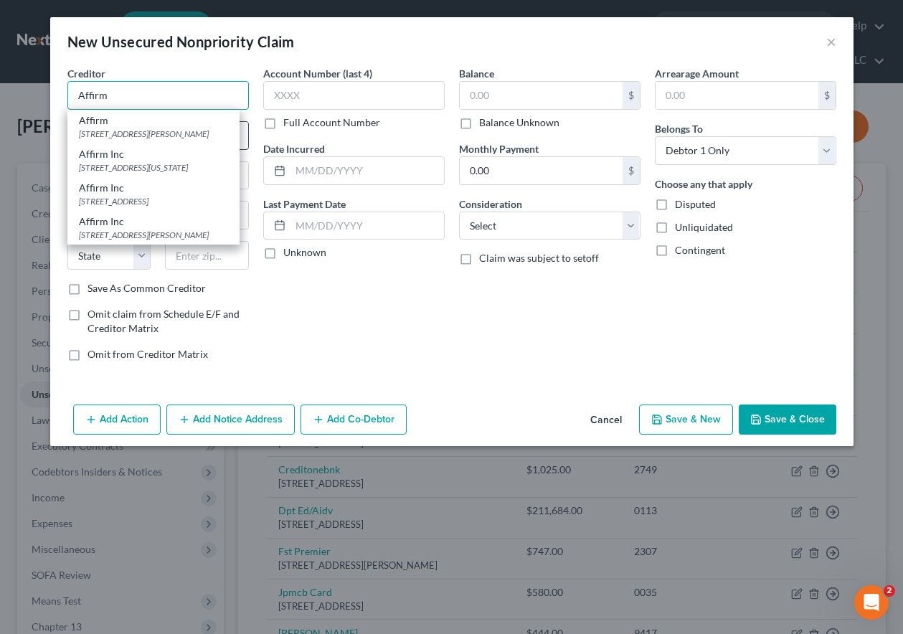
type input "Affirm"
click at [134, 130] on div "[STREET_ADDRESS][PERSON_NAME]" at bounding box center [153, 134] width 149 height 12
type input "[STREET_ADDRESS][PERSON_NAME]"
type input "4th Floor"
type input "[GEOGRAPHIC_DATA]"
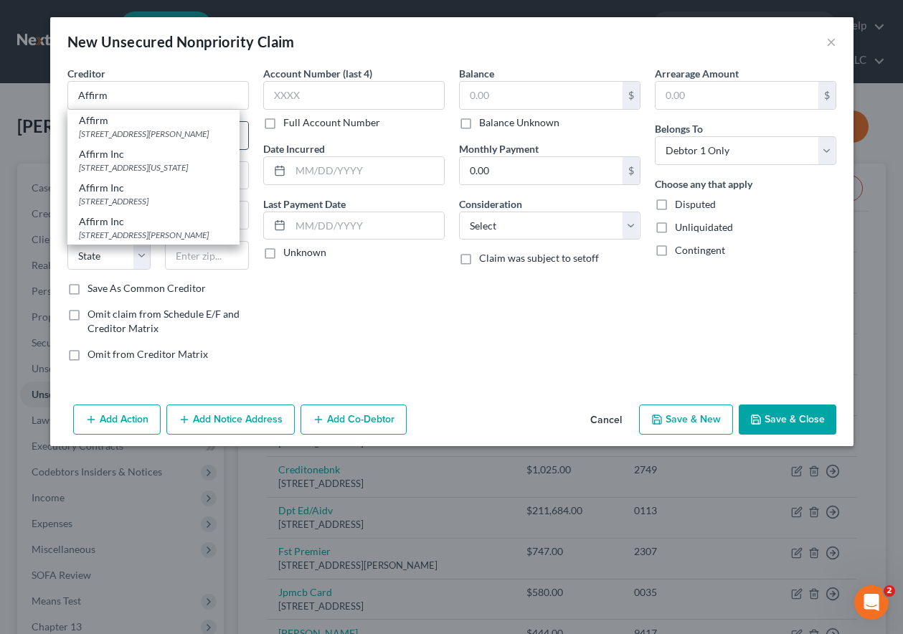
select select "39"
type input "15212"
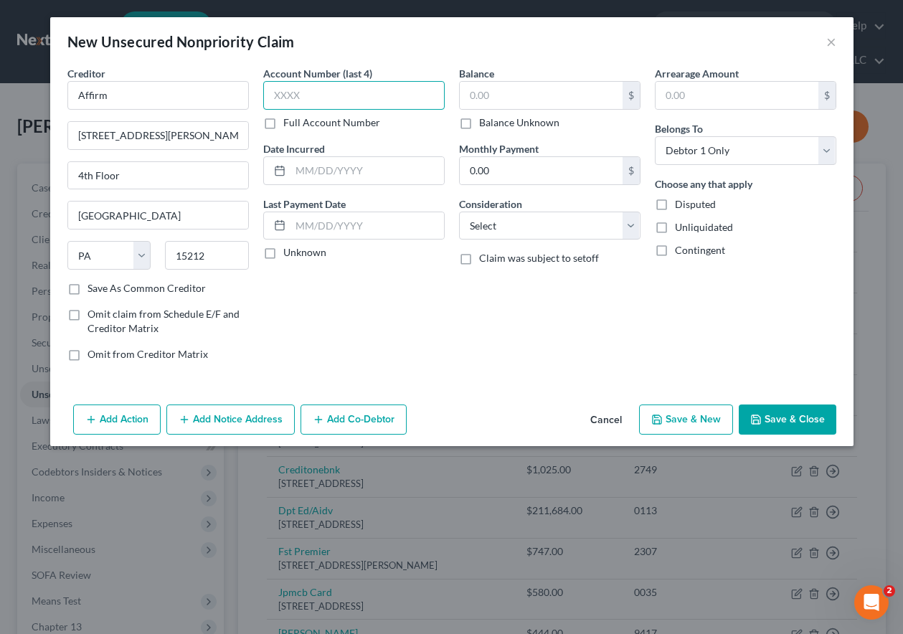
click at [364, 94] on input "text" at bounding box center [353, 95] width 181 height 29
click at [774, 413] on button "Save & Close" at bounding box center [787, 419] width 98 height 30
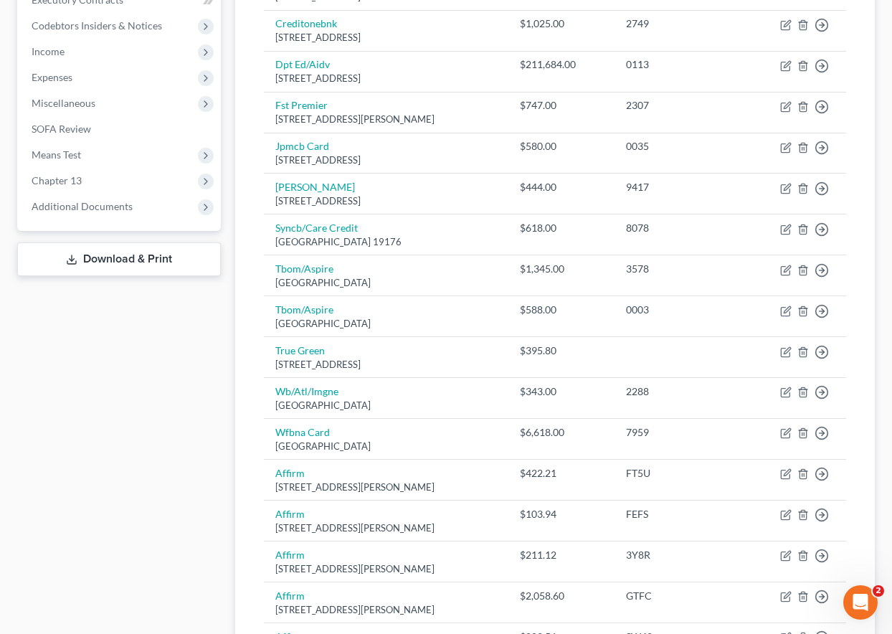
scroll to position [405, 0]
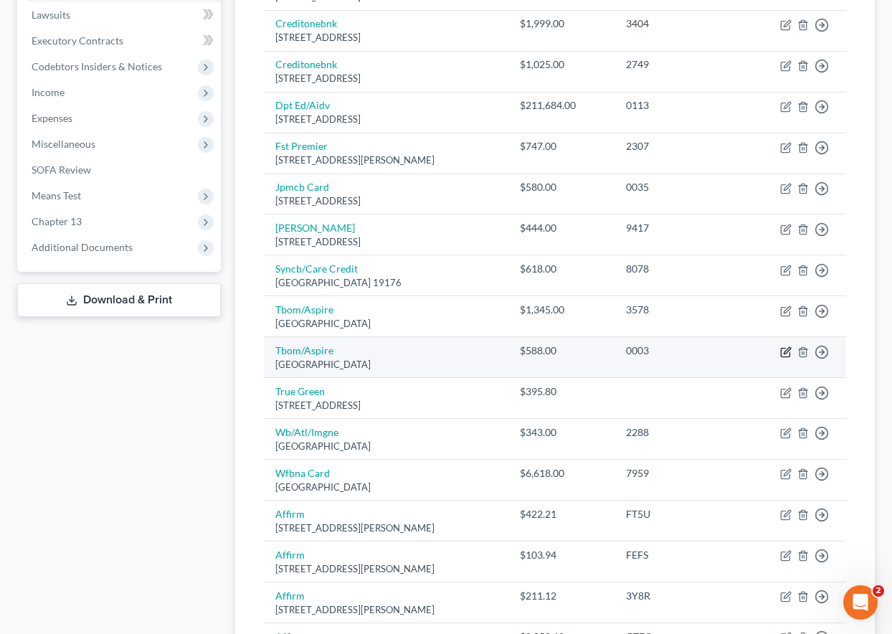
click at [785, 351] on icon "button" at bounding box center [787, 350] width 6 height 6
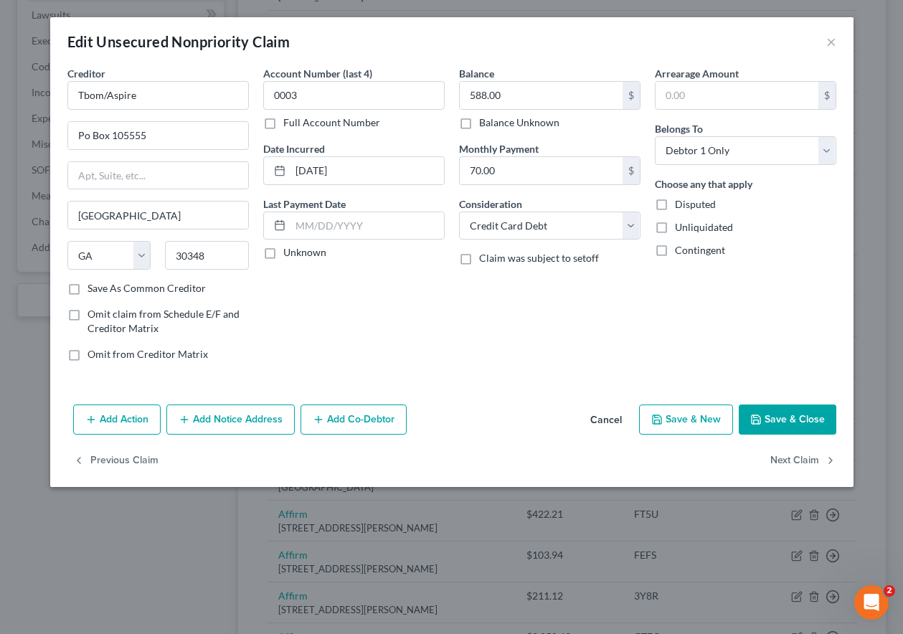
click at [791, 416] on button "Save & Close" at bounding box center [787, 419] width 98 height 30
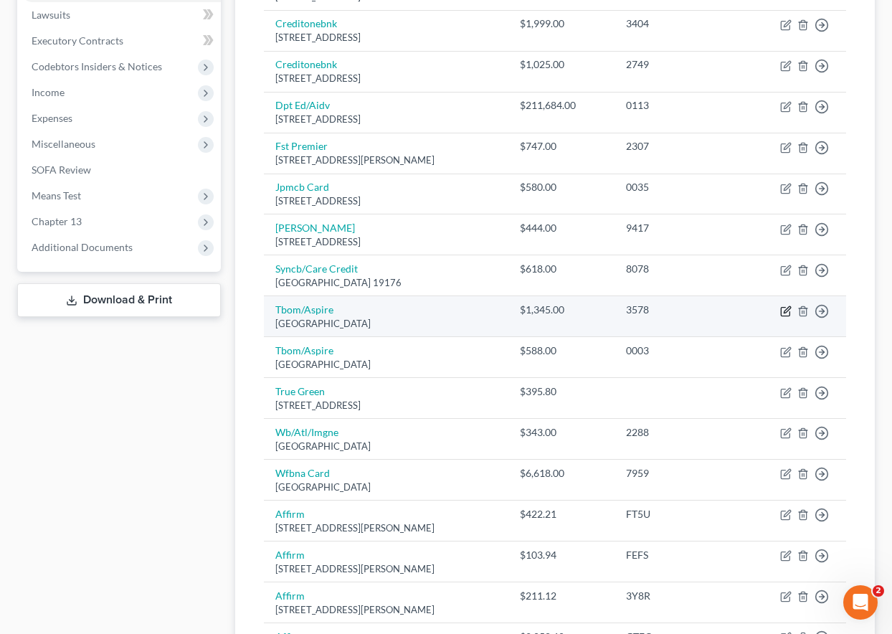
click at [786, 308] on icon "button" at bounding box center [785, 310] width 11 height 11
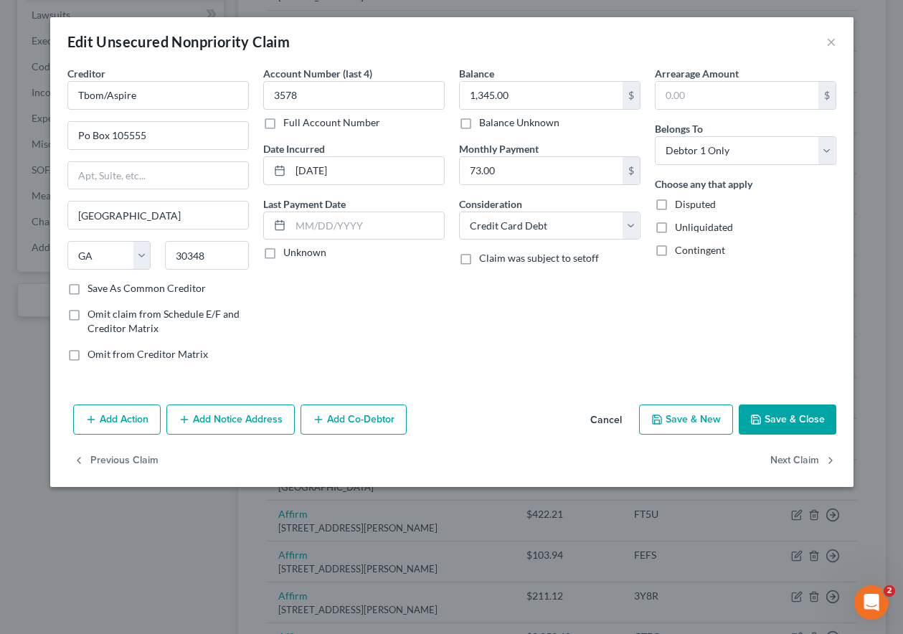
click at [799, 424] on button "Save & Close" at bounding box center [787, 419] width 98 height 30
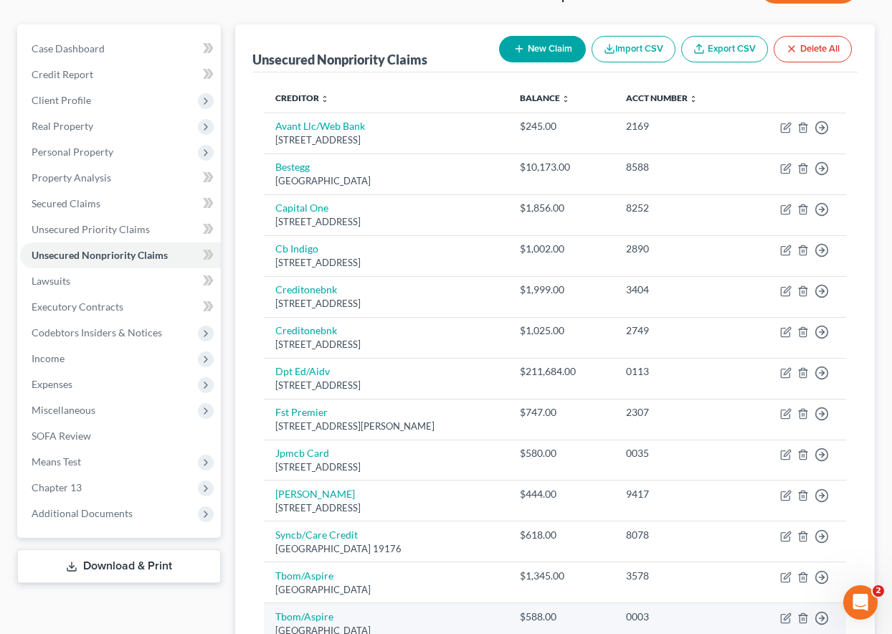
scroll to position [0, 0]
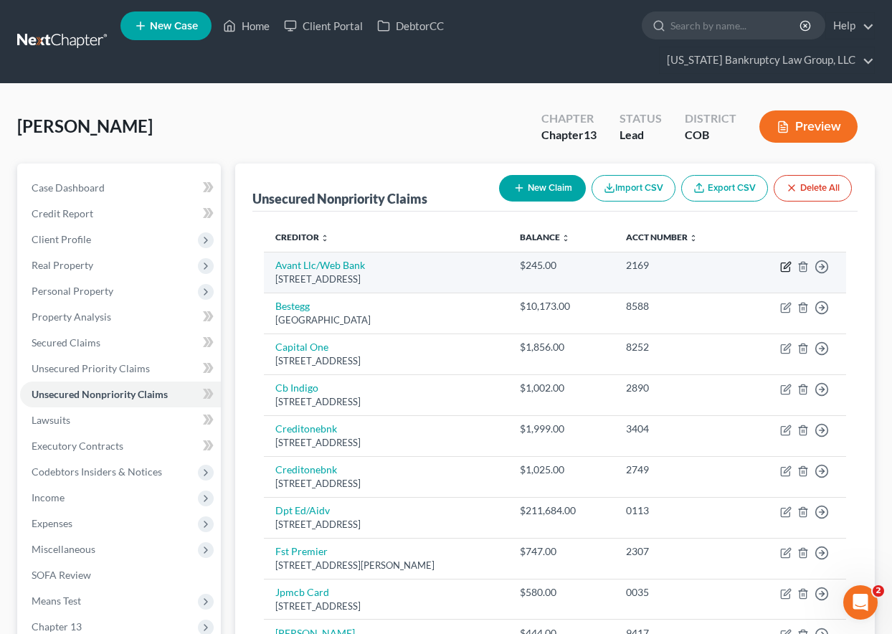
click at [786, 268] on icon "button" at bounding box center [785, 266] width 11 height 11
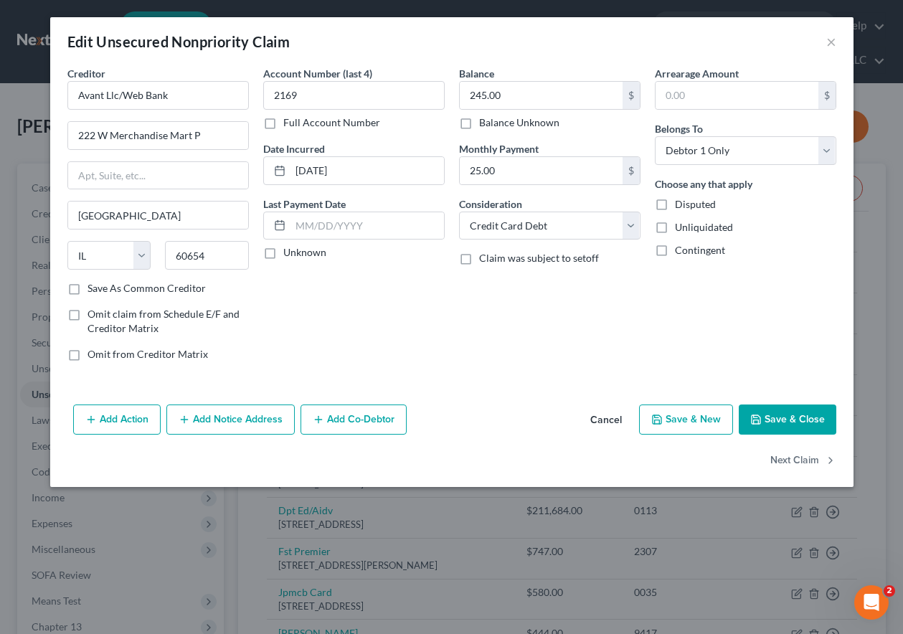
click at [795, 410] on button "Save & Close" at bounding box center [787, 419] width 98 height 30
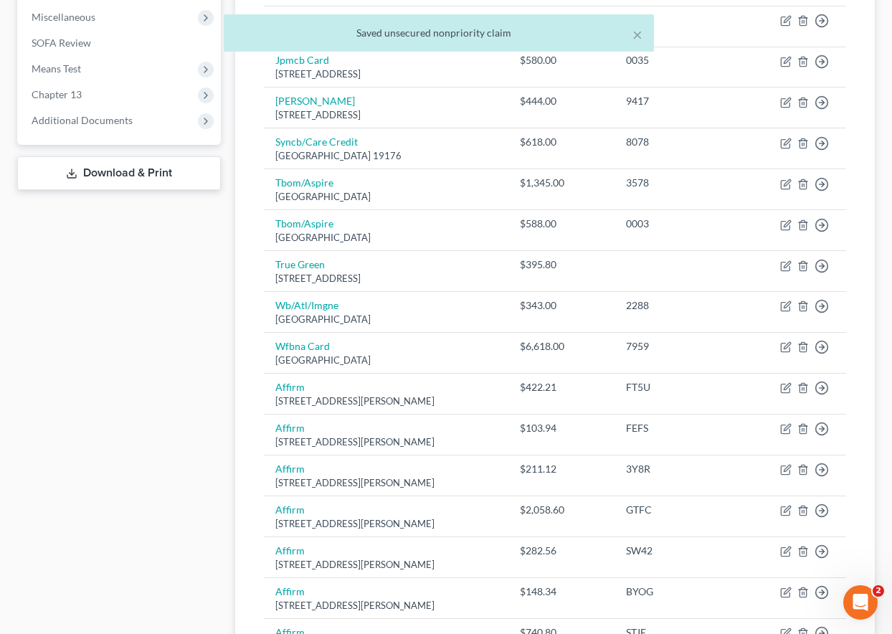
scroll to position [502, 0]
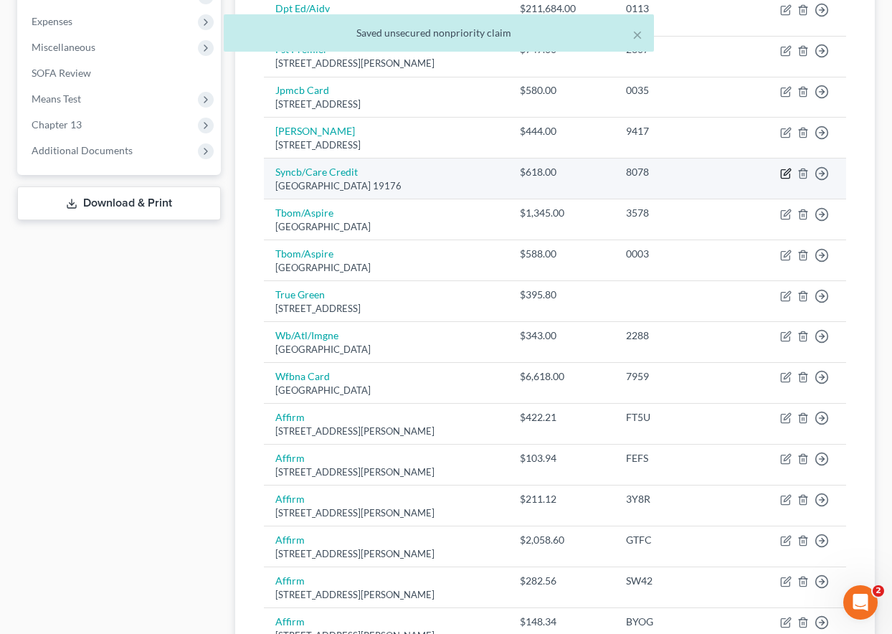
click at [785, 172] on icon "button" at bounding box center [787, 171] width 6 height 6
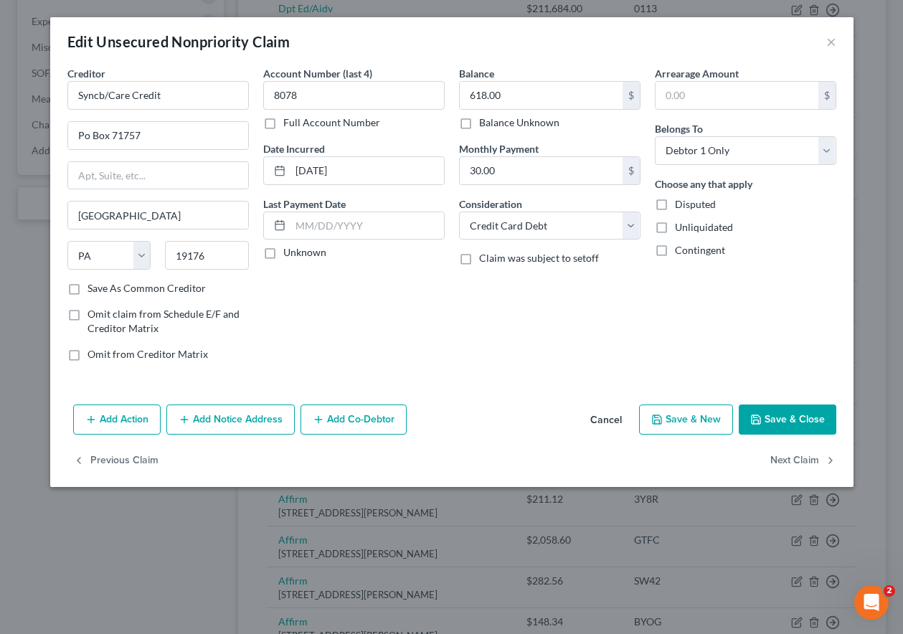
click at [778, 404] on button "Save & Close" at bounding box center [787, 419] width 98 height 30
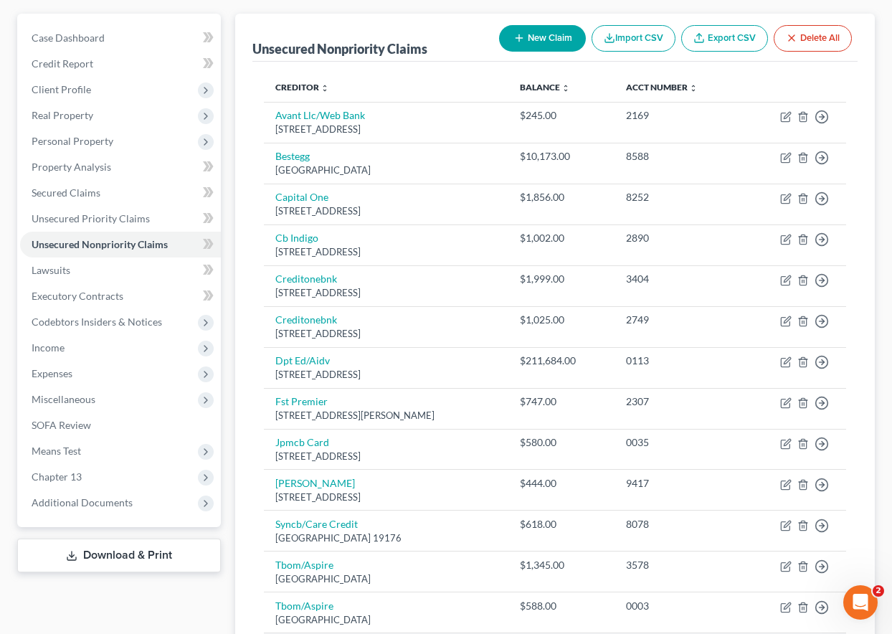
scroll to position [143, 0]
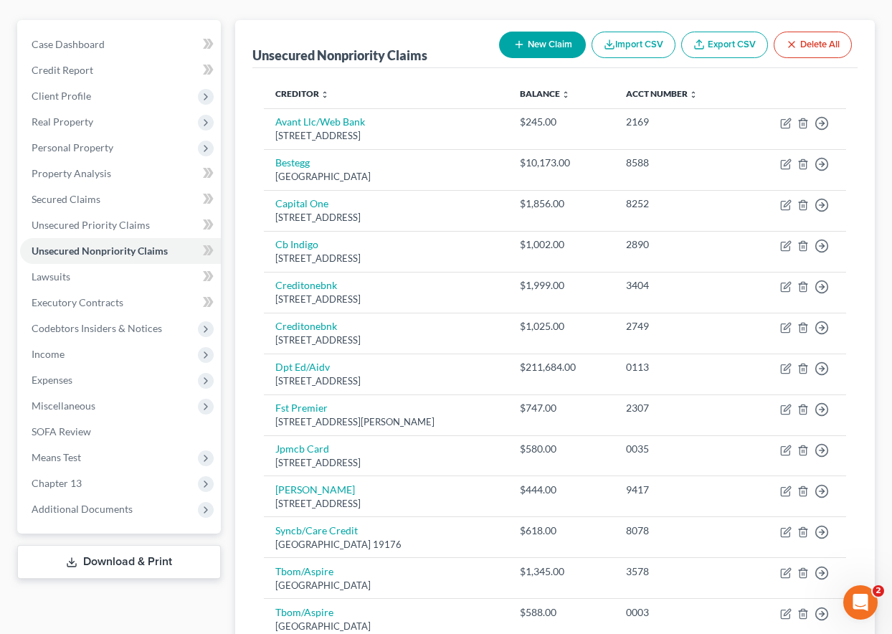
click at [530, 48] on button "New Claim" at bounding box center [542, 45] width 87 height 27
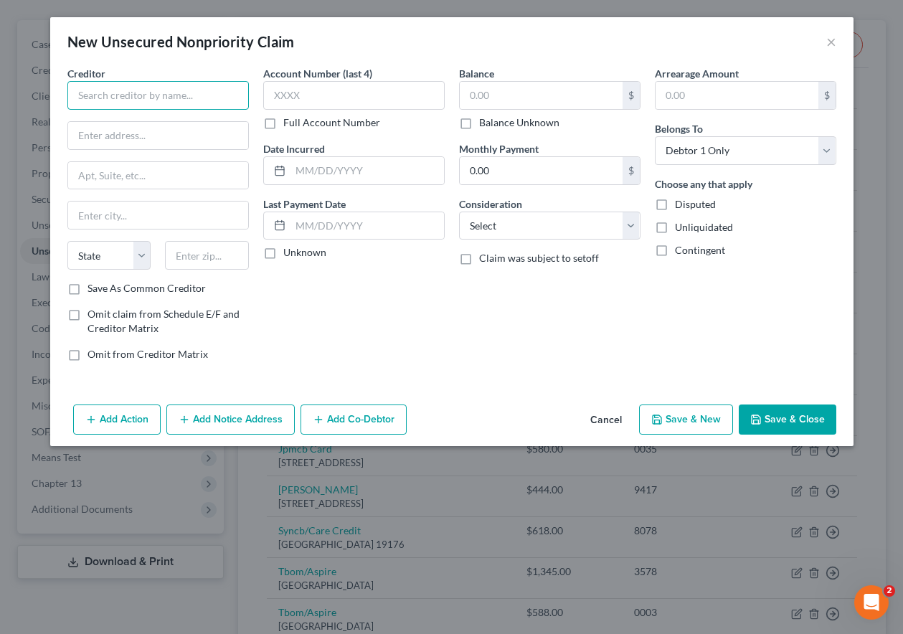
click at [171, 96] on input "text" at bounding box center [157, 95] width 181 height 29
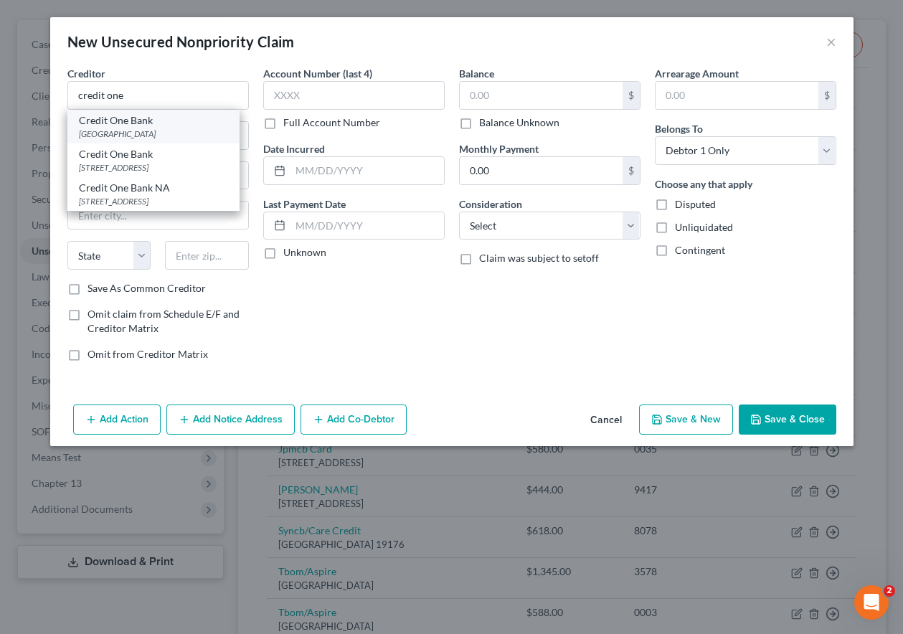
click at [147, 126] on div "Credit One Bank" at bounding box center [153, 120] width 149 height 14
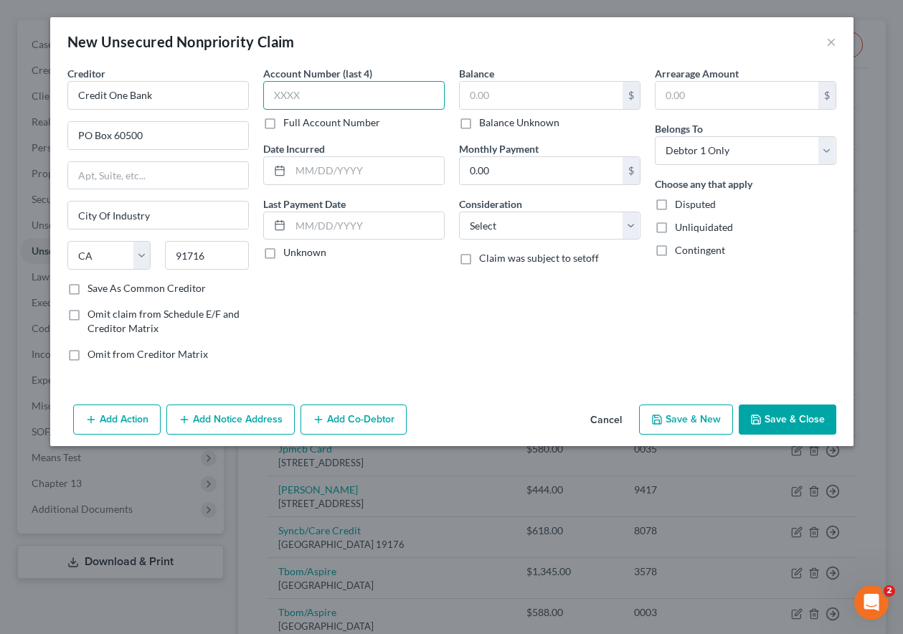
click at [333, 91] on input "text" at bounding box center [353, 95] width 181 height 29
click at [795, 415] on button "Save & Close" at bounding box center [787, 419] width 98 height 30
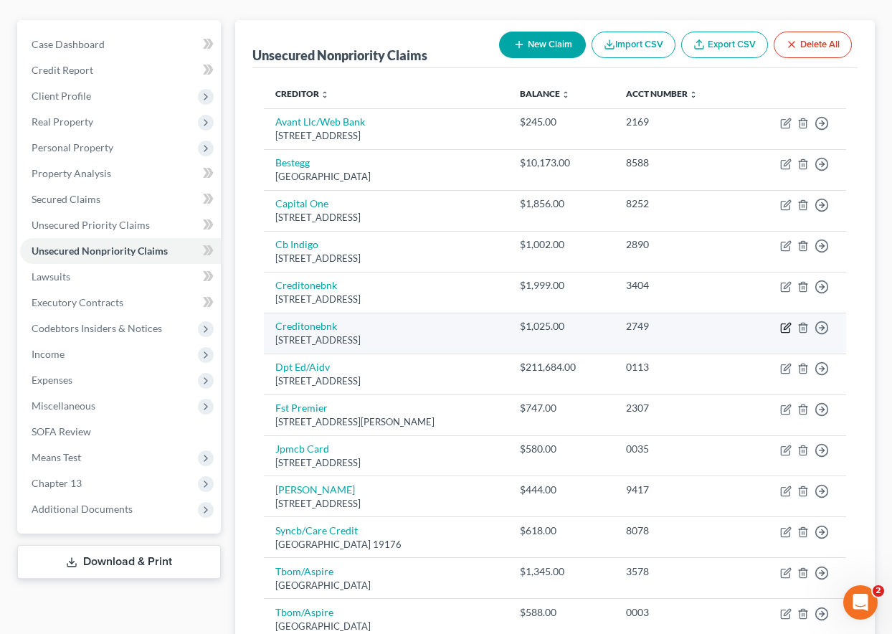
click at [785, 326] on icon "button" at bounding box center [787, 326] width 6 height 6
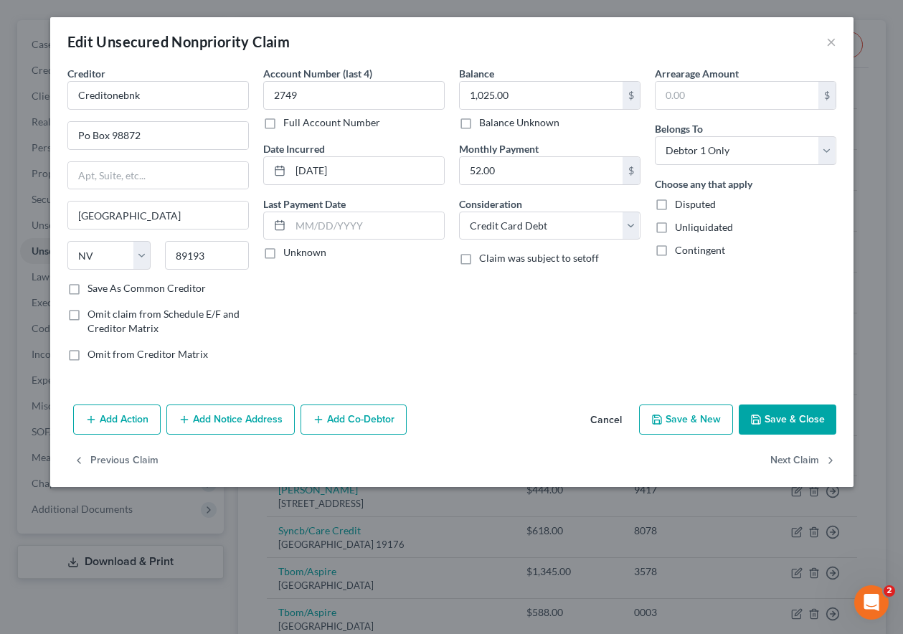
click at [789, 422] on button "Save & Close" at bounding box center [787, 419] width 98 height 30
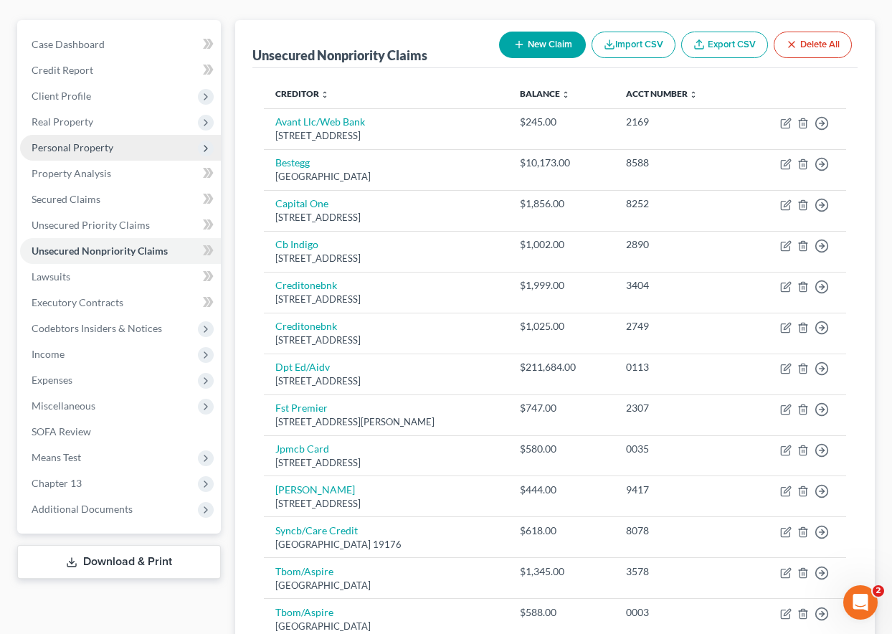
click at [98, 148] on span "Personal Property" at bounding box center [73, 147] width 82 height 12
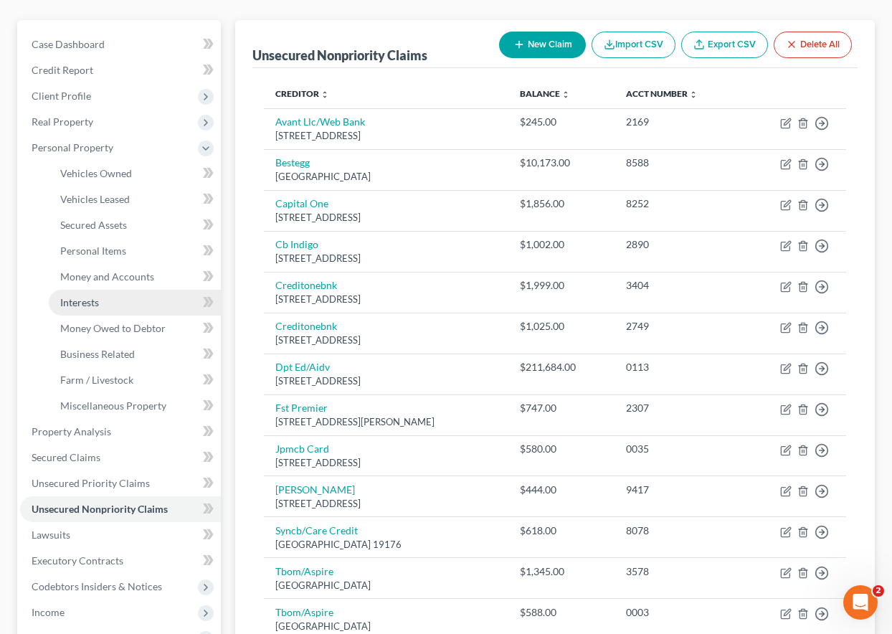
click at [95, 303] on span "Interests" at bounding box center [79, 302] width 39 height 12
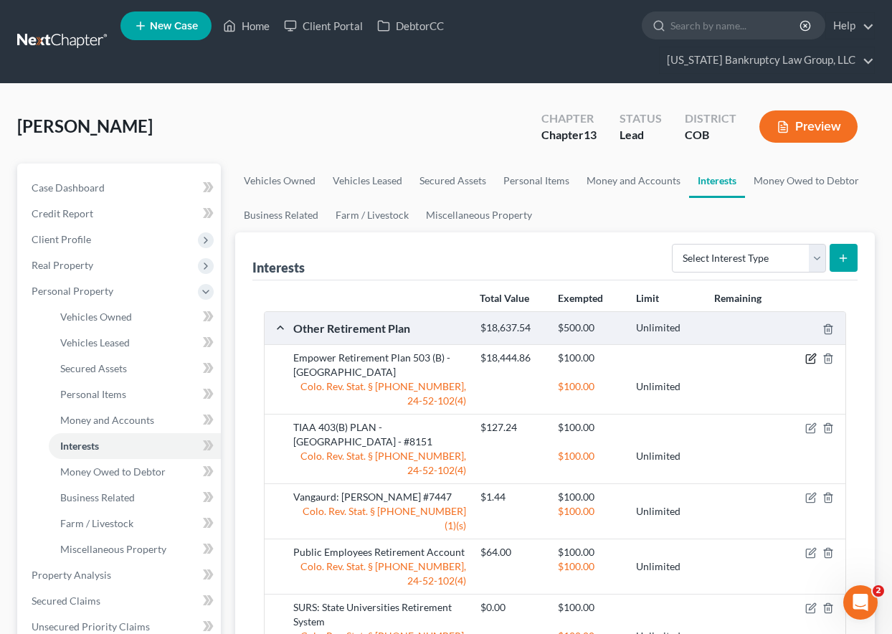
click at [807, 360] on icon "button" at bounding box center [810, 358] width 11 height 11
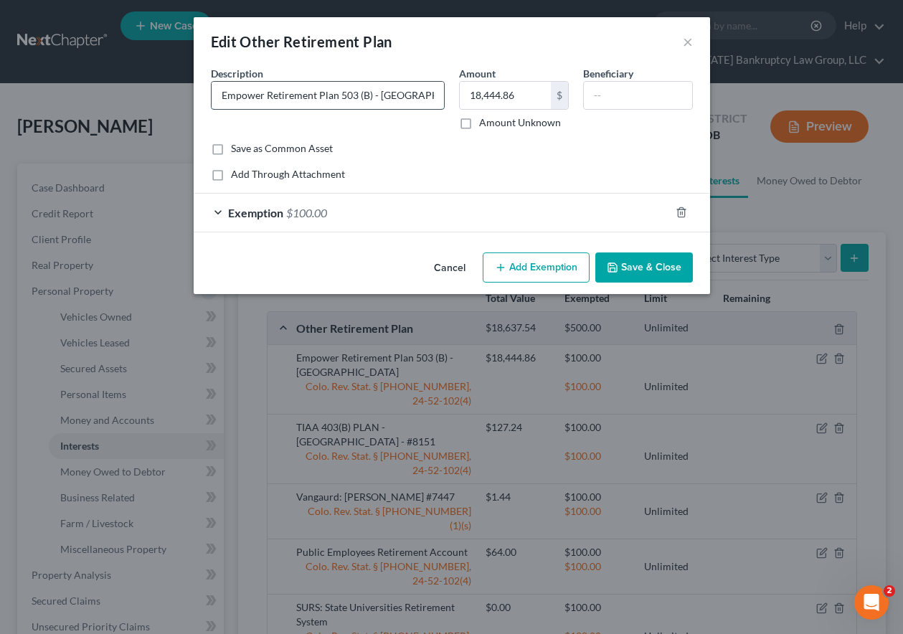
click at [418, 99] on input "Empower Retirement Plan 503 (B) - [GEOGRAPHIC_DATA]" at bounding box center [327, 95] width 232 height 27
click at [422, 96] on input "Empower Retirement Plan 503 (B) - Regis University - loans against of $2324.59 …" at bounding box center [327, 95] width 232 height 27
click at [646, 268] on button "Save & Close" at bounding box center [644, 267] width 98 height 30
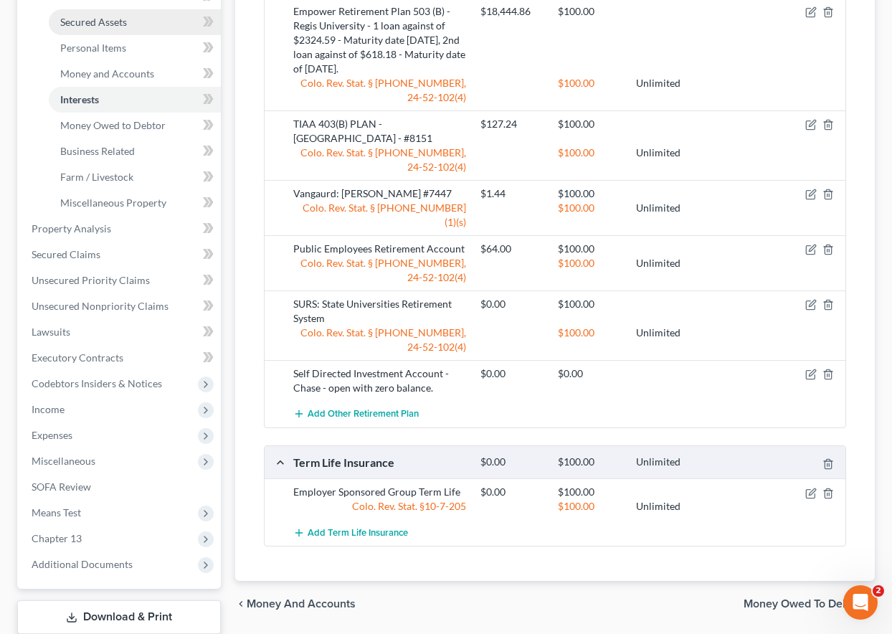
scroll to position [358, 0]
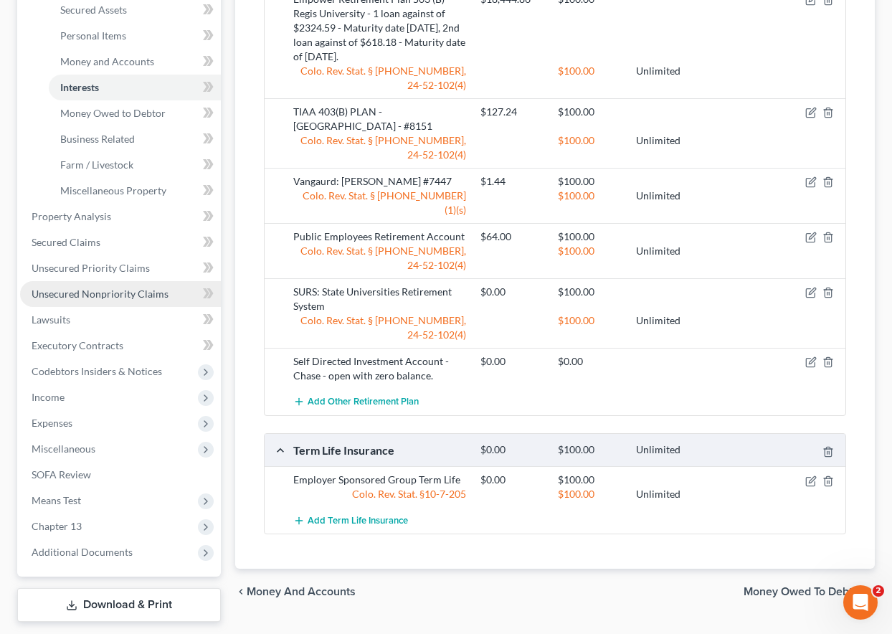
click at [83, 288] on span "Unsecured Nonpriority Claims" at bounding box center [100, 293] width 137 height 12
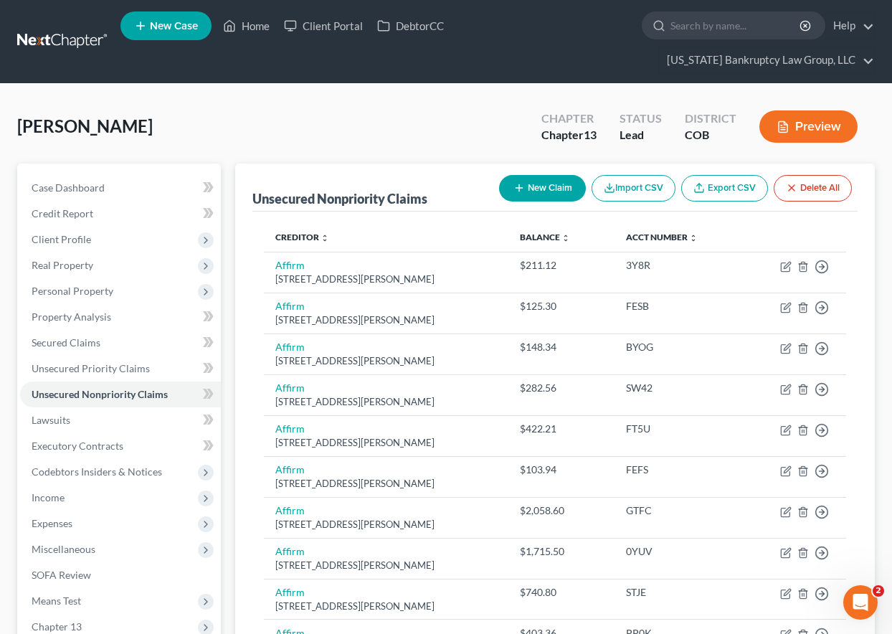
click at [534, 190] on button "New Claim" at bounding box center [542, 188] width 87 height 27
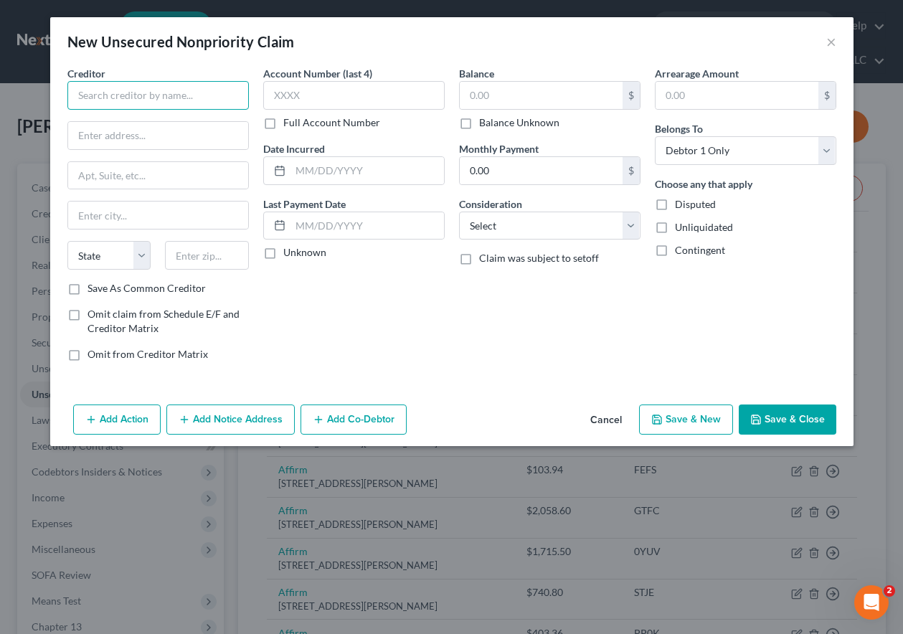
click at [107, 95] on input "text" at bounding box center [157, 95] width 181 height 29
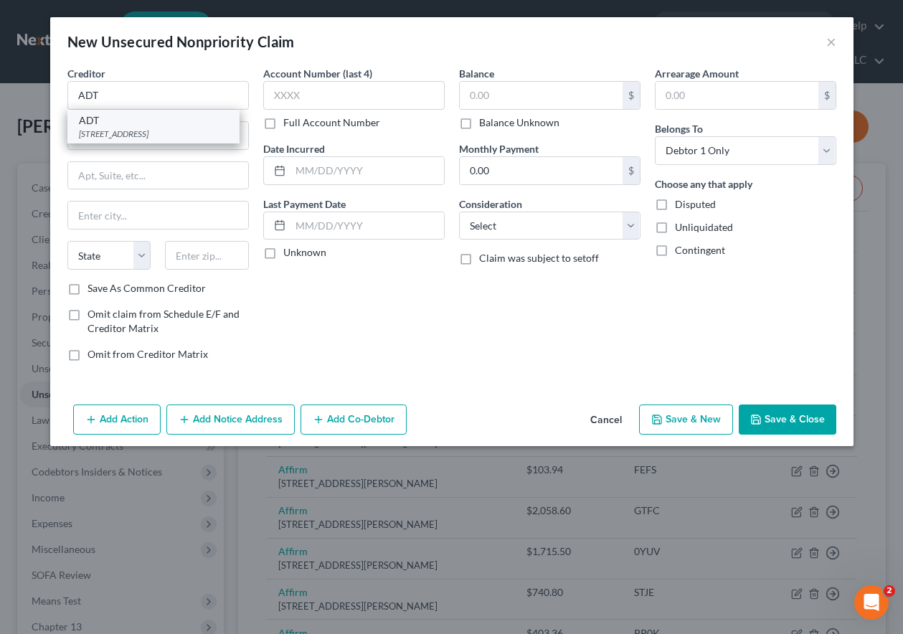
click at [113, 132] on div "[STREET_ADDRESS]" at bounding box center [153, 134] width 149 height 12
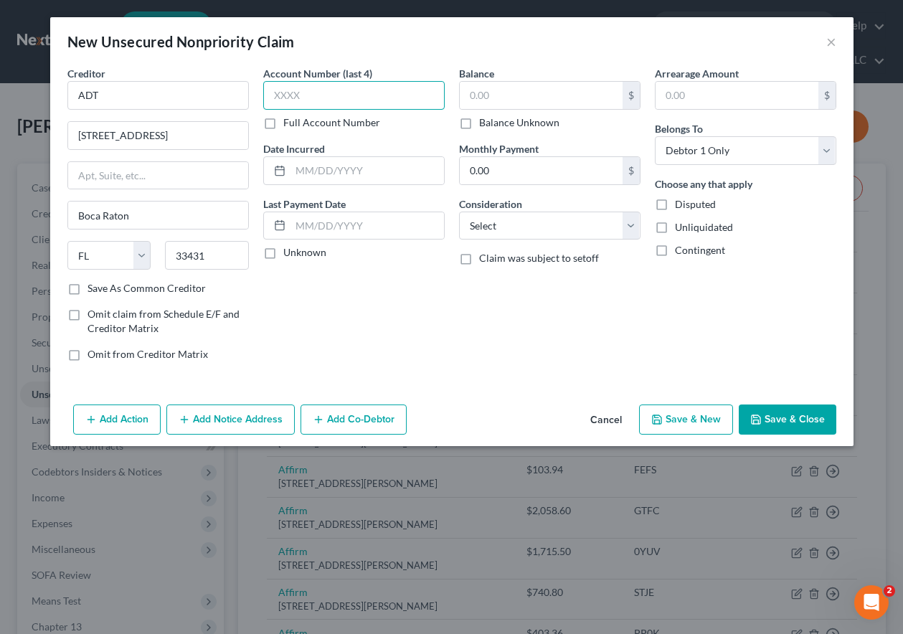
click at [336, 85] on input "text" at bounding box center [353, 95] width 181 height 29
click at [528, 98] on input "text" at bounding box center [541, 95] width 163 height 27
click at [783, 419] on button "Save & Close" at bounding box center [787, 419] width 98 height 30
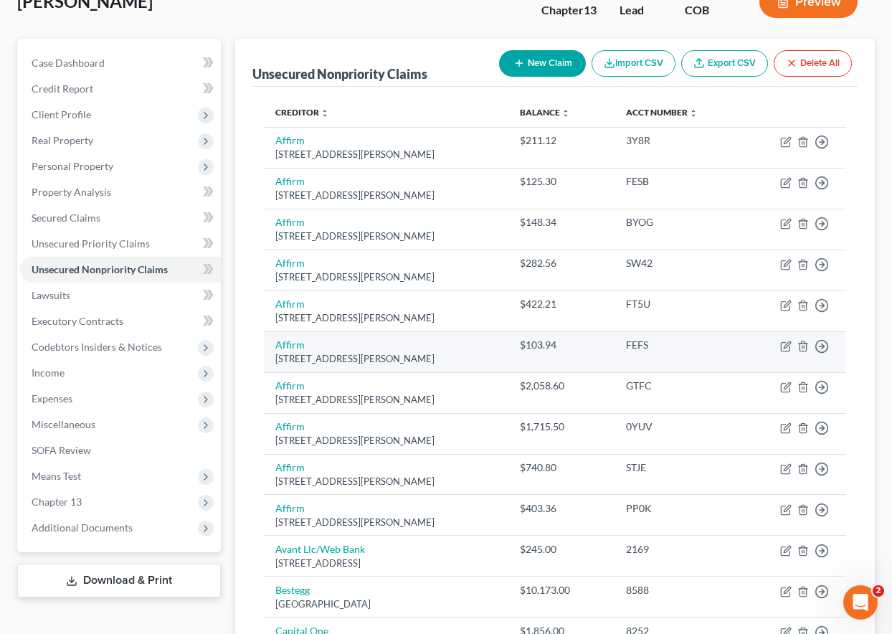
scroll to position [72, 0]
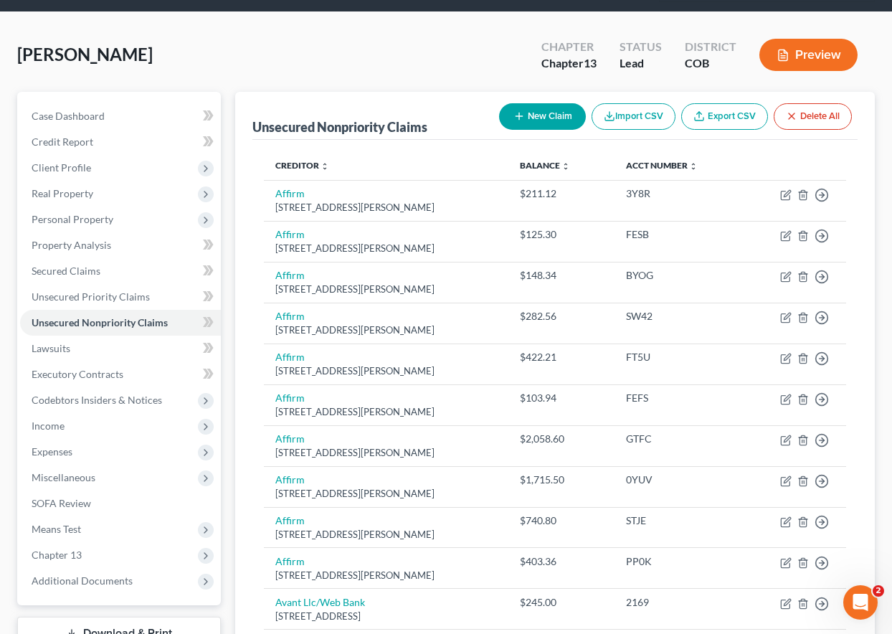
click at [543, 115] on button "New Claim" at bounding box center [542, 116] width 87 height 27
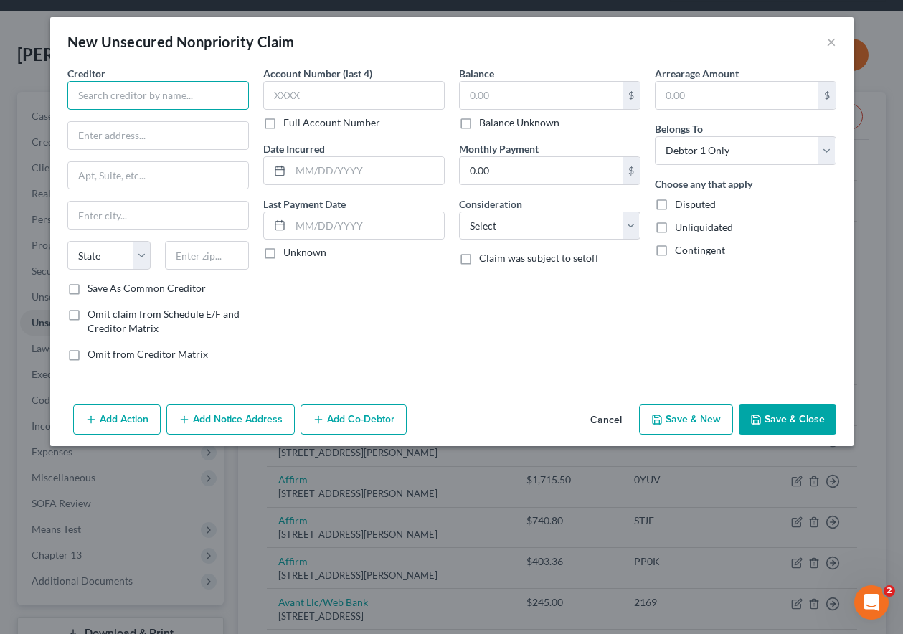
click at [222, 97] on input "text" at bounding box center [157, 95] width 181 height 29
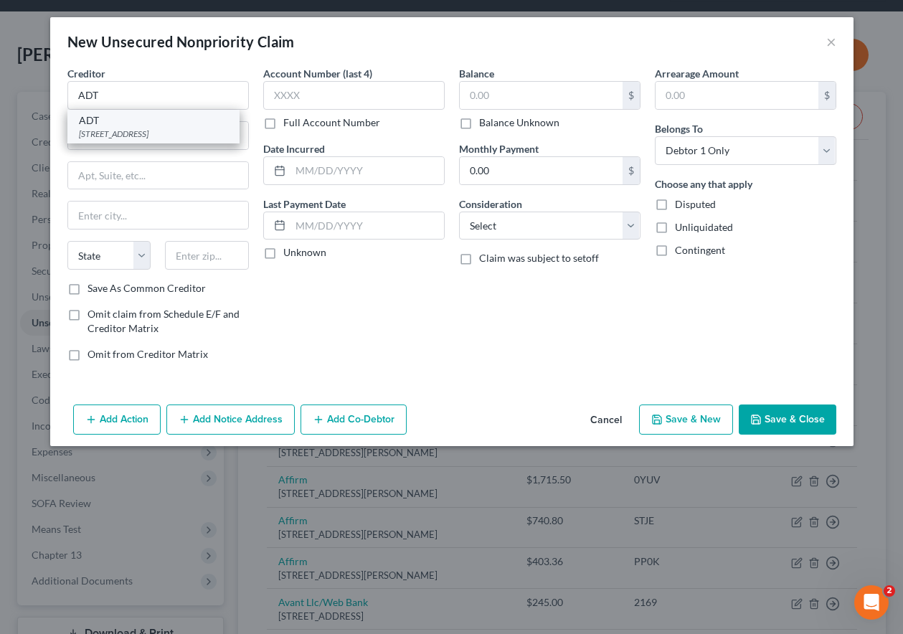
click at [186, 134] on div "[STREET_ADDRESS]" at bounding box center [153, 134] width 149 height 12
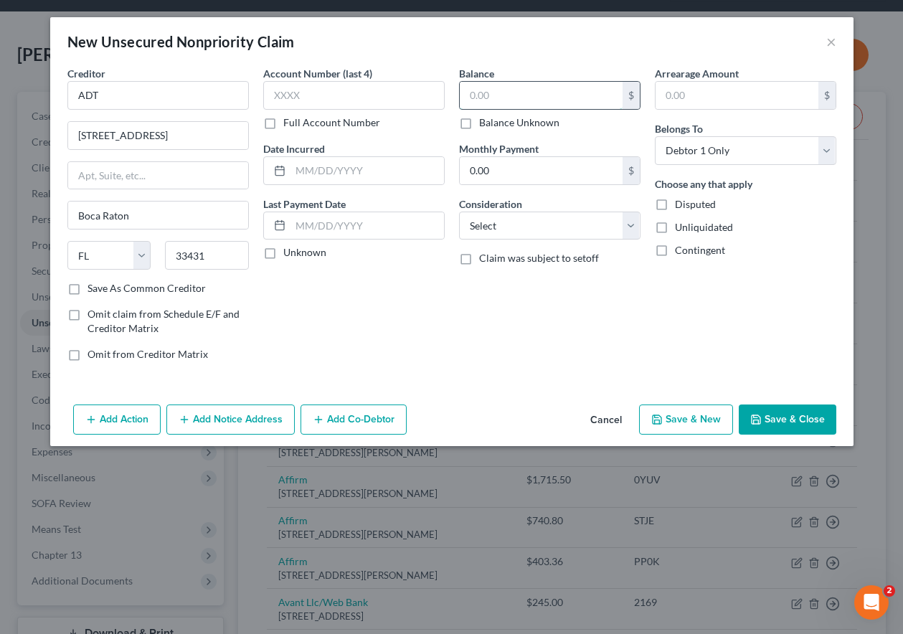
click at [527, 96] on input "text" at bounding box center [541, 95] width 163 height 27
click at [548, 229] on select "Select Cable / Satellite Services Collection Agency Credit Card Debt Debt Couns…" at bounding box center [549, 225] width 181 height 29
click at [459, 211] on select "Select Cable / Satellite Services Collection Agency Credit Card Debt Debt Couns…" at bounding box center [549, 225] width 181 height 29
click at [816, 413] on button "Save & Close" at bounding box center [787, 419] width 98 height 30
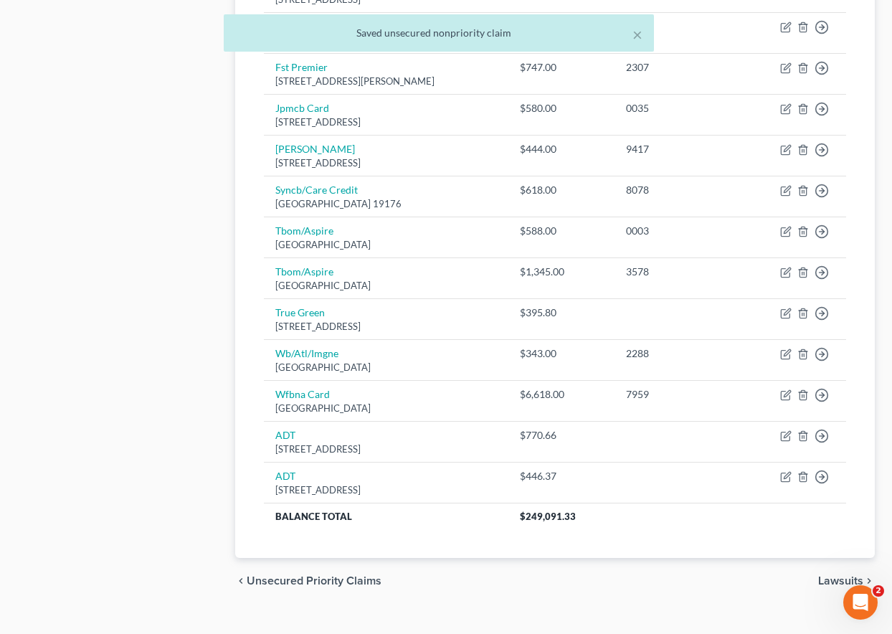
scroll to position [958, 0]
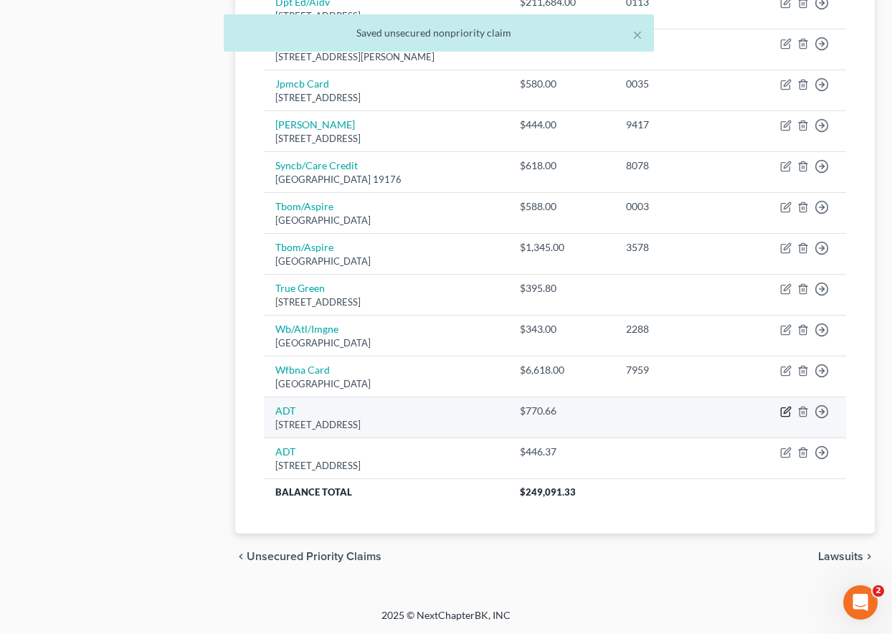
click at [787, 413] on icon "button" at bounding box center [785, 411] width 11 height 11
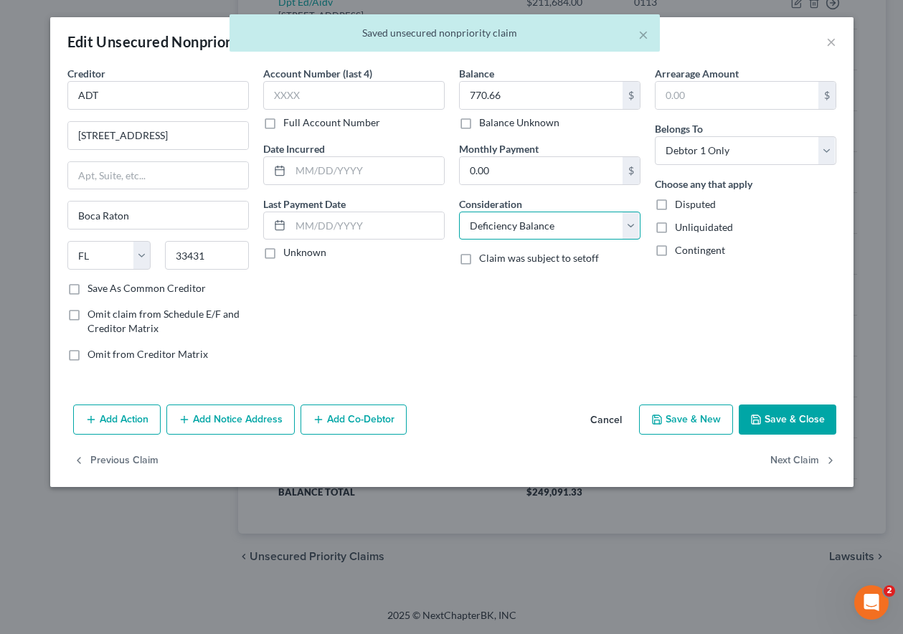
click at [531, 222] on select "Select Cable / Satellite Services Collection Agency Credit Card Debt Debt Couns…" at bounding box center [549, 225] width 181 height 29
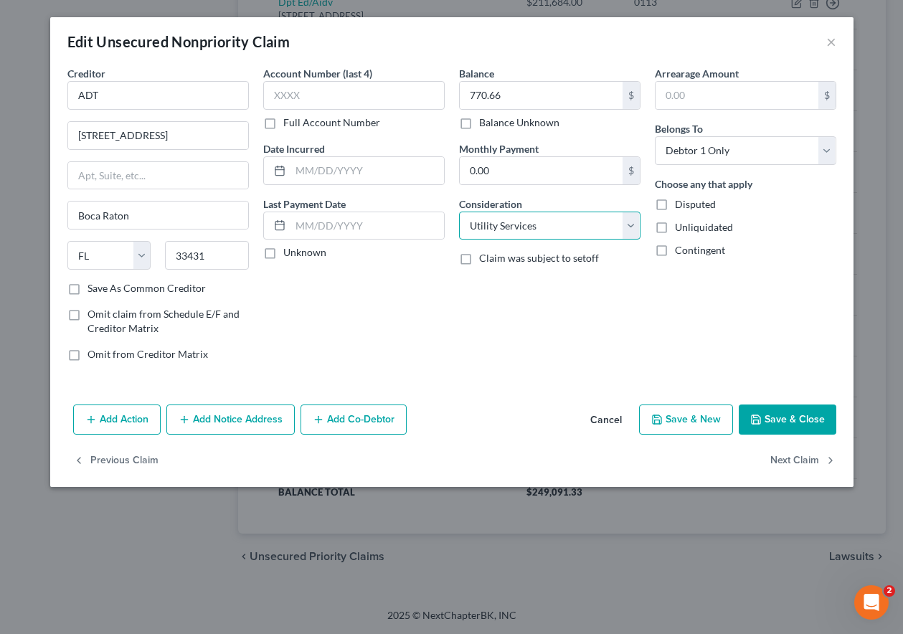
click at [459, 211] on select "Select Cable / Satellite Services Collection Agency Credit Card Debt Debt Couns…" at bounding box center [549, 225] width 181 height 29
click at [787, 414] on button "Save & Close" at bounding box center [787, 419] width 98 height 30
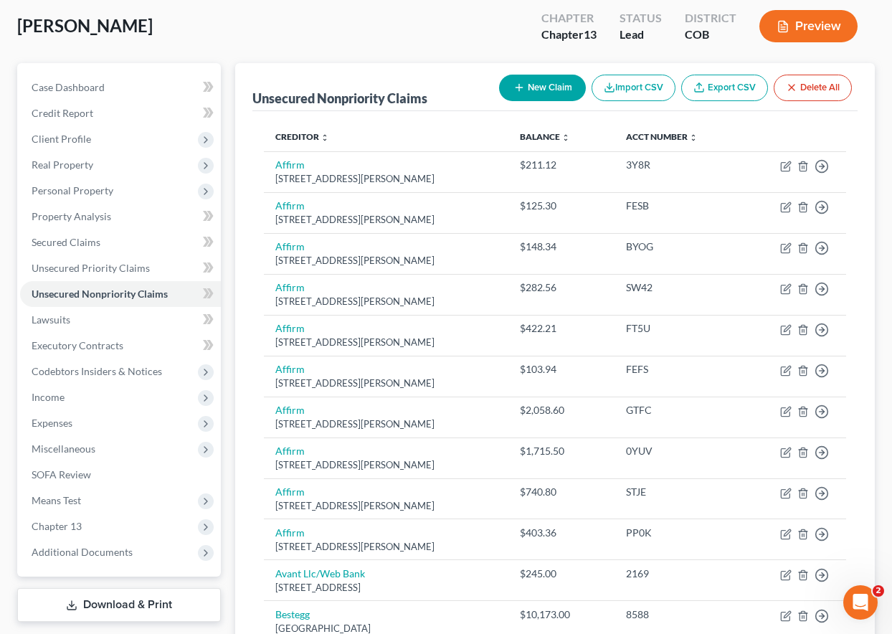
scroll to position [98, 0]
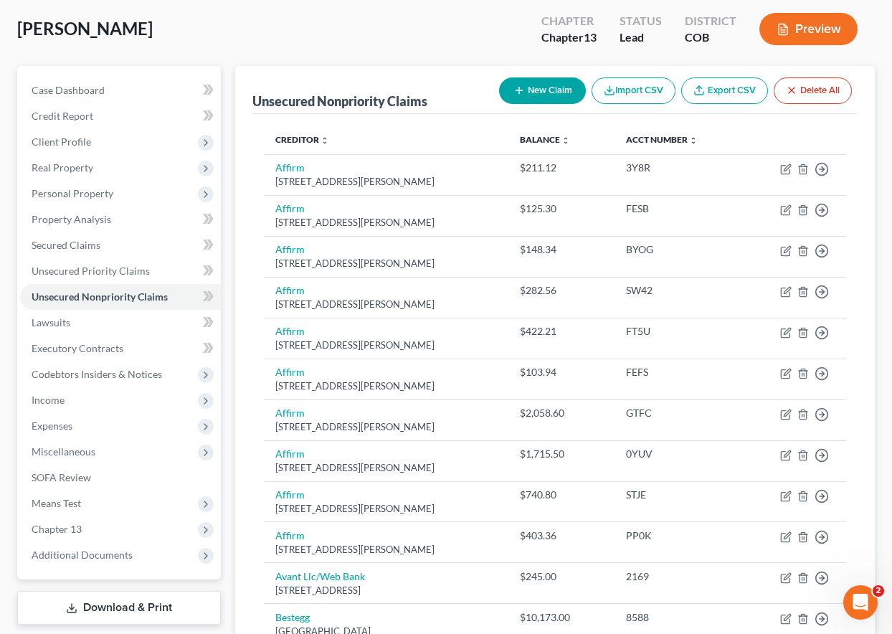
click at [523, 90] on button "New Claim" at bounding box center [542, 90] width 87 height 27
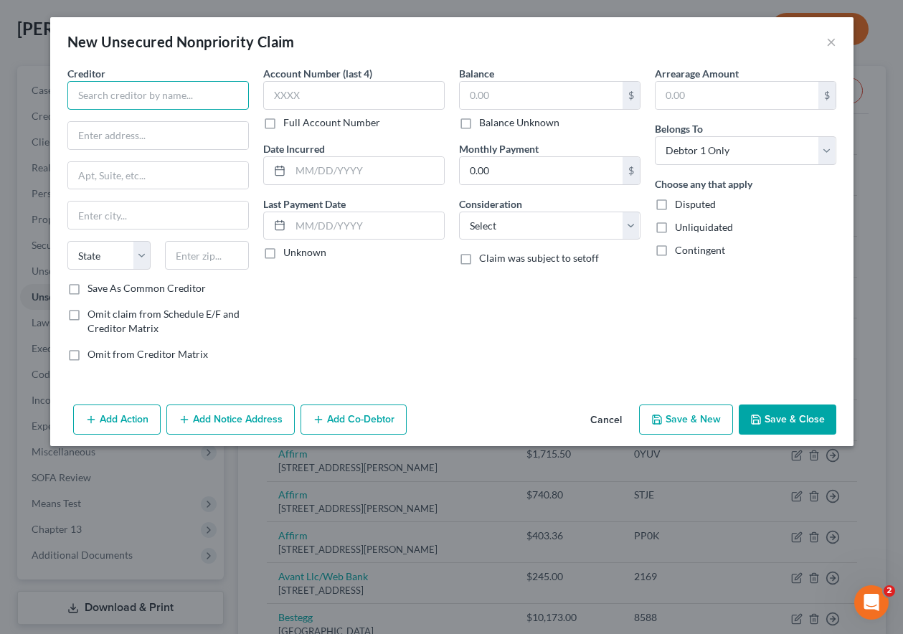
click at [167, 98] on input "text" at bounding box center [157, 95] width 181 height 29
click at [93, 281] on input "Save As Common Creditor" at bounding box center [97, 285] width 9 height 9
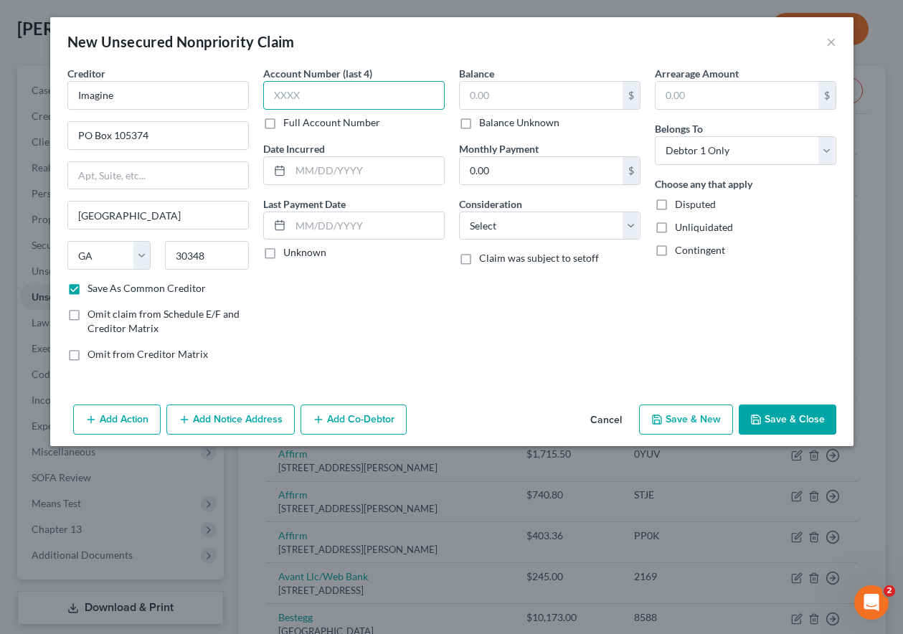
click at [345, 92] on input "text" at bounding box center [353, 95] width 181 height 29
click at [788, 427] on button "Save & Close" at bounding box center [787, 419] width 98 height 30
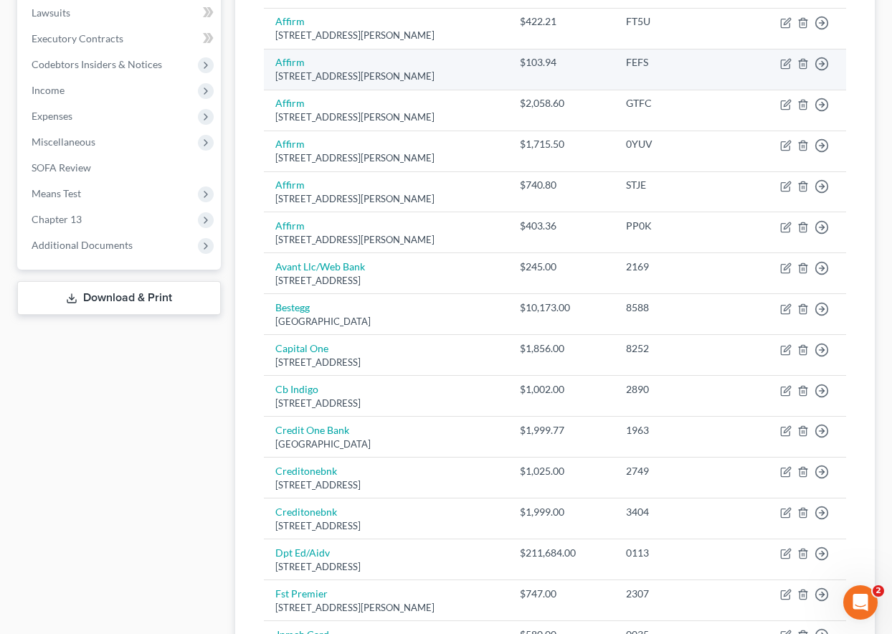
scroll to position [456, 0]
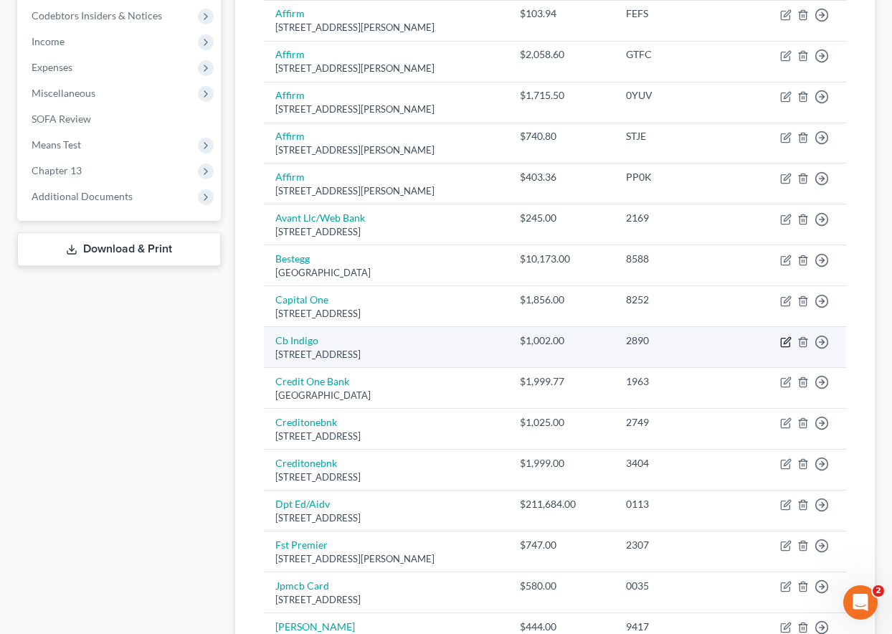
click at [785, 343] on icon "button" at bounding box center [785, 341] width 11 height 11
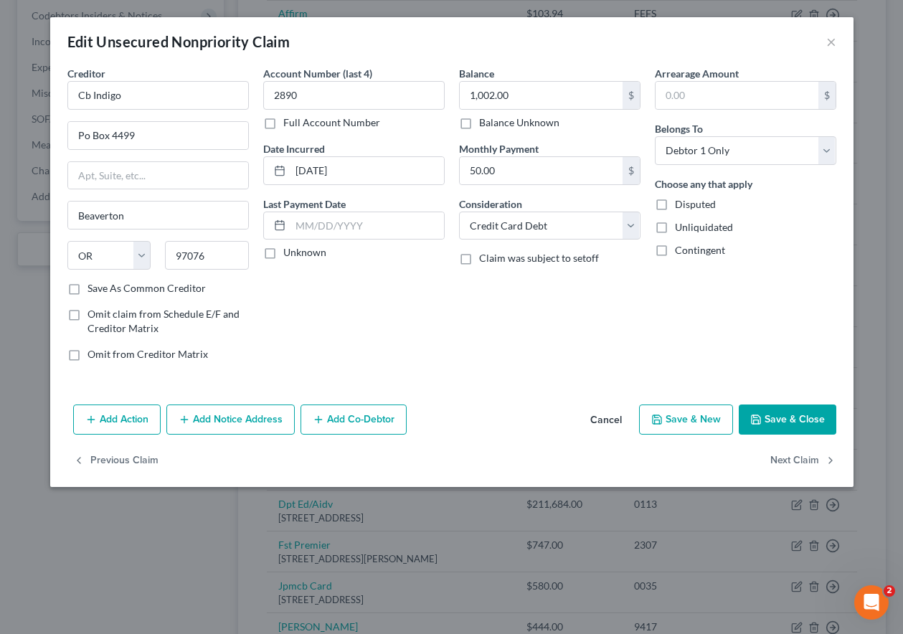
click at [784, 404] on button "Save & Close" at bounding box center [787, 419] width 98 height 30
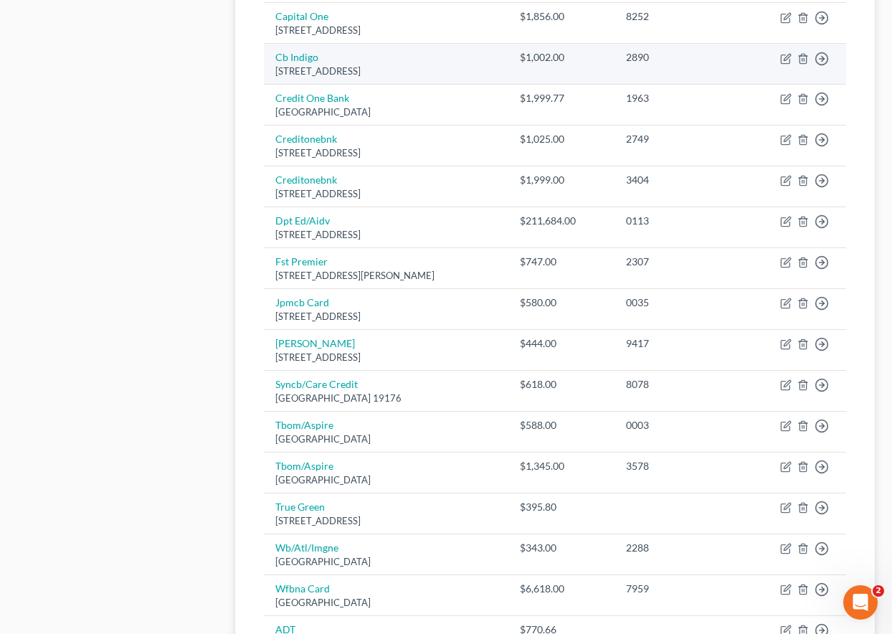
scroll to position [743, 0]
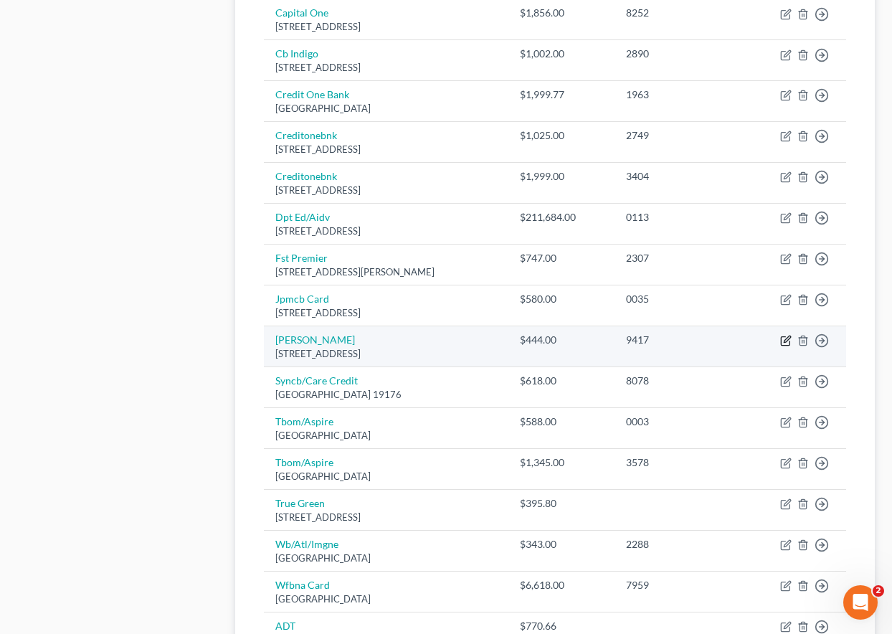
click at [786, 339] on icon "button" at bounding box center [787, 339] width 6 height 6
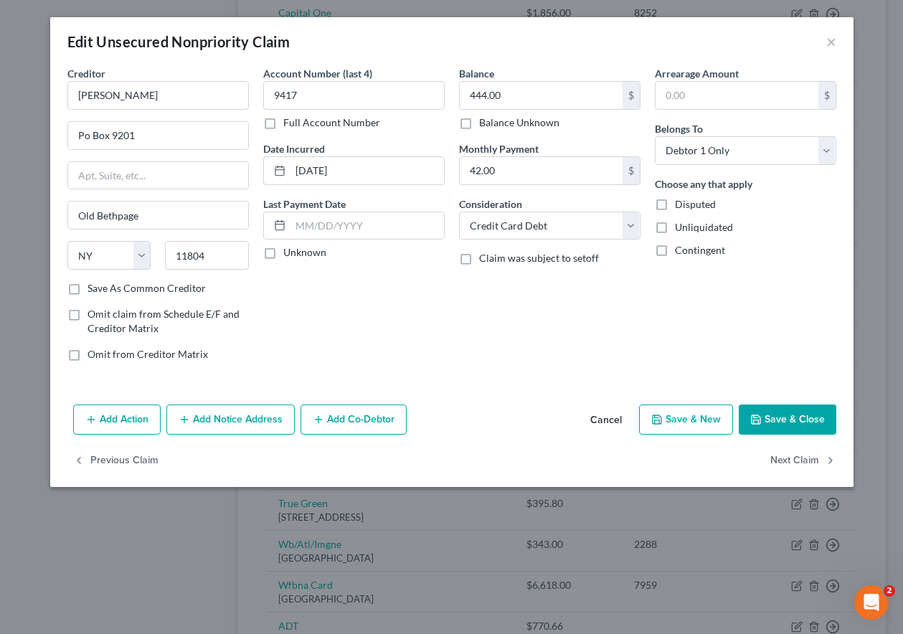
click at [802, 417] on button "Save & Close" at bounding box center [787, 419] width 98 height 30
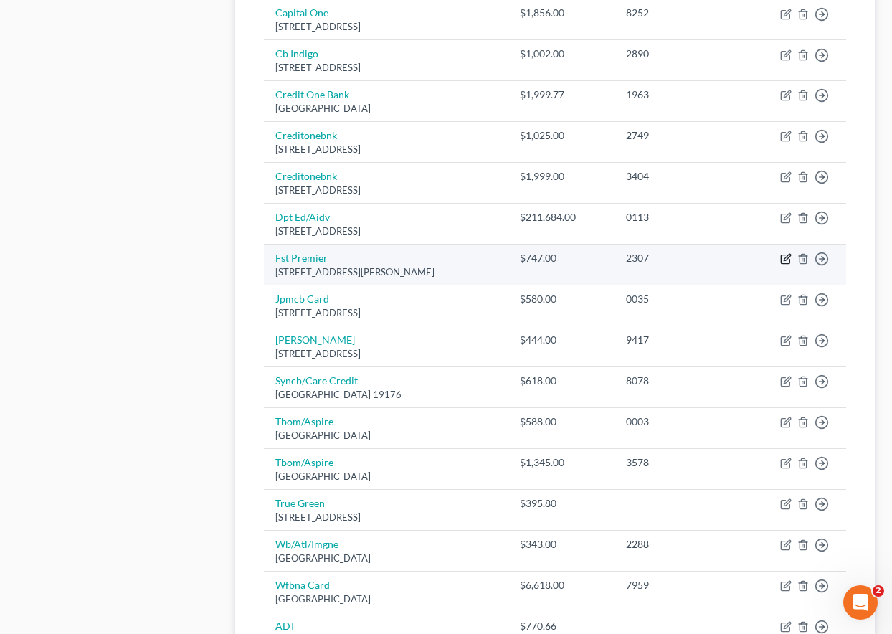
click at [784, 261] on icon "button" at bounding box center [787, 258] width 6 height 6
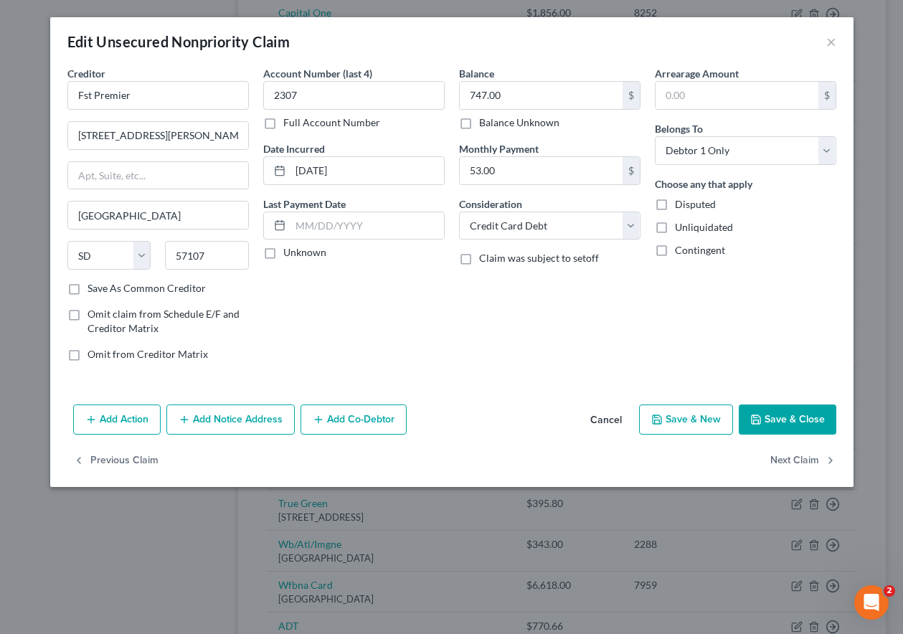
click at [805, 410] on button "Save & Close" at bounding box center [787, 419] width 98 height 30
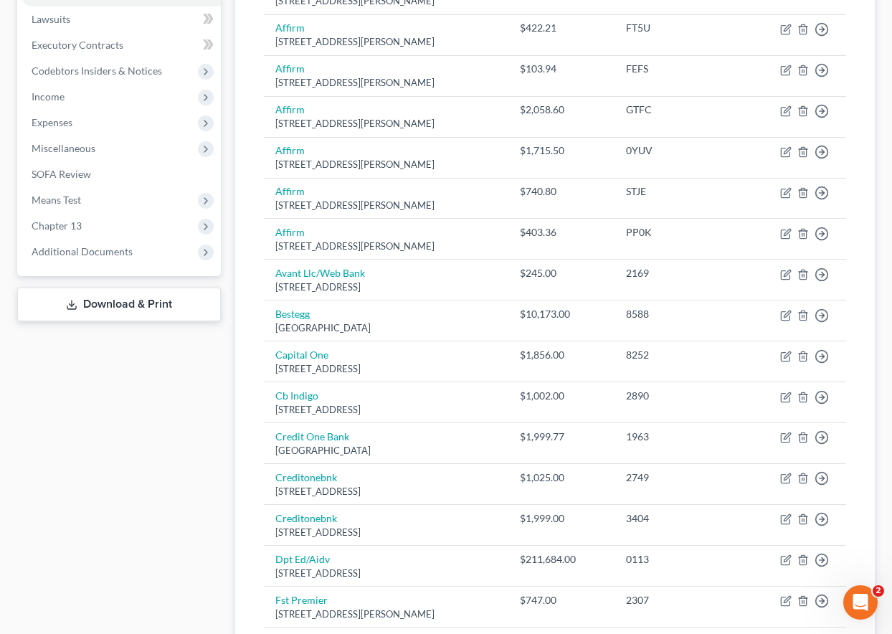
scroll to position [384, 0]
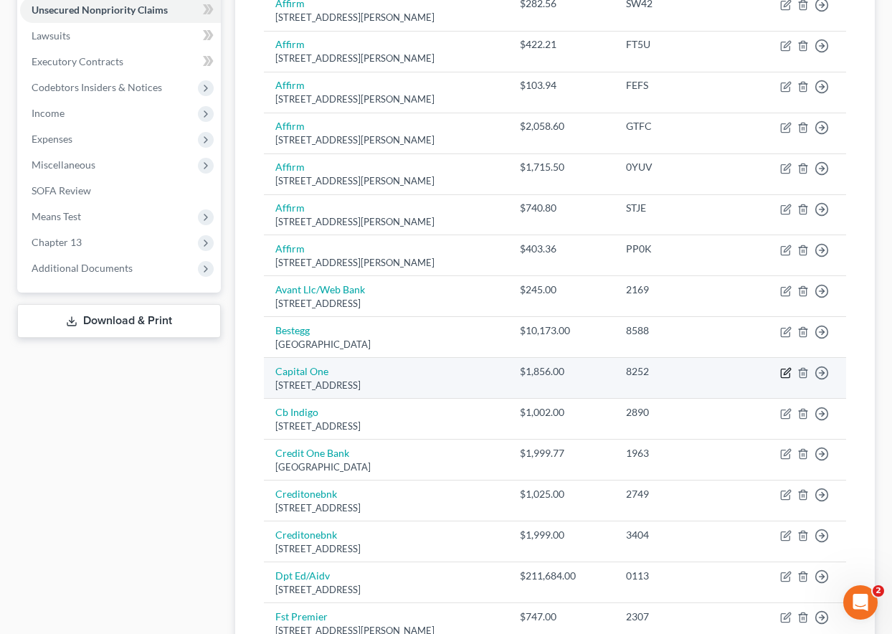
click at [781, 367] on icon "button" at bounding box center [785, 372] width 11 height 11
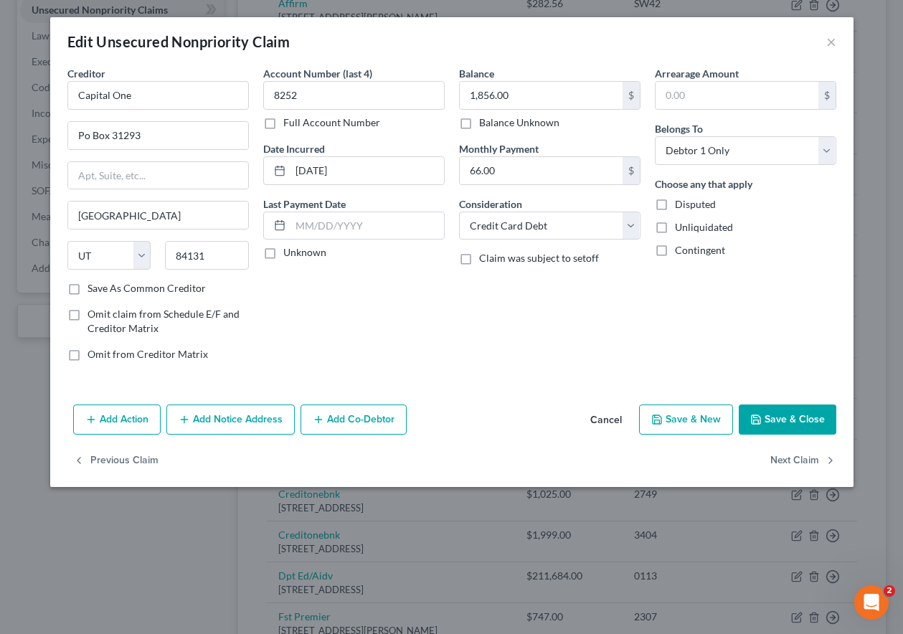
click at [792, 424] on button "Save & Close" at bounding box center [787, 419] width 98 height 30
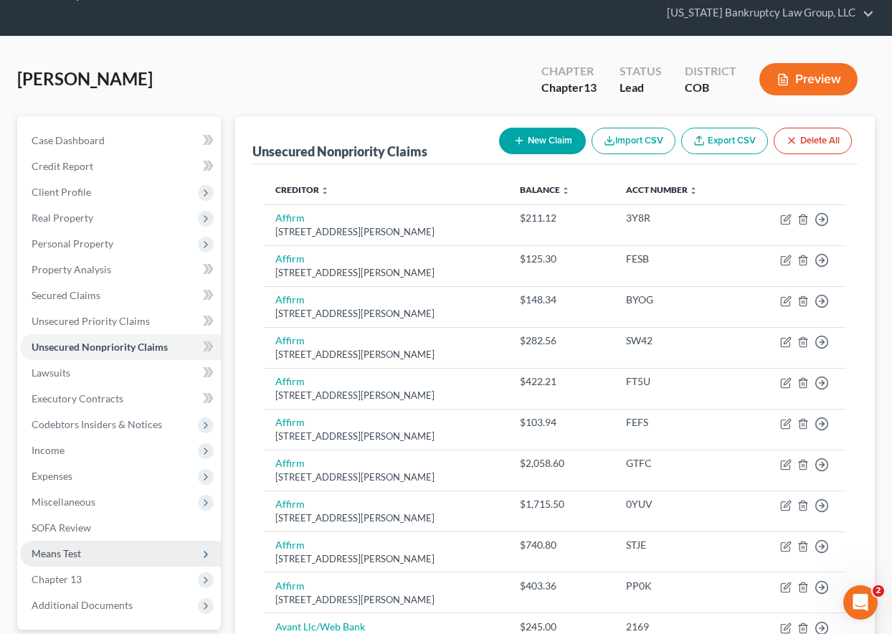
scroll to position [26, 0]
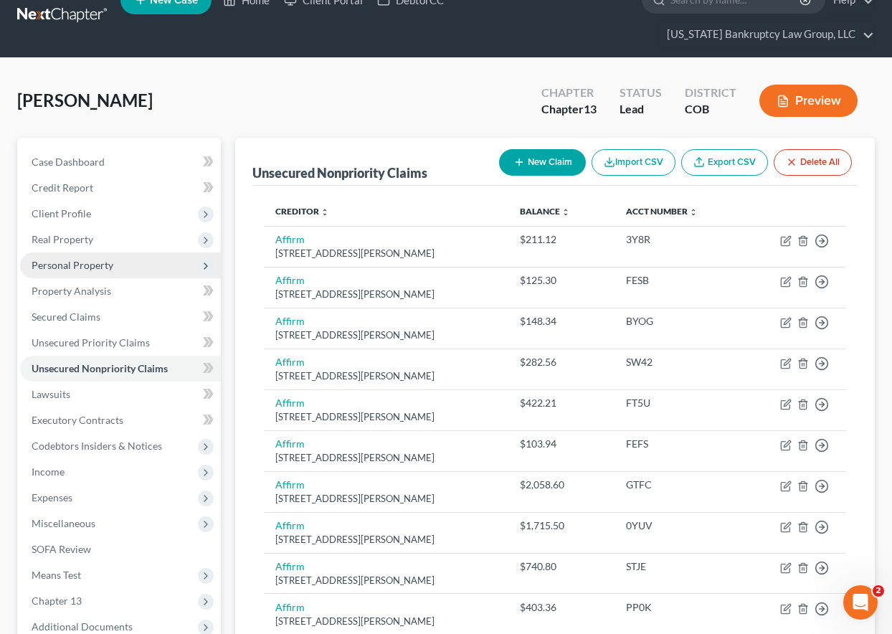
click at [83, 262] on span "Personal Property" at bounding box center [73, 265] width 82 height 12
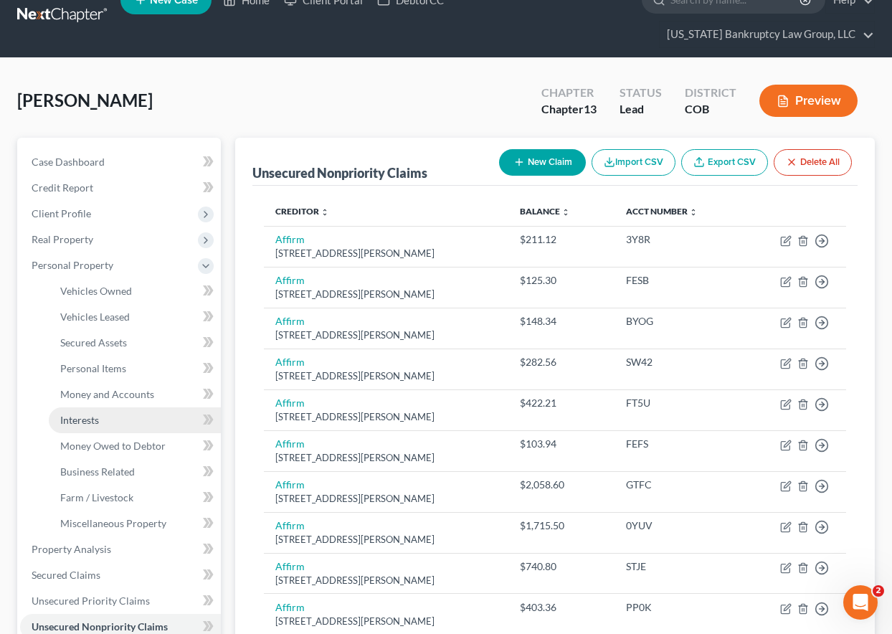
click at [90, 422] on span "Interests" at bounding box center [79, 420] width 39 height 12
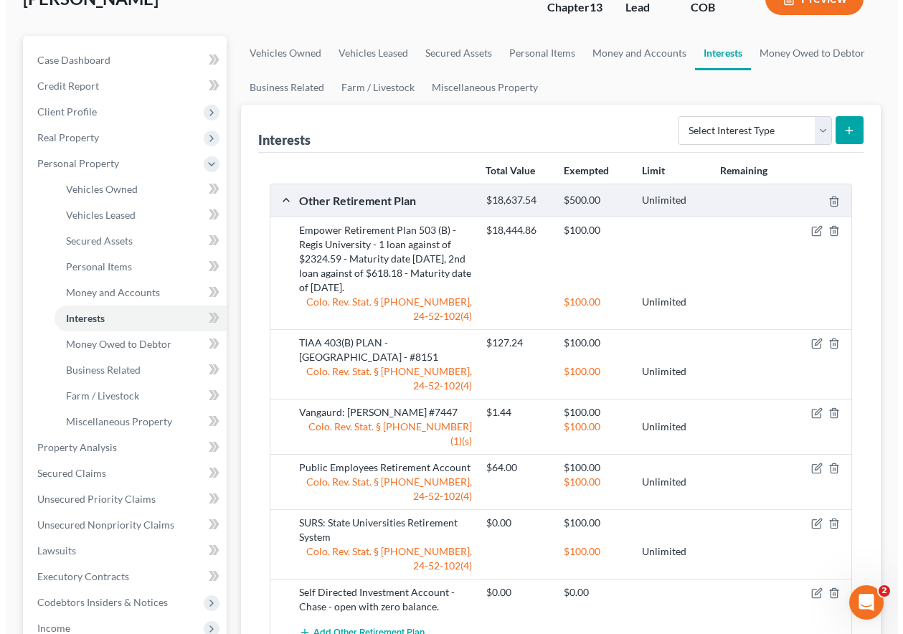
scroll to position [143, 0]
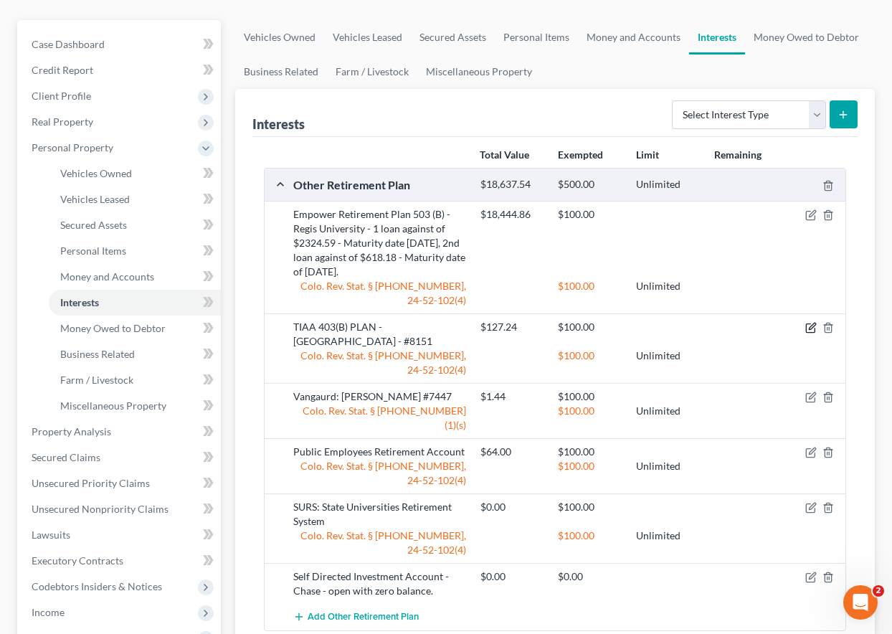
click at [810, 326] on icon "button" at bounding box center [810, 327] width 11 height 11
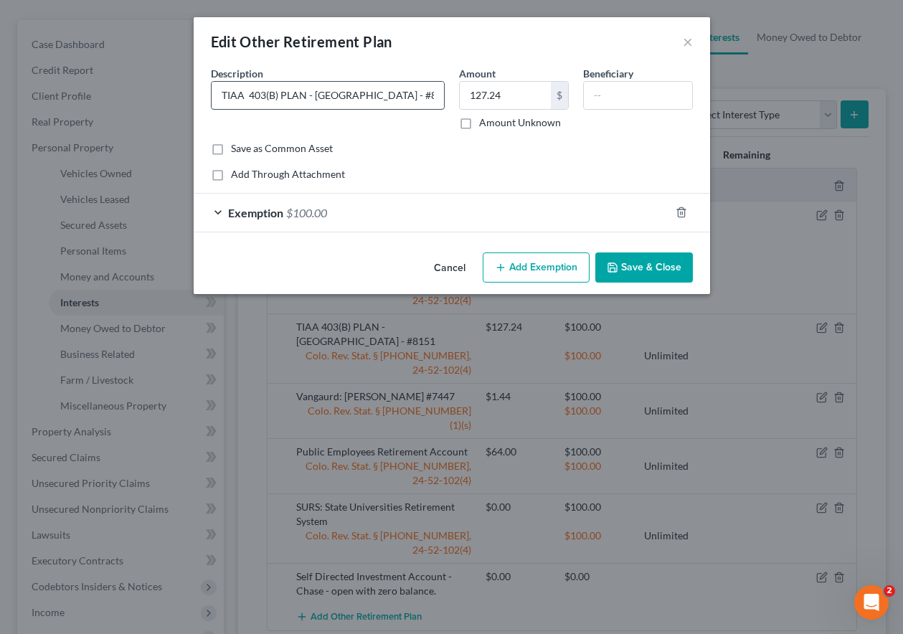
click at [322, 97] on input "TIAA 403(B) PLAN - [GEOGRAPHIC_DATA] - #8151" at bounding box center [327, 95] width 232 height 27
click at [434, 93] on input "TIAA 403(B) Plan - Cornell College - #8151 - 1 loan against of $285.74" at bounding box center [327, 95] width 232 height 27
click at [411, 95] on input "TIAA 403(B) Plan - [GEOGRAPHIC_DATA] - #8151 - 1 loan against of $285.74 - Matu…" at bounding box center [327, 95] width 232 height 27
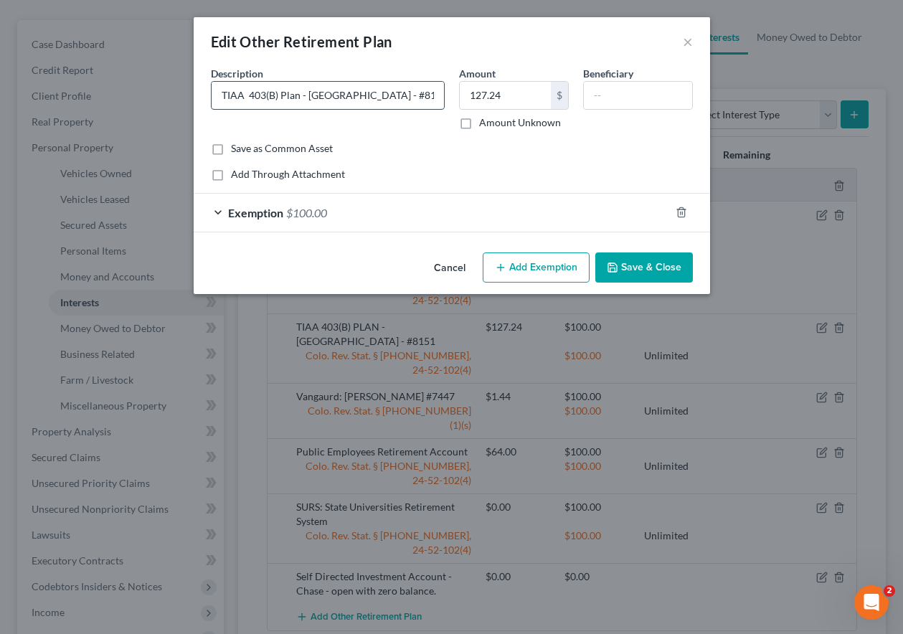
click at [415, 98] on input "TIAA 403(B) Plan - [GEOGRAPHIC_DATA] - #8151 - 1 loan against of $285.74 - Matu…" at bounding box center [327, 95] width 232 height 27
click at [629, 270] on button "Save & Close" at bounding box center [644, 267] width 98 height 30
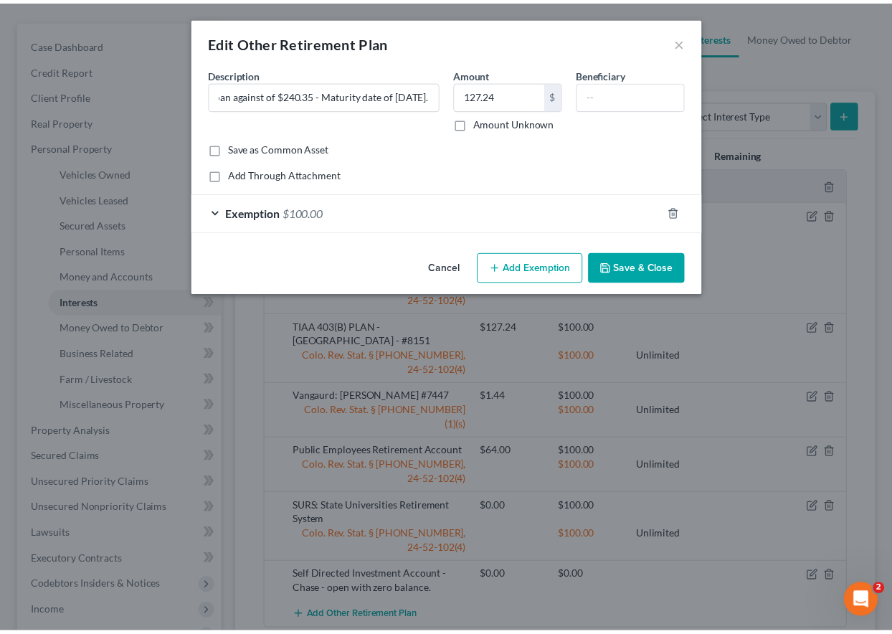
scroll to position [0, 0]
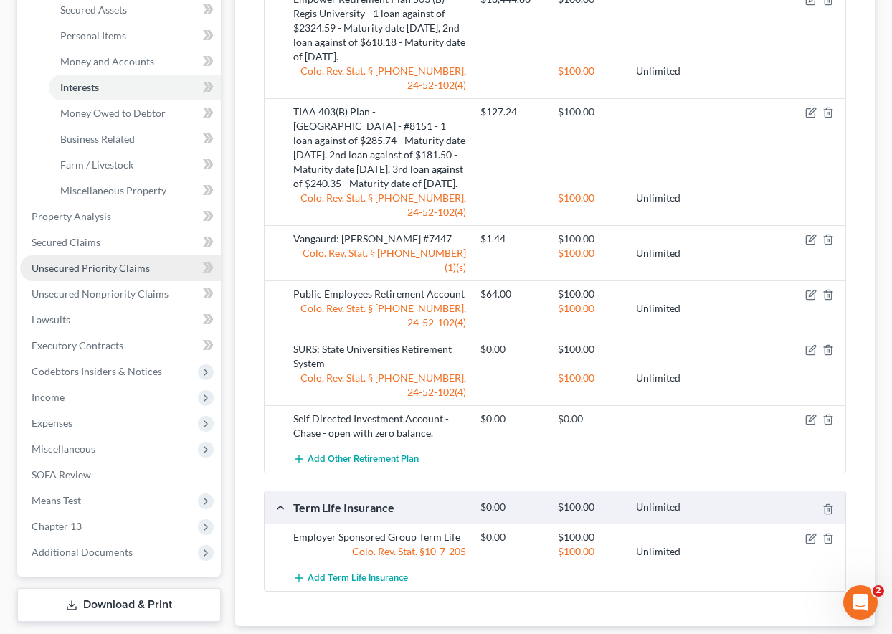
click at [105, 271] on span "Unsecured Priority Claims" at bounding box center [91, 268] width 118 height 12
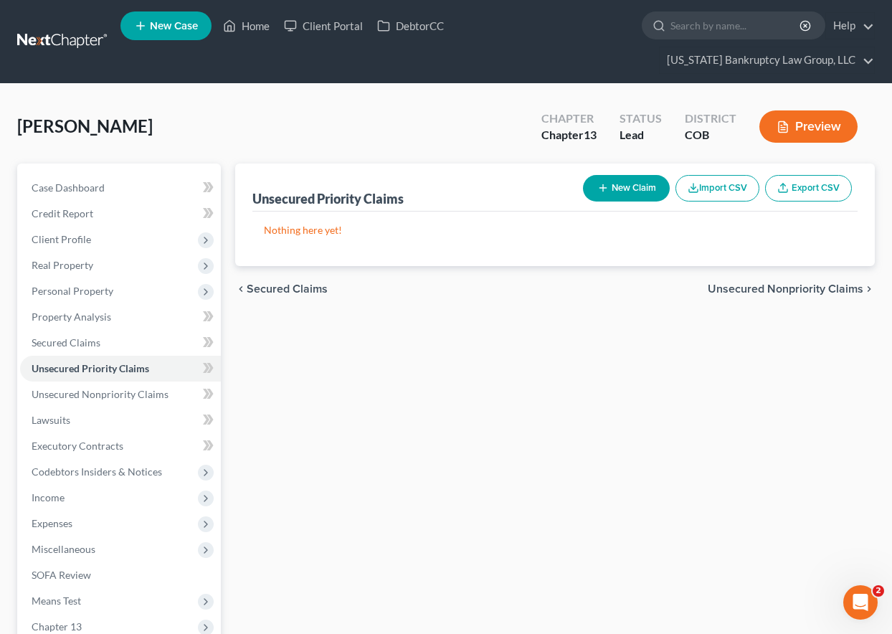
click at [627, 189] on button "New Claim" at bounding box center [626, 188] width 87 height 27
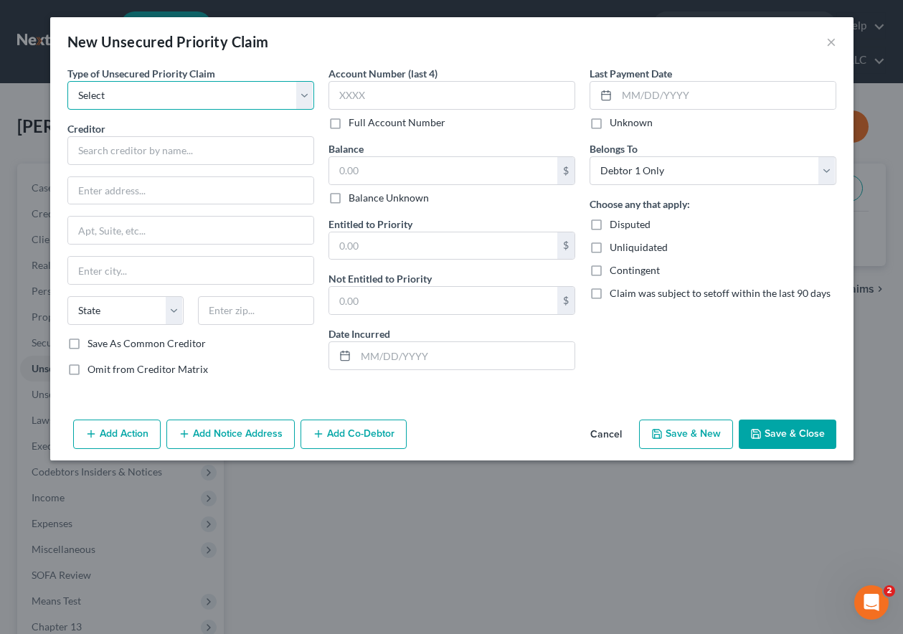
click at [219, 90] on select "Select Taxes & Other Government Units Domestic Support Obligations Extensions o…" at bounding box center [190, 95] width 247 height 29
click at [67, 81] on select "Select Taxes & Other Government Units Domestic Support Obligations Extensions o…" at bounding box center [190, 95] width 247 height 29
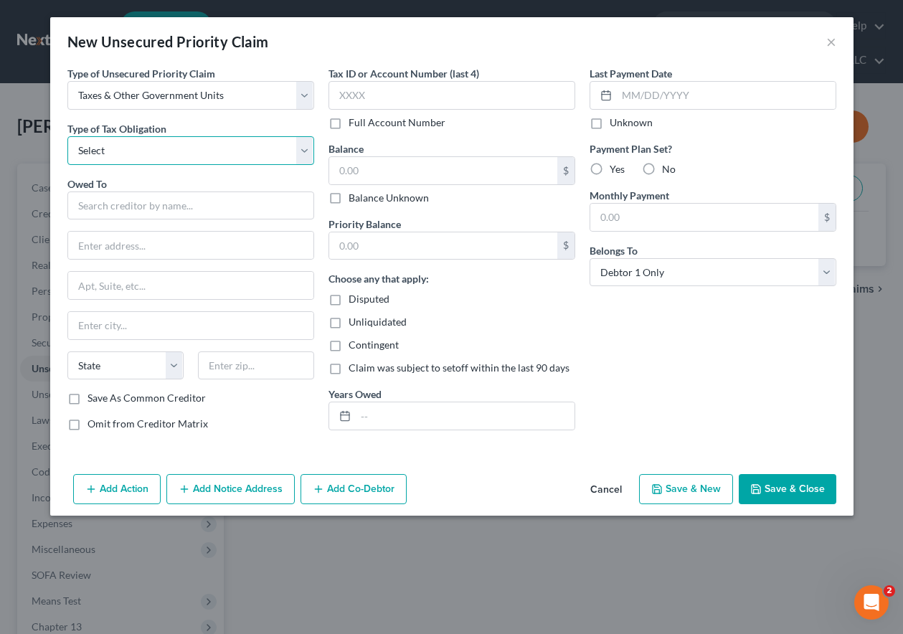
drag, startPoint x: 221, startPoint y: 105, endPoint x: 218, endPoint y: 146, distance: 40.3
click at [218, 146] on select "Select Federal City State Franchise Tax Board Other" at bounding box center [190, 150] width 247 height 29
click at [67, 136] on select "Select Federal City State Franchise Tax Board Other" at bounding box center [190, 150] width 247 height 29
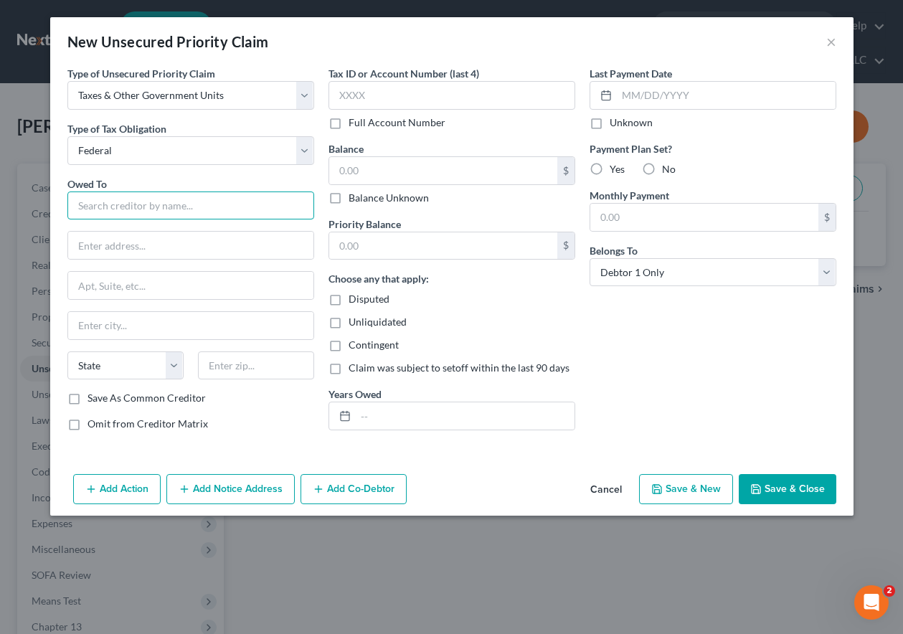
click at [204, 200] on input "text" at bounding box center [190, 205] width 247 height 29
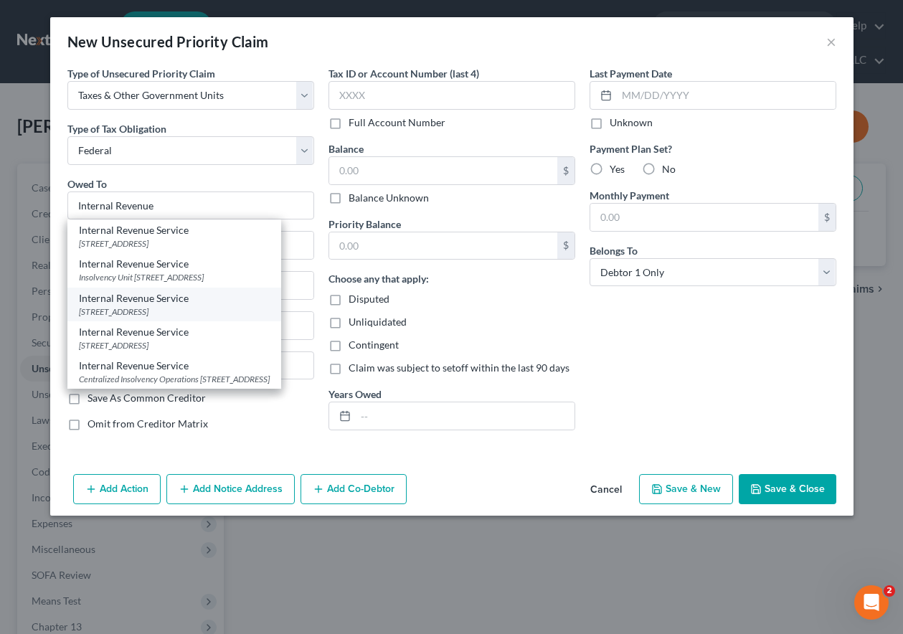
click at [174, 318] on div "[STREET_ADDRESS]" at bounding box center [174, 311] width 191 height 12
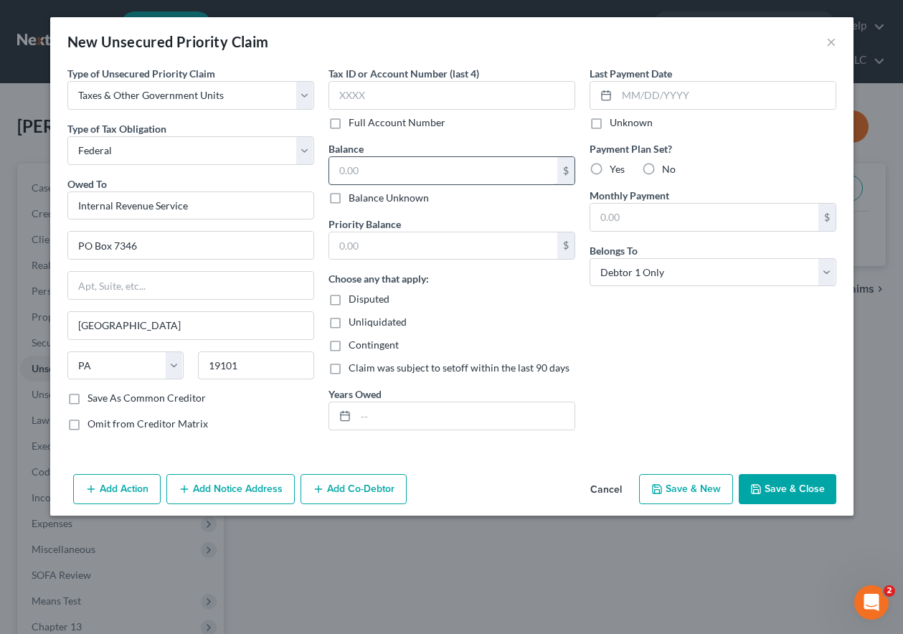
click at [402, 174] on input "text" at bounding box center [443, 170] width 228 height 27
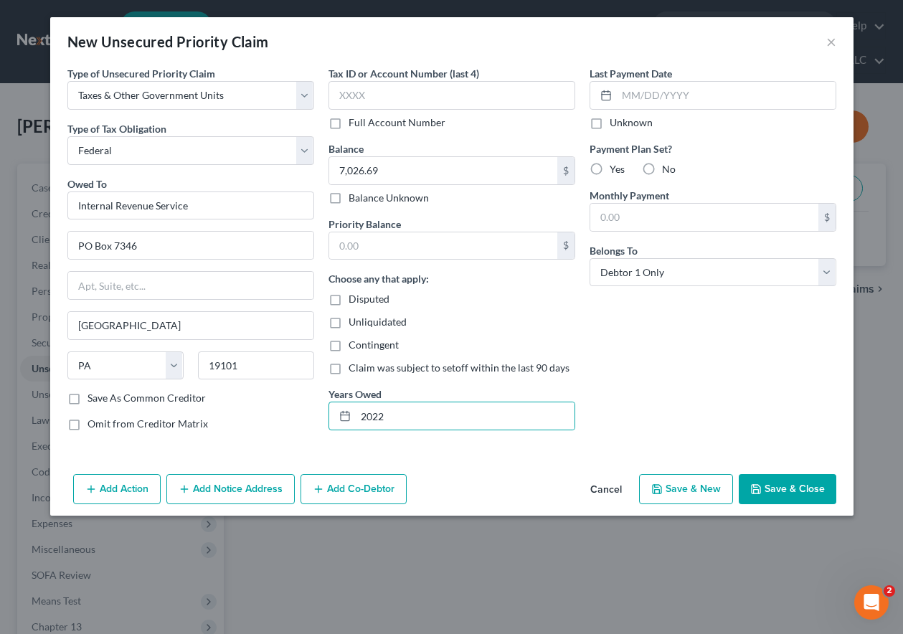
click at [700, 483] on button "Save & New" at bounding box center [686, 489] width 94 height 30
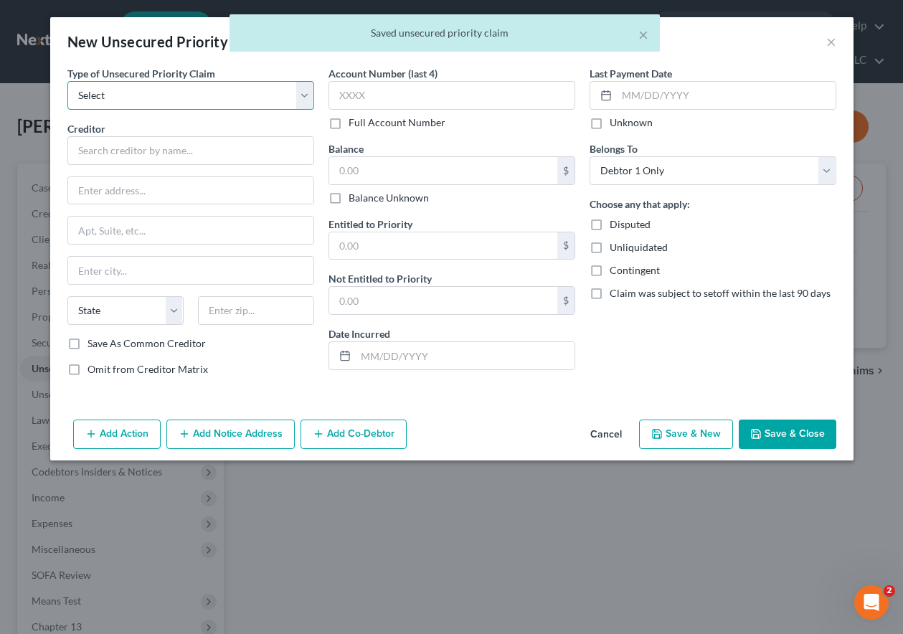
click at [191, 87] on select "Select Taxes & Other Government Units Domestic Support Obligations Extensions o…" at bounding box center [190, 95] width 247 height 29
click at [67, 81] on select "Select Taxes & Other Government Units Domestic Support Obligations Extensions o…" at bounding box center [190, 95] width 247 height 29
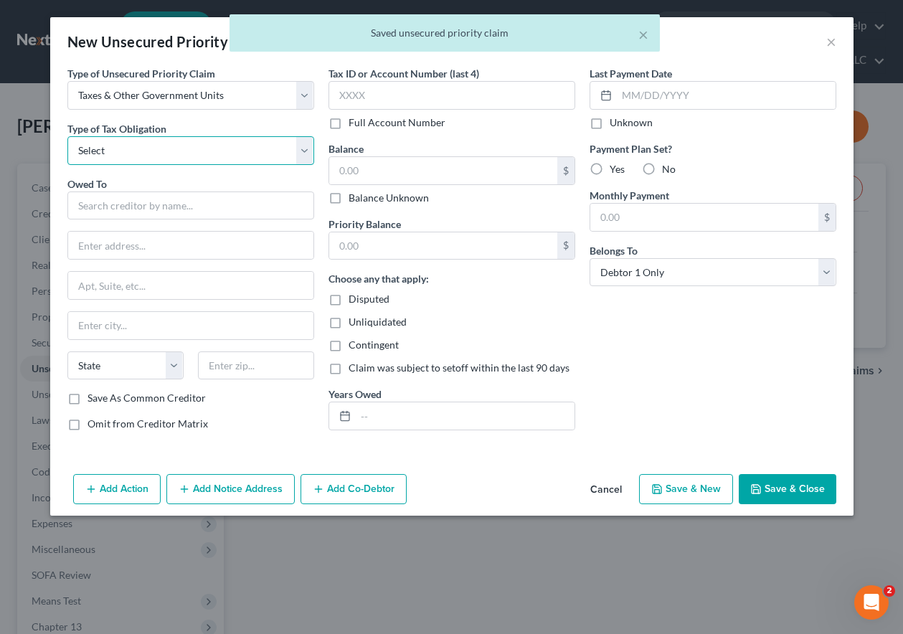
click at [189, 158] on select "Select Federal City State Franchise Tax Board Other" at bounding box center [190, 150] width 247 height 29
click at [67, 136] on select "Select Federal City State Franchise Tax Board Other" at bounding box center [190, 150] width 247 height 29
click at [173, 182] on div "Owed To *" at bounding box center [190, 198] width 247 height 44
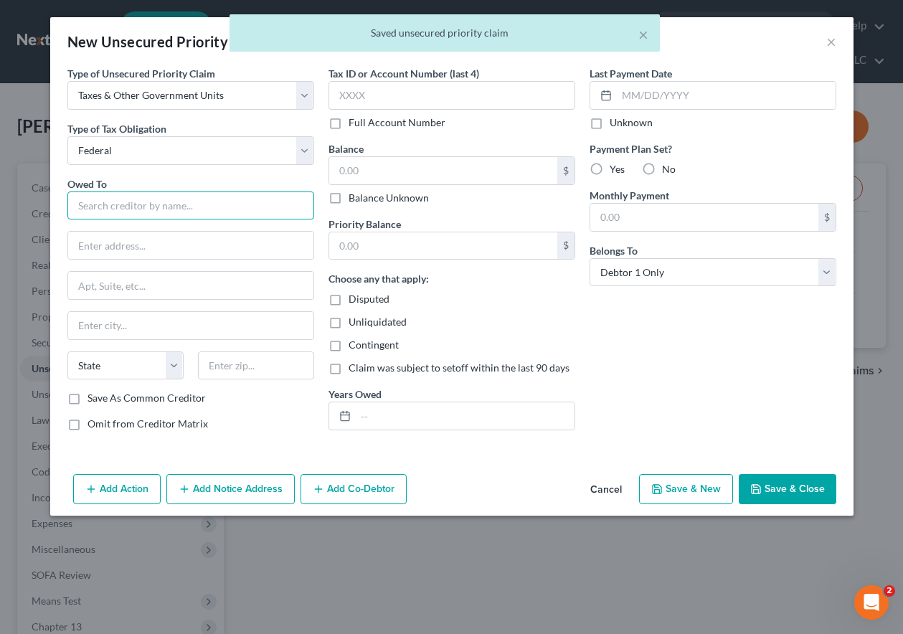
click at [174, 195] on input "text" at bounding box center [190, 205] width 247 height 29
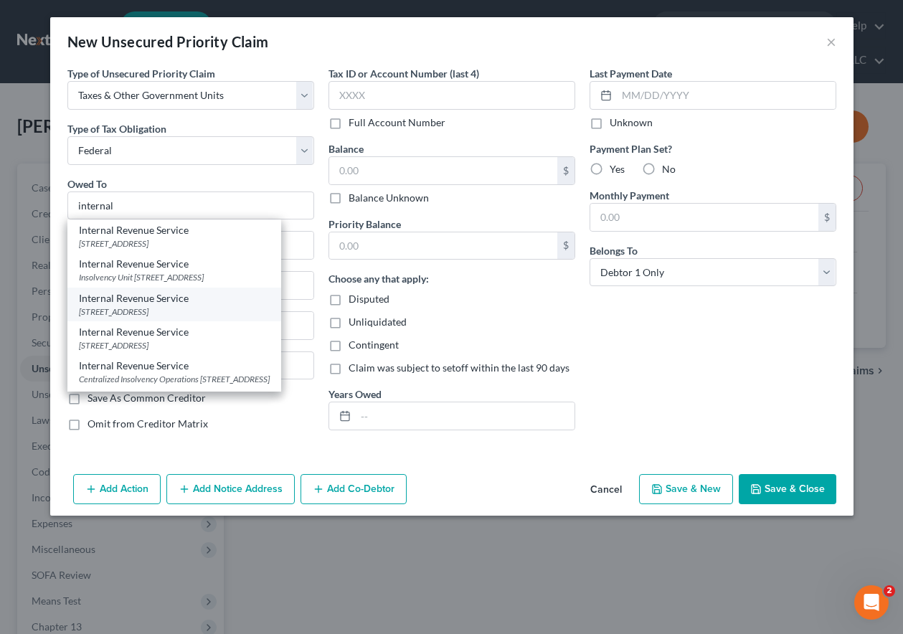
click at [142, 318] on div "[STREET_ADDRESS]" at bounding box center [174, 311] width 191 height 12
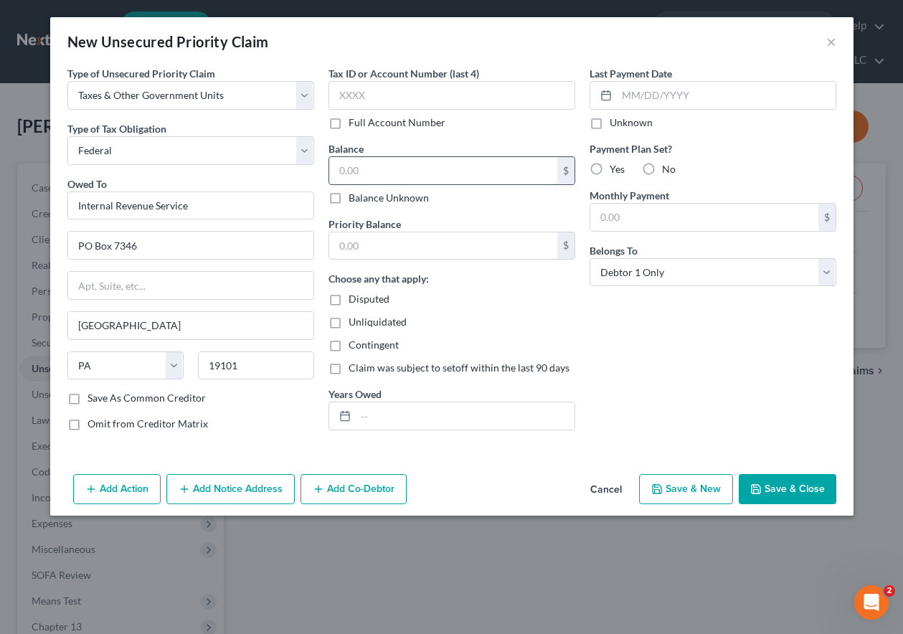
click at [412, 168] on input "text" at bounding box center [443, 170] width 228 height 27
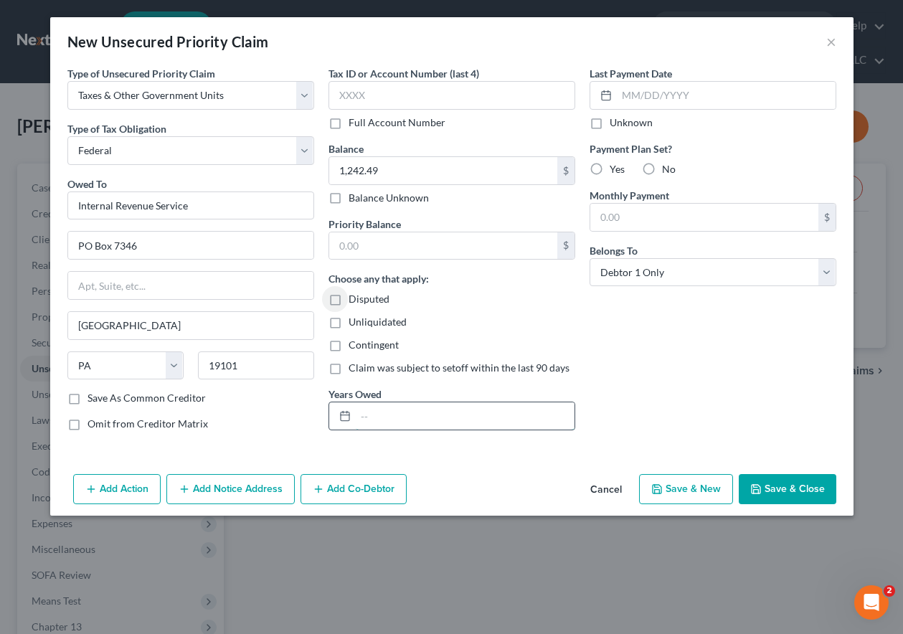
click at [412, 417] on input "text" at bounding box center [465, 415] width 219 height 27
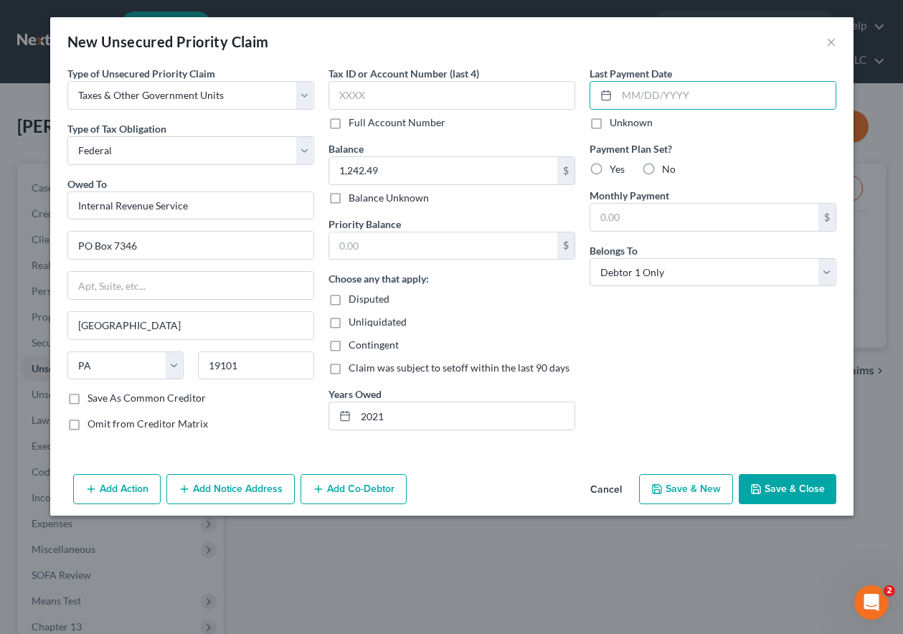
click at [802, 498] on button "Save & Close" at bounding box center [787, 489] width 98 height 30
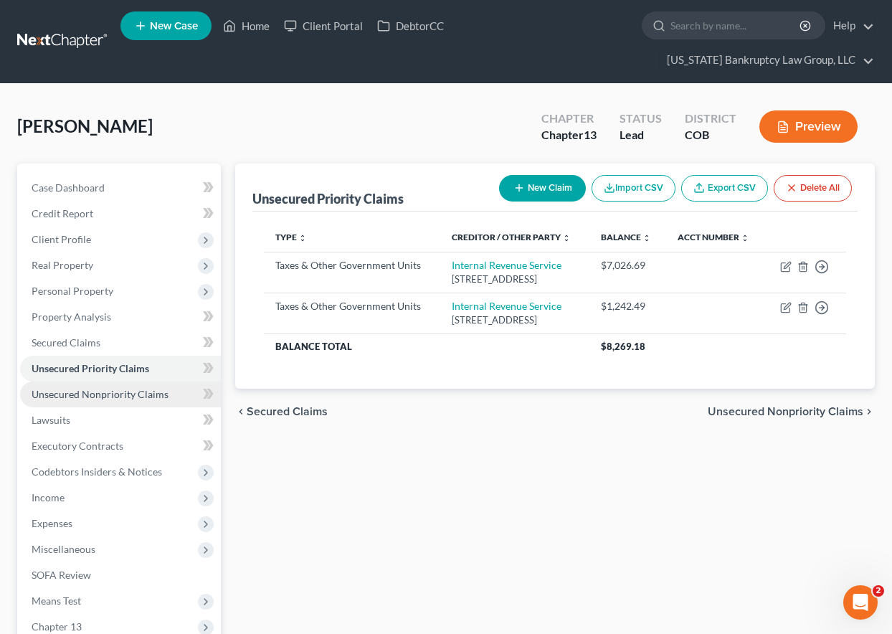
click at [110, 395] on span "Unsecured Nonpriority Claims" at bounding box center [100, 394] width 137 height 12
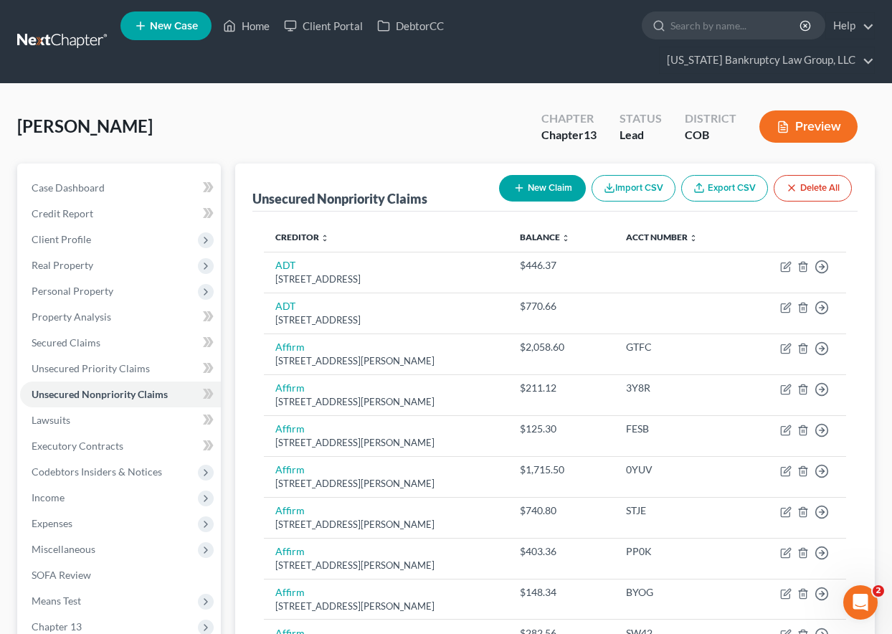
click at [544, 184] on button "New Claim" at bounding box center [542, 188] width 87 height 27
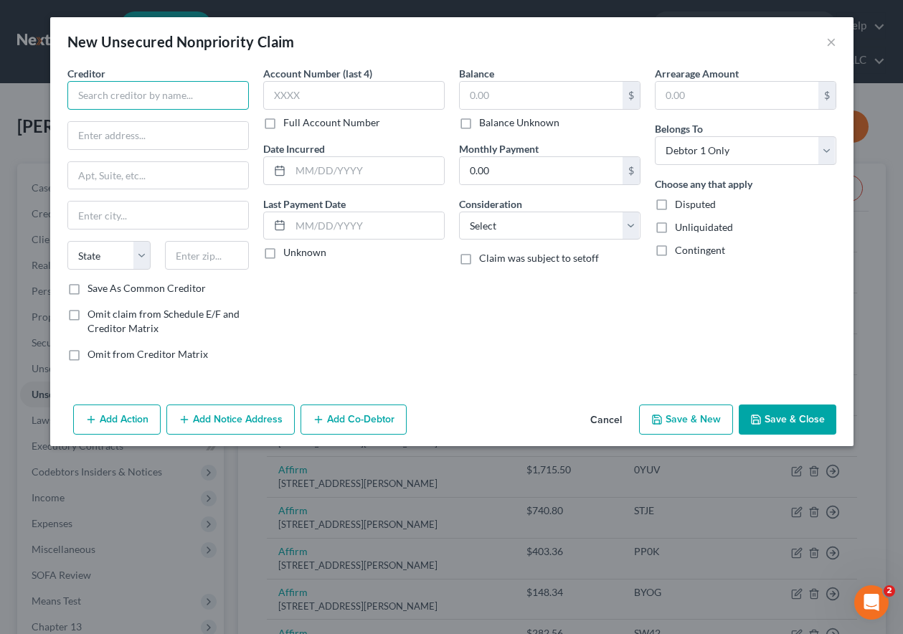
click at [114, 91] on input "text" at bounding box center [157, 95] width 181 height 29
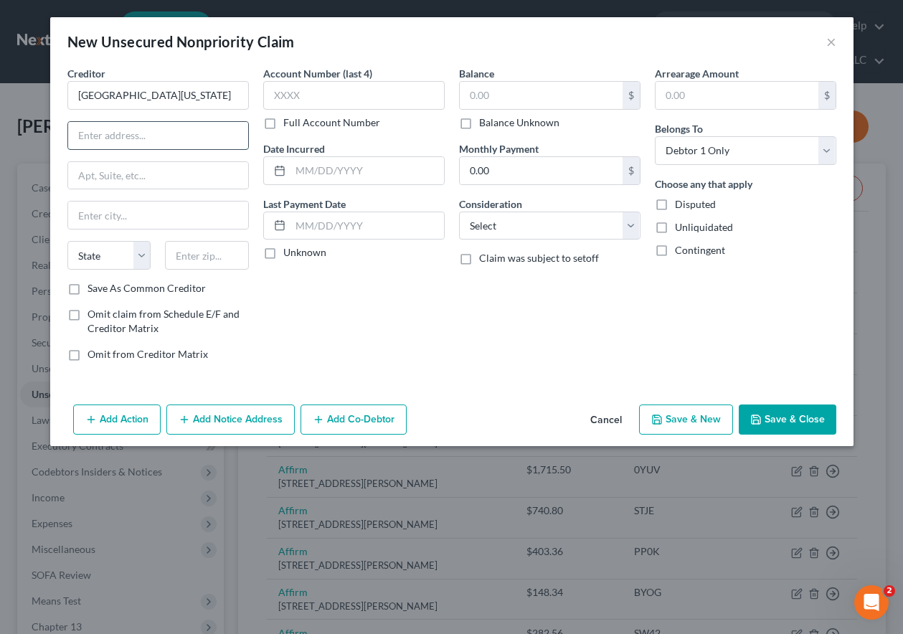
click at [109, 134] on input "text" at bounding box center [158, 135] width 180 height 27
click at [93, 281] on input "Save As Common Creditor" at bounding box center [97, 285] width 9 height 9
click at [389, 90] on input "text" at bounding box center [353, 95] width 181 height 29
click at [343, 95] on input "text" at bounding box center [353, 95] width 181 height 29
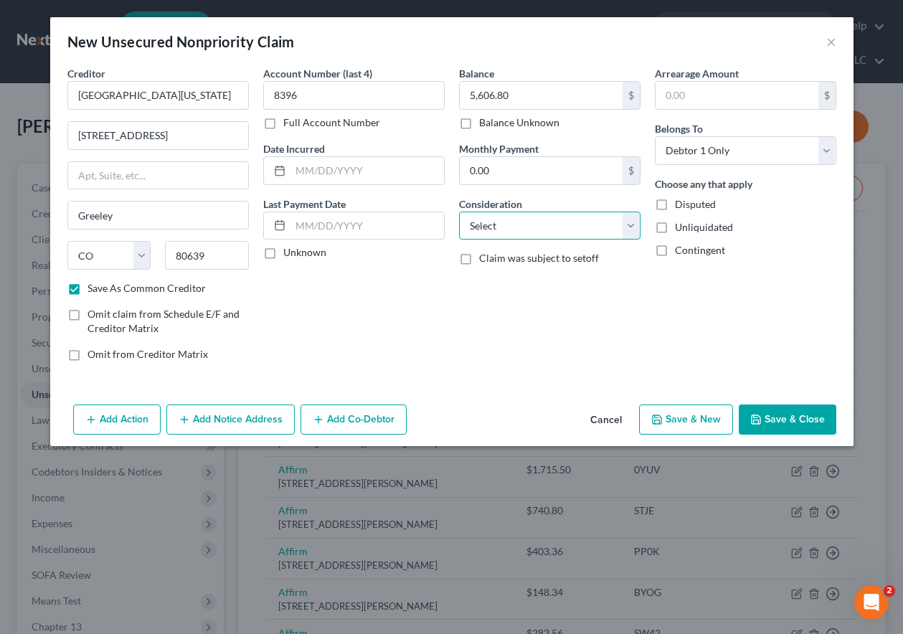
click at [501, 228] on select "Select Cable / Satellite Services Collection Agency Credit Card Debt Debt Couns…" at bounding box center [549, 225] width 181 height 29
click at [459, 211] on select "Select Cable / Satellite Services Collection Agency Credit Card Debt Debt Couns…" at bounding box center [549, 225] width 181 height 29
click at [805, 418] on button "Save & Close" at bounding box center [787, 419] width 98 height 30
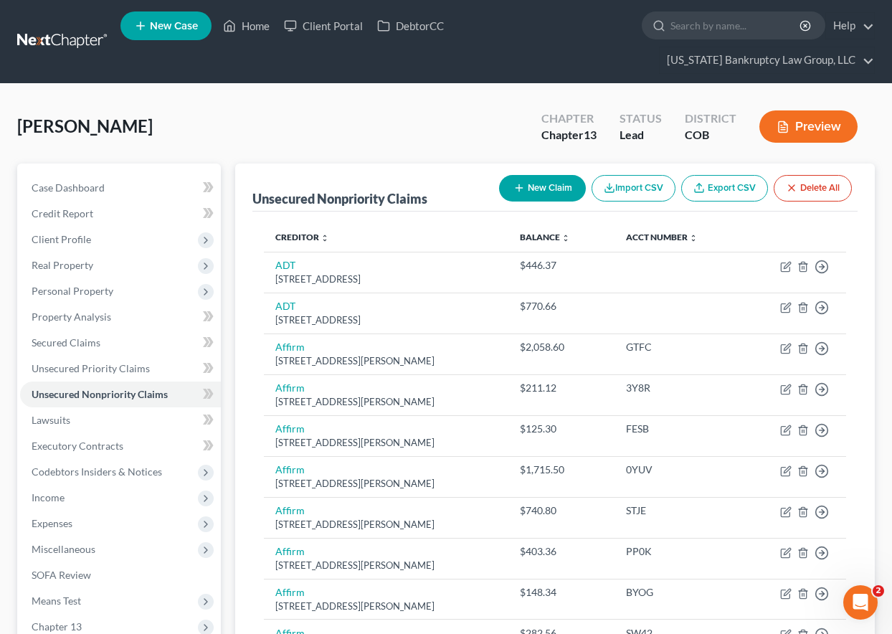
click at [565, 186] on button "New Claim" at bounding box center [542, 188] width 87 height 27
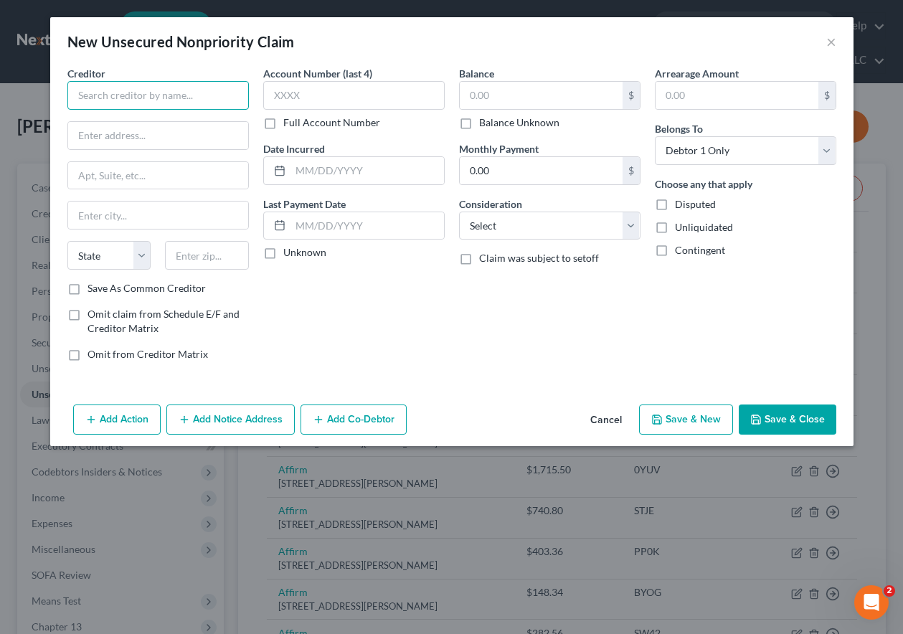
click at [188, 95] on input "text" at bounding box center [157, 95] width 181 height 29
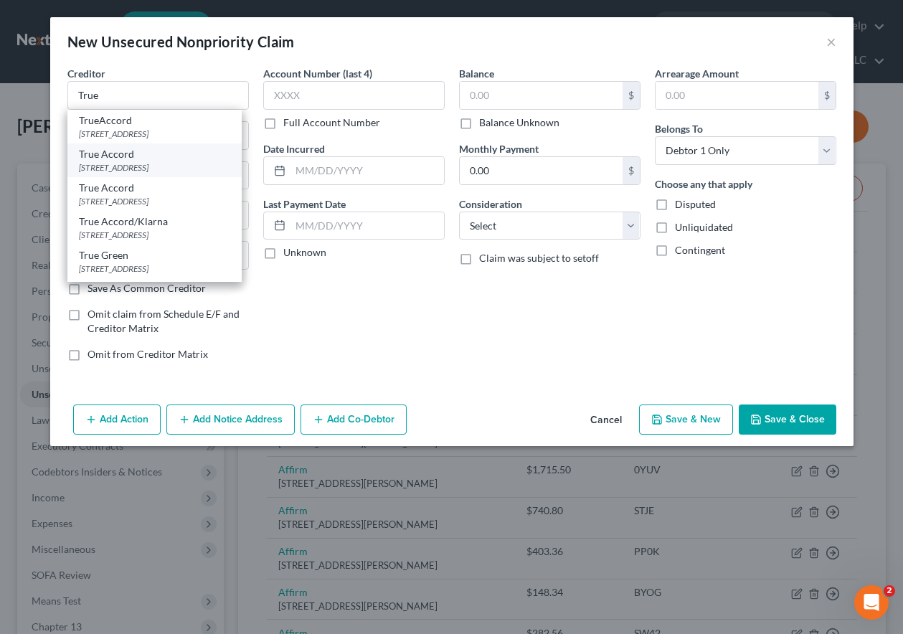
click at [130, 174] on div "[STREET_ADDRESS]" at bounding box center [154, 167] width 151 height 12
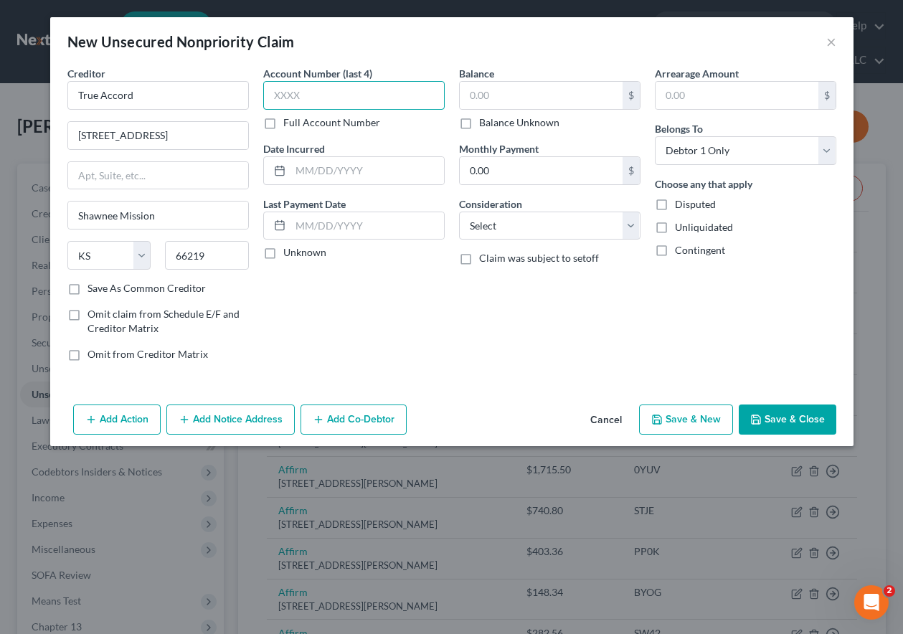
click at [319, 90] on input "text" at bounding box center [353, 95] width 181 height 29
click at [807, 419] on button "Save & Close" at bounding box center [787, 419] width 98 height 30
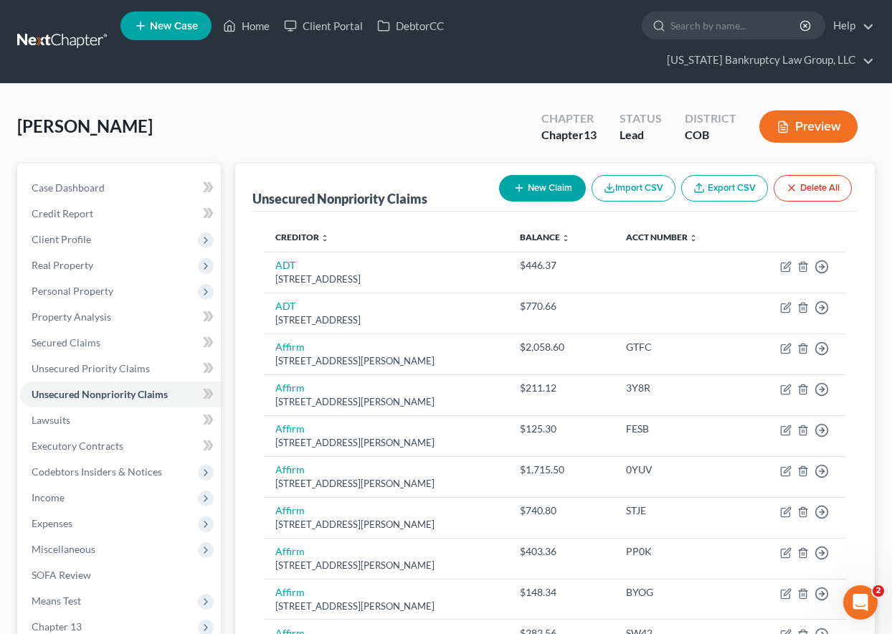
click at [356, 141] on div "[PERSON_NAME] Upgraded Chapter Chapter 13 Status Lead District COB Preview" at bounding box center [445, 132] width 857 height 62
click at [277, 106] on div "[PERSON_NAME] Upgraded Chapter Chapter 13 Status Lead District COB Preview" at bounding box center [445, 132] width 857 height 62
click at [49, 499] on span "Income" at bounding box center [48, 497] width 33 height 12
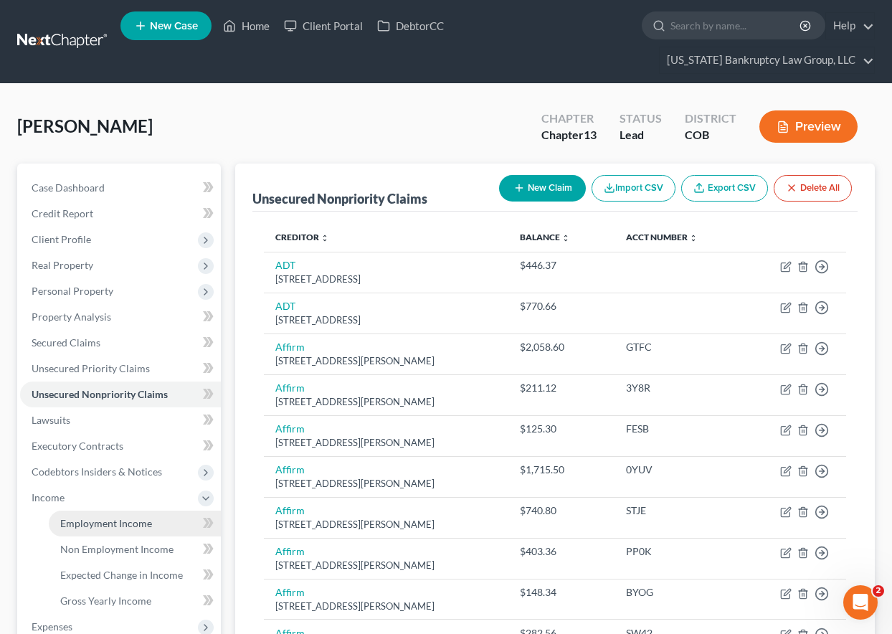
click at [72, 523] on span "Employment Income" at bounding box center [106, 523] width 92 height 12
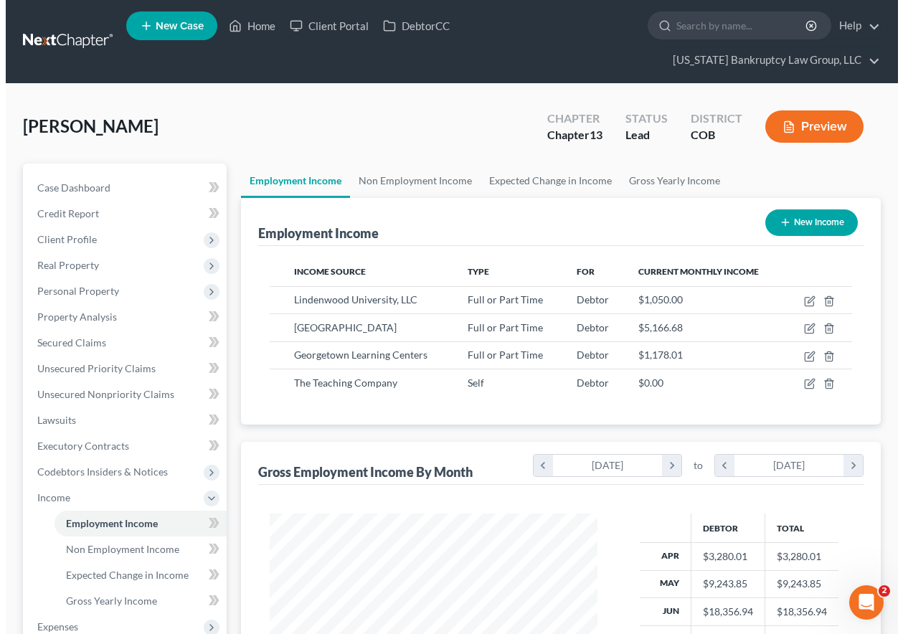
scroll to position [257, 356]
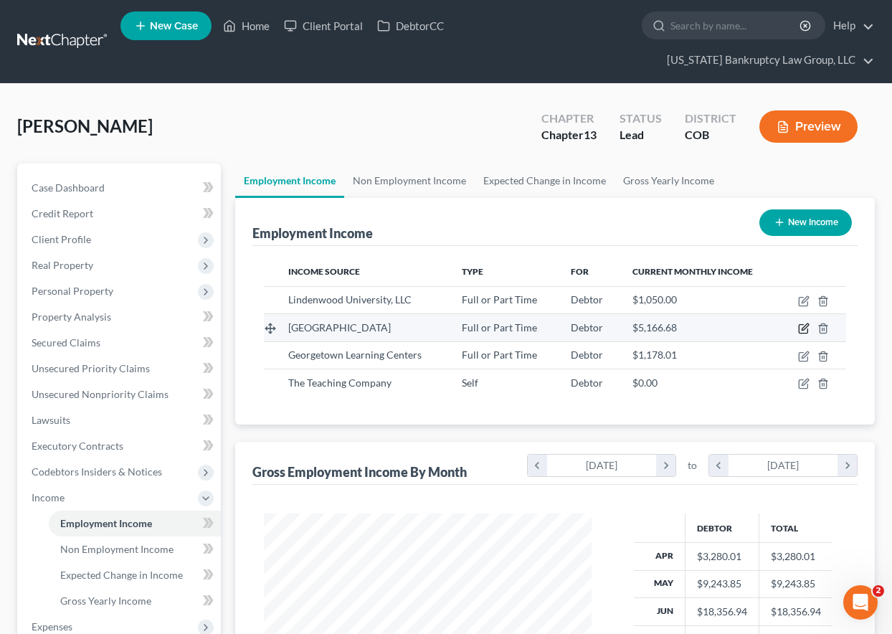
click at [804, 331] on icon "button" at bounding box center [803, 328] width 11 height 11
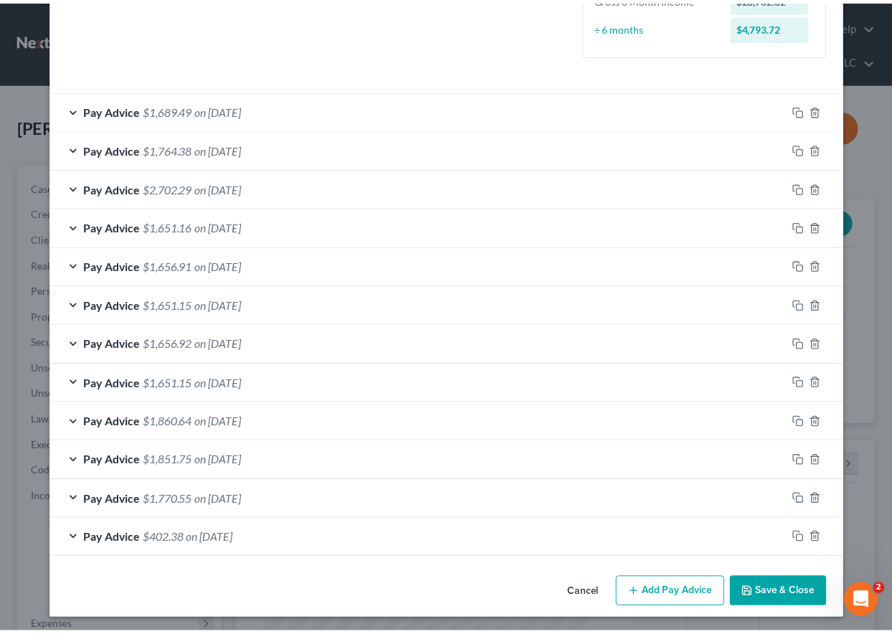
scroll to position [426, 0]
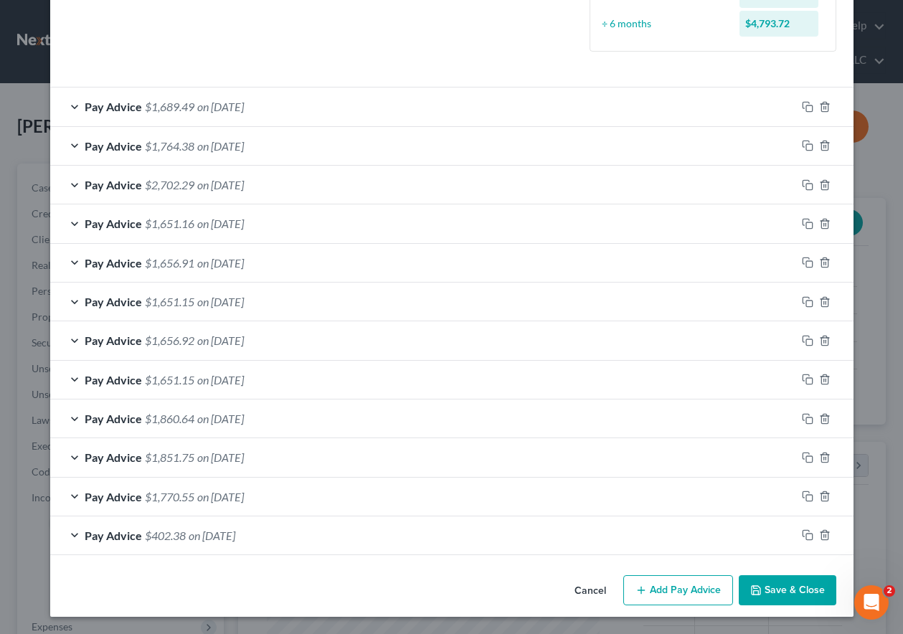
click at [792, 591] on button "Save & Close" at bounding box center [787, 590] width 98 height 30
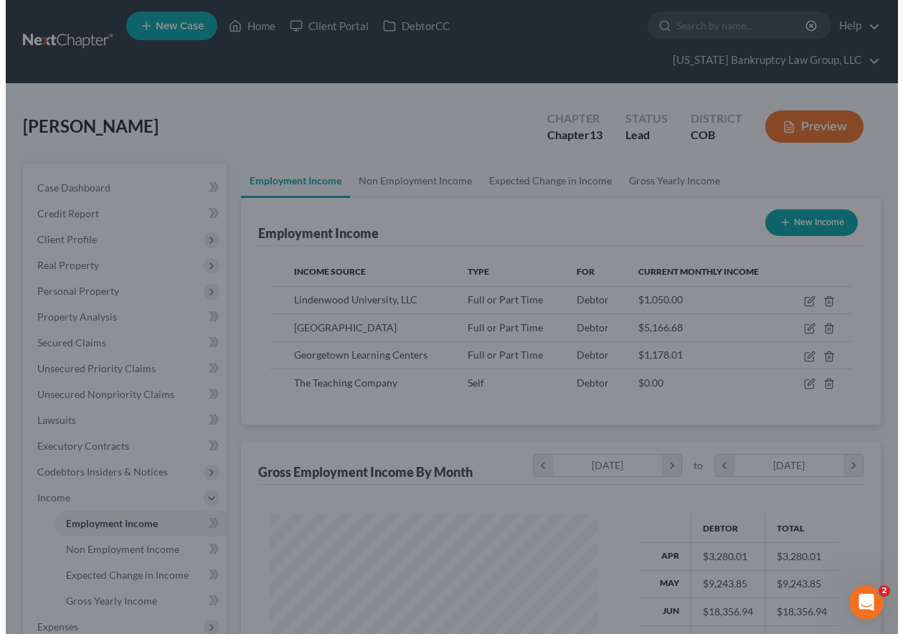
scroll to position [716686, 716586]
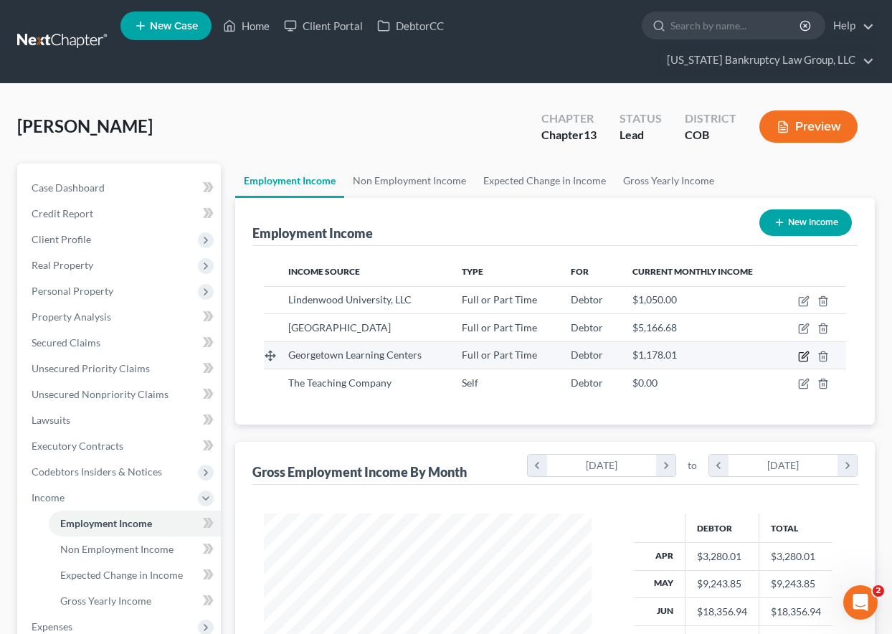
click at [804, 356] on icon "button" at bounding box center [803, 356] width 11 height 11
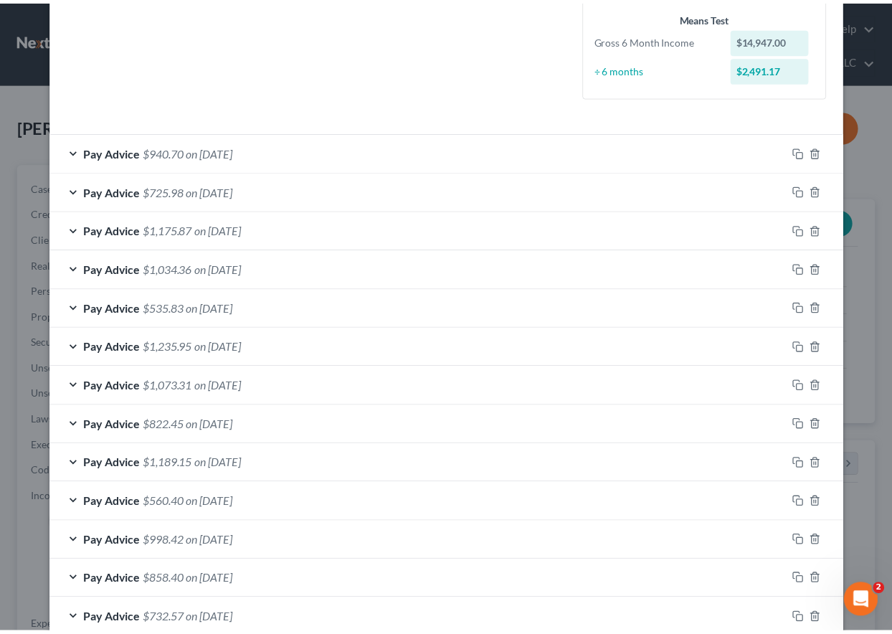
scroll to position [433, 0]
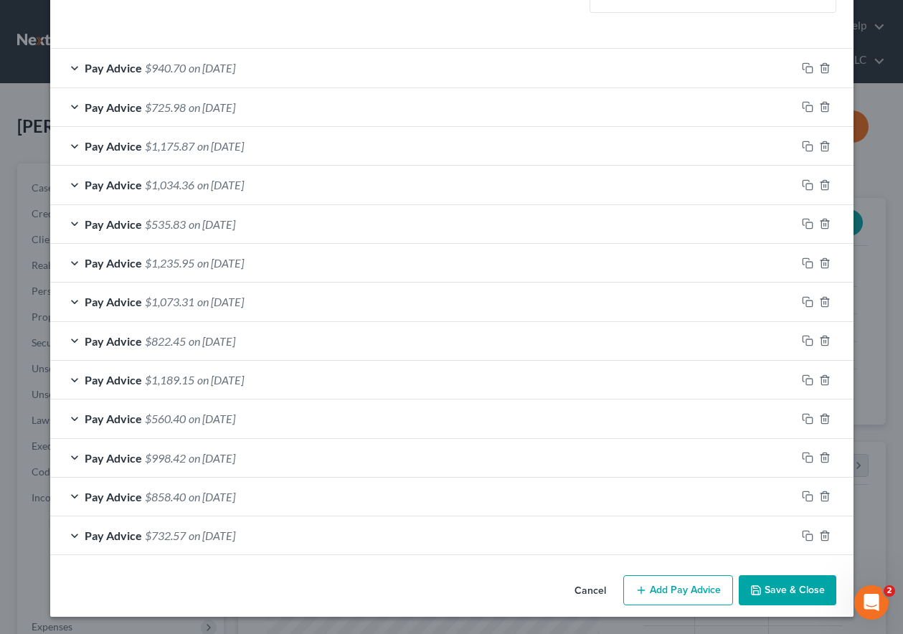
click at [794, 579] on button "Save & Close" at bounding box center [787, 590] width 98 height 30
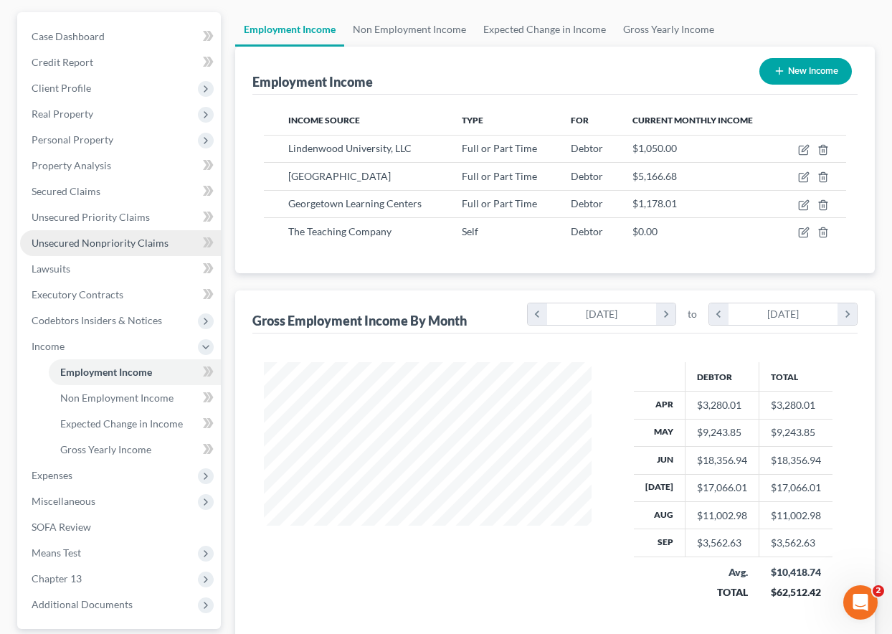
scroll to position [215, 0]
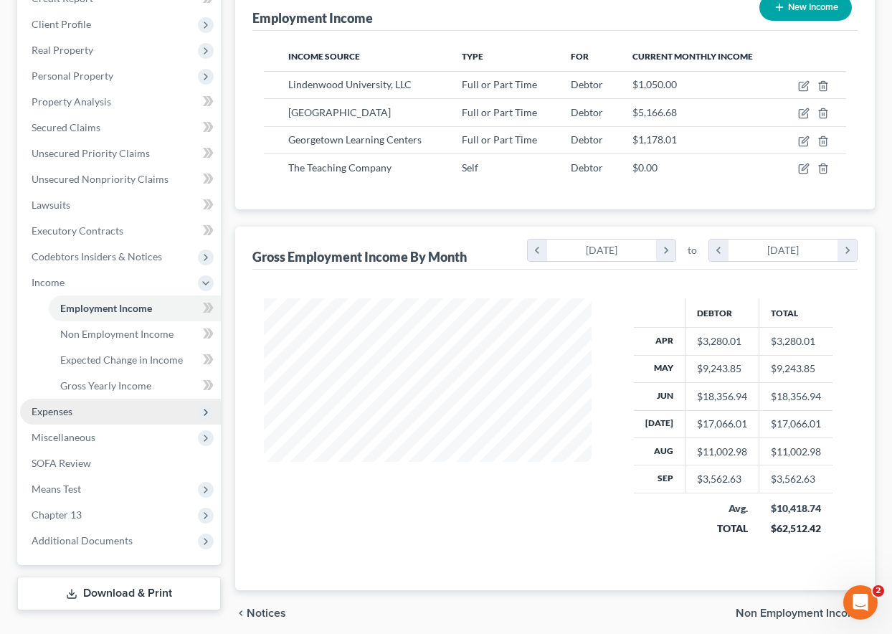
click at [61, 407] on span "Expenses" at bounding box center [52, 411] width 41 height 12
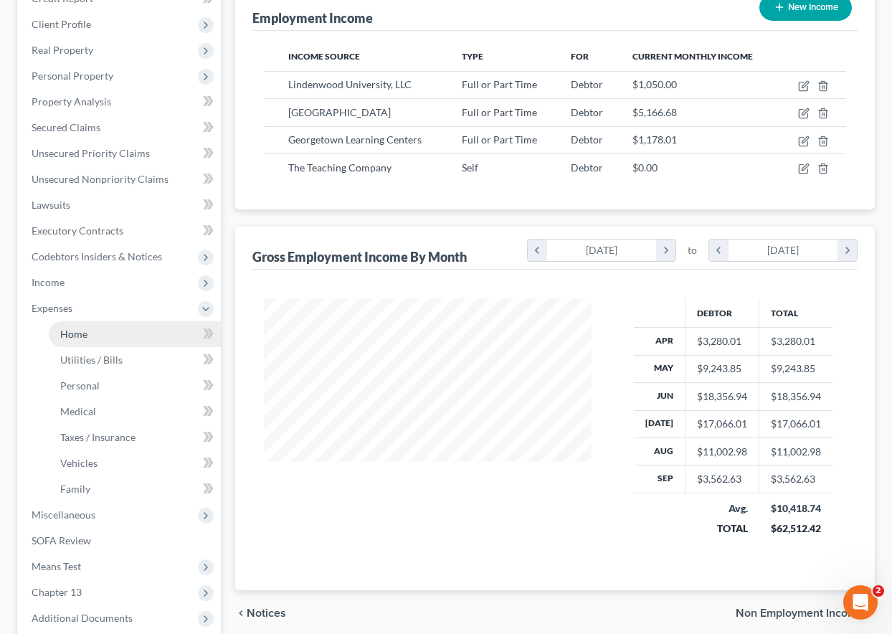
click at [73, 333] on span "Home" at bounding box center [73, 334] width 27 height 12
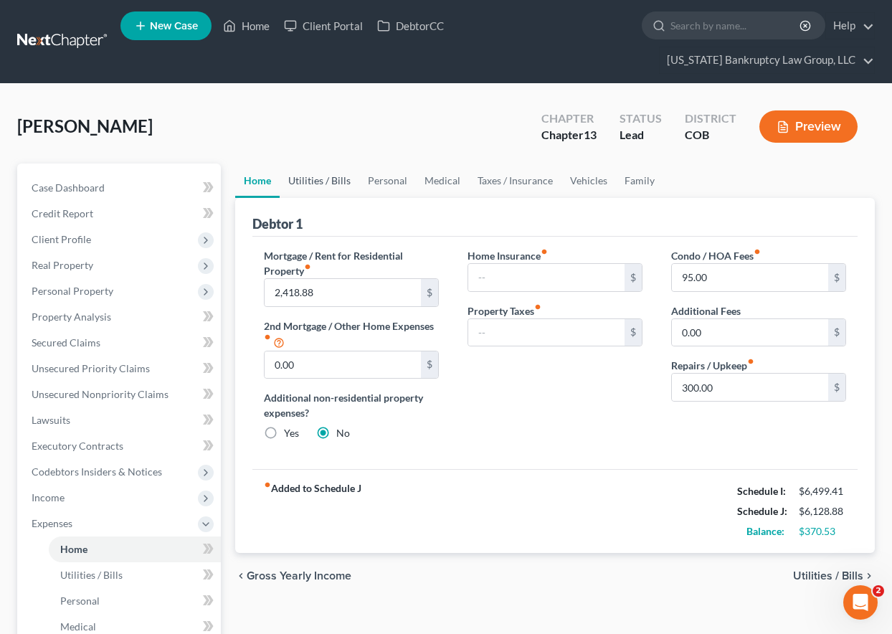
click at [336, 177] on link "Utilities / Bills" at bounding box center [320, 180] width 80 height 34
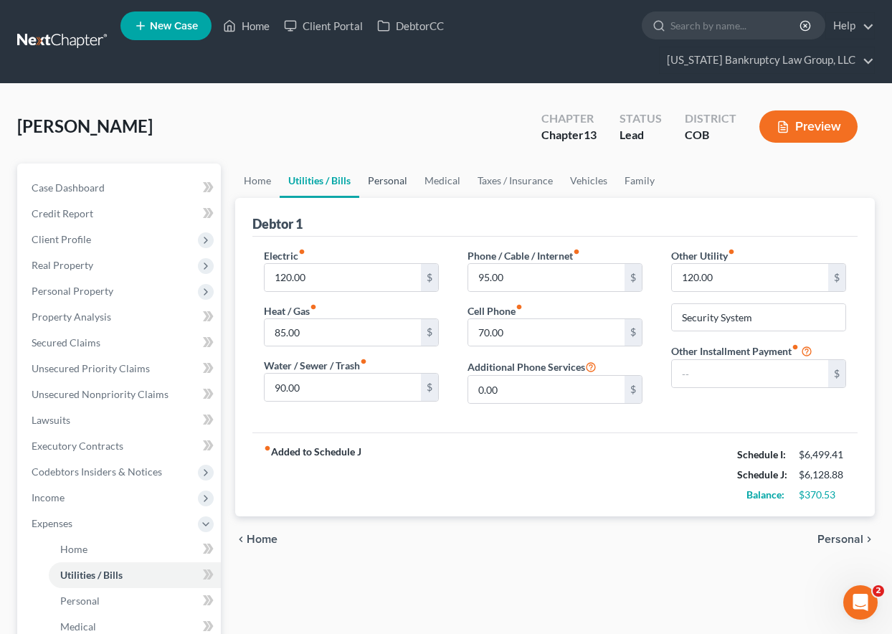
click at [403, 181] on link "Personal" at bounding box center [387, 180] width 57 height 34
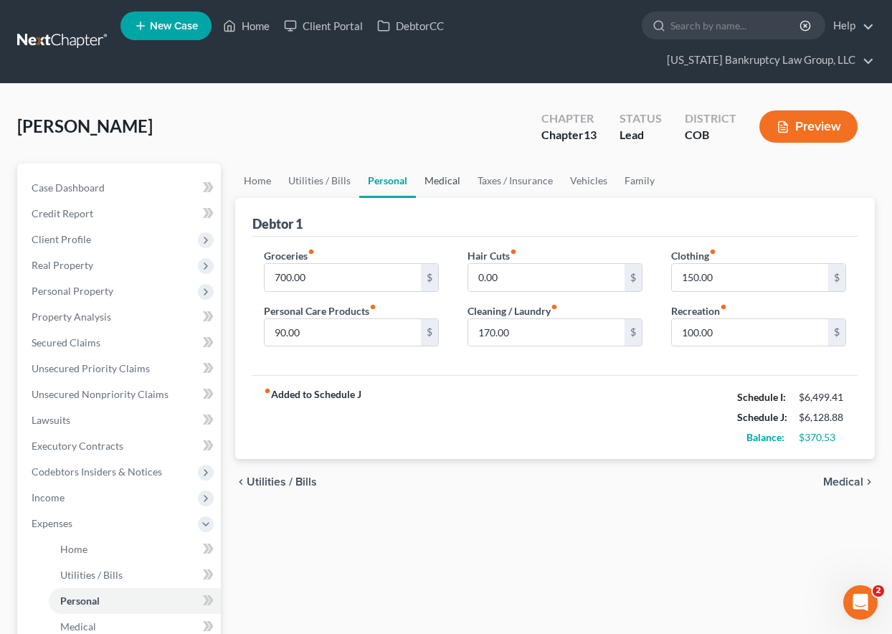
click at [437, 177] on link "Medical" at bounding box center [442, 180] width 53 height 34
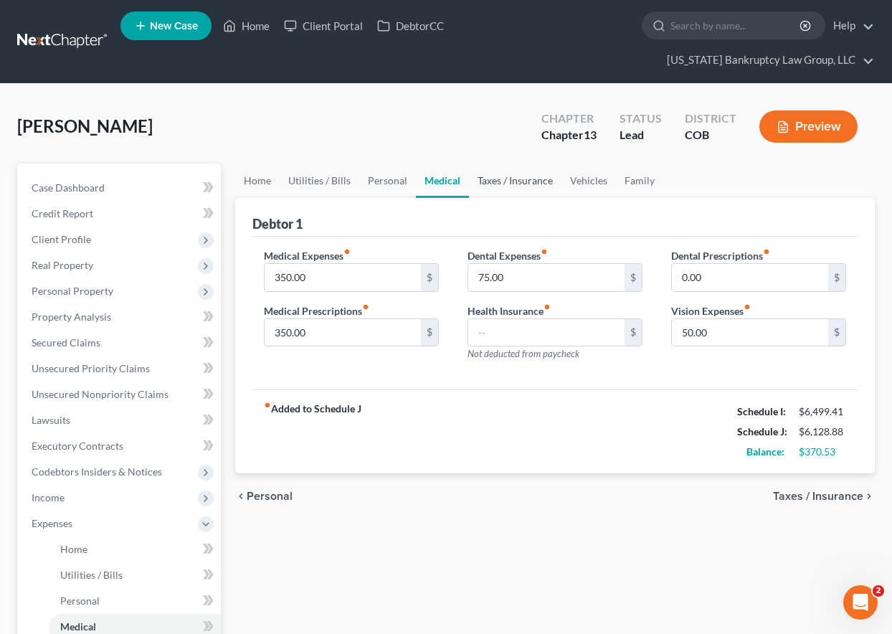
click at [493, 179] on link "Taxes / Insurance" at bounding box center [515, 180] width 92 height 34
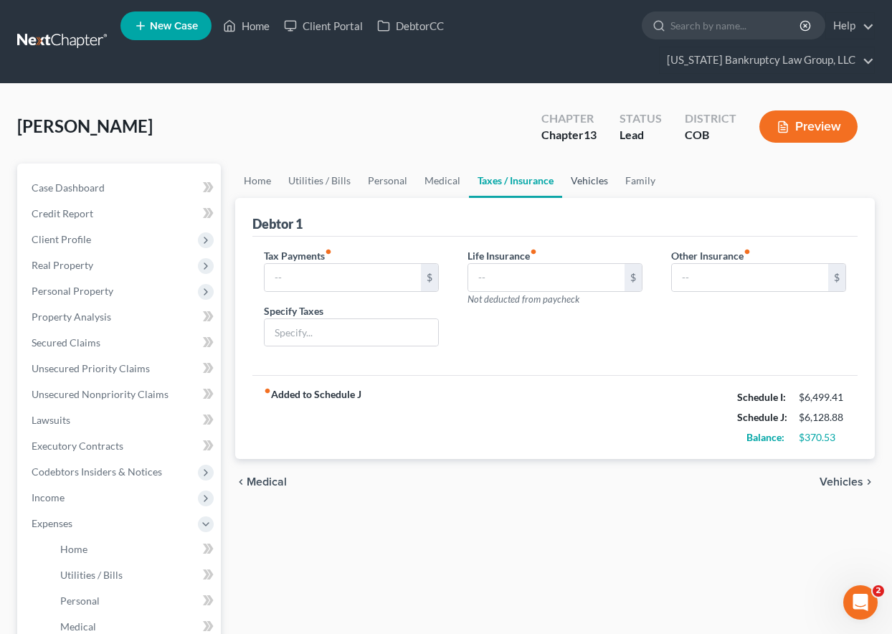
click at [591, 183] on link "Vehicles" at bounding box center [589, 180] width 54 height 34
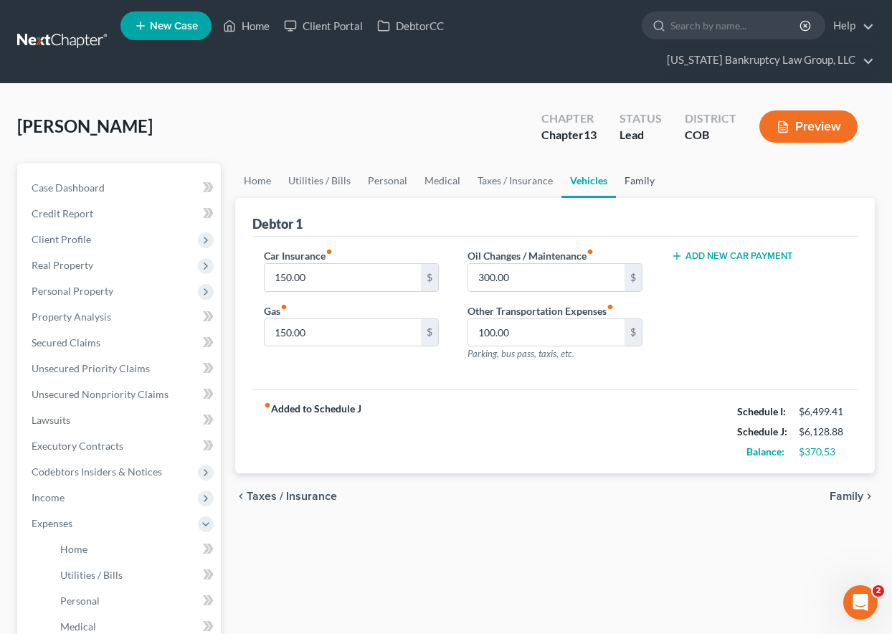
click at [643, 180] on link "Family" at bounding box center [639, 180] width 47 height 34
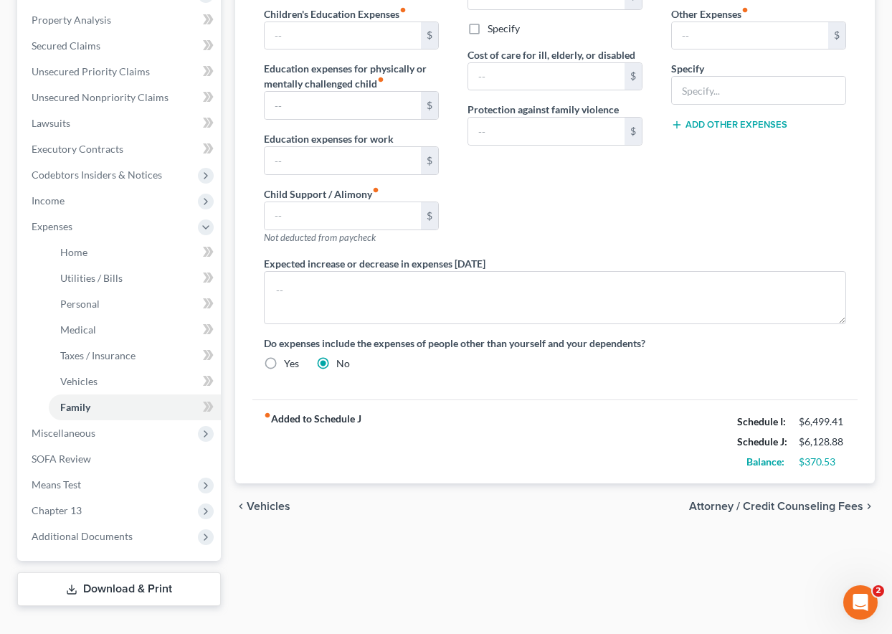
scroll to position [323, 0]
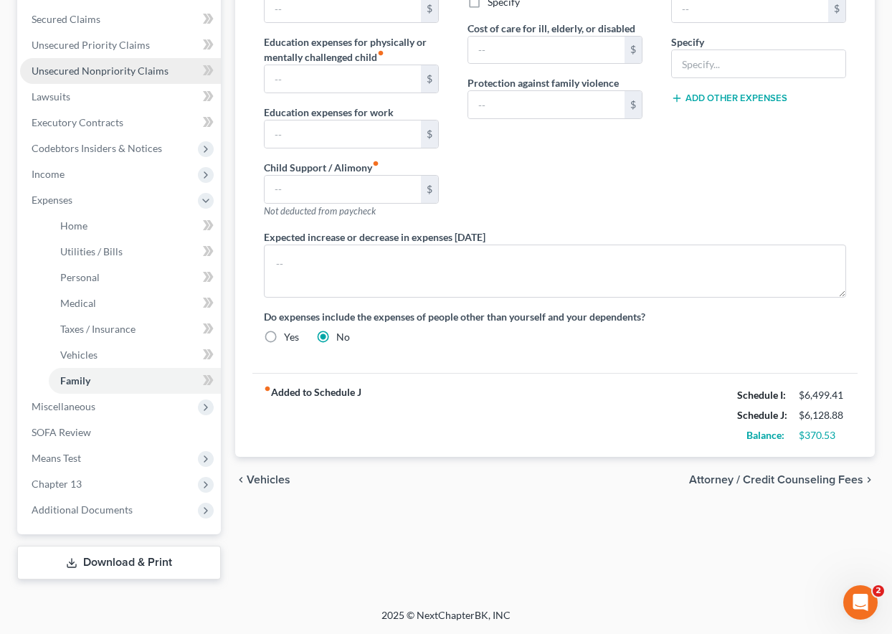
click at [96, 62] on link "Unsecured Nonpriority Claims" at bounding box center [120, 71] width 201 height 26
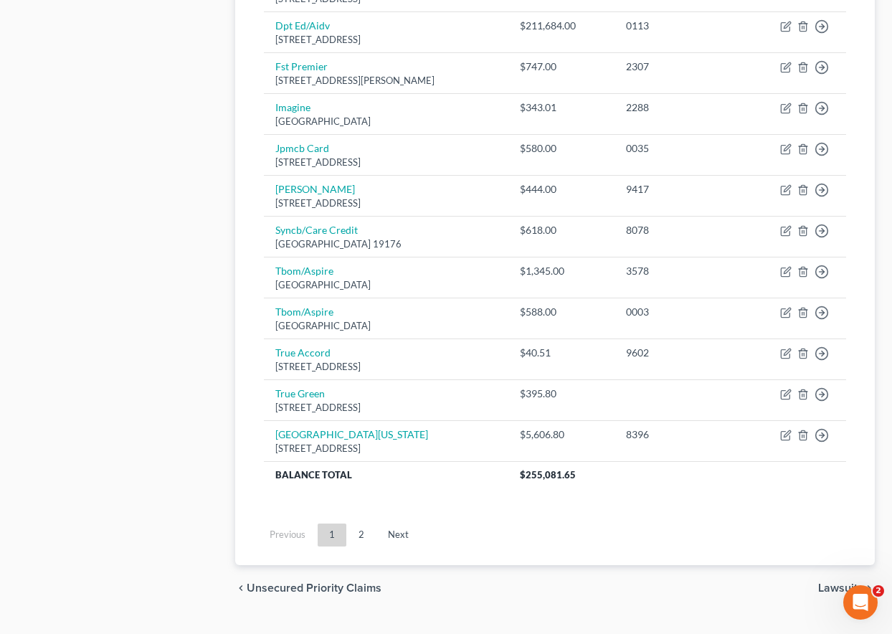
scroll to position [1047, 0]
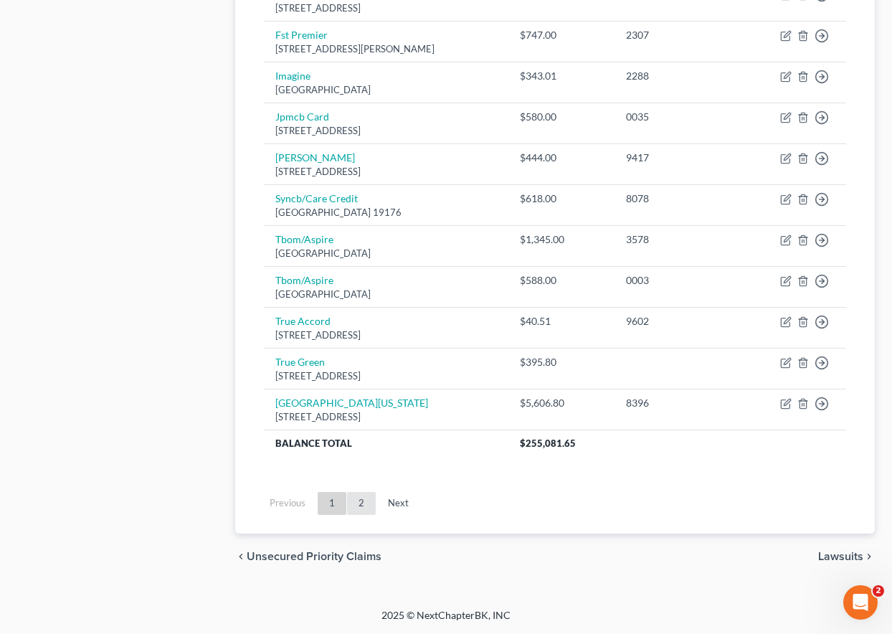
click at [359, 500] on link "2" at bounding box center [361, 503] width 29 height 23
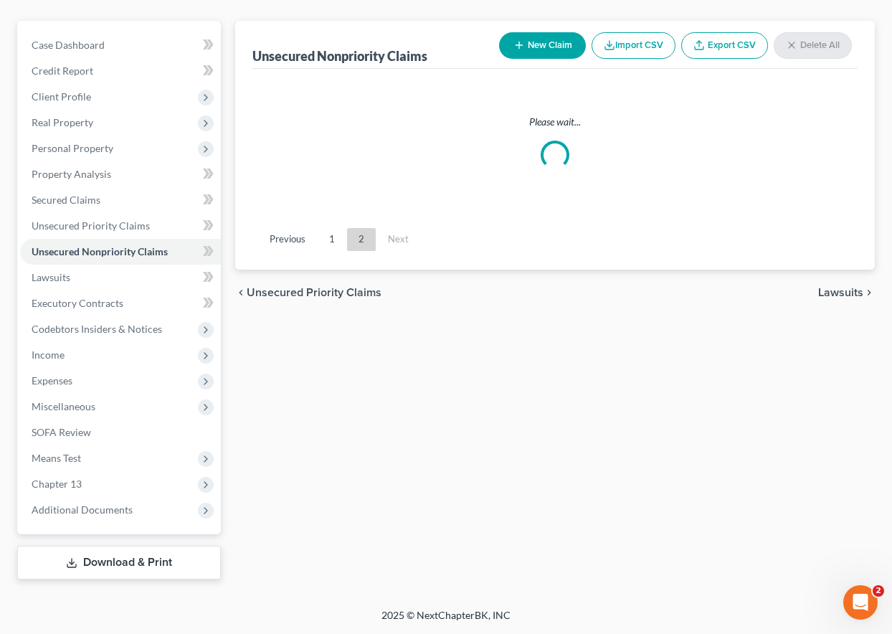
scroll to position [143, 0]
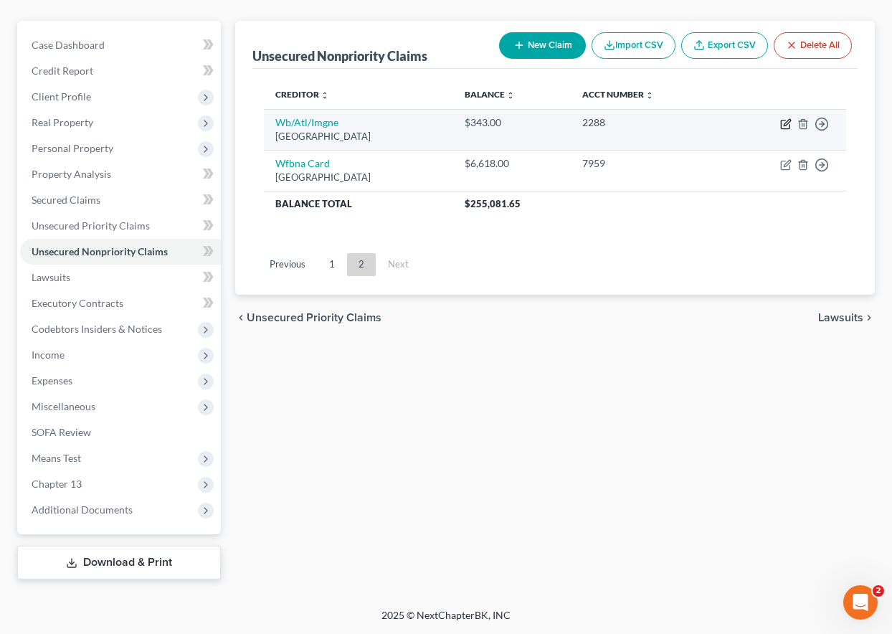
click at [784, 123] on icon "button" at bounding box center [785, 123] width 11 height 11
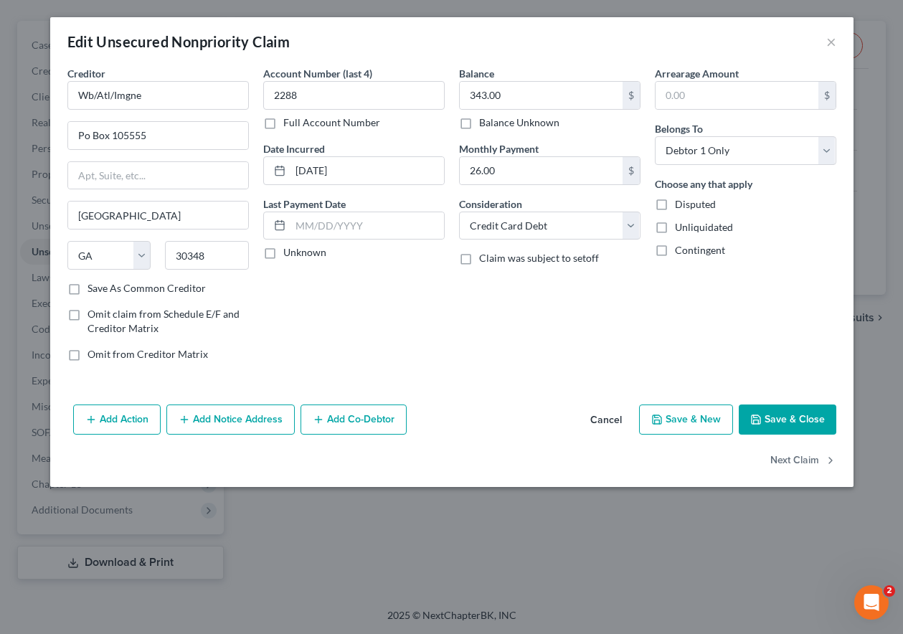
click at [616, 421] on button "Cancel" at bounding box center [606, 420] width 54 height 29
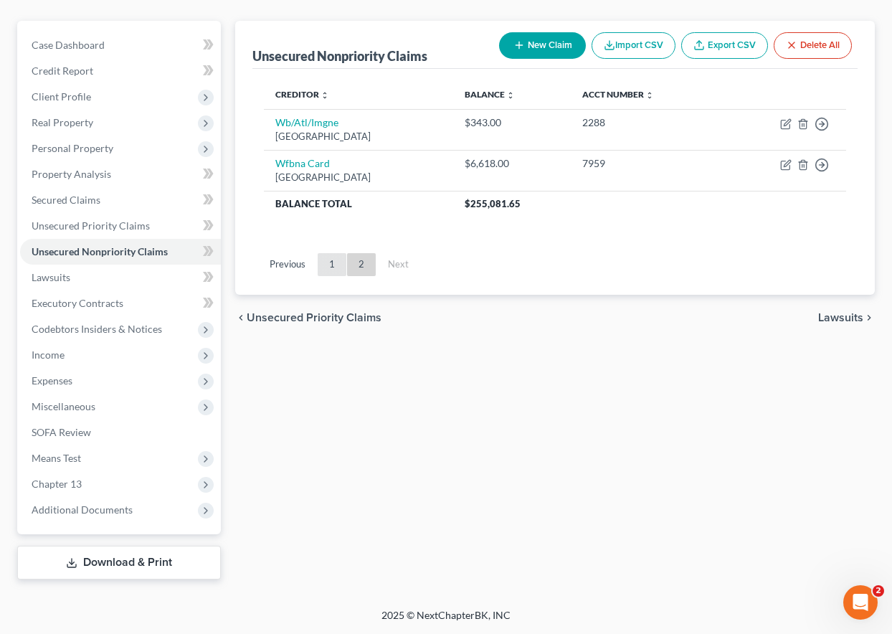
click at [334, 262] on link "1" at bounding box center [332, 264] width 29 height 23
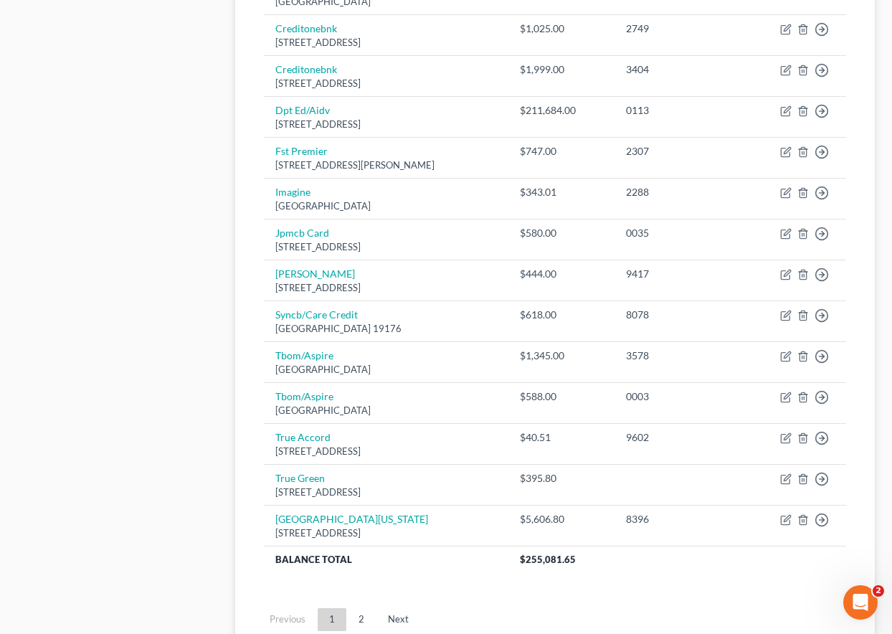
scroll to position [860, 0]
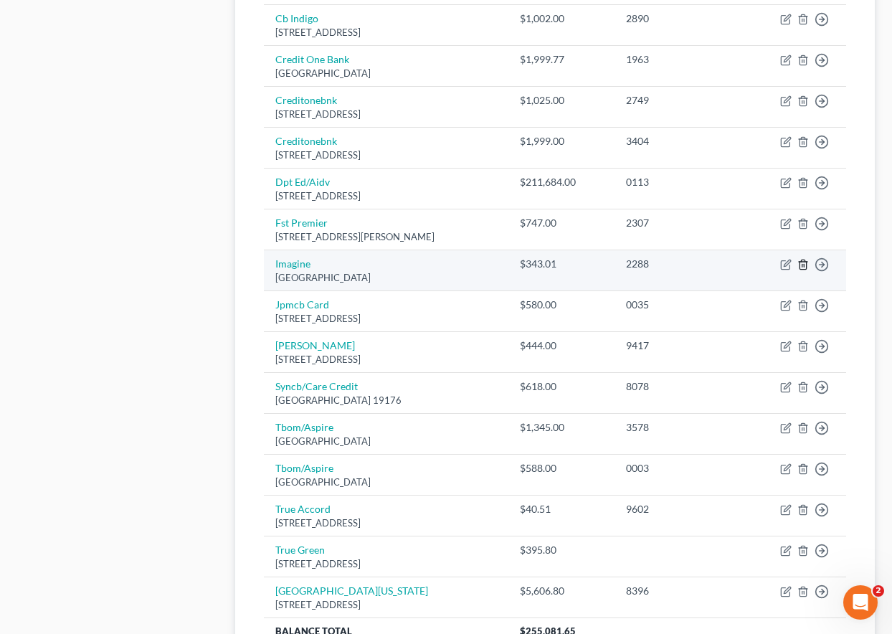
click at [803, 266] on icon "button" at bounding box center [802, 264] width 11 height 11
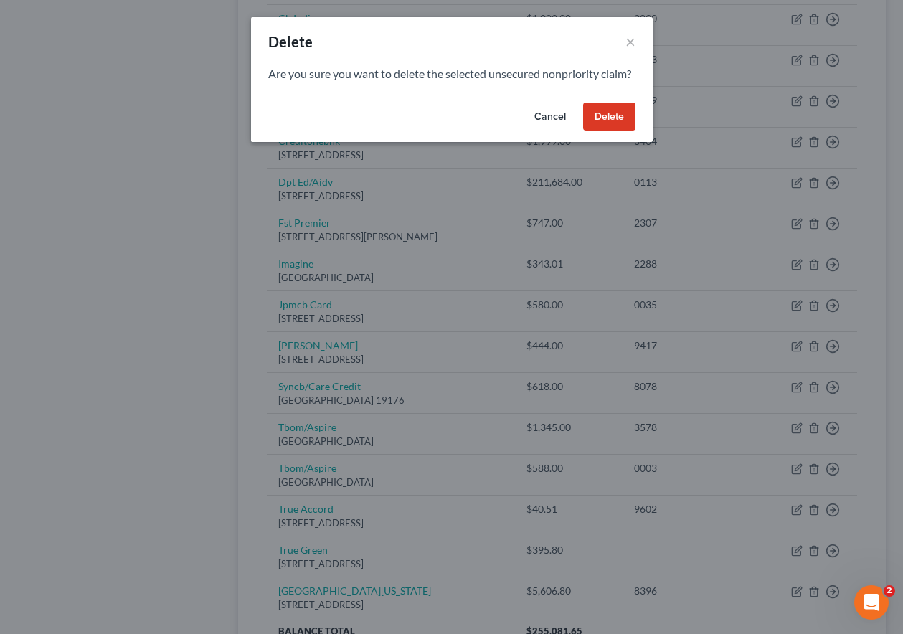
click at [591, 125] on button "Delete" at bounding box center [609, 117] width 52 height 29
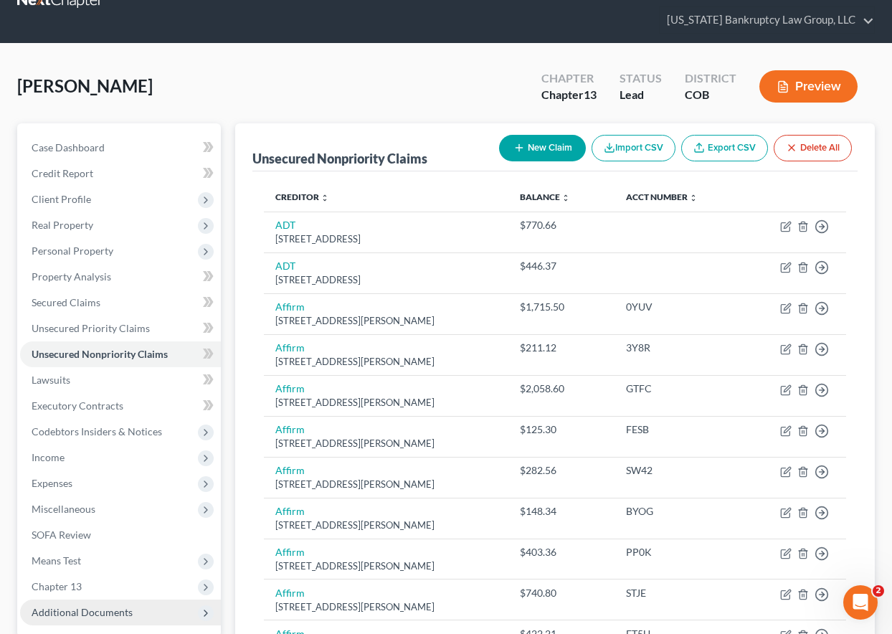
scroll to position [0, 0]
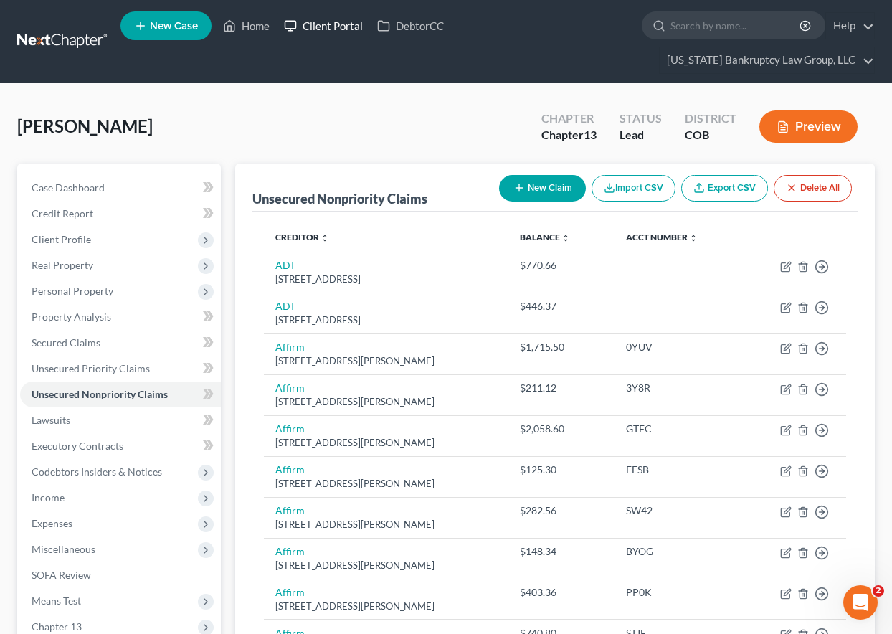
click at [352, 22] on link "Client Portal" at bounding box center [323, 26] width 93 height 26
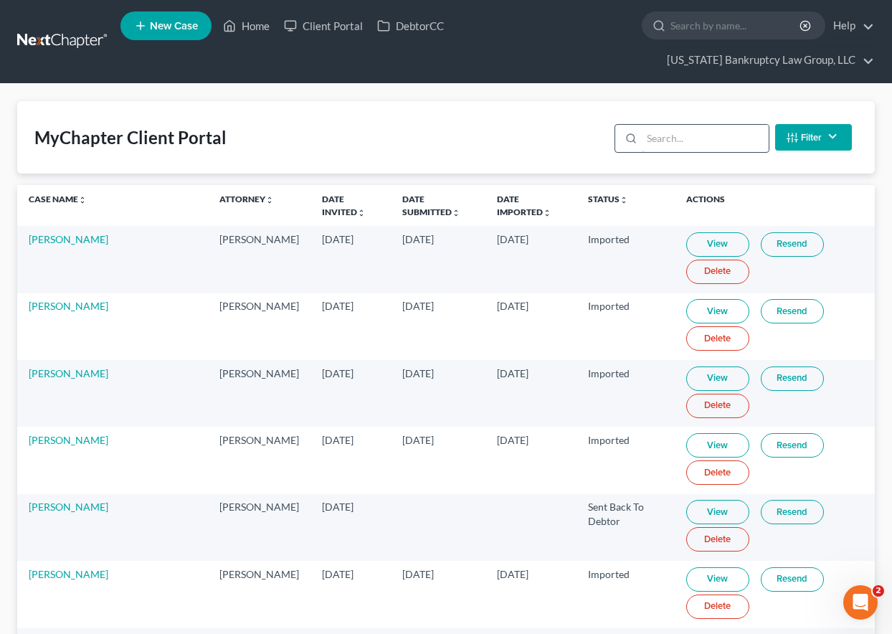
click at [735, 139] on input "search" at bounding box center [705, 138] width 127 height 27
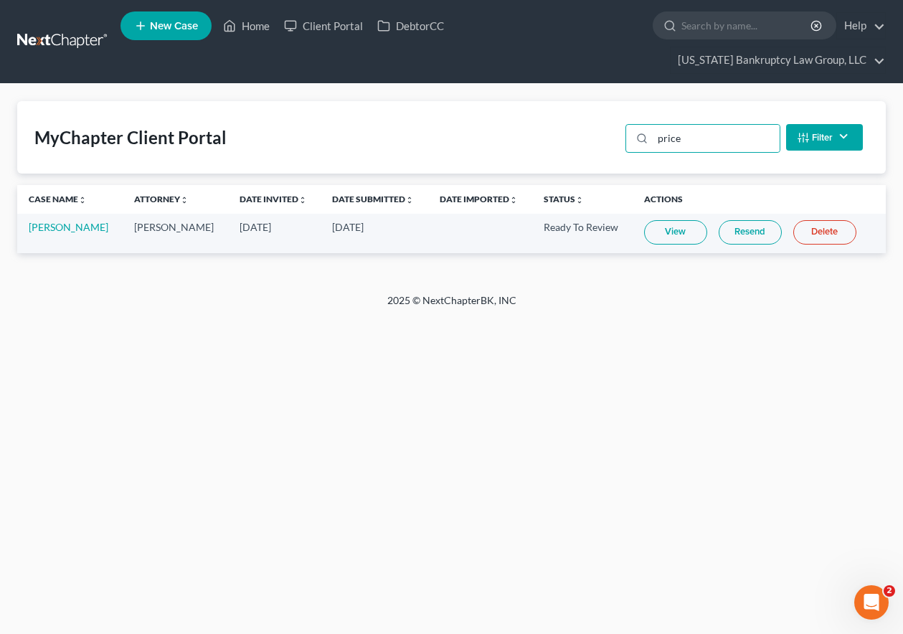
click at [679, 234] on link "View" at bounding box center [675, 232] width 63 height 24
click at [246, 25] on link "Home" at bounding box center [246, 26] width 61 height 26
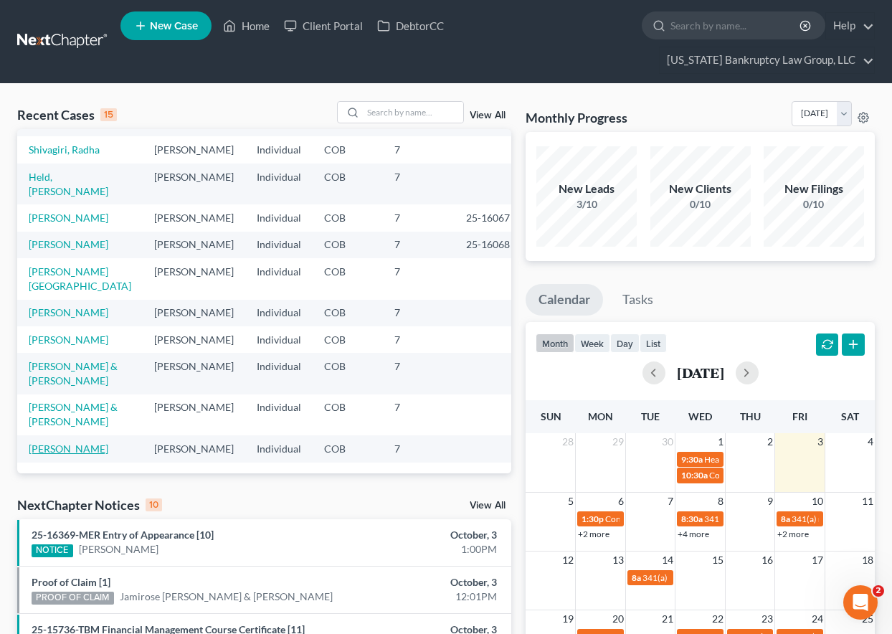
click at [77, 442] on link "[PERSON_NAME]" at bounding box center [69, 448] width 80 height 12
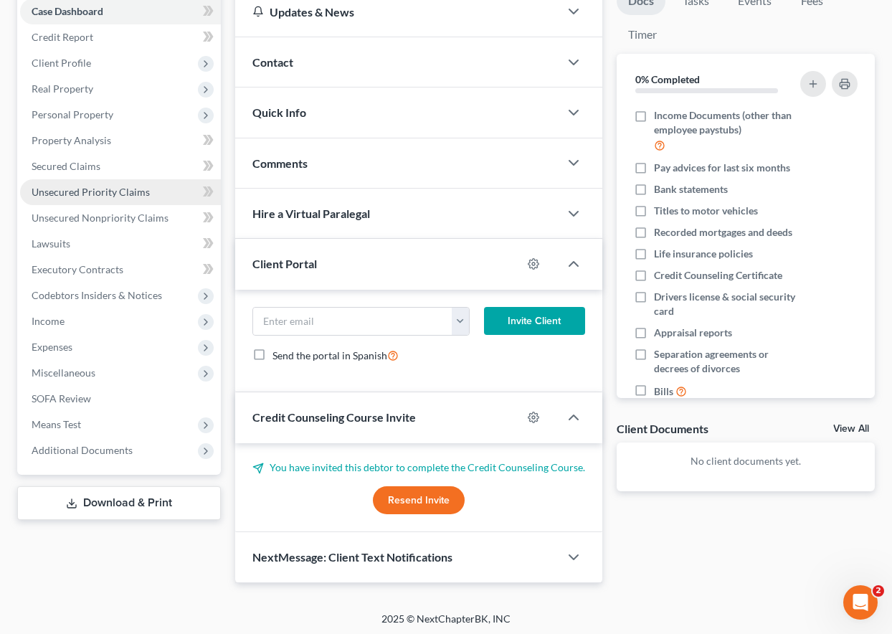
scroll to position [180, 0]
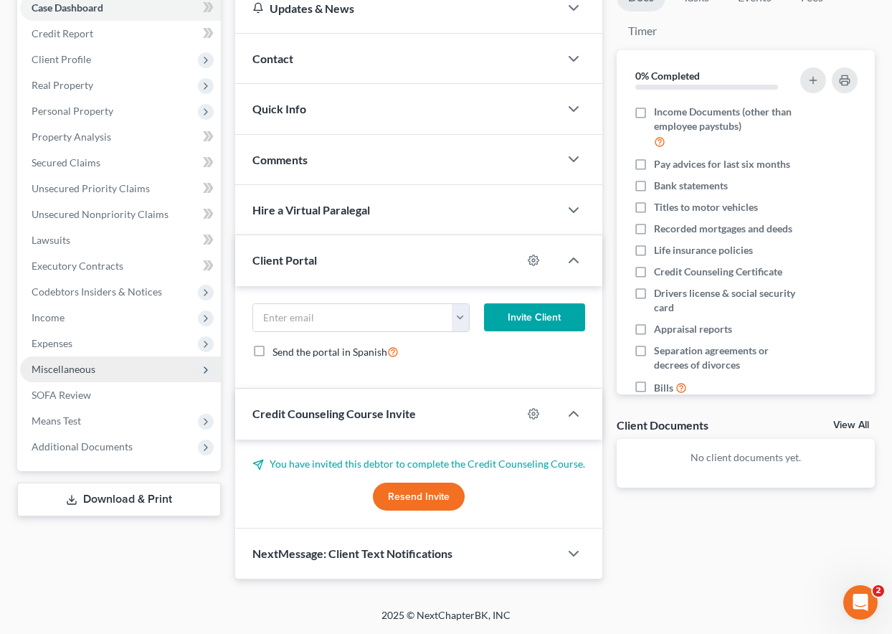
click at [57, 366] on span "Miscellaneous" at bounding box center [64, 369] width 64 height 12
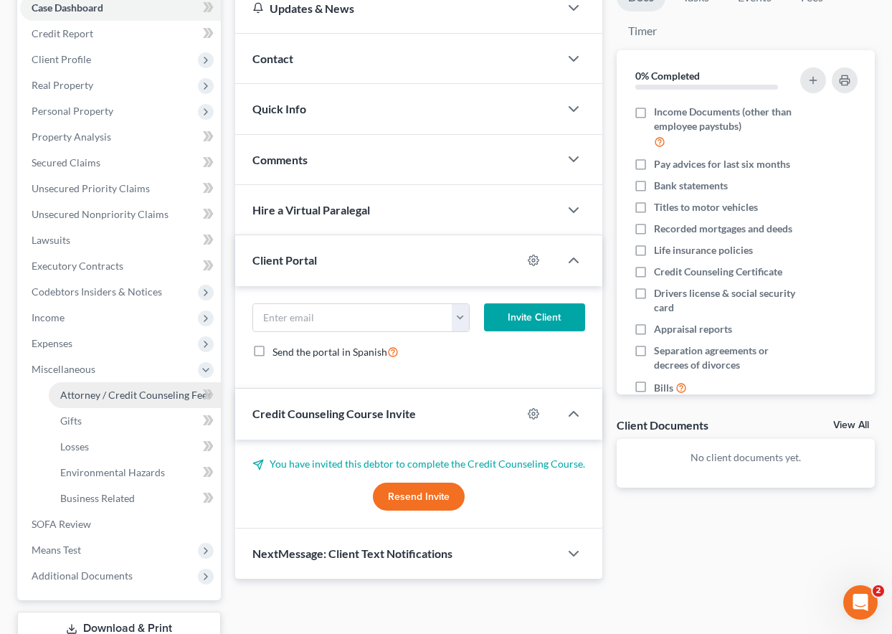
click at [97, 395] on span "Attorney / Credit Counseling Fees" at bounding box center [135, 395] width 151 height 12
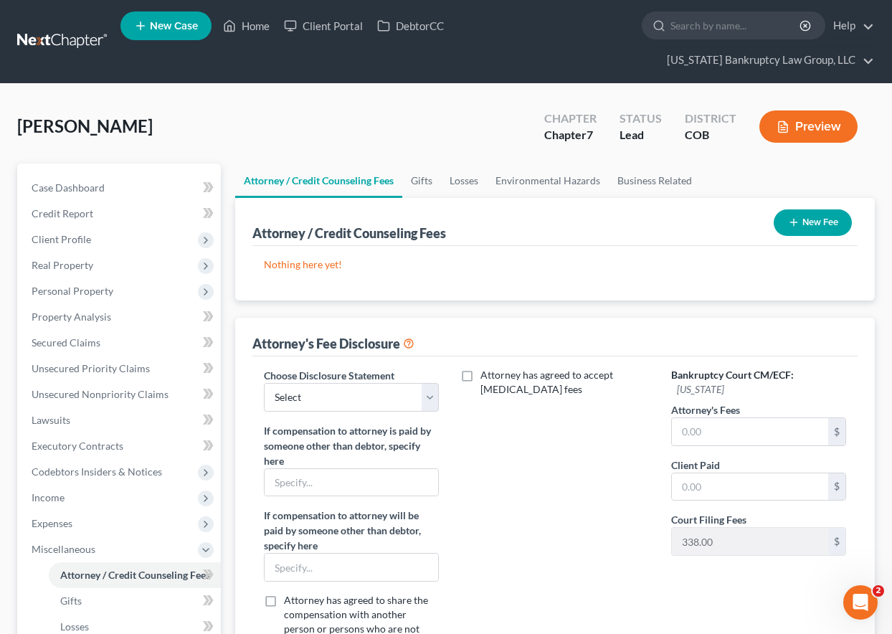
click at [819, 221] on button "New Fee" at bounding box center [813, 222] width 78 height 27
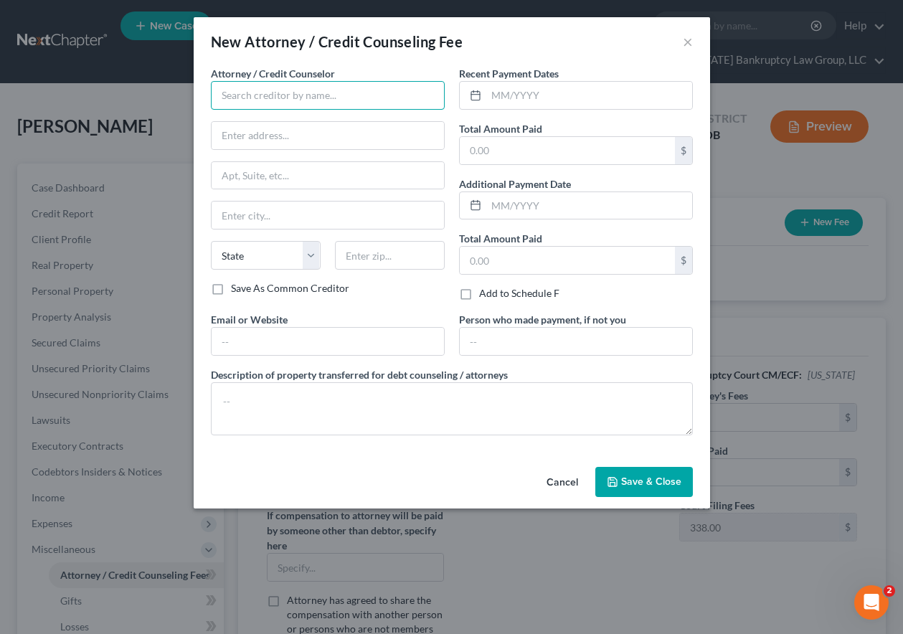
click at [317, 90] on input "text" at bounding box center [328, 95] width 234 height 29
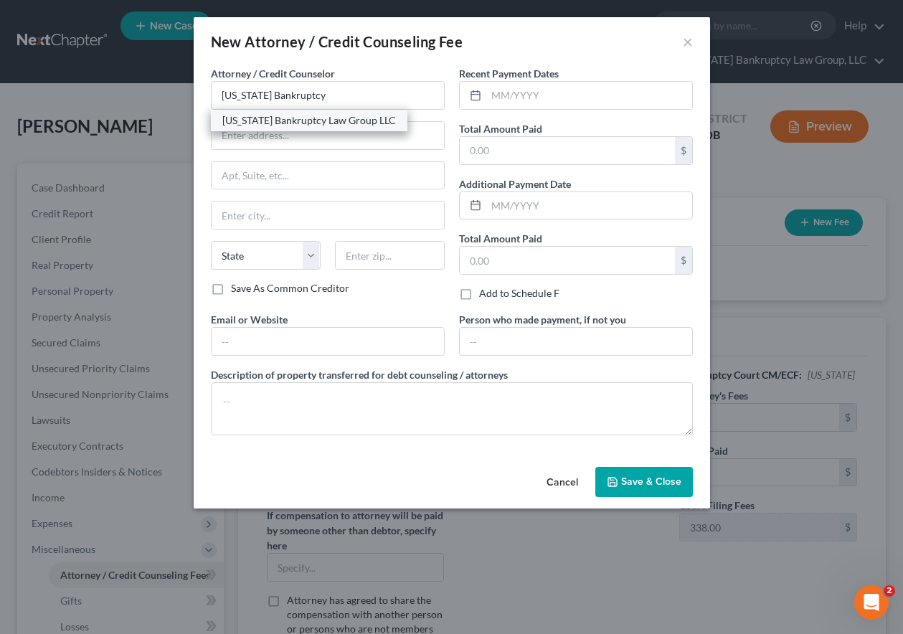
click at [313, 118] on div "[US_STATE] Bankruptcy Law Group LLC" at bounding box center [309, 120] width 174 height 14
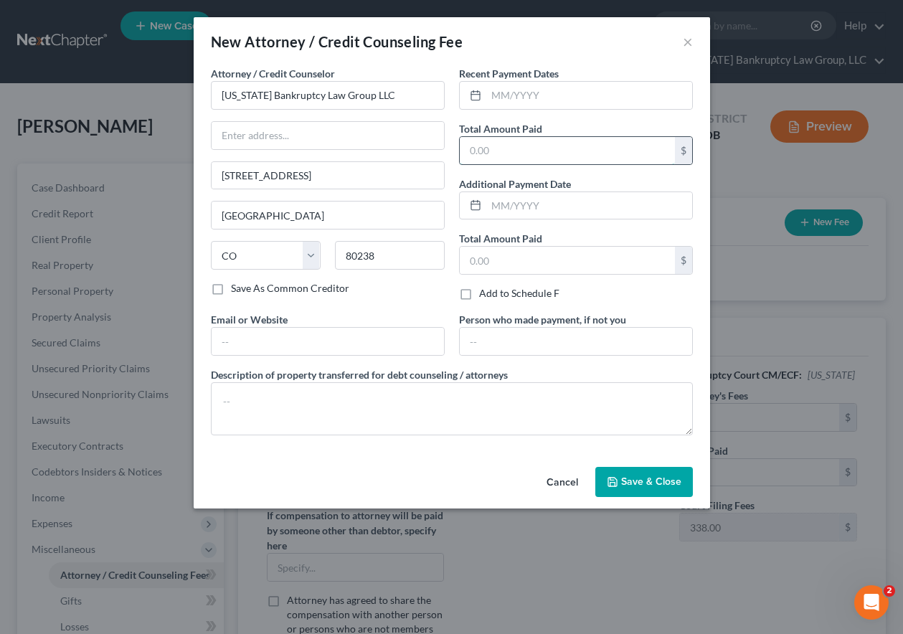
click at [561, 161] on input "text" at bounding box center [567, 150] width 215 height 27
click at [632, 483] on span "Save & Close" at bounding box center [651, 481] width 60 height 12
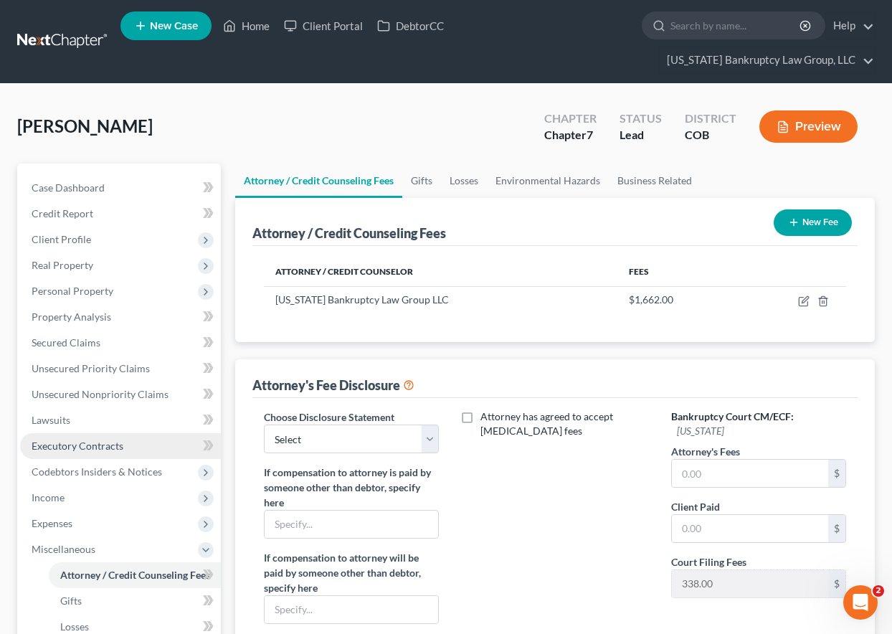
click at [87, 442] on span "Executory Contracts" at bounding box center [78, 445] width 92 height 12
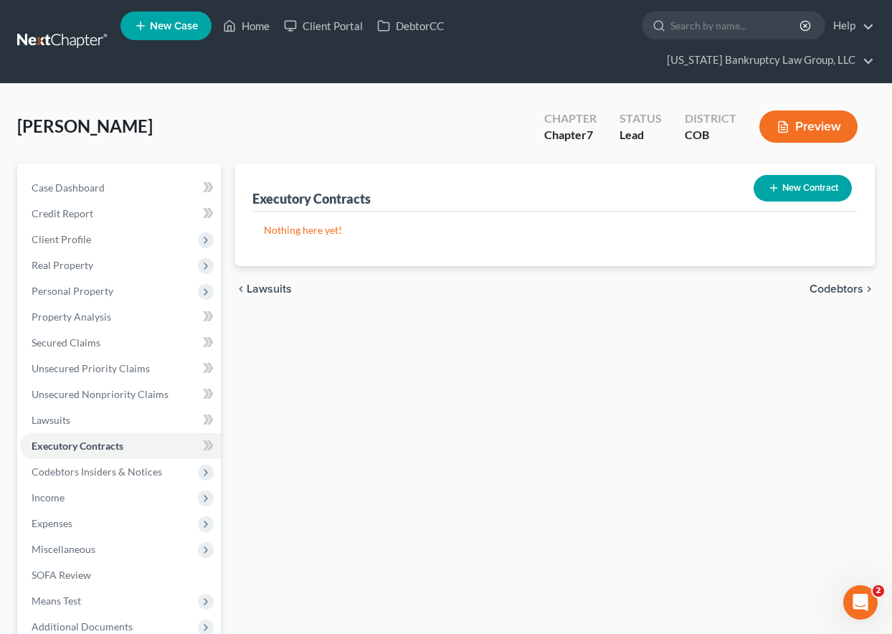
click at [813, 186] on button "New Contract" at bounding box center [803, 188] width 98 height 27
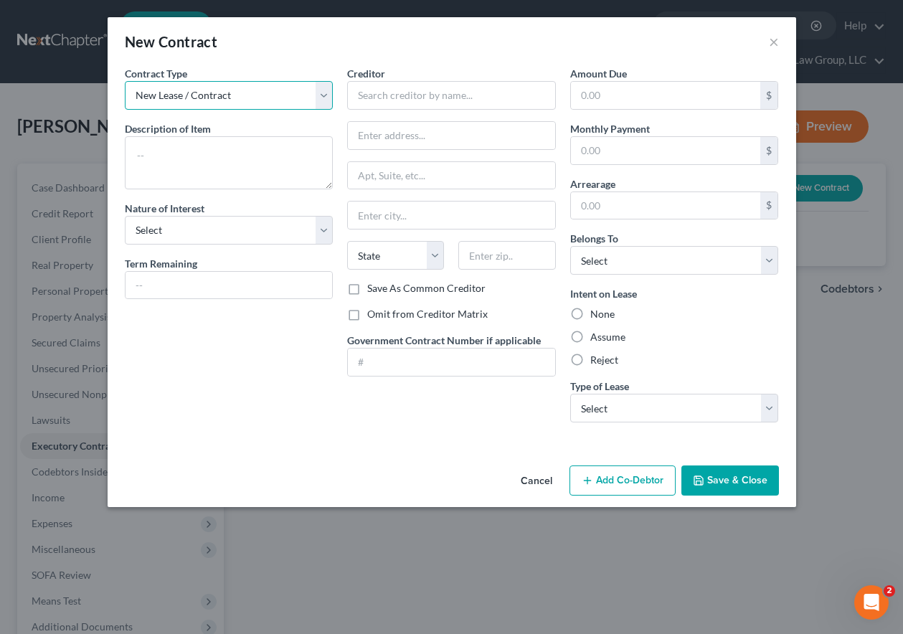
click at [211, 82] on select "New Lease / Contract New Timeshare" at bounding box center [229, 95] width 209 height 29
click at [125, 81] on select "New Lease / Contract New Timeshare" at bounding box center [229, 95] width 209 height 29
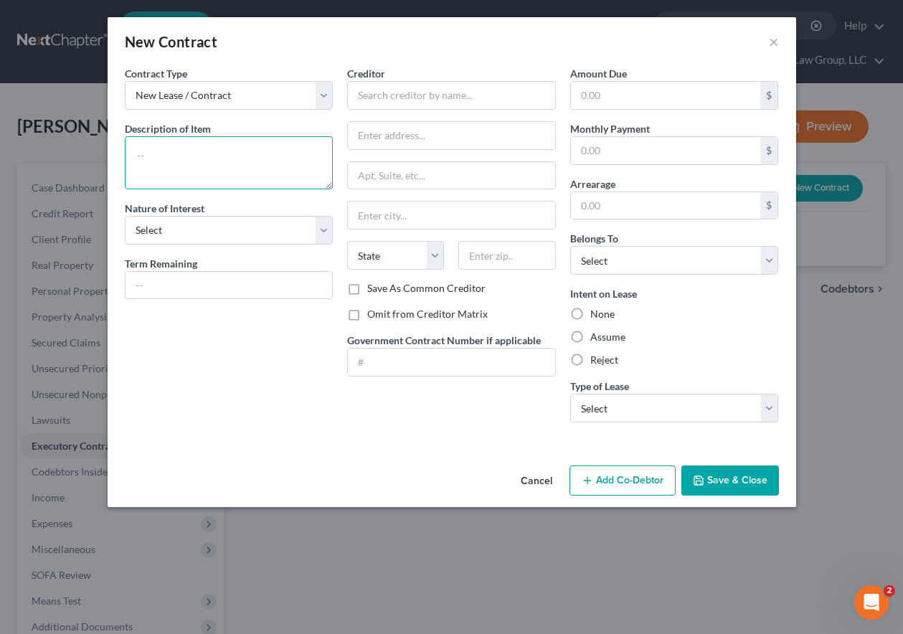
click at [247, 161] on textarea at bounding box center [229, 162] width 209 height 53
click at [373, 307] on input "Omit from Creditor Matrix" at bounding box center [377, 311] width 9 height 9
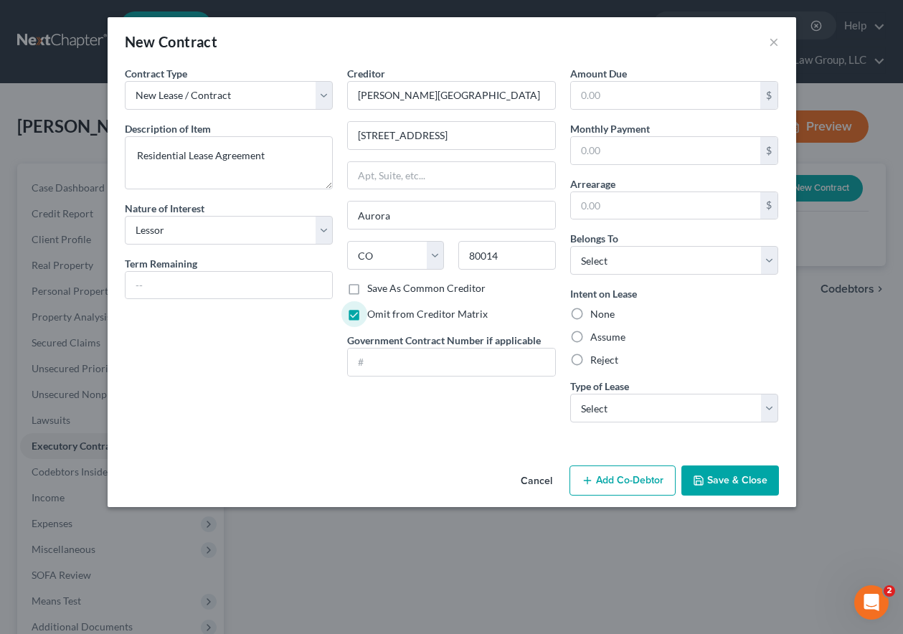
click at [367, 287] on label "Save As Common Creditor" at bounding box center [426, 288] width 118 height 14
click at [373, 287] on input "Save As Common Creditor" at bounding box center [377, 285] width 9 height 9
click at [367, 317] on label "Omit from Creditor Matrix" at bounding box center [427, 314] width 120 height 14
click at [373, 316] on input "Omit from Creditor Matrix" at bounding box center [377, 311] width 9 height 9
click at [672, 259] on select "Select Debtor 1 Only Debtor 2 Only Debtor 1 And Debtor 2 Only At Least One Of T…" at bounding box center [674, 260] width 209 height 29
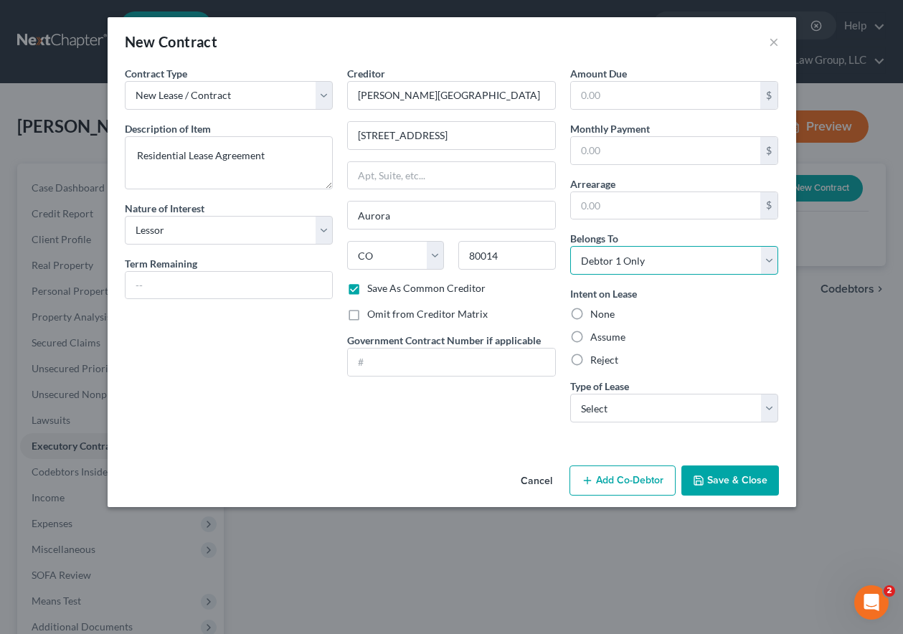
click at [570, 246] on select "Select Debtor 1 Only Debtor 2 Only Debtor 1 And Debtor 2 Only At Least One Of T…" at bounding box center [674, 260] width 209 height 29
click at [587, 333] on div "Assume" at bounding box center [674, 337] width 209 height 14
click at [590, 333] on label "Assume" at bounding box center [607, 337] width 35 height 14
click at [596, 333] on input "Assume" at bounding box center [600, 334] width 9 height 9
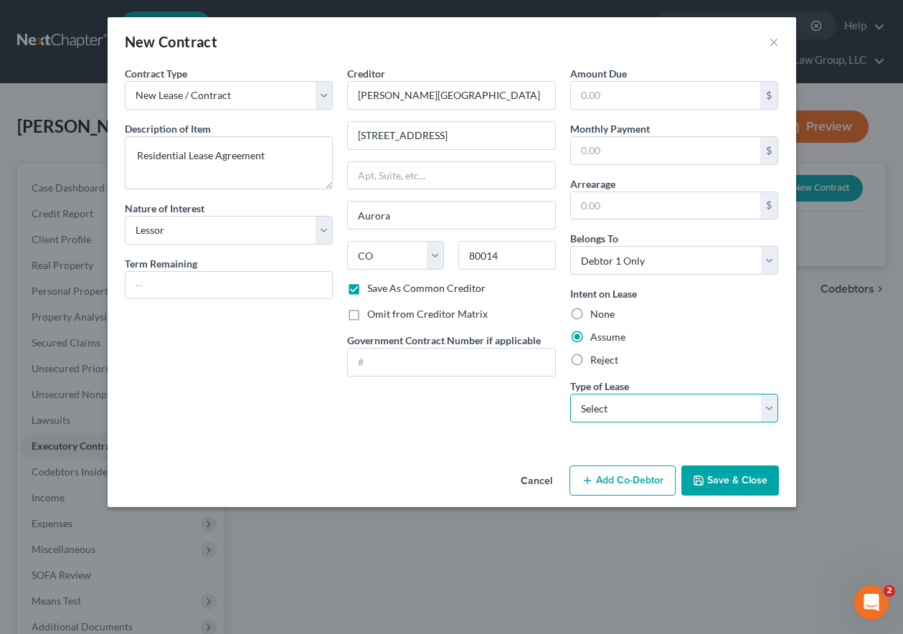
click at [615, 409] on select "Select Real Estate Car Other" at bounding box center [674, 408] width 209 height 29
click at [570, 394] on select "Select Real Estate Car Other" at bounding box center [674, 408] width 209 height 29
click at [738, 477] on button "Save & Close" at bounding box center [730, 480] width 98 height 30
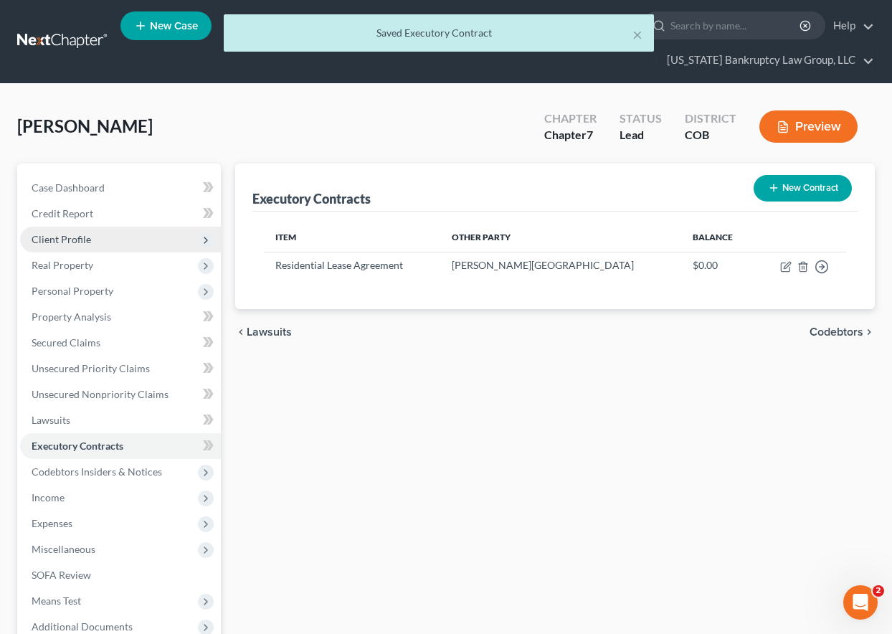
click at [59, 232] on span "Client Profile" at bounding box center [120, 240] width 201 height 26
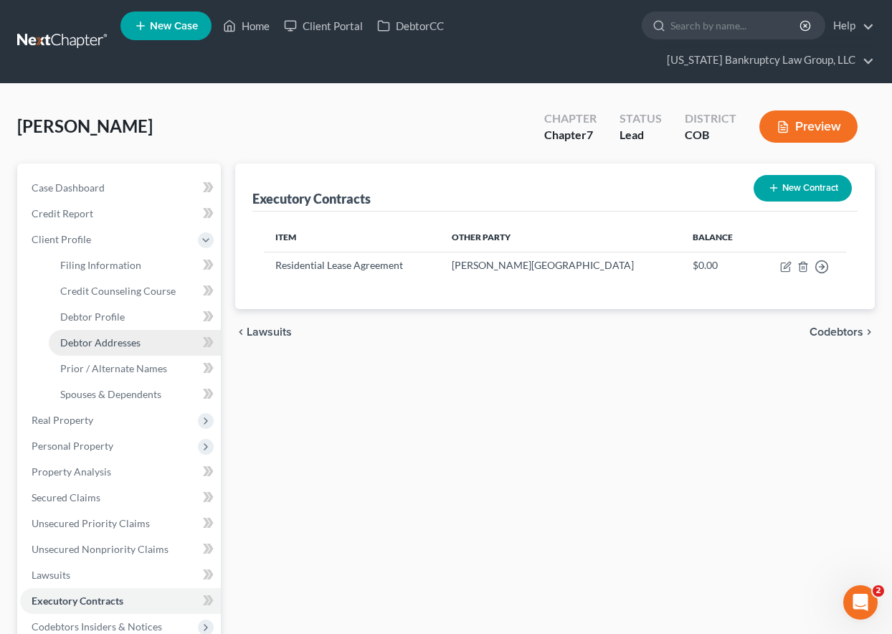
click at [111, 349] on link "Debtor Addresses" at bounding box center [135, 343] width 172 height 26
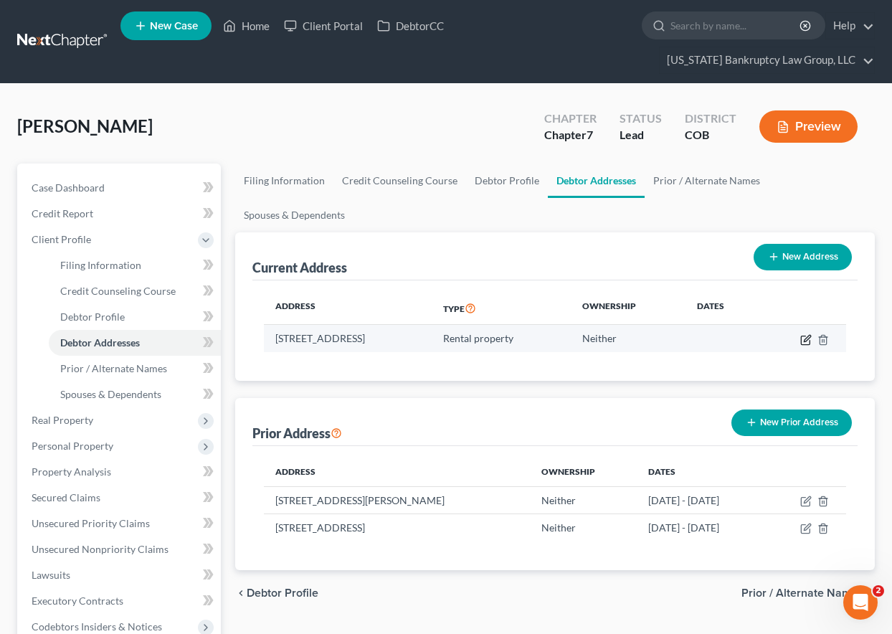
click at [804, 338] on icon "button" at bounding box center [805, 339] width 11 height 11
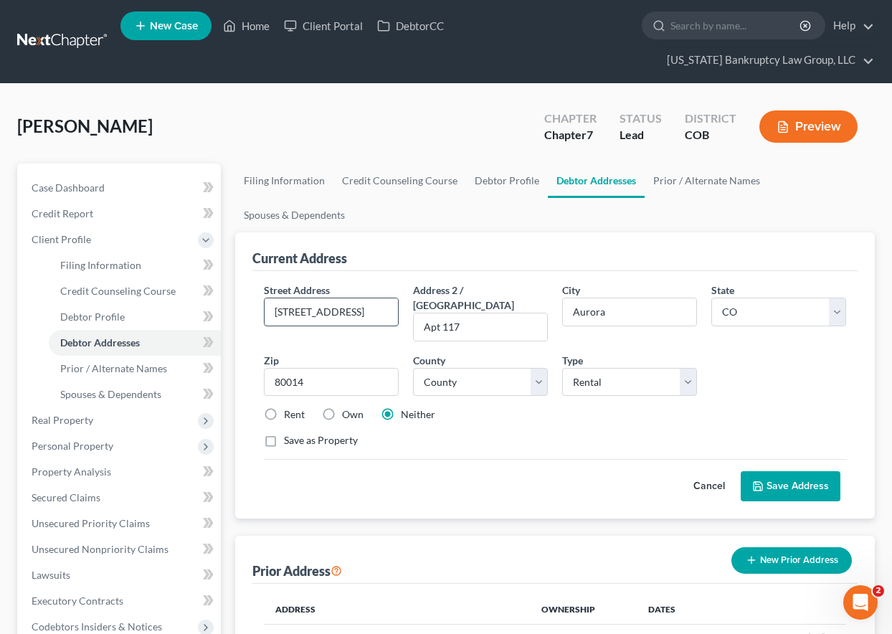
click at [378, 308] on input "[STREET_ADDRESS]" at bounding box center [331, 311] width 133 height 27
click at [640, 368] on select "Select Residential Mailing Rental Business" at bounding box center [629, 382] width 135 height 29
click at [562, 368] on select "Select Residential Mailing Rental Business" at bounding box center [629, 382] width 135 height 29
click at [635, 407] on div "Rent Own Neither" at bounding box center [555, 414] width 596 height 14
click at [632, 373] on select "Select Residential Mailing Rental Business" at bounding box center [629, 382] width 135 height 29
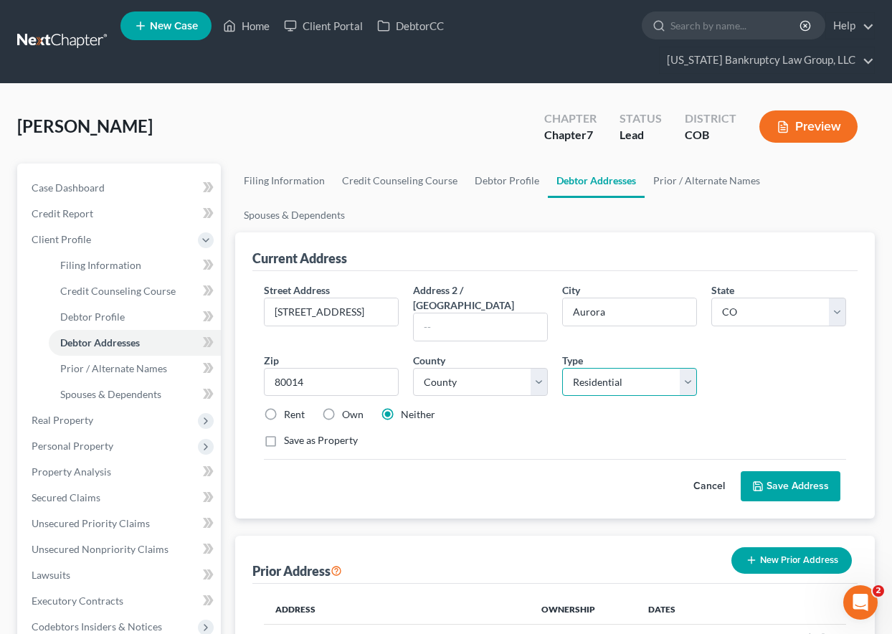
click at [562, 368] on select "Select Residential Mailing Rental Business" at bounding box center [629, 382] width 135 height 29
click at [284, 407] on label "Rent" at bounding box center [294, 414] width 21 height 14
click at [290, 407] on input "Rent" at bounding box center [294, 411] width 9 height 9
click at [822, 474] on button "Save Address" at bounding box center [791, 486] width 100 height 30
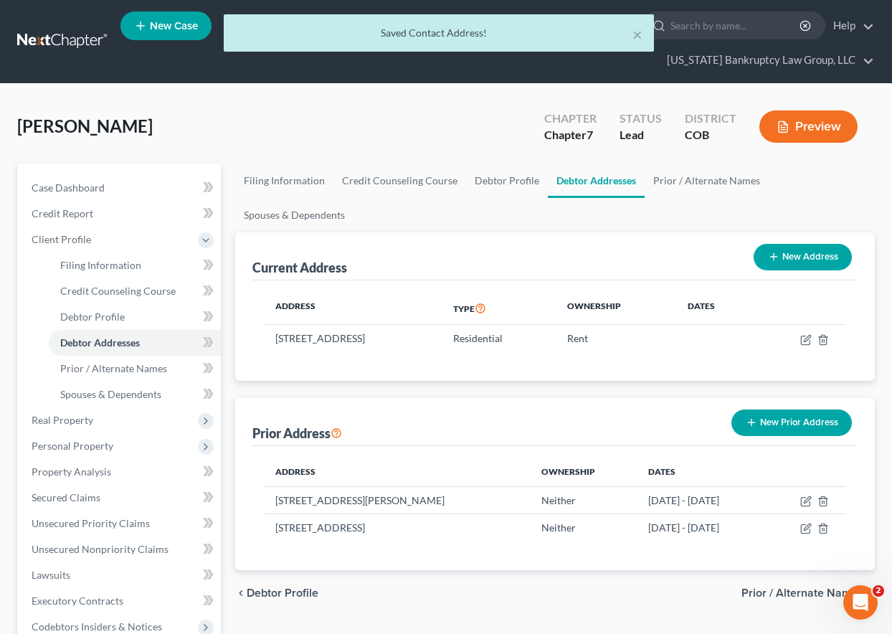
scroll to position [143, 0]
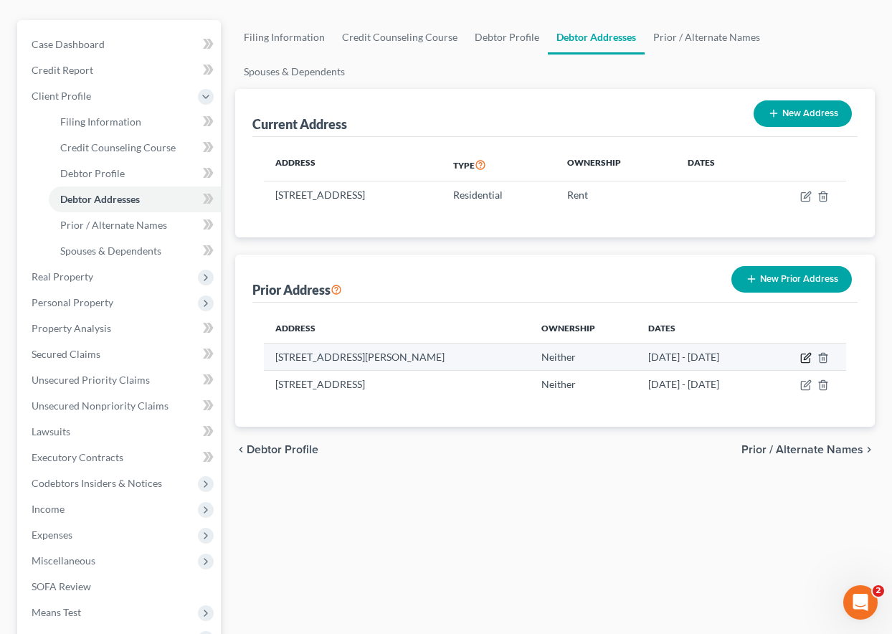
click at [806, 356] on icon "button" at bounding box center [807, 356] width 6 height 6
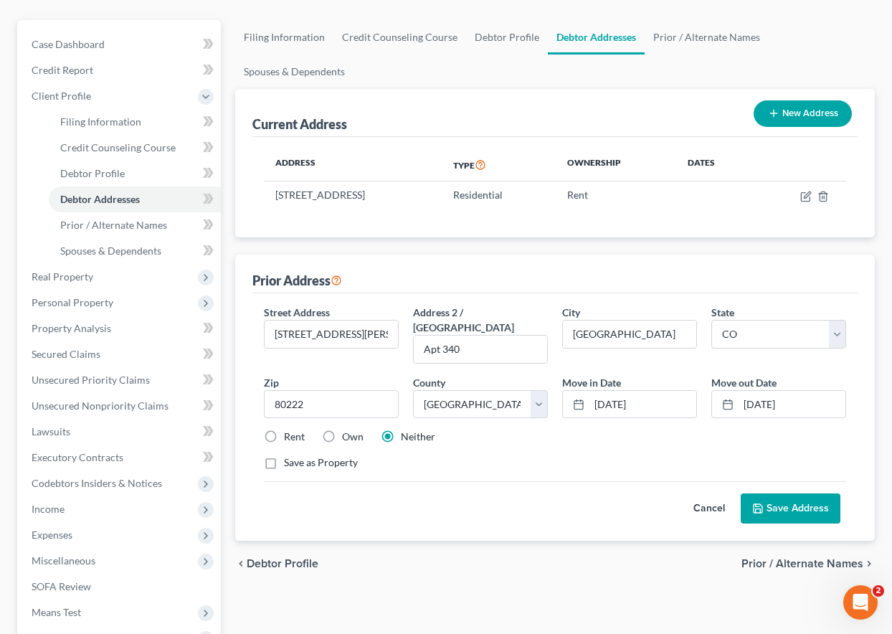
click at [284, 429] on label "Rent" at bounding box center [294, 436] width 21 height 14
click at [290, 429] on input "Rent" at bounding box center [294, 433] width 9 height 9
click at [800, 497] on button "Save Address" at bounding box center [791, 508] width 100 height 30
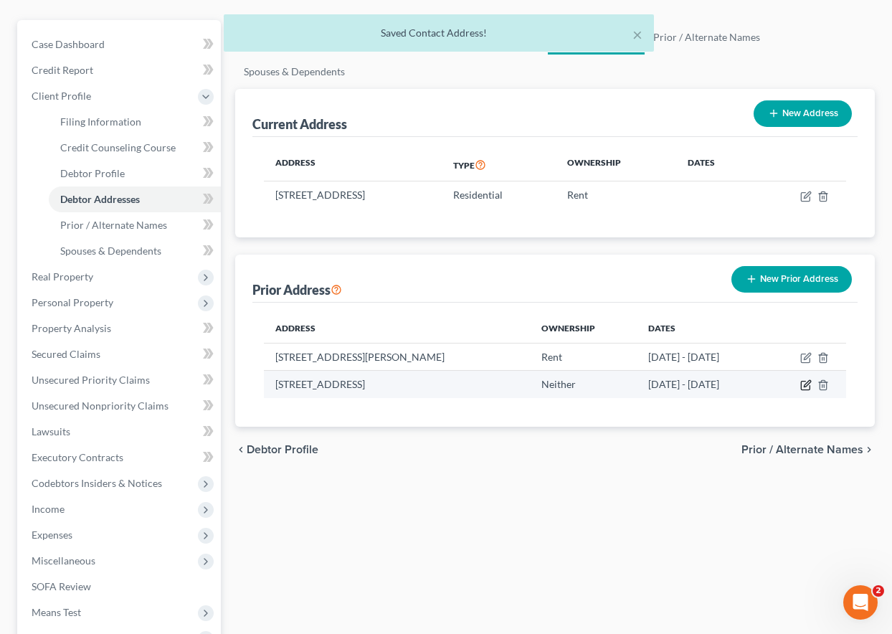
click at [805, 382] on icon "button" at bounding box center [805, 384] width 11 height 11
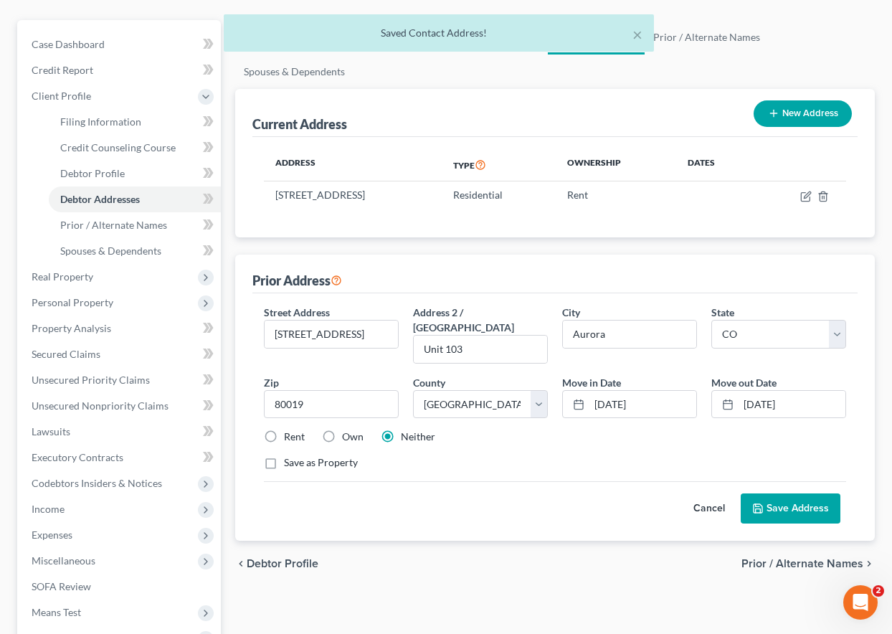
click at [284, 429] on label "Rent" at bounding box center [294, 436] width 21 height 14
click at [290, 429] on input "Rent" at bounding box center [294, 433] width 9 height 9
click at [837, 493] on button "Save Address" at bounding box center [791, 508] width 100 height 30
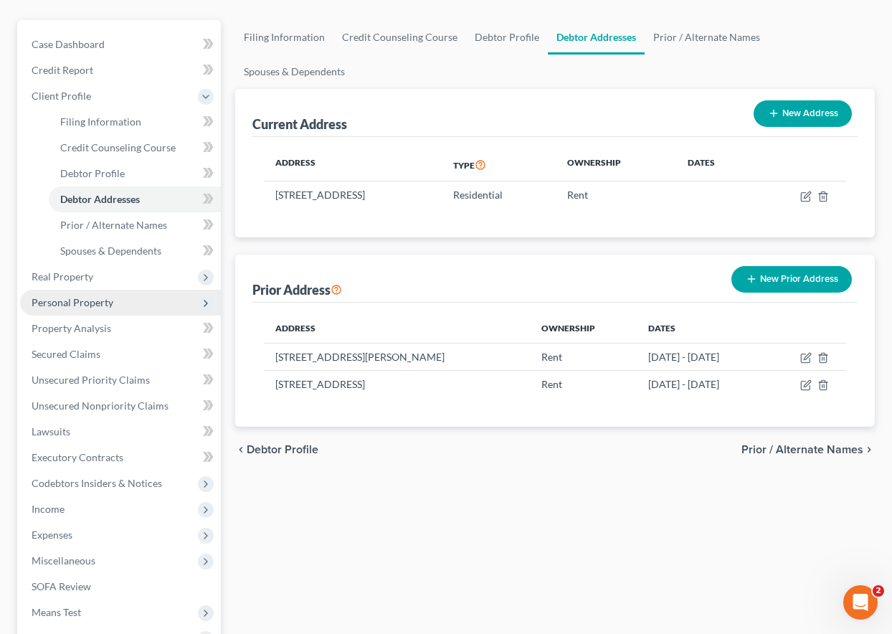
click at [80, 300] on span "Personal Property" at bounding box center [73, 302] width 82 height 12
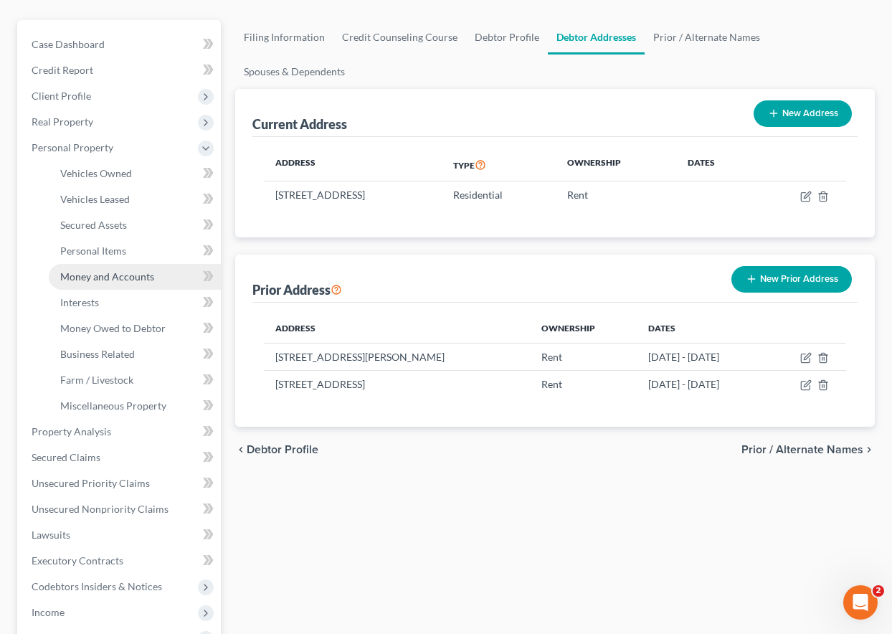
click at [80, 270] on span "Money and Accounts" at bounding box center [107, 276] width 94 height 12
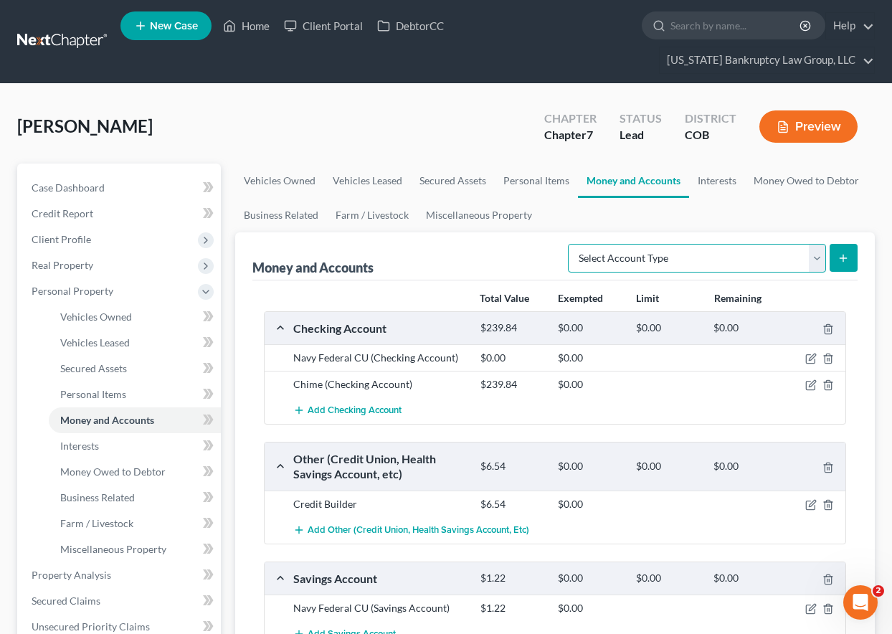
click at [644, 262] on select "Select Account Type Brokerage Cash on Hand Certificates of Deposit Checking Acc…" at bounding box center [697, 258] width 258 height 29
click at [571, 244] on select "Select Account Type Brokerage Cash on Hand Certificates of Deposit Checking Acc…" at bounding box center [697, 258] width 258 height 29
click at [852, 262] on button "submit" at bounding box center [844, 258] width 28 height 28
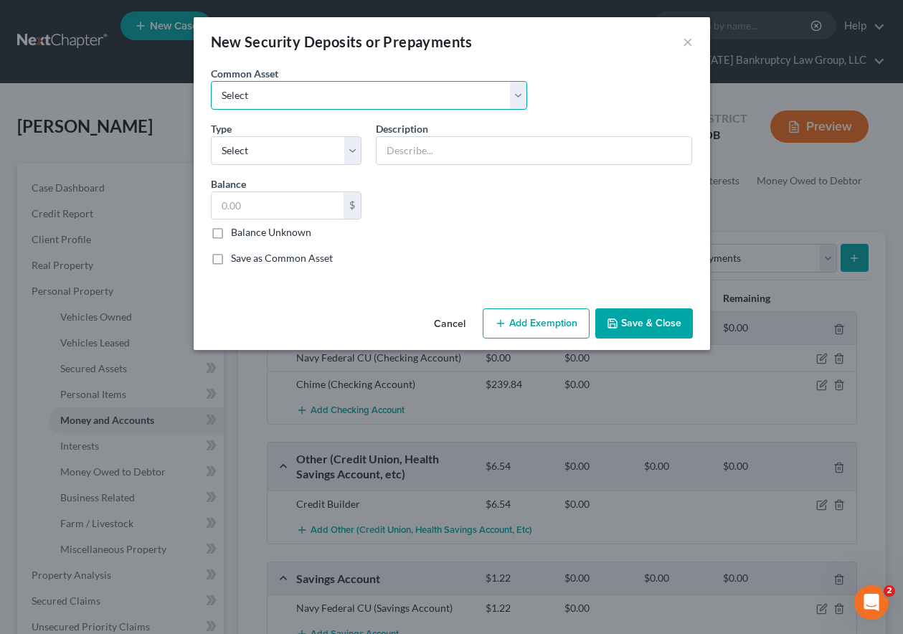
click at [294, 91] on select "Select Residential Security Deposit" at bounding box center [369, 95] width 316 height 29
click at [211, 81] on select "Select Residential Security Deposit" at bounding box center [369, 95] width 316 height 29
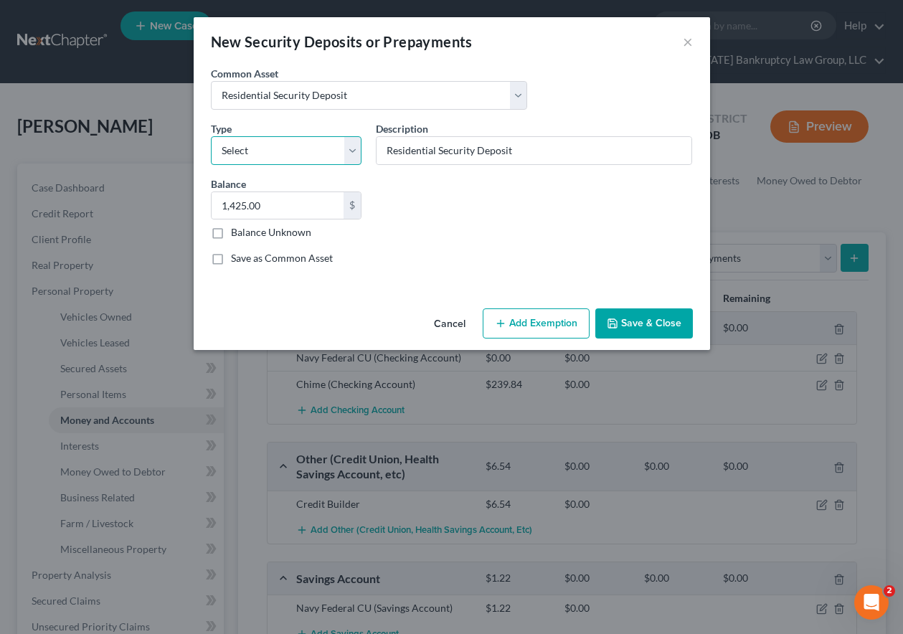
click at [312, 153] on select "Select Electric Gas Heating Oil Security Deposit On Rental Unit Prepaid Rent Te…" at bounding box center [286, 150] width 151 height 29
click at [211, 136] on select "Select Electric Gas Heating Oil Security Deposit On Rental Unit Prepaid Rent Te…" at bounding box center [286, 150] width 151 height 29
click at [275, 210] on input "1,425.00" at bounding box center [277, 205] width 133 height 27
click at [648, 325] on button "Save & Close" at bounding box center [644, 323] width 98 height 30
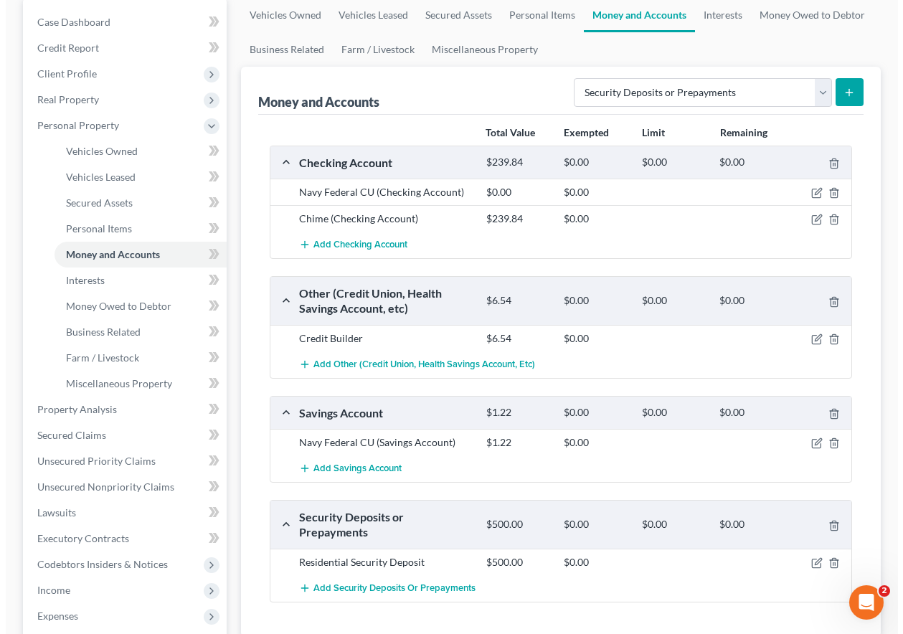
scroll to position [215, 0]
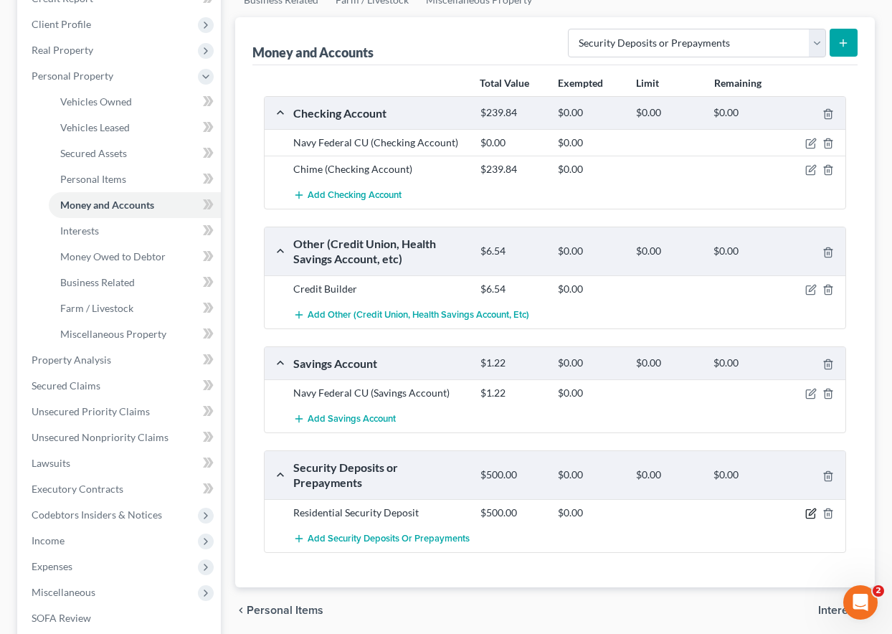
click at [808, 513] on icon "button" at bounding box center [810, 513] width 11 height 11
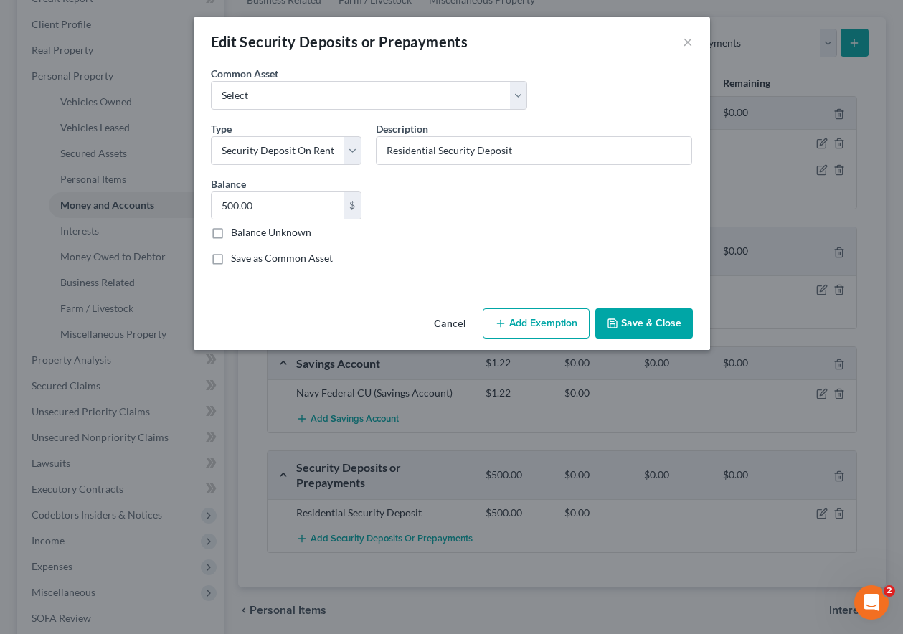
click at [505, 325] on icon "button" at bounding box center [500, 323] width 11 height 11
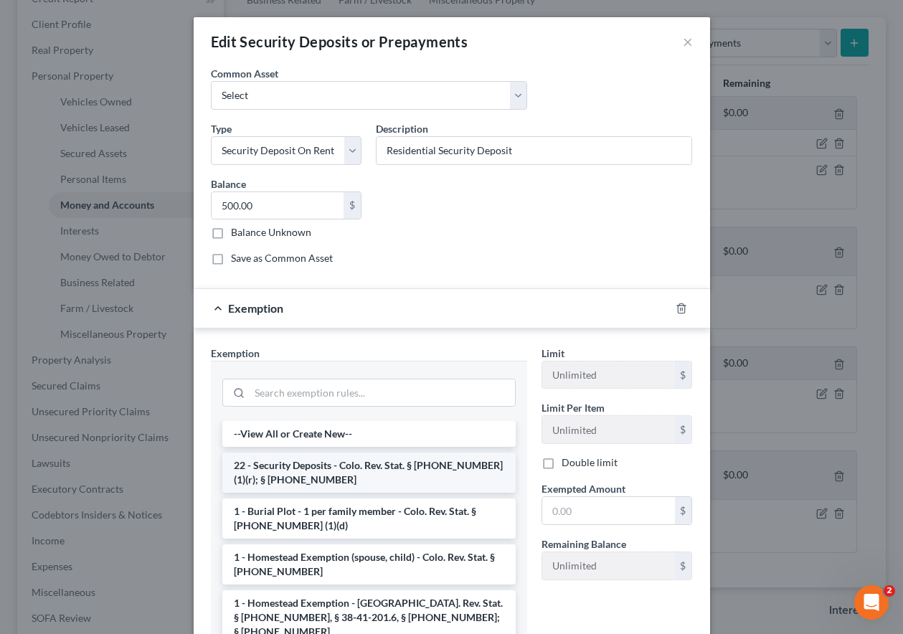
click at [423, 466] on li "22 - Security Deposits - Colo. Rev. Stat. § [PHONE_NUMBER] (1)(r); § [PHONE_NUM…" at bounding box center [368, 472] width 293 height 40
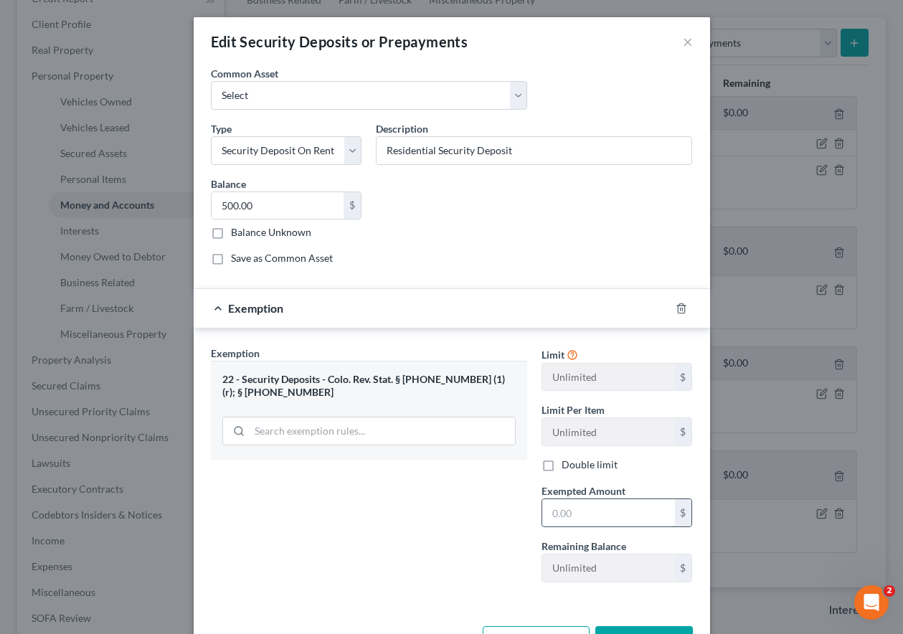
click at [614, 509] on input "text" at bounding box center [608, 512] width 133 height 27
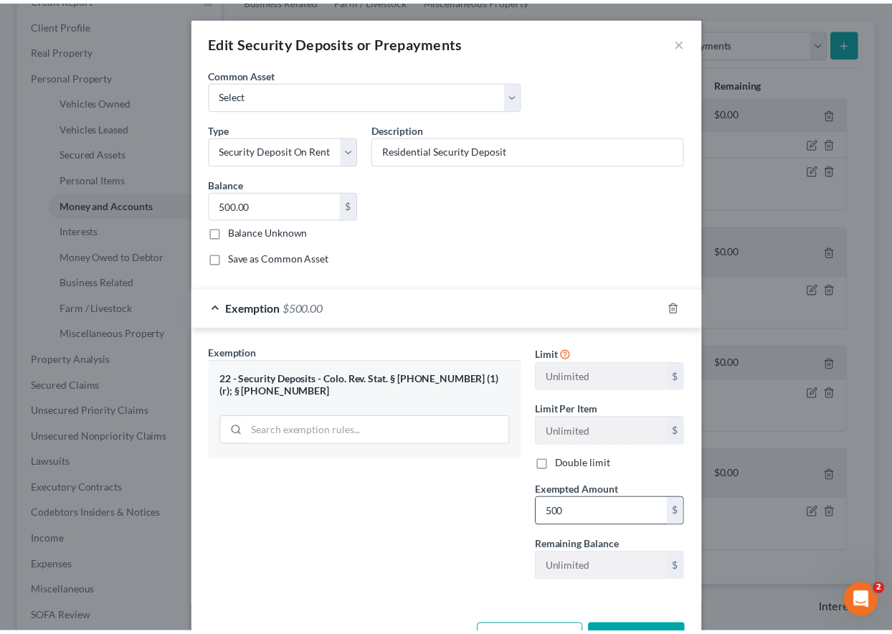
scroll to position [22, 0]
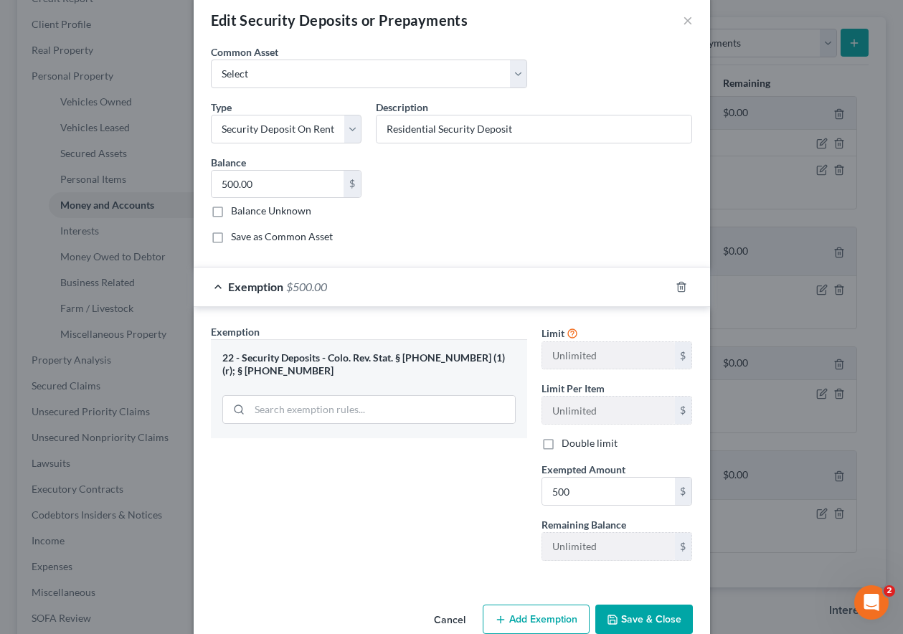
click at [644, 619] on button "Save & Close" at bounding box center [644, 619] width 98 height 30
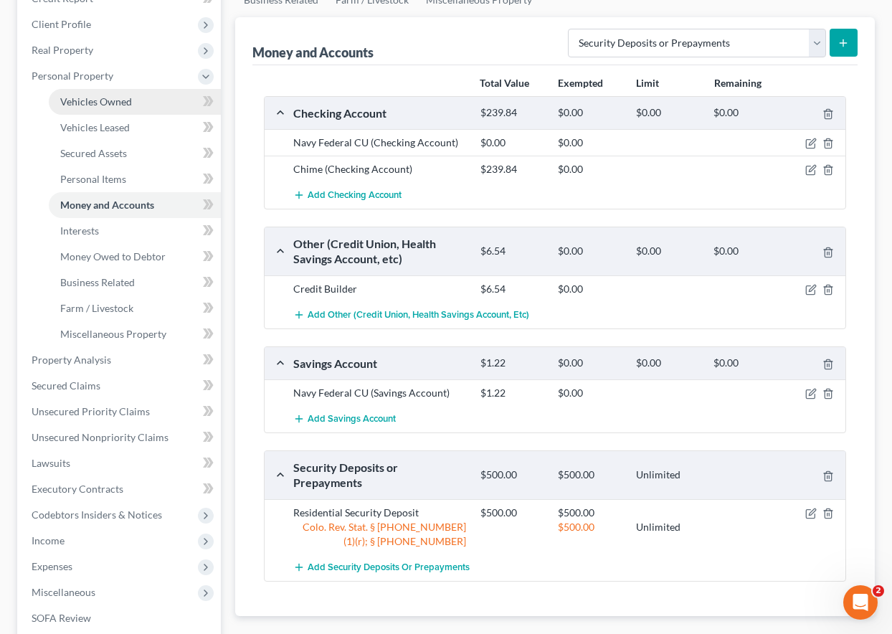
click at [105, 98] on span "Vehicles Owned" at bounding box center [96, 101] width 72 height 12
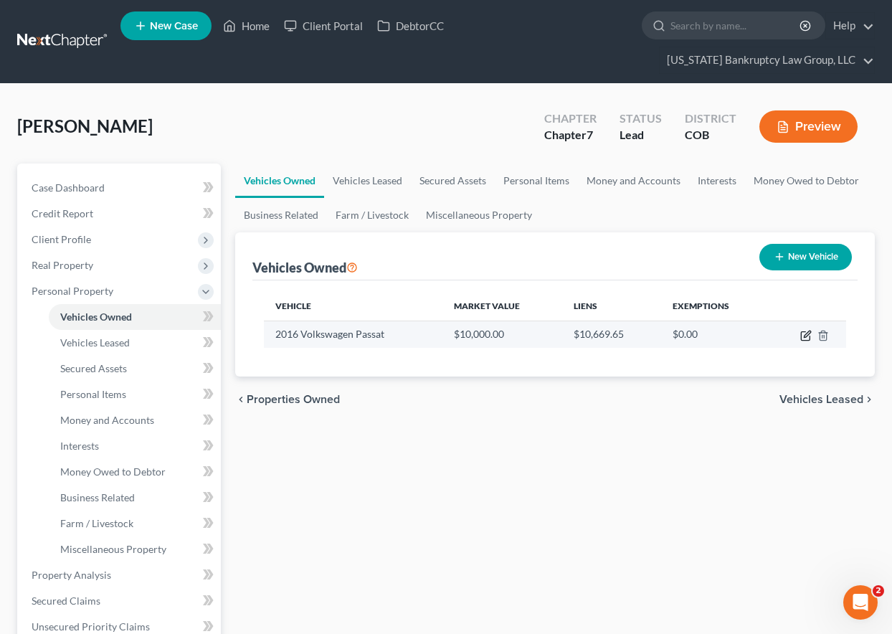
click at [807, 333] on icon "button" at bounding box center [807, 334] width 6 height 6
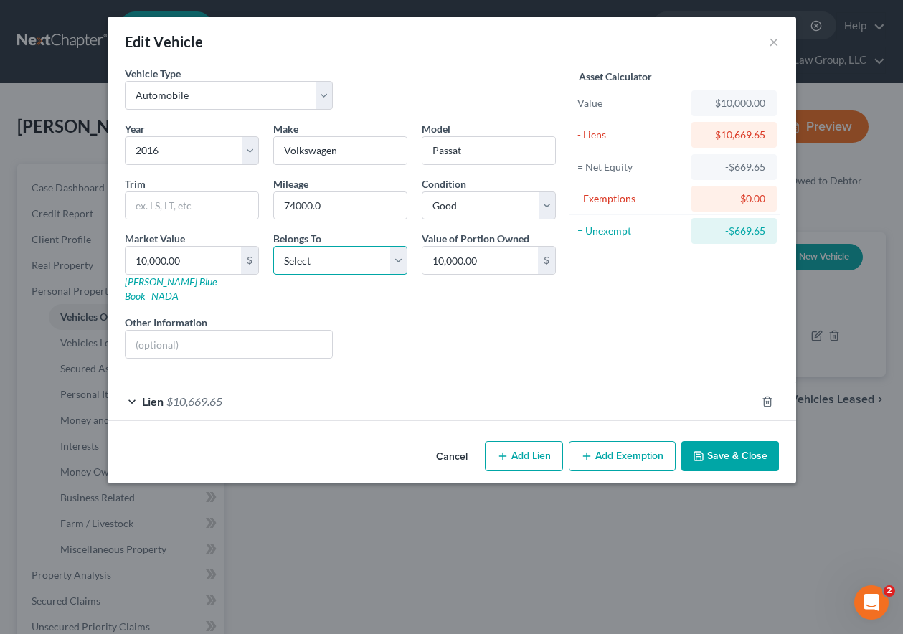
click at [339, 267] on select "Select Debtor 1 Only Debtor 2 Only Debtor 1 And Debtor 2 Only At Least One Of T…" at bounding box center [340, 260] width 134 height 29
click at [273, 246] on select "Select Debtor 1 Only Debtor 2 Only Debtor 1 And Debtor 2 Only At Least One Of T…" at bounding box center [340, 260] width 134 height 29
click at [461, 204] on select "Select Excellent Very Good Good Fair Poor" at bounding box center [489, 205] width 134 height 29
click at [422, 191] on select "Select Excellent Very Good Good Fair Poor" at bounding box center [489, 205] width 134 height 29
click at [196, 394] on span "$10,669.65" at bounding box center [194, 401] width 56 height 14
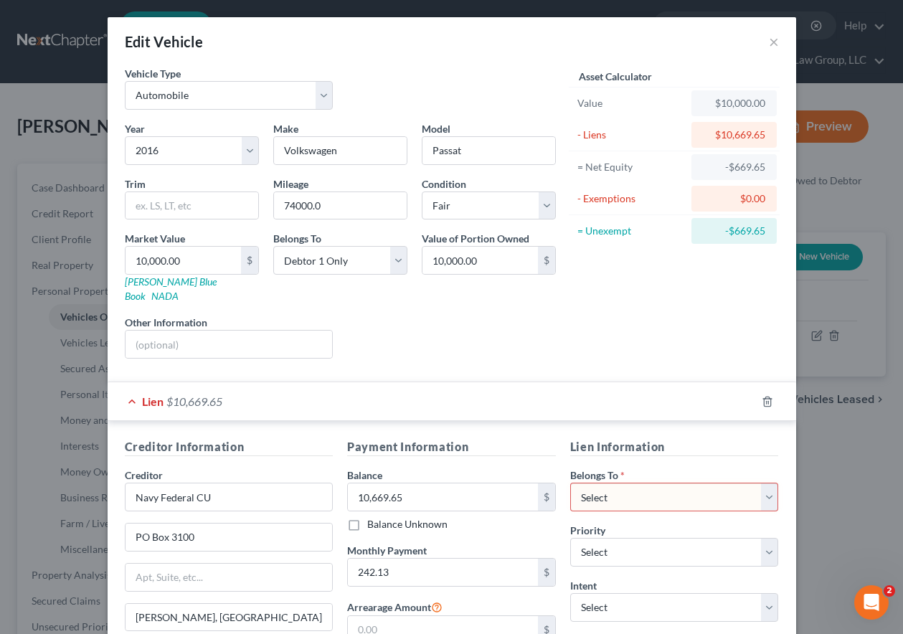
click at [570, 483] on select "Select Debtor 1 Only Debtor 2 Only Debtor 1 And Debtor 2 Only At Least One Of T…" at bounding box center [674, 497] width 209 height 29
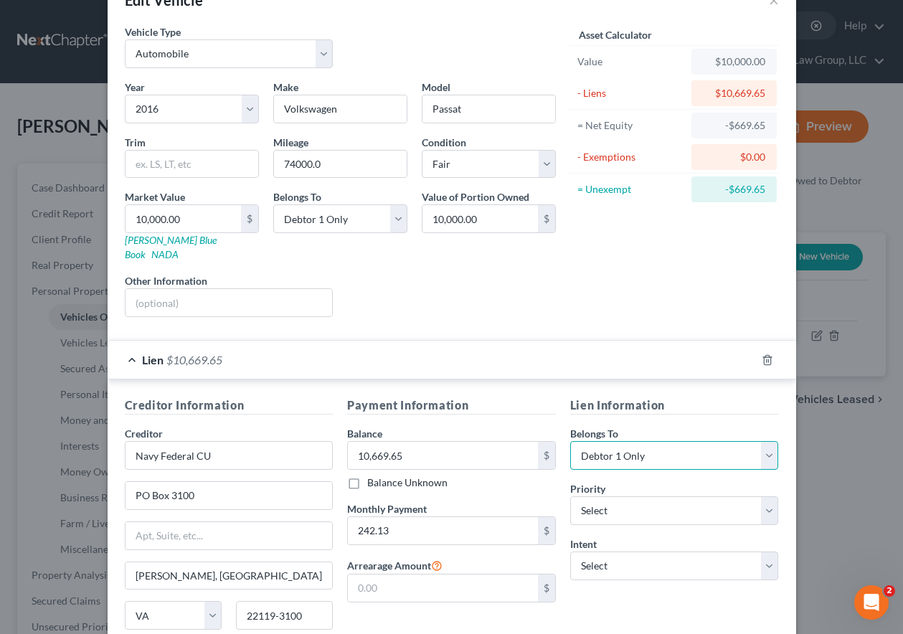
scroll to position [151, 0]
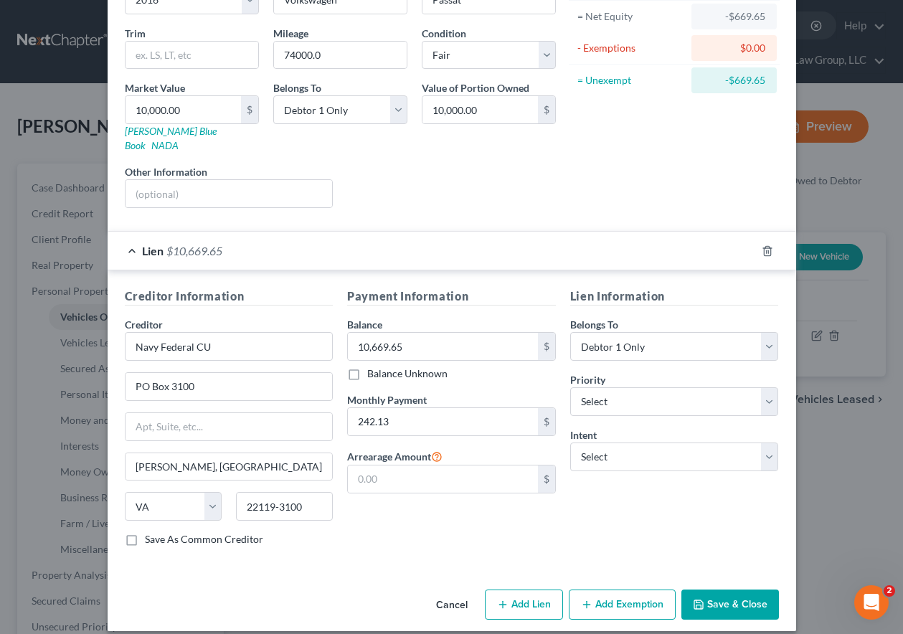
click at [655, 591] on button "Add Exemption" at bounding box center [622, 604] width 107 height 30
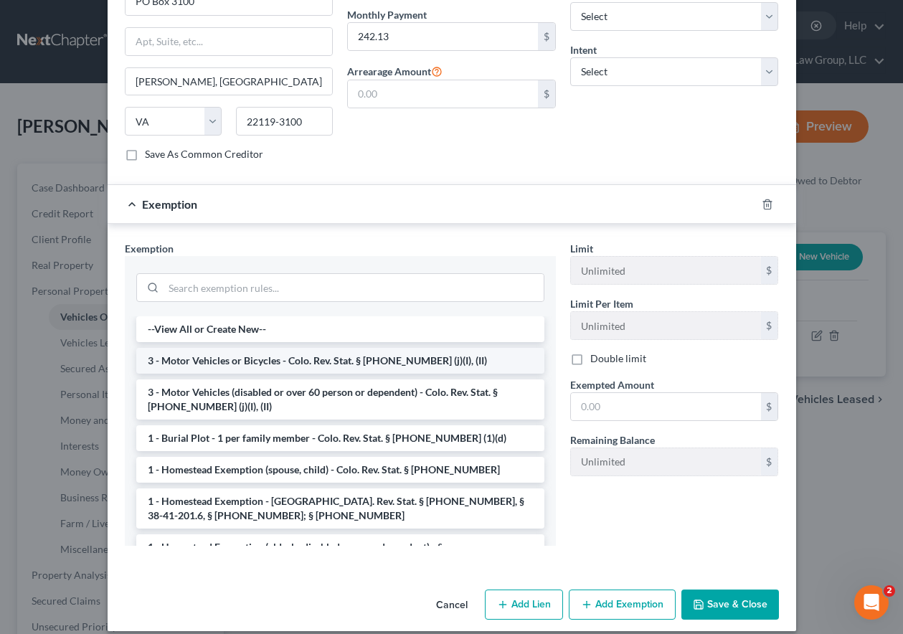
click at [256, 348] on li "3 - Motor Vehicles or Bicycles - Colo. Rev. Stat. § [PHONE_NUMBER] (j)(I), (II)" at bounding box center [340, 361] width 408 height 26
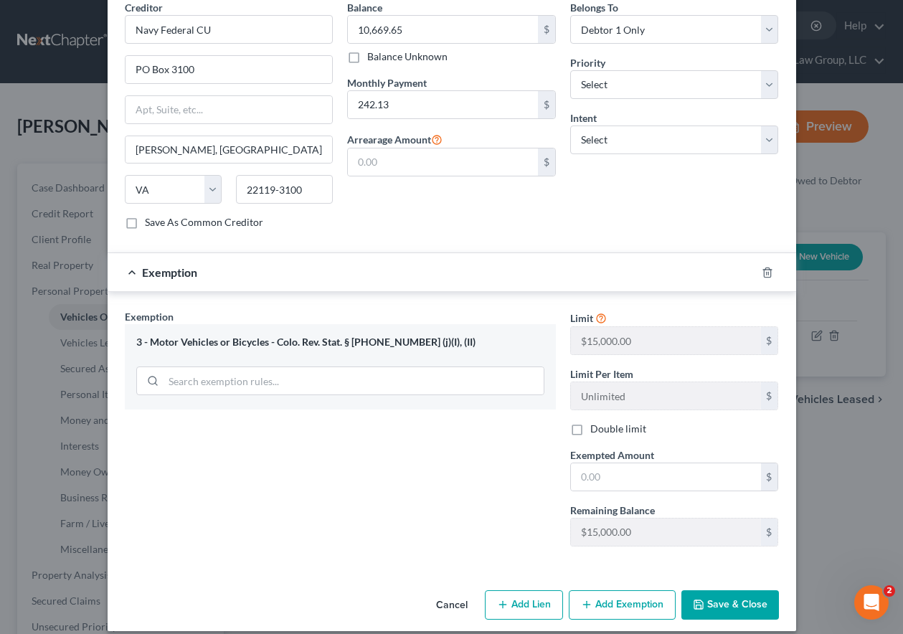
click at [640, 484] on div "Limit $15,000.00 $ Limit Per Item Unlimited $ Double limit Exempted Amount * $ …" at bounding box center [674, 433] width 223 height 248
click at [642, 466] on input "text" at bounding box center [666, 476] width 190 height 27
click at [716, 591] on button "Save & Close" at bounding box center [730, 605] width 98 height 30
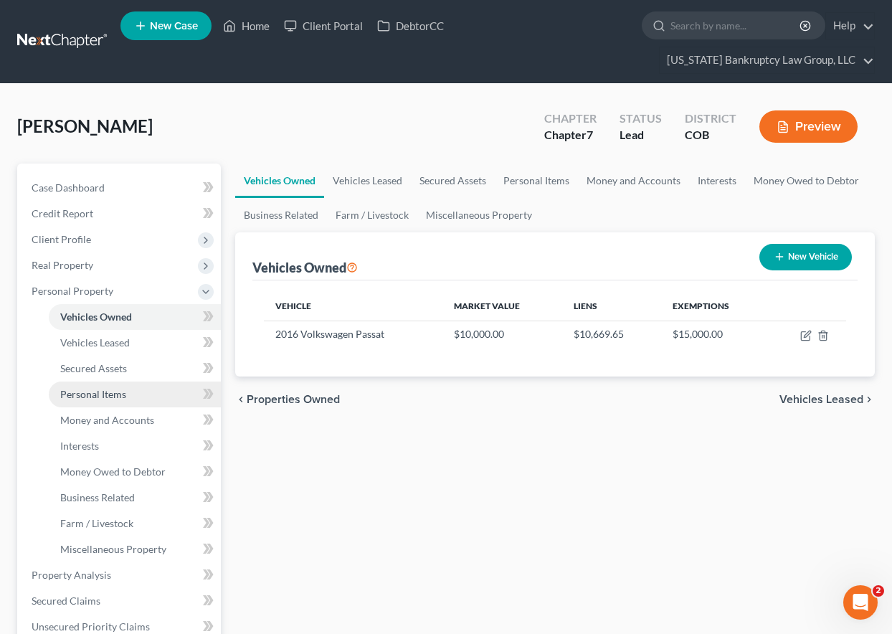
click at [117, 391] on span "Personal Items" at bounding box center [93, 394] width 66 height 12
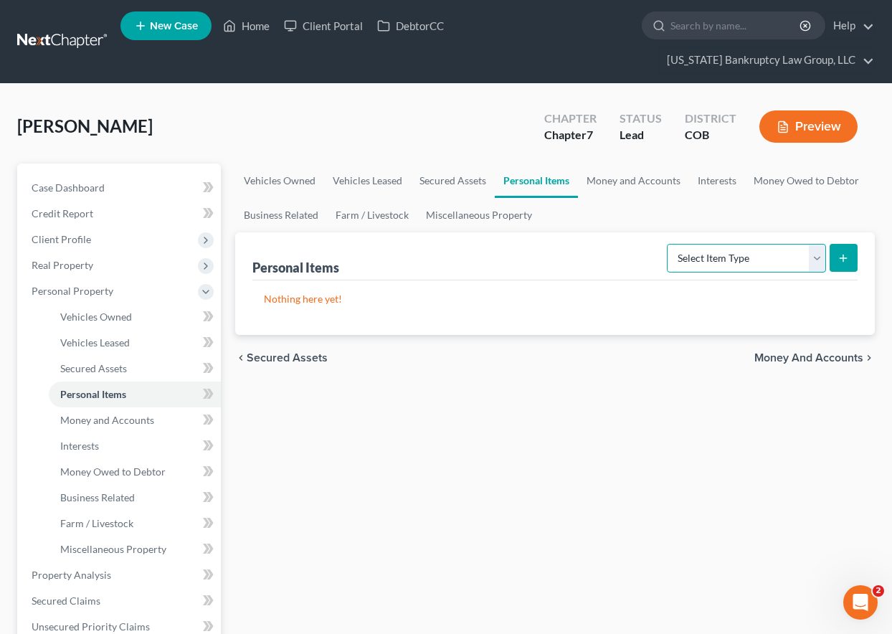
click at [758, 258] on select "Select Item Type Clothing Collectibles Of Value Electronics Firearms Household …" at bounding box center [746, 258] width 159 height 29
click at [668, 244] on select "Select Item Type Clothing Collectibles Of Value Electronics Firearms Household …" at bounding box center [746, 258] width 159 height 29
click at [840, 256] on icon "submit" at bounding box center [842, 257] width 11 height 11
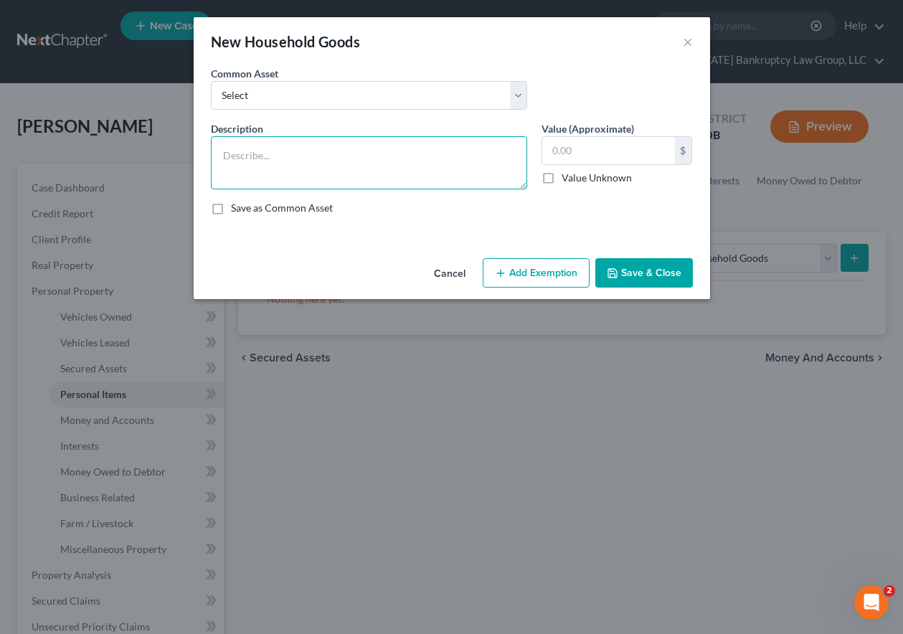
drag, startPoint x: 359, startPoint y: 149, endPoint x: 364, endPoint y: 118, distance: 31.2
click at [359, 148] on textarea at bounding box center [369, 162] width 316 height 53
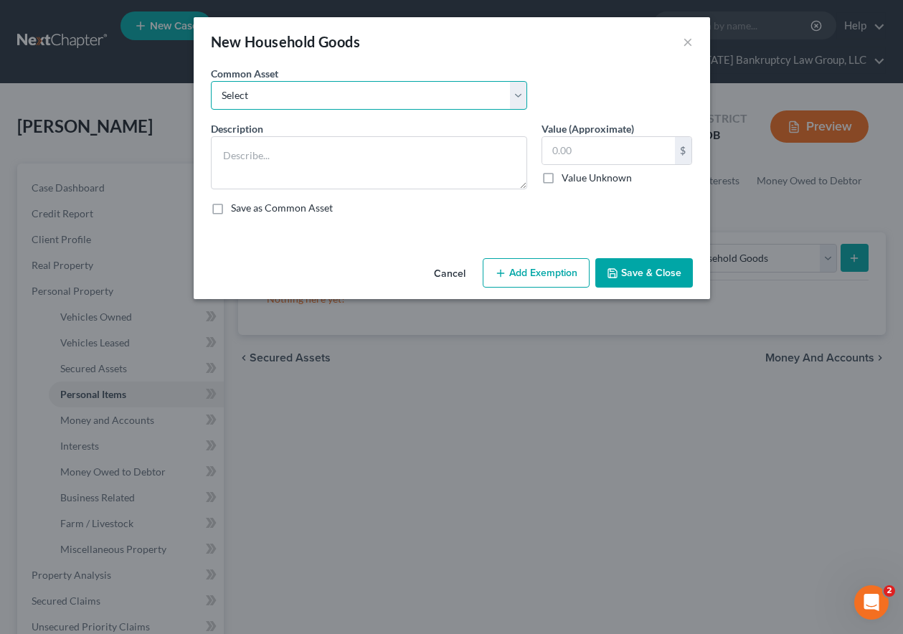
click at [361, 99] on select "Select Household Goods Including:" at bounding box center [369, 95] width 316 height 29
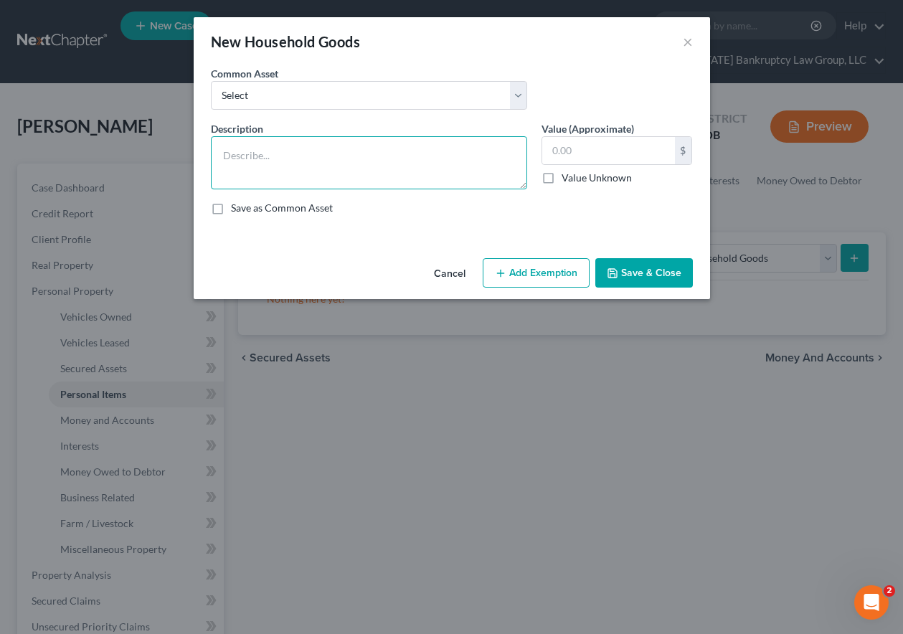
click at [361, 149] on textarea at bounding box center [369, 162] width 316 height 53
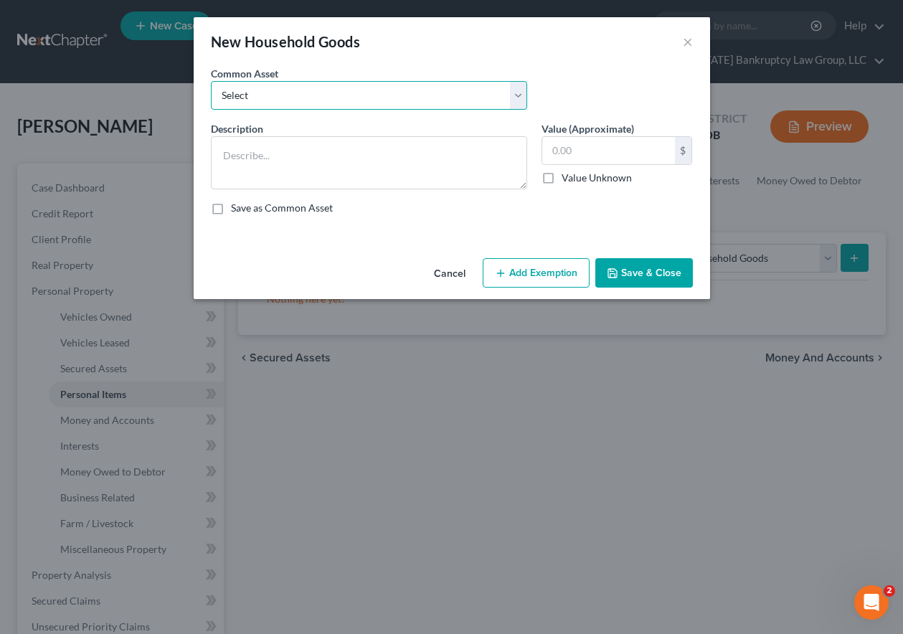
click at [361, 103] on select "Select Household Goods Including:" at bounding box center [369, 95] width 316 height 29
click at [211, 81] on select "Select Household Goods Including:" at bounding box center [369, 95] width 316 height 29
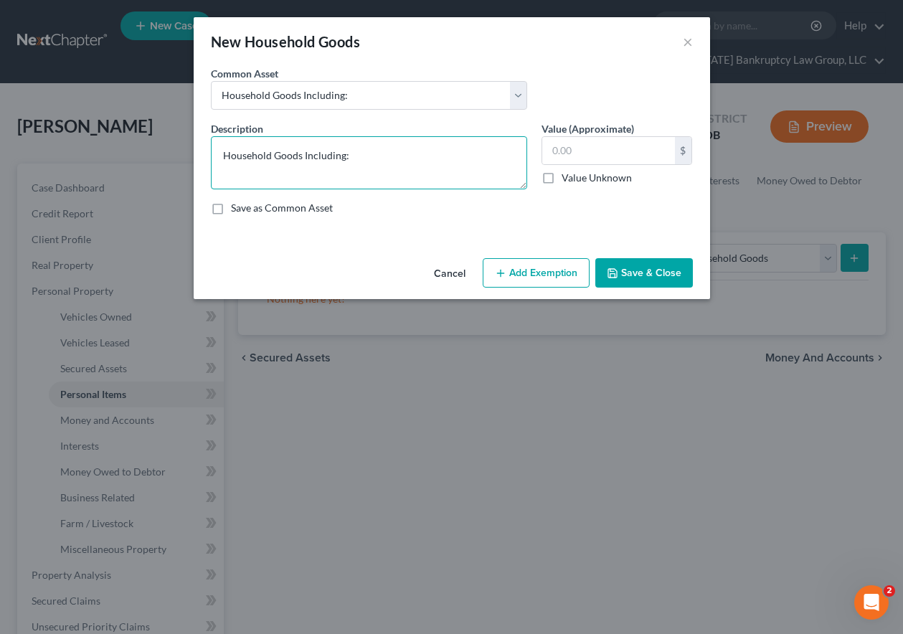
click at [371, 158] on textarea "Household Goods Including:" at bounding box center [369, 162] width 316 height 53
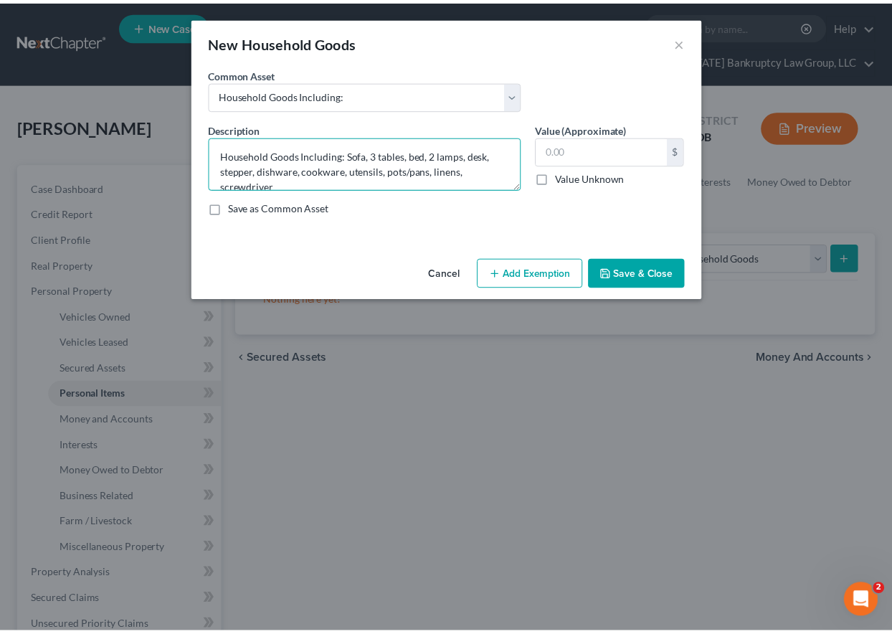
scroll to position [3, 0]
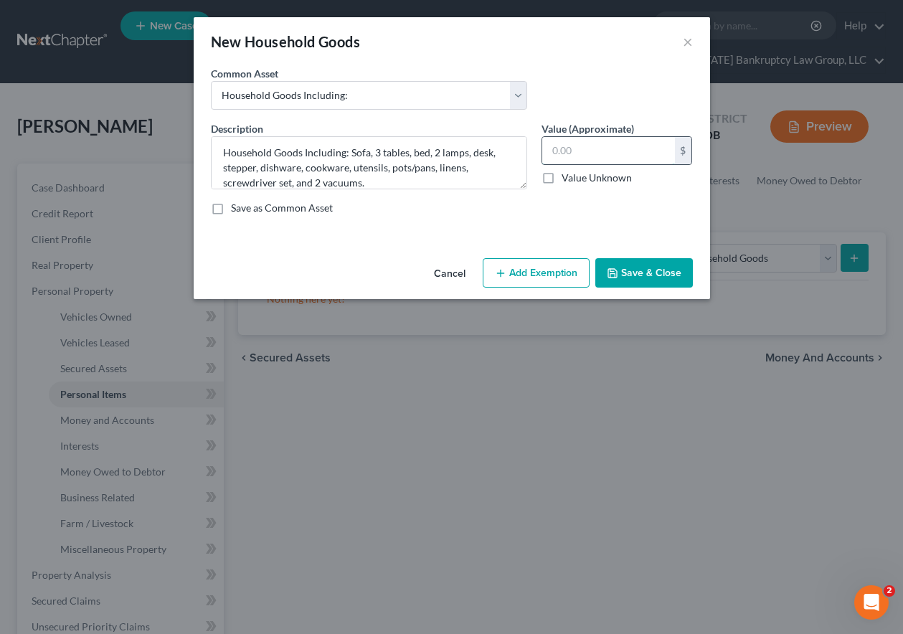
click at [642, 155] on input "text" at bounding box center [608, 150] width 133 height 27
click at [577, 277] on button "Add Exemption" at bounding box center [536, 273] width 107 height 30
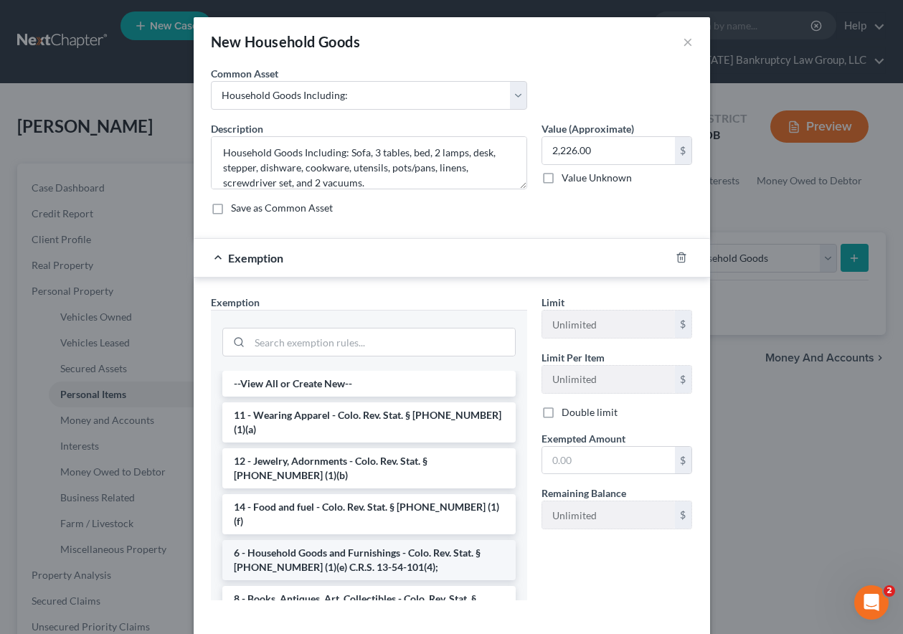
click at [317, 540] on li "6 - Household Goods and Furnishings - Colo. Rev. Stat. § [PHONE_NUMBER] (1)(e) …" at bounding box center [368, 560] width 293 height 40
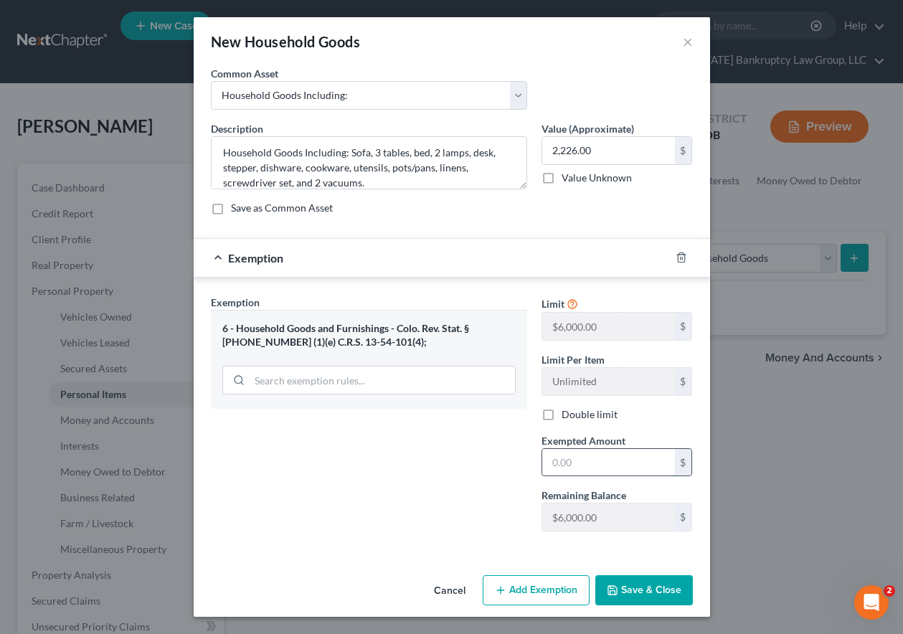
click at [566, 462] on input "text" at bounding box center [608, 462] width 133 height 27
click at [647, 592] on button "Save & Close" at bounding box center [644, 590] width 98 height 30
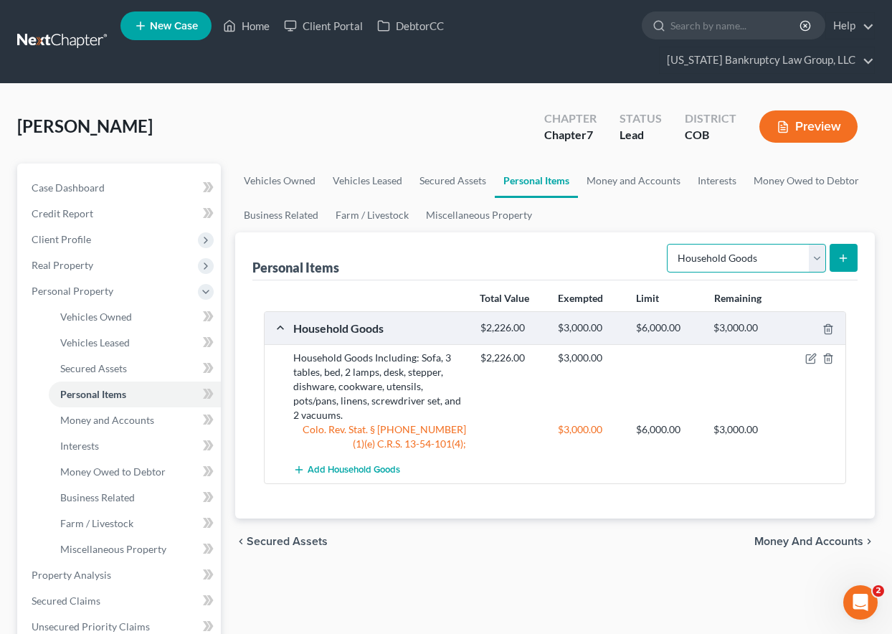
click at [728, 262] on select "Select Item Type Clothing Collectibles Of Value Electronics Firearms Household …" at bounding box center [746, 258] width 159 height 29
click at [668, 244] on select "Select Item Type Clothing Collectibles Of Value Electronics Firearms Household …" at bounding box center [746, 258] width 159 height 29
click at [840, 251] on button "submit" at bounding box center [844, 258] width 28 height 28
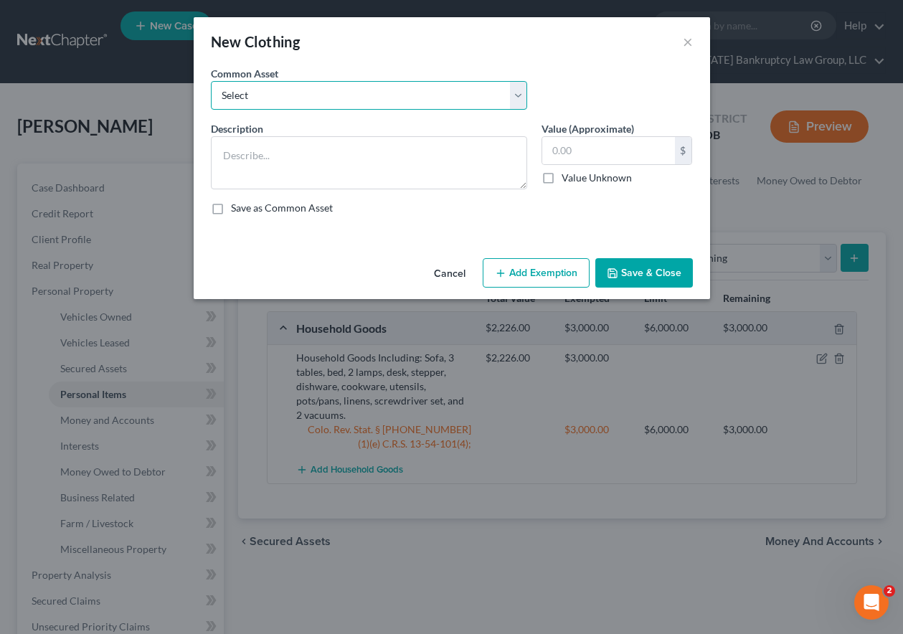
click at [293, 83] on select "Select Clothing and Outerwear" at bounding box center [369, 95] width 316 height 29
click at [211, 81] on select "Select Clothing and Outerwear" at bounding box center [369, 95] width 316 height 29
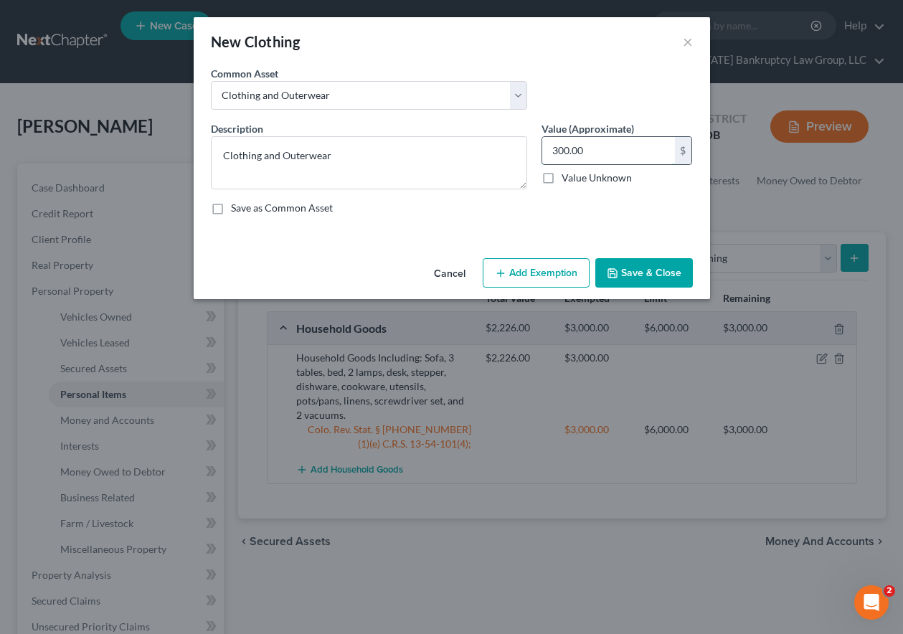
click at [604, 148] on input "300.00" at bounding box center [608, 150] width 133 height 27
click at [529, 279] on button "Add Exemption" at bounding box center [536, 273] width 107 height 30
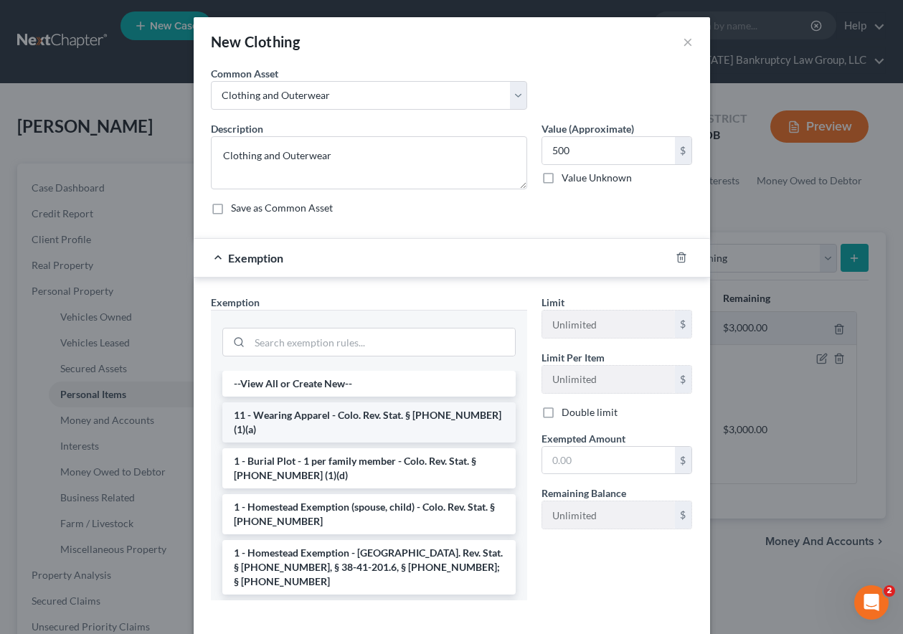
click at [376, 414] on li "11 - Wearing Apparel - Colo. Rev. Stat. § [PHONE_NUMBER] (1)(a)" at bounding box center [368, 422] width 293 height 40
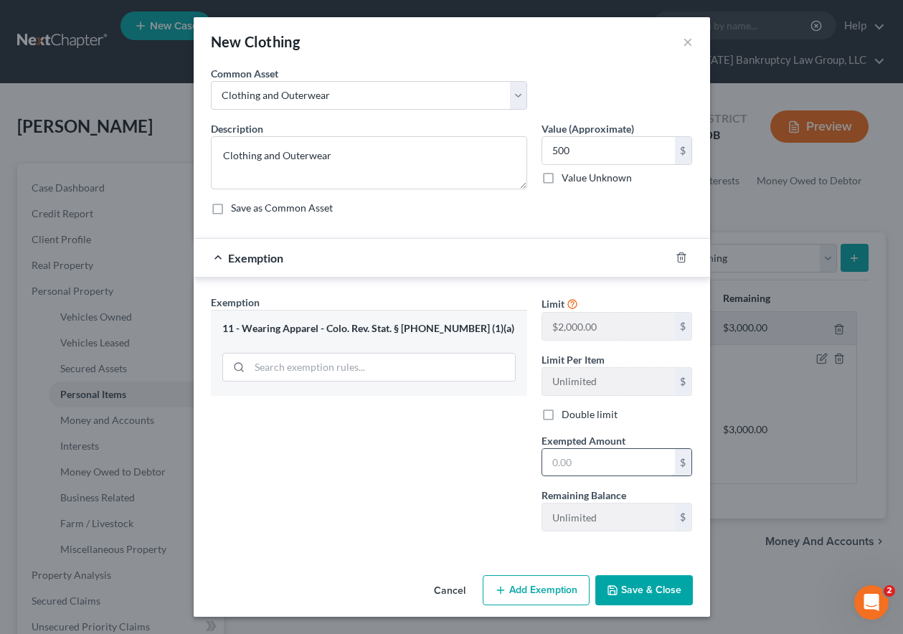
click at [584, 462] on input "text" at bounding box center [608, 462] width 133 height 27
click at [640, 582] on button "Save & Close" at bounding box center [644, 590] width 98 height 30
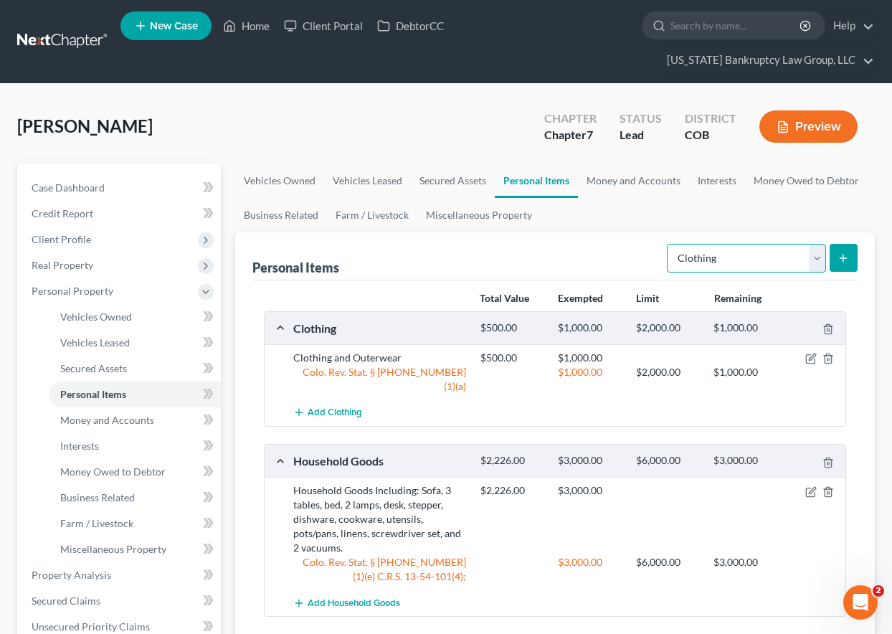
click at [746, 265] on select "Select Item Type Clothing Collectibles Of Value Electronics Firearms Household …" at bounding box center [746, 258] width 159 height 29
click at [668, 244] on select "Select Item Type Clothing Collectibles Of Value Electronics Firearms Household …" at bounding box center [746, 258] width 159 height 29
click at [840, 259] on icon "submit" at bounding box center [842, 257] width 11 height 11
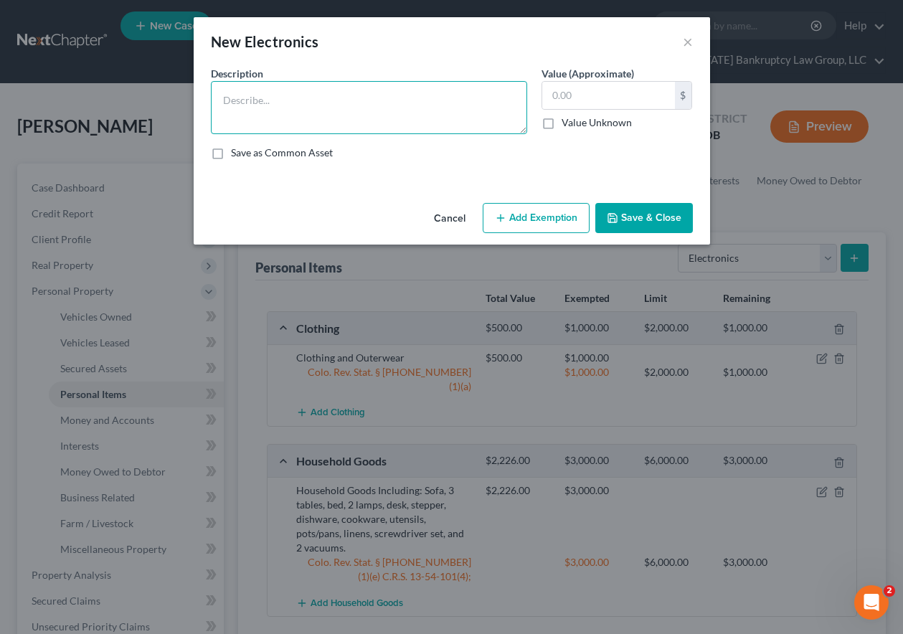
click at [333, 90] on textarea at bounding box center [369, 107] width 316 height 53
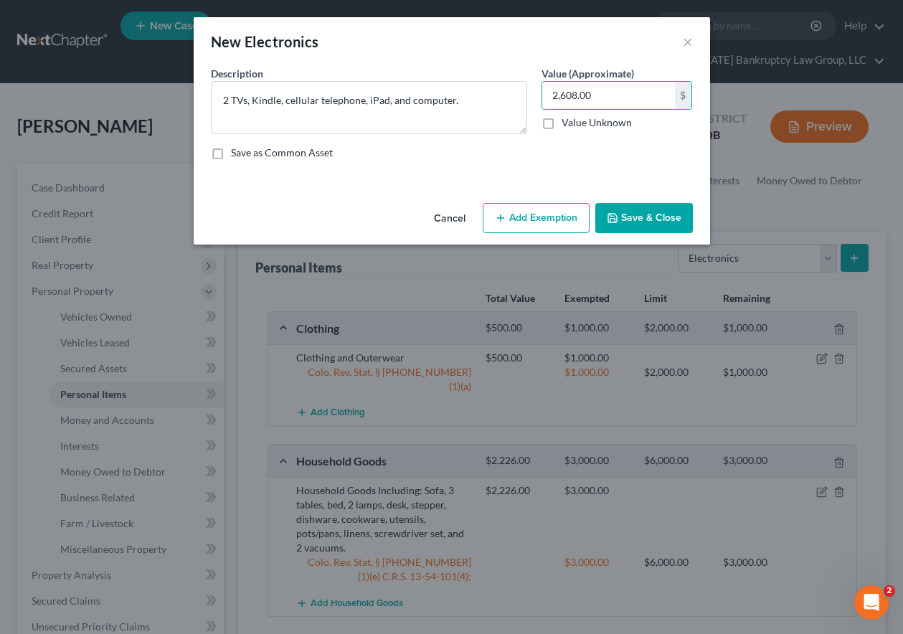
click at [567, 217] on button "Add Exemption" at bounding box center [536, 218] width 107 height 30
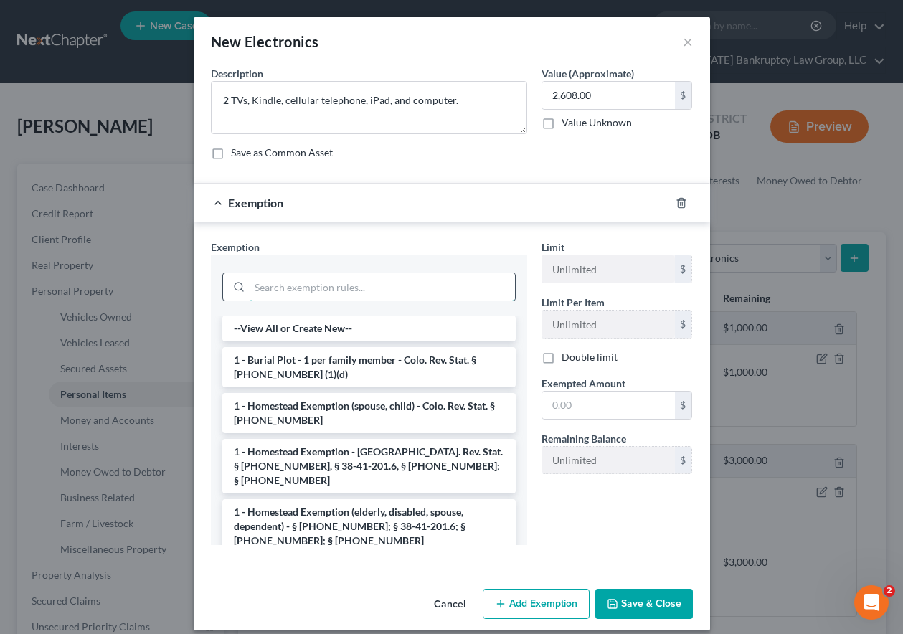
click at [406, 288] on input "search" at bounding box center [381, 286] width 265 height 27
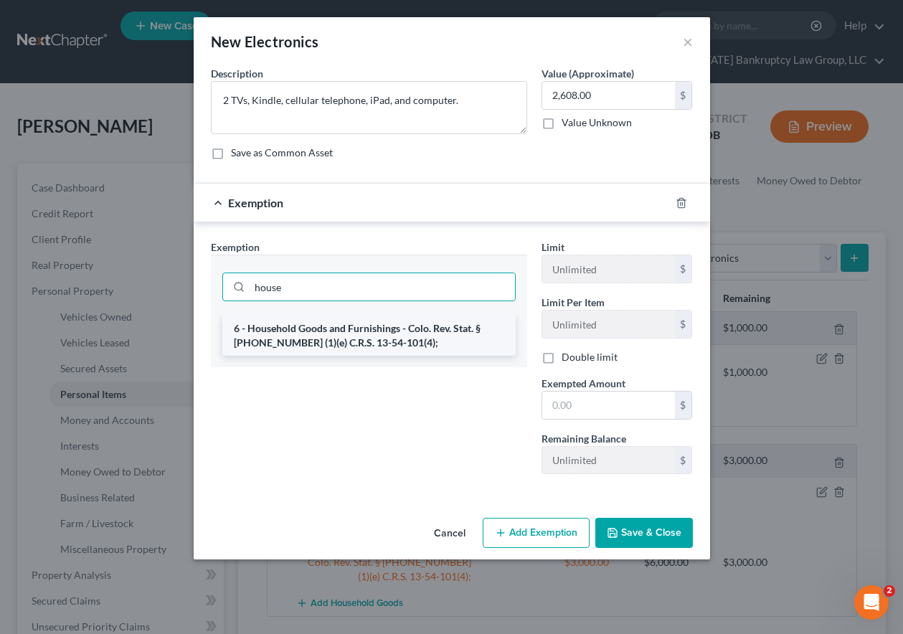
click at [341, 331] on li "6 - Household Goods and Furnishings - Colo. Rev. Stat. § [PHONE_NUMBER] (1)(e) …" at bounding box center [368, 335] width 293 height 40
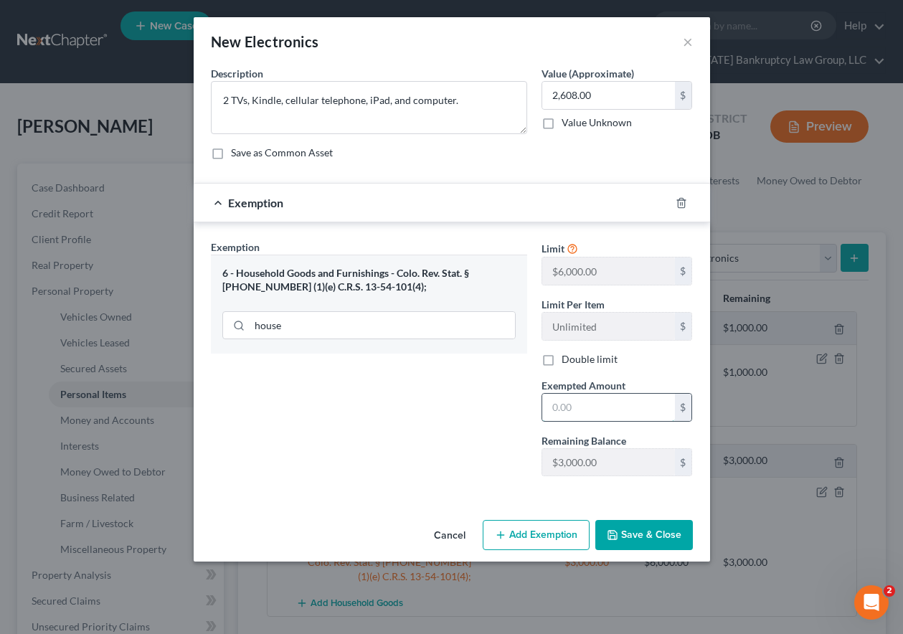
click at [588, 414] on input "text" at bounding box center [608, 407] width 133 height 27
click at [649, 515] on div "Cancel Add Exemption Save & Close" at bounding box center [452, 537] width 516 height 47
click at [649, 533] on button "Save & Close" at bounding box center [644, 535] width 98 height 30
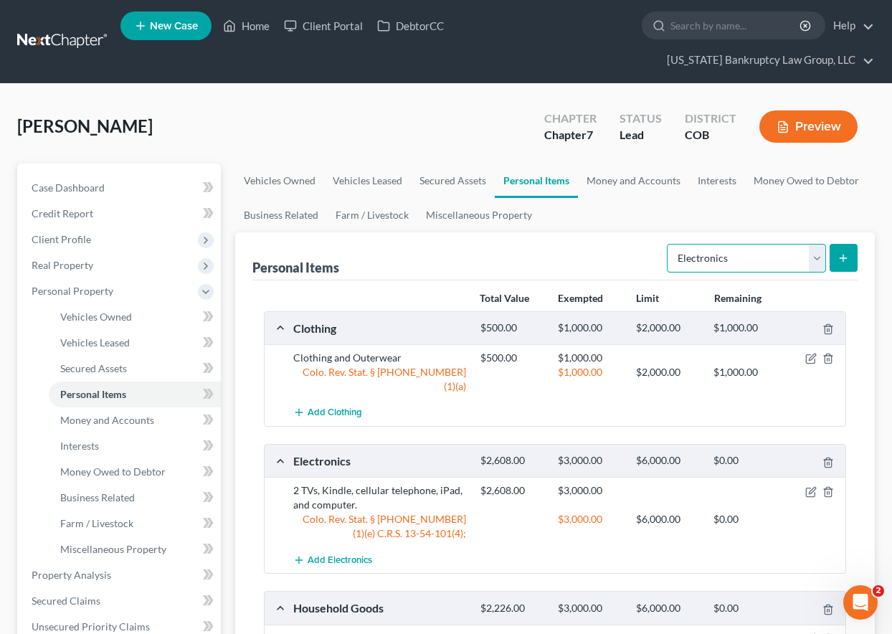
click at [758, 270] on select "Select Item Type Clothing Collectibles Of Value Electronics Firearms Household …" at bounding box center [746, 258] width 159 height 29
click at [668, 244] on select "Select Item Type Clothing Collectibles Of Value Electronics Firearms Household …" at bounding box center [746, 258] width 159 height 29
click at [838, 250] on button "submit" at bounding box center [844, 258] width 28 height 28
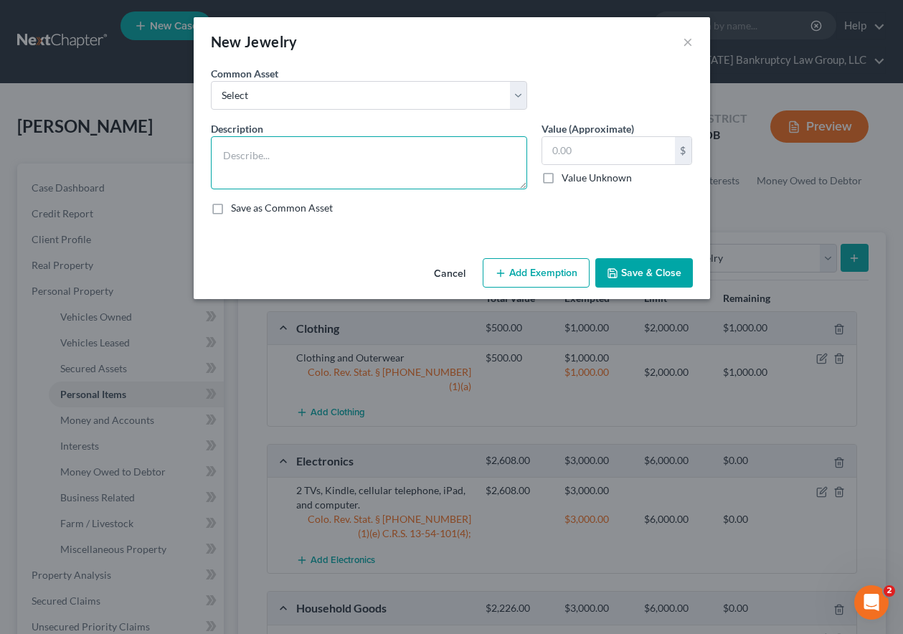
click at [329, 151] on textarea at bounding box center [369, 162] width 316 height 53
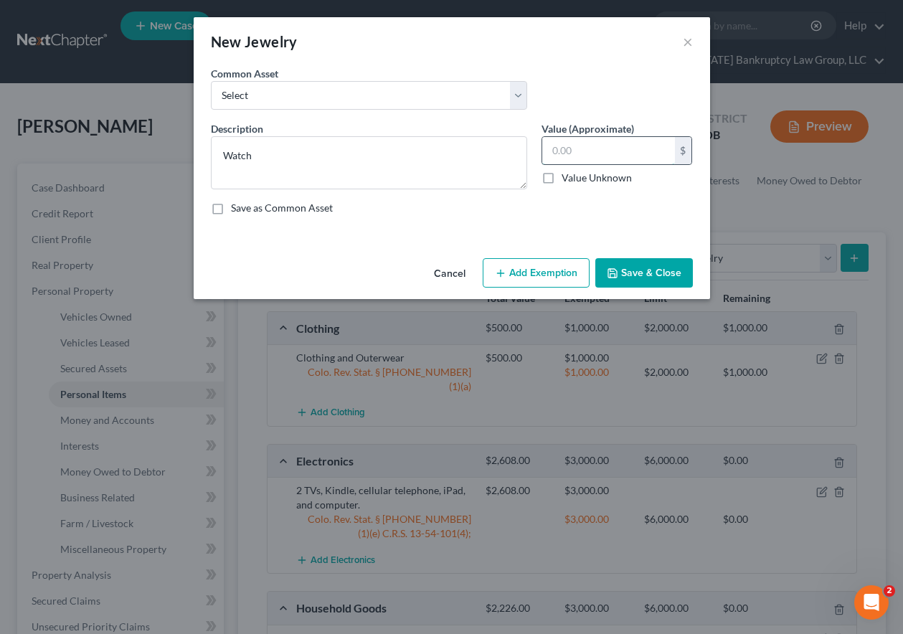
click at [640, 153] on input "text" at bounding box center [608, 150] width 133 height 27
click at [579, 272] on button "Add Exemption" at bounding box center [536, 273] width 107 height 30
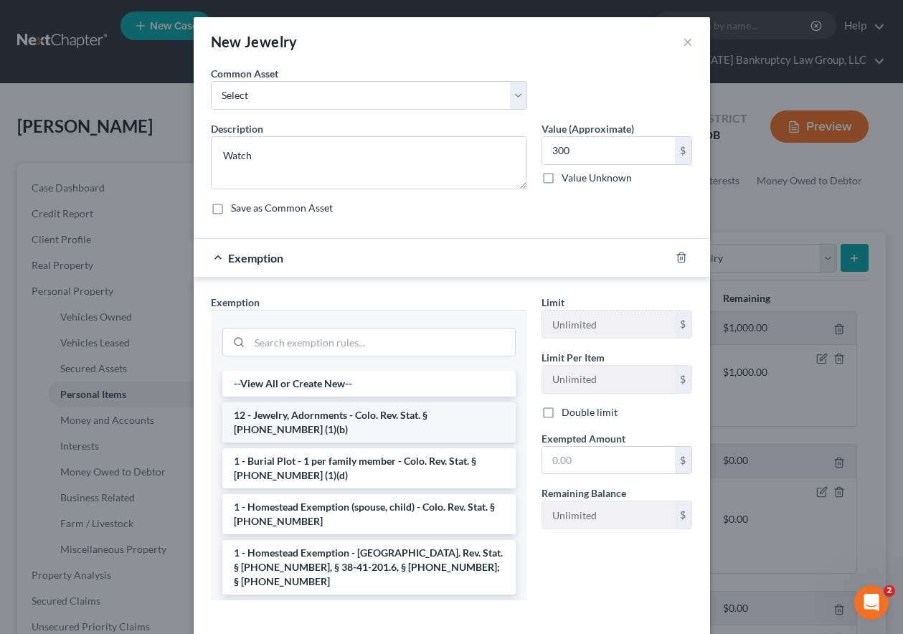
click at [369, 416] on li "12 - Jewelry, Adornments - Colo. Rev. Stat. § [PHONE_NUMBER] (1)(b)" at bounding box center [368, 422] width 293 height 40
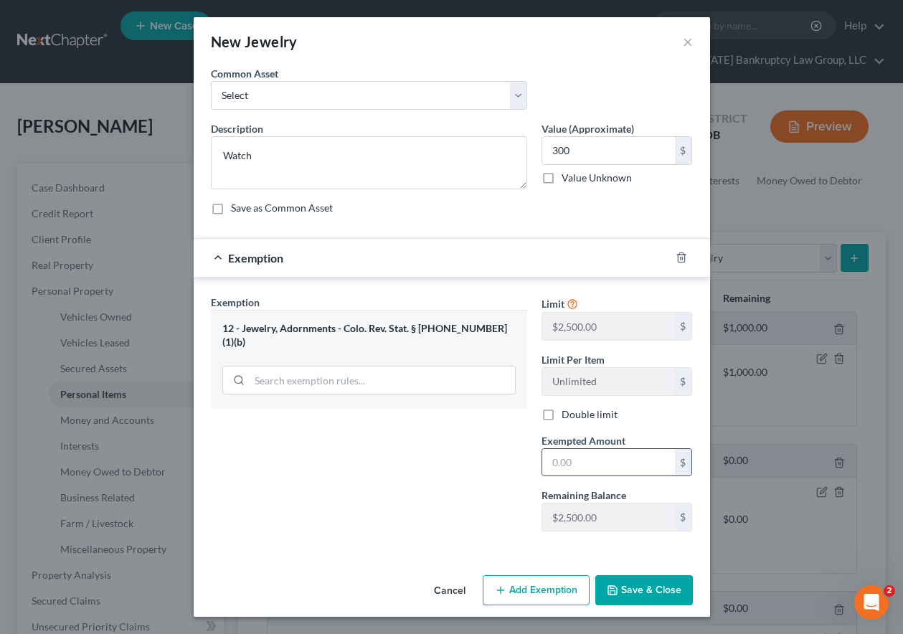
click at [573, 463] on input "text" at bounding box center [608, 462] width 133 height 27
click at [640, 591] on button "Save & Close" at bounding box center [644, 590] width 98 height 30
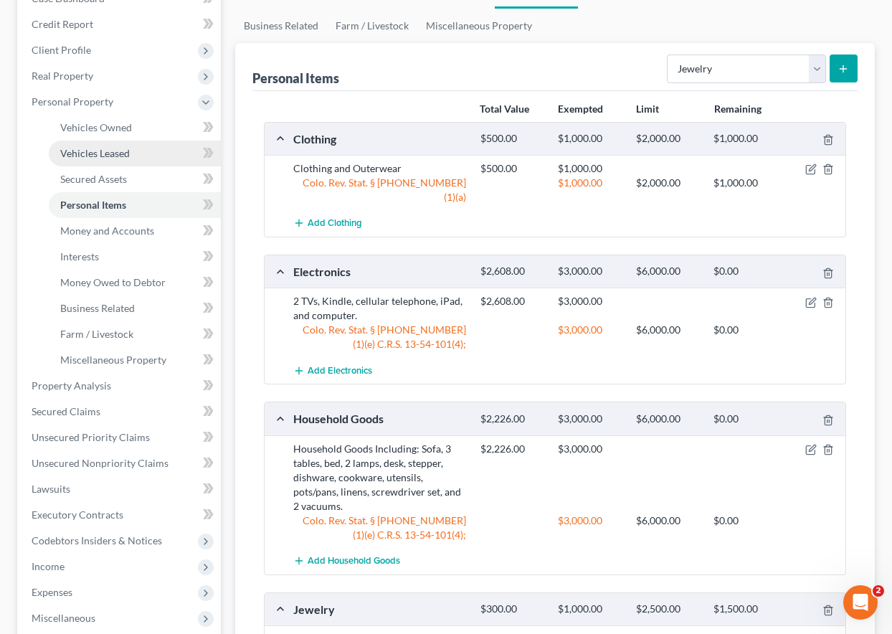
scroll to position [215, 0]
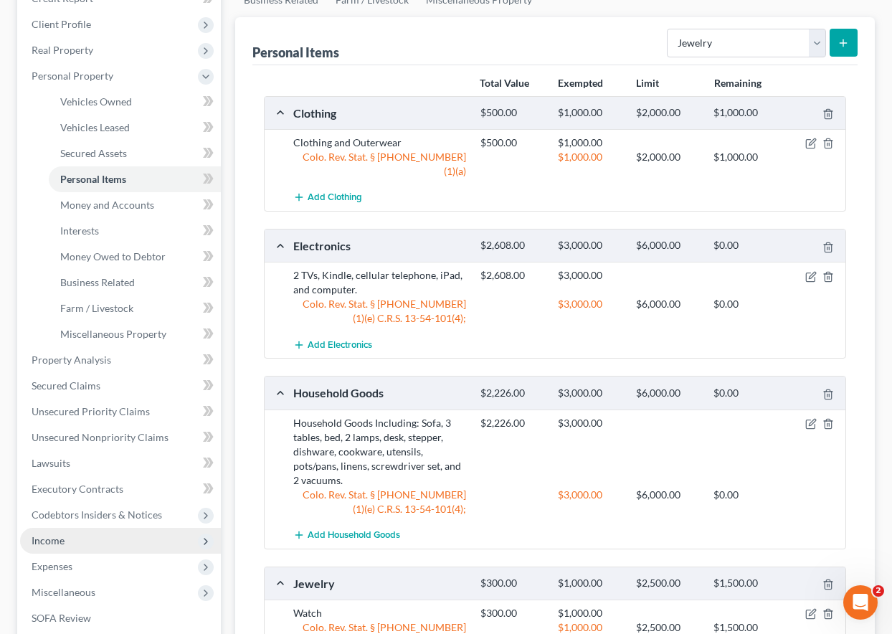
click at [51, 543] on span "Income" at bounding box center [48, 540] width 33 height 12
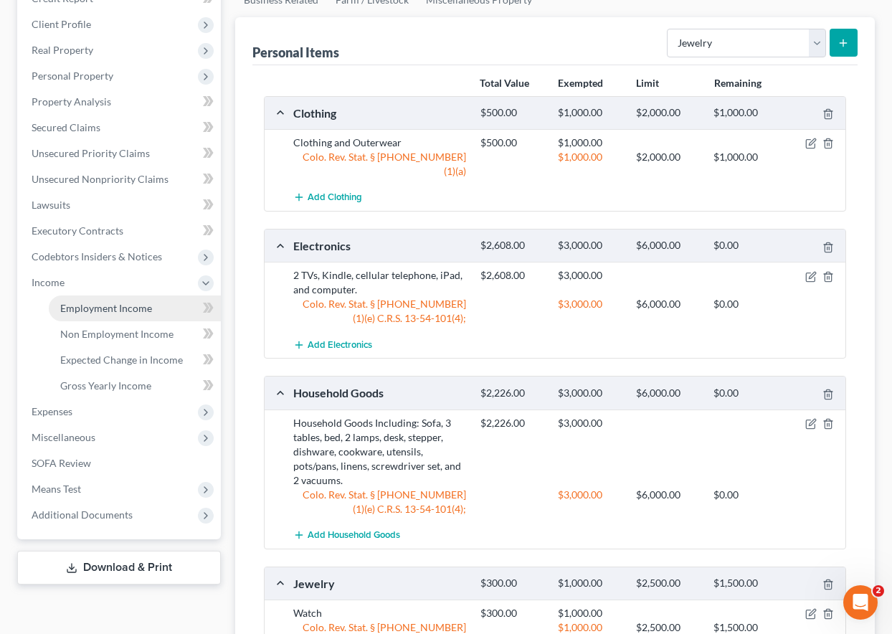
click at [107, 307] on span "Employment Income" at bounding box center [106, 308] width 92 height 12
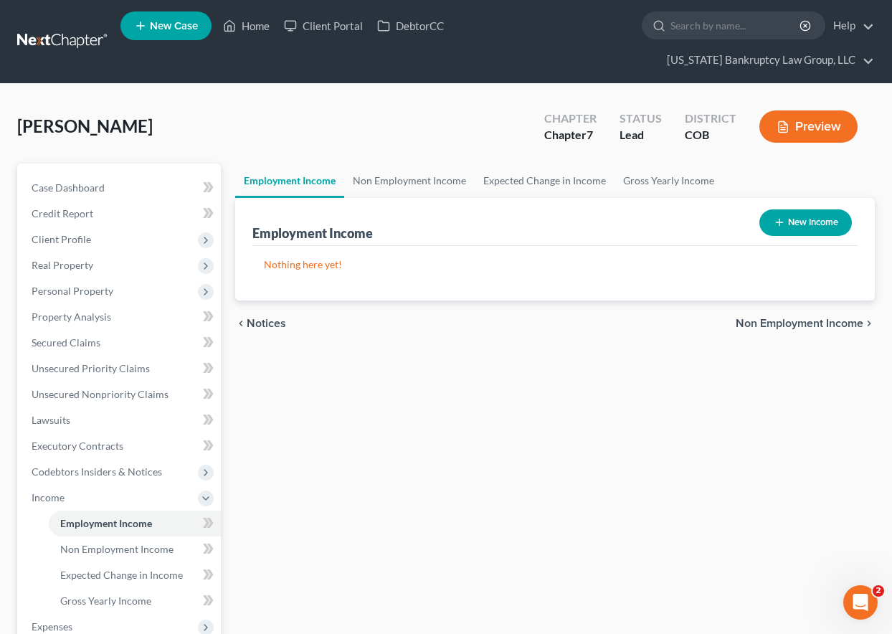
click at [804, 224] on button "New Income" at bounding box center [805, 222] width 92 height 27
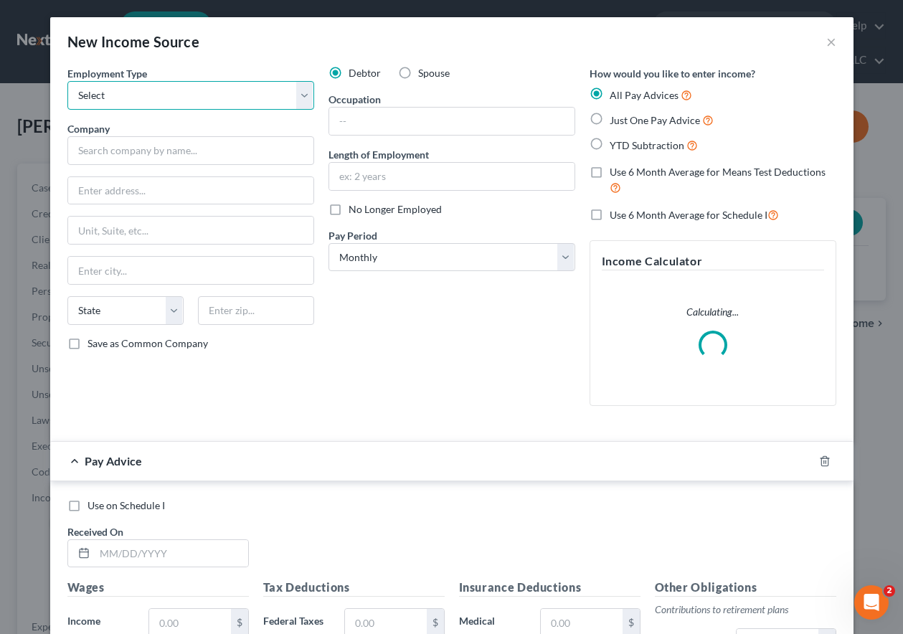
click at [171, 98] on select "Select Full or [DEMOGRAPHIC_DATA] Employment Self Employment" at bounding box center [190, 95] width 247 height 29
click at [67, 81] on select "Select Full or [DEMOGRAPHIC_DATA] Employment Self Employment" at bounding box center [190, 95] width 247 height 29
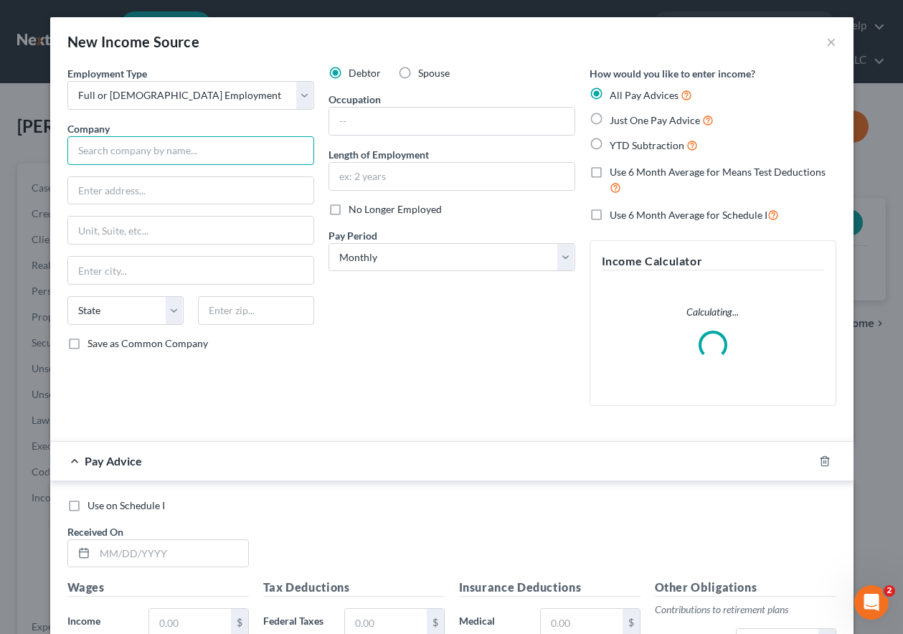
click at [164, 144] on input "text" at bounding box center [190, 150] width 247 height 29
click at [93, 336] on input "Save as Common Company" at bounding box center [97, 340] width 9 height 9
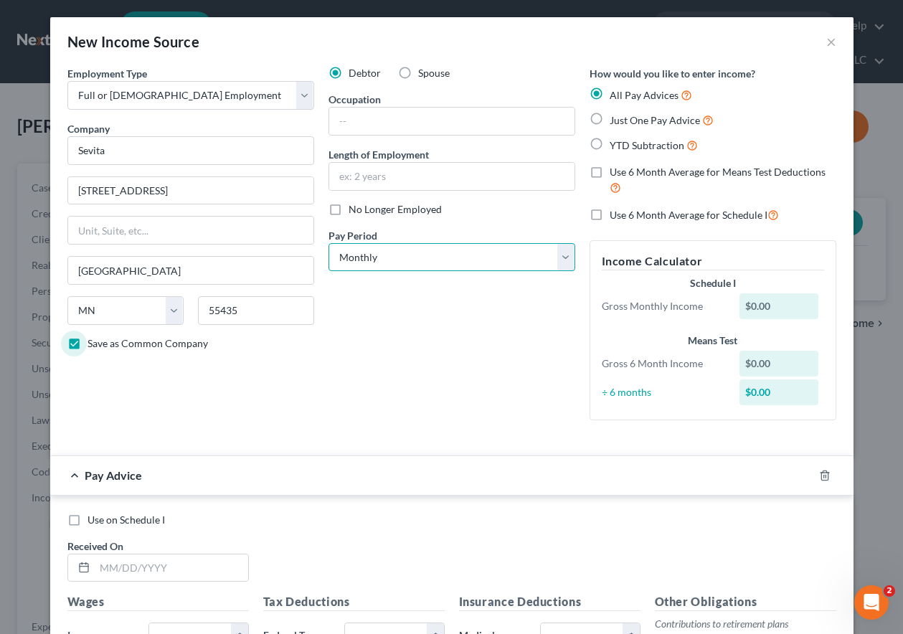
click at [429, 259] on select "Select Monthly Twice Monthly Every Other Week Weekly" at bounding box center [451, 257] width 247 height 29
click at [328, 243] on select "Select Monthly Twice Monthly Every Other Week Weekly" at bounding box center [451, 257] width 247 height 29
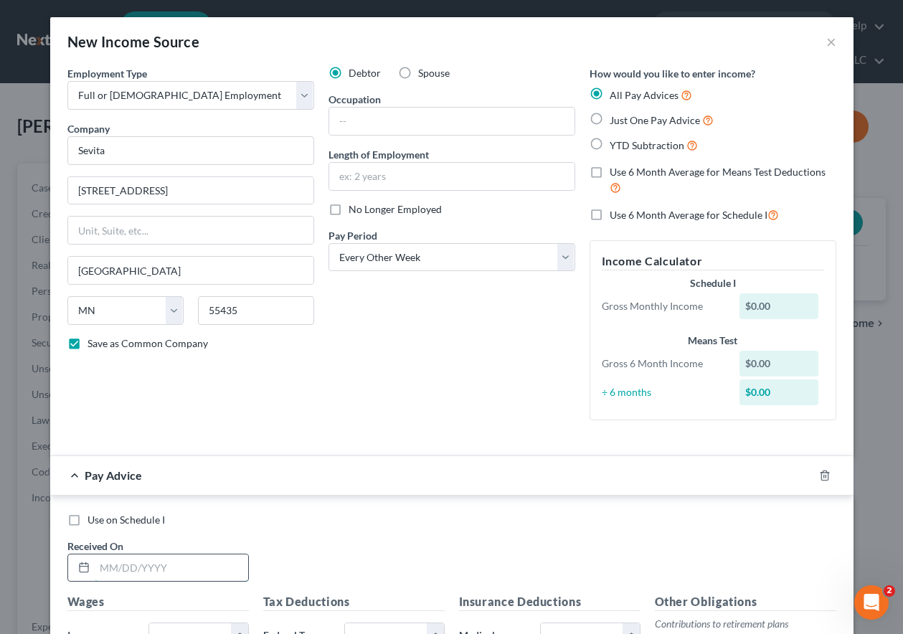
click at [220, 562] on input "text" at bounding box center [171, 567] width 153 height 27
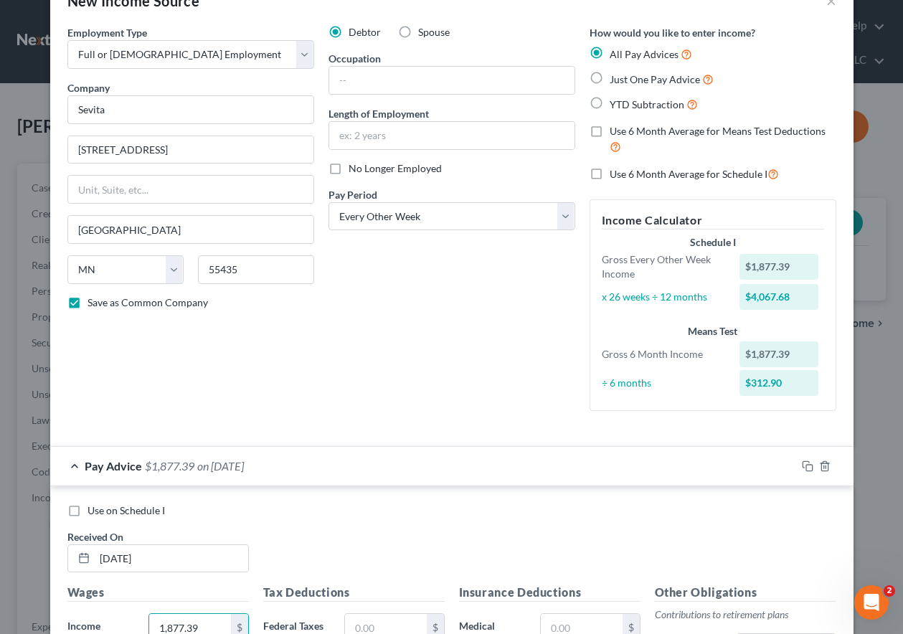
scroll to position [391, 0]
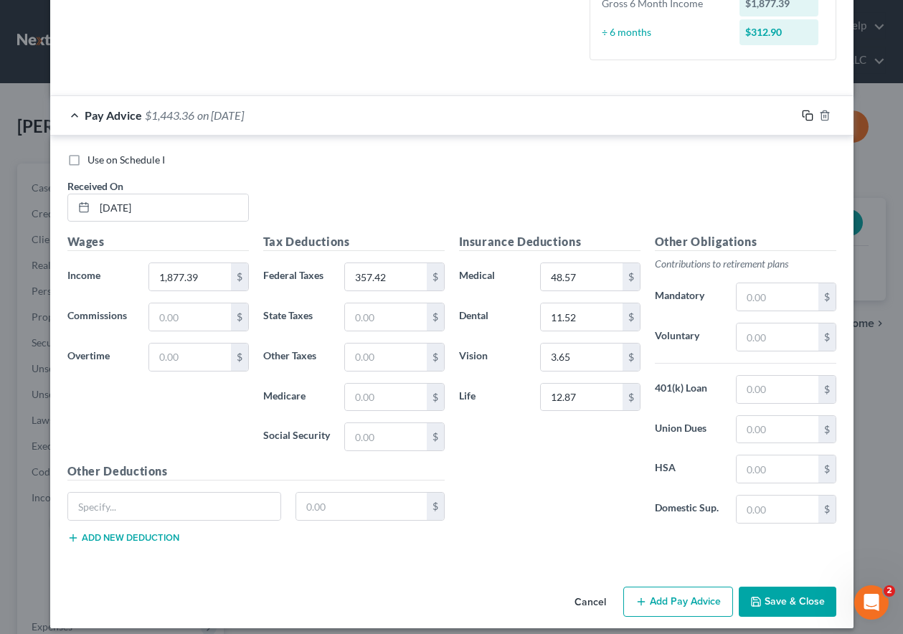
click at [802, 115] on icon "button" at bounding box center [807, 115] width 11 height 11
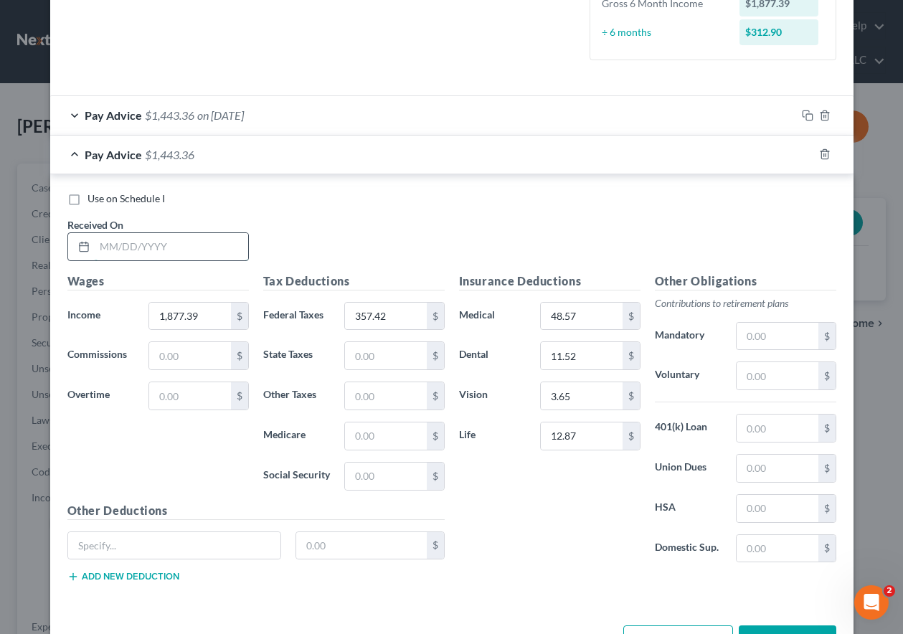
click at [191, 246] on input "text" at bounding box center [171, 246] width 153 height 27
click at [802, 151] on icon "button" at bounding box center [807, 153] width 11 height 11
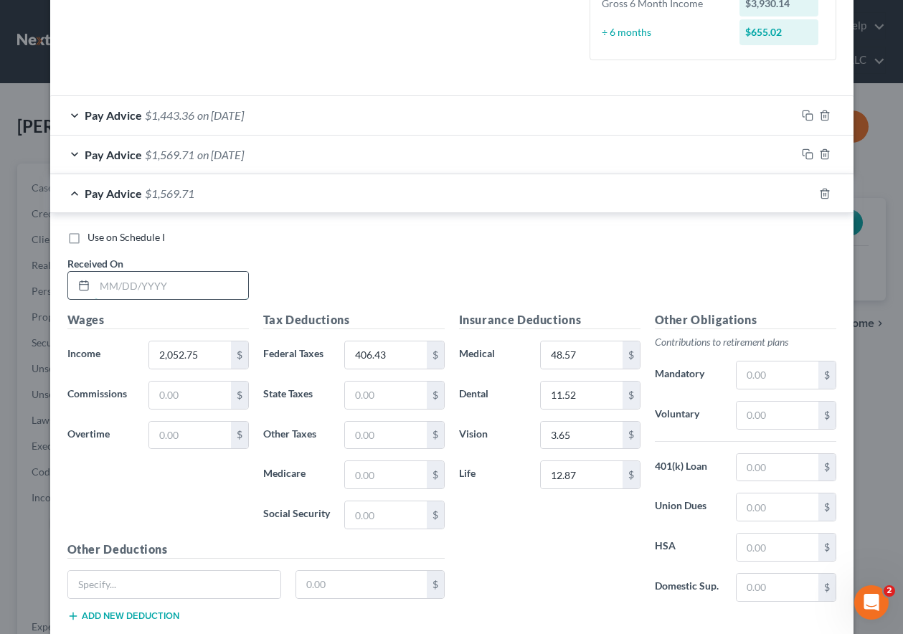
click at [191, 282] on input "text" at bounding box center [171, 285] width 153 height 27
click at [803, 115] on icon "button" at bounding box center [807, 115] width 11 height 11
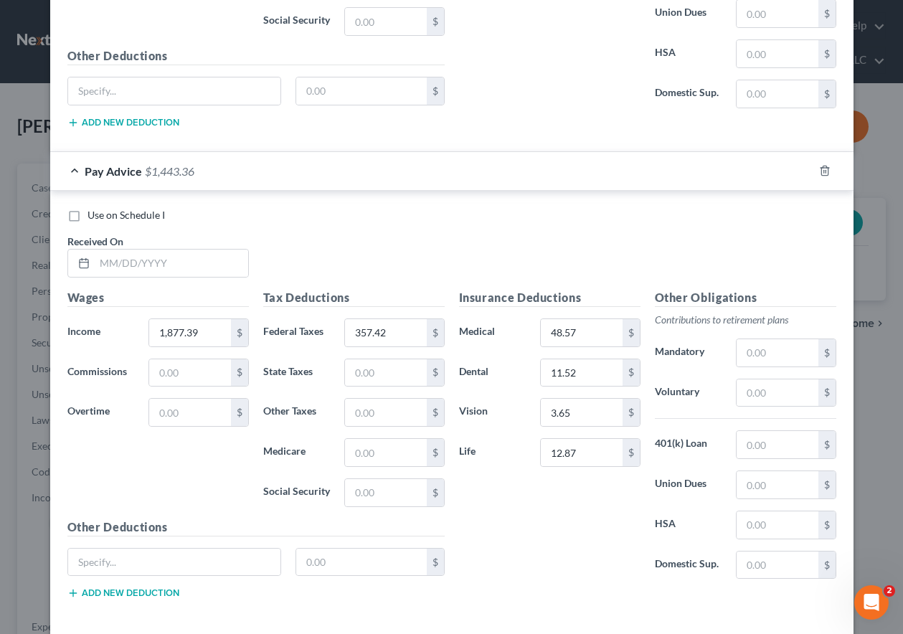
scroll to position [880, 0]
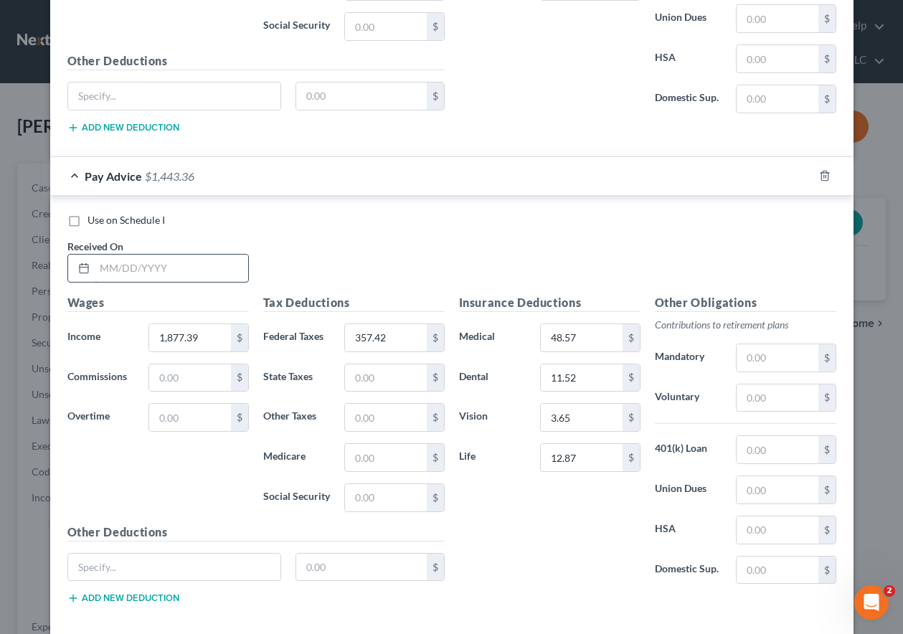
click at [148, 260] on input "text" at bounding box center [171, 268] width 153 height 27
click at [806, 175] on rect "button" at bounding box center [809, 177] width 6 height 6
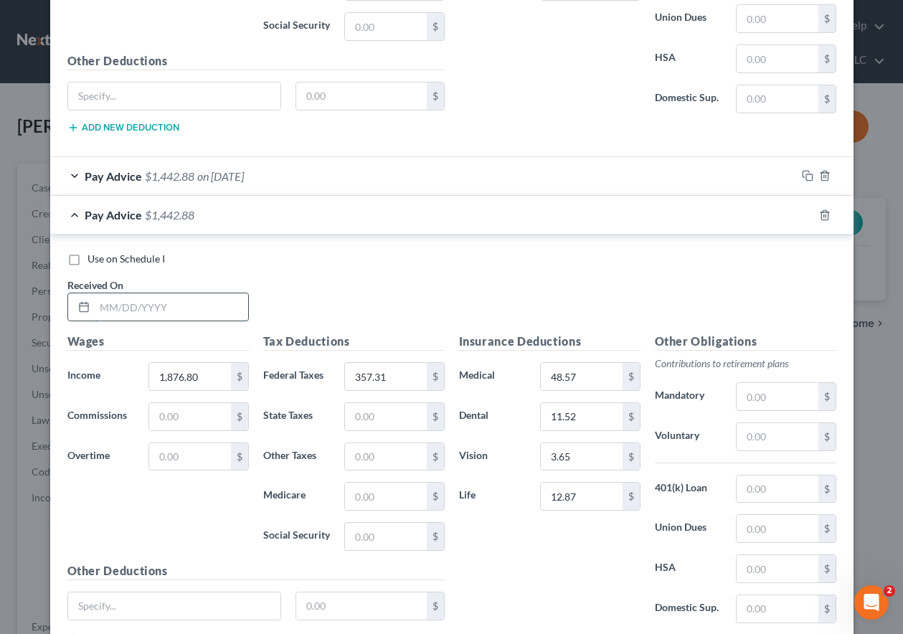
click at [169, 305] on input "text" at bounding box center [171, 306] width 153 height 27
click at [802, 211] on icon "button" at bounding box center [807, 214] width 11 height 11
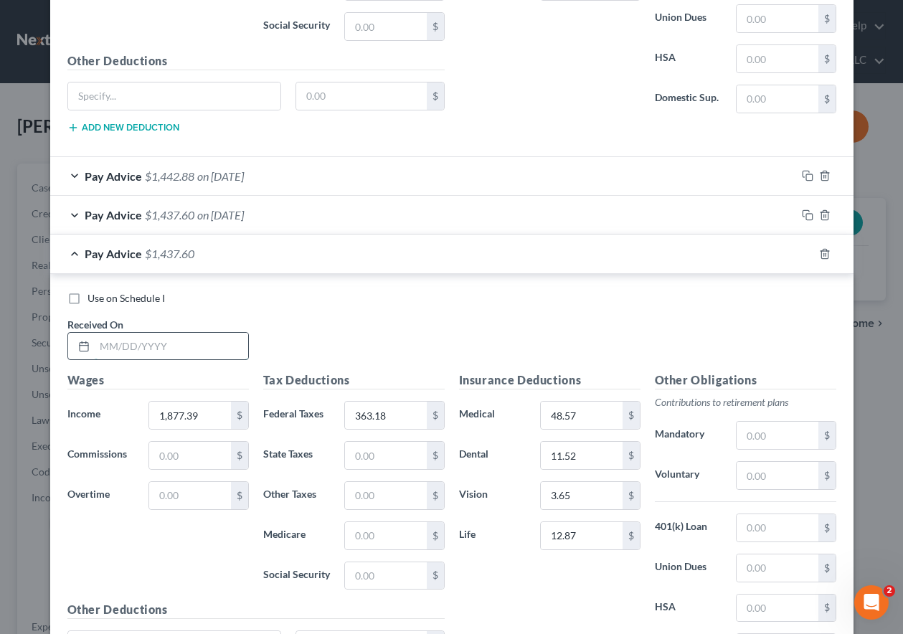
click at [145, 343] on input "text" at bounding box center [171, 346] width 153 height 27
click at [803, 254] on icon "button" at bounding box center [807, 253] width 11 height 11
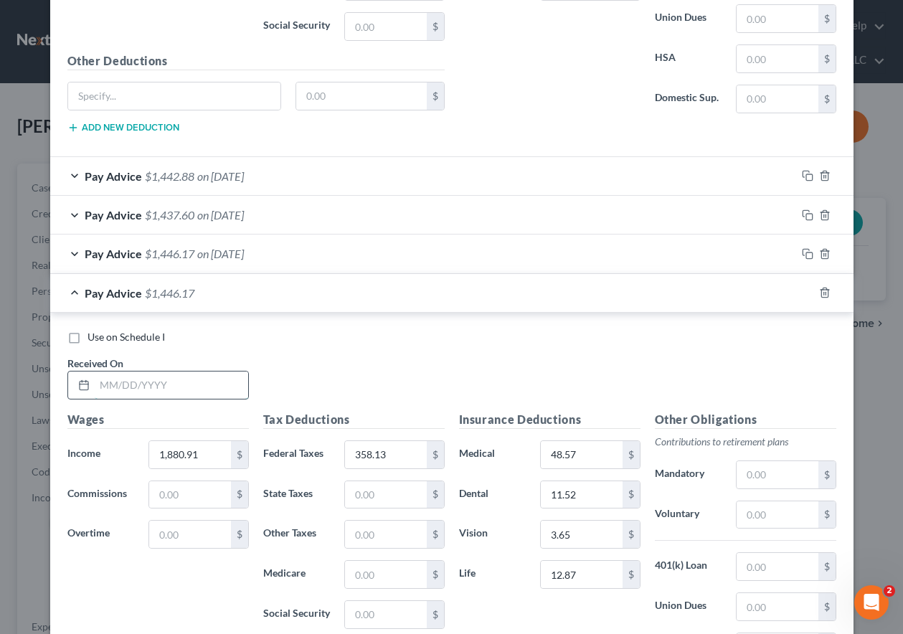
click at [220, 388] on input "text" at bounding box center [171, 384] width 153 height 27
click at [806, 291] on rect "button" at bounding box center [809, 294] width 6 height 6
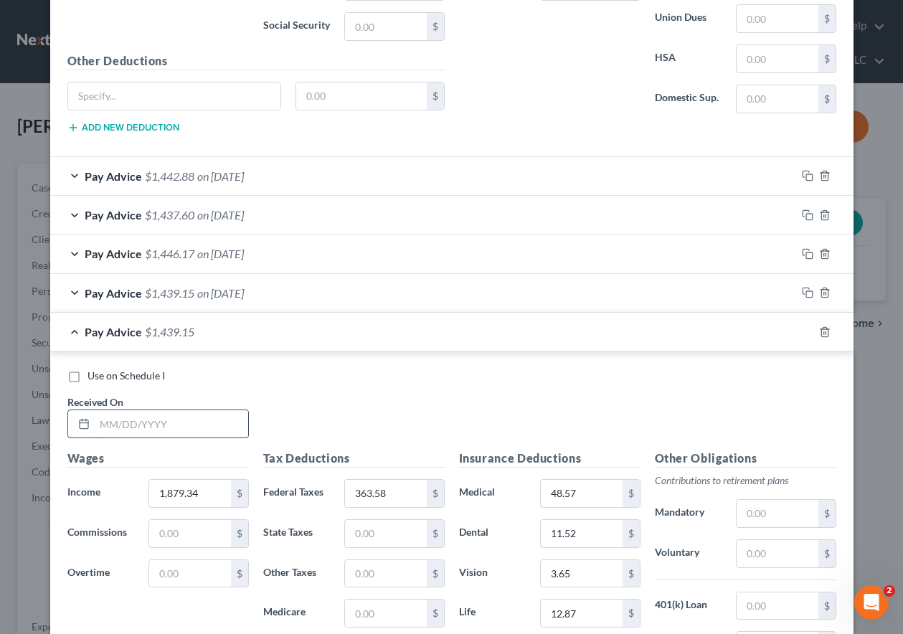
click at [193, 418] on input "text" at bounding box center [171, 423] width 153 height 27
click at [802, 333] on icon "button" at bounding box center [807, 331] width 11 height 11
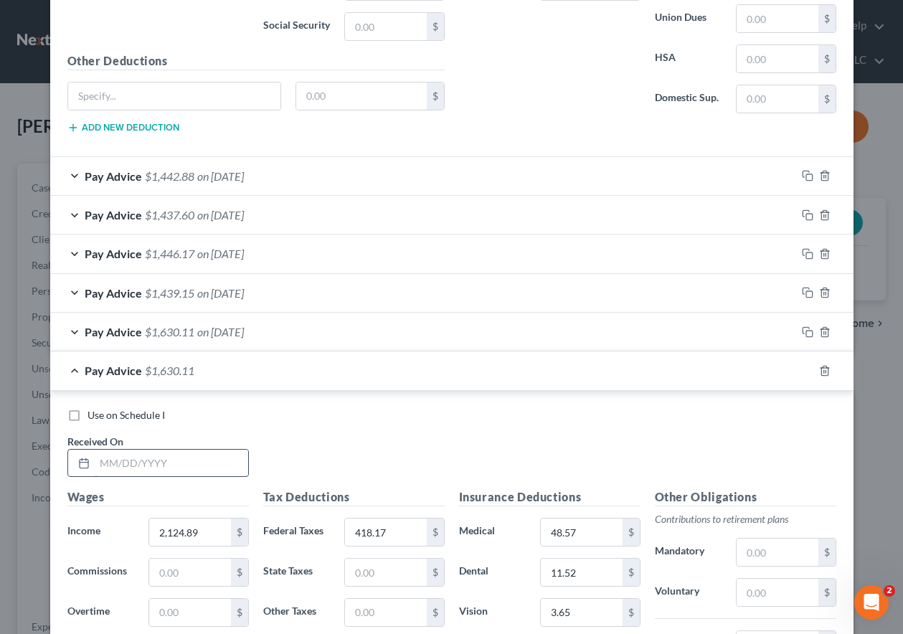
click at [162, 457] on input "text" at bounding box center [171, 463] width 153 height 27
click at [802, 369] on icon "button" at bounding box center [807, 370] width 11 height 11
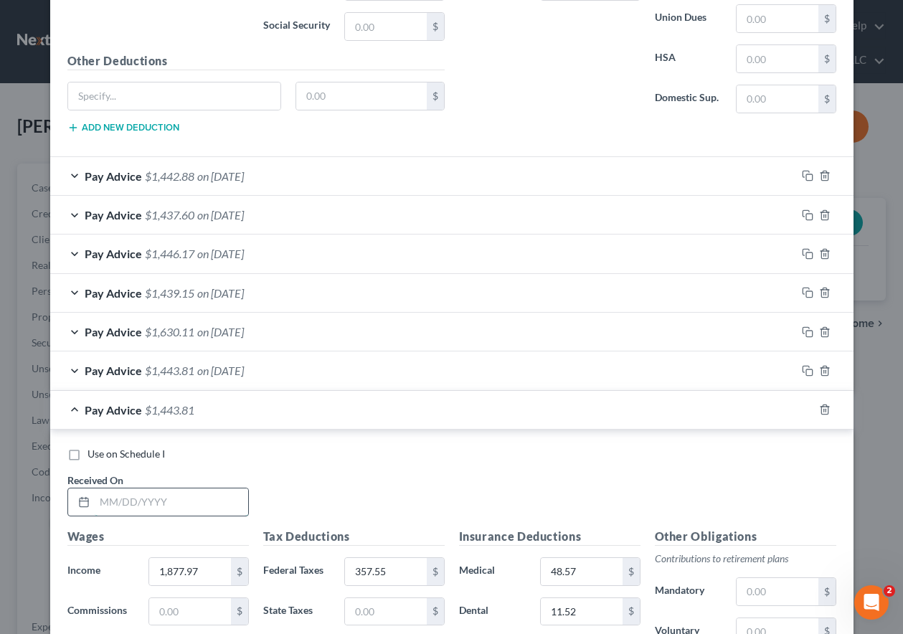
click at [178, 507] on input "text" at bounding box center [171, 501] width 153 height 27
click at [404, 558] on input "357.55" at bounding box center [385, 571] width 81 height 27
click at [399, 574] on input "357.55" at bounding box center [385, 571] width 81 height 27
click at [804, 409] on icon "button" at bounding box center [807, 409] width 11 height 11
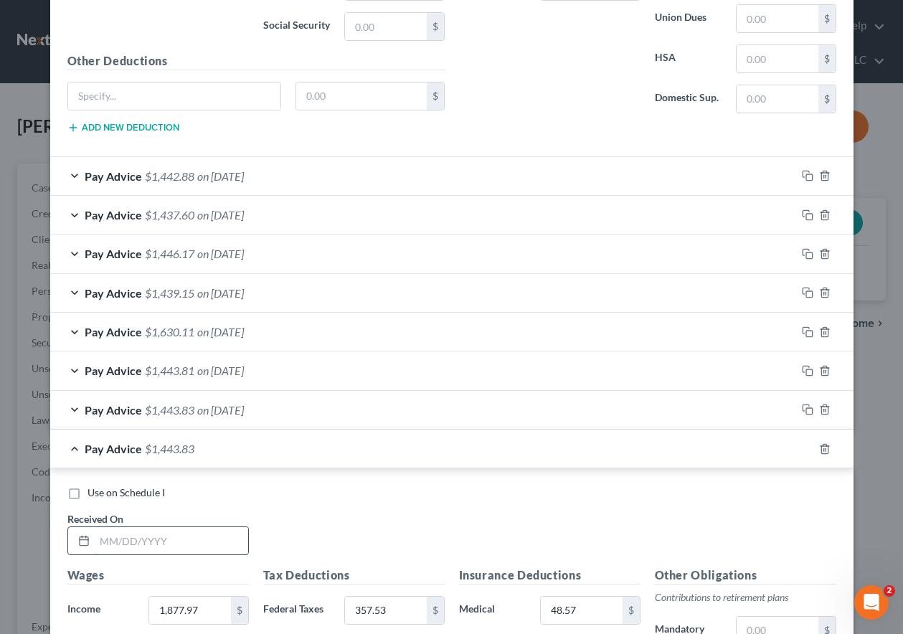
click at [153, 535] on input "text" at bounding box center [171, 540] width 153 height 27
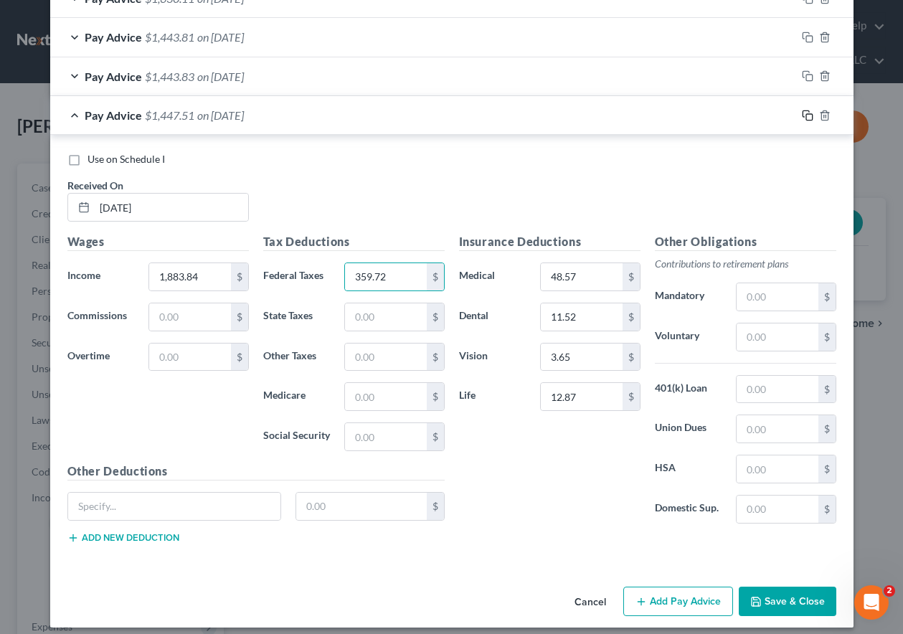
click at [802, 117] on icon "button" at bounding box center [807, 115] width 11 height 11
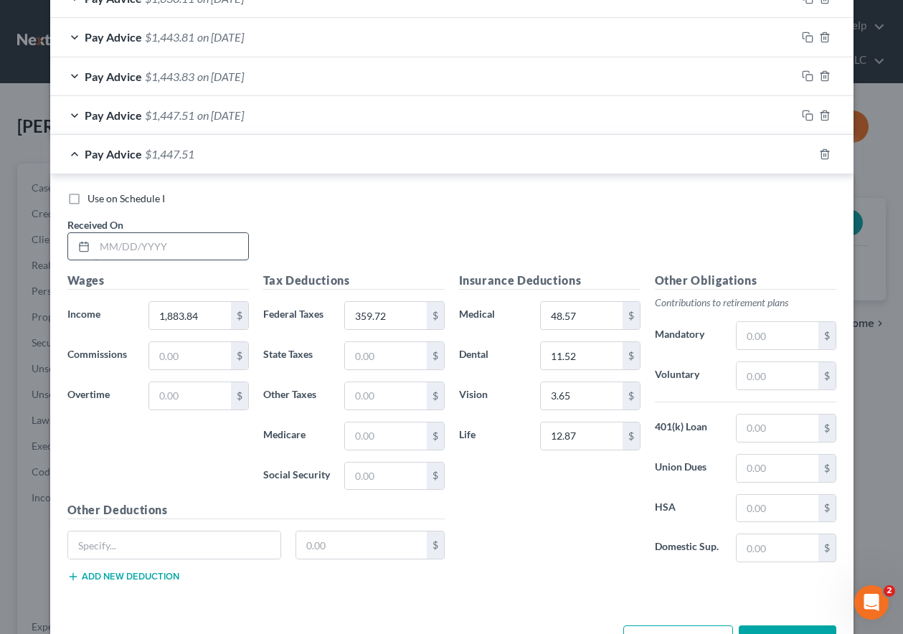
click at [202, 244] on input "text" at bounding box center [171, 246] width 153 height 27
click at [405, 313] on input "359.72" at bounding box center [385, 315] width 81 height 27
click at [802, 151] on icon "button" at bounding box center [807, 153] width 11 height 11
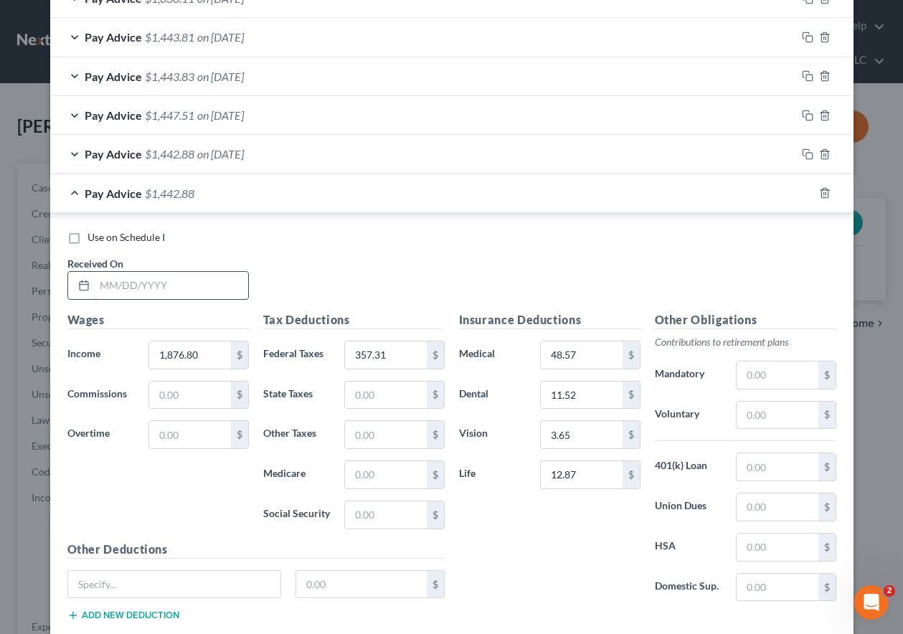
click at [221, 290] on input "text" at bounding box center [171, 285] width 153 height 27
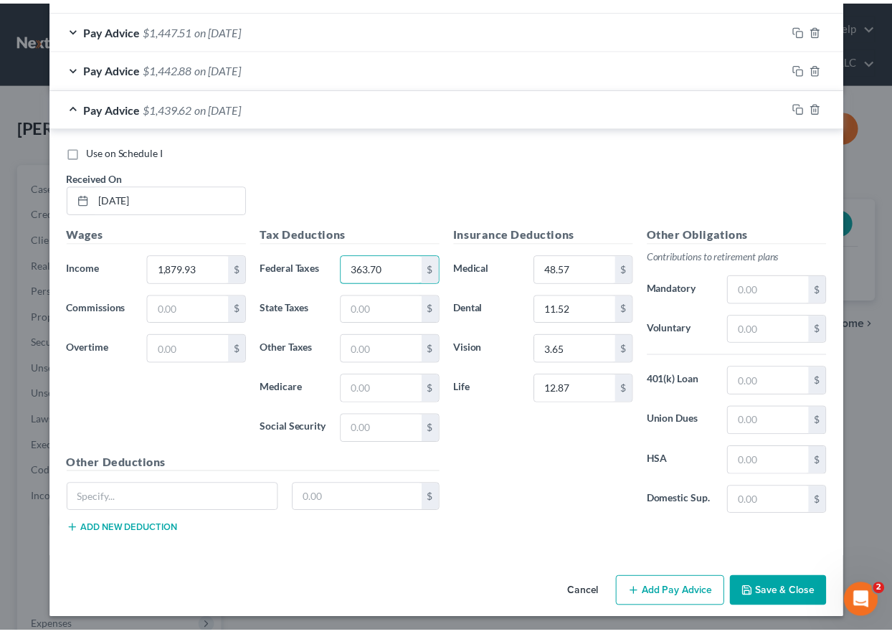
scroll to position [1302, 0]
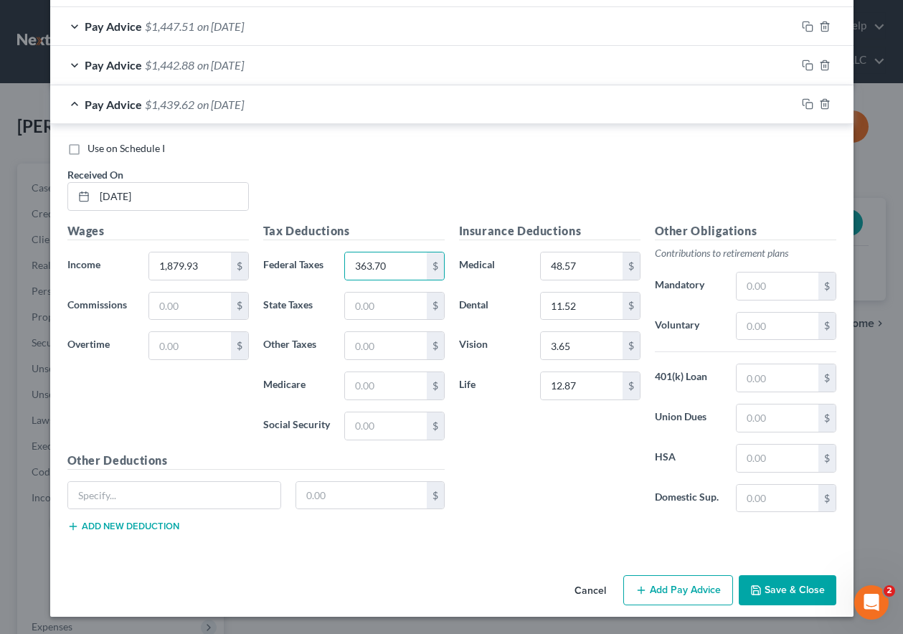
click at [788, 590] on button "Save & Close" at bounding box center [787, 590] width 98 height 30
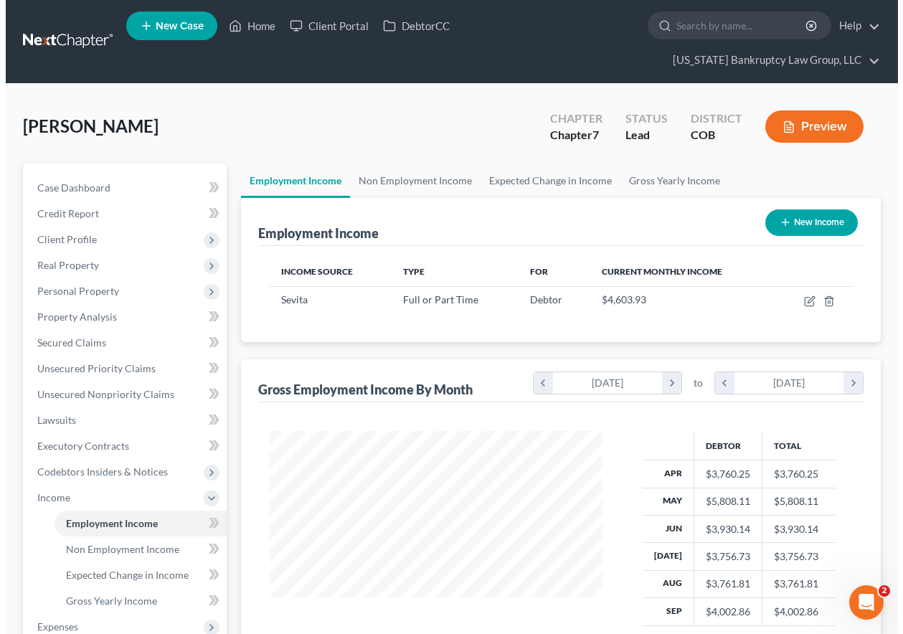
scroll to position [716686, 716586]
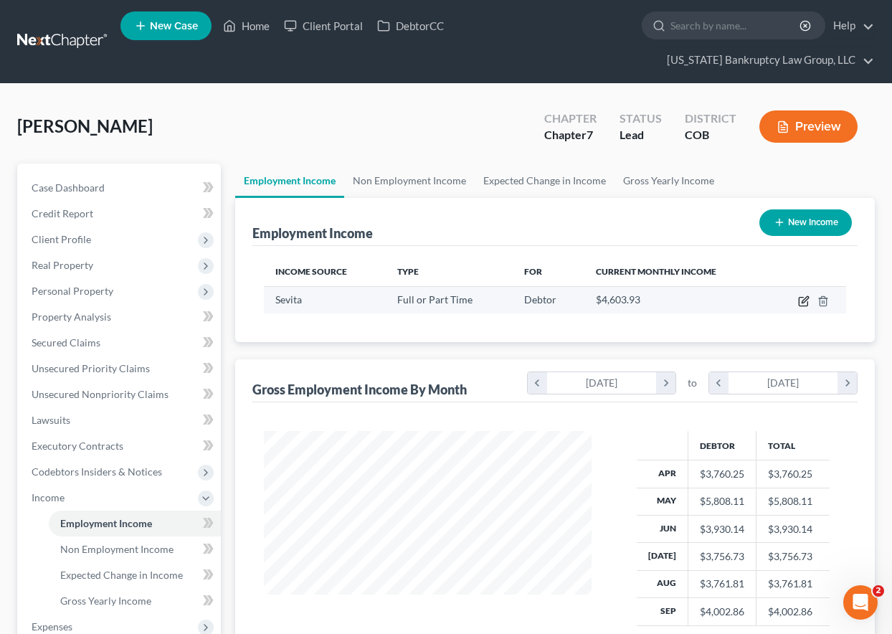
click at [804, 300] on icon "button" at bounding box center [803, 300] width 11 height 11
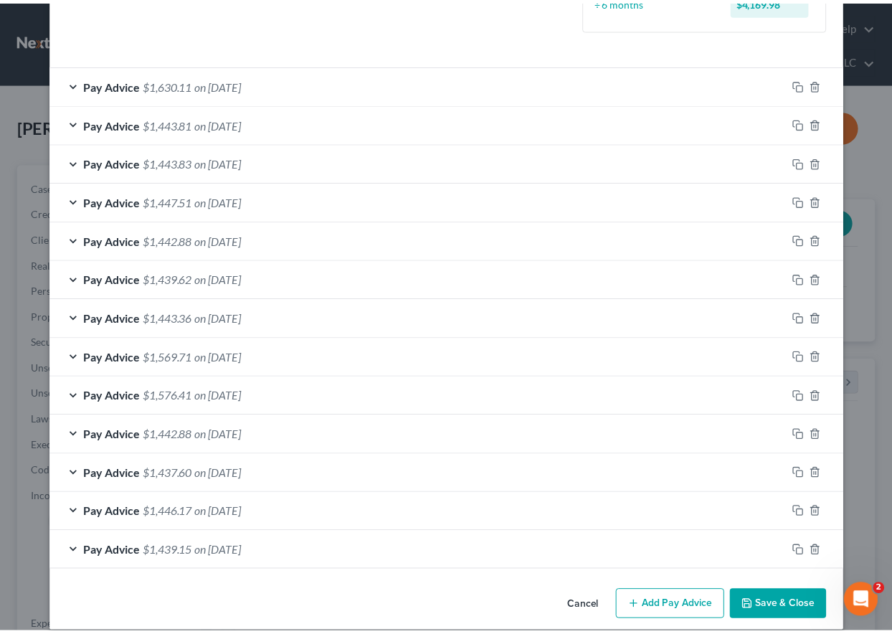
scroll to position [439, 0]
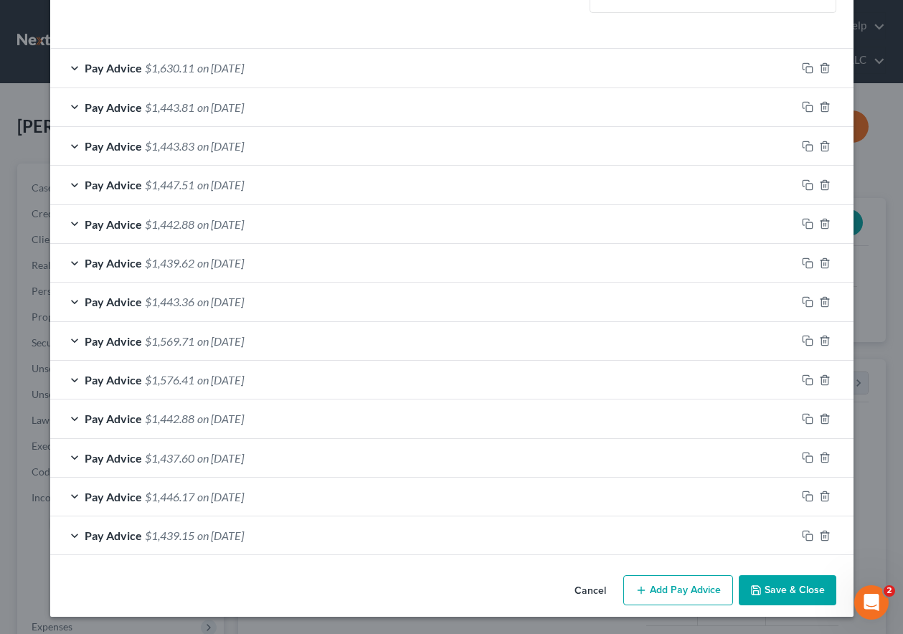
click at [794, 590] on button "Save & Close" at bounding box center [787, 590] width 98 height 30
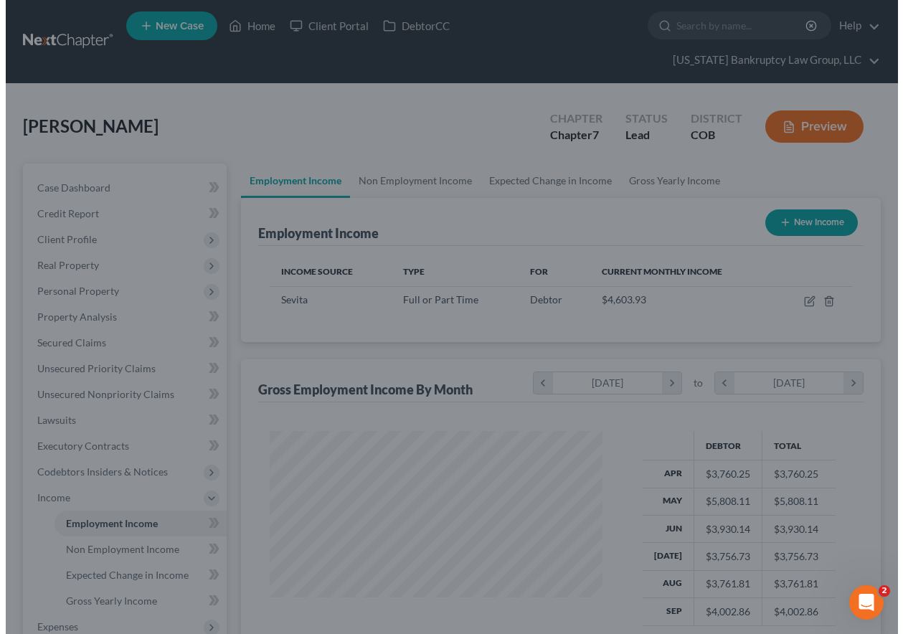
scroll to position [716686, 716586]
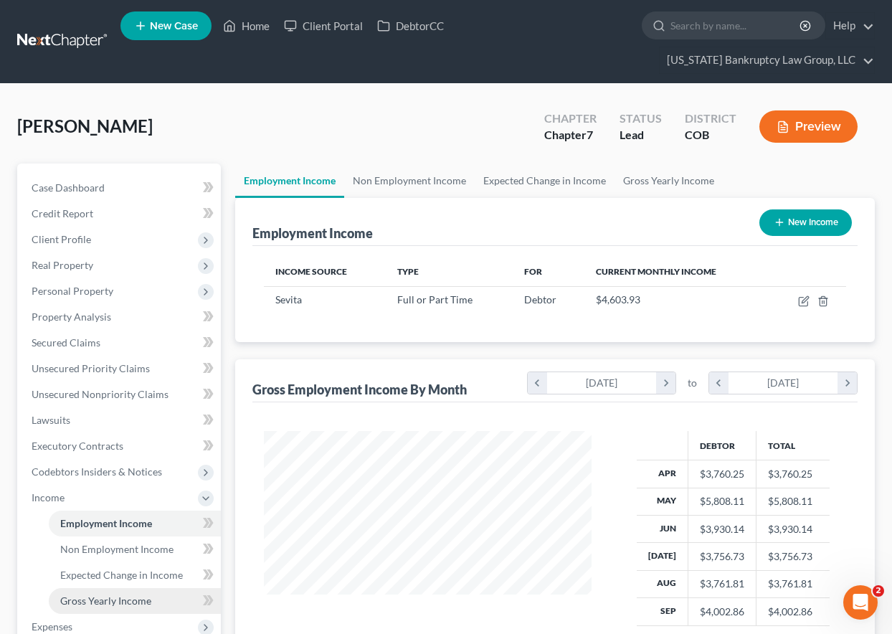
click at [74, 603] on span "Gross Yearly Income" at bounding box center [105, 600] width 91 height 12
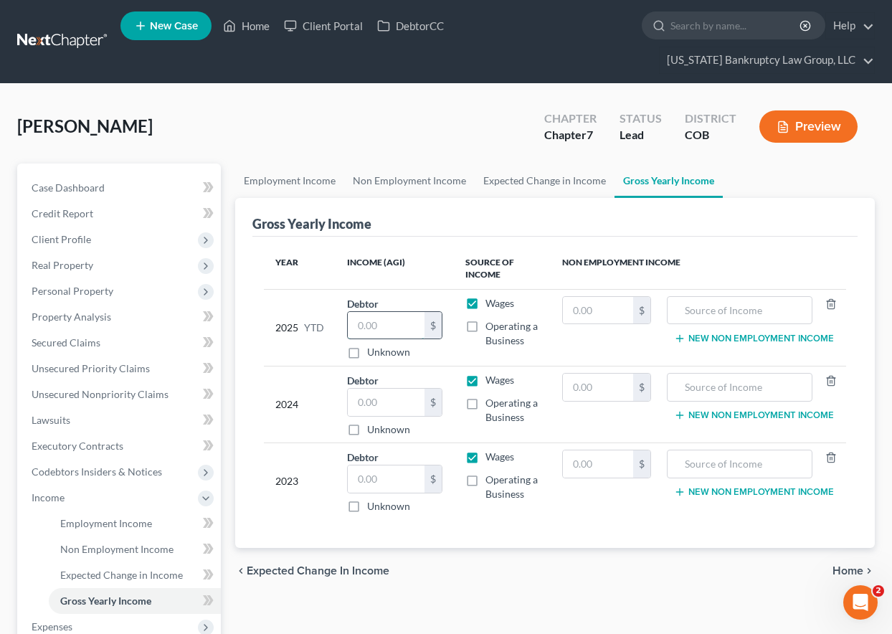
click at [372, 333] on input "text" at bounding box center [386, 325] width 77 height 27
click at [118, 396] on span "Unsecured Nonpriority Claims" at bounding box center [100, 394] width 137 height 12
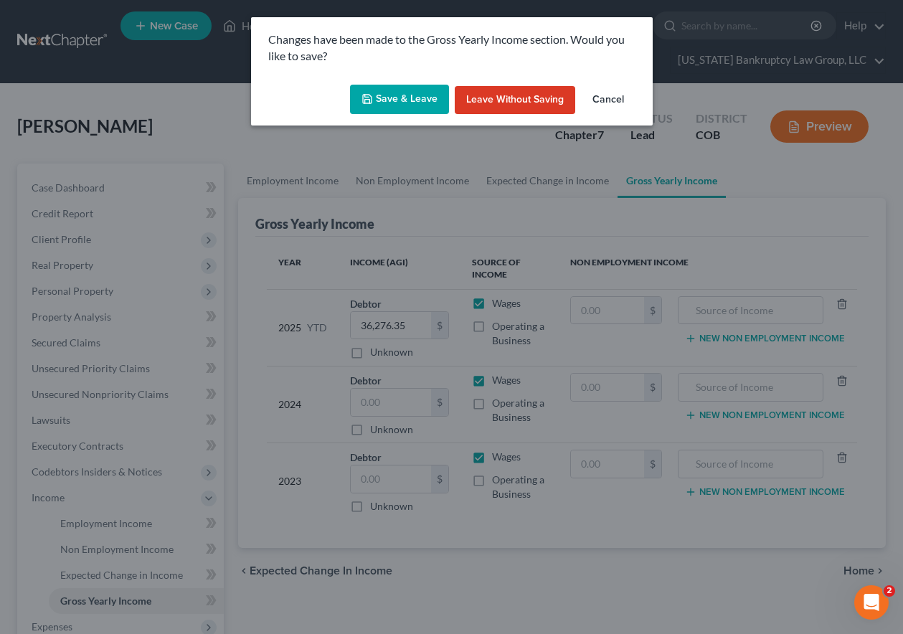
click at [399, 103] on button "Save & Leave" at bounding box center [399, 100] width 99 height 30
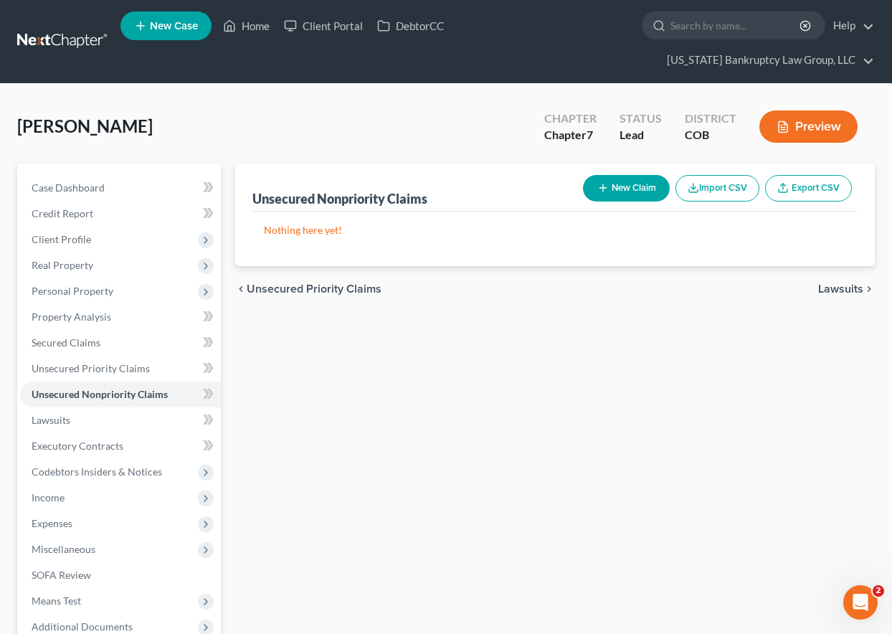
click at [637, 189] on button "New Claim" at bounding box center [626, 188] width 87 height 27
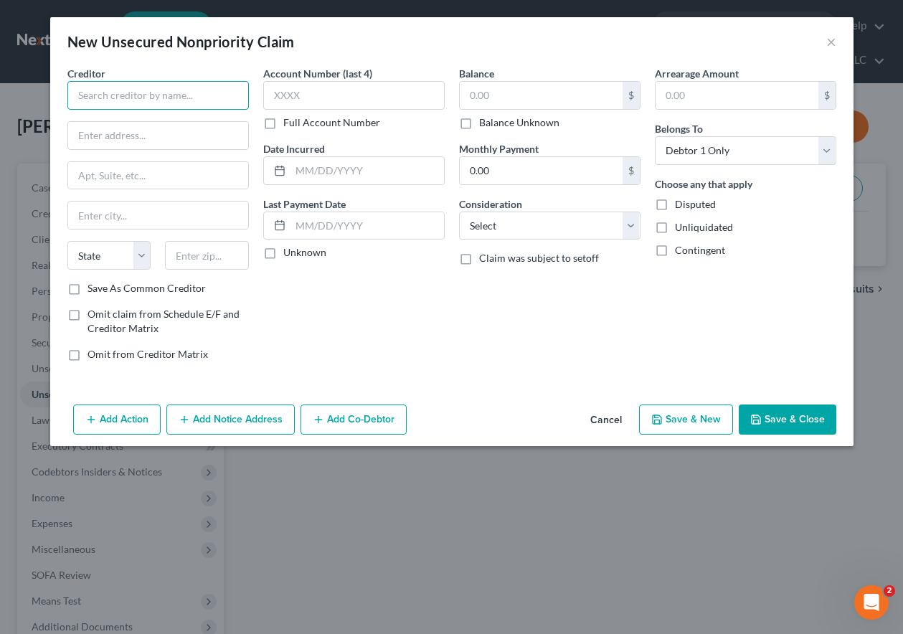
click at [170, 89] on input "text" at bounding box center [157, 95] width 181 height 29
click at [93, 281] on input "Save As Common Creditor" at bounding box center [97, 285] width 9 height 9
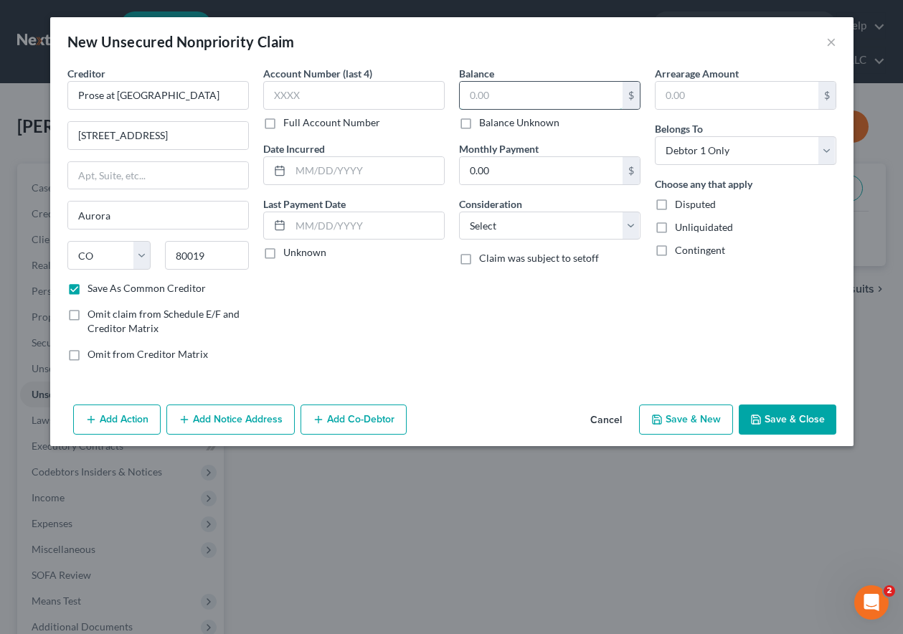
click at [499, 97] on input "text" at bounding box center [541, 95] width 163 height 27
click at [510, 214] on select "Select Cable / Satellite Services Collection Agency Credit Card Debt Debt Couns…" at bounding box center [549, 225] width 181 height 29
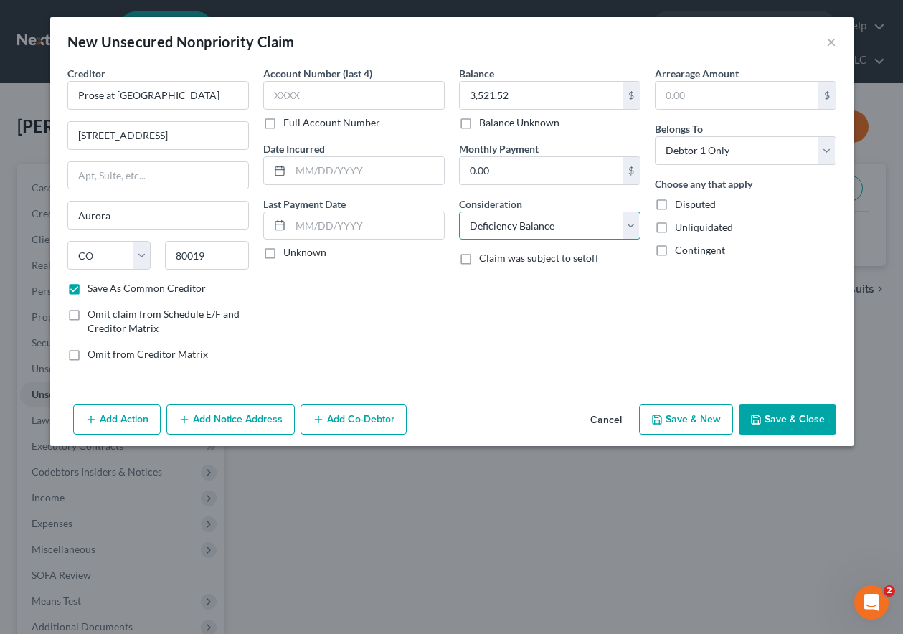
click at [459, 211] on select "Select Cable / Satellite Services Collection Agency Credit Card Debt Debt Couns…" at bounding box center [549, 225] width 181 height 29
click at [789, 421] on button "Save & Close" at bounding box center [787, 419] width 98 height 30
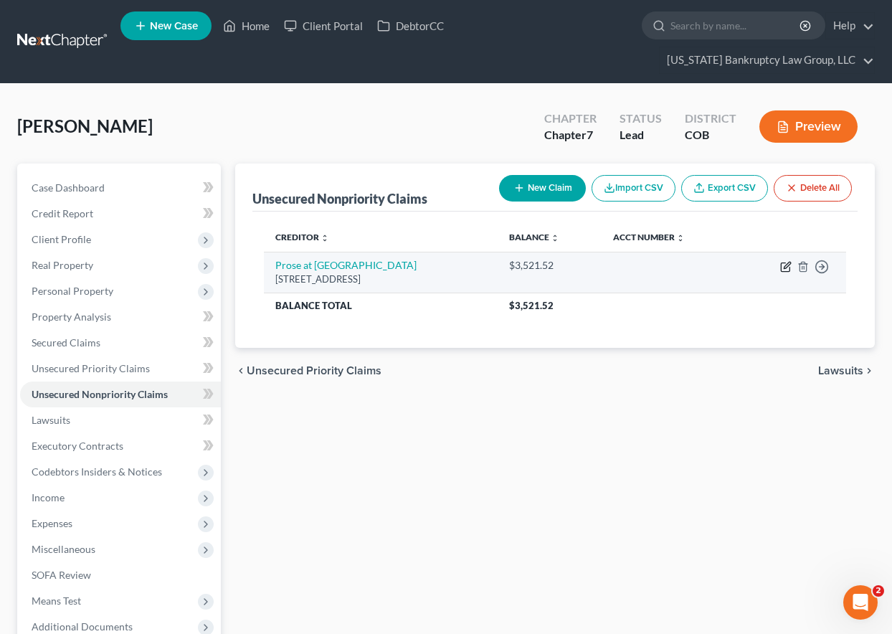
click at [785, 267] on icon "button" at bounding box center [785, 266] width 11 height 11
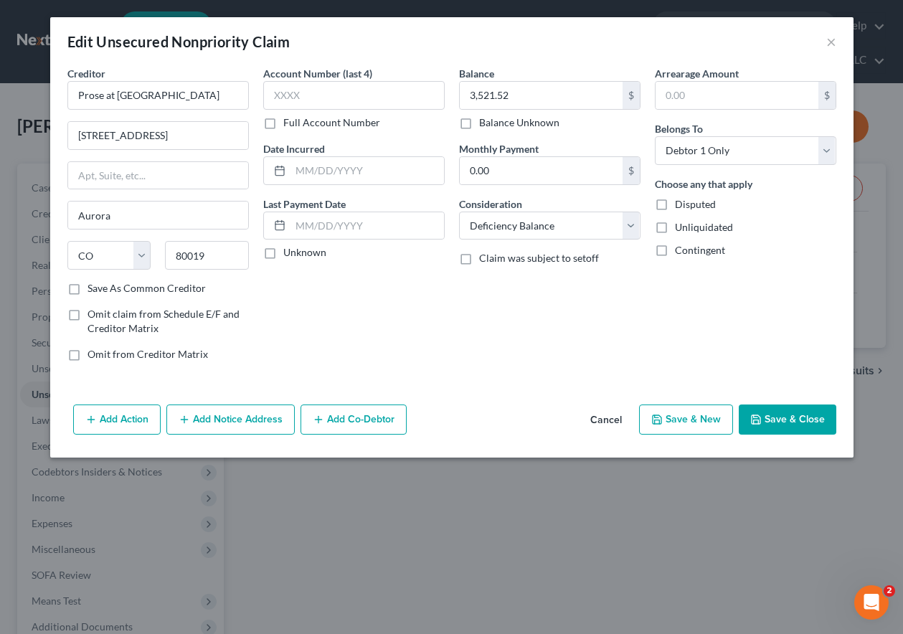
click at [235, 425] on button "Add Notice Address" at bounding box center [230, 419] width 128 height 30
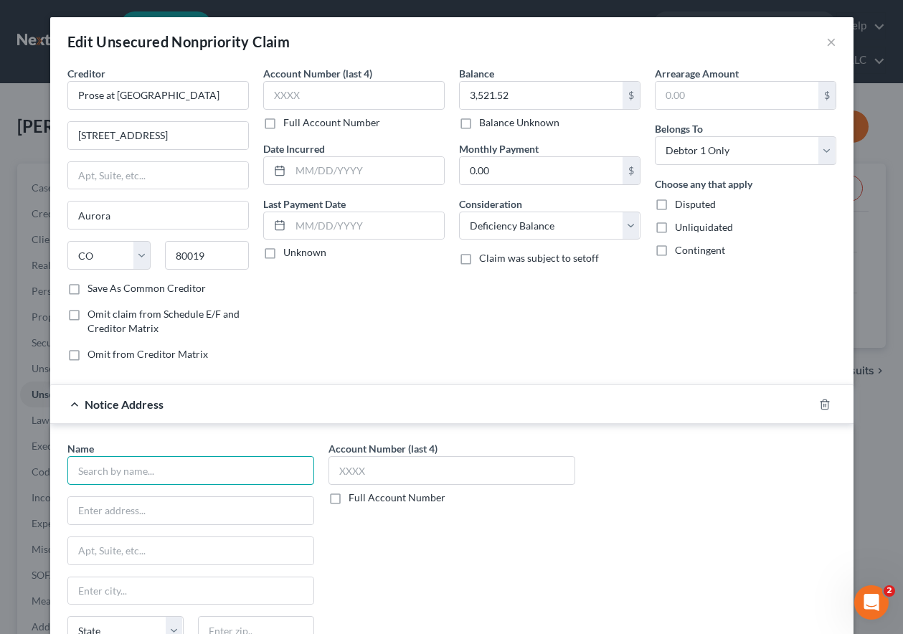
click at [225, 483] on input "text" at bounding box center [190, 470] width 247 height 29
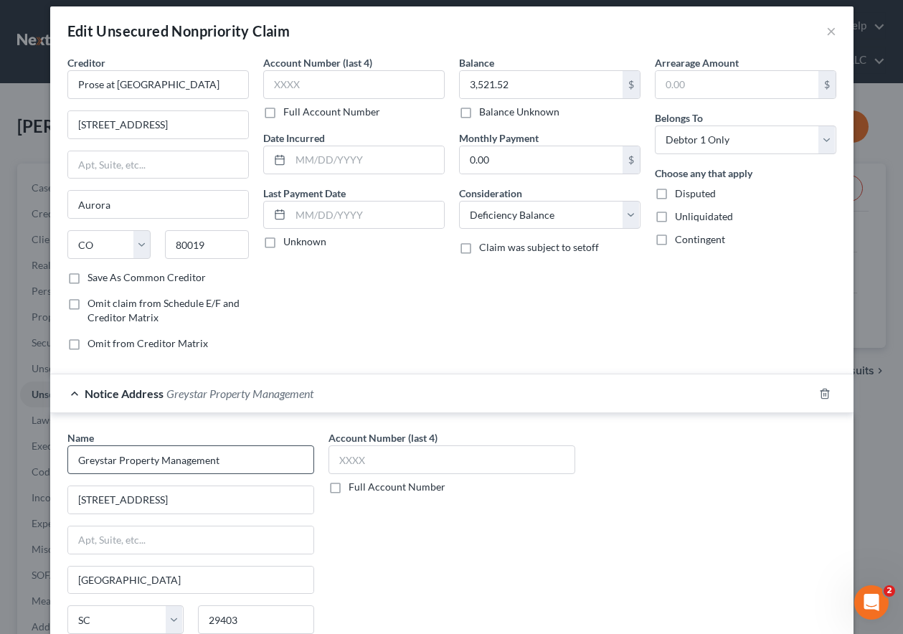
scroll to position [150, 0]
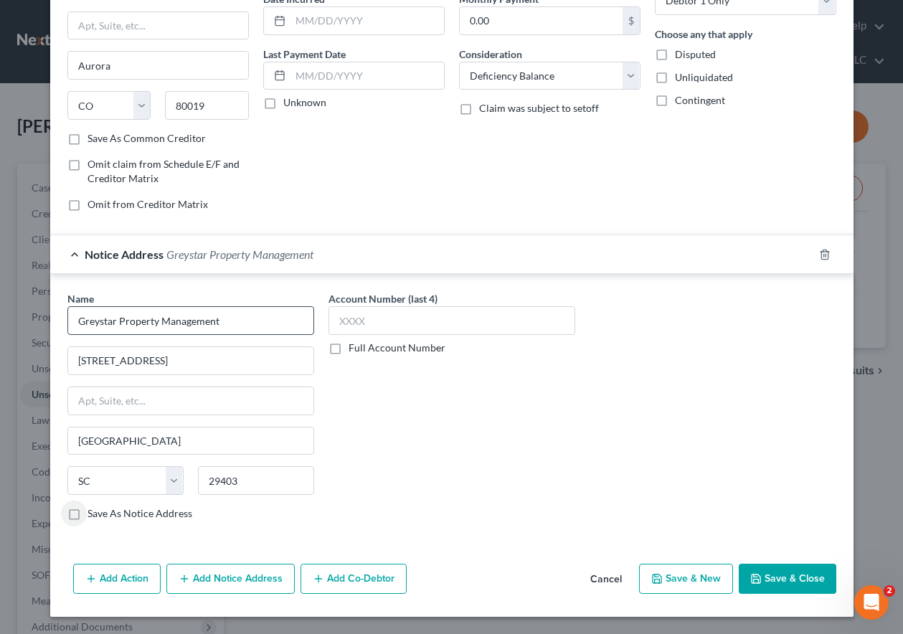
click at [93, 506] on input "Save As Notice Address" at bounding box center [97, 510] width 9 height 9
click at [762, 578] on button "Save & Close" at bounding box center [787, 579] width 98 height 30
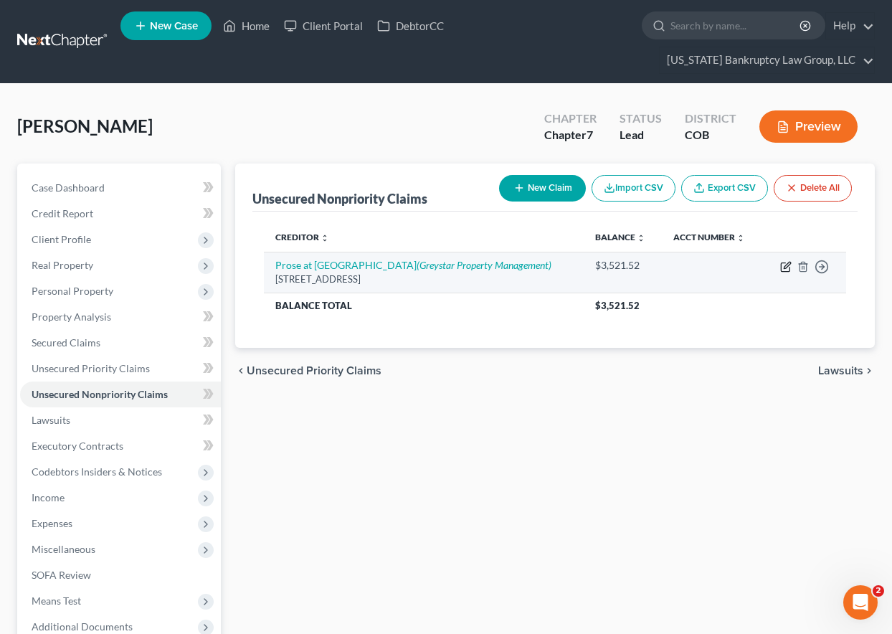
click at [784, 267] on icon "button" at bounding box center [787, 265] width 6 height 6
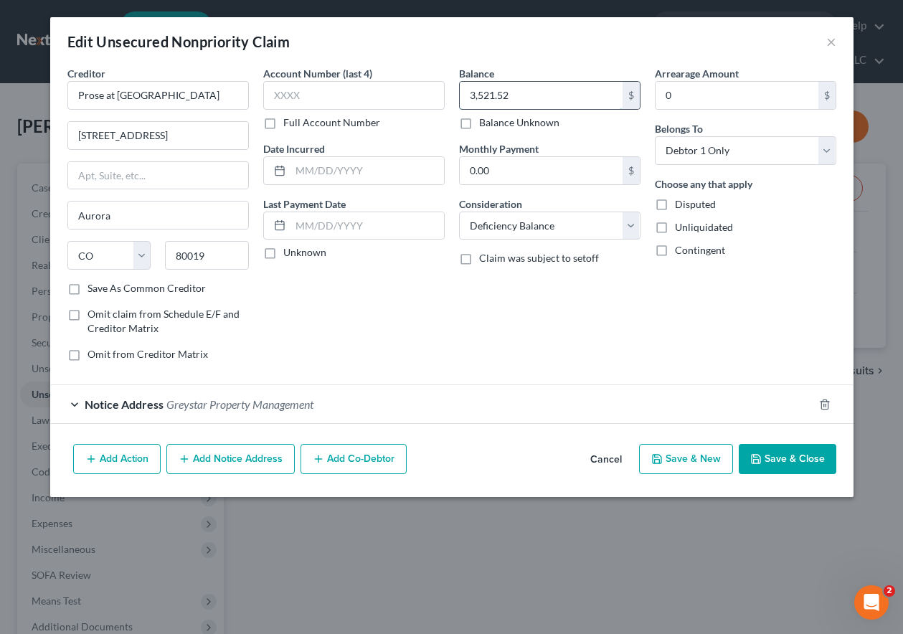
click at [533, 95] on input "3,521.52" at bounding box center [541, 95] width 163 height 27
click at [797, 457] on button "Save & Close" at bounding box center [787, 459] width 98 height 30
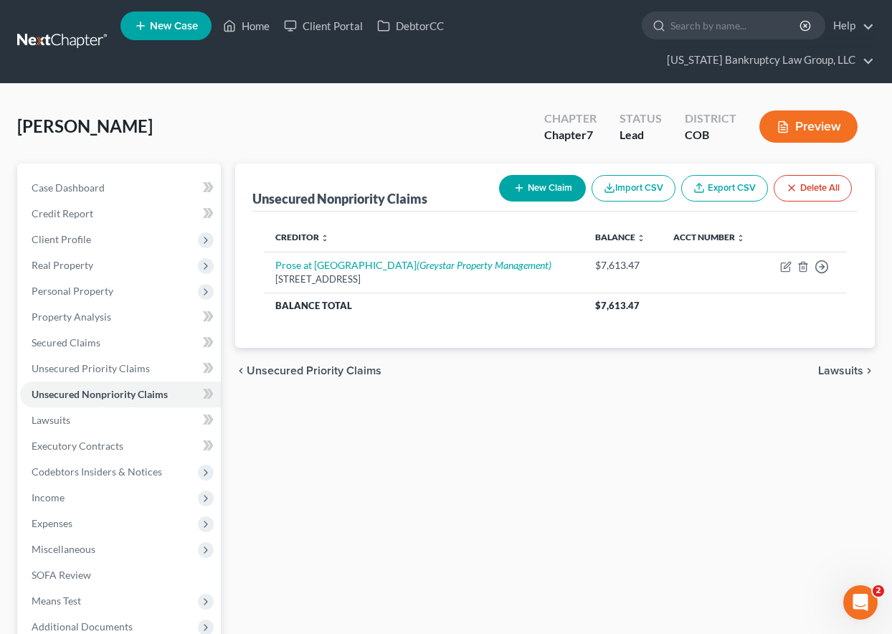
click at [558, 189] on button "New Claim" at bounding box center [542, 188] width 87 height 27
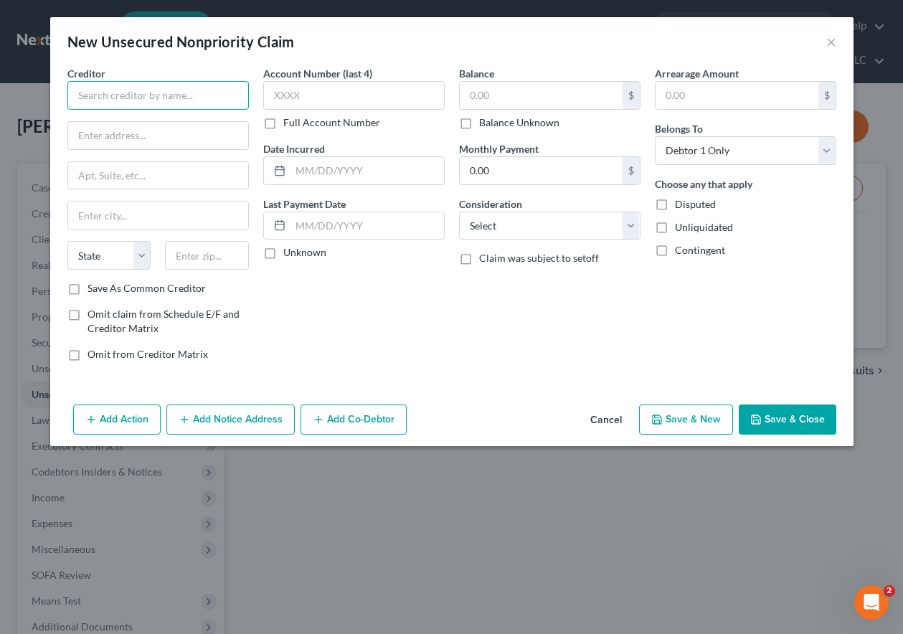
click at [131, 96] on input "text" at bounding box center [157, 95] width 181 height 29
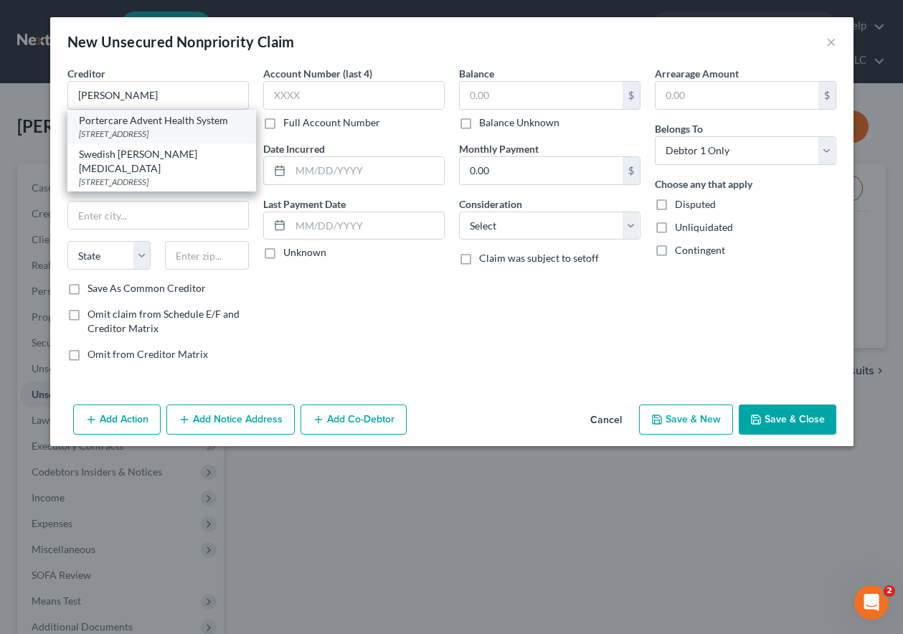
click at [133, 128] on div "[STREET_ADDRESS]" at bounding box center [162, 134] width 166 height 12
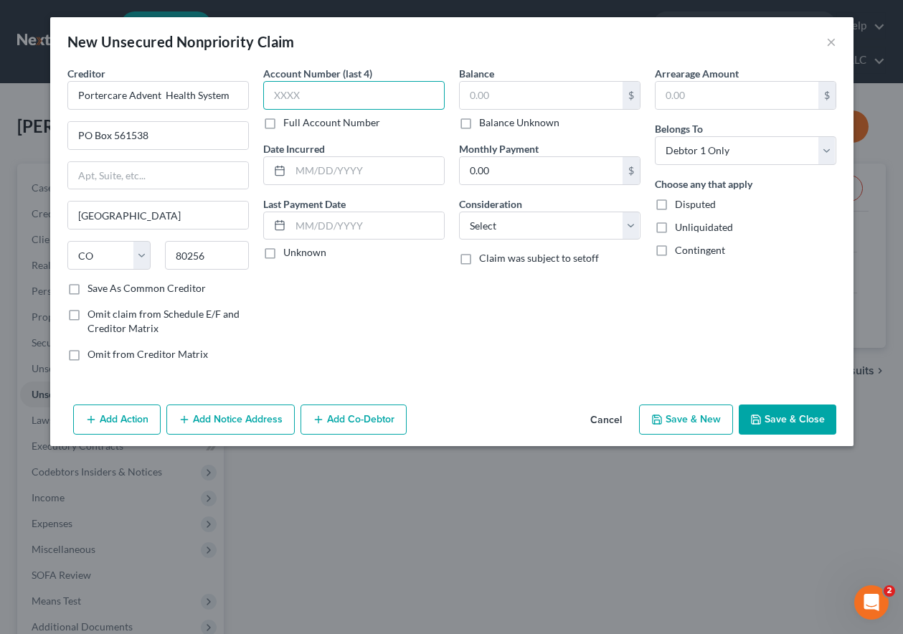
click at [324, 95] on input "text" at bounding box center [353, 95] width 181 height 29
click at [673, 415] on button "Save & New" at bounding box center [686, 419] width 94 height 30
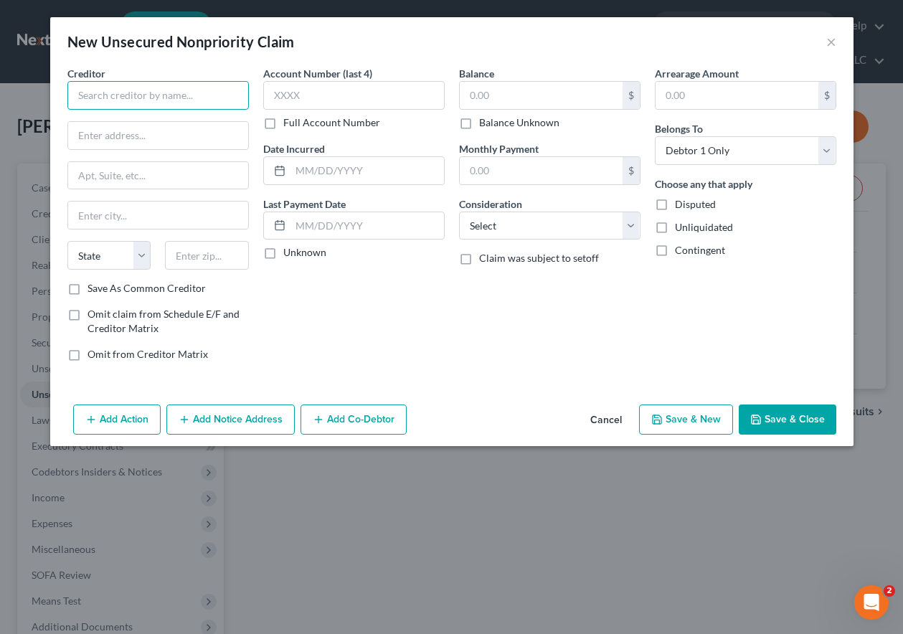
click at [146, 92] on input "text" at bounding box center [157, 95] width 181 height 29
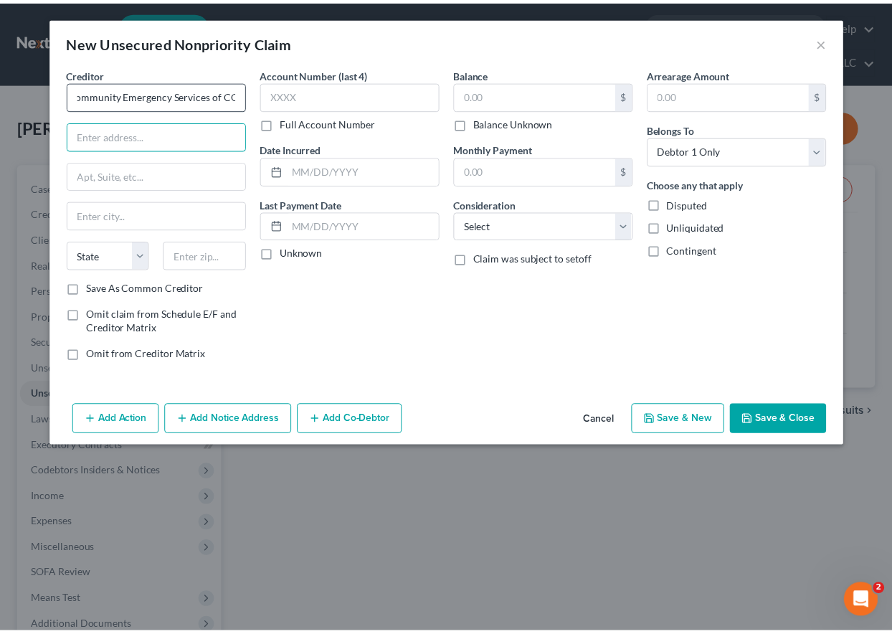
scroll to position [0, 0]
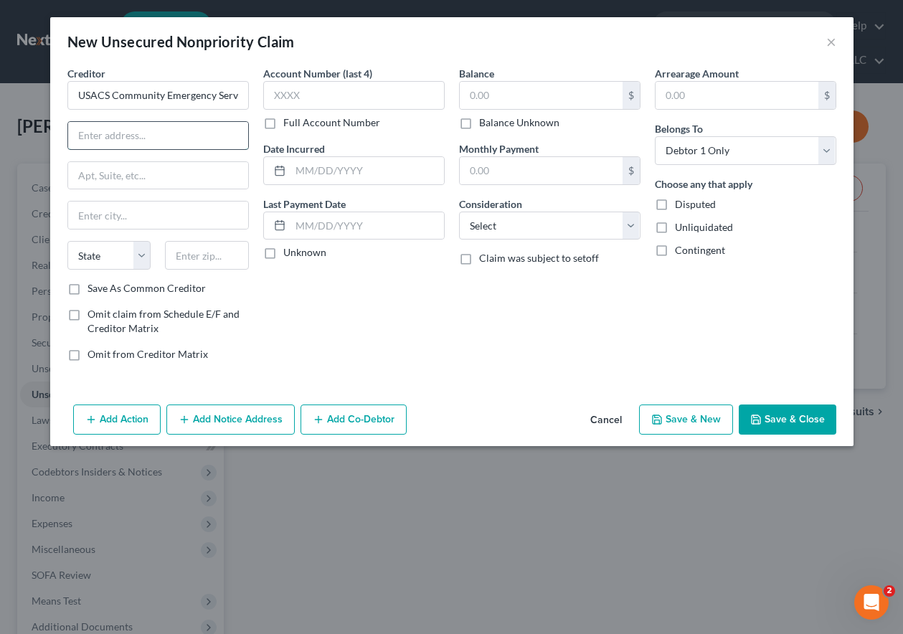
click at [161, 134] on input "text" at bounding box center [158, 135] width 180 height 27
click at [196, 253] on input "text" at bounding box center [207, 255] width 84 height 29
click at [87, 287] on label "Save As Common Creditor" at bounding box center [146, 288] width 118 height 14
click at [93, 287] on input "Save As Common Creditor" at bounding box center [97, 285] width 9 height 9
click at [519, 90] on input "text" at bounding box center [541, 95] width 163 height 27
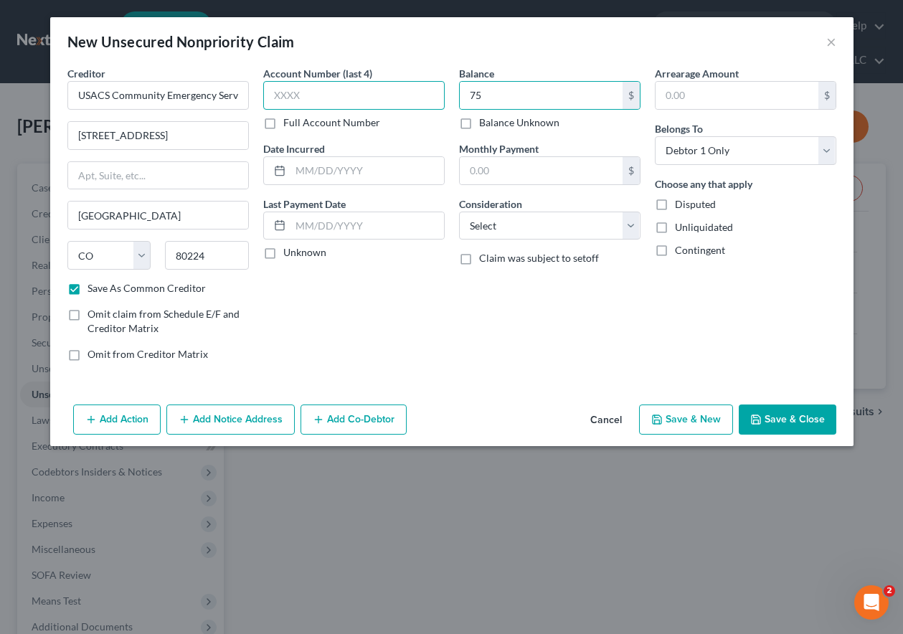
click at [323, 98] on input "text" at bounding box center [353, 95] width 181 height 29
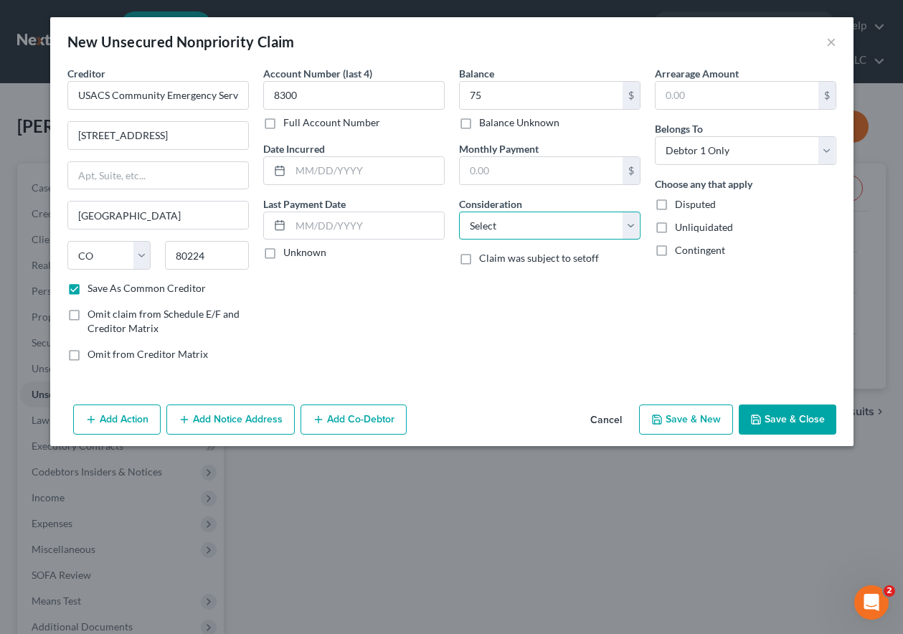
click at [510, 223] on select "Select Cable / Satellite Services Collection Agency Credit Card Debt Debt Couns…" at bounding box center [549, 225] width 181 height 29
click at [459, 211] on select "Select Cable / Satellite Services Collection Agency Credit Card Debt Debt Couns…" at bounding box center [549, 225] width 181 height 29
click at [781, 414] on button "Save & Close" at bounding box center [787, 419] width 98 height 30
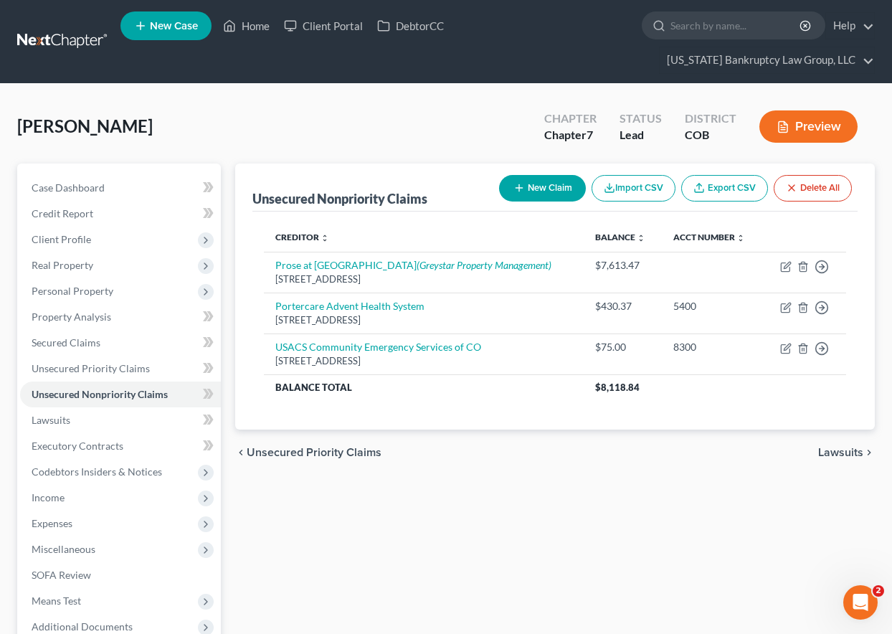
click at [543, 522] on div "Unsecured Nonpriority Claims New Claim Import CSV Export CSV Delete All Credito…" at bounding box center [555, 429] width 654 height 533
click at [47, 495] on span "Income" at bounding box center [48, 497] width 33 height 12
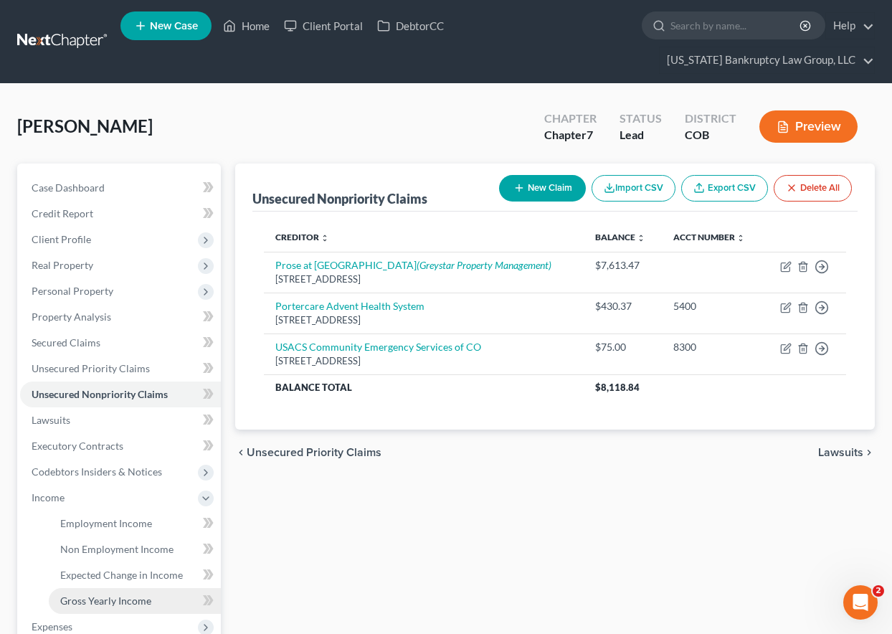
click at [121, 603] on span "Gross Yearly Income" at bounding box center [105, 600] width 91 height 12
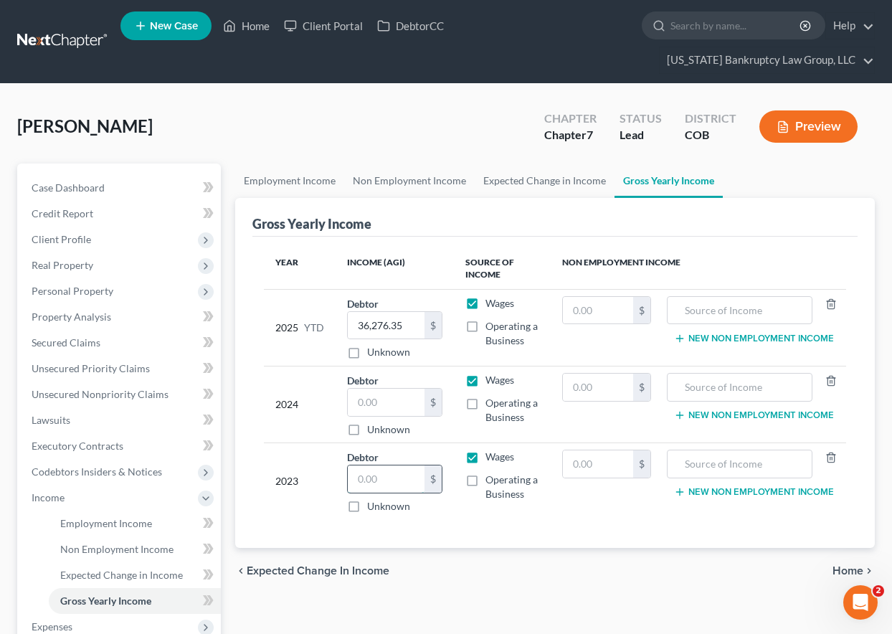
drag, startPoint x: 394, startPoint y: 488, endPoint x: 400, endPoint y: 481, distance: 8.6
click at [396, 488] on input "text" at bounding box center [386, 478] width 77 height 27
click at [384, 401] on input "text" at bounding box center [386, 402] width 77 height 27
click at [473, 90] on div "[PERSON_NAME] Upgraded Chapter Chapter 7 Status Lead District COB Preview Petit…" at bounding box center [446, 456] width 892 height 744
click at [78, 282] on span "Personal Property" at bounding box center [120, 291] width 201 height 26
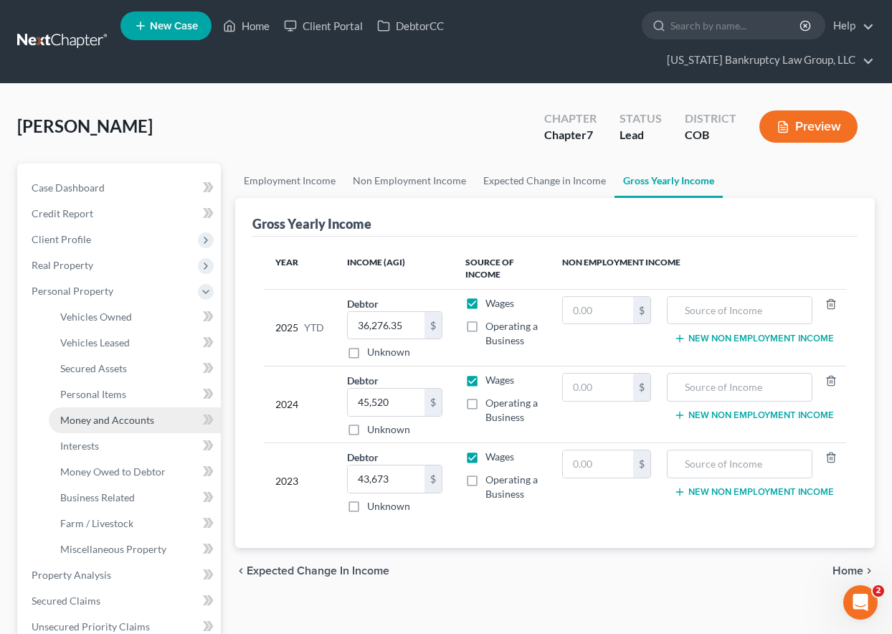
click at [120, 417] on span "Money and Accounts" at bounding box center [107, 420] width 94 height 12
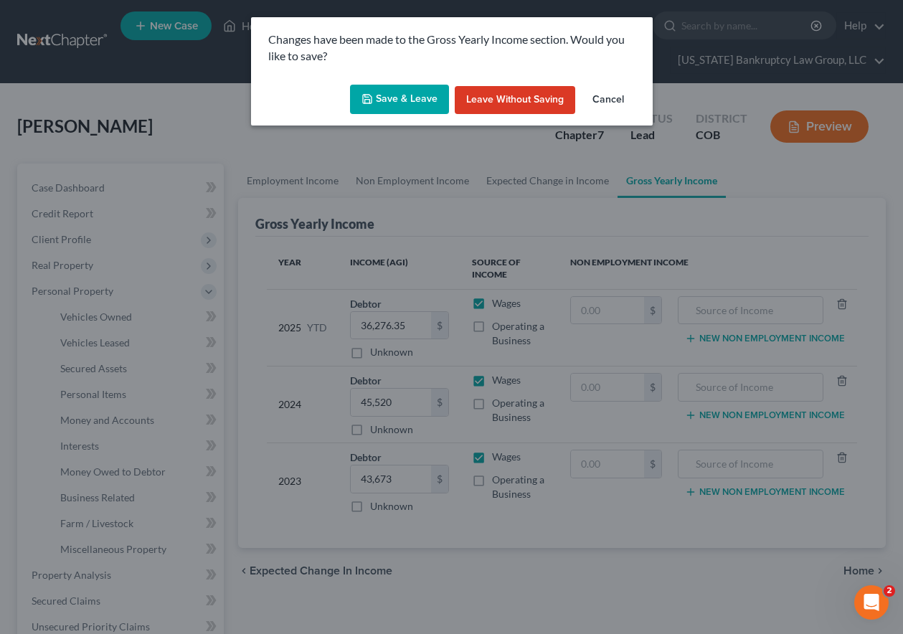
click at [409, 100] on button "Save & Leave" at bounding box center [399, 100] width 99 height 30
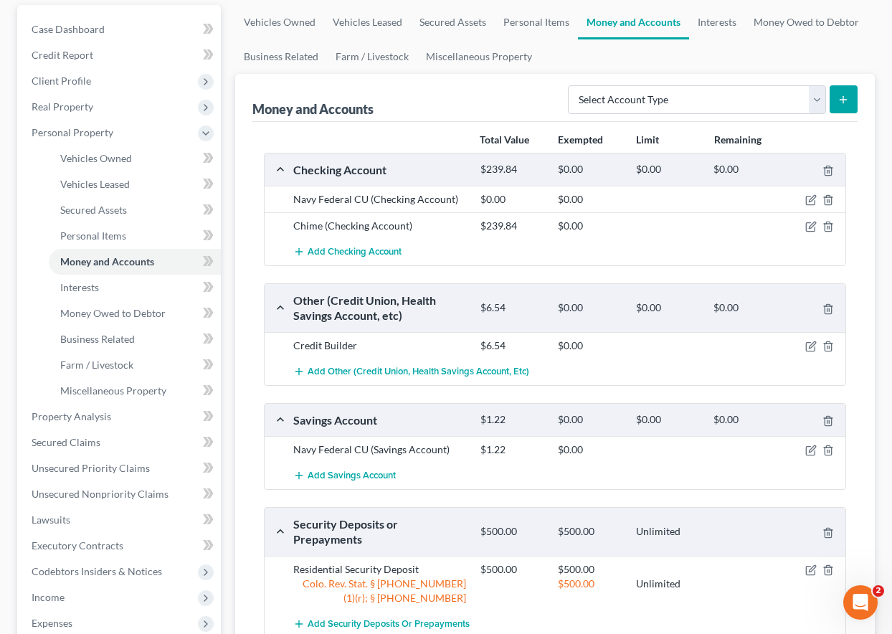
scroll to position [215, 0]
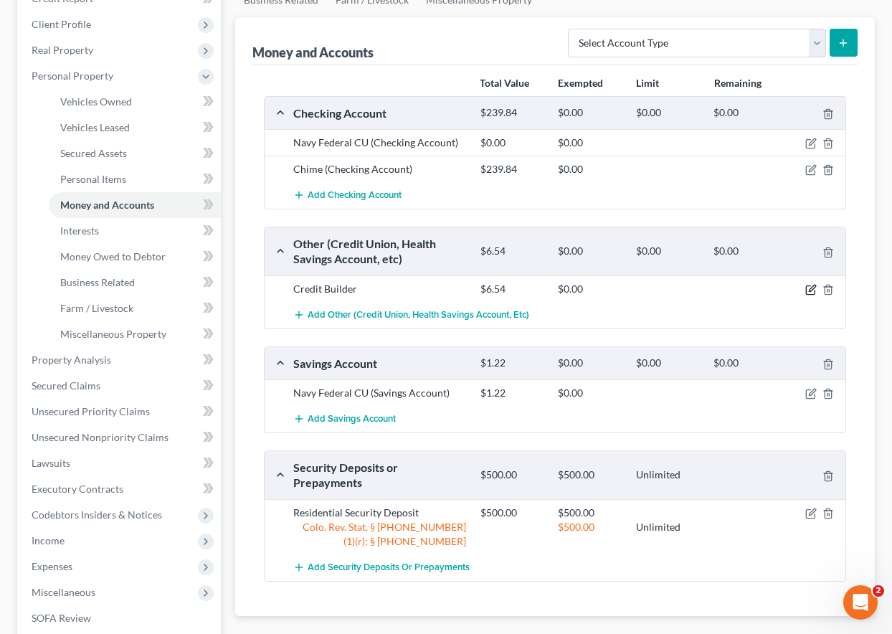
drag, startPoint x: 809, startPoint y: 290, endPoint x: 815, endPoint y: 257, distance: 33.5
click at [814, 286] on icon "button" at bounding box center [810, 289] width 11 height 11
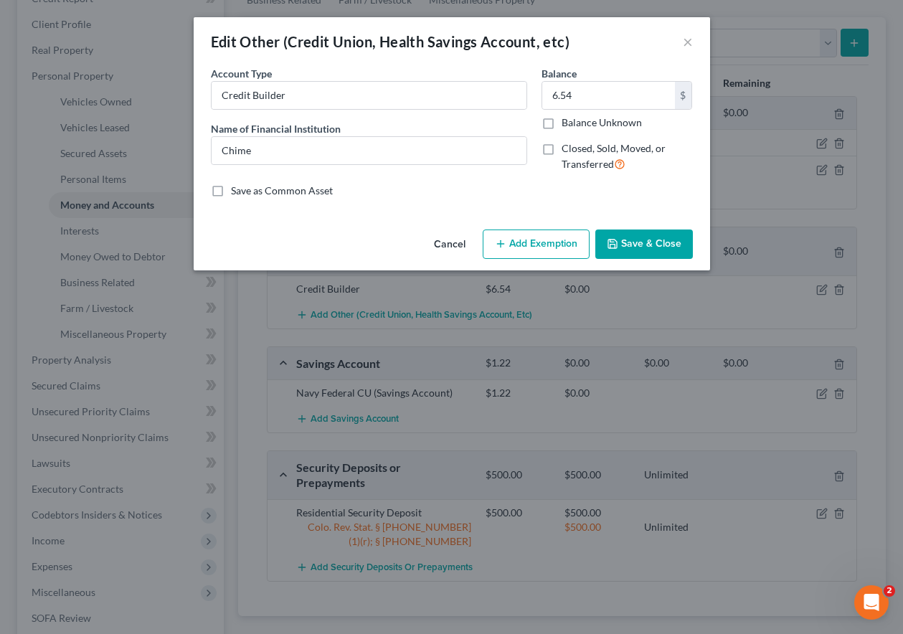
click at [457, 246] on button "Cancel" at bounding box center [449, 245] width 54 height 29
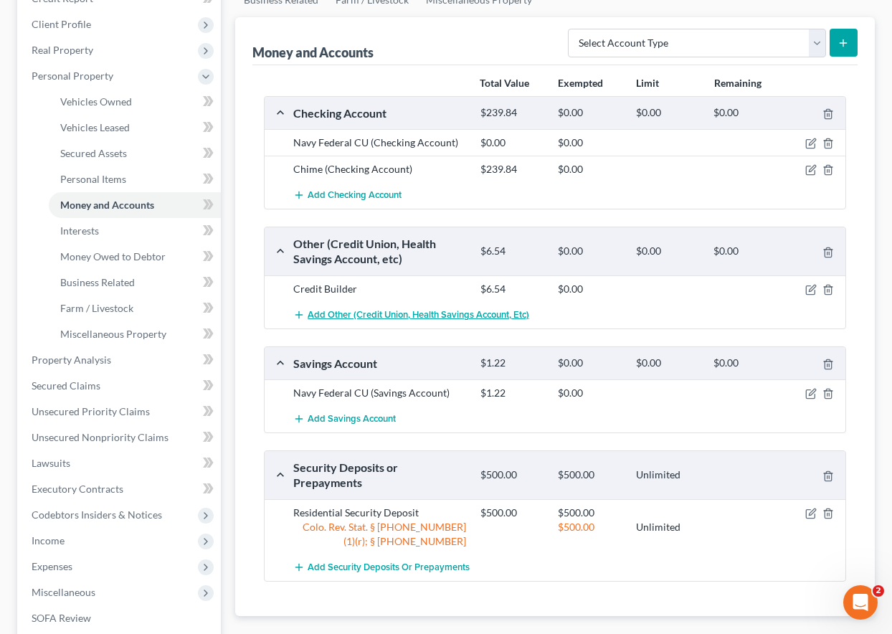
click at [430, 316] on span "Add Other (Credit Union, Health Savings Account, etc)" at bounding box center [419, 314] width 222 height 11
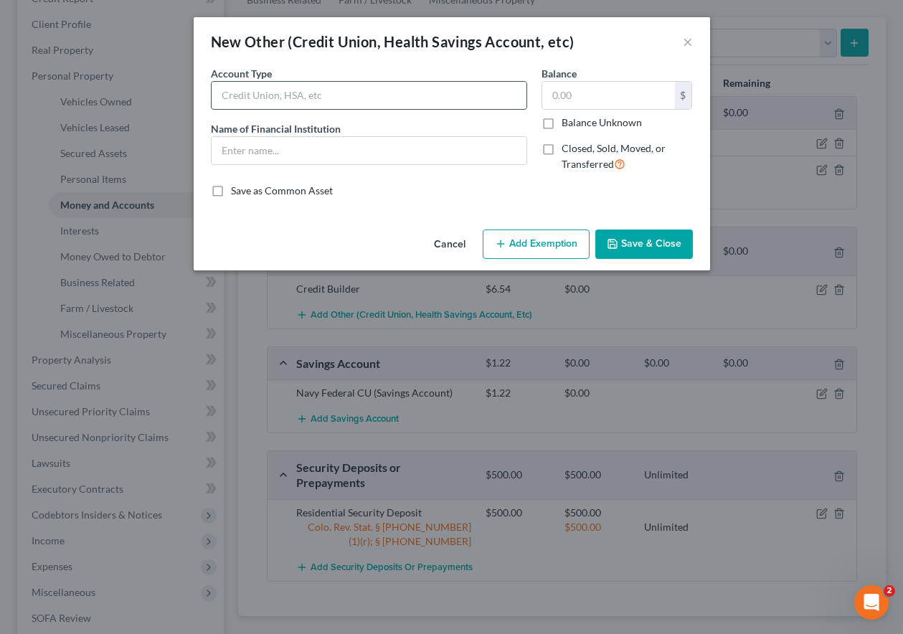
click at [308, 94] on input "text" at bounding box center [368, 95] width 315 height 27
click at [666, 243] on button "Save & Close" at bounding box center [644, 244] width 98 height 30
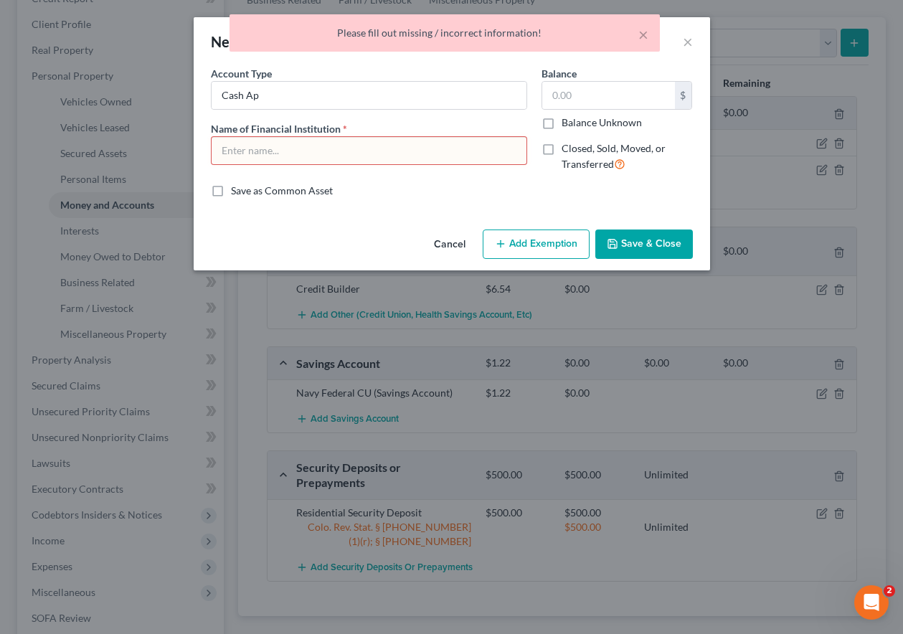
click at [385, 155] on input "text" at bounding box center [368, 150] width 315 height 27
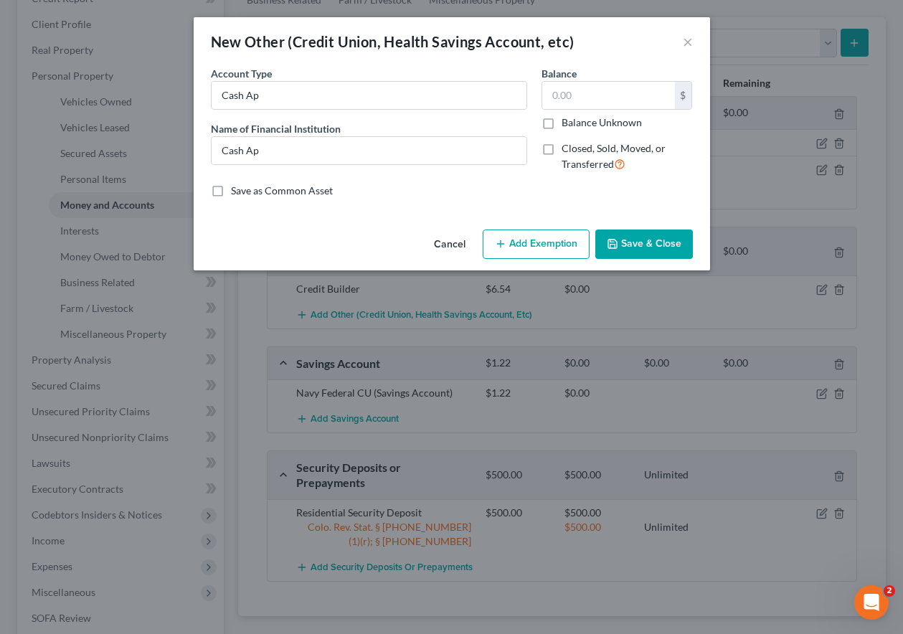
click at [656, 249] on button "Save & Close" at bounding box center [644, 244] width 98 height 30
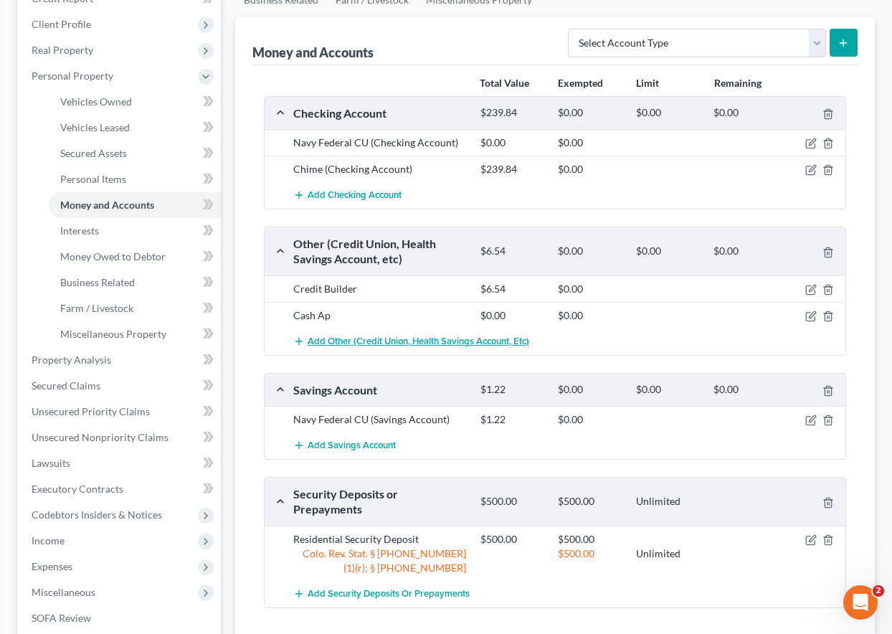
click at [422, 343] on span "Add Other (Credit Union, Health Savings Account, etc)" at bounding box center [419, 341] width 222 height 11
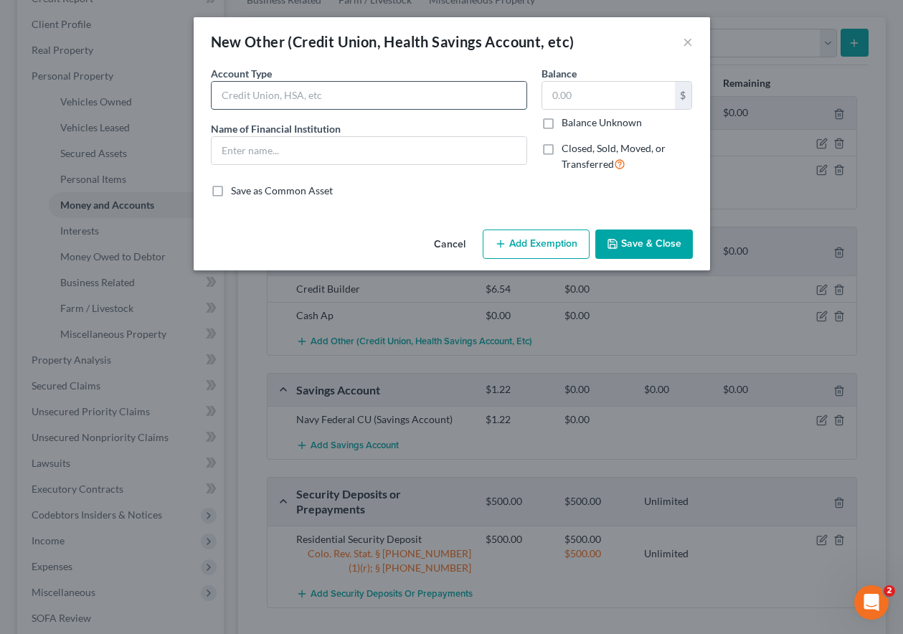
click at [275, 99] on input "text" at bounding box center [368, 95] width 315 height 27
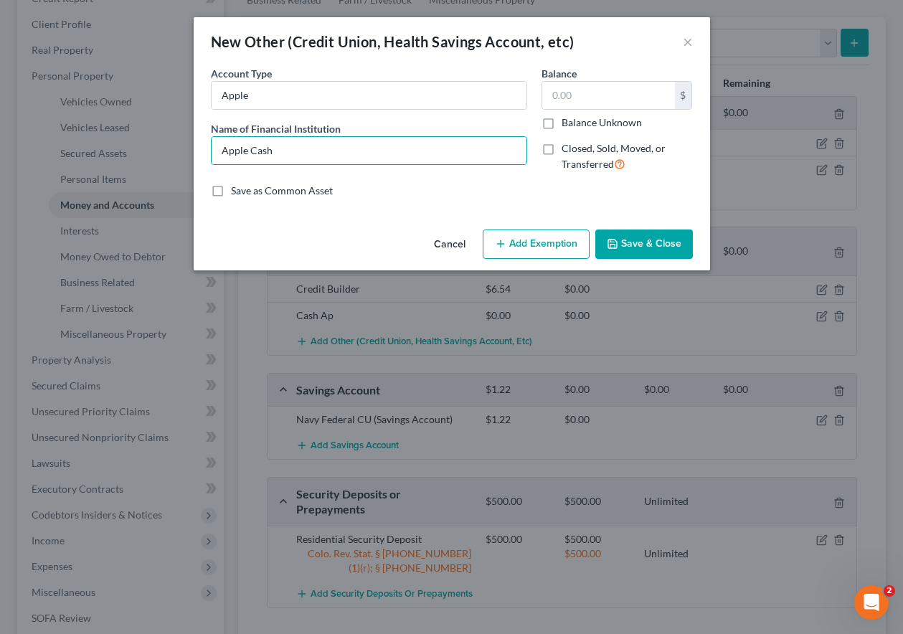
click at [653, 240] on button "Save & Close" at bounding box center [644, 244] width 98 height 30
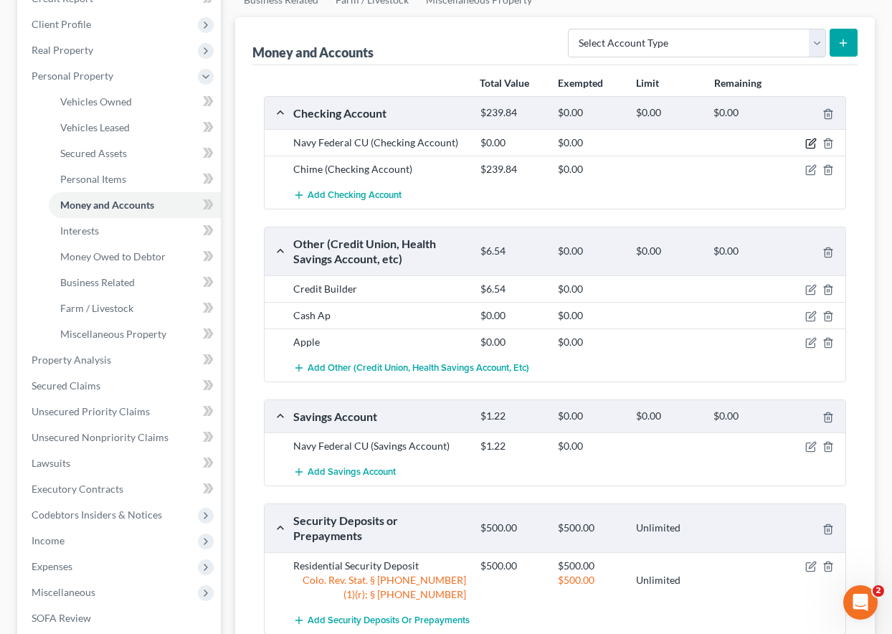
click at [811, 143] on icon "button" at bounding box center [812, 142] width 6 height 6
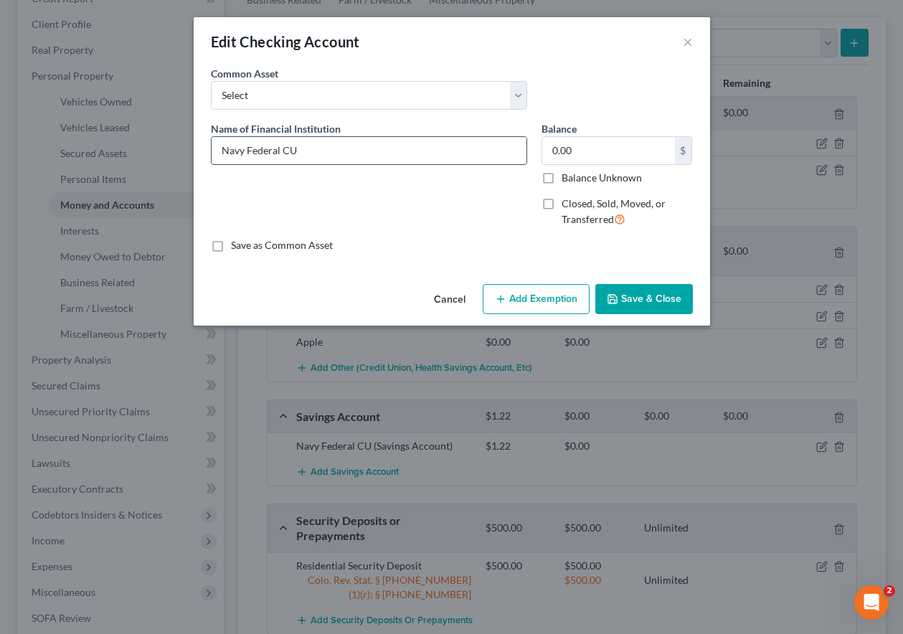
click at [327, 151] on input "Navy Federal CU" at bounding box center [368, 150] width 315 height 27
click at [567, 171] on input "Balance Unknown" at bounding box center [571, 175] width 9 height 9
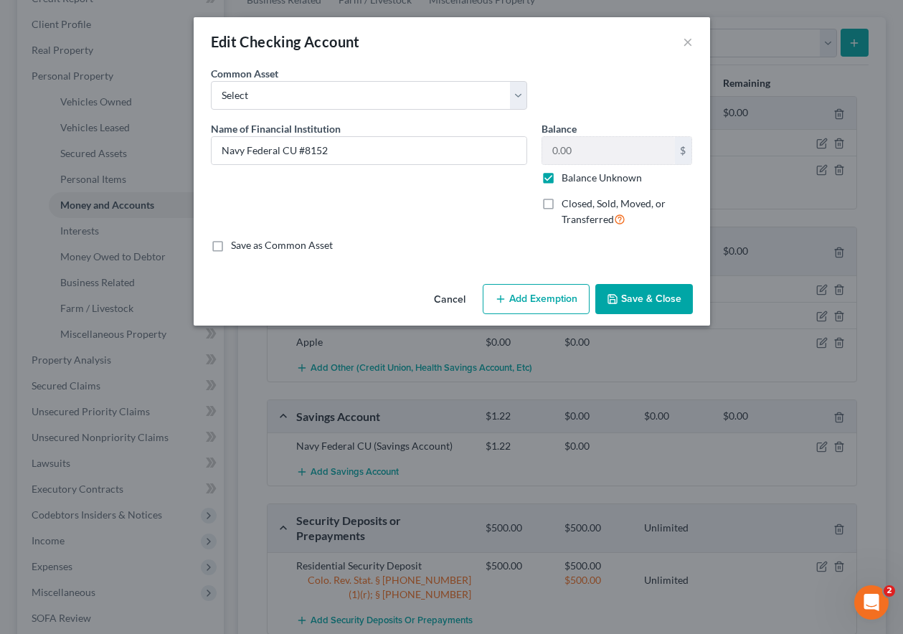
click at [526, 294] on button "Add Exemption" at bounding box center [536, 299] width 107 height 30
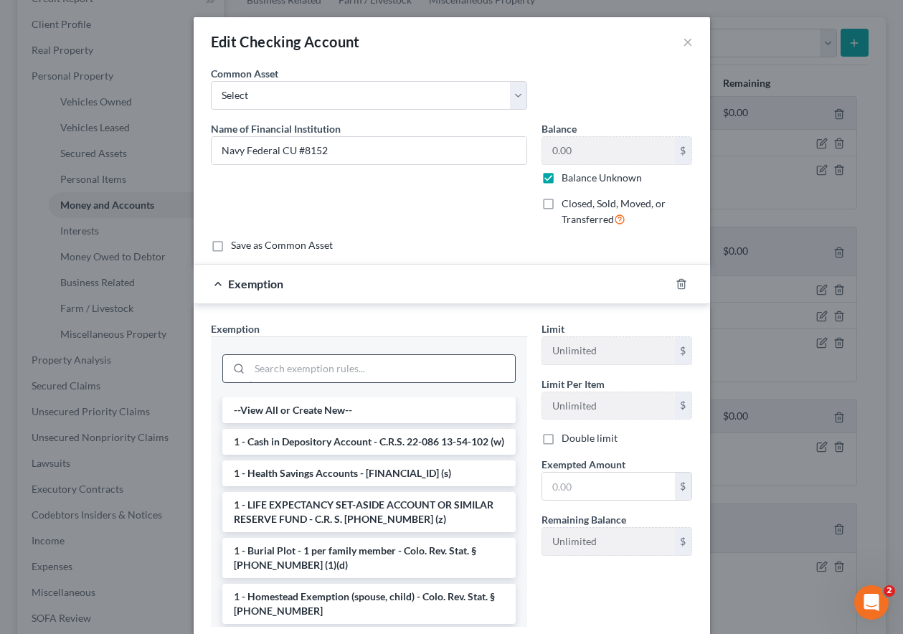
click at [402, 361] on input "search" at bounding box center [381, 368] width 265 height 27
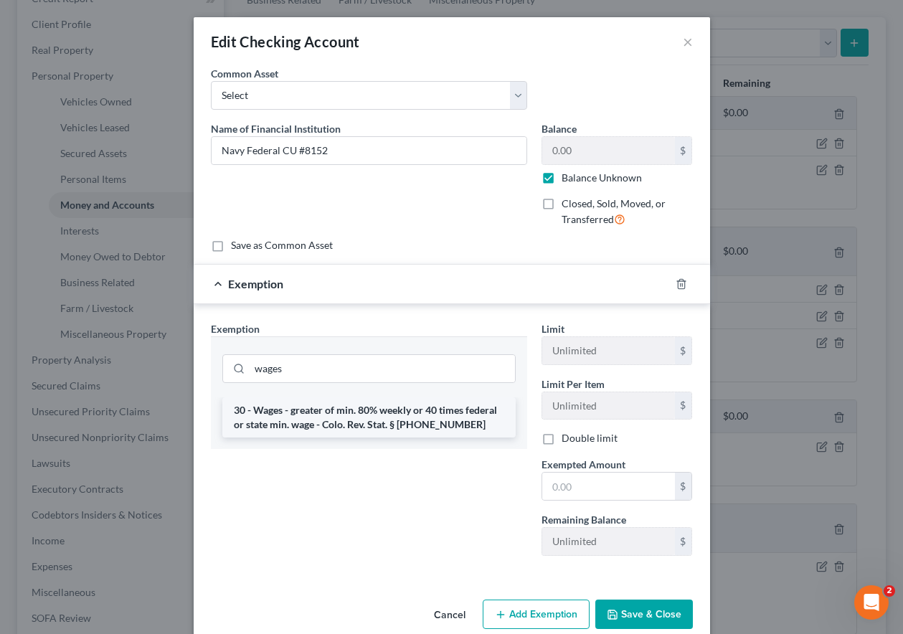
click at [372, 409] on li "30 - Wages - greater of min. 80% weekly or 40 times federal or state min. wage …" at bounding box center [368, 417] width 293 height 40
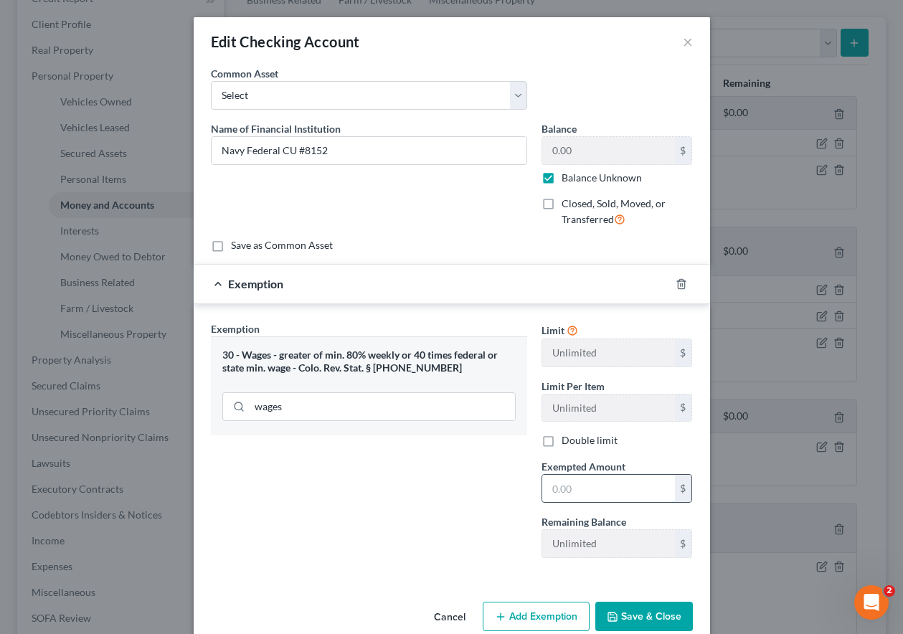
click at [575, 485] on input "text" at bounding box center [608, 488] width 133 height 27
click at [422, 518] on div "Exemption Set must be selected for CA. Exemption * 30 - Wages - greater of min.…" at bounding box center [369, 445] width 331 height 248
click at [647, 617] on button "Save & Close" at bounding box center [644, 617] width 98 height 30
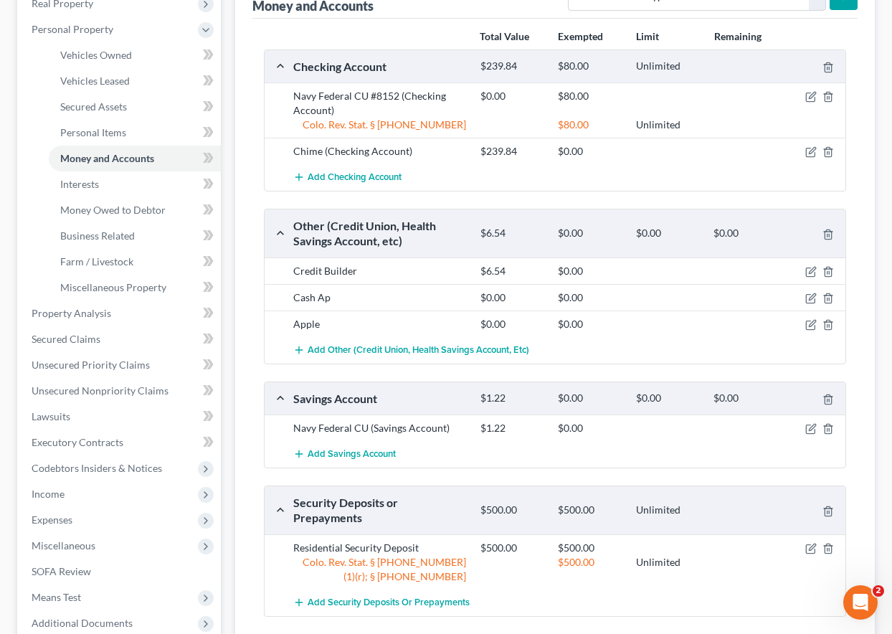
scroll to position [287, 0]
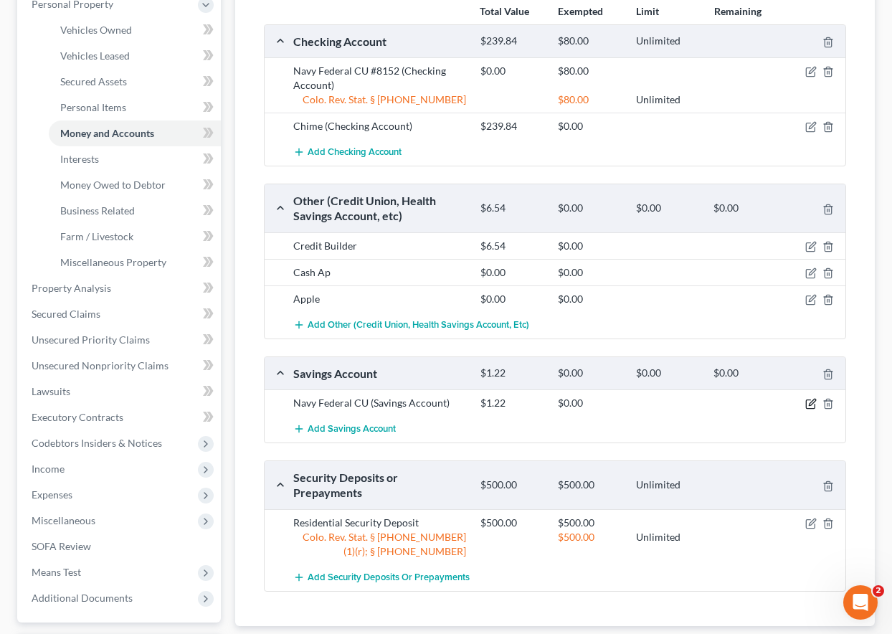
click at [813, 405] on icon "button" at bounding box center [810, 403] width 11 height 11
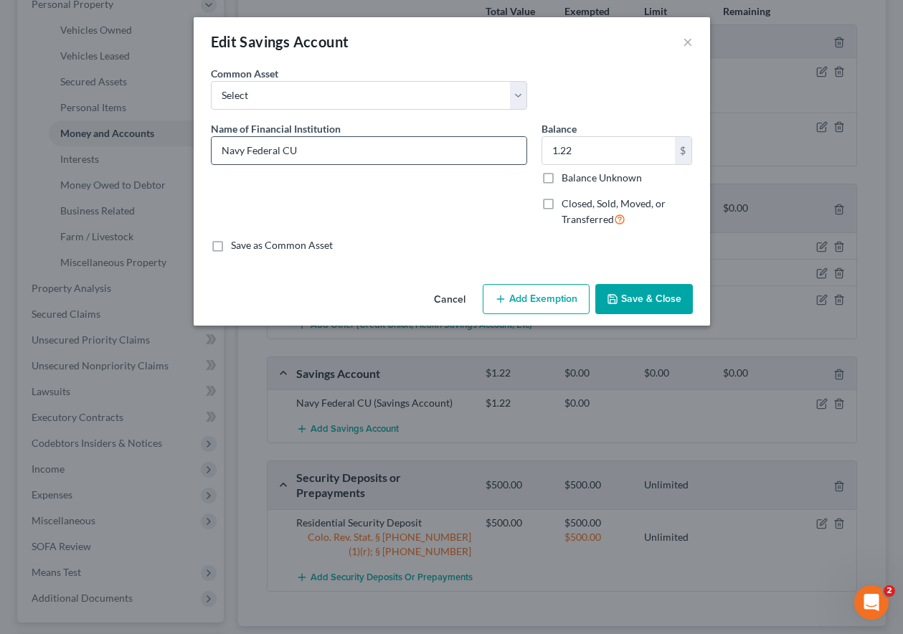
click at [314, 142] on input "Navy Federal CU" at bounding box center [368, 150] width 315 height 27
click at [567, 171] on input "Balance Unknown" at bounding box center [571, 175] width 9 height 9
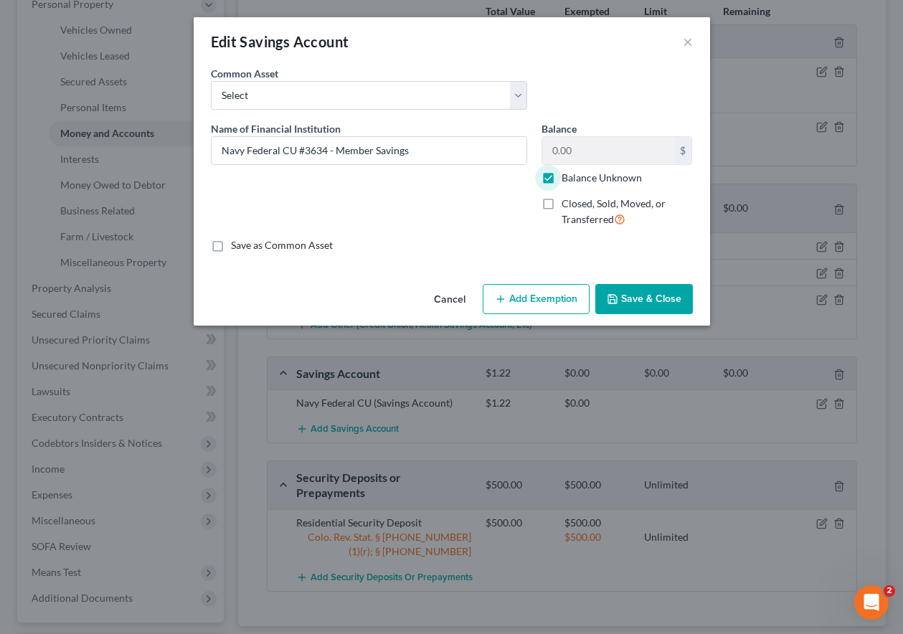
click at [546, 310] on button "Add Exemption" at bounding box center [536, 299] width 107 height 30
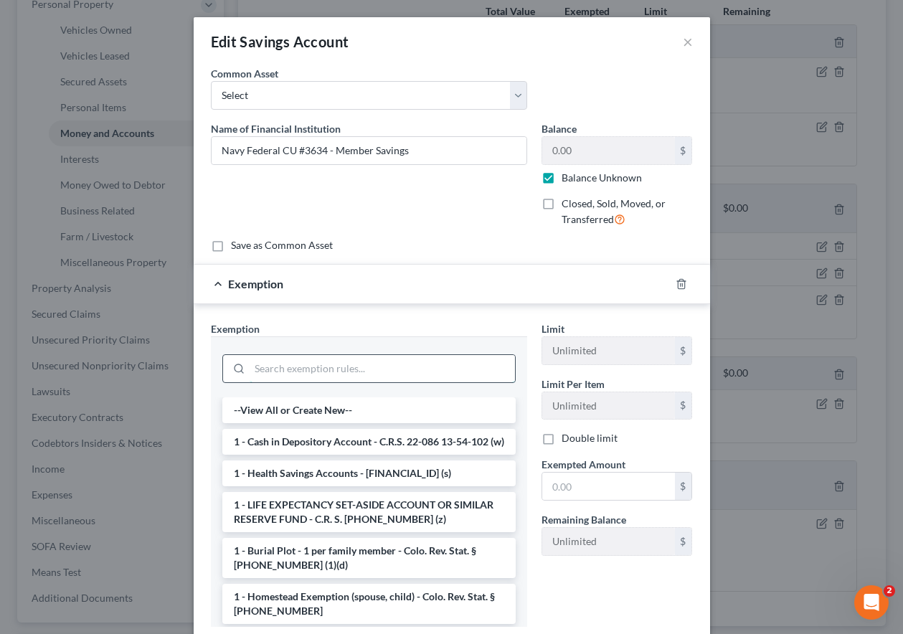
click at [456, 364] on input "search" at bounding box center [381, 368] width 265 height 27
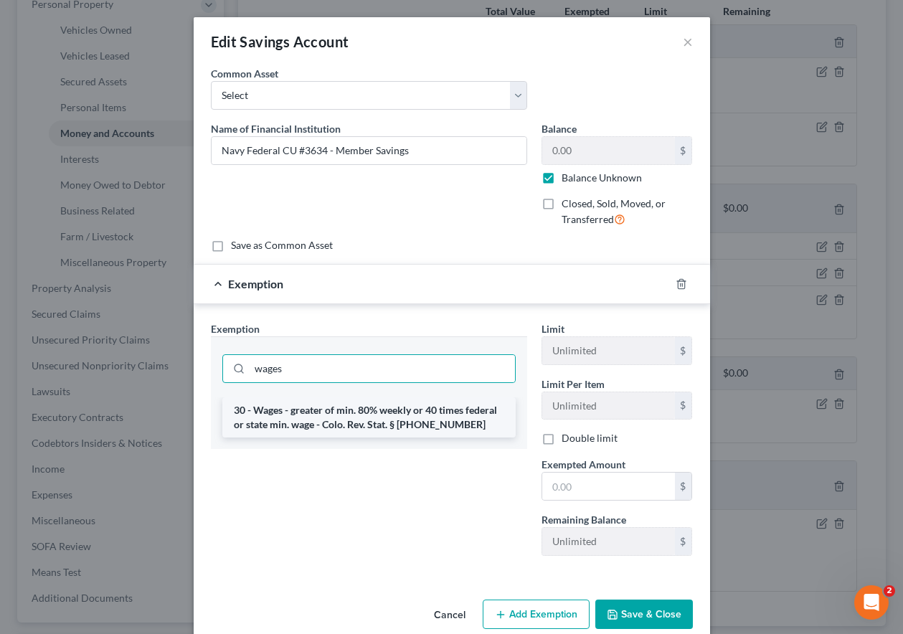
click at [434, 410] on li "30 - Wages - greater of min. 80% weekly or 40 times federal or state min. wage …" at bounding box center [368, 417] width 293 height 40
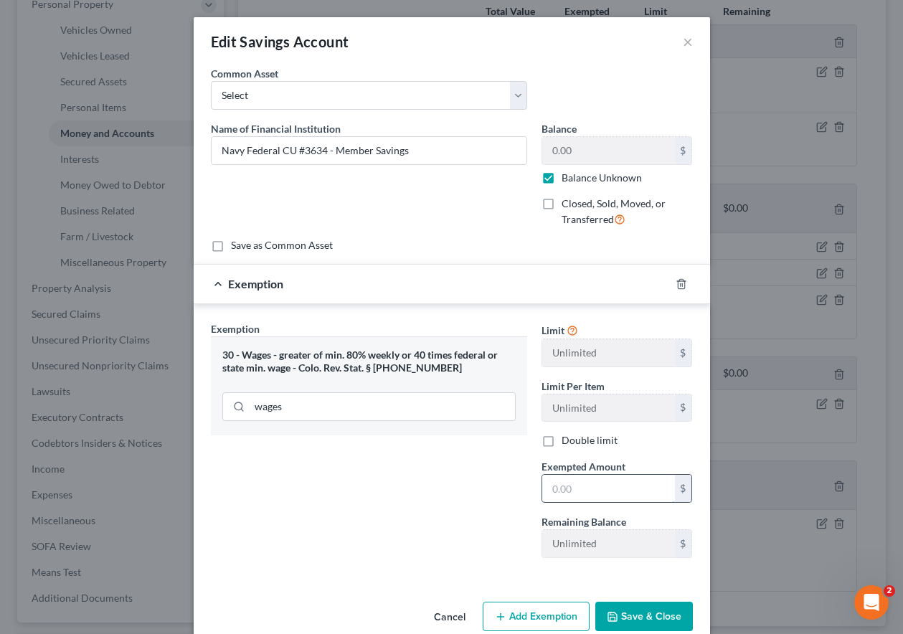
click at [603, 496] on input "text" at bounding box center [608, 488] width 133 height 27
click at [419, 501] on div "Exemption Set must be selected for CA. Exemption * 30 - Wages - greater of min.…" at bounding box center [369, 445] width 331 height 248
click at [619, 603] on button "Save & Close" at bounding box center [644, 617] width 98 height 30
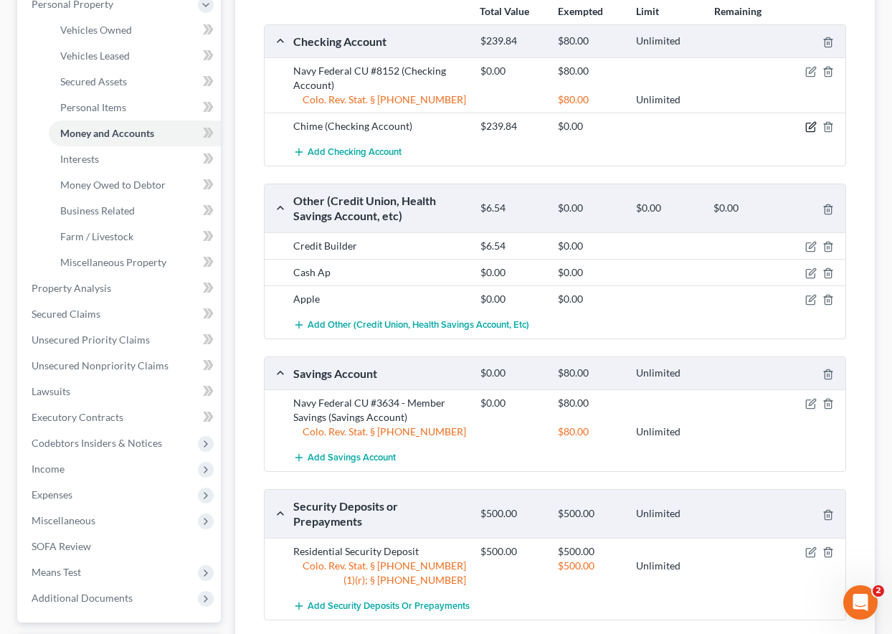
click at [809, 125] on icon "button" at bounding box center [810, 126] width 11 height 11
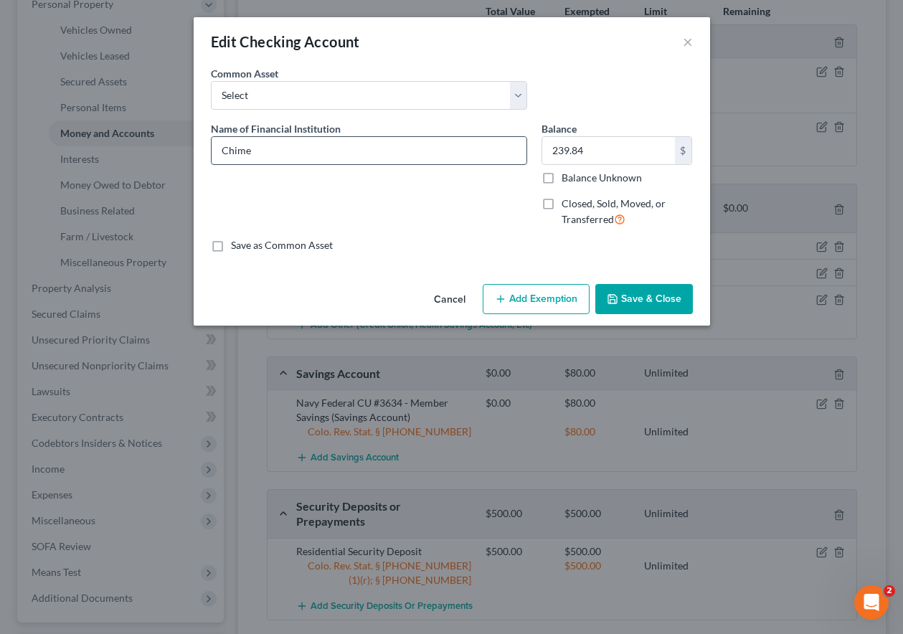
click at [340, 152] on input "Chime" at bounding box center [368, 150] width 315 height 27
click at [561, 179] on label "Balance Unknown" at bounding box center [601, 178] width 80 height 14
click at [567, 179] on input "Balance Unknown" at bounding box center [571, 175] width 9 height 9
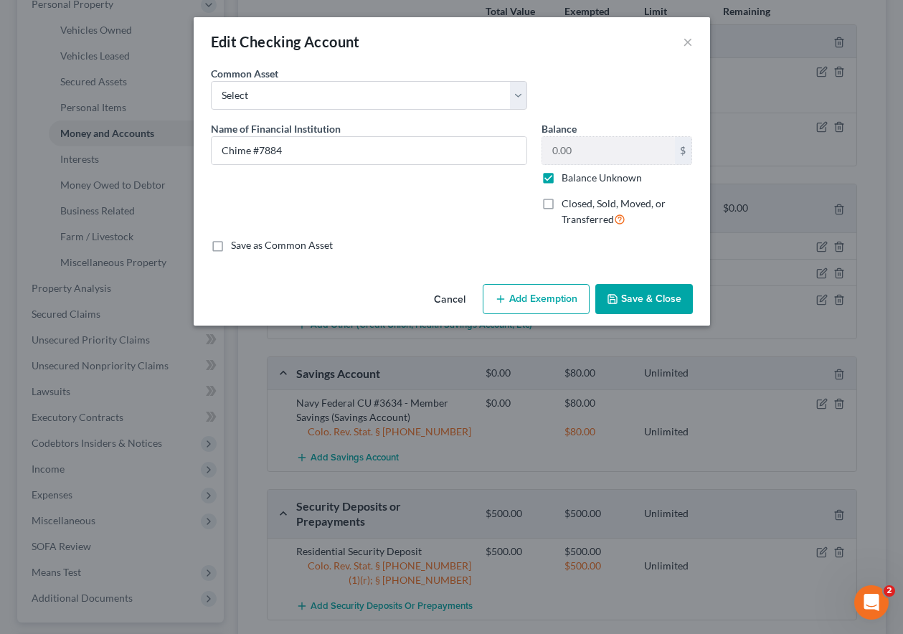
click at [546, 290] on button "Add Exemption" at bounding box center [536, 299] width 107 height 30
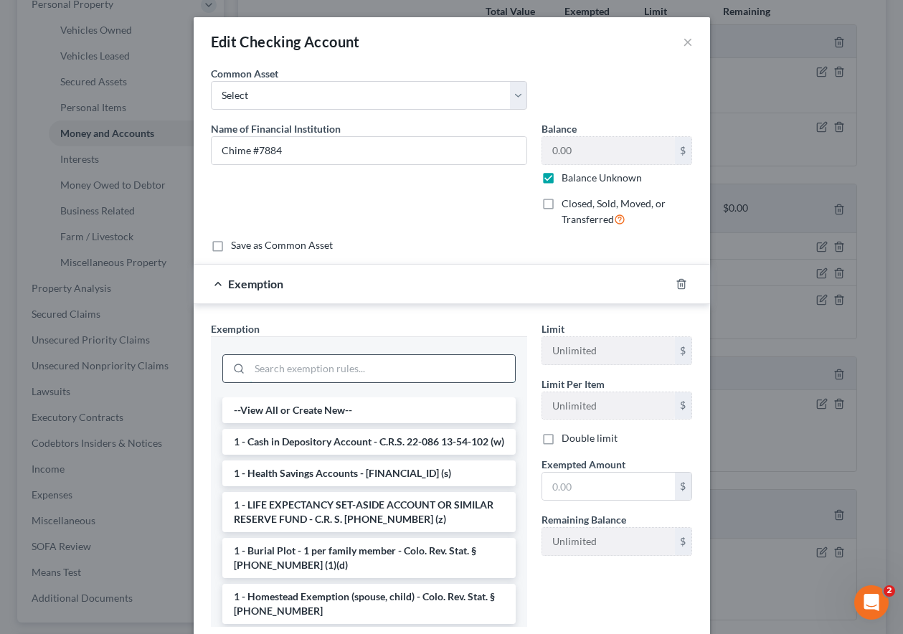
click at [401, 363] on input "search" at bounding box center [381, 368] width 265 height 27
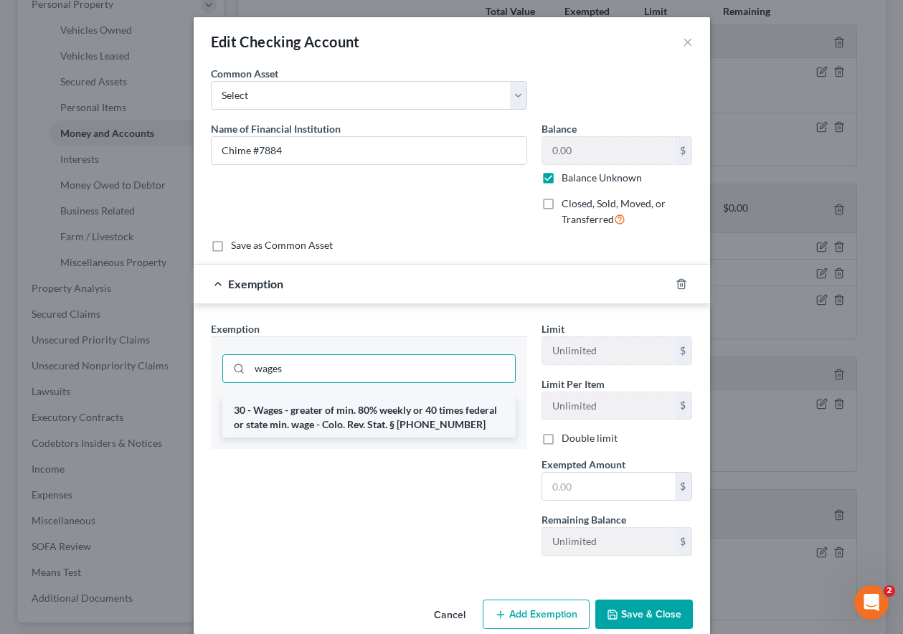
click at [388, 411] on li "30 - Wages - greater of min. 80% weekly or 40 times federal or state min. wage …" at bounding box center [368, 417] width 293 height 40
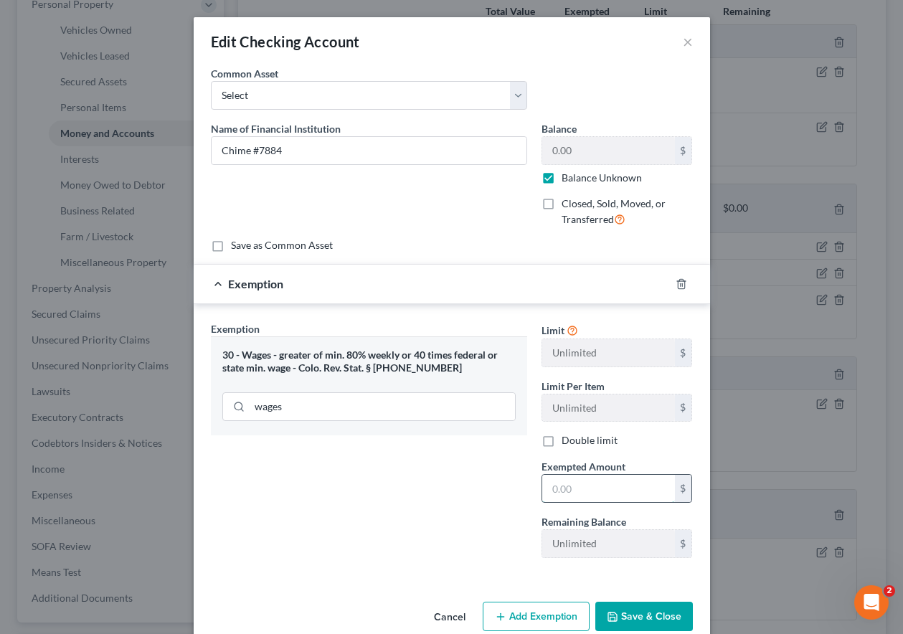
click at [576, 485] on input "text" at bounding box center [608, 488] width 133 height 27
click at [660, 621] on button "Save & Close" at bounding box center [644, 617] width 98 height 30
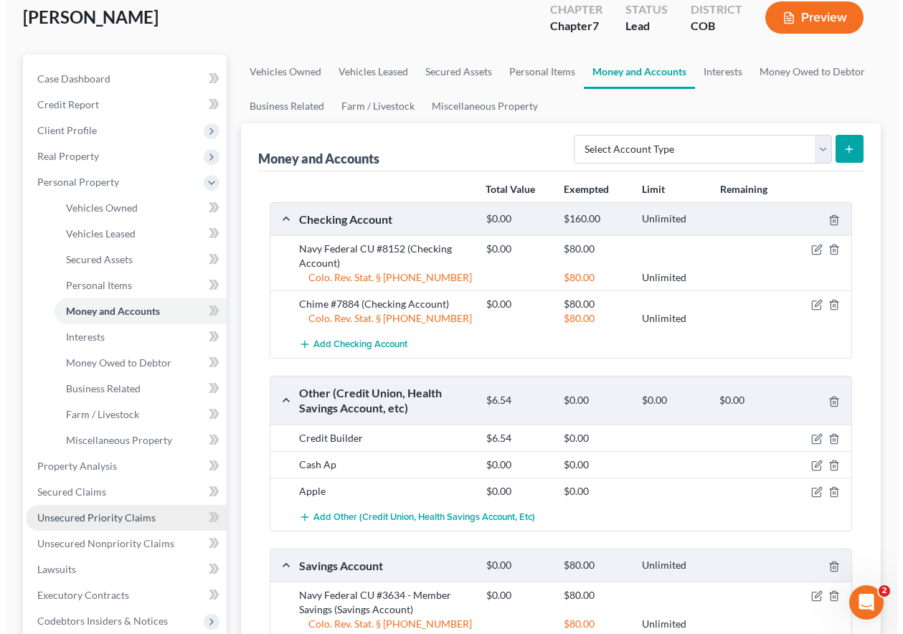
scroll to position [0, 0]
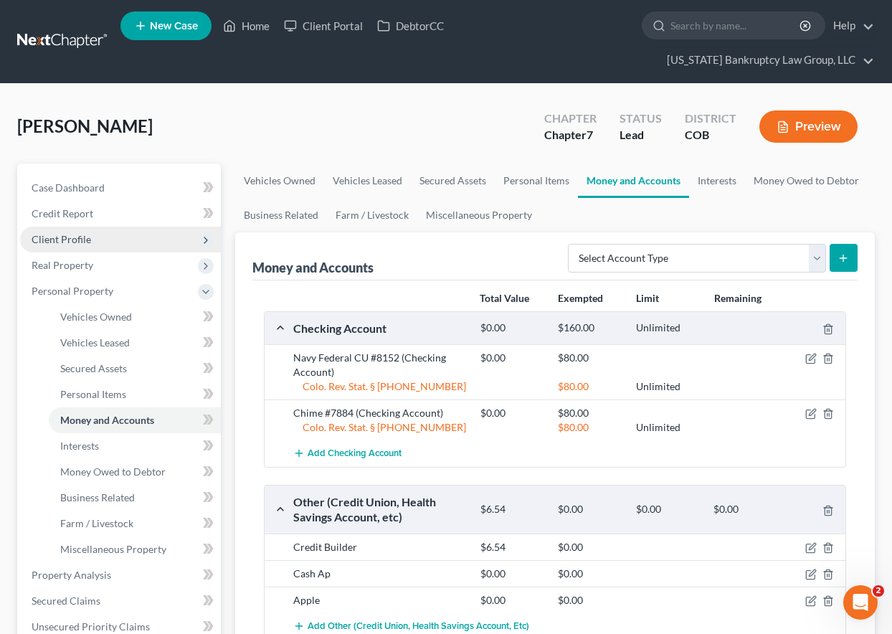
click at [68, 234] on span "Client Profile" at bounding box center [62, 239] width 60 height 12
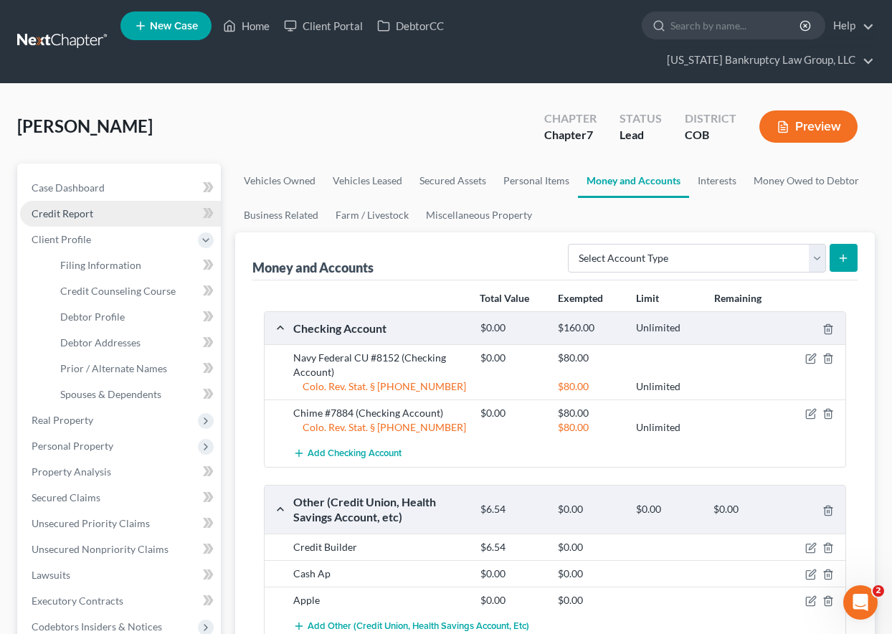
click at [67, 216] on span "Credit Report" at bounding box center [63, 213] width 62 height 12
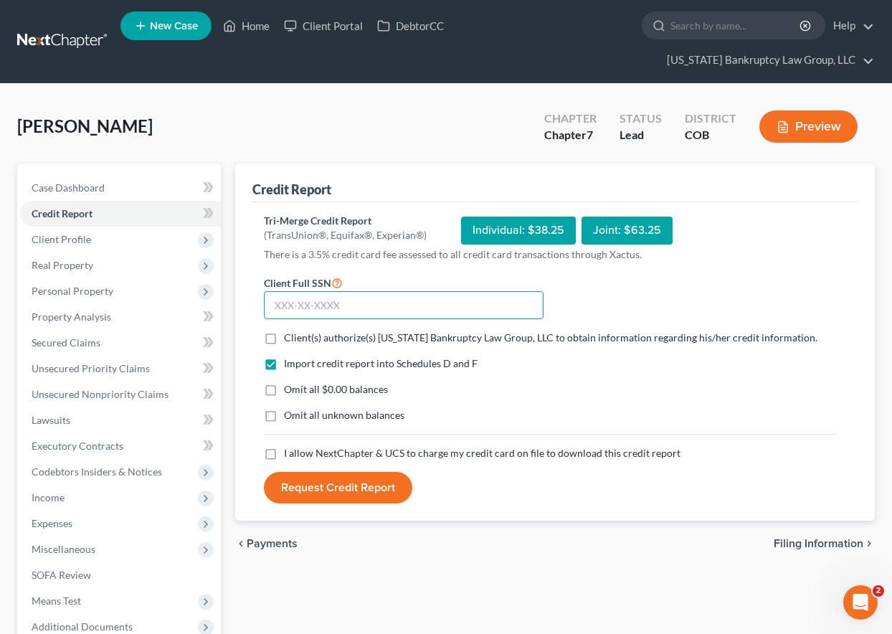
click at [349, 308] on input "text" at bounding box center [404, 305] width 280 height 29
click at [284, 340] on label "Client(s) authorize(s) [US_STATE] Bankruptcy Law Group, LLC to obtain informati…" at bounding box center [550, 338] width 533 height 14
click at [290, 340] on input "Client(s) authorize(s) [US_STATE] Bankruptcy Law Group, LLC to obtain informati…" at bounding box center [294, 335] width 9 height 9
drag, startPoint x: 276, startPoint y: 390, endPoint x: 270, endPoint y: 407, distance: 18.1
click at [284, 390] on label "Omit all $0.00 balances" at bounding box center [336, 389] width 104 height 14
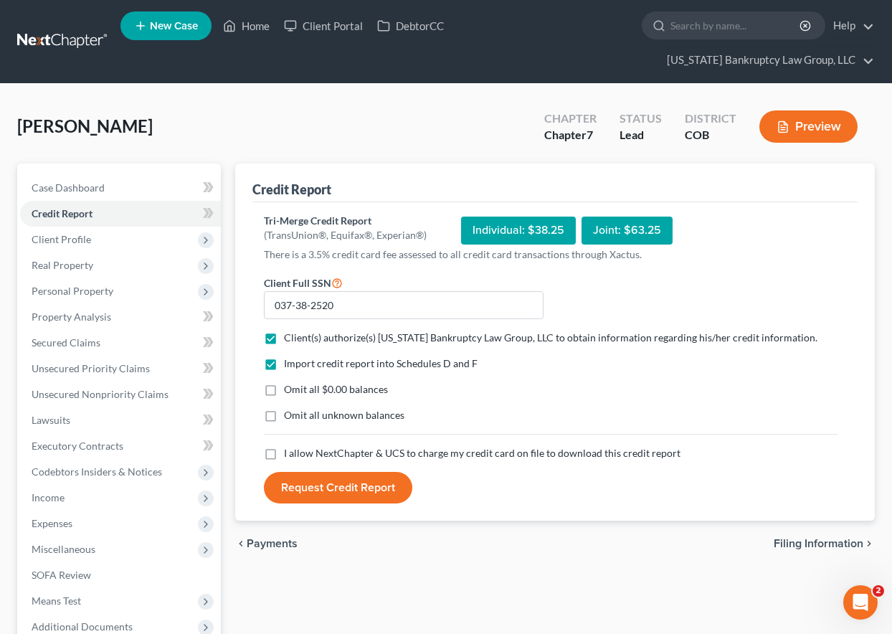
click at [290, 390] on input "Omit all $0.00 balances" at bounding box center [294, 386] width 9 height 9
drag, startPoint x: 270, startPoint y: 414, endPoint x: 268, endPoint y: 447, distance: 33.8
click at [284, 415] on label "Omit all unknown balances" at bounding box center [344, 415] width 120 height 14
click at [290, 415] on input "Omit all unknown balances" at bounding box center [294, 412] width 9 height 9
click at [284, 451] on label "I allow NextChapter & UCS to charge my credit card on file to download this cre…" at bounding box center [482, 453] width 396 height 14
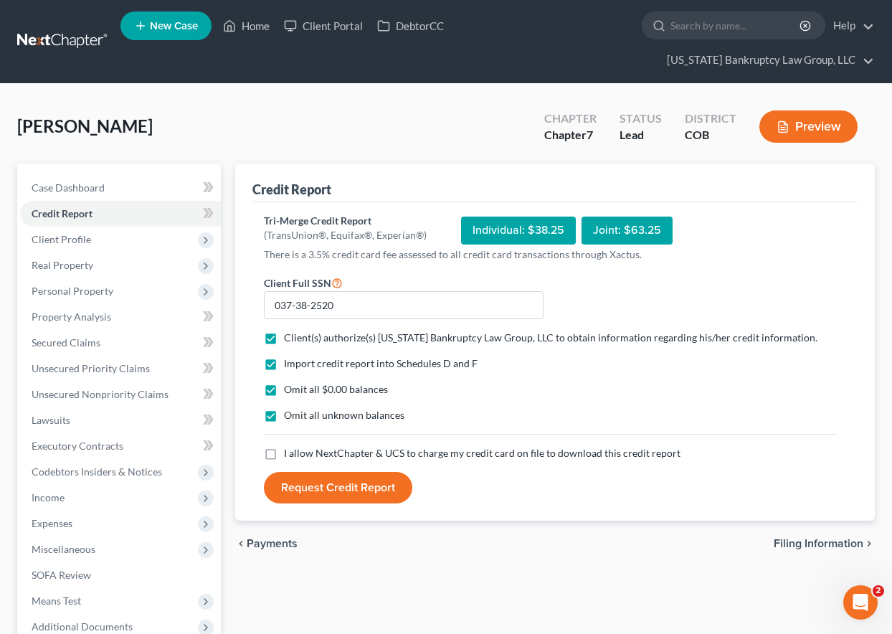
click at [290, 451] on input "I allow NextChapter & UCS to charge my credit card on file to download this cre…" at bounding box center [294, 450] width 9 height 9
click at [322, 510] on div "Tri-Merge Credit Report (TransUnion®, Equifax®, Experian®) Individual: $38.25 J…" at bounding box center [554, 361] width 605 height 319
click at [321, 498] on button "Request Credit Report" at bounding box center [338, 488] width 148 height 32
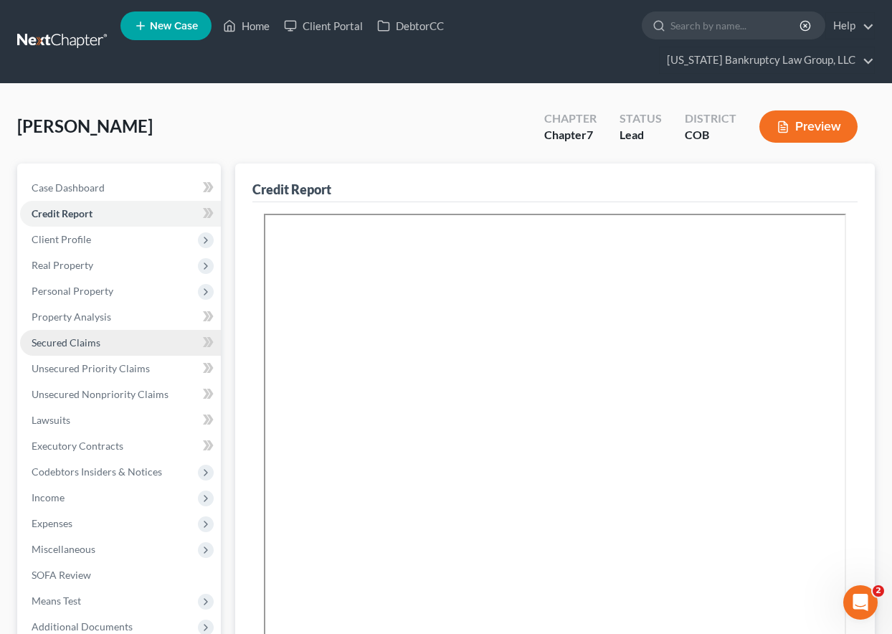
click at [87, 342] on span "Secured Claims" at bounding box center [66, 342] width 69 height 12
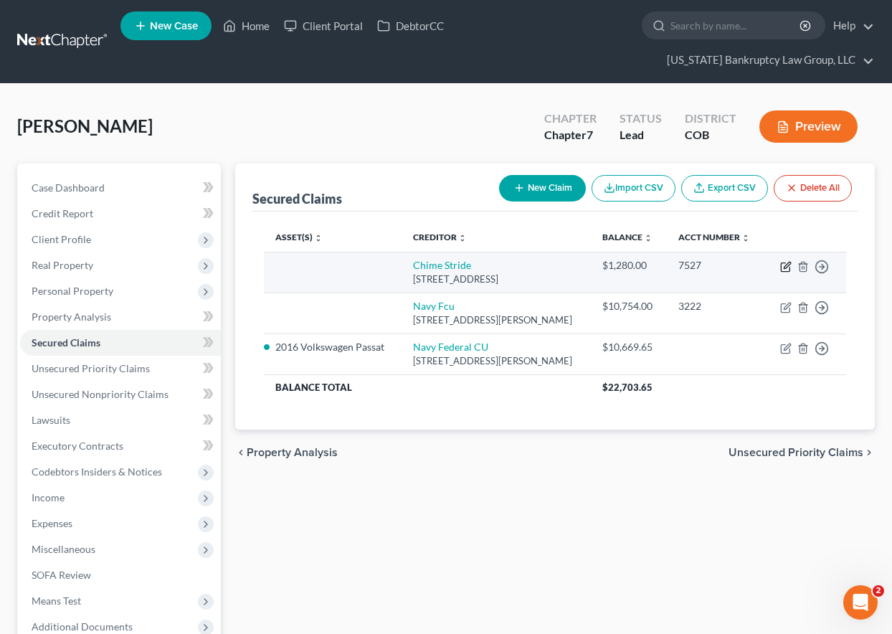
click at [784, 272] on icon "button" at bounding box center [785, 266] width 11 height 11
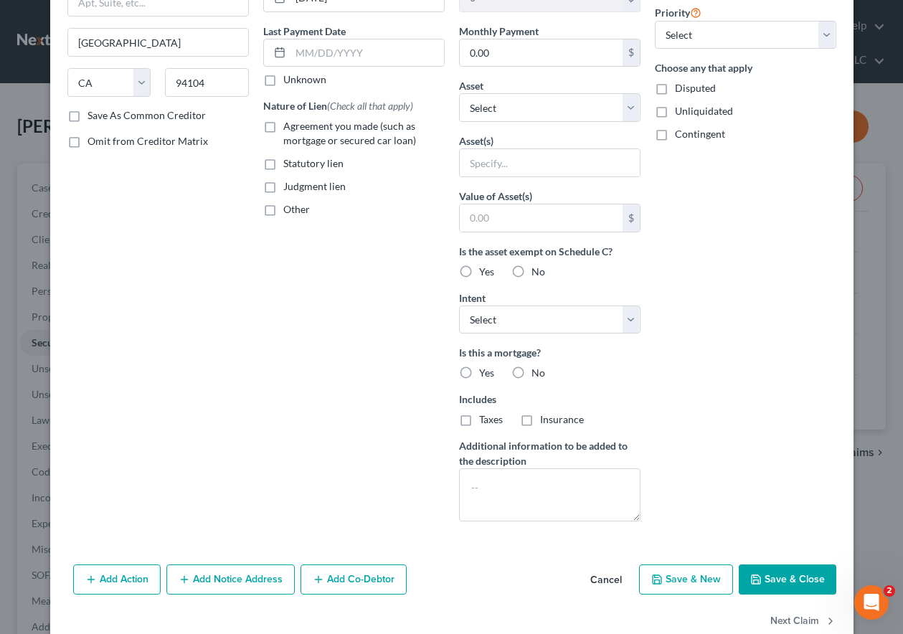
scroll to position [204, 0]
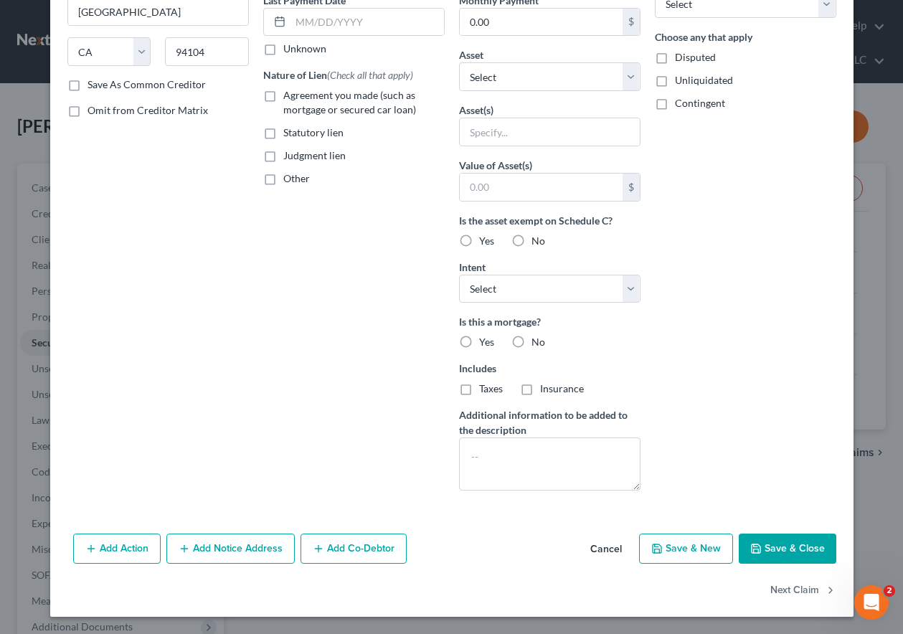
click at [609, 548] on button "Cancel" at bounding box center [606, 549] width 54 height 29
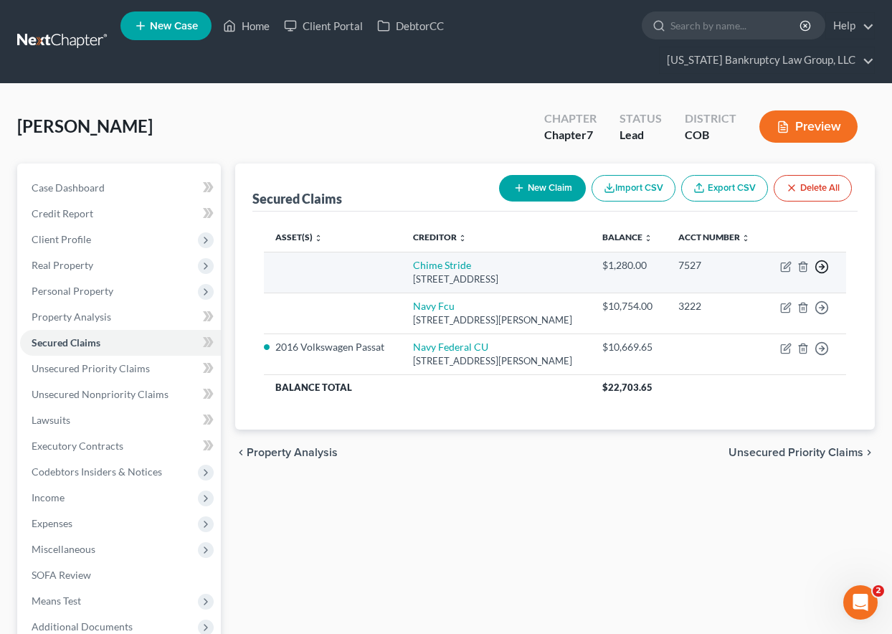
click at [823, 270] on polyline "button" at bounding box center [823, 267] width 2 height 5
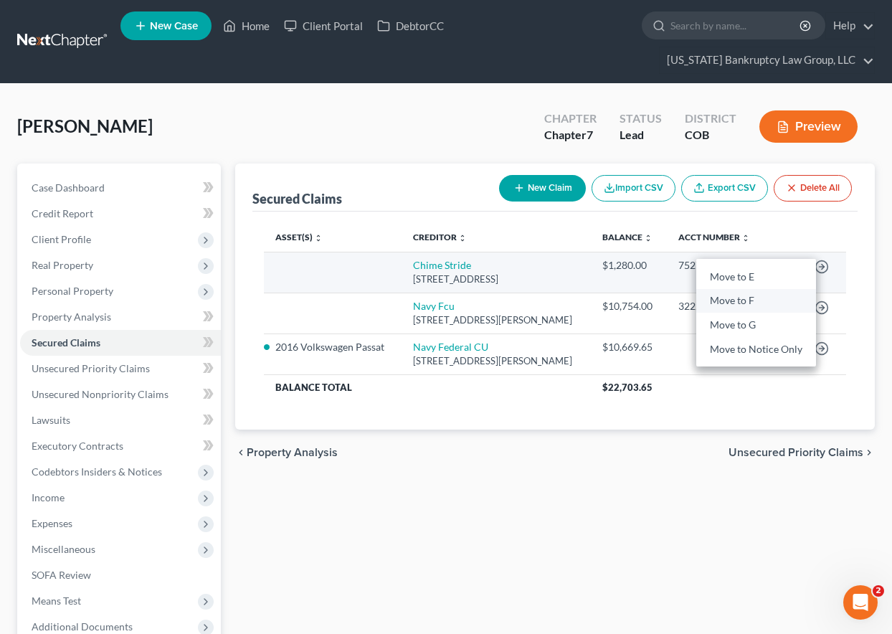
click at [750, 313] on link "Move to F" at bounding box center [756, 301] width 120 height 24
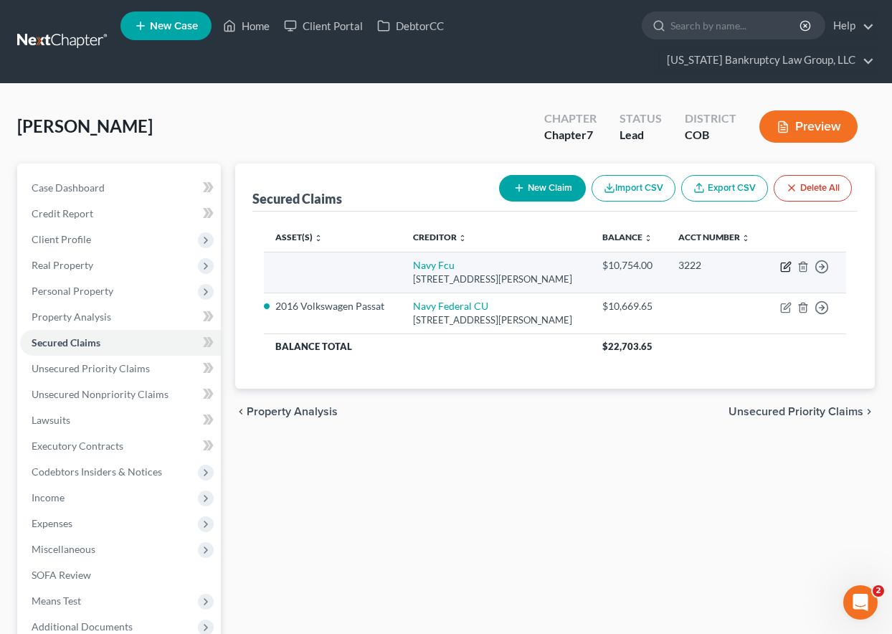
click at [786, 272] on icon "button" at bounding box center [785, 266] width 11 height 11
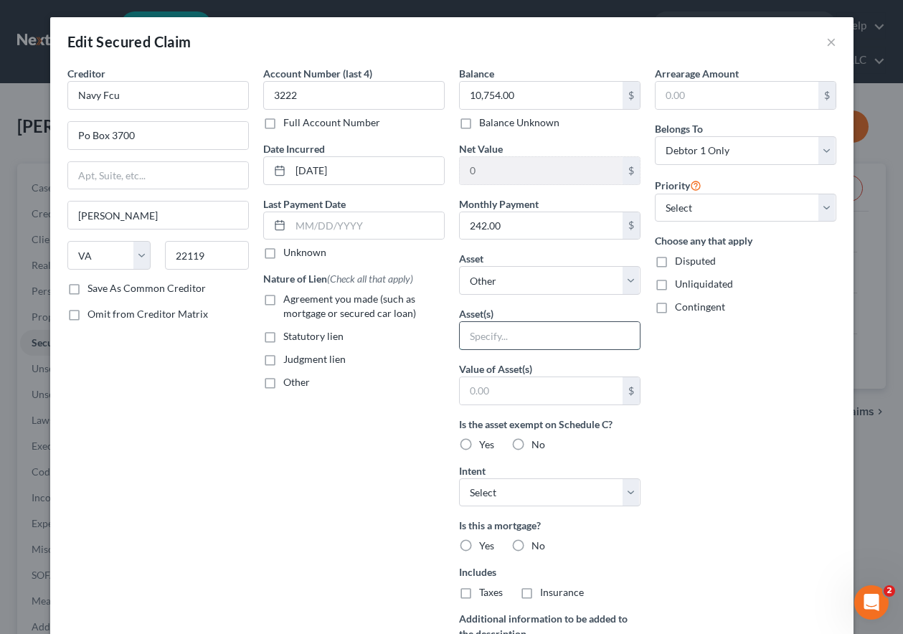
click at [499, 333] on input "text" at bounding box center [550, 335] width 180 height 27
click at [508, 282] on select "Select Other Multiple Assets Residential Security Deposit (Security Deposits or…" at bounding box center [549, 280] width 181 height 29
click at [459, 266] on select "Select Other Multiple Assets Residential Security Deposit (Security Deposits or…" at bounding box center [549, 280] width 181 height 29
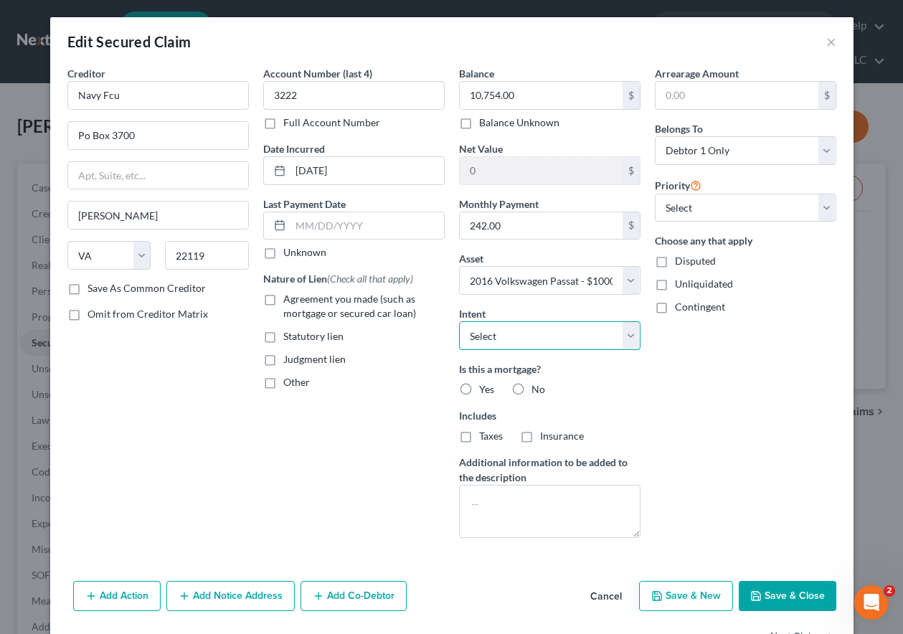
click at [546, 328] on select "Select Surrender Redeem Reaffirm Avoid Other" at bounding box center [549, 335] width 181 height 29
click at [459, 321] on select "Select Surrender Redeem Reaffirm Avoid Other" at bounding box center [549, 335] width 181 height 29
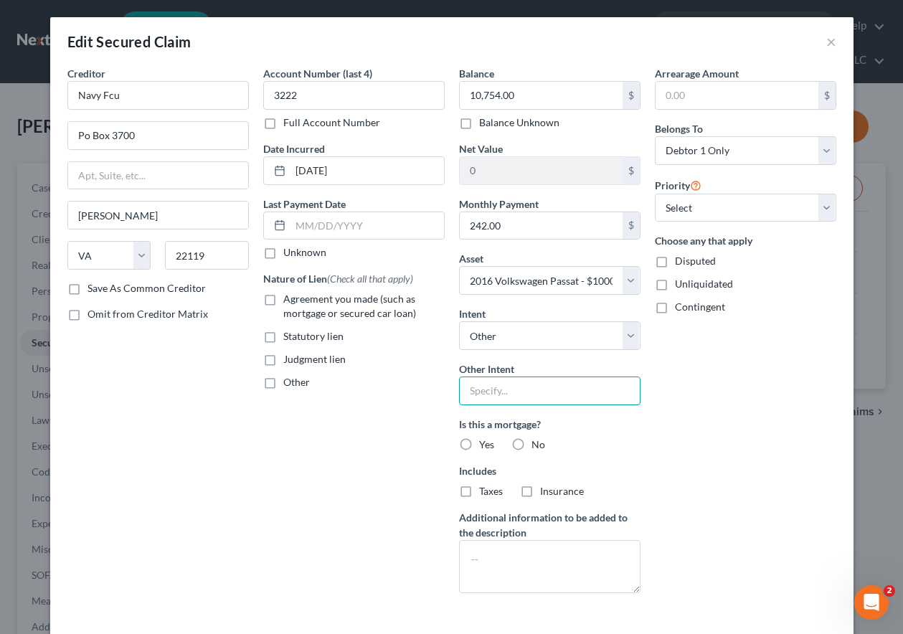
click at [528, 387] on input "text" at bounding box center [549, 390] width 181 height 29
click at [531, 442] on label "No" at bounding box center [538, 444] width 14 height 14
click at [537, 442] on input "No" at bounding box center [541, 441] width 9 height 9
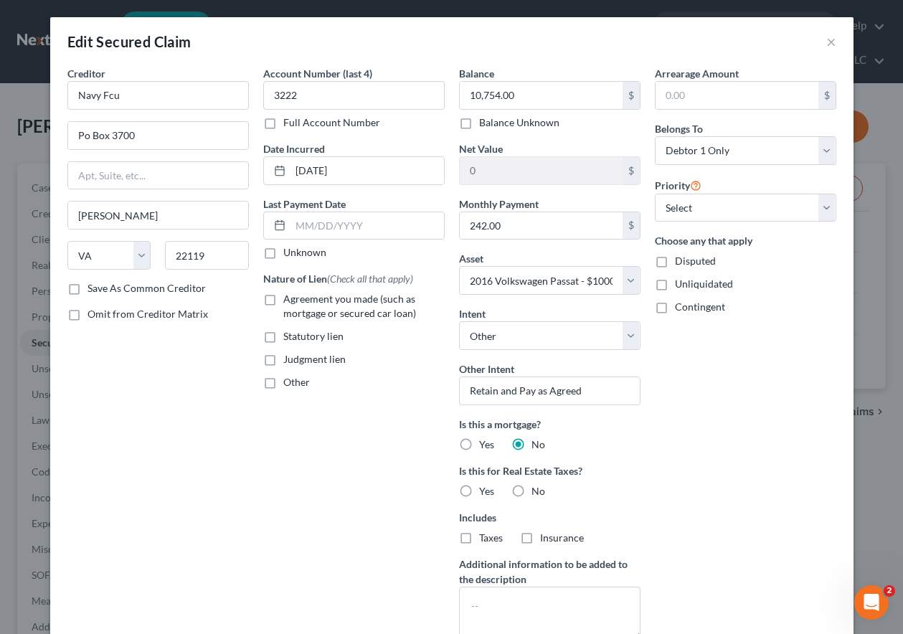
click at [531, 496] on label "No" at bounding box center [538, 491] width 14 height 14
click at [537, 493] on input "No" at bounding box center [541, 488] width 9 height 9
click at [283, 296] on label "Agreement you made (such as mortgage or secured car loan)" at bounding box center [363, 306] width 161 height 29
click at [289, 296] on input "Agreement you made (such as mortgage or secured car loan)" at bounding box center [293, 296] width 9 height 9
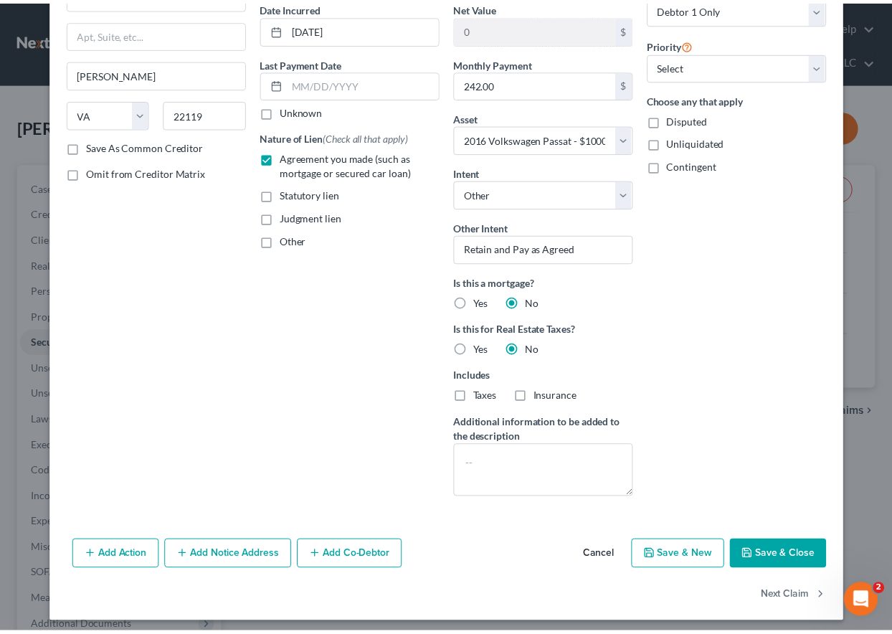
scroll to position [148, 0]
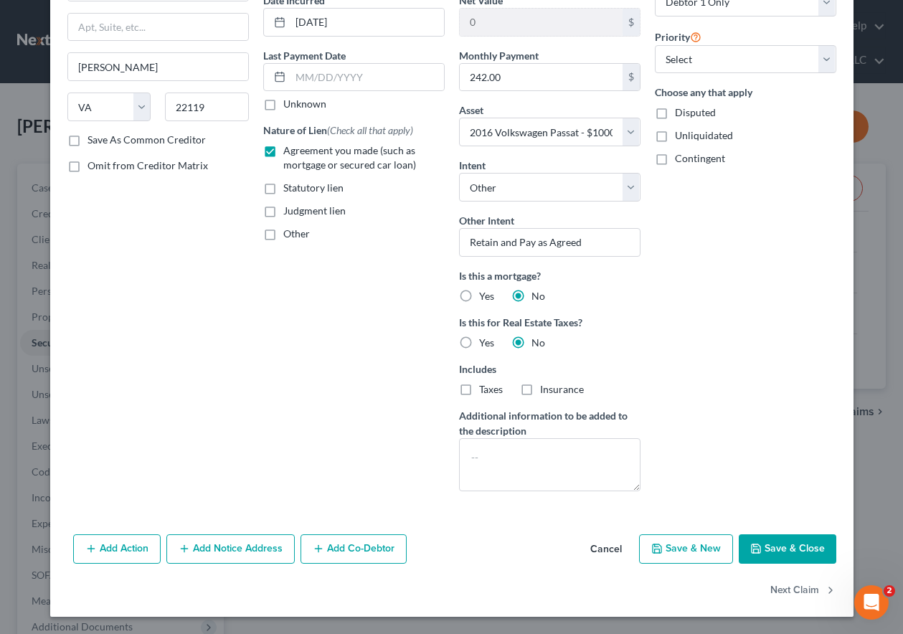
click at [763, 550] on button "Save & Close" at bounding box center [787, 549] width 98 height 30
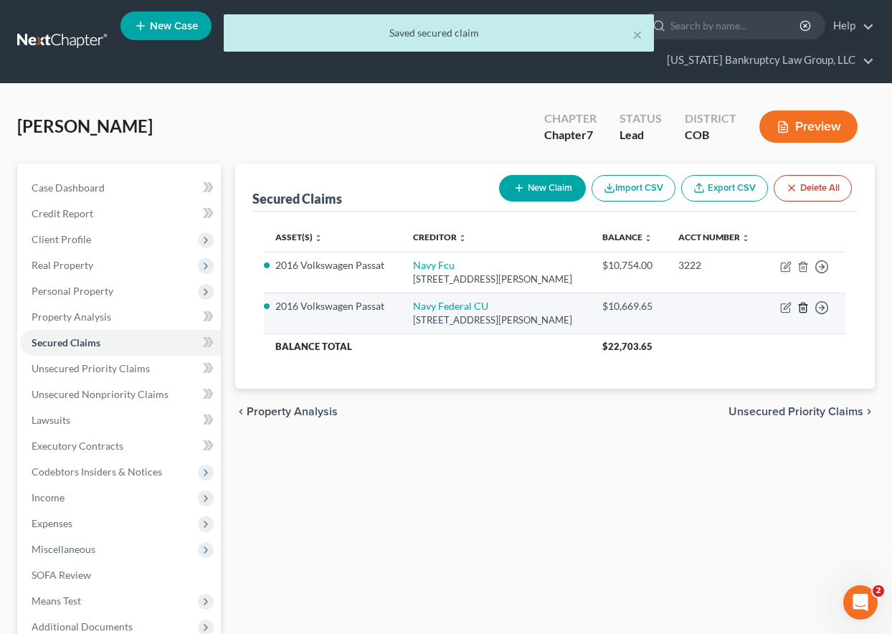
click at [803, 313] on icon "button" at bounding box center [802, 307] width 11 height 11
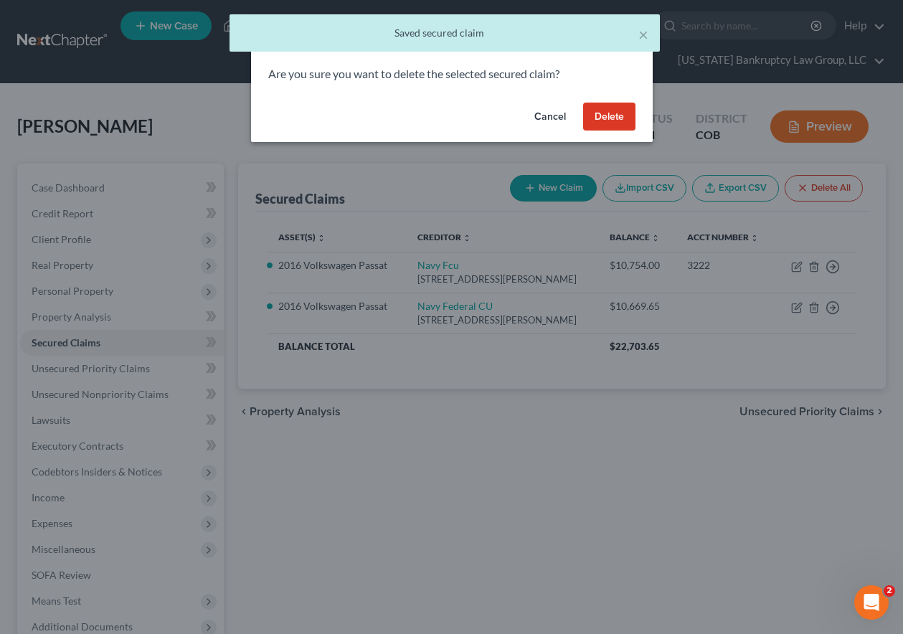
click at [621, 110] on button "Delete" at bounding box center [609, 117] width 52 height 29
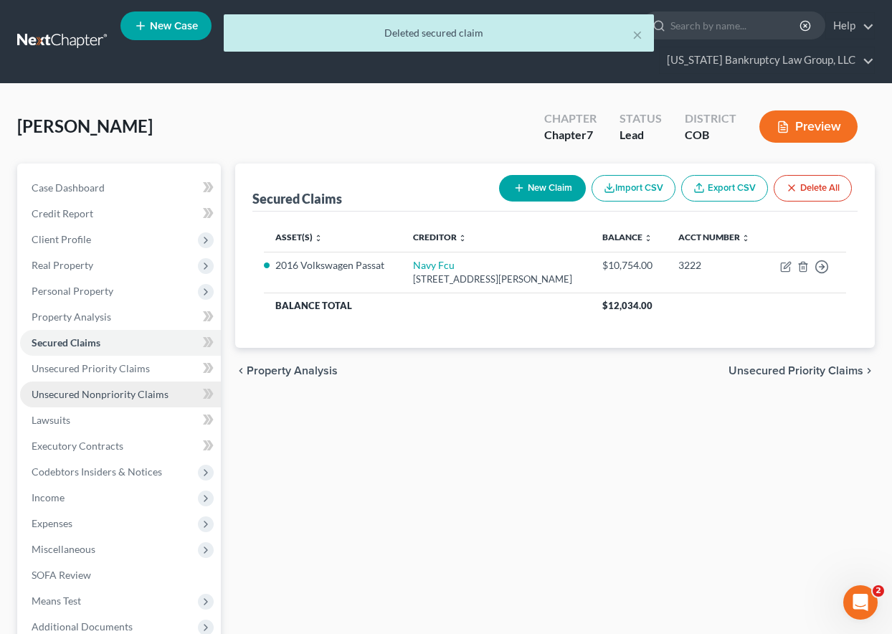
click at [140, 393] on span "Unsecured Nonpriority Claims" at bounding box center [100, 394] width 137 height 12
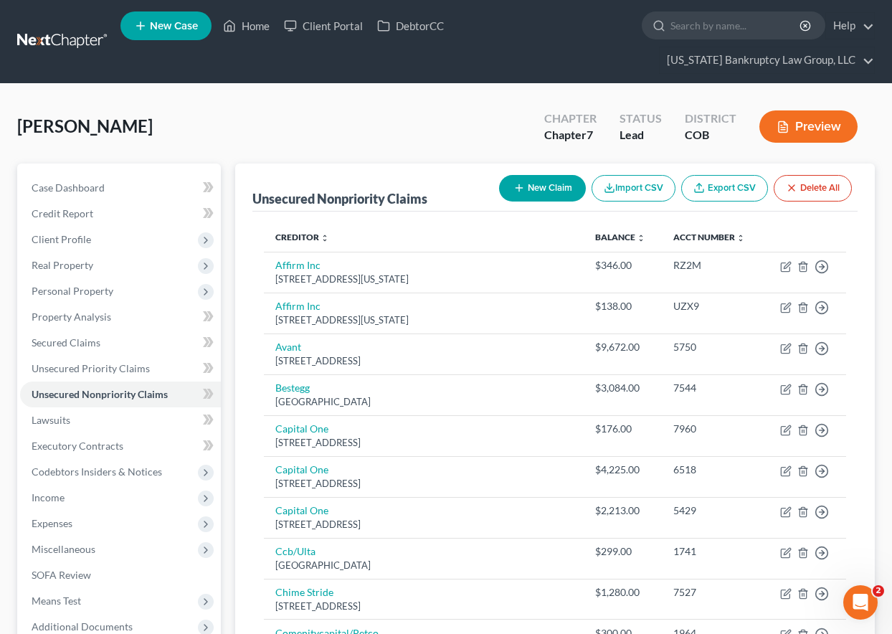
click at [551, 190] on button "New Claim" at bounding box center [542, 188] width 87 height 27
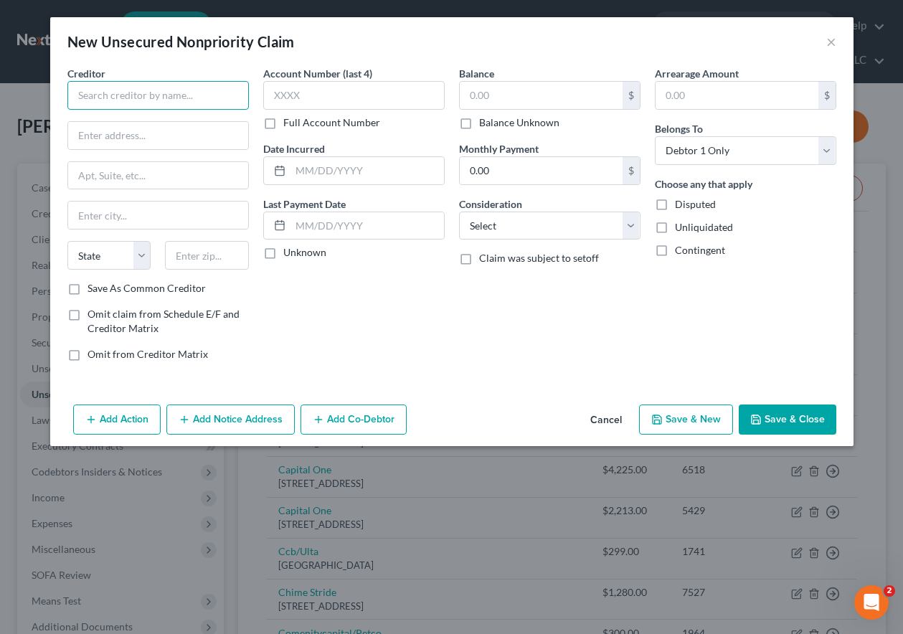
click at [117, 90] on input "text" at bounding box center [157, 95] width 181 height 29
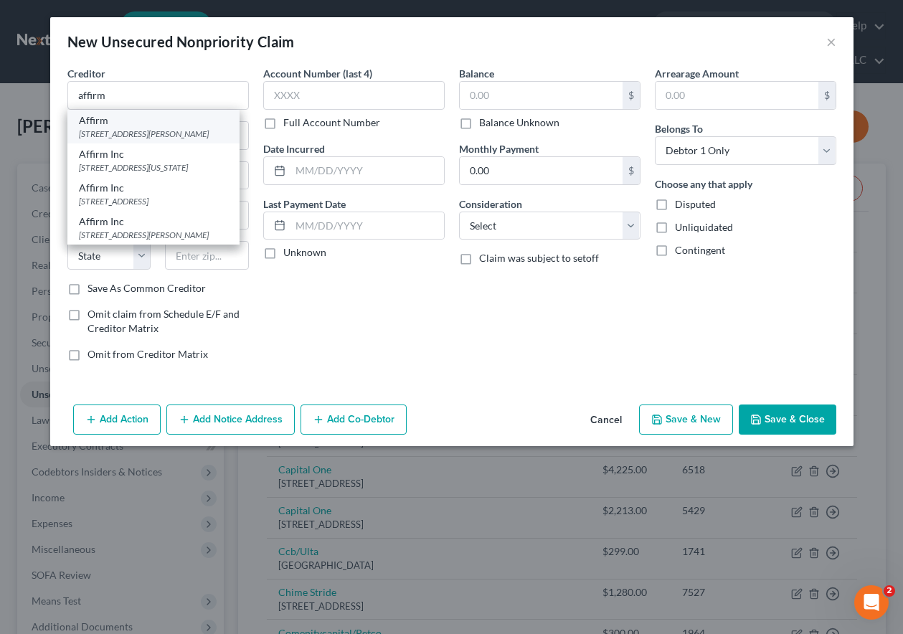
click at [115, 137] on div "[STREET_ADDRESS][PERSON_NAME]" at bounding box center [153, 134] width 149 height 12
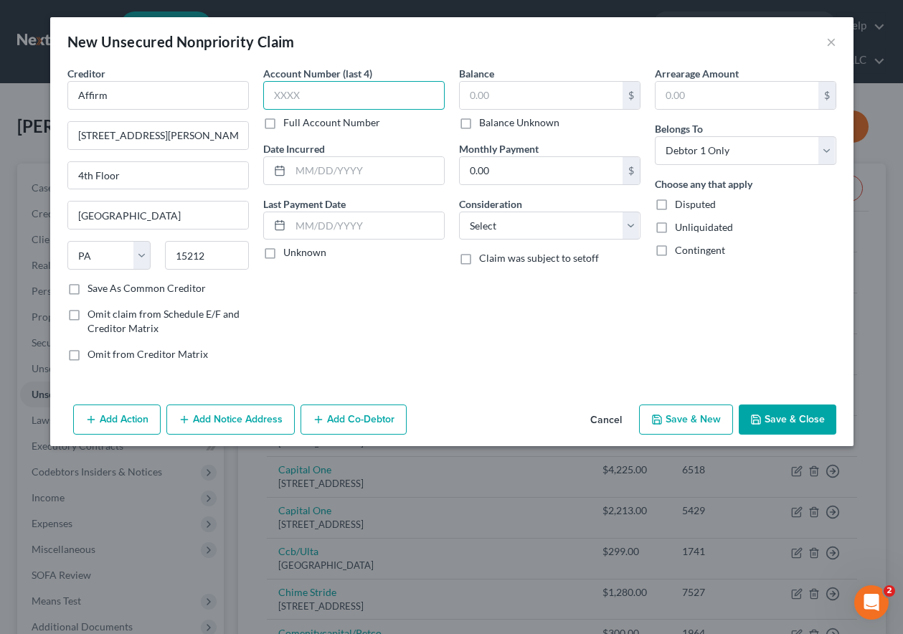
click at [318, 90] on input "text" at bounding box center [353, 95] width 181 height 29
click at [784, 415] on button "Save & Close" at bounding box center [787, 419] width 98 height 30
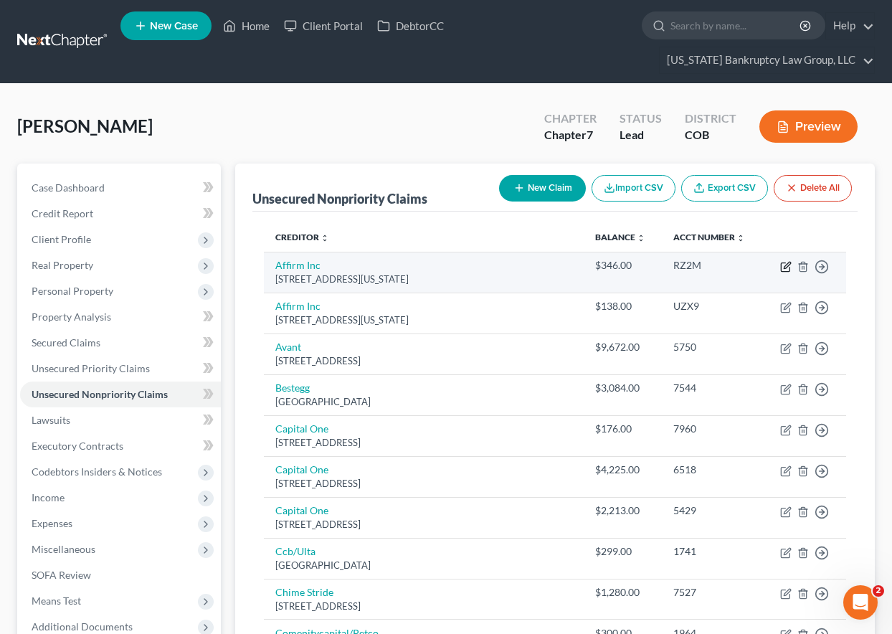
click at [783, 268] on icon "button" at bounding box center [785, 266] width 11 height 11
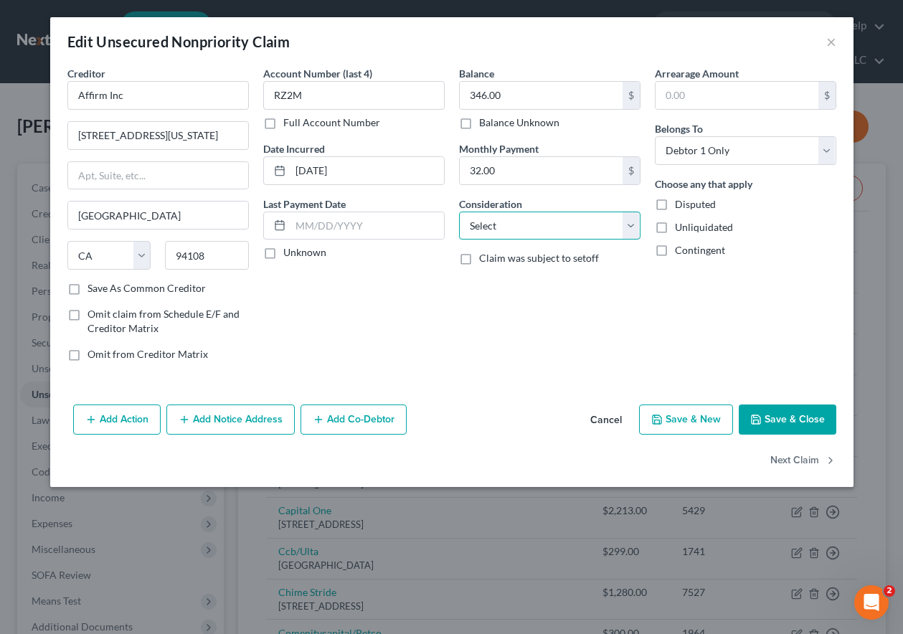
click at [529, 211] on select "Select Cable / Satellite Services Collection Agency Credit Card Debt Debt Couns…" at bounding box center [549, 225] width 181 height 29
click at [459, 211] on select "Select Cable / Satellite Services Collection Agency Credit Card Debt Debt Couns…" at bounding box center [549, 225] width 181 height 29
click at [792, 416] on button "Save & Close" at bounding box center [787, 419] width 98 height 30
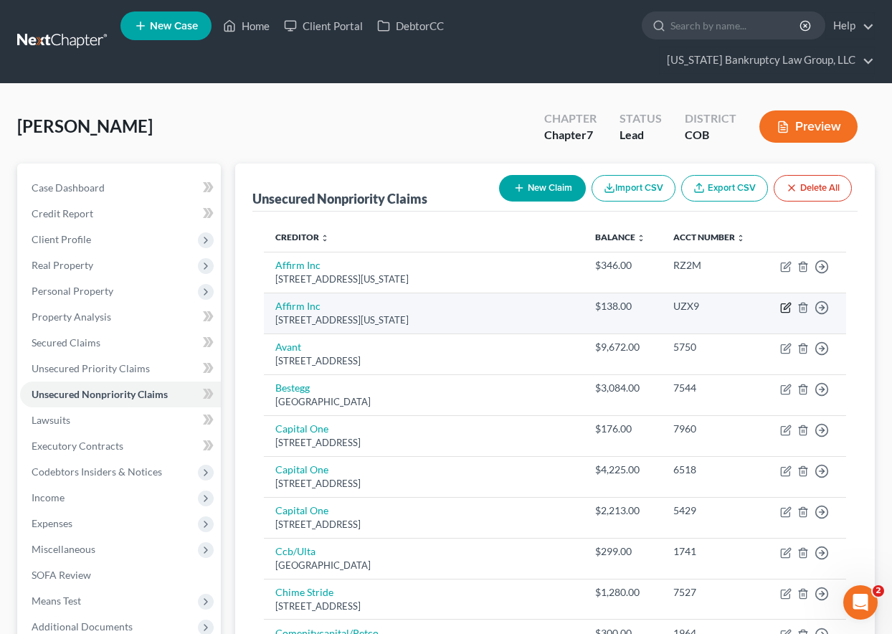
click at [784, 305] on icon "button" at bounding box center [785, 307] width 11 height 11
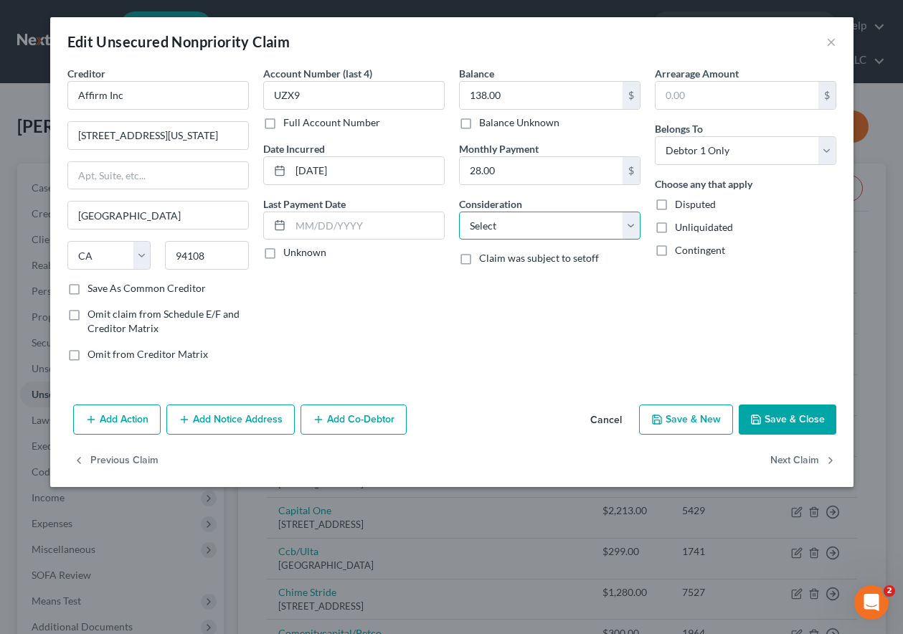
click at [525, 229] on select "Select Cable / Satellite Services Collection Agency Credit Card Debt Debt Couns…" at bounding box center [549, 225] width 181 height 29
click at [459, 211] on select "Select Cable / Satellite Services Collection Agency Credit Card Debt Debt Couns…" at bounding box center [549, 225] width 181 height 29
click at [779, 414] on button "Save & Close" at bounding box center [787, 419] width 98 height 30
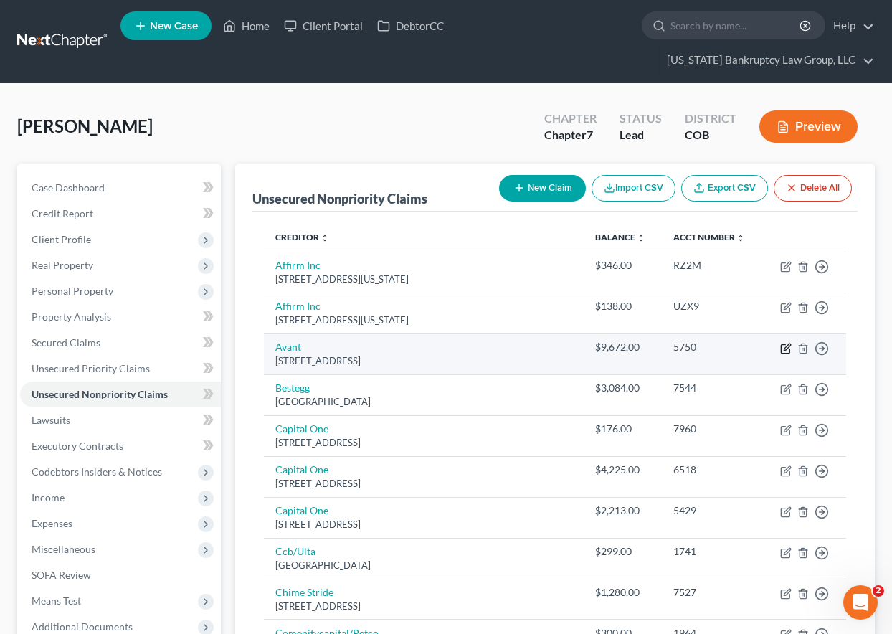
click at [782, 348] on icon "button" at bounding box center [785, 348] width 11 height 11
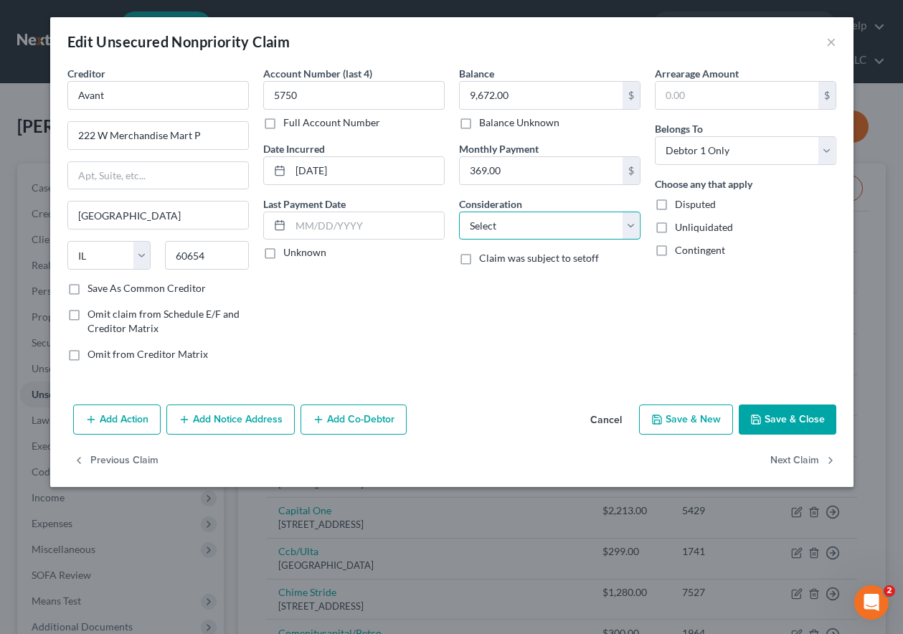
click at [519, 219] on select "Select Cable / Satellite Services Collection Agency Credit Card Debt Debt Couns…" at bounding box center [549, 225] width 181 height 29
click at [459, 211] on select "Select Cable / Satellite Services Collection Agency Credit Card Debt Debt Couns…" at bounding box center [549, 225] width 181 height 29
click at [795, 415] on button "Save & Close" at bounding box center [787, 419] width 98 height 30
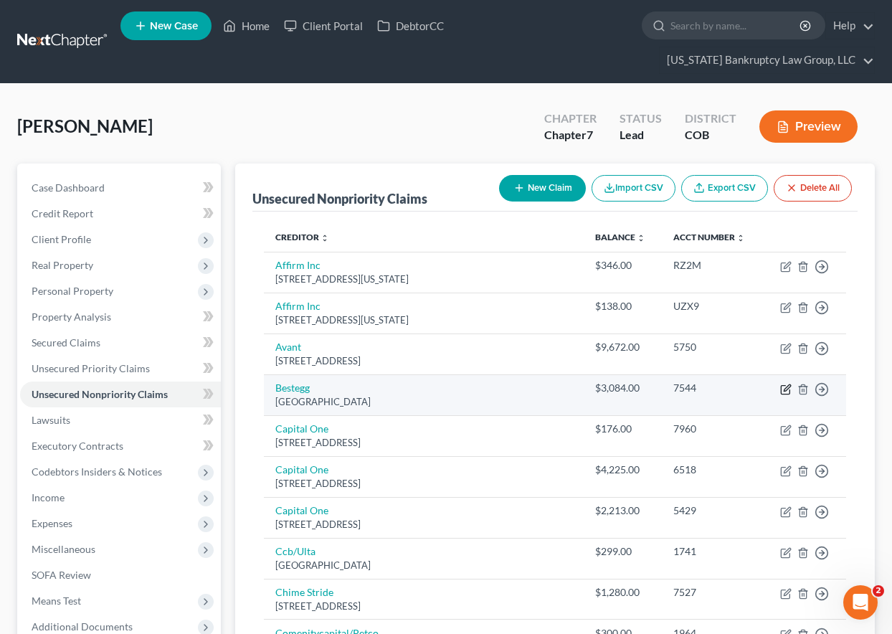
click at [786, 389] on icon "button" at bounding box center [785, 389] width 11 height 11
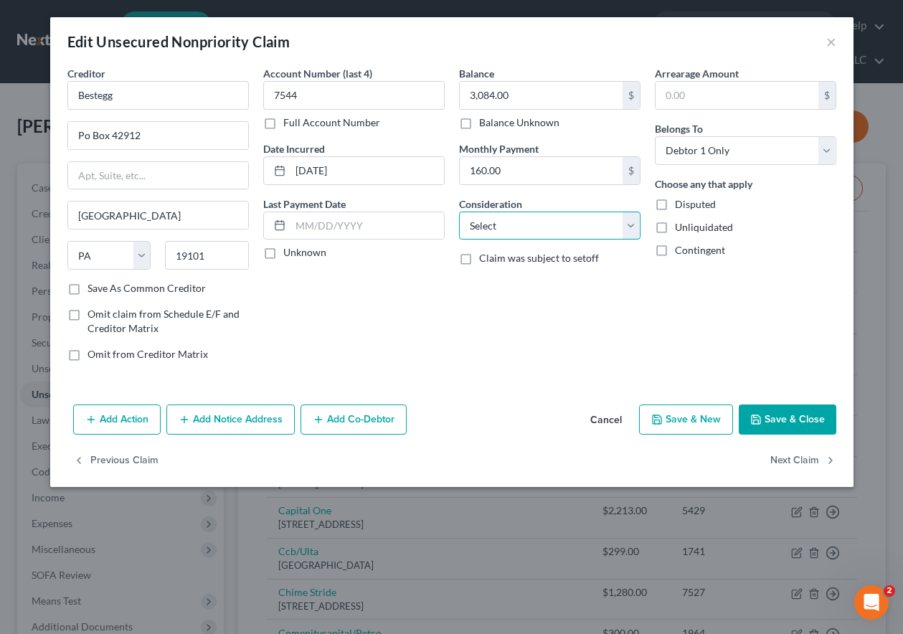
click at [533, 227] on select "Select Cable / Satellite Services Collection Agency Credit Card Debt Debt Couns…" at bounding box center [549, 225] width 181 height 29
click at [459, 211] on select "Select Cable / Satellite Services Collection Agency Credit Card Debt Debt Couns…" at bounding box center [549, 225] width 181 height 29
click at [805, 419] on button "Save & Close" at bounding box center [787, 419] width 98 height 30
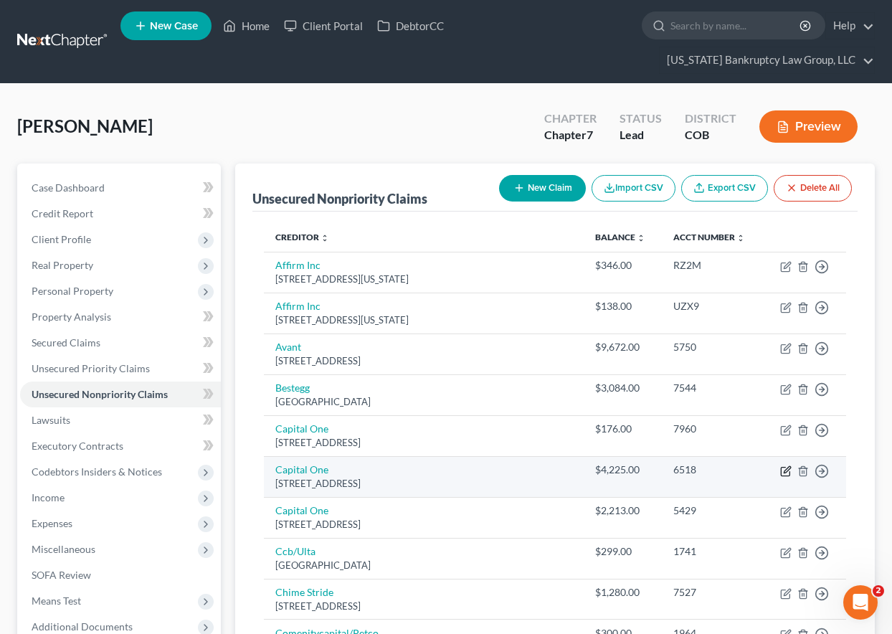
click at [787, 470] on icon "button" at bounding box center [785, 470] width 11 height 11
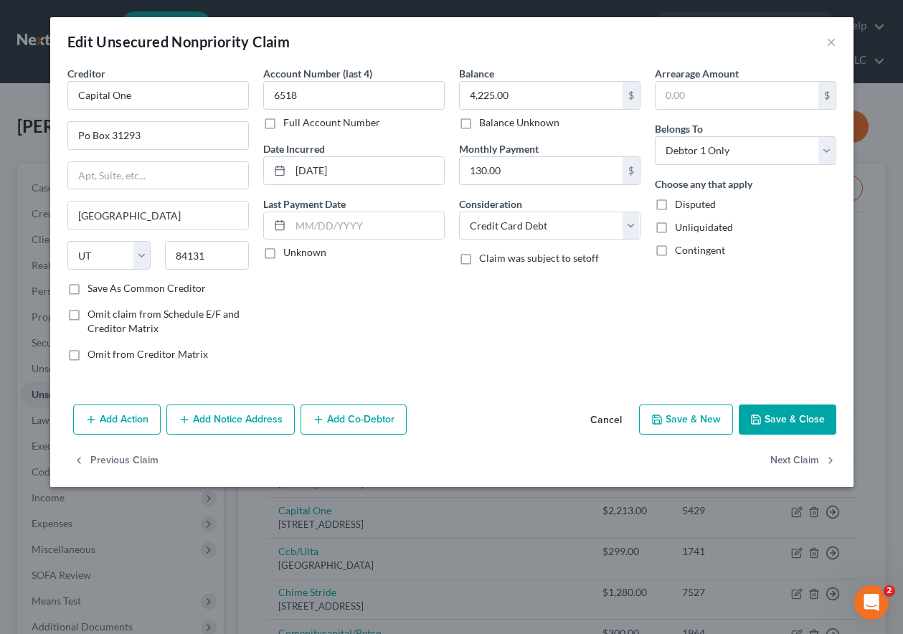
click at [774, 429] on button "Save & Close" at bounding box center [787, 419] width 98 height 30
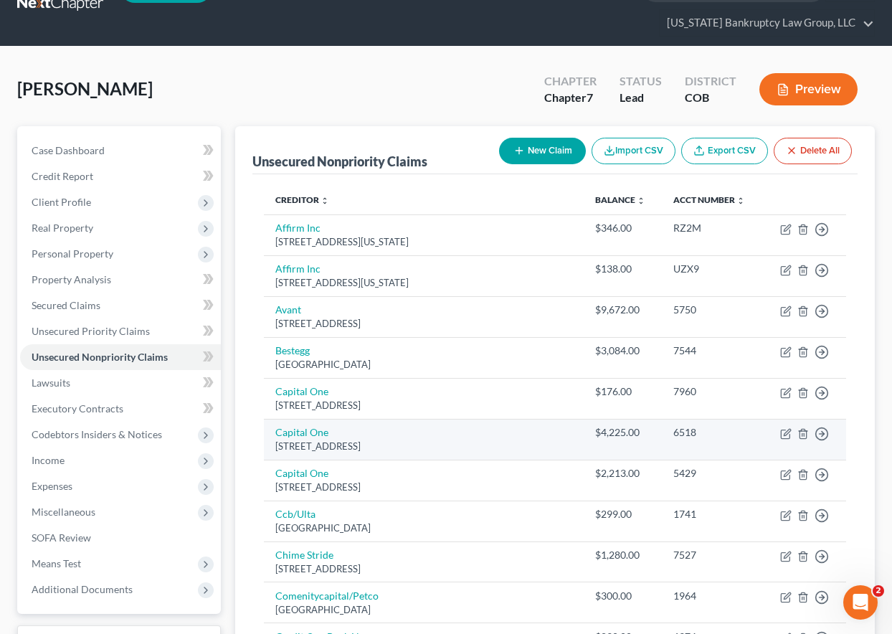
scroll to position [72, 0]
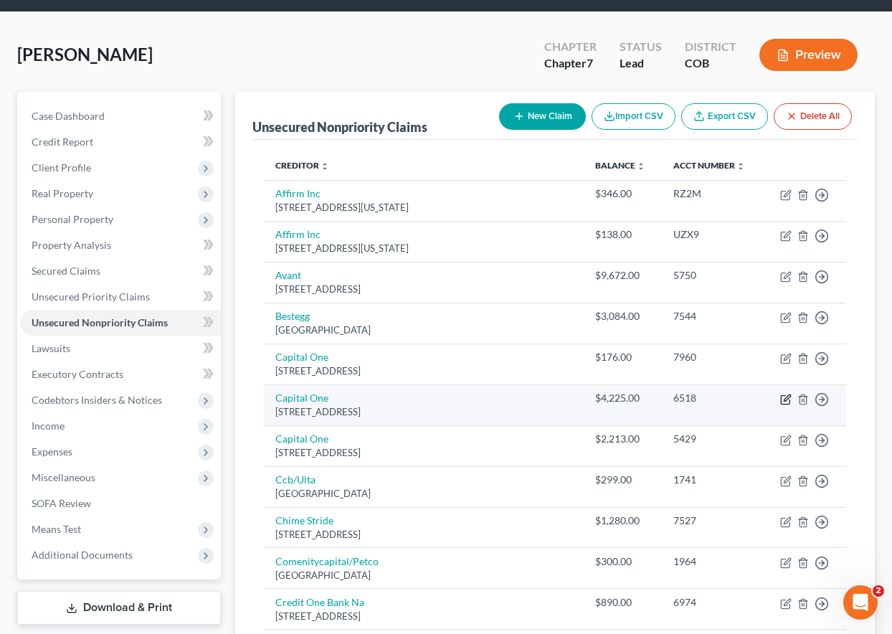
click at [782, 401] on icon "button" at bounding box center [785, 399] width 11 height 11
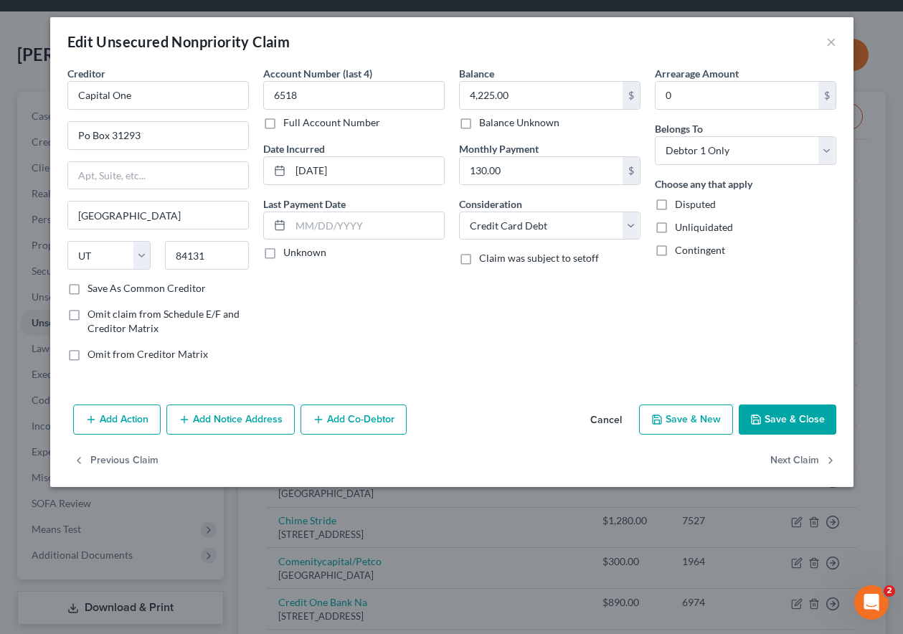
click at [772, 411] on button "Save & Close" at bounding box center [787, 419] width 98 height 30
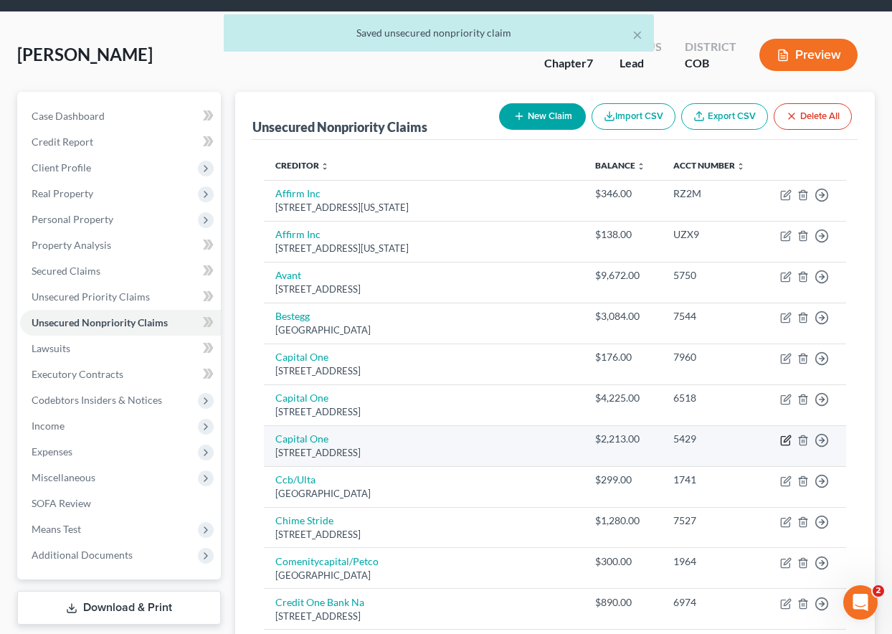
click at [780, 439] on icon "button" at bounding box center [785, 439] width 11 height 11
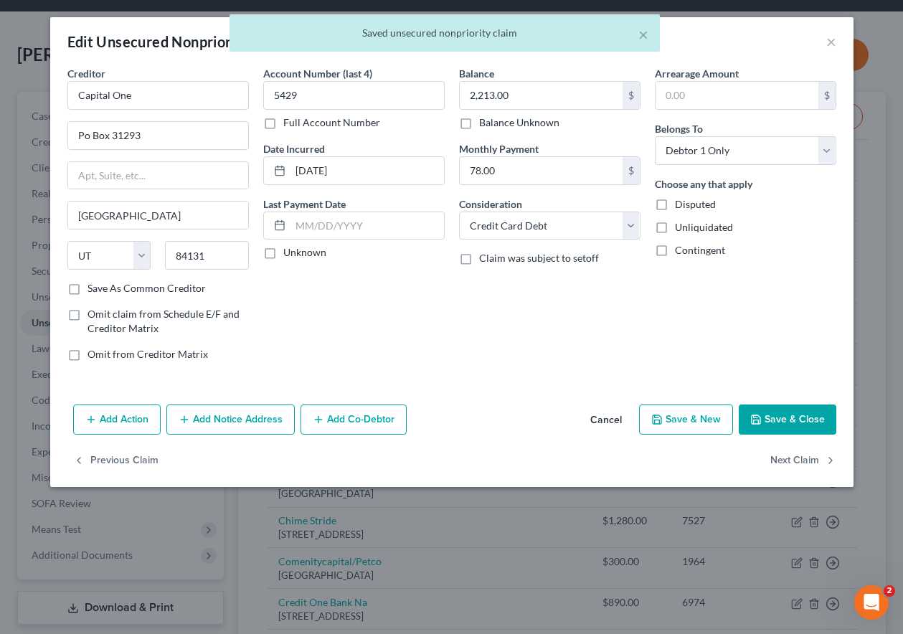
click at [774, 420] on button "Save & Close" at bounding box center [787, 419] width 98 height 30
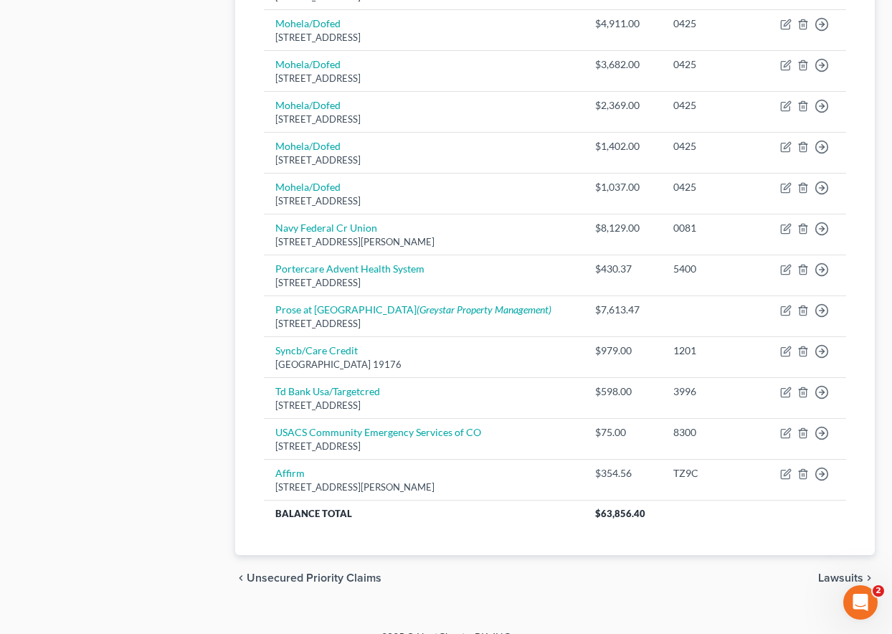
scroll to position [860, 0]
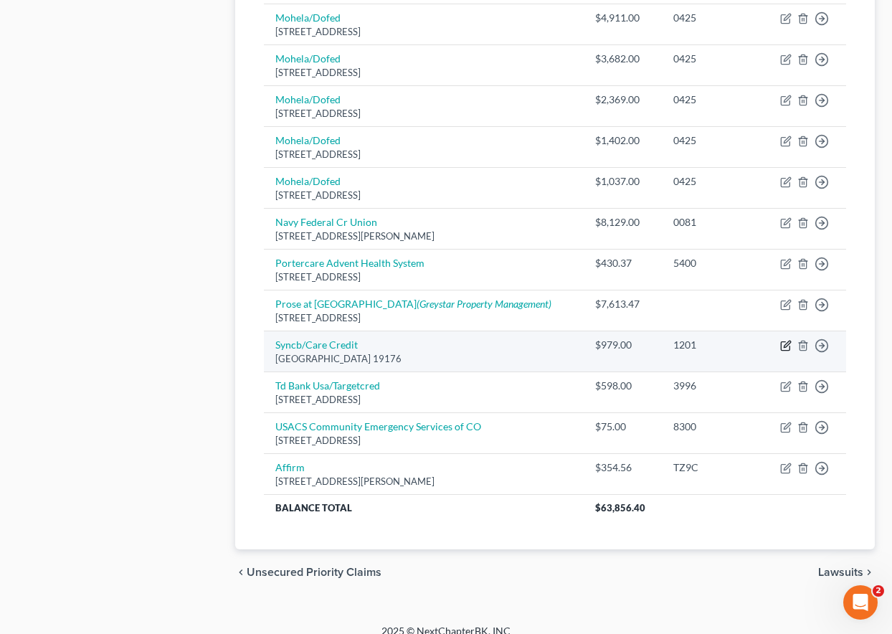
click at [785, 346] on icon "button" at bounding box center [787, 344] width 6 height 6
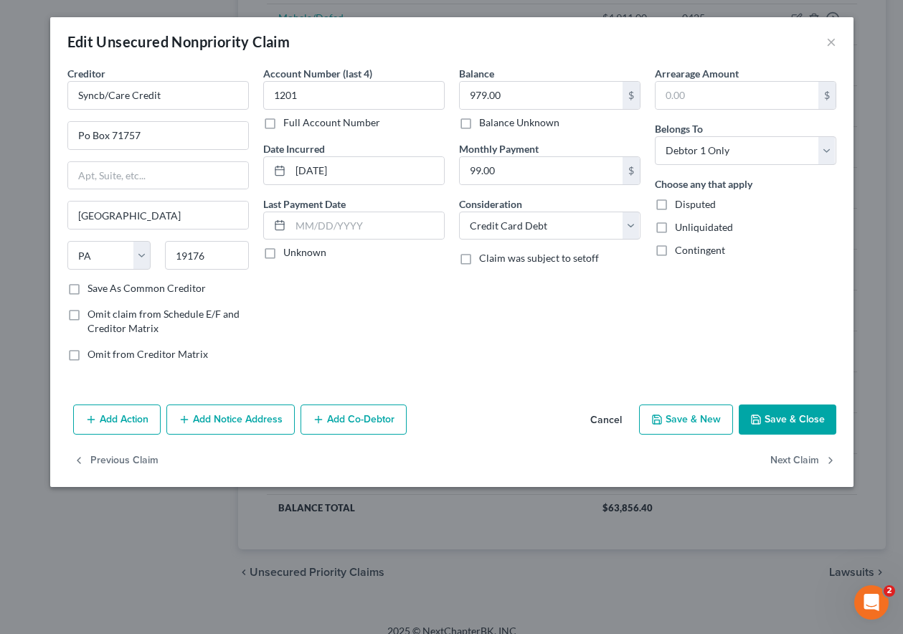
click at [817, 416] on button "Save & Close" at bounding box center [787, 419] width 98 height 30
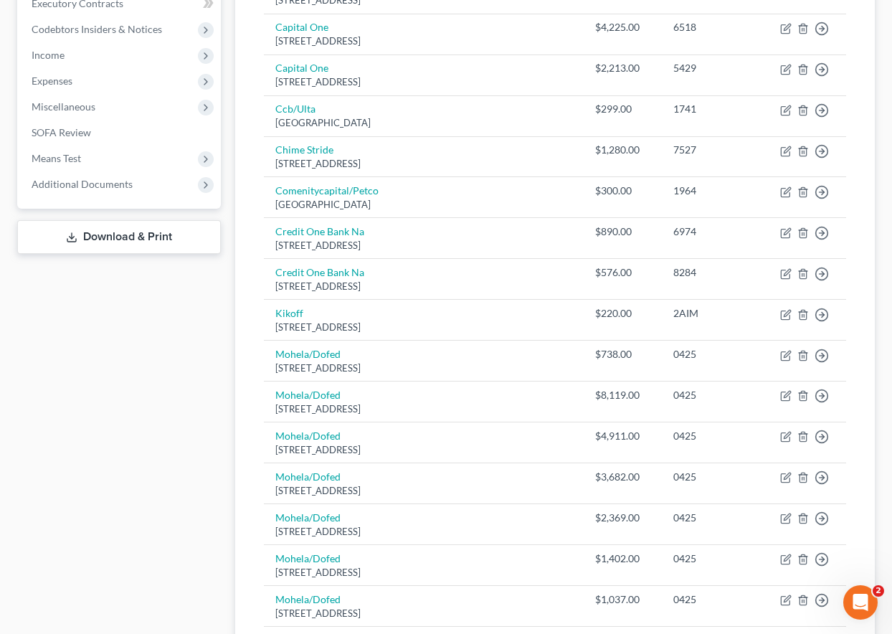
scroll to position [430, 0]
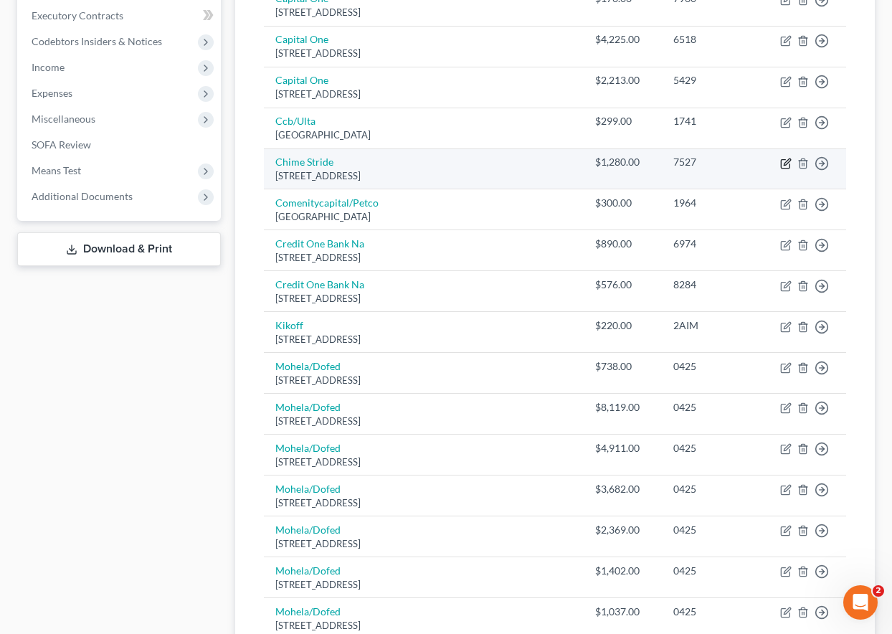
click at [786, 163] on icon "button" at bounding box center [785, 163] width 11 height 11
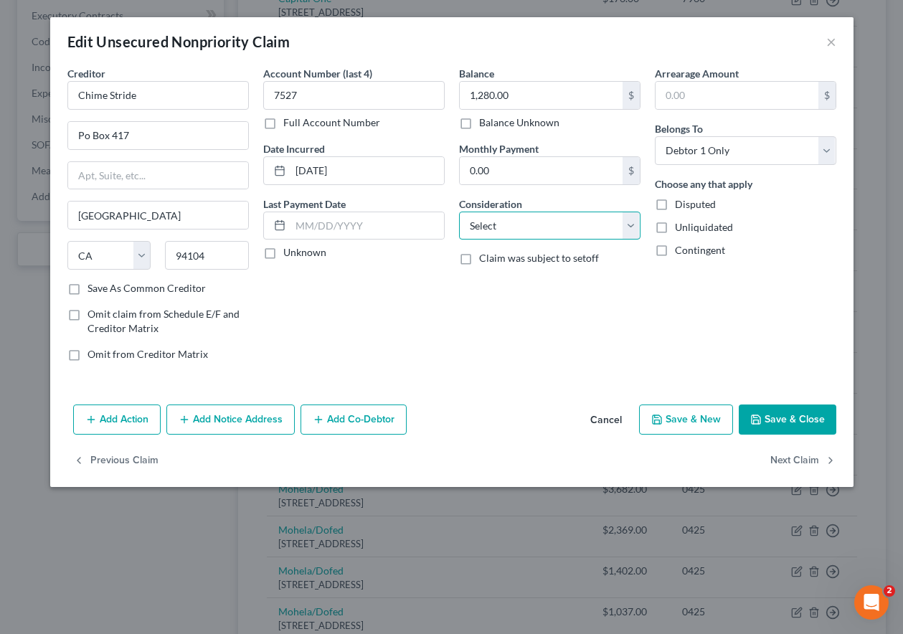
click at [541, 227] on select "Select Cable / Satellite Services Collection Agency Credit Card Debt Debt Couns…" at bounding box center [549, 225] width 181 height 29
click at [459, 211] on select "Select Cable / Satellite Services Collection Agency Credit Card Debt Debt Couns…" at bounding box center [549, 225] width 181 height 29
click at [792, 420] on button "Save & Close" at bounding box center [787, 419] width 98 height 30
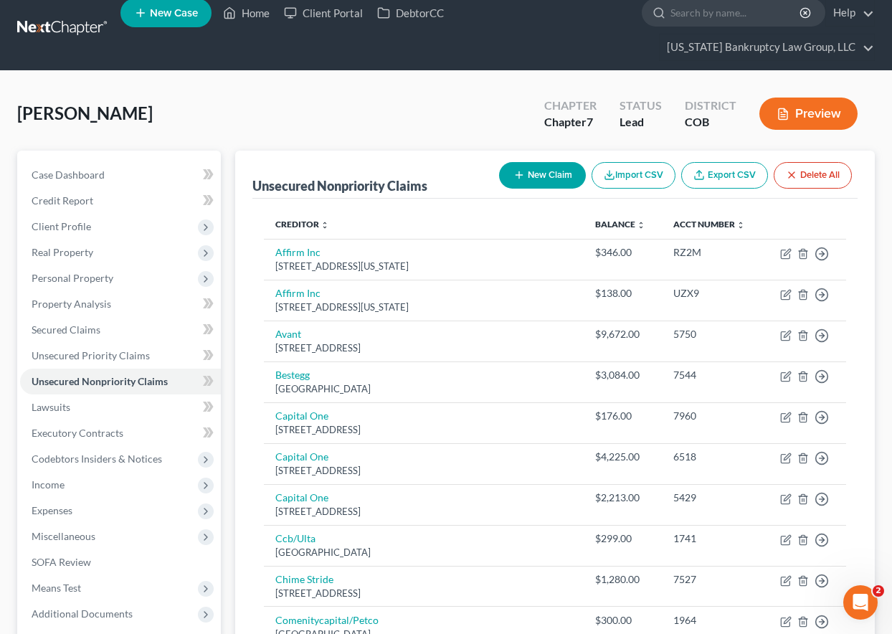
scroll to position [0, 0]
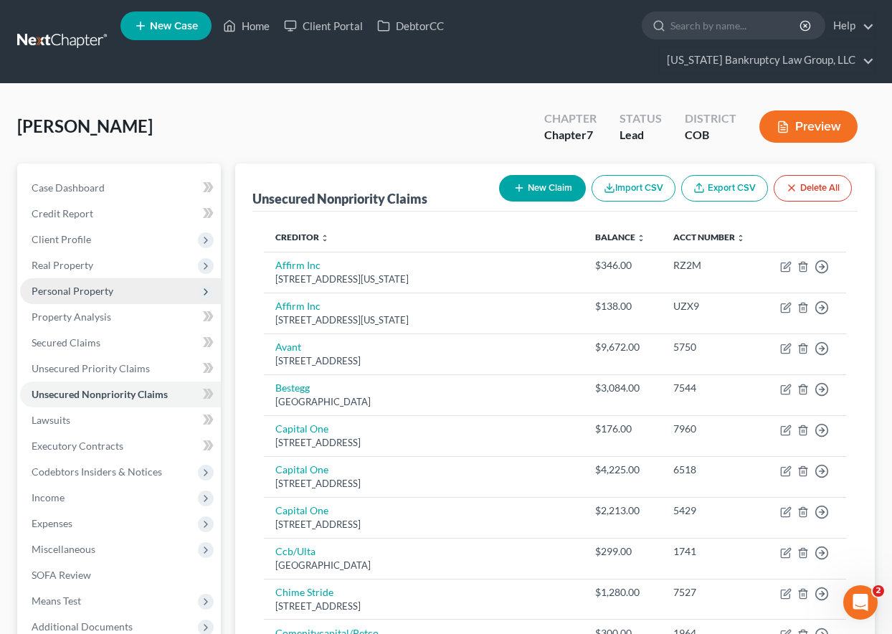
click at [88, 293] on span "Personal Property" at bounding box center [73, 291] width 82 height 12
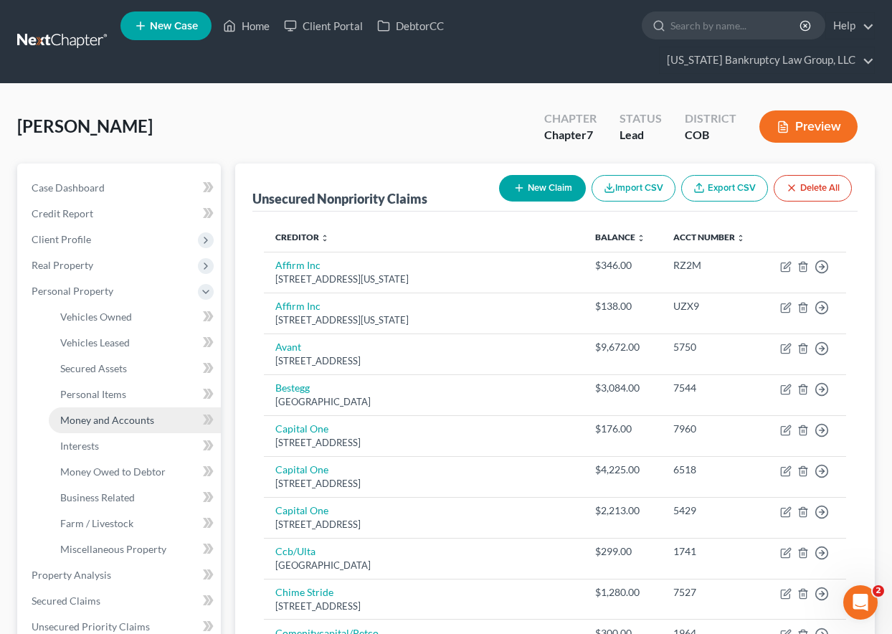
click at [104, 418] on span "Money and Accounts" at bounding box center [107, 420] width 94 height 12
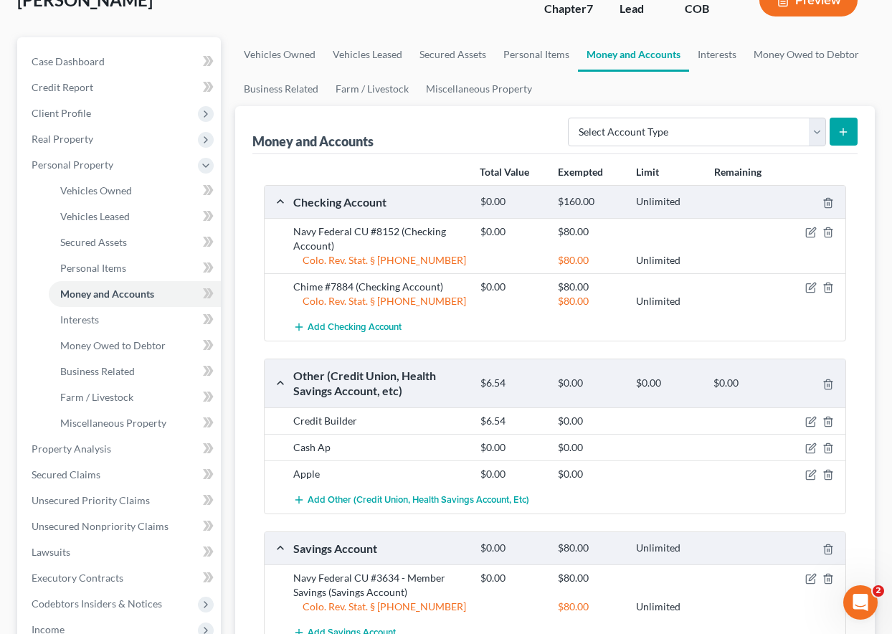
scroll to position [143, 0]
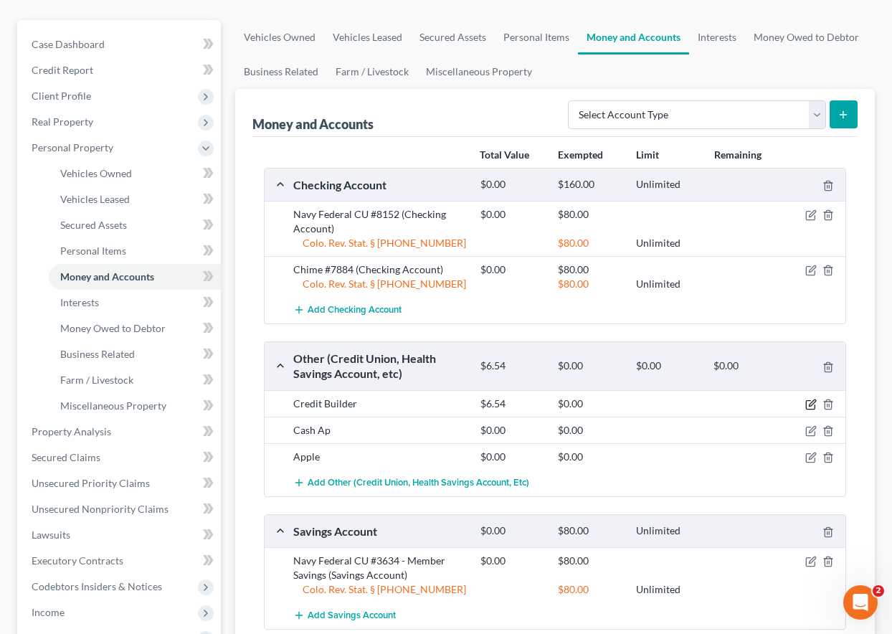
click at [810, 404] on icon "button" at bounding box center [812, 402] width 6 height 6
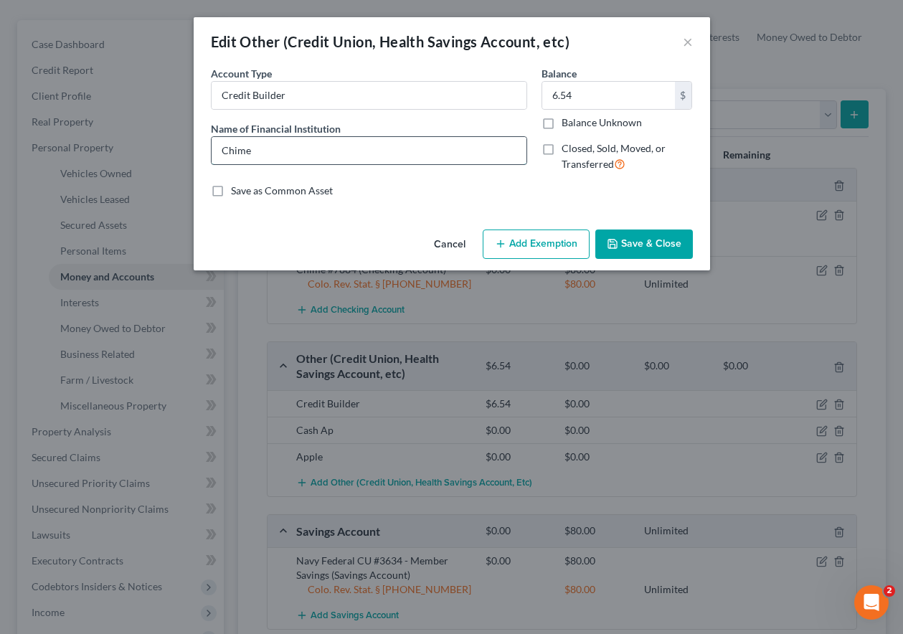
click at [287, 149] on input "Chime" at bounding box center [368, 150] width 315 height 27
click at [567, 115] on input "Balance Unknown" at bounding box center [571, 119] width 9 height 9
click at [356, 147] on input "Chime - Secured Card" at bounding box center [368, 150] width 315 height 27
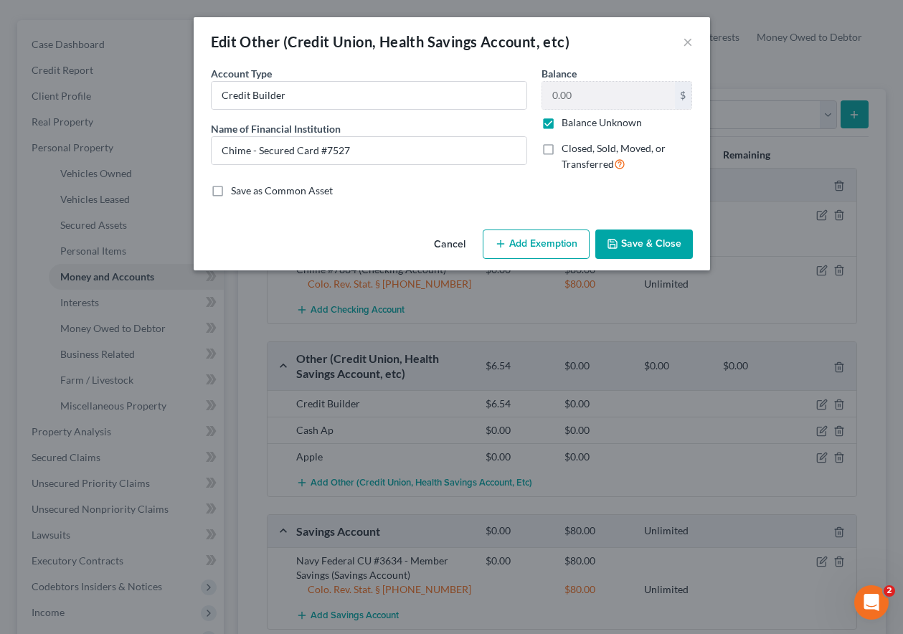
click at [534, 240] on button "Add Exemption" at bounding box center [536, 244] width 107 height 30
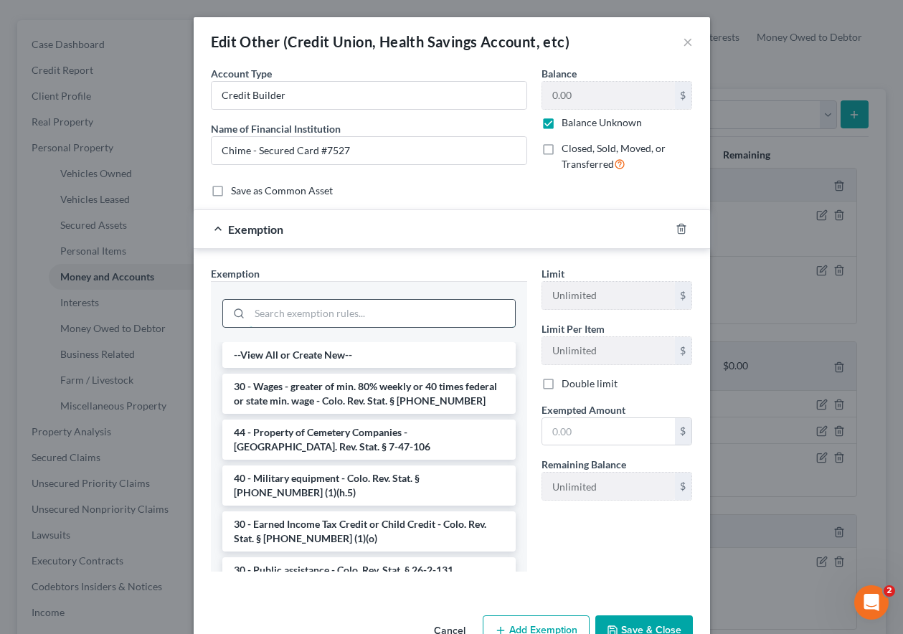
click at [415, 315] on input "search" at bounding box center [381, 313] width 265 height 27
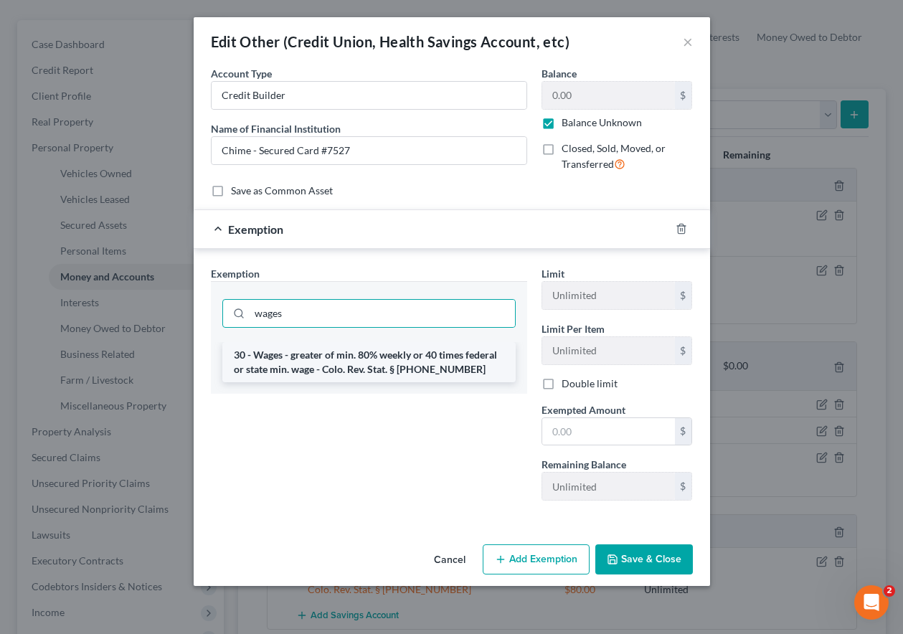
click at [399, 357] on li "30 - Wages - greater of min. 80% weekly or 40 times federal or state min. wage …" at bounding box center [368, 362] width 293 height 40
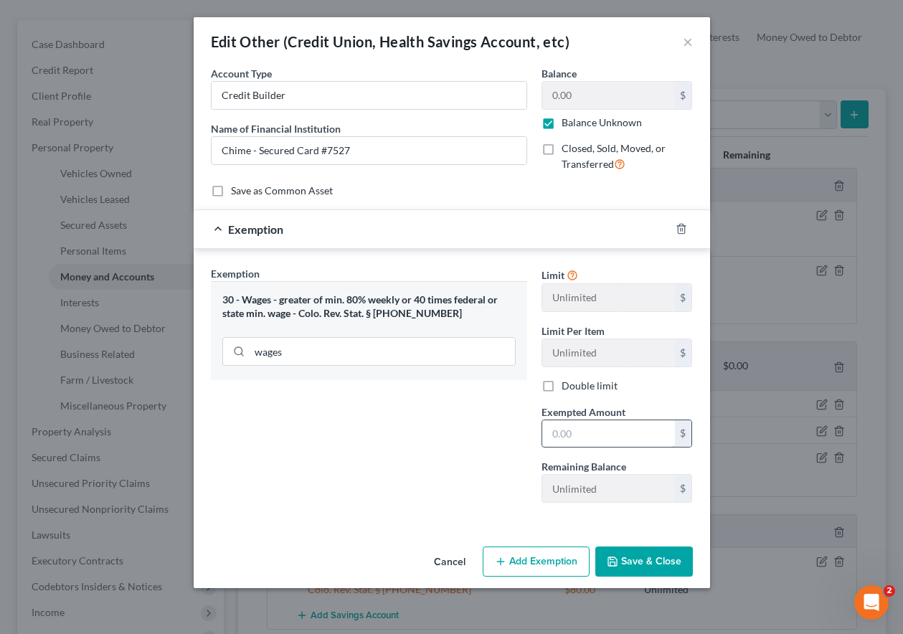
click at [594, 439] on input "text" at bounding box center [608, 433] width 133 height 27
drag, startPoint x: 405, startPoint y: 466, endPoint x: 412, endPoint y: 470, distance: 7.8
click at [405, 466] on div "Exemption Set must be selected for CA. Exemption * 30 - Wages - greater of min.…" at bounding box center [369, 390] width 331 height 248
click at [647, 561] on button "Save & Close" at bounding box center [644, 561] width 98 height 30
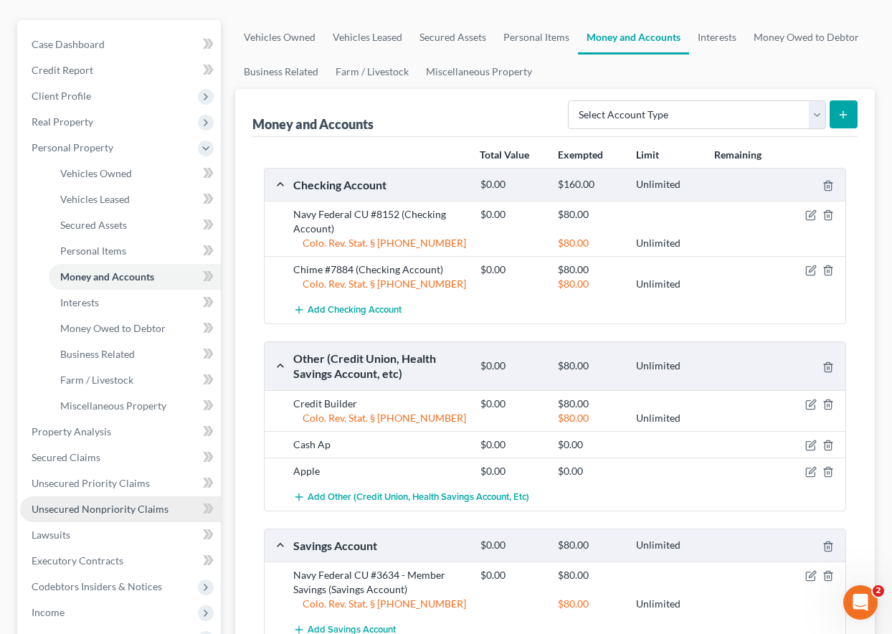
click at [129, 503] on span "Unsecured Nonpriority Claims" at bounding box center [100, 509] width 137 height 12
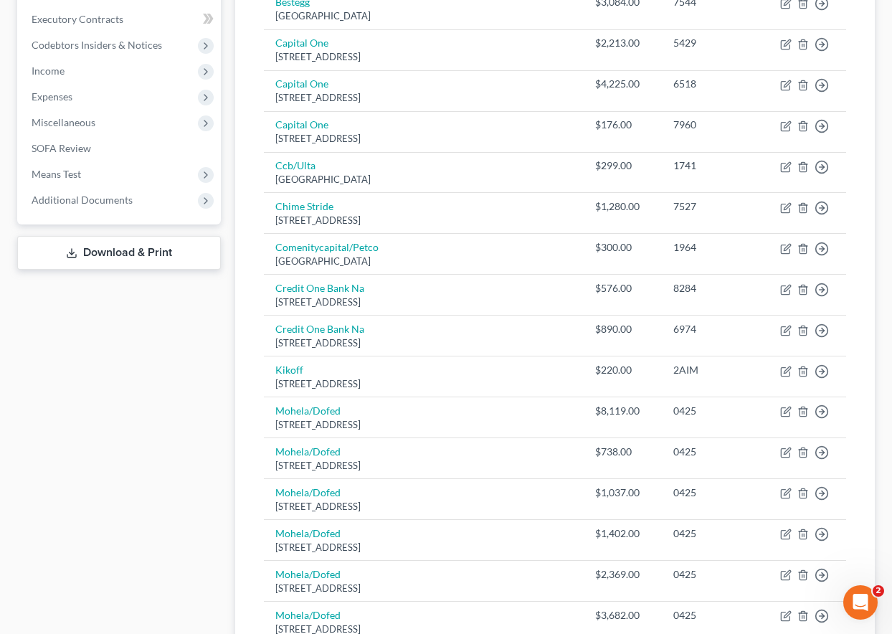
scroll to position [430, 0]
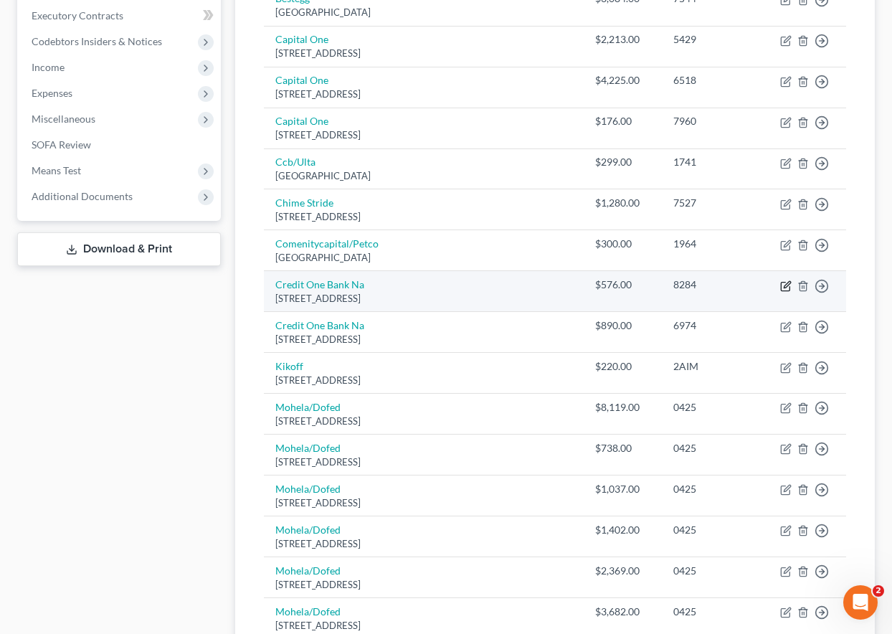
click at [783, 283] on icon "button" at bounding box center [785, 285] width 11 height 11
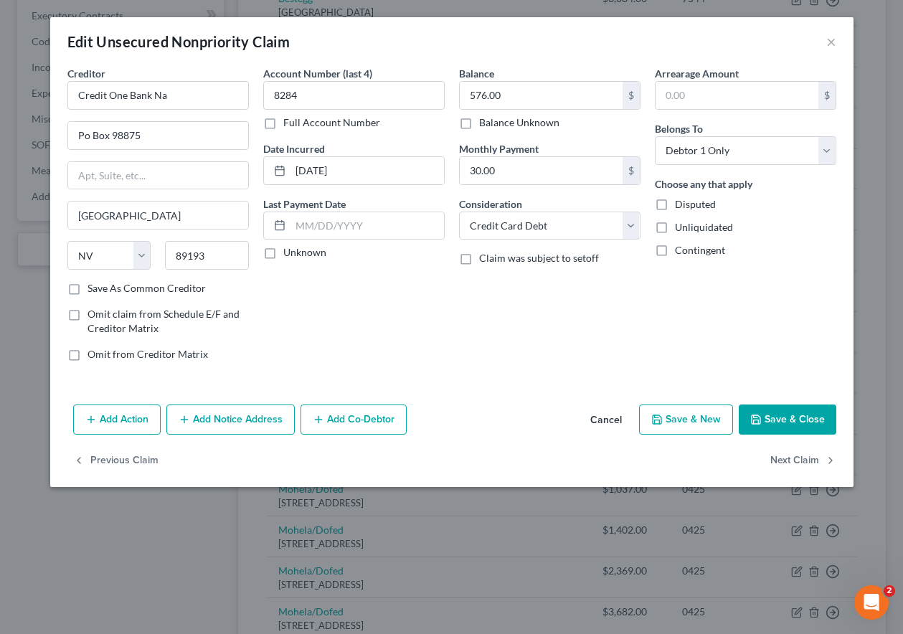
click at [795, 424] on button "Save & Close" at bounding box center [787, 419] width 98 height 30
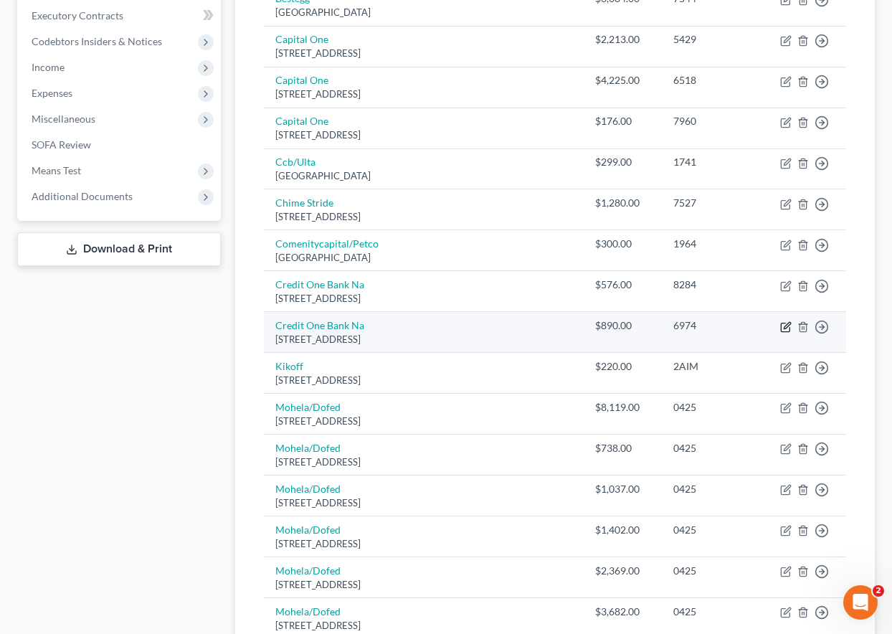
click at [783, 321] on icon "button" at bounding box center [785, 326] width 11 height 11
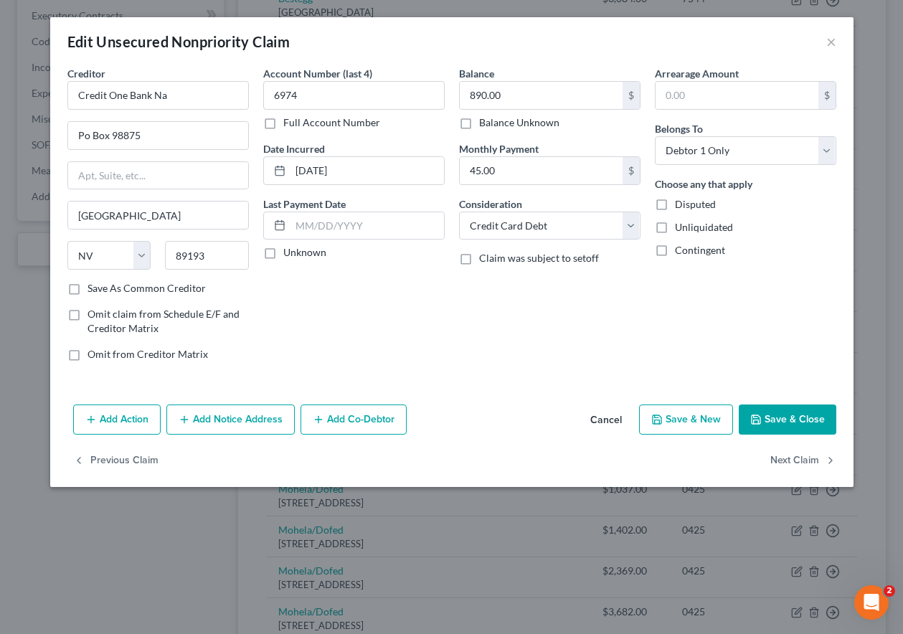
click at [804, 415] on button "Save & Close" at bounding box center [787, 419] width 98 height 30
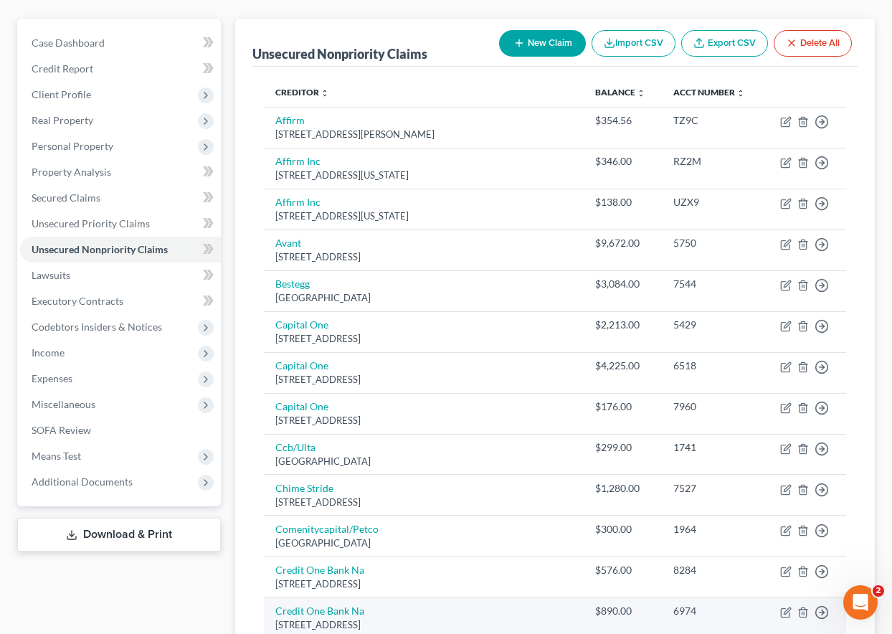
scroll to position [143, 0]
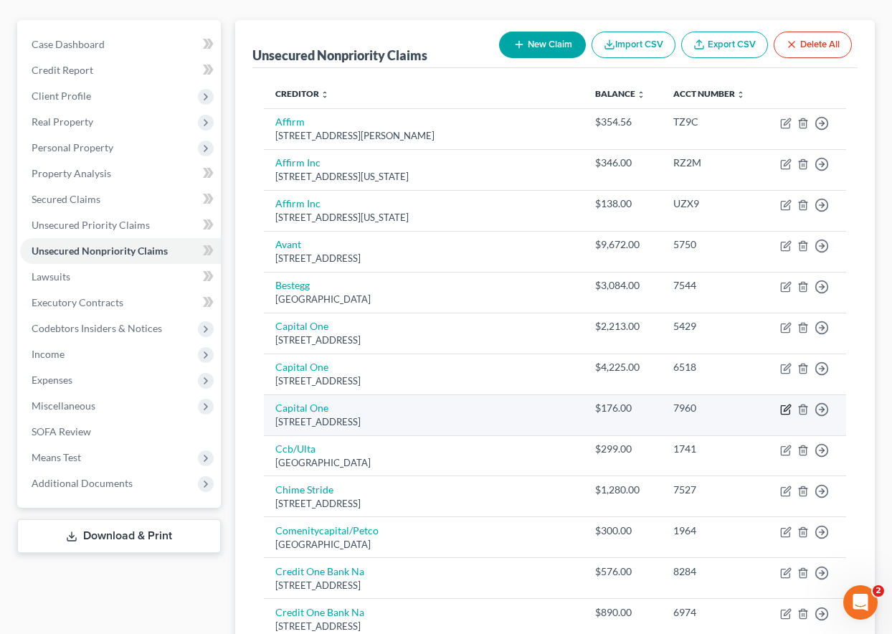
click at [785, 410] on icon "button" at bounding box center [785, 409] width 11 height 11
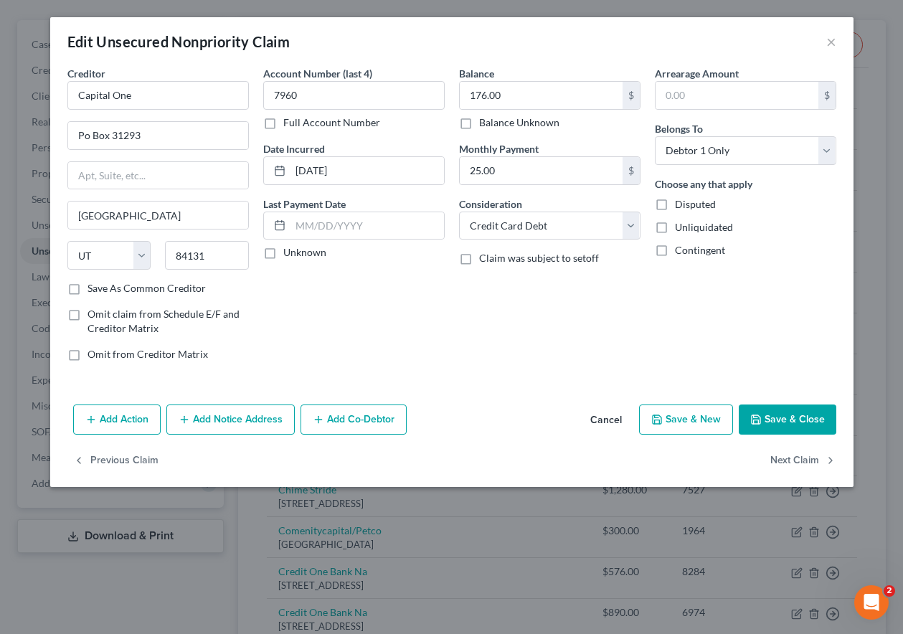
click at [781, 418] on button "Save & Close" at bounding box center [787, 419] width 98 height 30
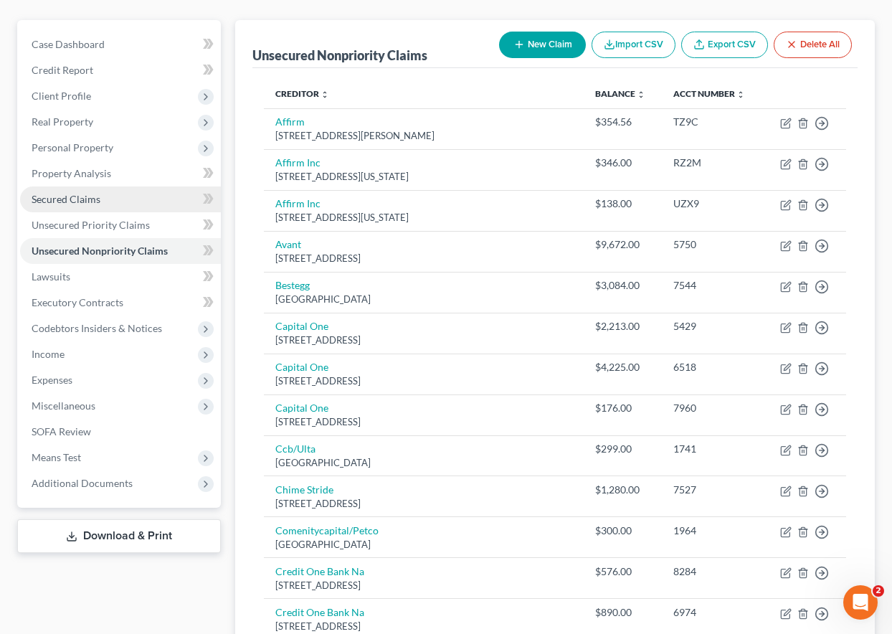
click at [79, 204] on span "Secured Claims" at bounding box center [66, 199] width 69 height 12
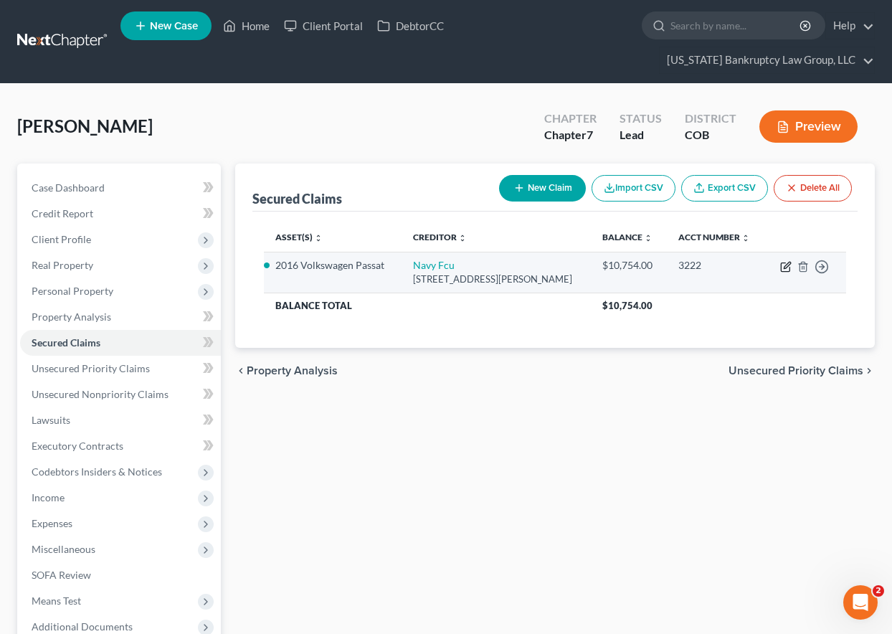
click at [788, 267] on icon "button" at bounding box center [785, 266] width 11 height 11
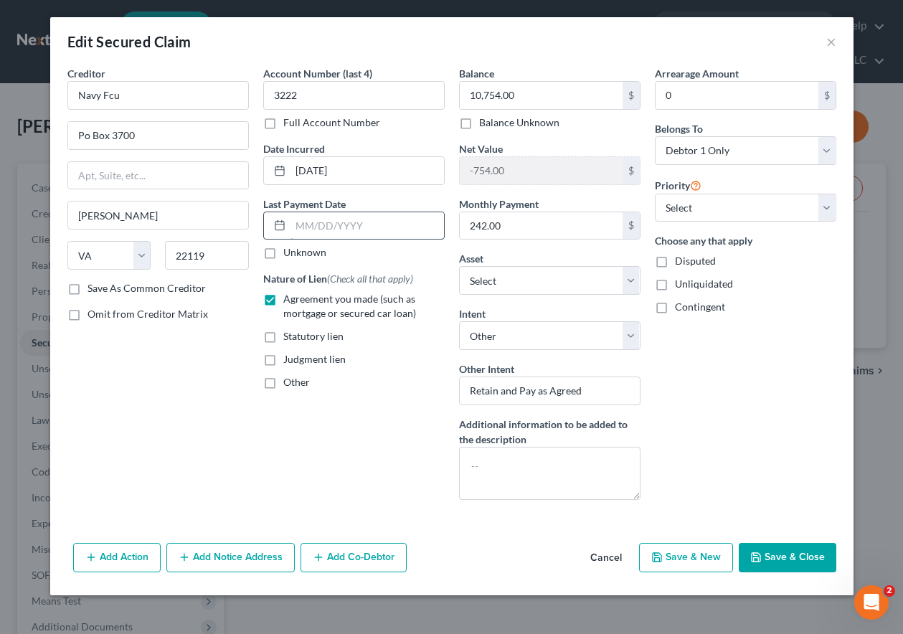
drag, startPoint x: 359, startPoint y: 233, endPoint x: 366, endPoint y: 219, distance: 16.0
click at [359, 233] on input "text" at bounding box center [366, 225] width 153 height 27
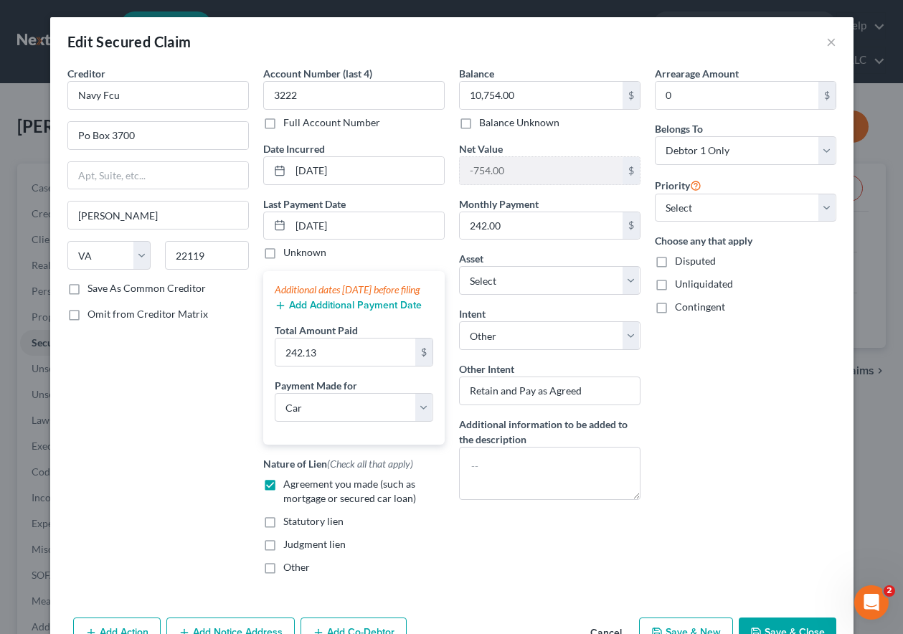
click at [764, 392] on div "Arrearage Amount 0 $ Belongs To * Select Debtor 1 Only Debtor 2 Only Debtor 1 A…" at bounding box center [745, 326] width 196 height 520
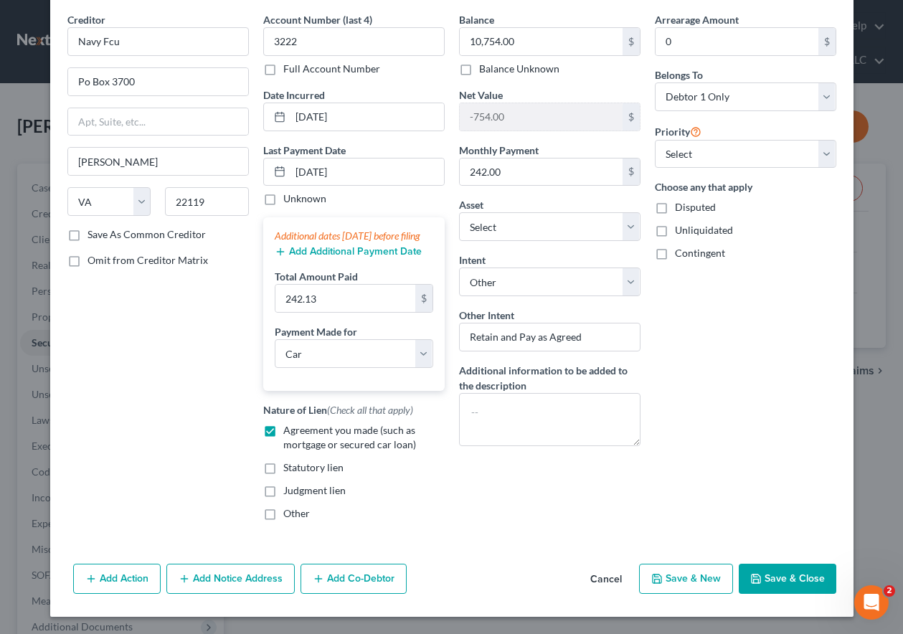
click at [803, 582] on button "Save & Close" at bounding box center [787, 579] width 98 height 30
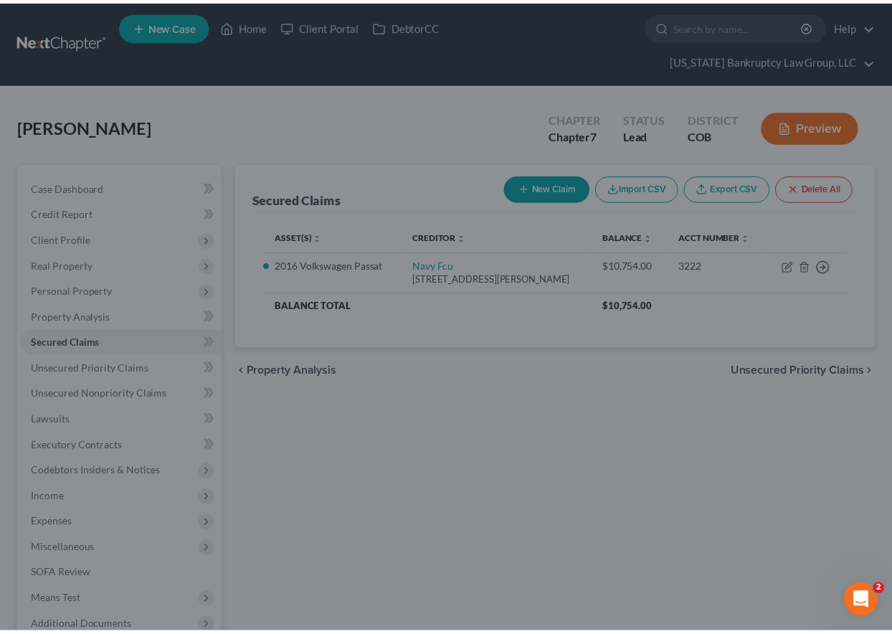
scroll to position [0, 0]
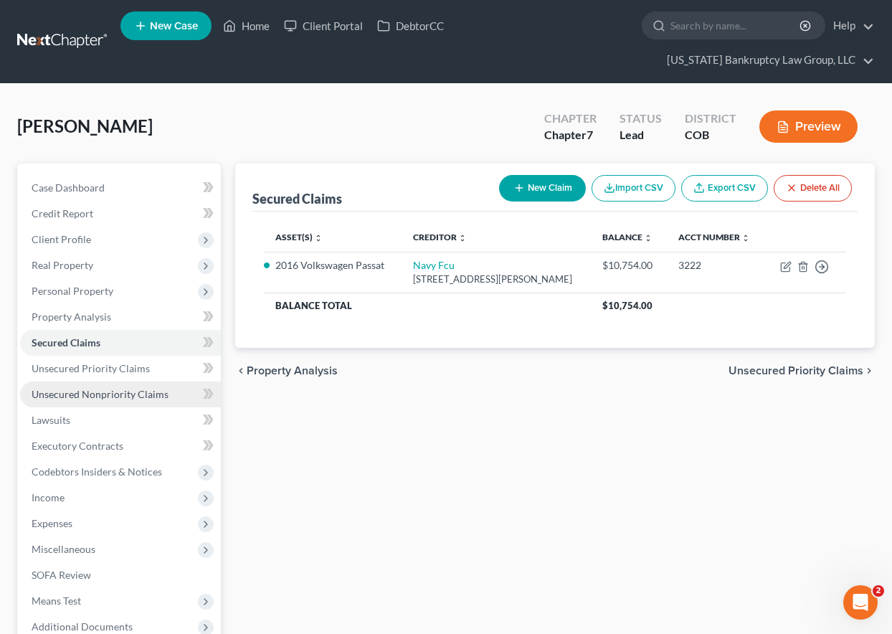
click at [133, 389] on span "Unsecured Nonpriority Claims" at bounding box center [100, 394] width 137 height 12
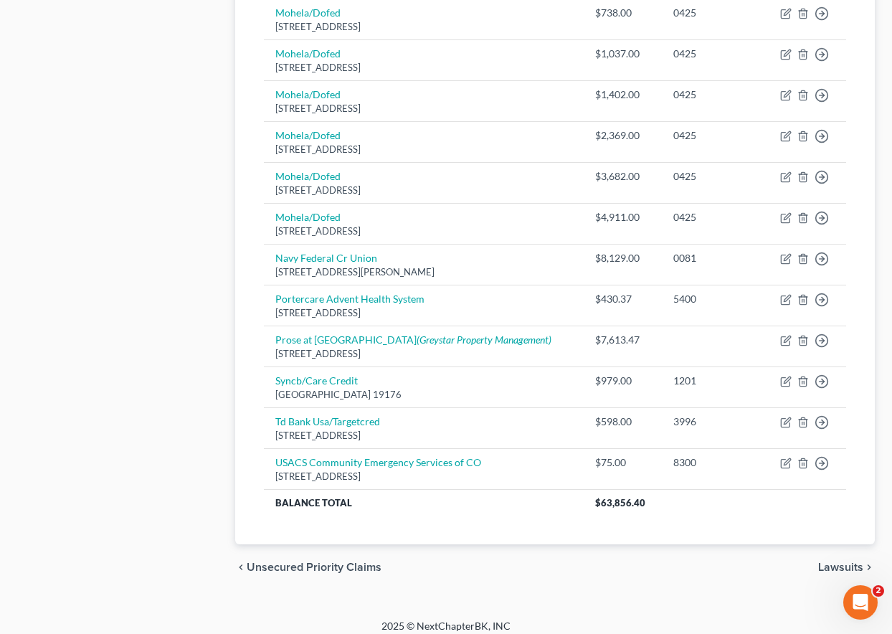
scroll to position [876, 0]
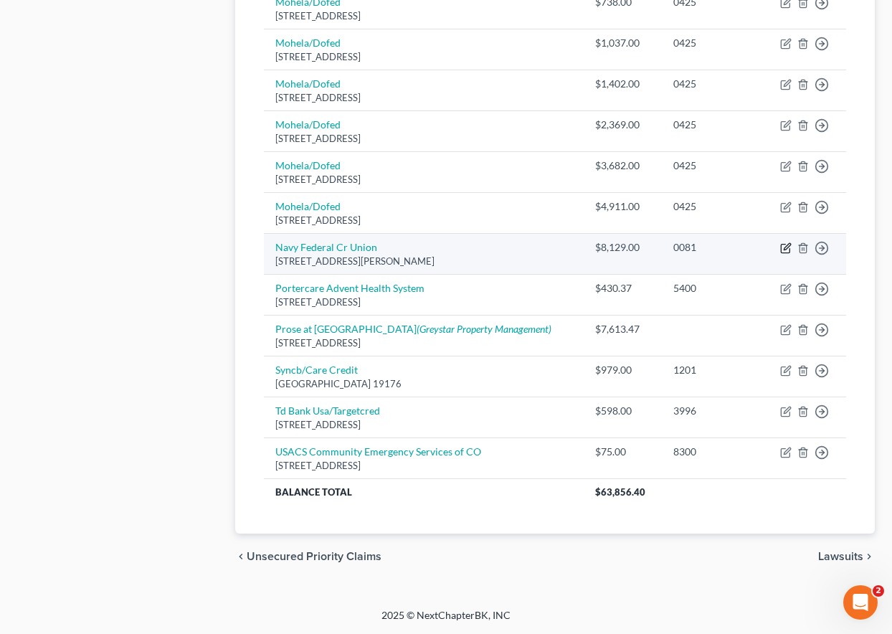
click at [789, 248] on icon "button" at bounding box center [785, 247] width 11 height 11
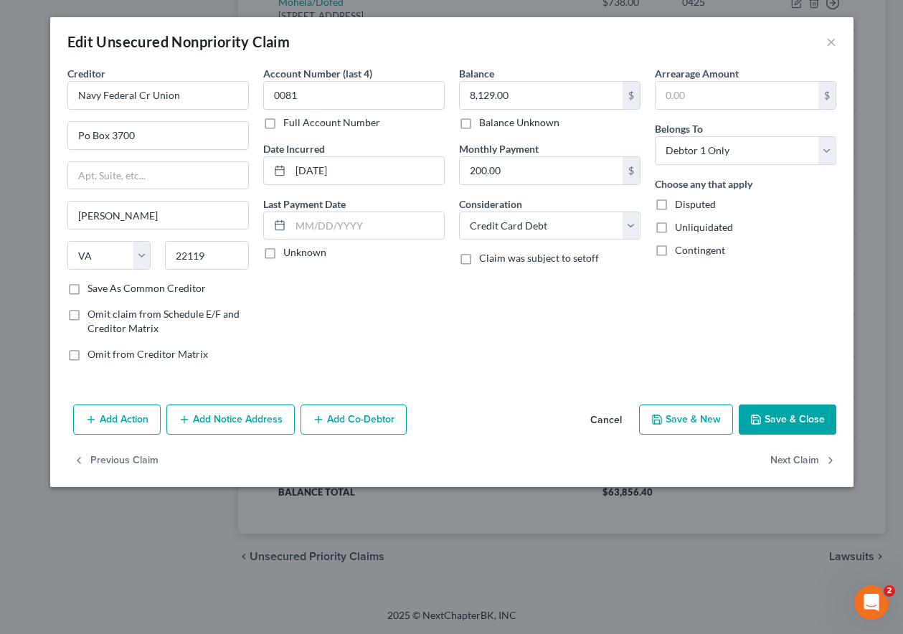
click at [790, 409] on button "Save & Close" at bounding box center [787, 419] width 98 height 30
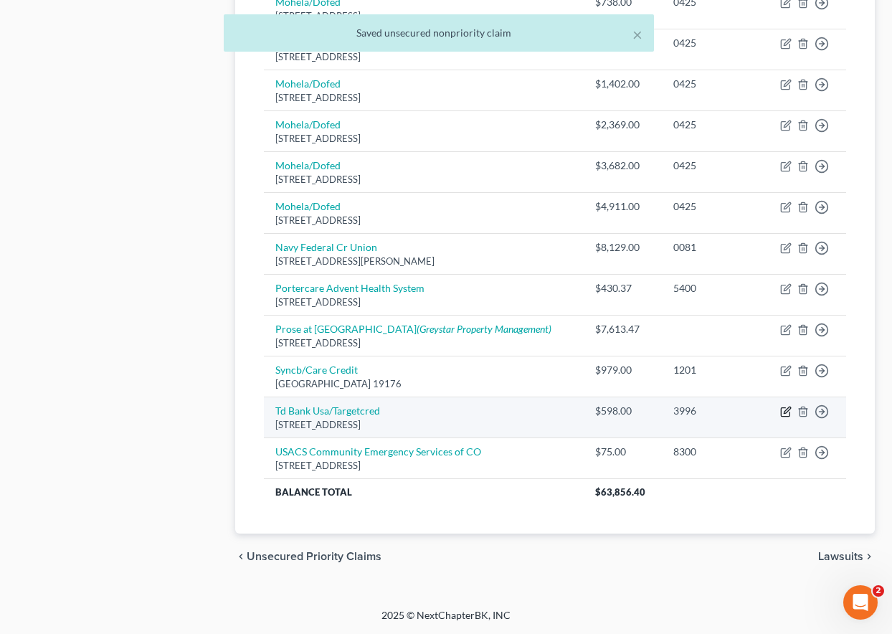
click at [784, 410] on icon "button" at bounding box center [785, 411] width 11 height 11
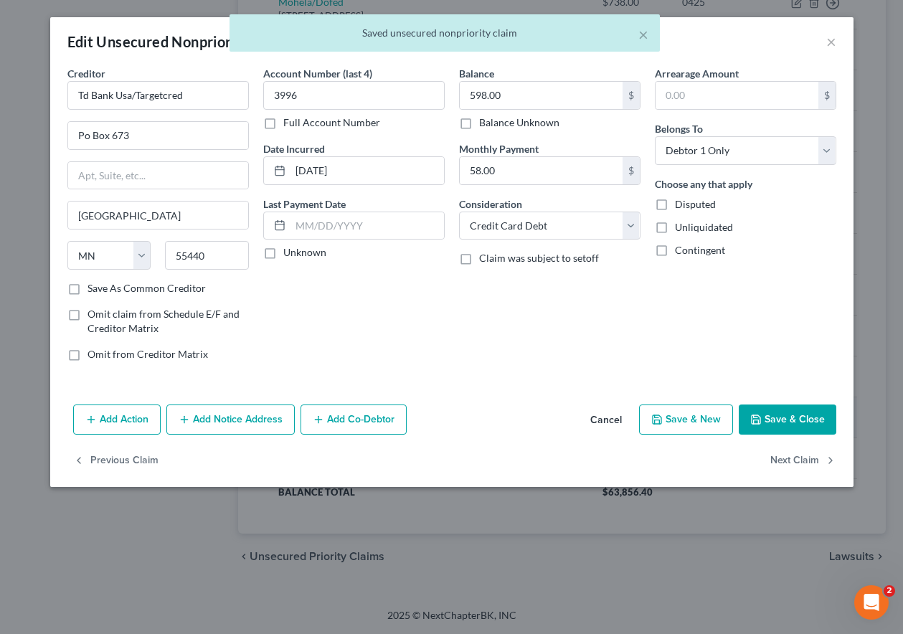
click at [784, 409] on button "Save & Close" at bounding box center [787, 419] width 98 height 30
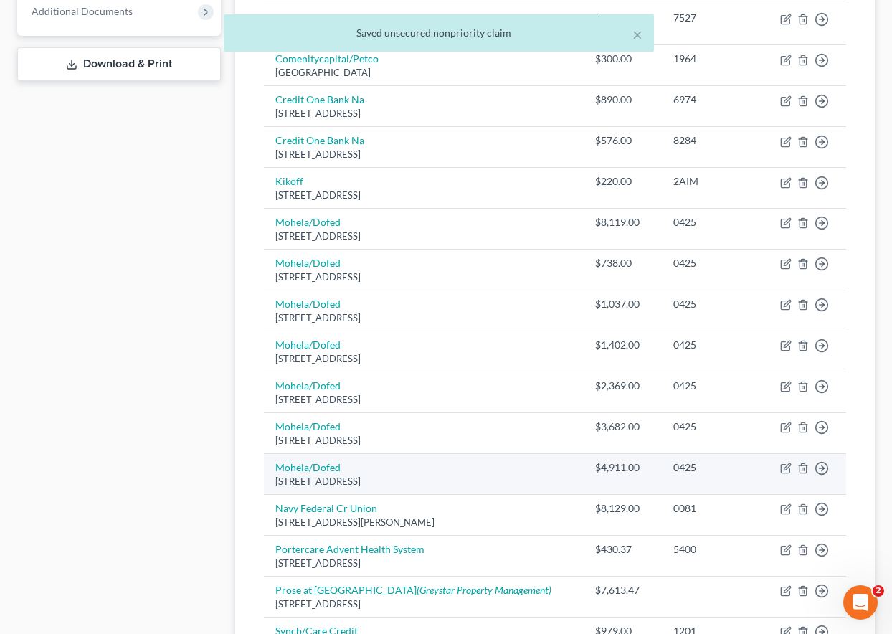
scroll to position [589, 0]
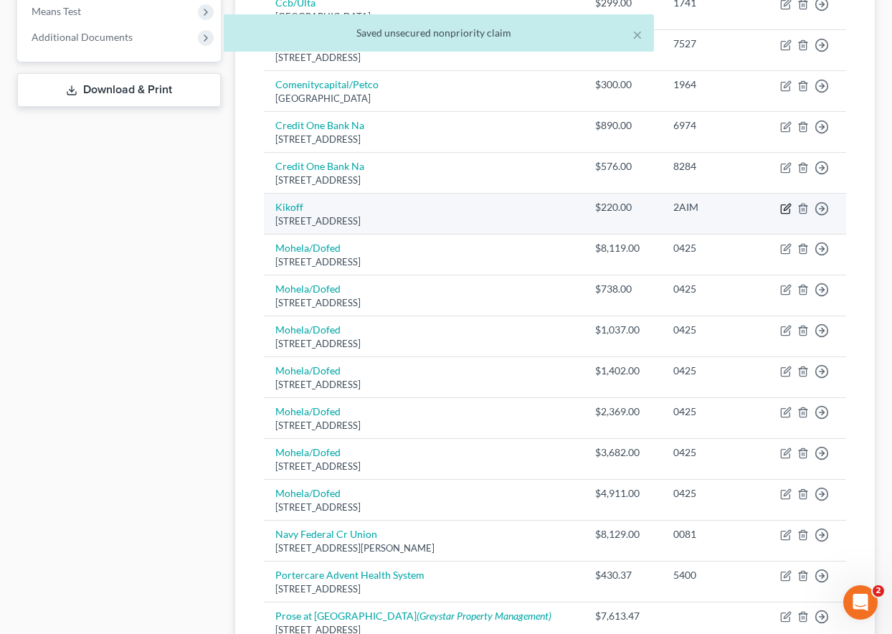
click at [787, 204] on icon "button" at bounding box center [785, 208] width 11 height 11
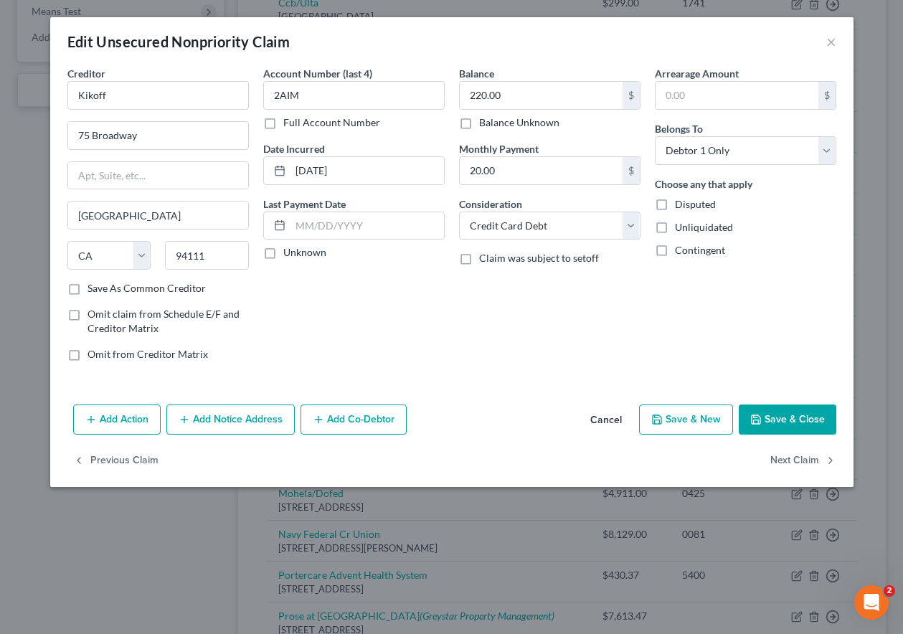
click at [802, 419] on button "Save & Close" at bounding box center [787, 419] width 98 height 30
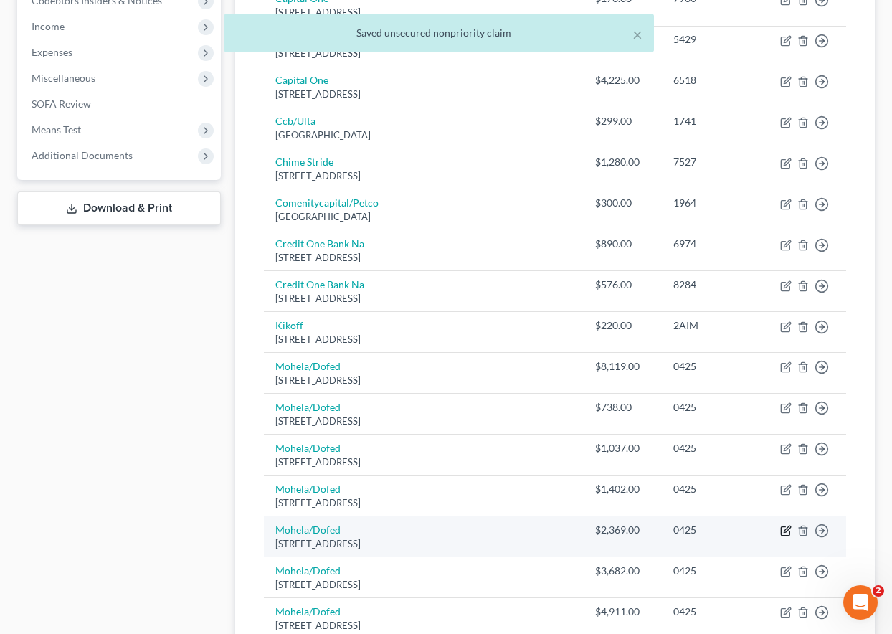
scroll to position [446, 0]
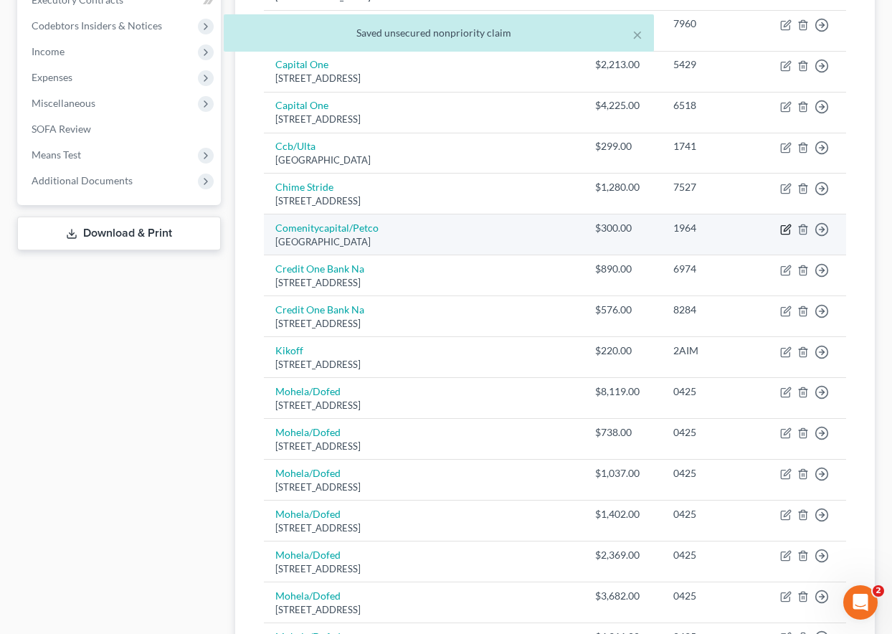
click at [784, 227] on icon "button" at bounding box center [785, 229] width 11 height 11
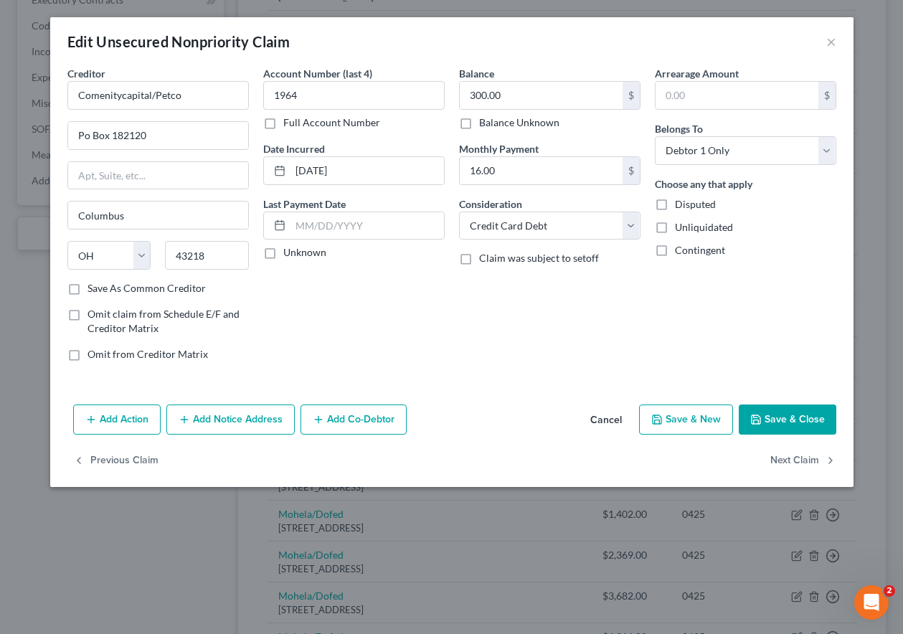
click at [796, 426] on button "Save & Close" at bounding box center [787, 419] width 98 height 30
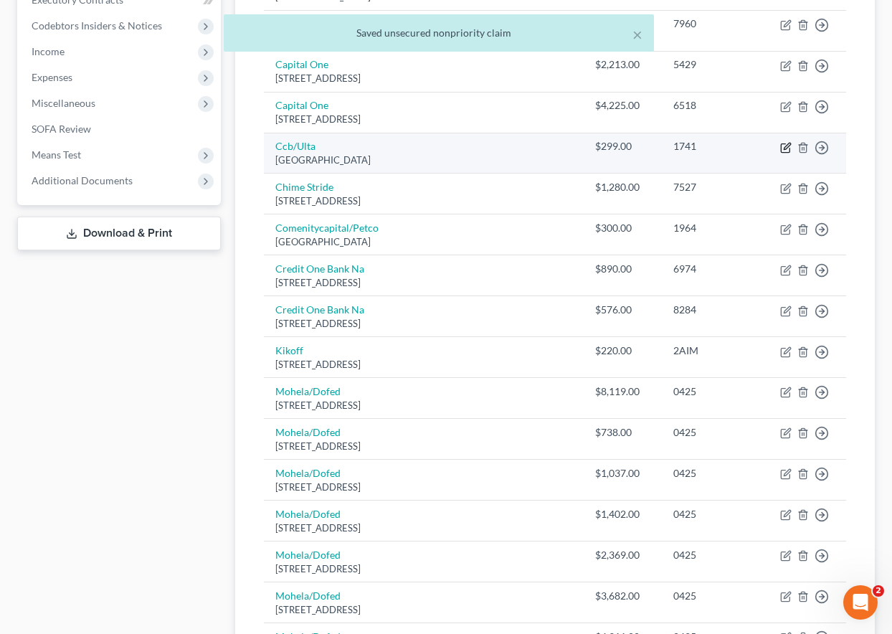
click at [784, 147] on icon "button" at bounding box center [787, 146] width 6 height 6
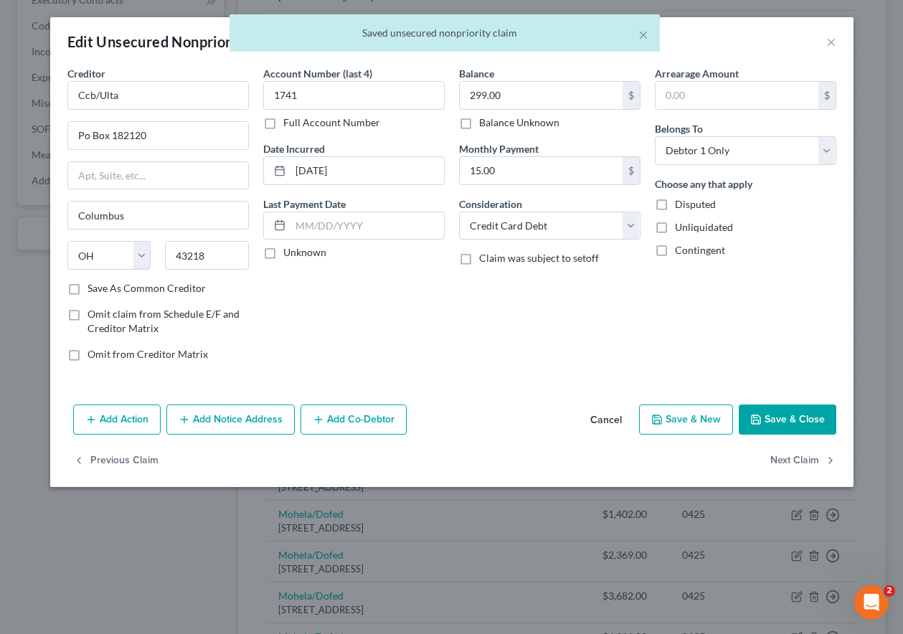
click at [799, 417] on button "Save & Close" at bounding box center [787, 419] width 98 height 30
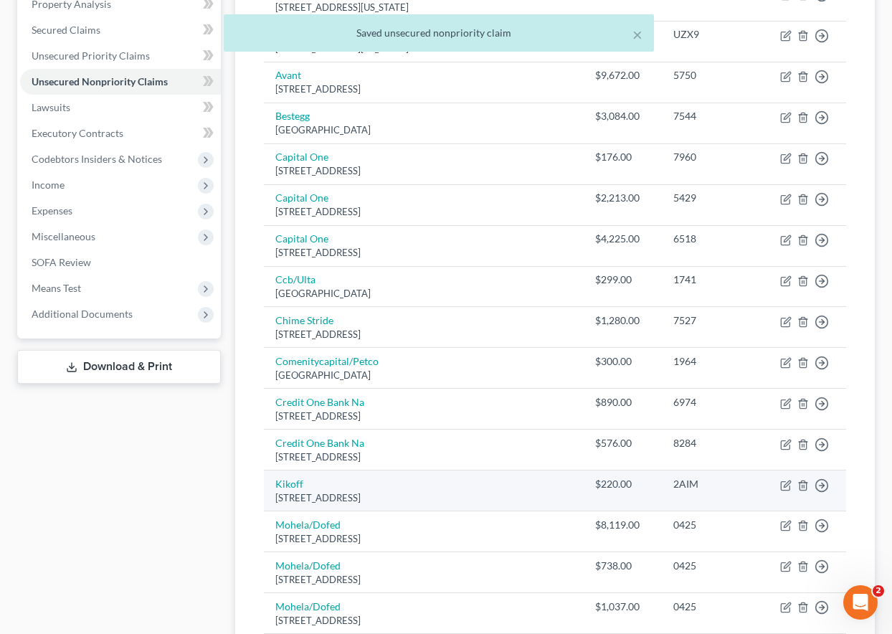
scroll to position [303, 0]
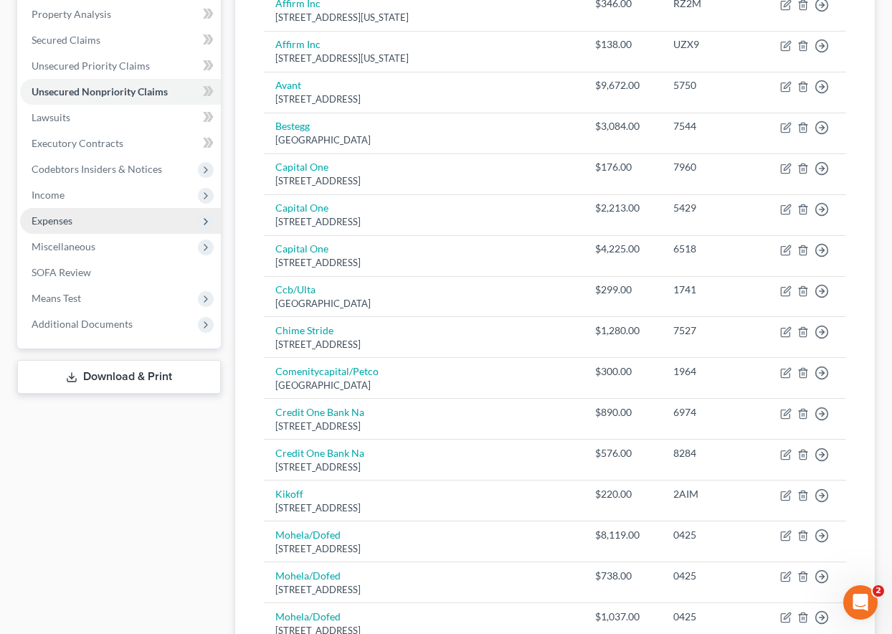
click at [49, 220] on span "Expenses" at bounding box center [52, 220] width 41 height 12
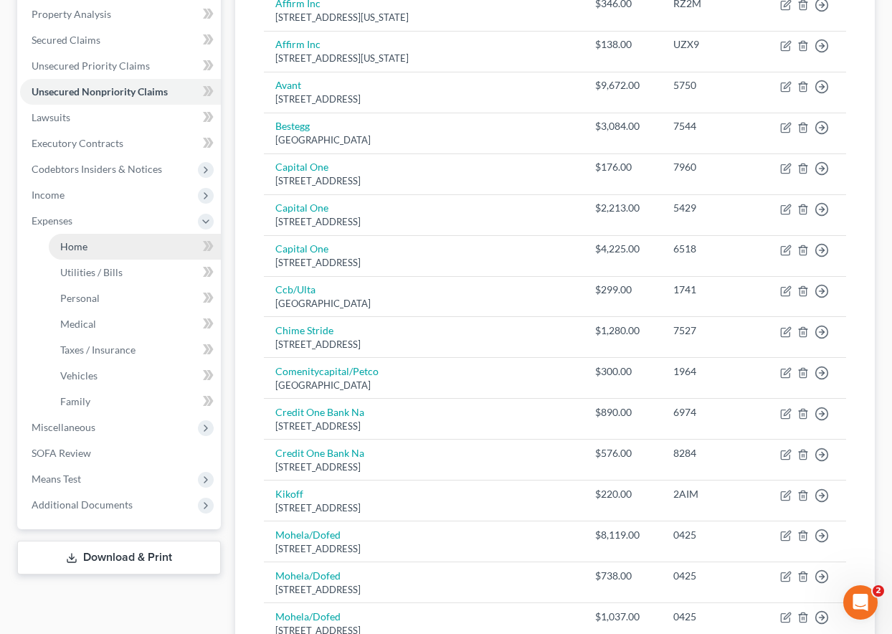
click at [84, 249] on span "Home" at bounding box center [73, 246] width 27 height 12
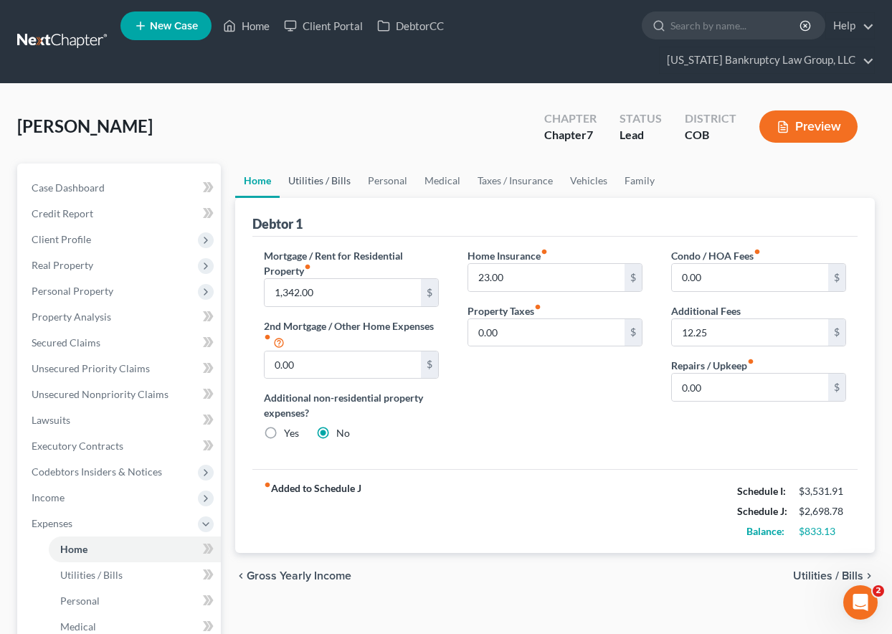
click at [318, 183] on link "Utilities / Bills" at bounding box center [320, 180] width 80 height 34
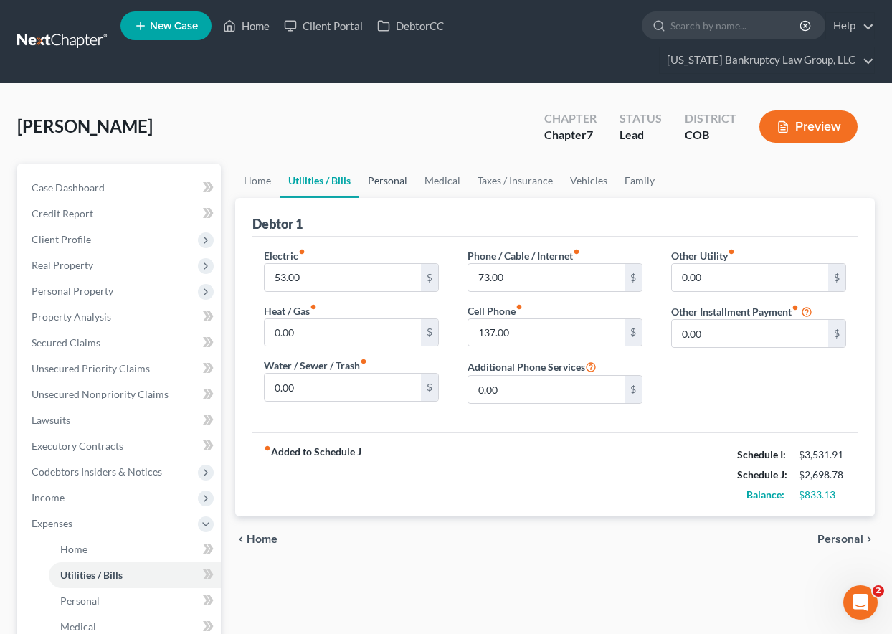
click at [381, 179] on link "Personal" at bounding box center [387, 180] width 57 height 34
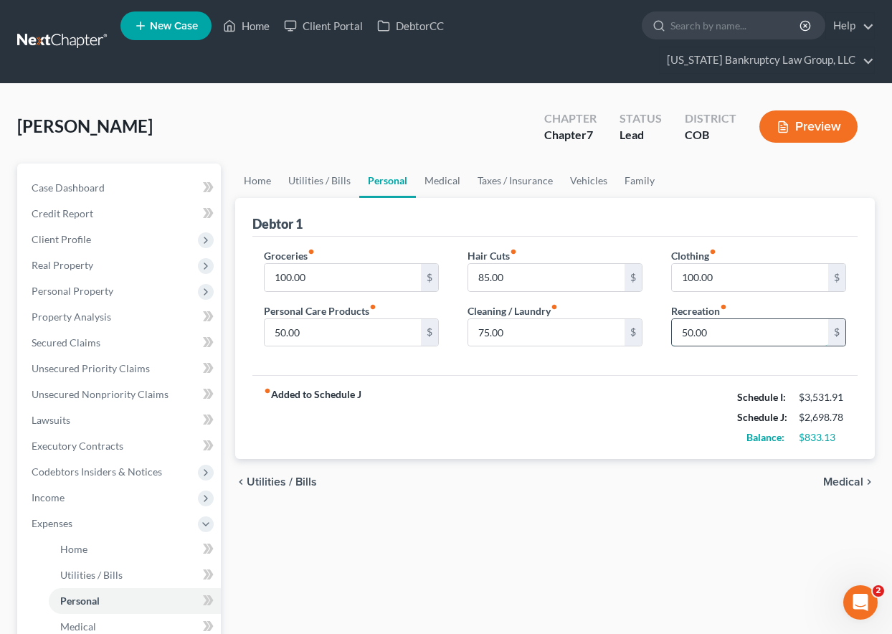
click at [710, 335] on input "50.00" at bounding box center [750, 332] width 156 height 27
click at [450, 178] on link "Medical" at bounding box center [442, 180] width 53 height 34
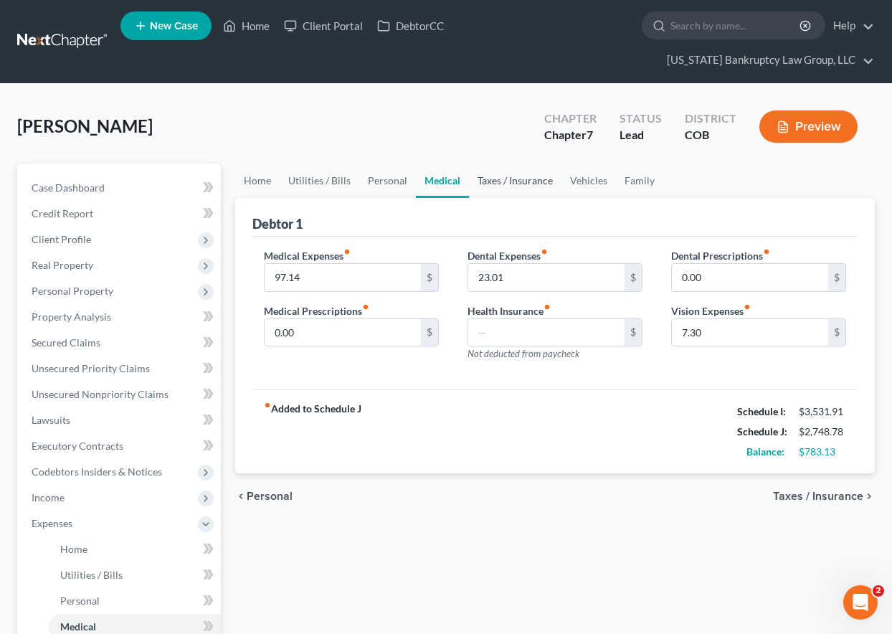
click at [539, 176] on link "Taxes / Insurance" at bounding box center [515, 180] width 92 height 34
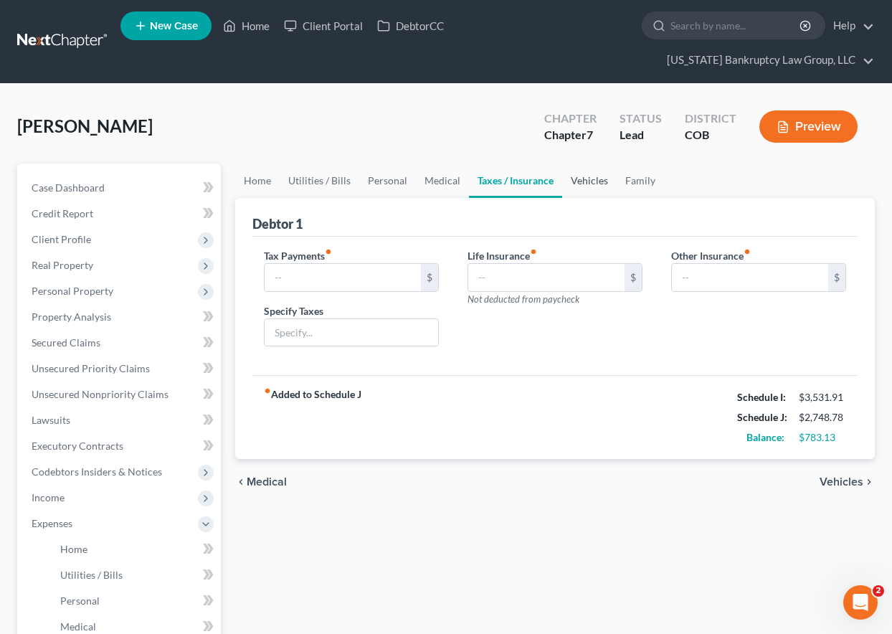
click at [584, 184] on link "Vehicles" at bounding box center [589, 180] width 54 height 34
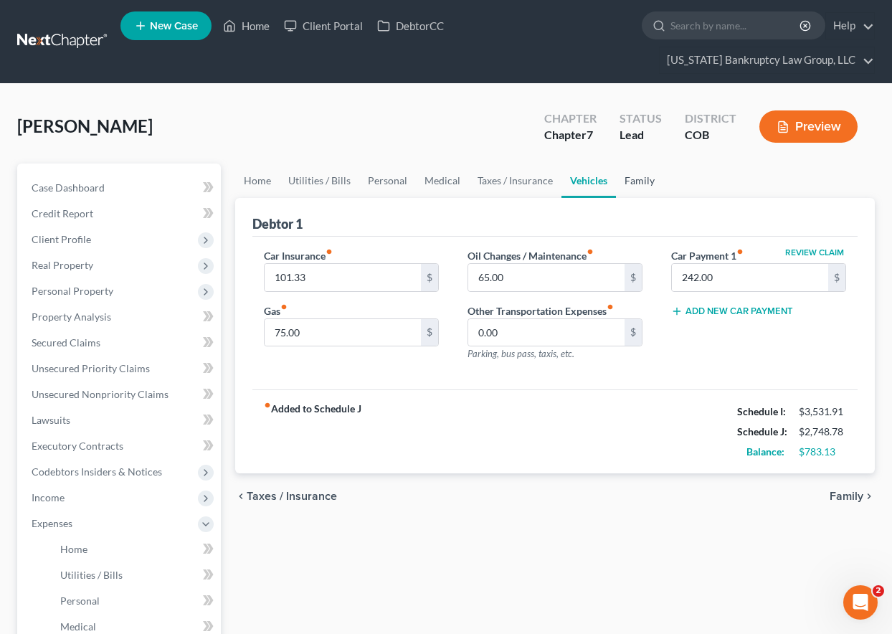
click at [645, 177] on link "Family" at bounding box center [639, 180] width 47 height 34
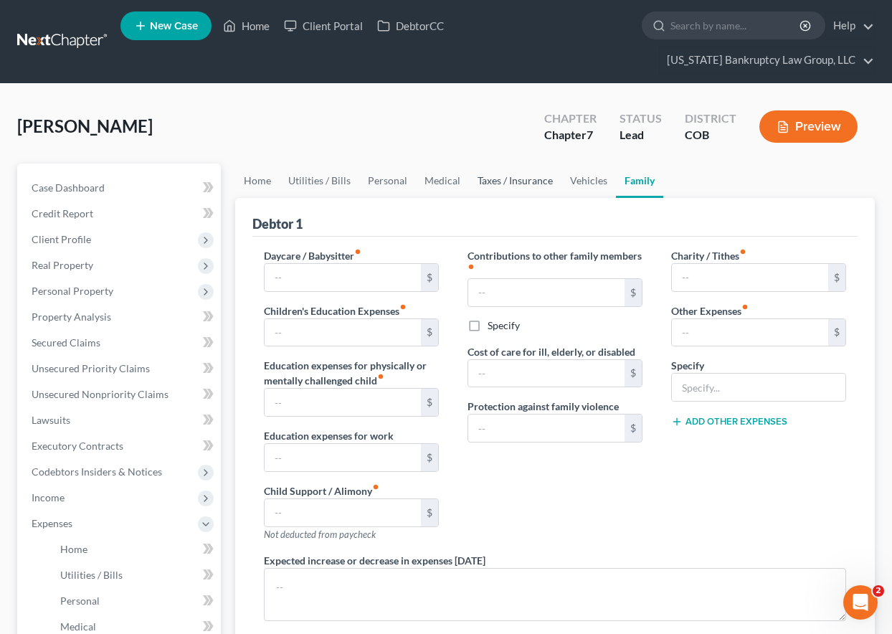
click at [538, 178] on link "Taxes / Insurance" at bounding box center [515, 180] width 92 height 34
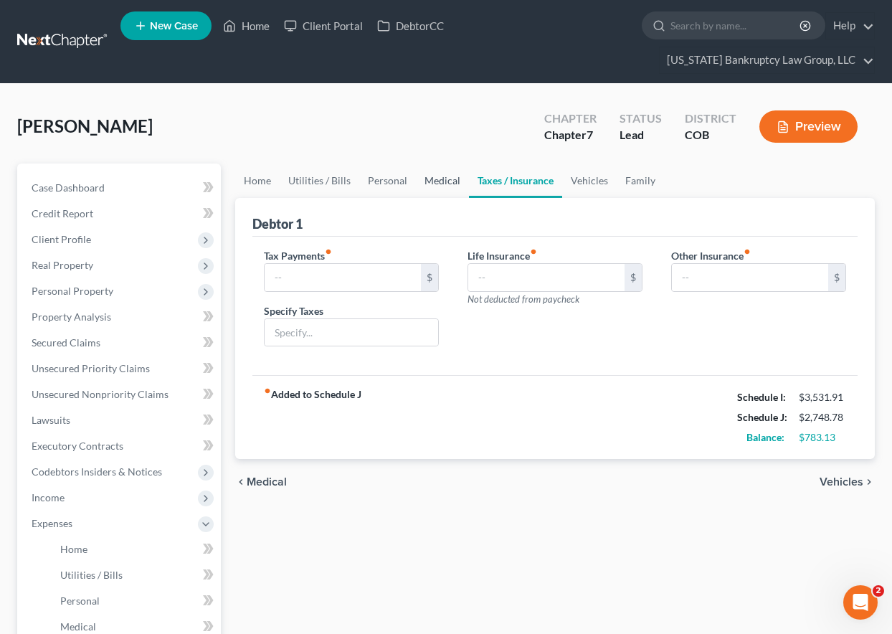
click at [417, 179] on link "Medical" at bounding box center [442, 180] width 53 height 34
